Goal: Task Accomplishment & Management: Complete application form

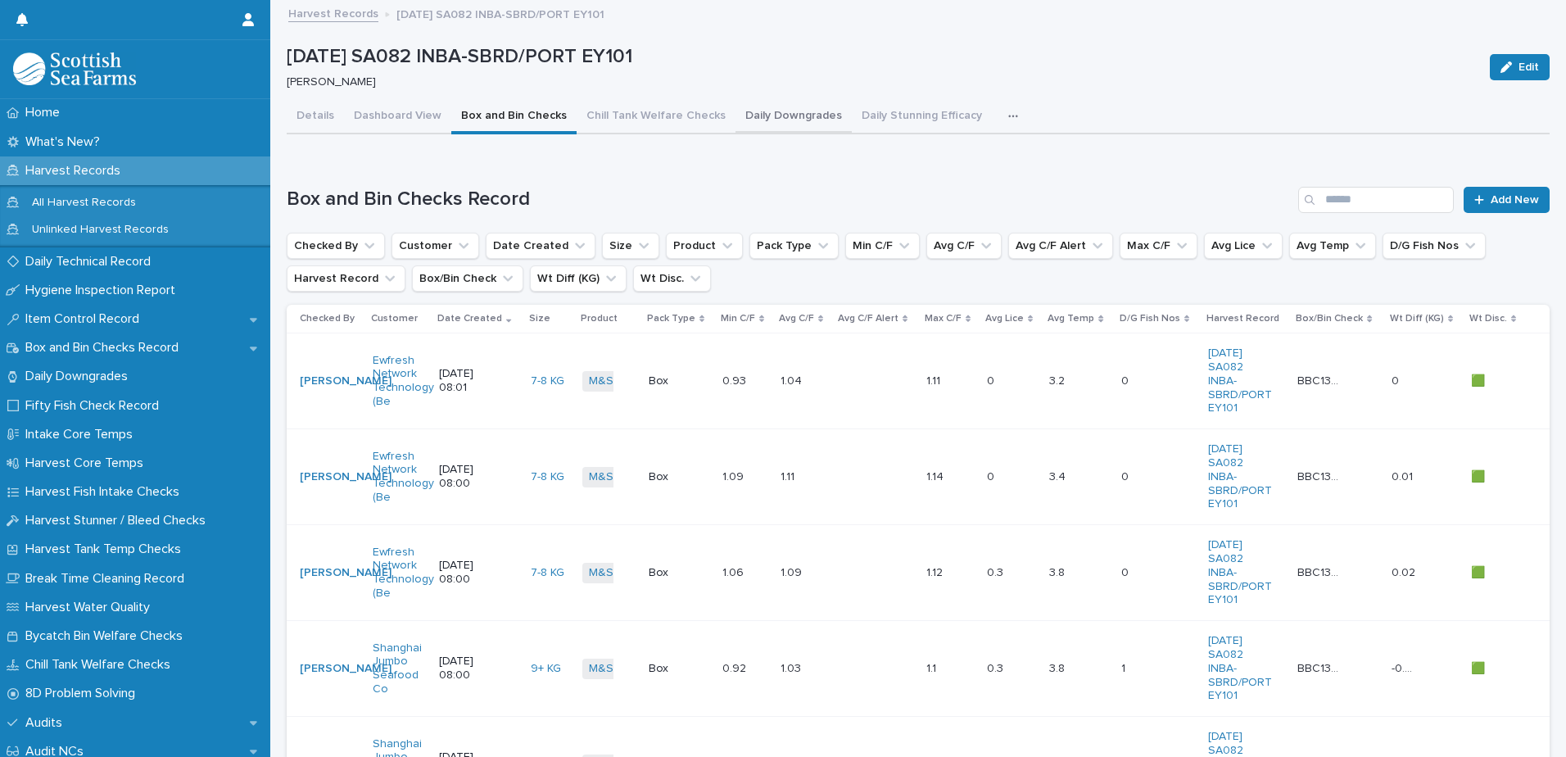
drag, startPoint x: 748, startPoint y: 114, endPoint x: 750, endPoint y: 106, distance: 8.4
click at [748, 114] on button "Daily Downgrades" at bounding box center [793, 117] width 116 height 34
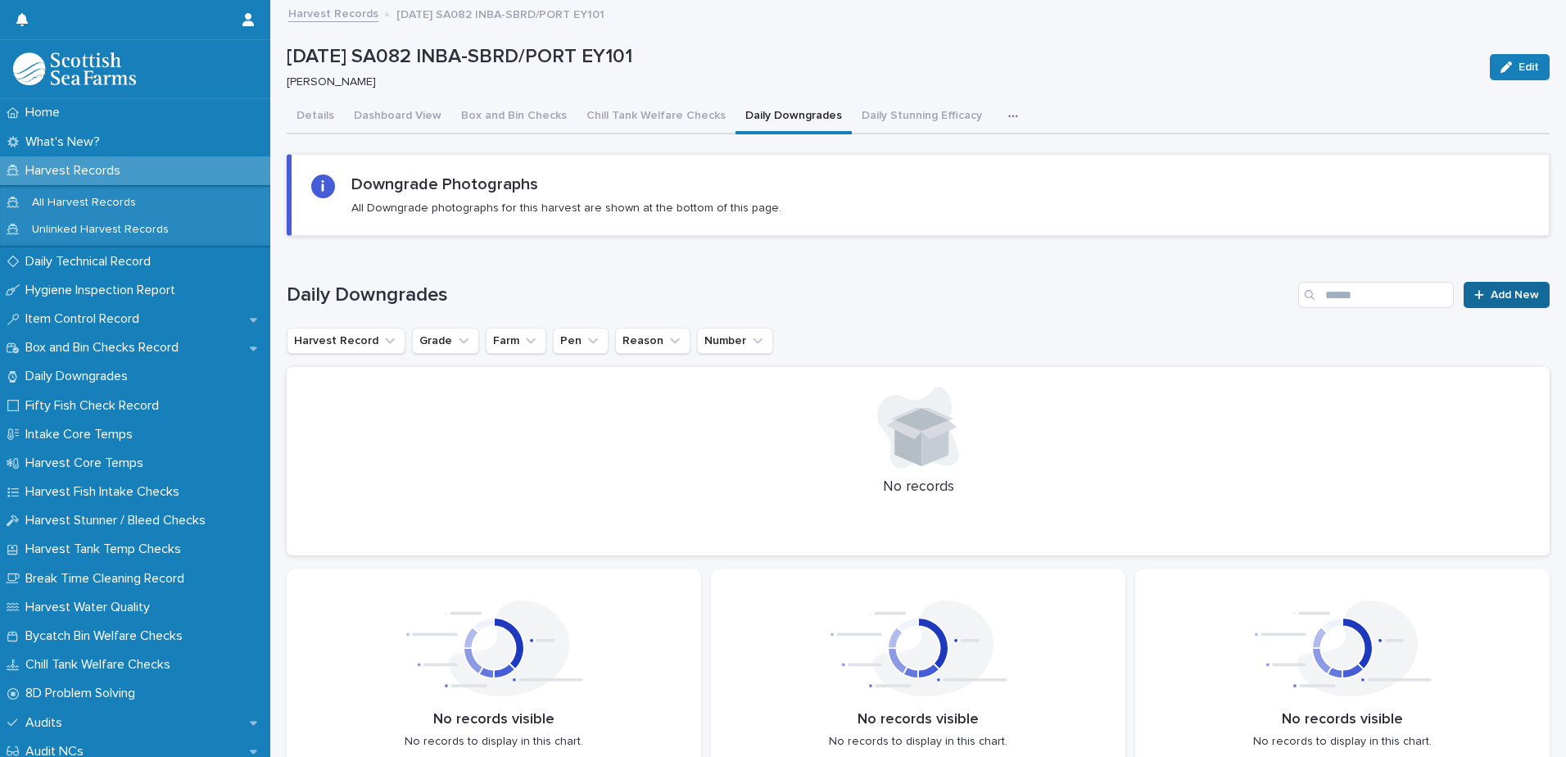
click at [1490, 295] on span "Add New" at bounding box center [1514, 294] width 48 height 11
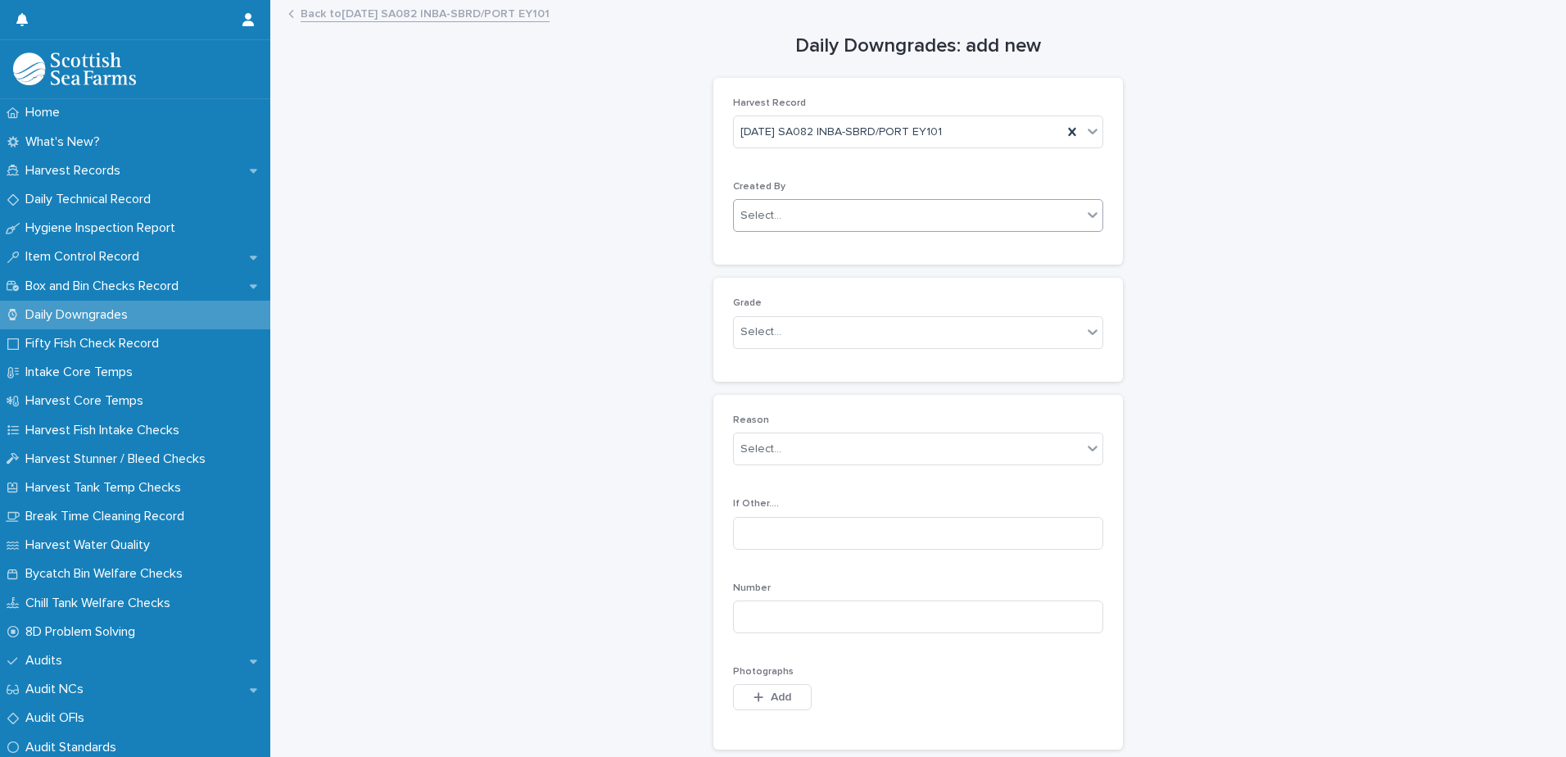
click at [783, 222] on input "text" at bounding box center [784, 216] width 2 height 14
type input "*****"
drag, startPoint x: 764, startPoint y: 242, endPoint x: 774, endPoint y: 242, distance: 9.8
click at [764, 242] on div "[PERSON_NAME]" at bounding box center [912, 247] width 368 height 29
click at [760, 332] on div "Select..." at bounding box center [760, 331] width 41 height 17
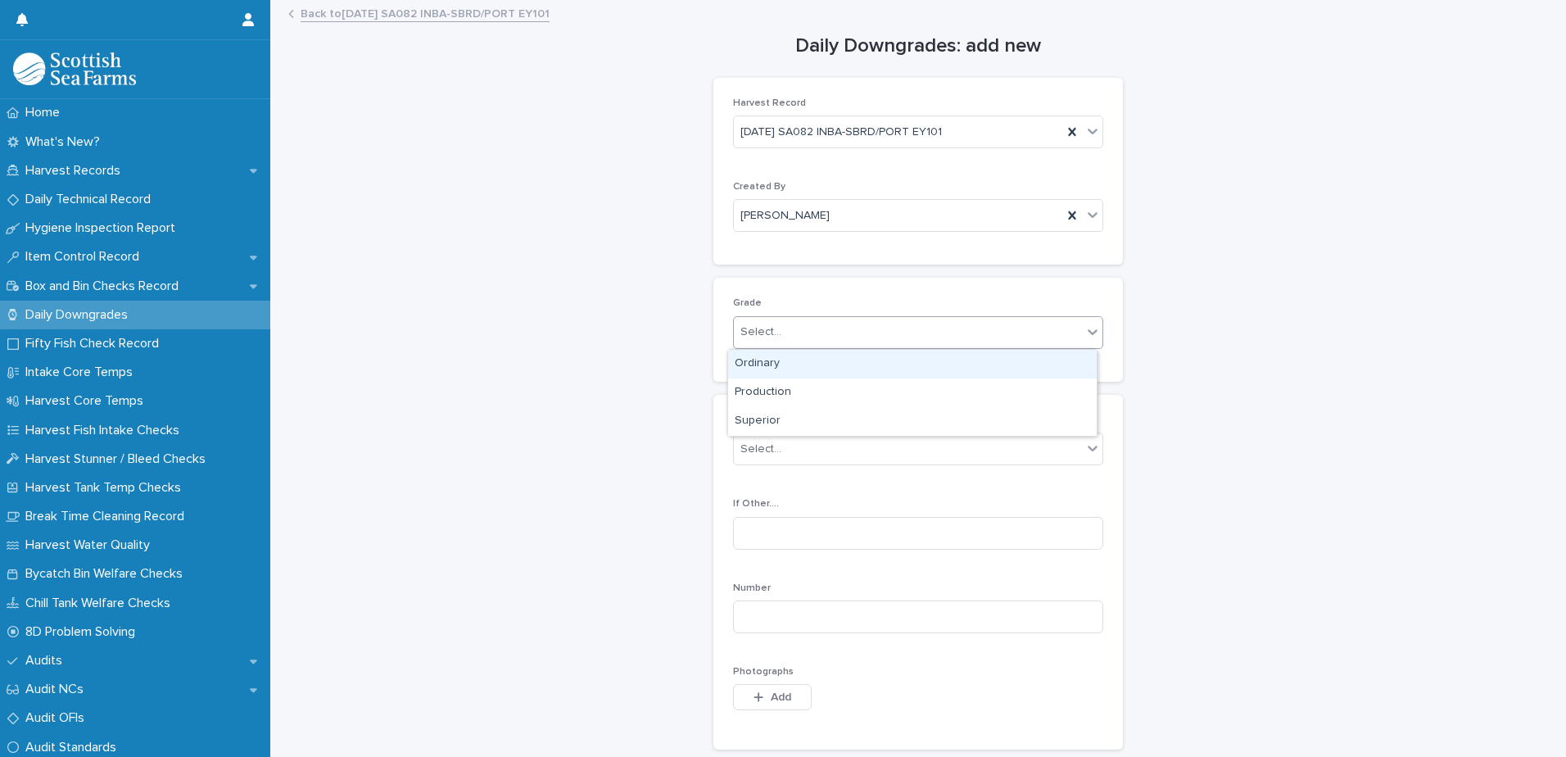
drag, startPoint x: 761, startPoint y: 364, endPoint x: 789, endPoint y: 365, distance: 27.1
click at [761, 364] on div "Ordinary" at bounding box center [912, 364] width 368 height 29
click at [751, 454] on div "Select..." at bounding box center [760, 449] width 41 height 17
click at [876, 311] on div "Grade Ordinary" at bounding box center [918, 329] width 370 height 64
click at [742, 341] on div "Ordinary" at bounding box center [898, 332] width 328 height 27
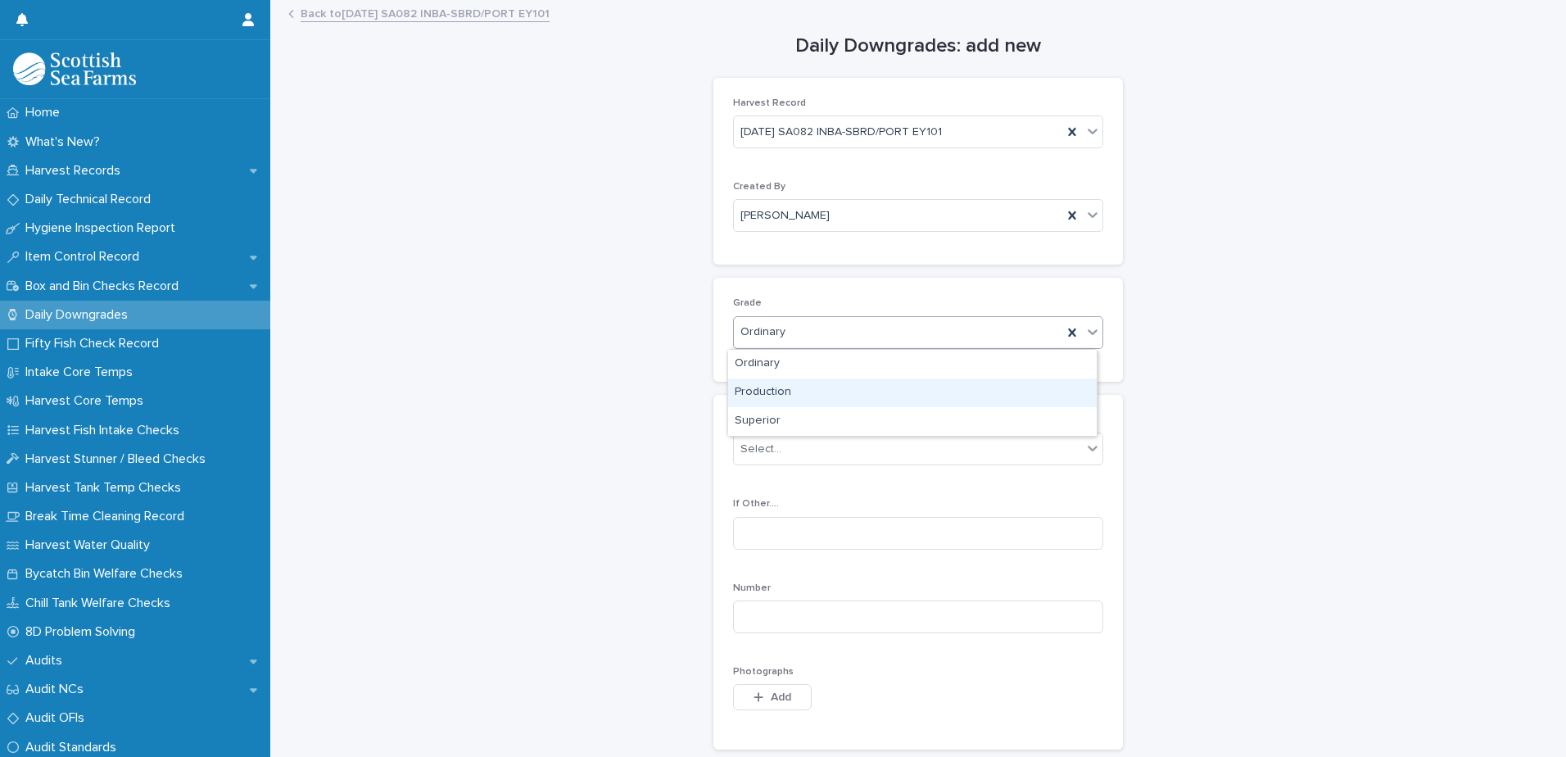
click at [753, 389] on div "Production" at bounding box center [912, 392] width 368 height 29
click at [754, 461] on div "Select..." at bounding box center [908, 449] width 348 height 27
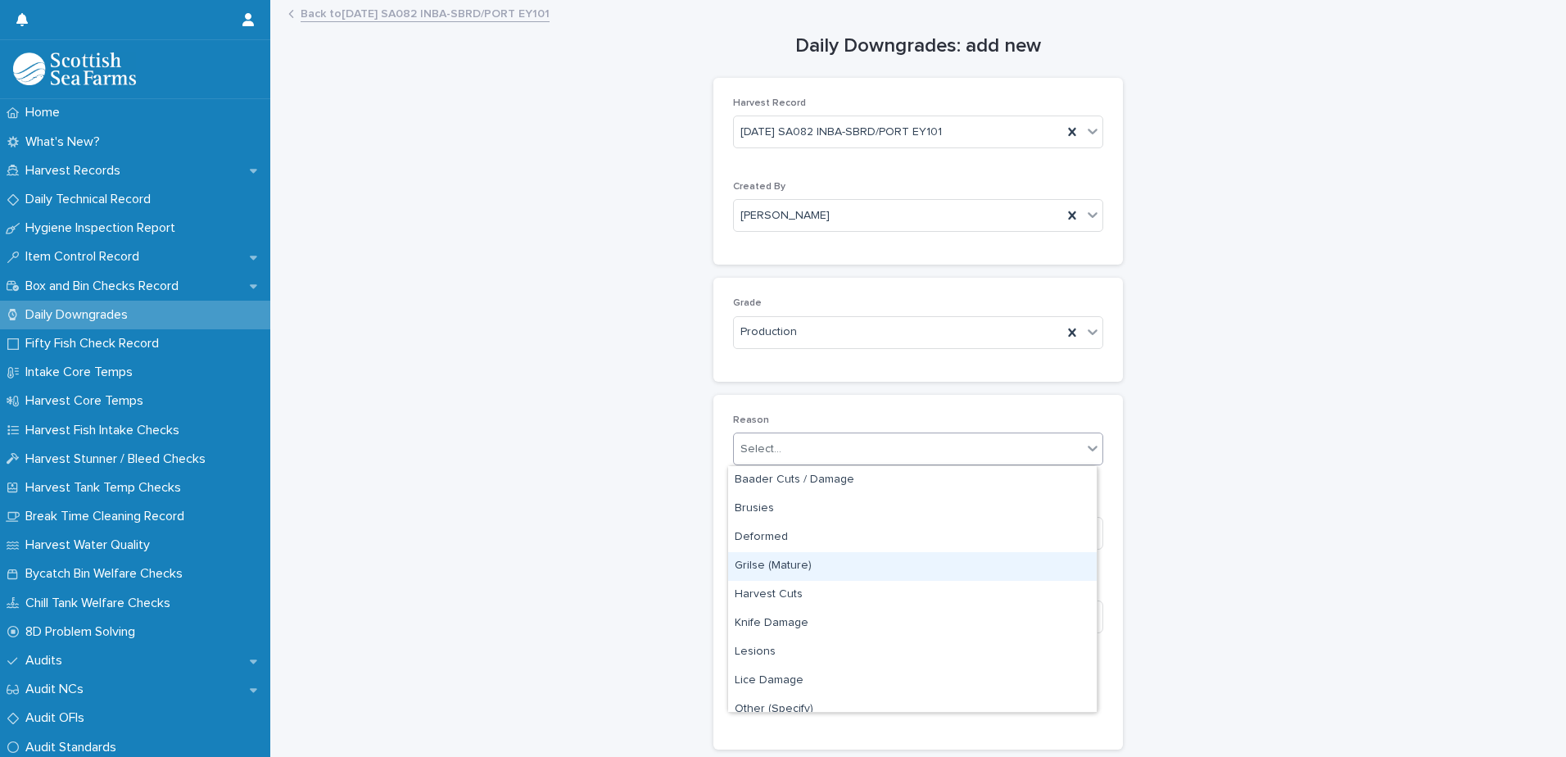
click at [777, 568] on div "Grilse (Mature)" at bounding box center [912, 566] width 368 height 29
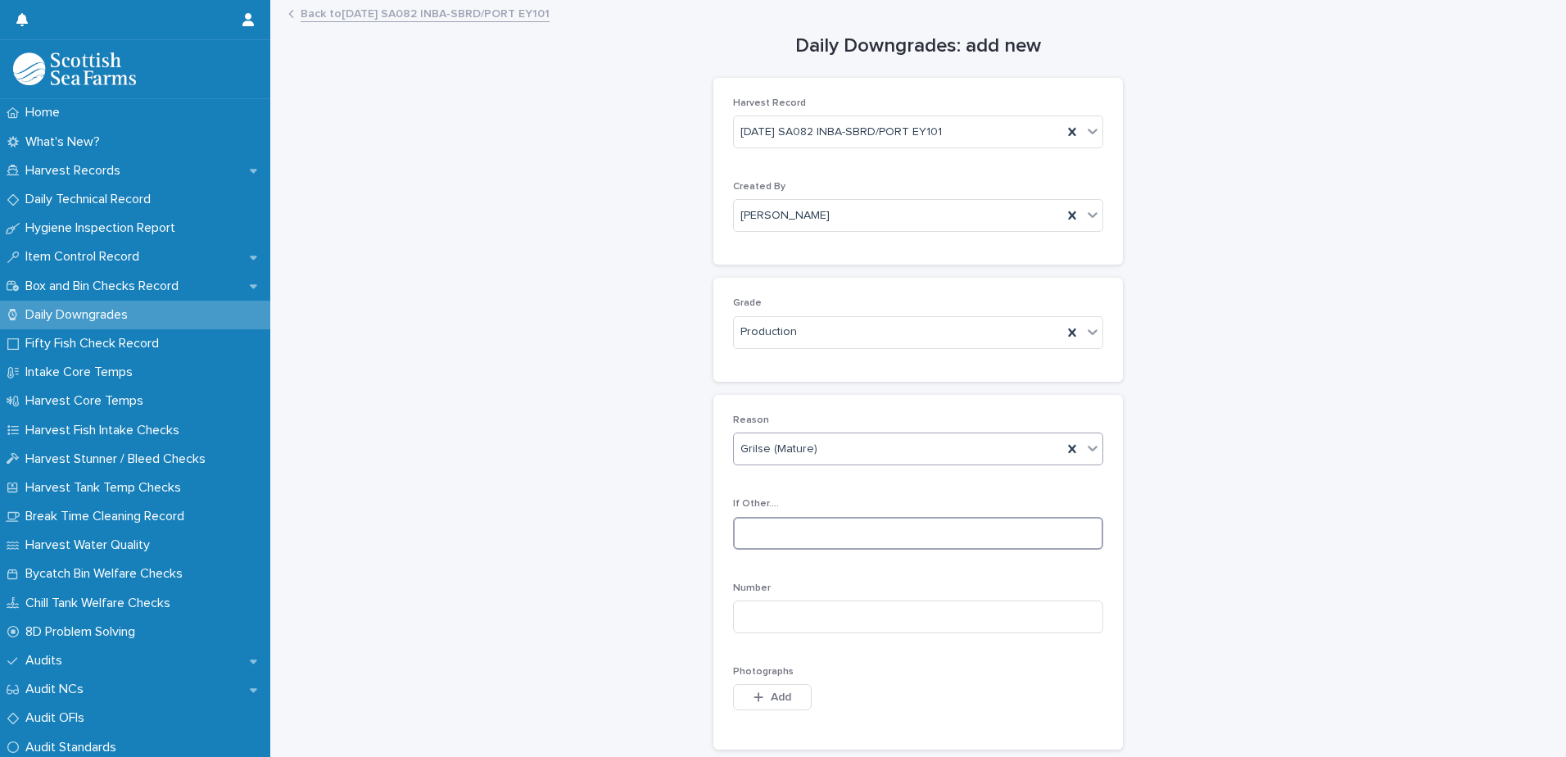
drag, startPoint x: 752, startPoint y: 531, endPoint x: 942, endPoint y: 537, distance: 189.3
click at [759, 532] on input at bounding box center [918, 533] width 370 height 33
click at [775, 612] on input at bounding box center [918, 616] width 370 height 33
type input "**"
click at [775, 700] on span "Add" at bounding box center [780, 696] width 20 height 11
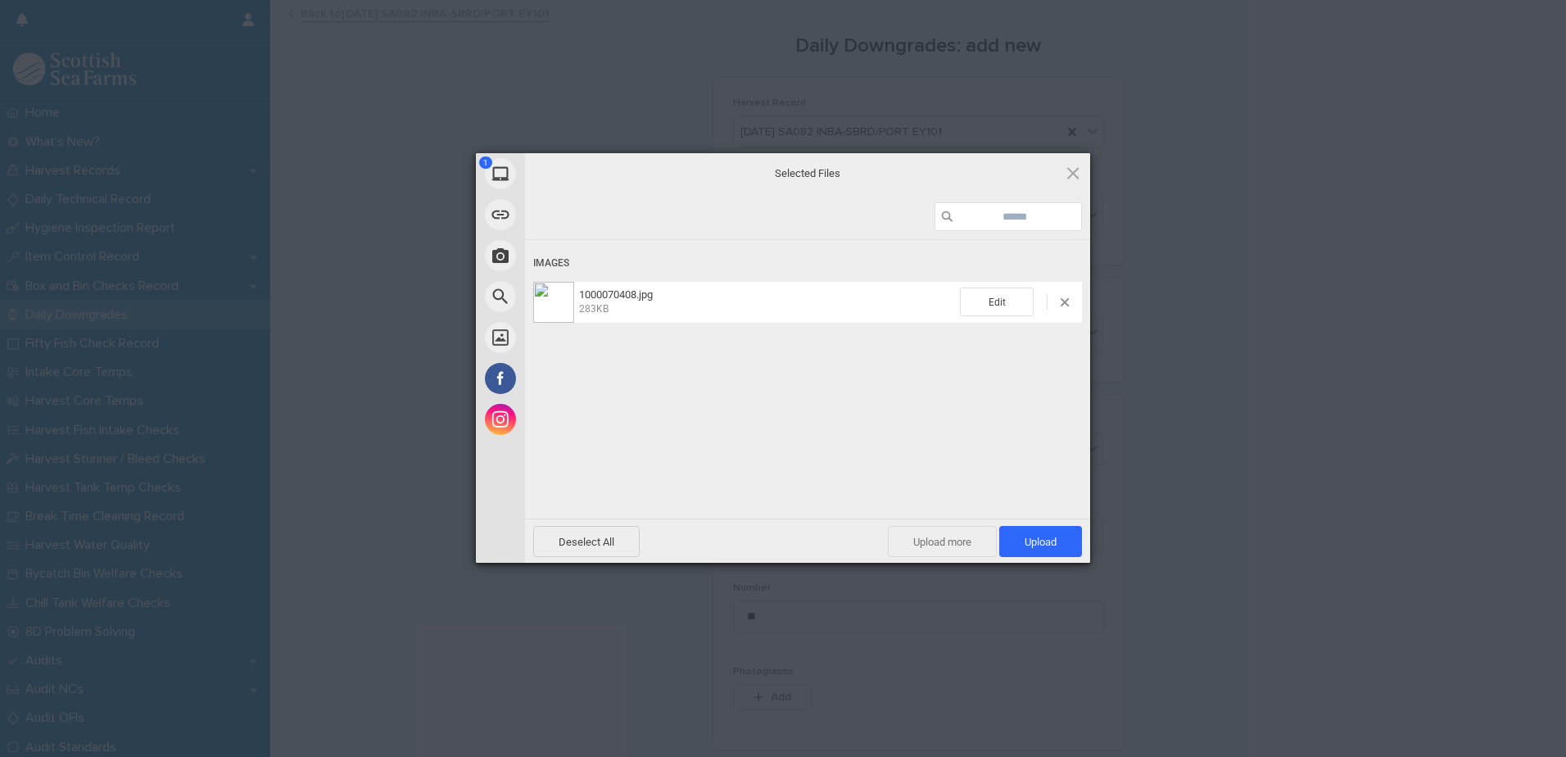
click at [968, 534] on span "Upload more" at bounding box center [942, 541] width 109 height 31
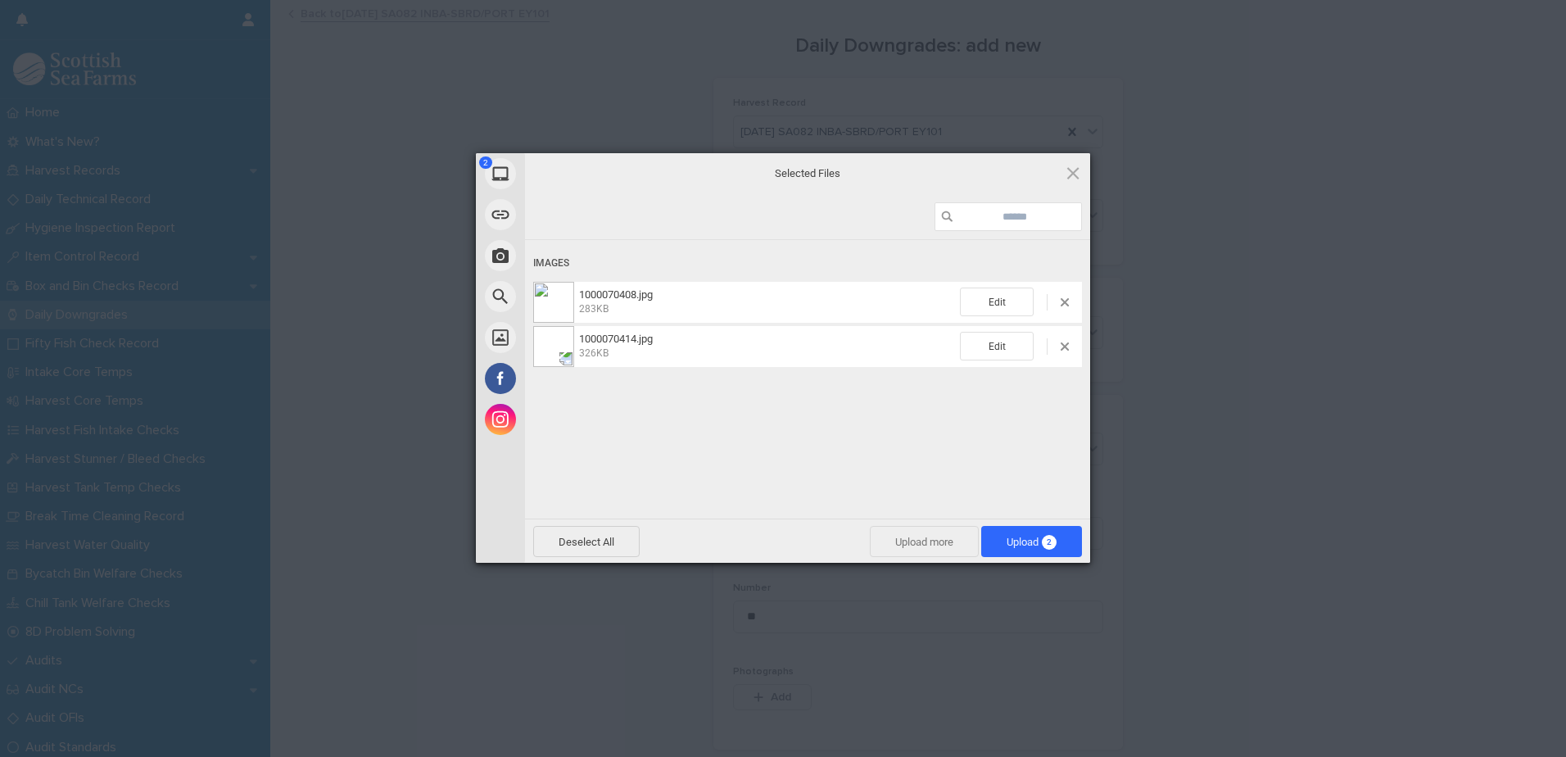
click at [958, 545] on span "Upload more" at bounding box center [924, 541] width 109 height 31
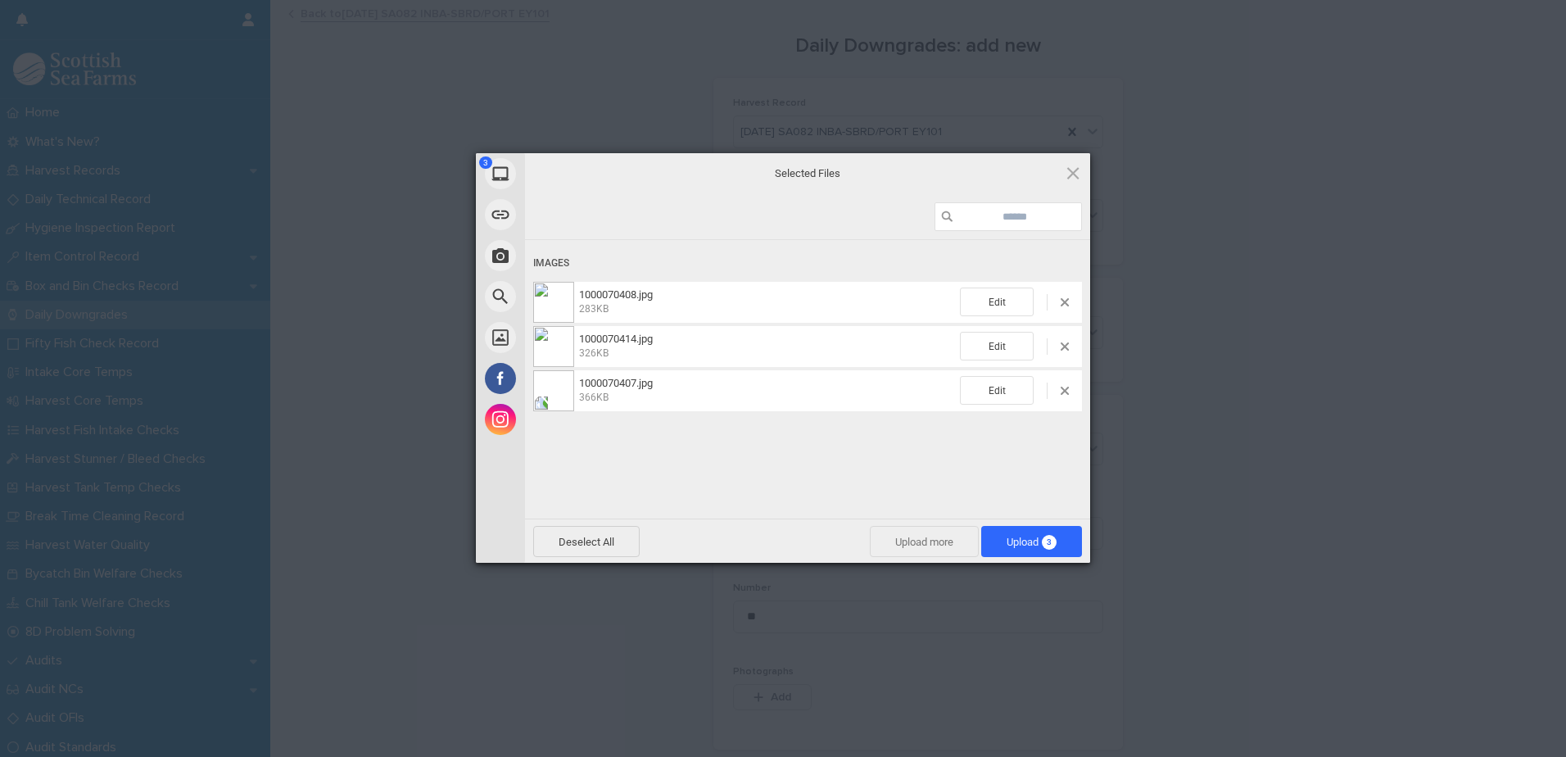
click at [939, 540] on span "Upload more" at bounding box center [924, 541] width 109 height 31
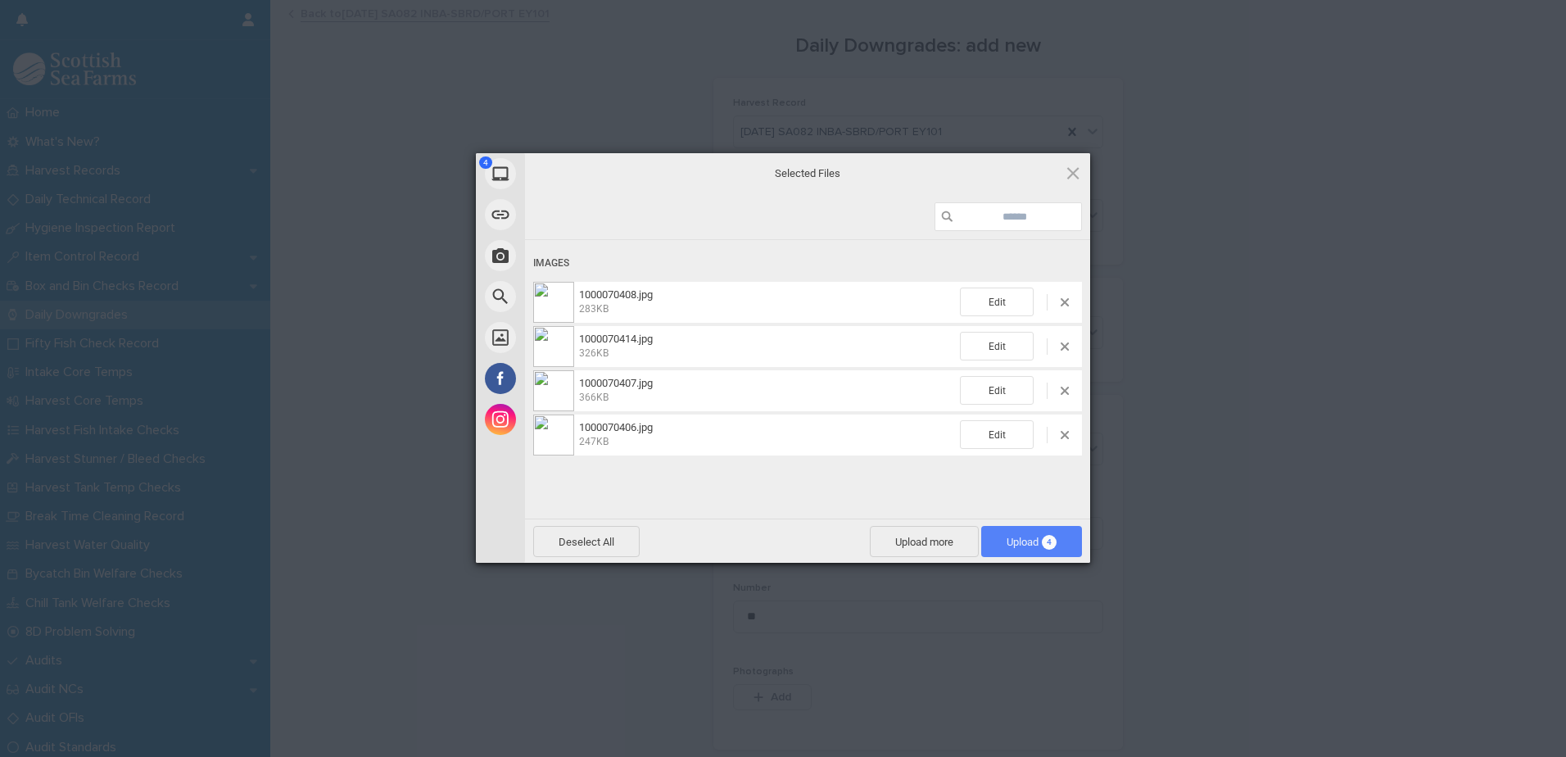
drag, startPoint x: 1011, startPoint y: 539, endPoint x: 1020, endPoint y: 540, distance: 9.0
click at [1011, 540] on span "Upload 4" at bounding box center [1031, 541] width 50 height 12
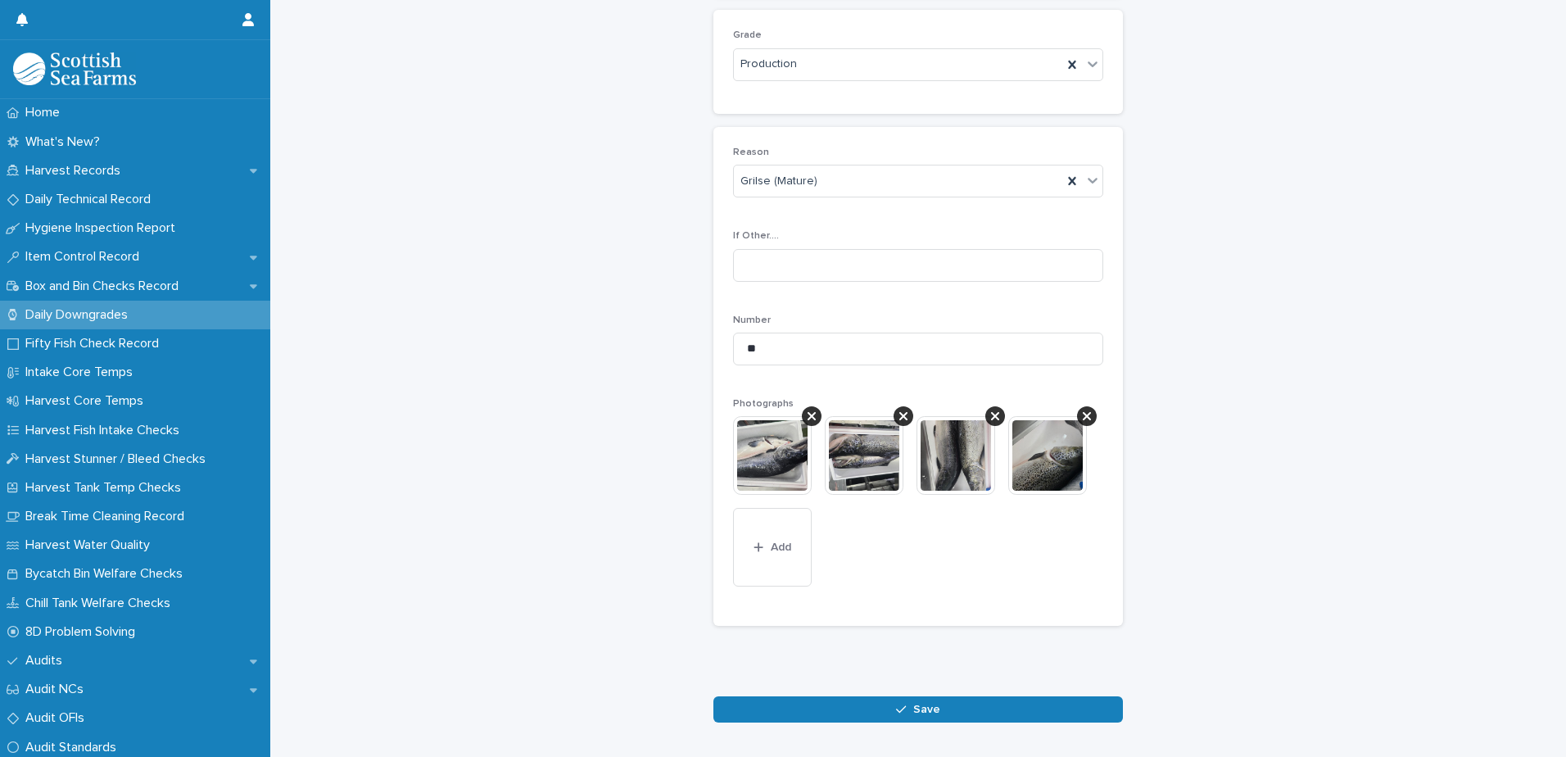
scroll to position [328, 0]
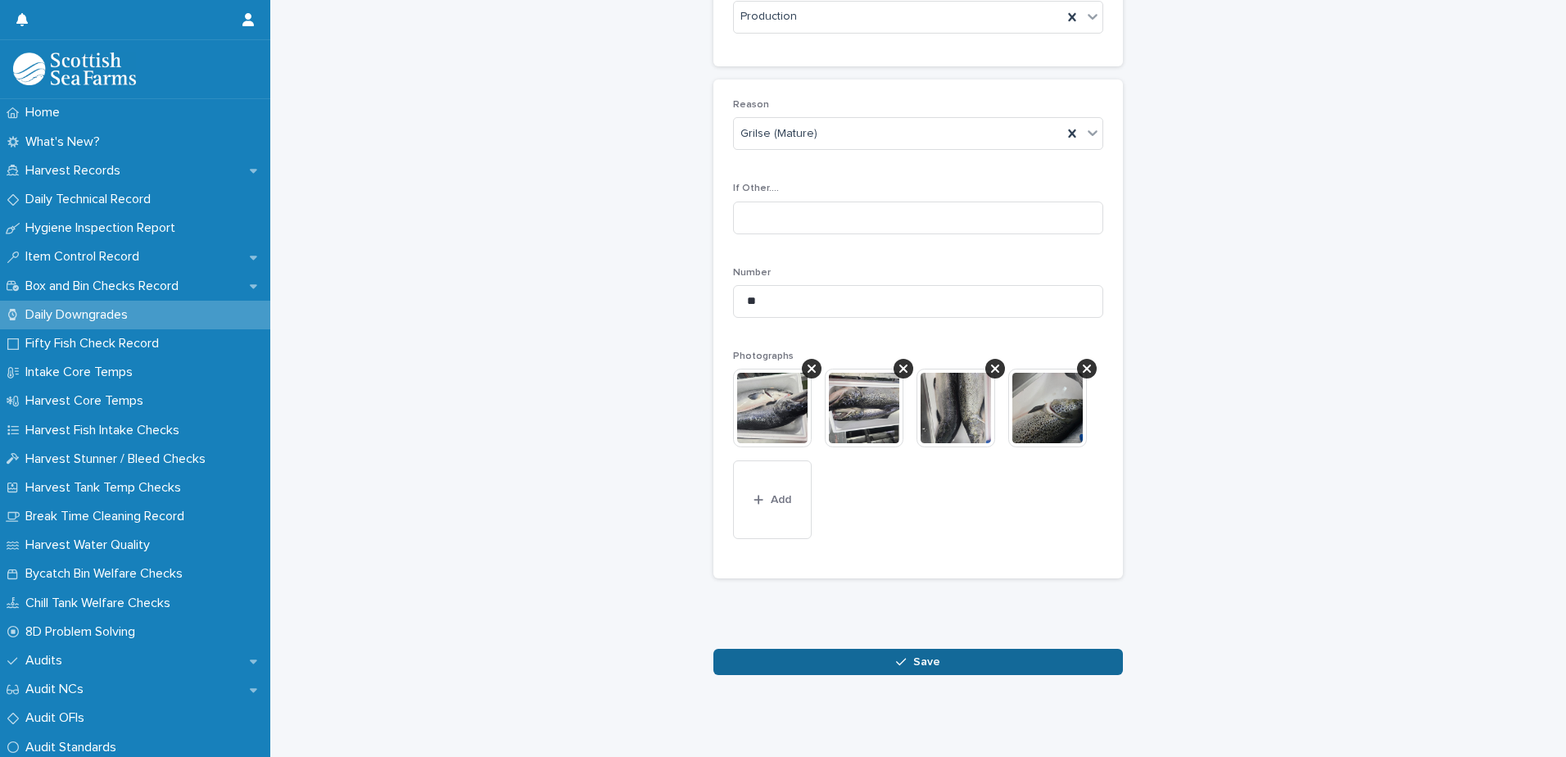
click at [832, 648] on button "Save" at bounding box center [917, 661] width 409 height 26
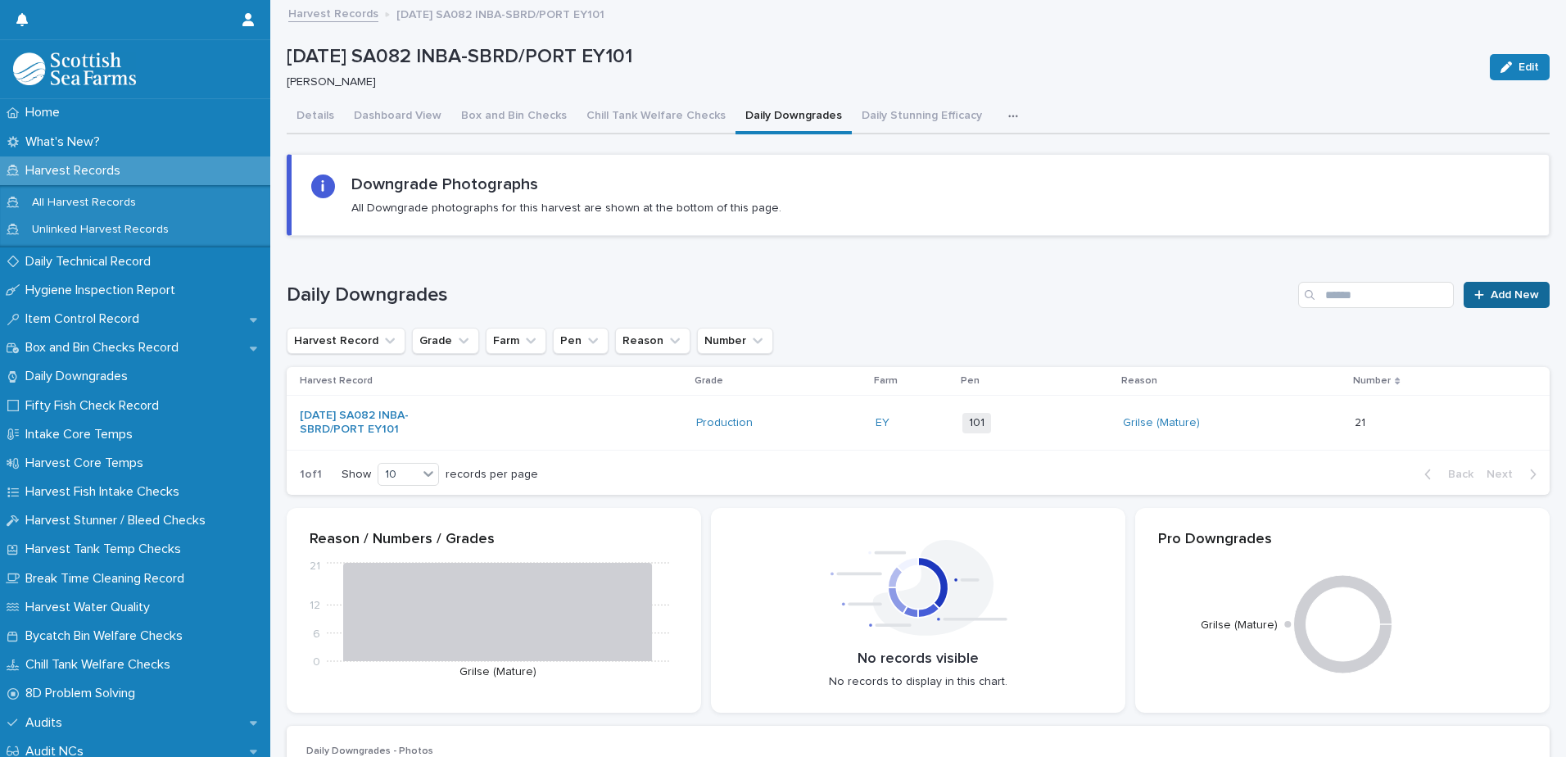
click at [1490, 300] on span "Add New" at bounding box center [1514, 294] width 48 height 11
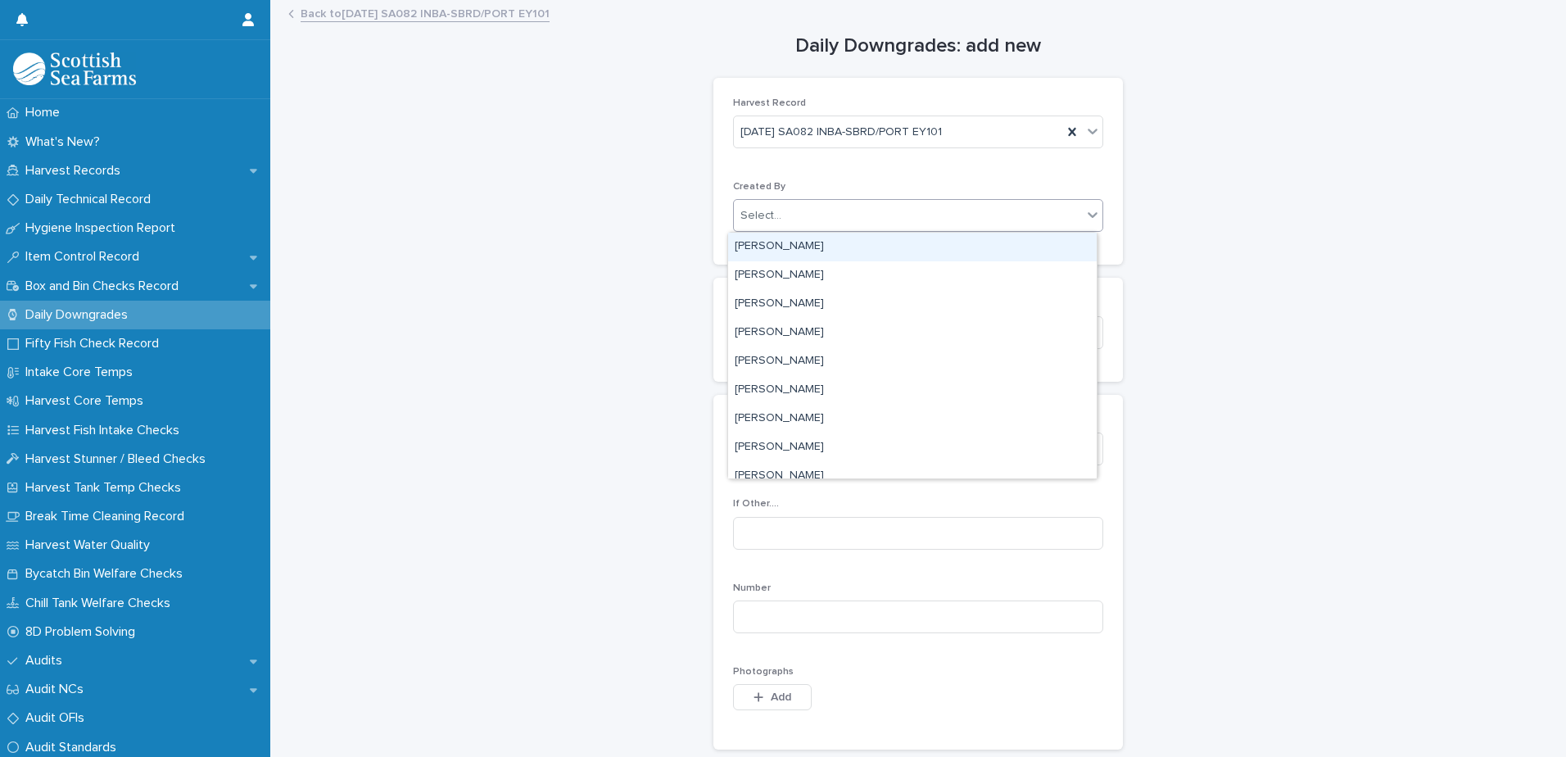
click at [772, 217] on div "Select..." at bounding box center [760, 215] width 41 height 17
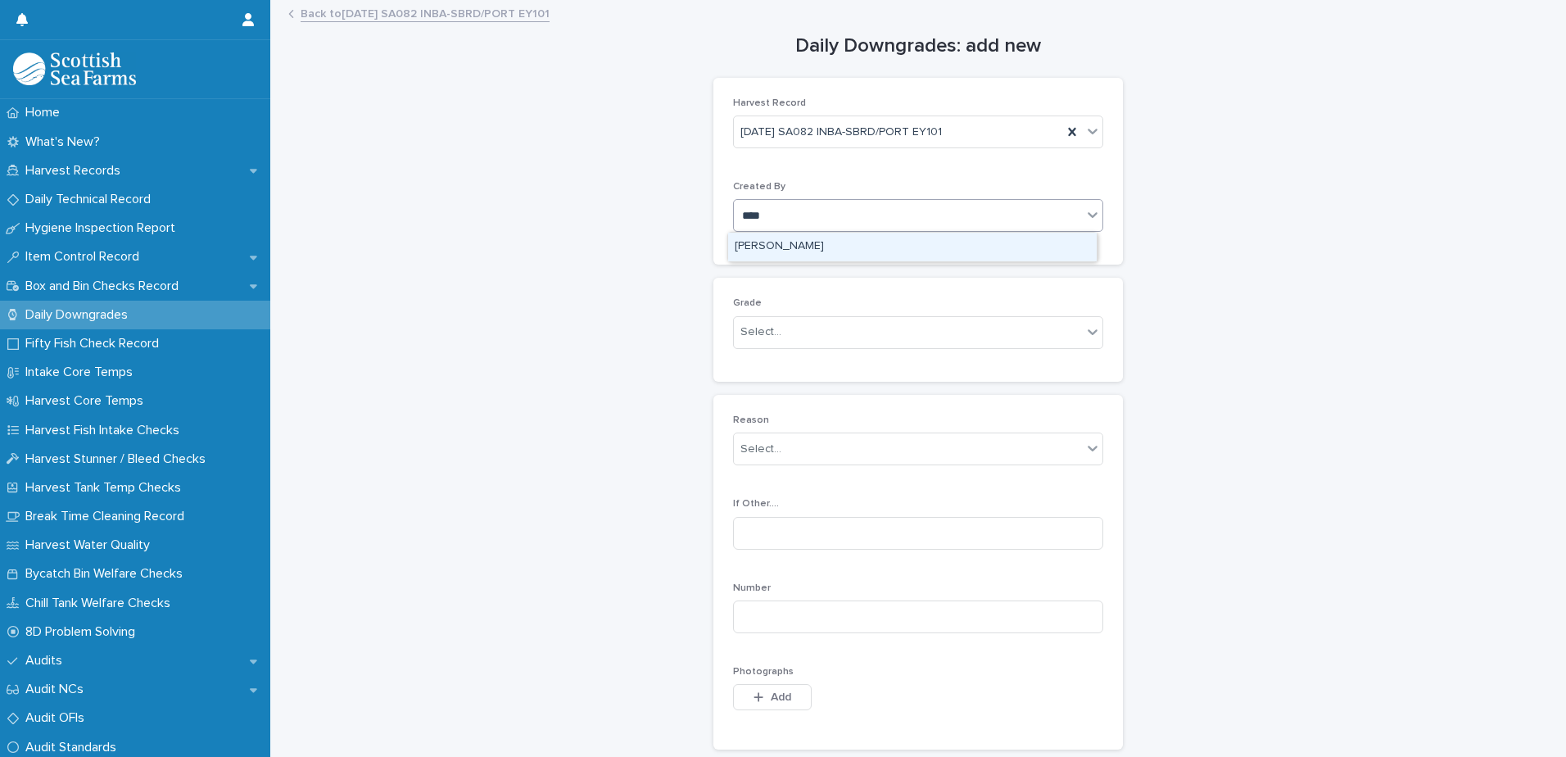
type input "*****"
click at [813, 243] on div "[PERSON_NAME]" at bounding box center [912, 247] width 368 height 29
click at [767, 346] on div "Select..." at bounding box center [908, 332] width 348 height 27
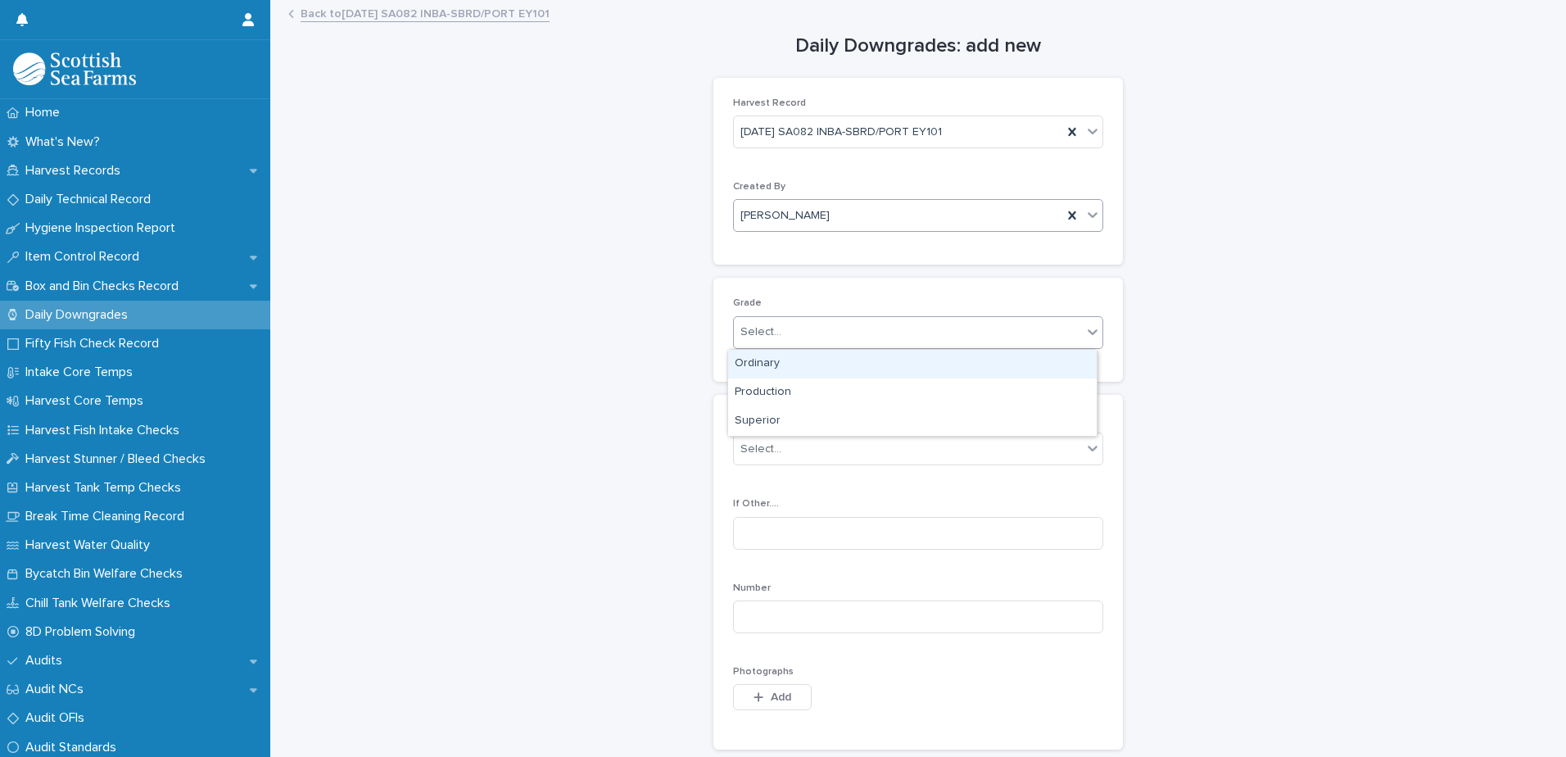
click at [774, 363] on div "Ordinary" at bounding box center [912, 364] width 368 height 29
click at [752, 445] on div "Select..." at bounding box center [760, 449] width 41 height 17
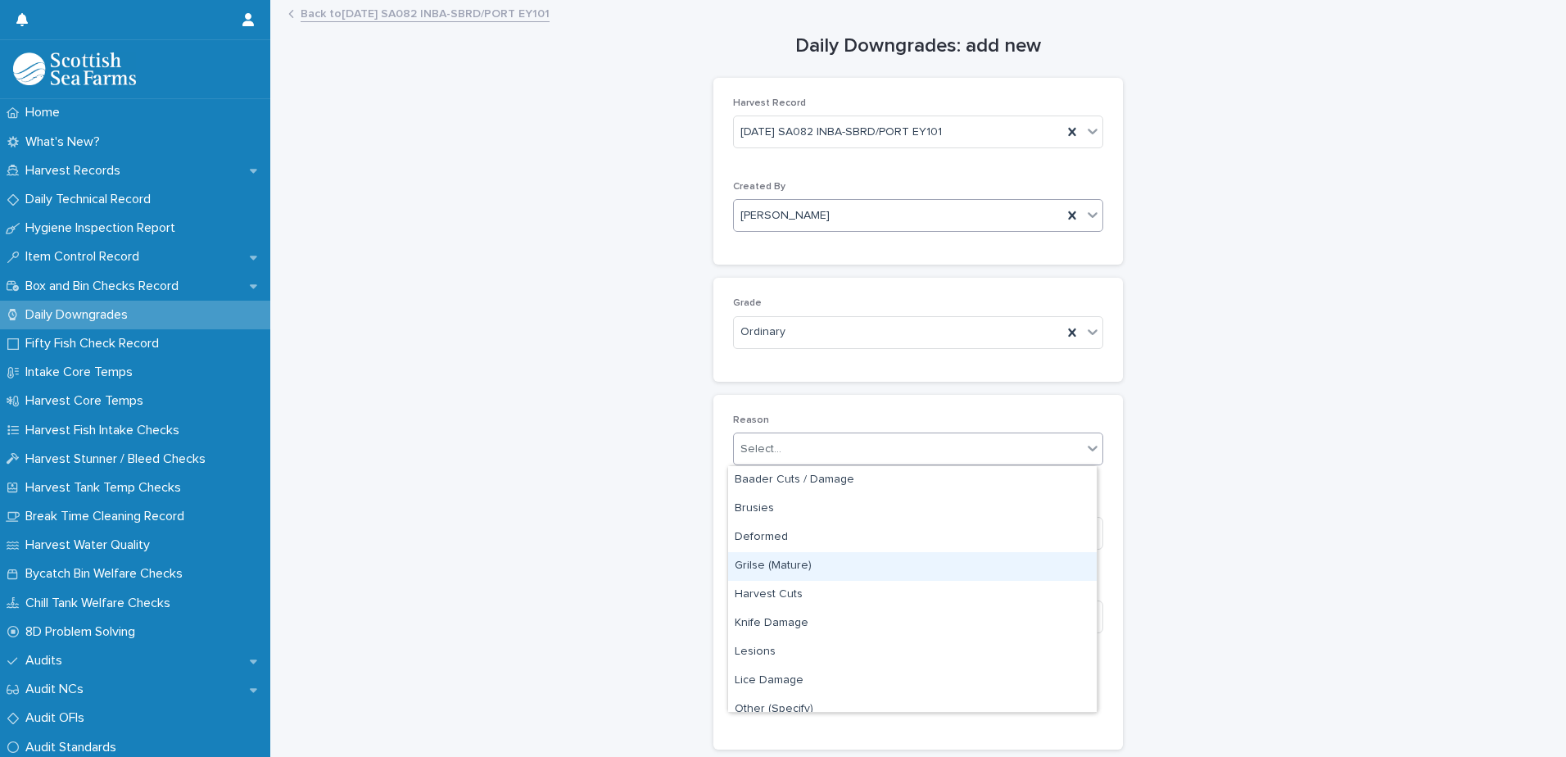
click at [789, 570] on div "Grilse (Mature)" at bounding box center [912, 566] width 368 height 29
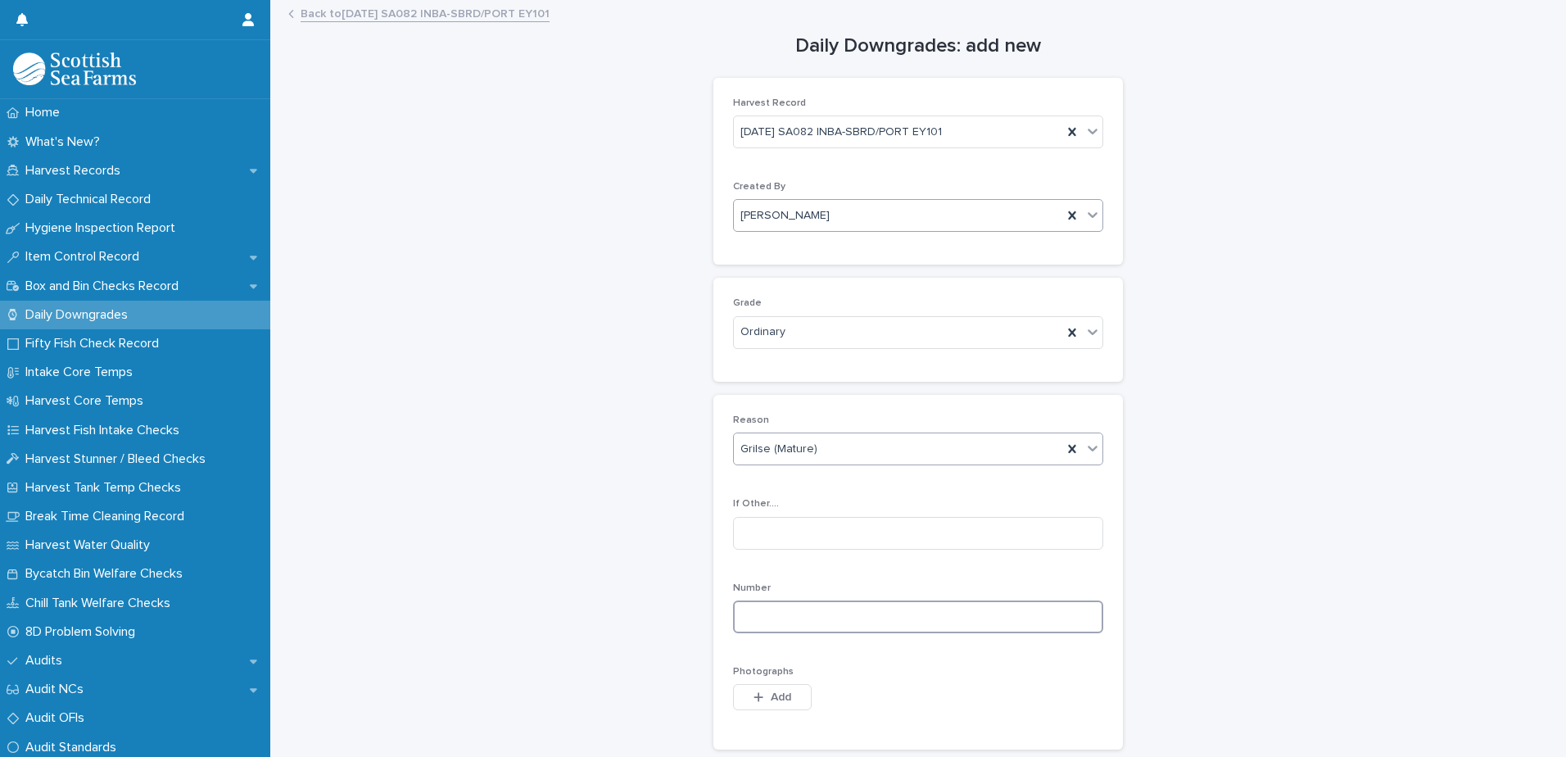
click at [764, 611] on input at bounding box center [918, 616] width 370 height 33
click at [765, 624] on input at bounding box center [918, 616] width 370 height 33
click at [763, 621] on input at bounding box center [918, 616] width 370 height 33
type input "*"
click at [770, 698] on span "Add" at bounding box center [780, 696] width 20 height 11
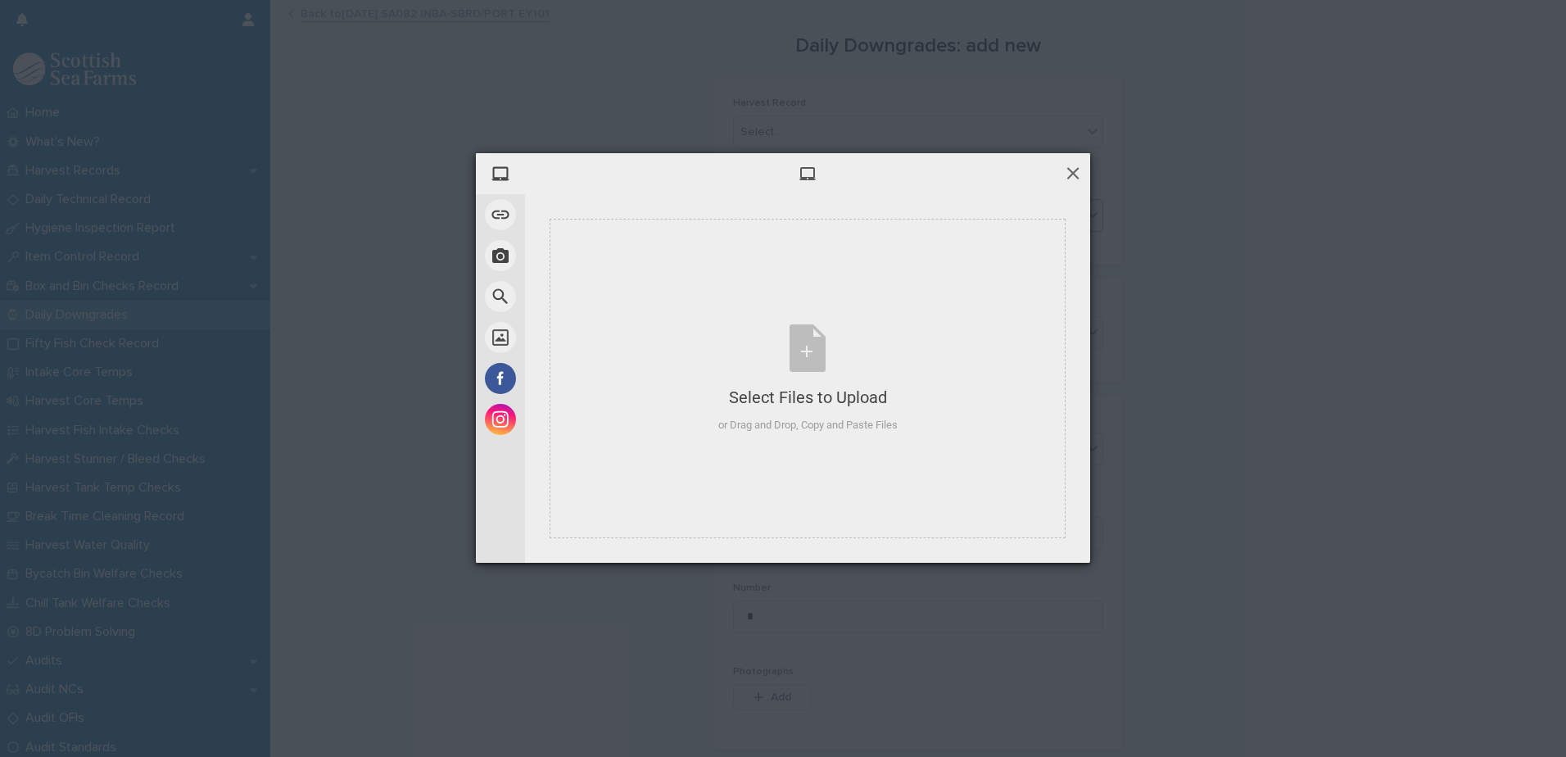
click at [1073, 170] on span at bounding box center [1073, 173] width 18 height 18
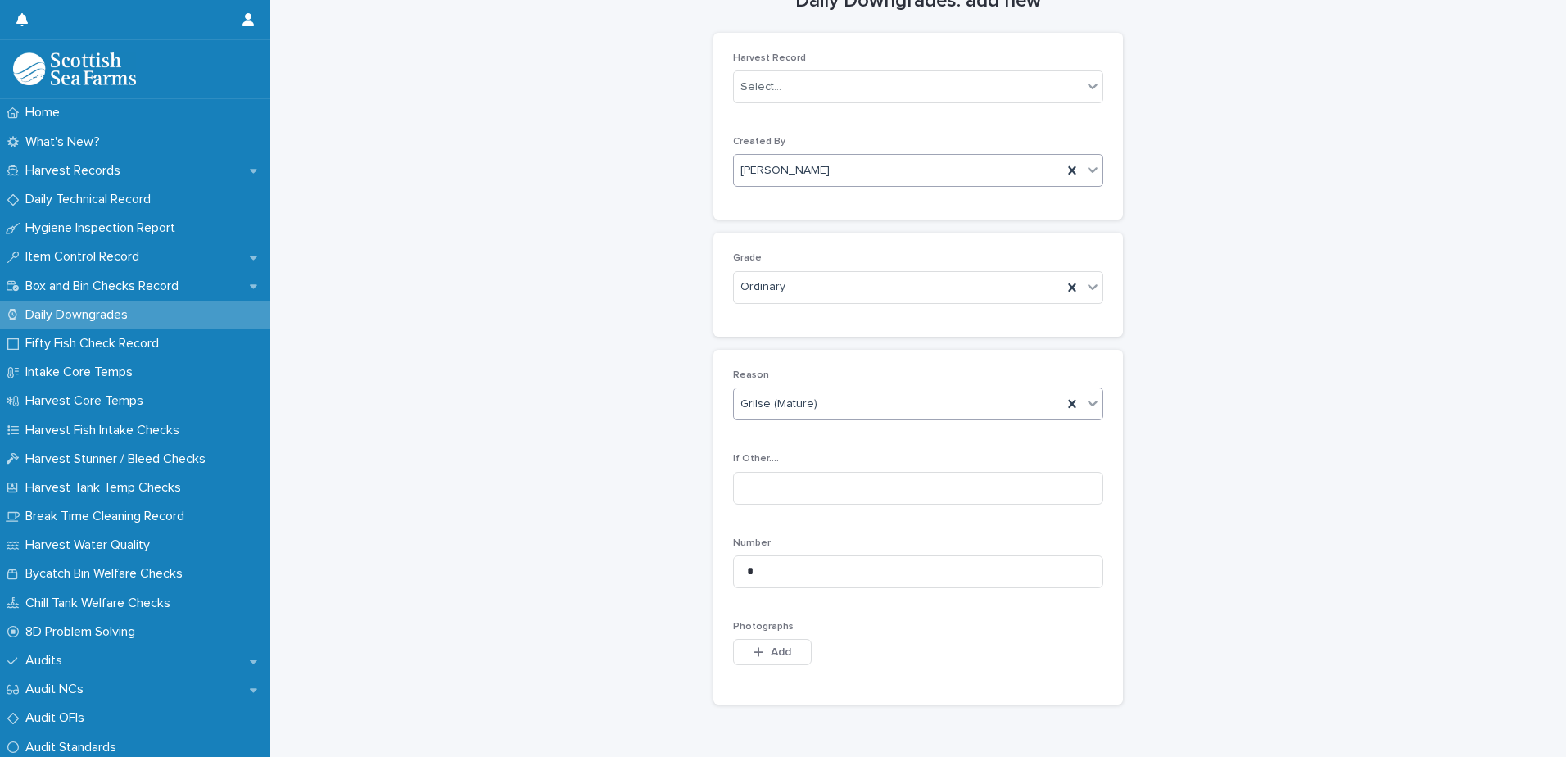
scroll to position [164, 0]
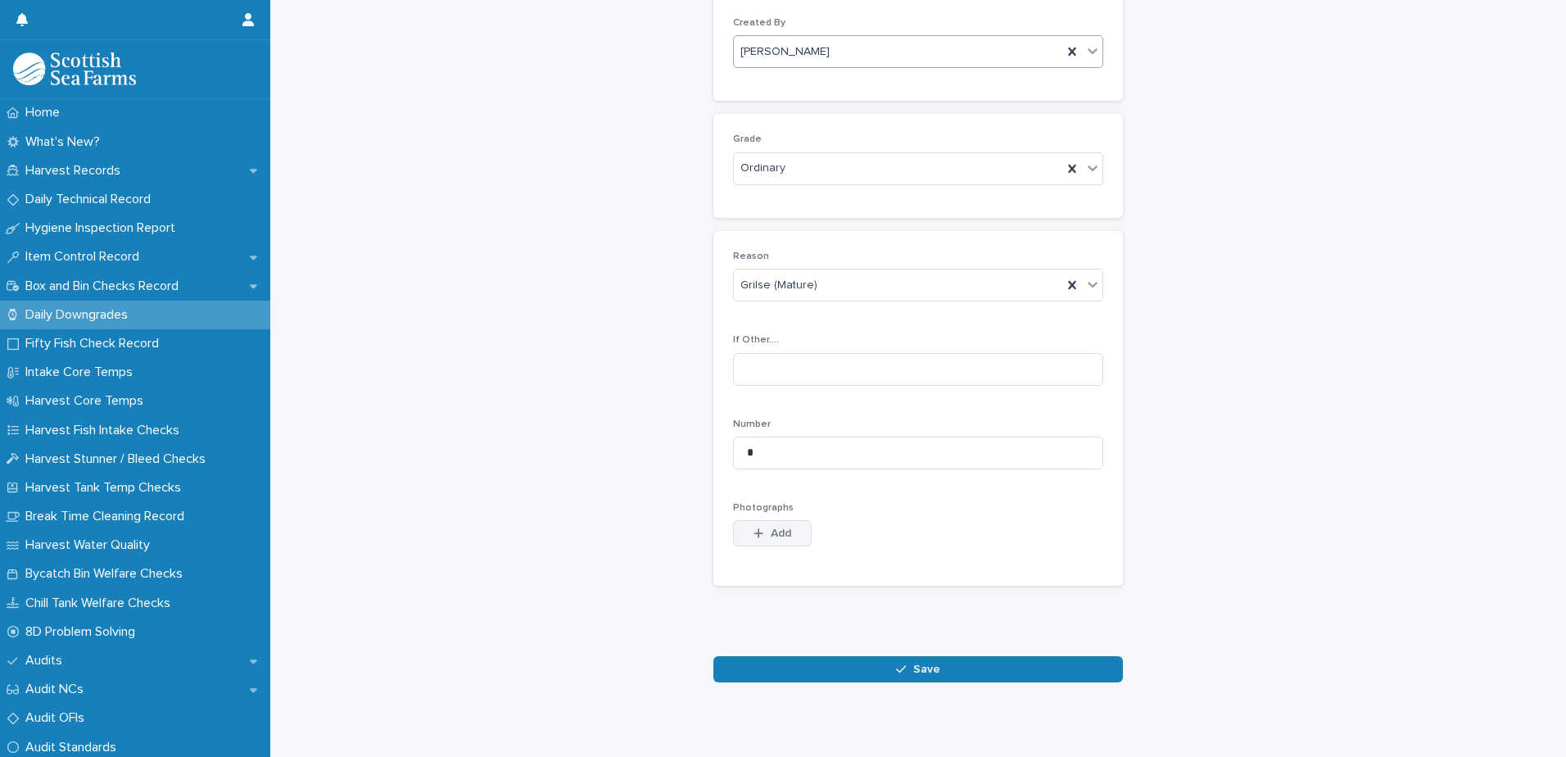
click at [770, 535] on span "Add" at bounding box center [780, 532] width 20 height 11
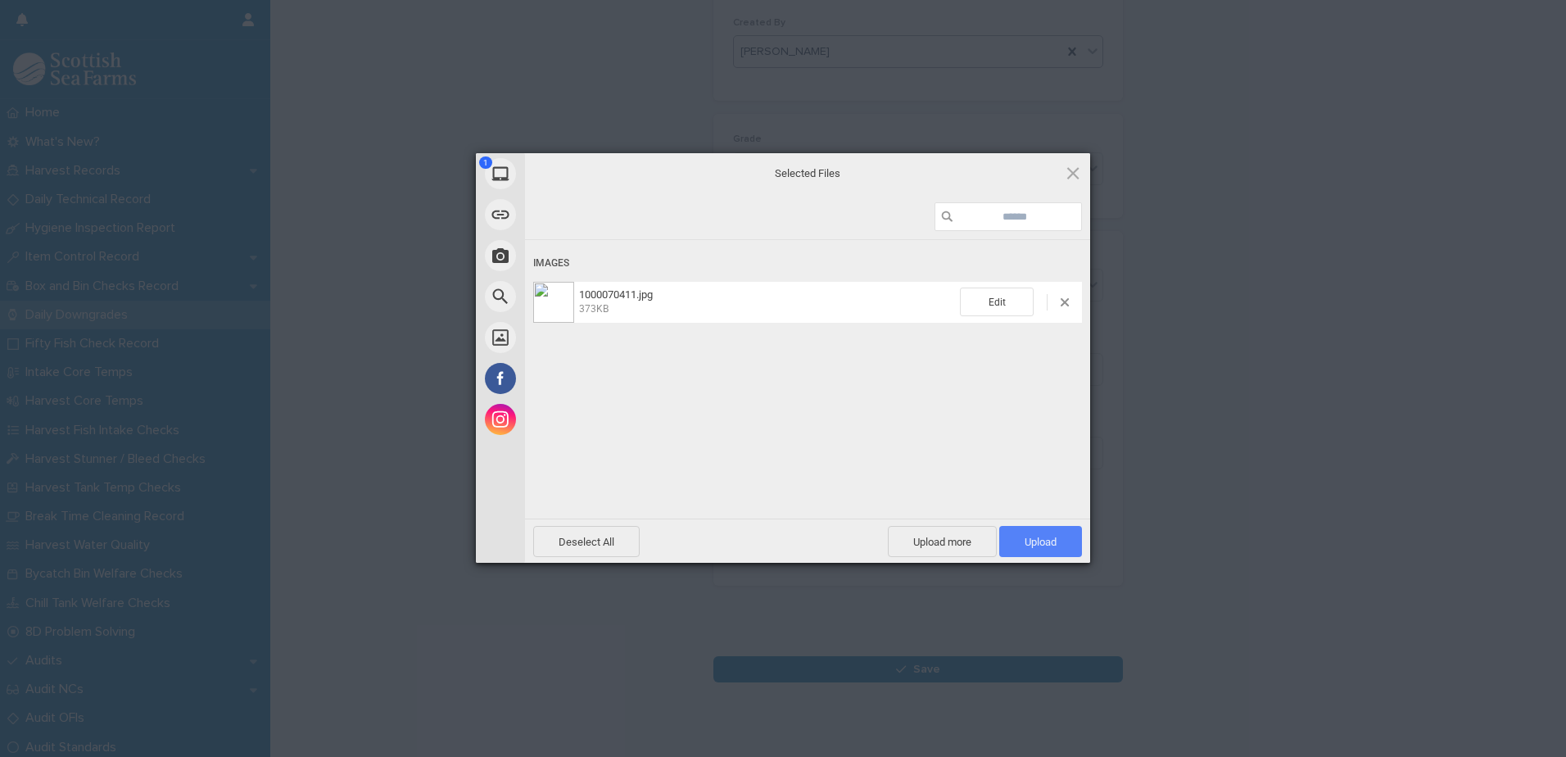
click at [1046, 546] on span "Upload 1" at bounding box center [1040, 541] width 32 height 12
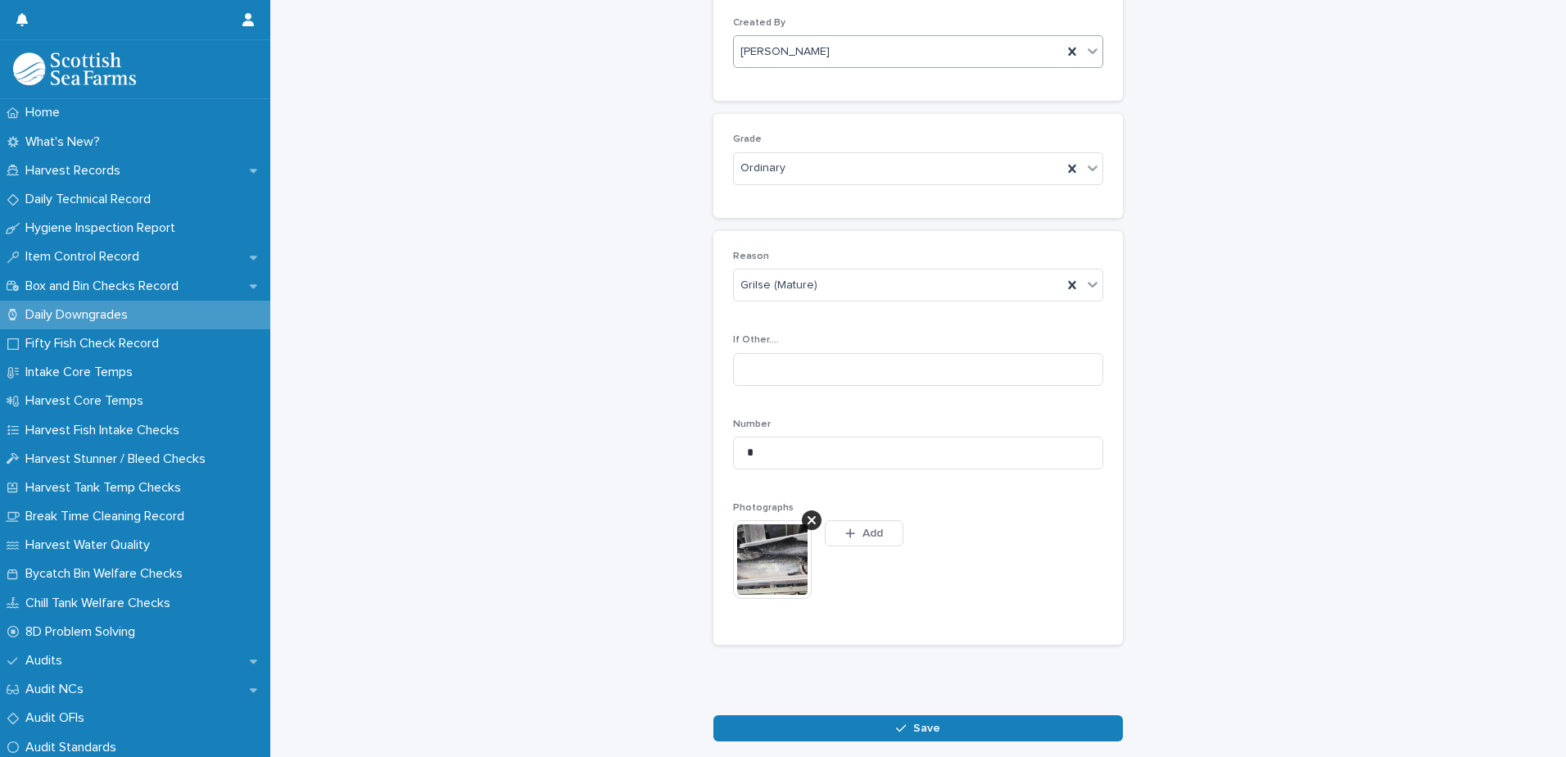
scroll to position [193, 0]
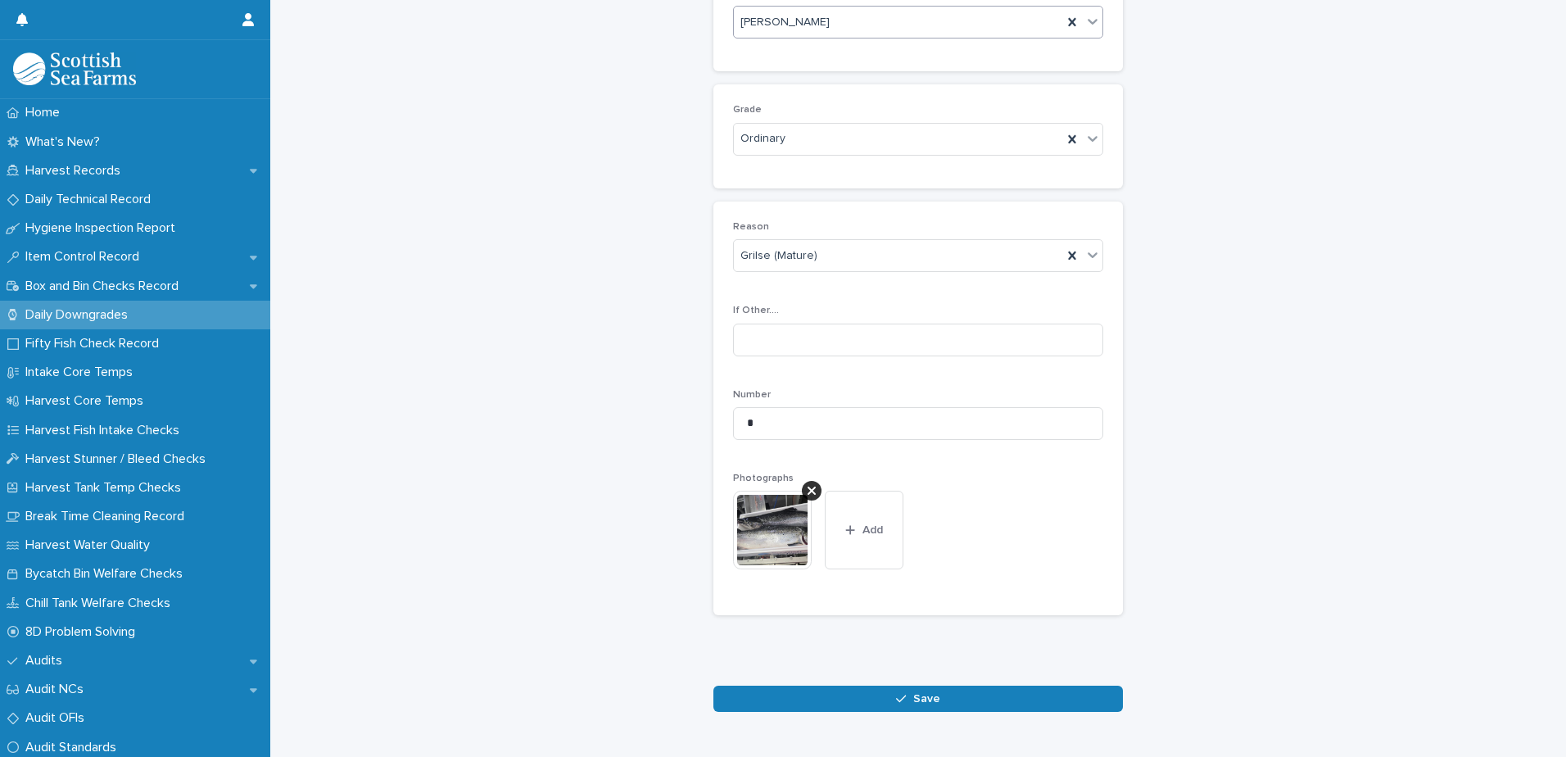
drag, startPoint x: 905, startPoint y: 696, endPoint x: 955, endPoint y: 695, distance: 50.0
click at [905, 696] on div "button" at bounding box center [904, 698] width 16 height 11
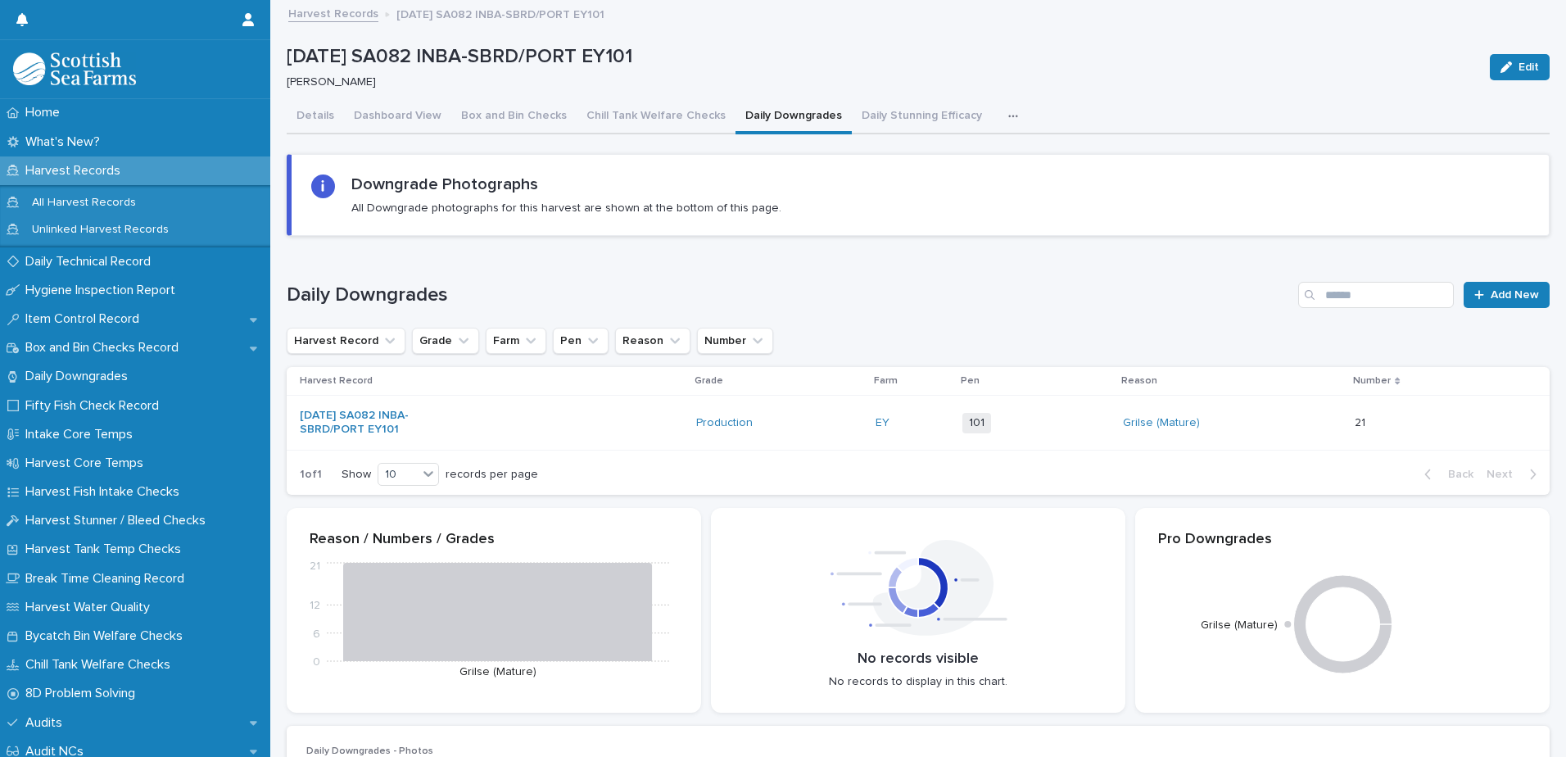
drag, startPoint x: 1484, startPoint y: 288, endPoint x: 1565, endPoint y: 297, distance: 81.6
click at [1484, 288] on link "Add New" at bounding box center [1506, 295] width 86 height 26
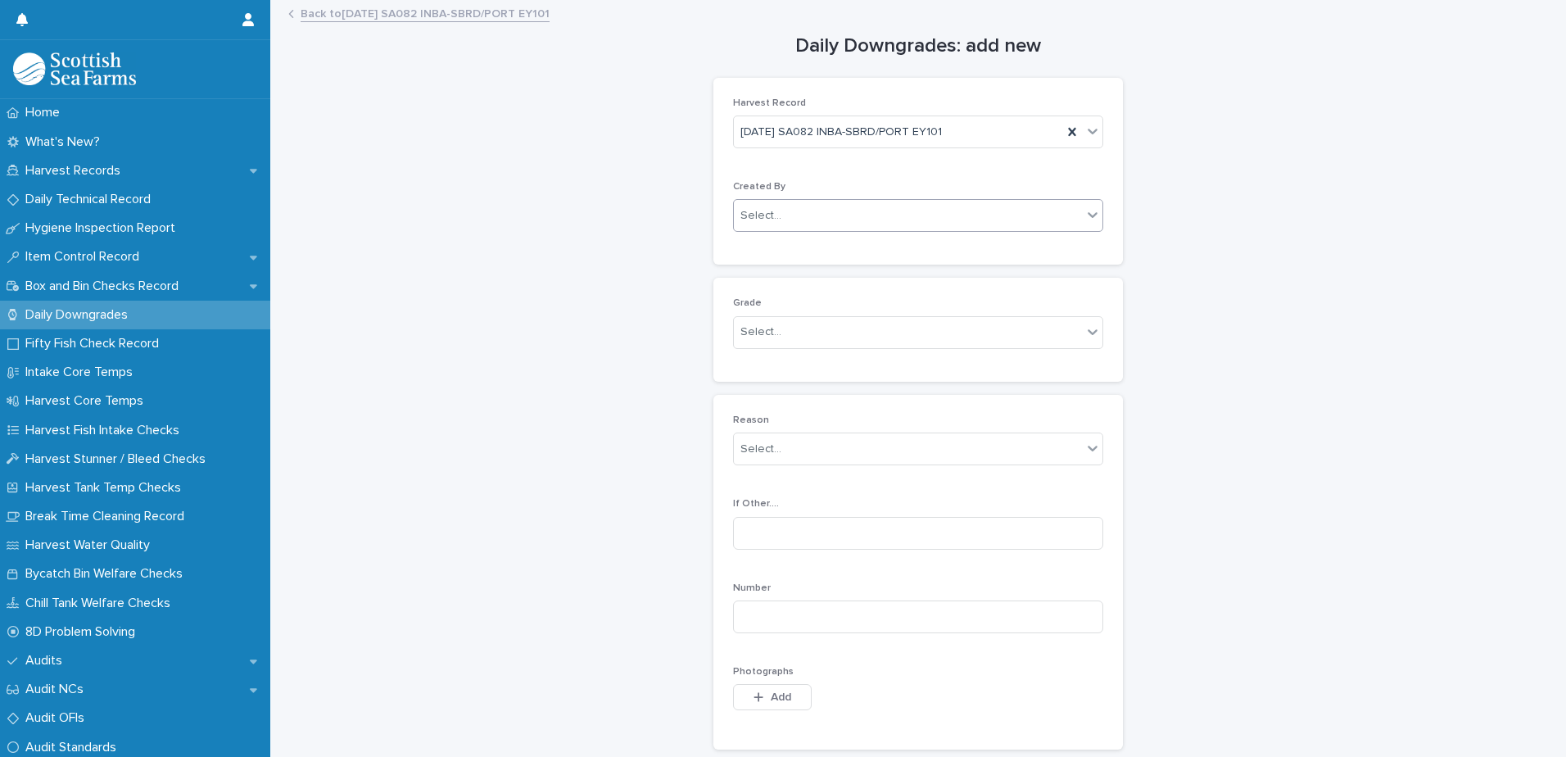
click at [793, 217] on div "Select..." at bounding box center [908, 215] width 348 height 27
type input "*****"
click at [769, 242] on div "[PERSON_NAME]" at bounding box center [912, 247] width 368 height 29
click at [751, 331] on div "Select..." at bounding box center [760, 331] width 41 height 17
click at [775, 364] on div "Ordinary" at bounding box center [912, 364] width 368 height 29
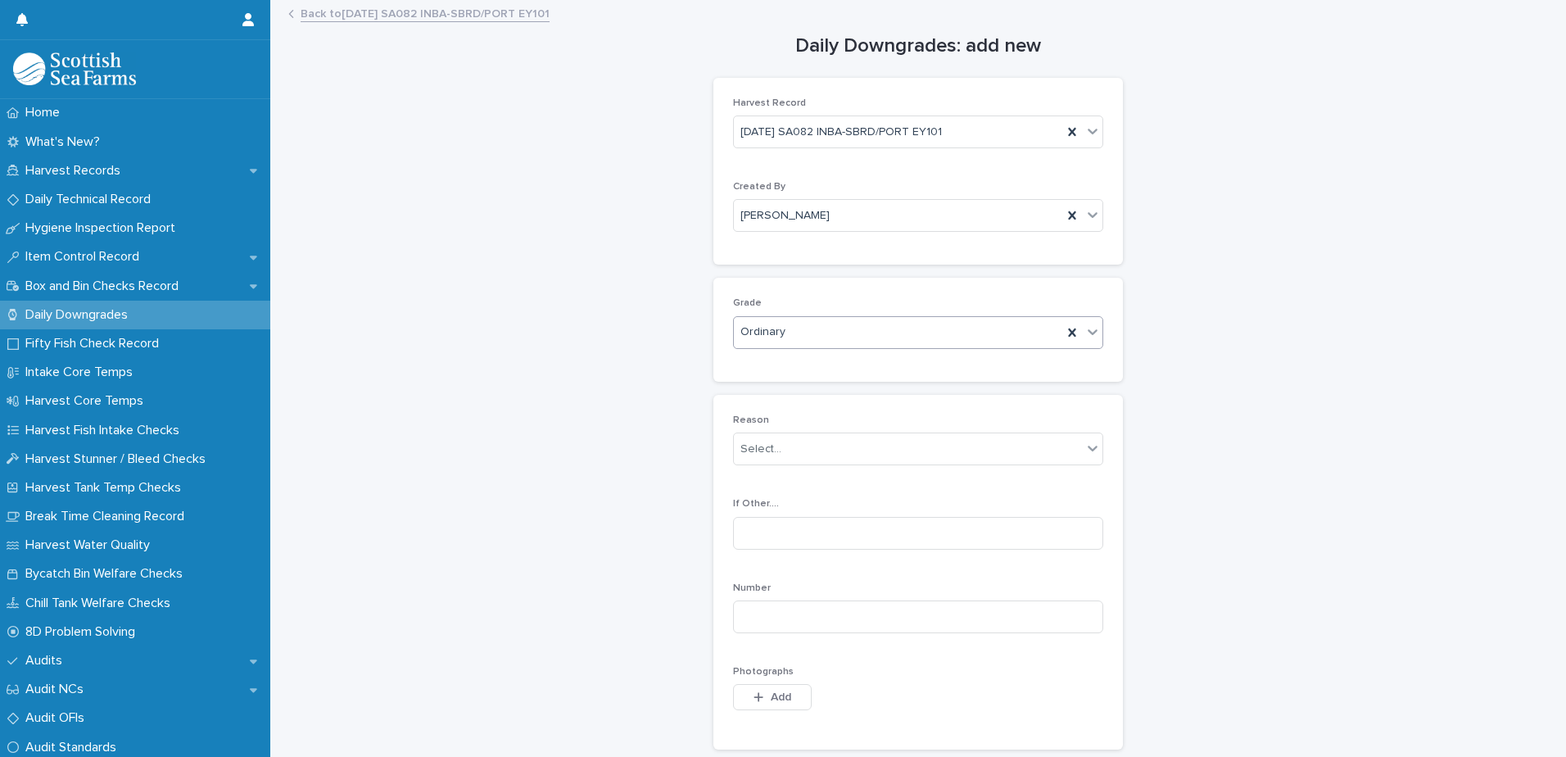
click at [777, 332] on span "Ordinary" at bounding box center [762, 331] width 45 height 17
click at [774, 393] on div "Production" at bounding box center [912, 392] width 368 height 29
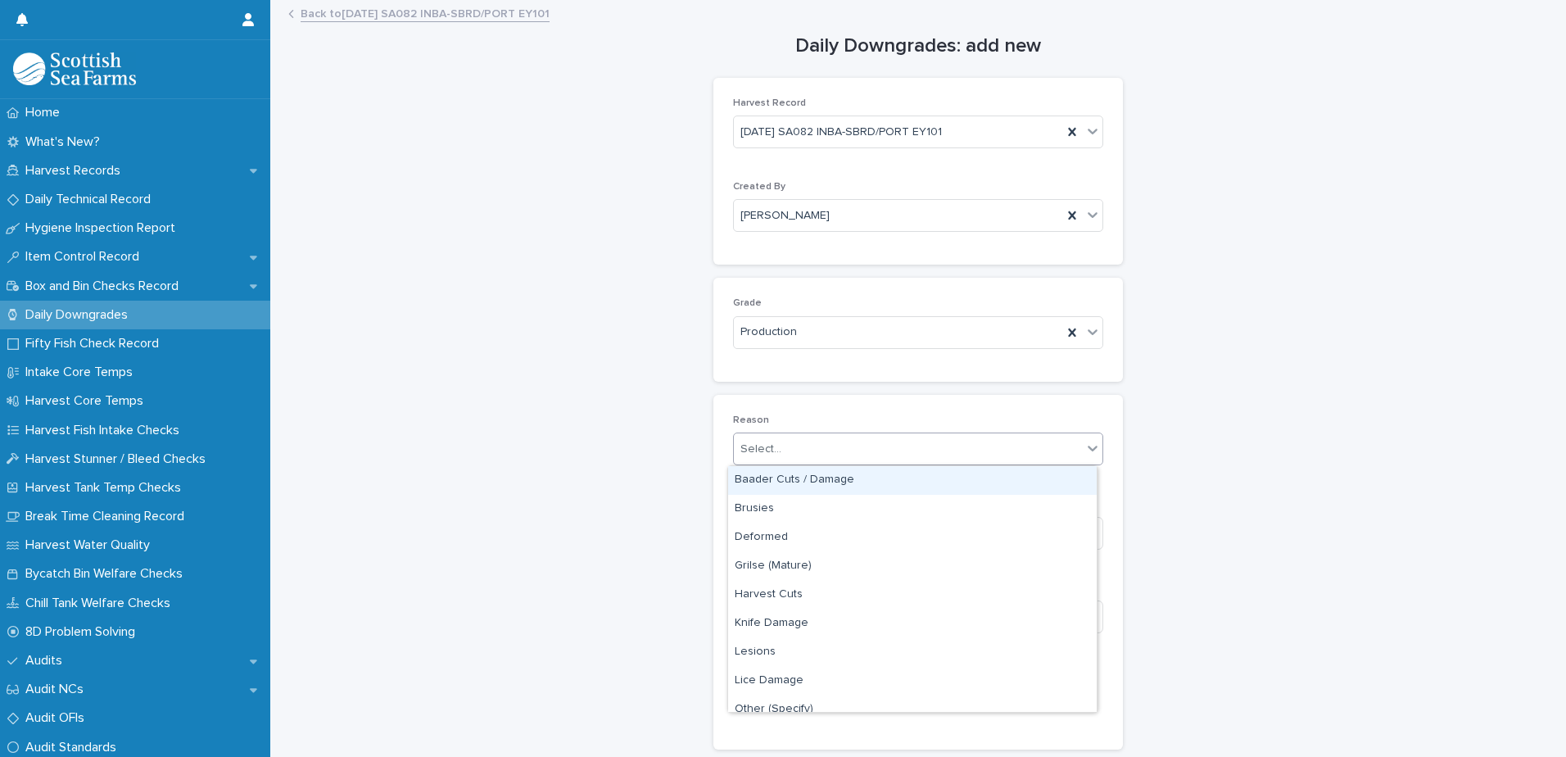
click at [753, 453] on div "Select..." at bounding box center [760, 449] width 41 height 17
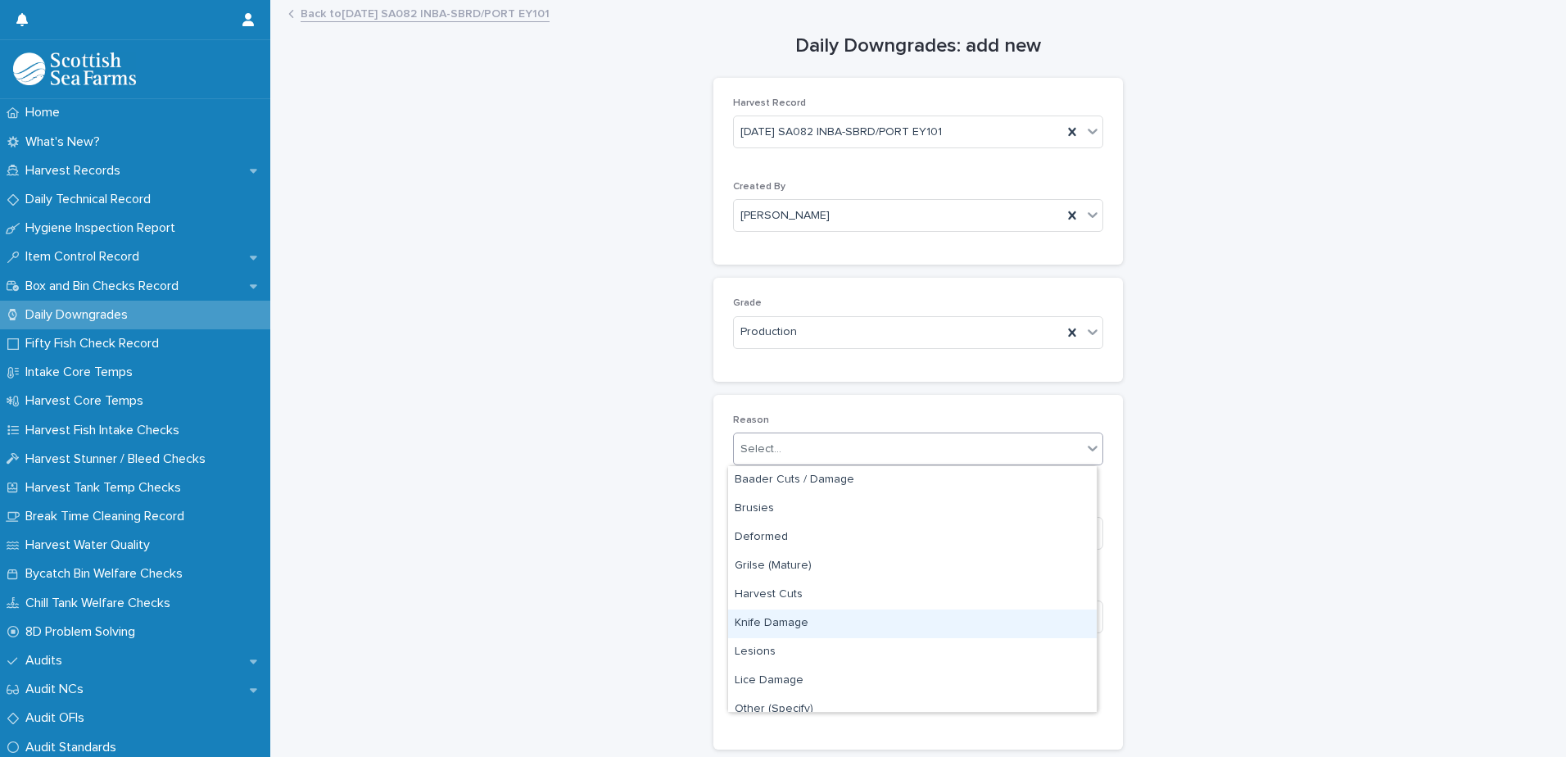
scroll to position [164, 0]
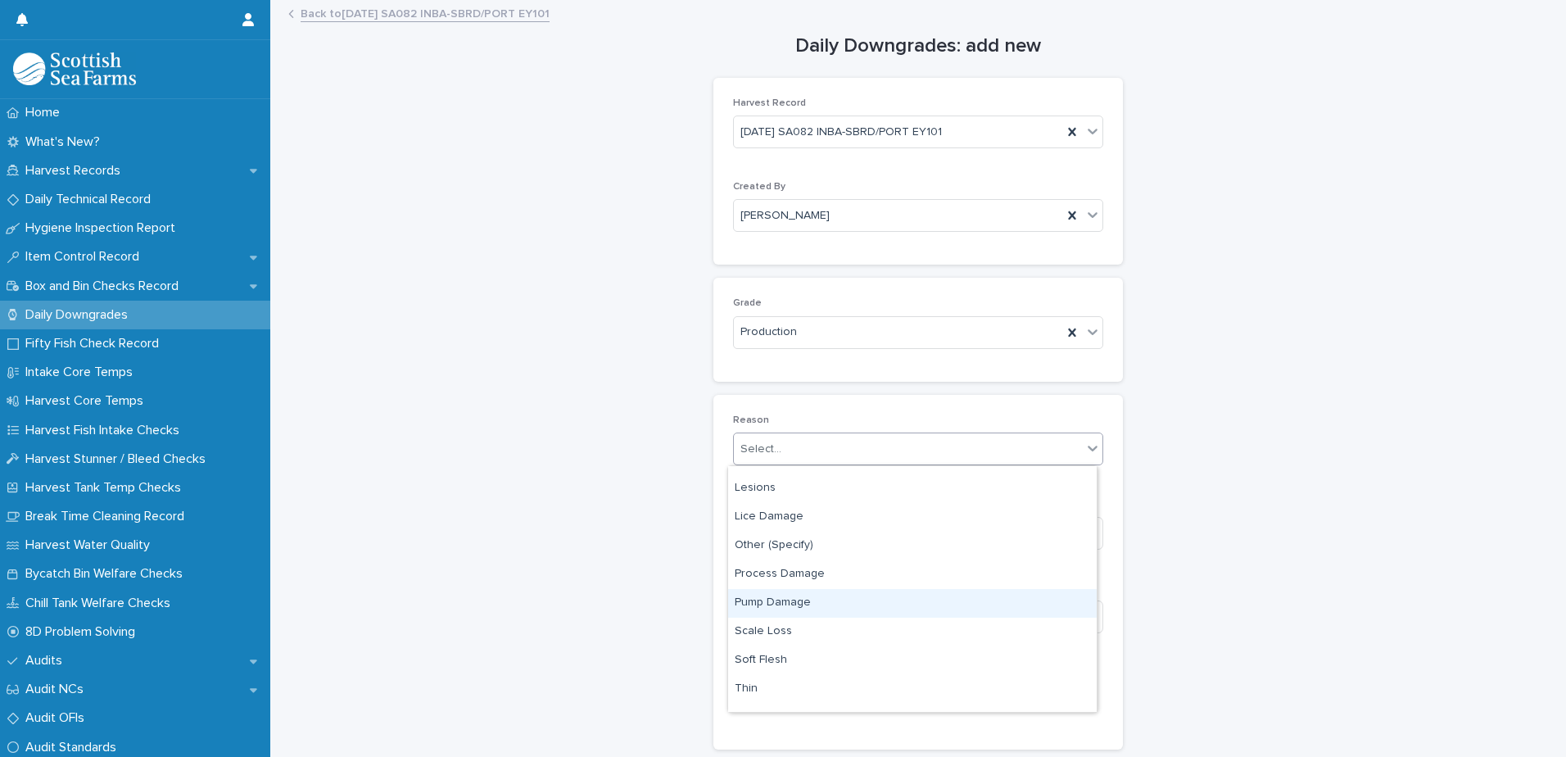
click at [768, 599] on div "Pump Damage" at bounding box center [912, 603] width 368 height 29
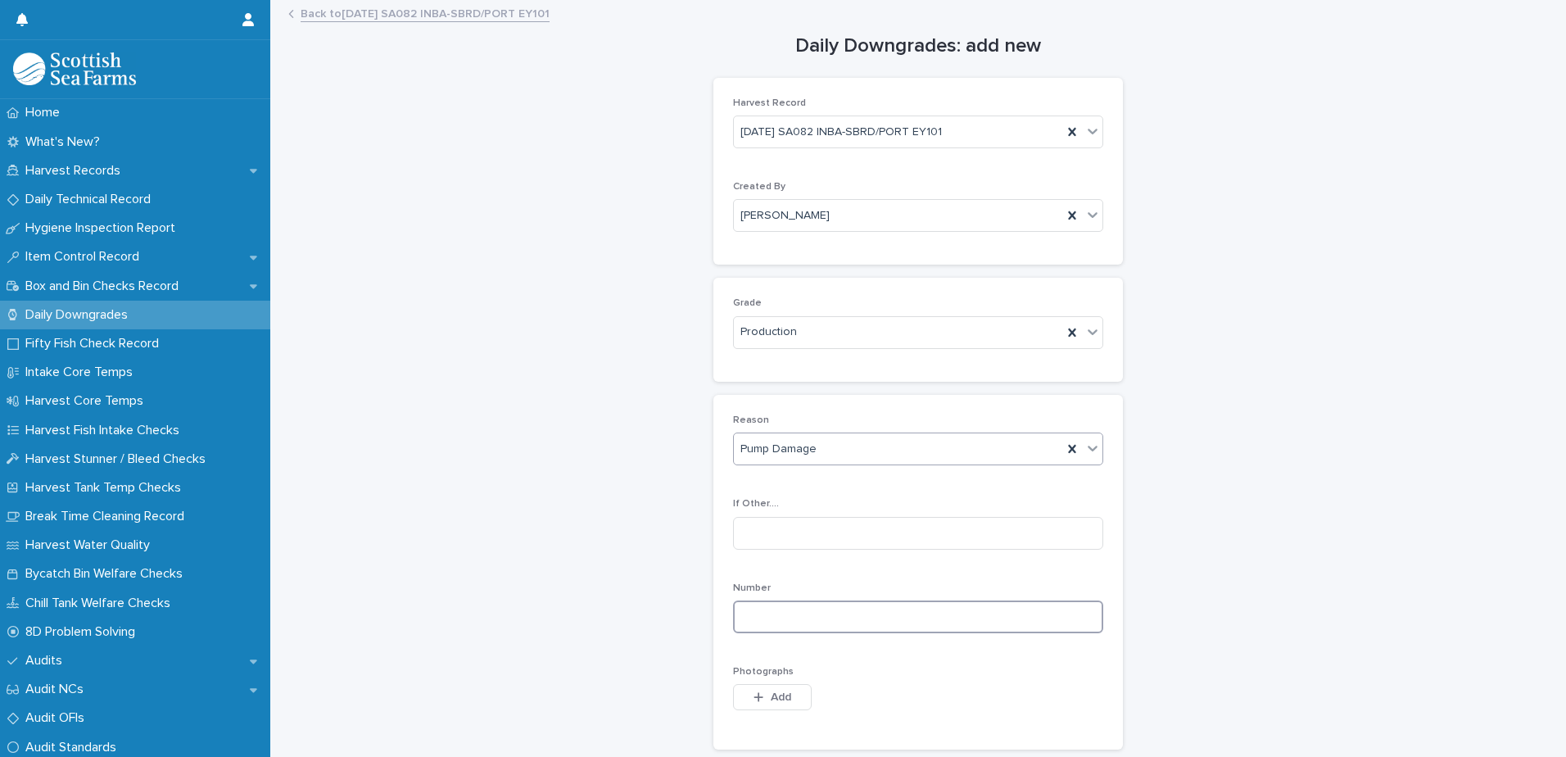
drag, startPoint x: 742, startPoint y: 613, endPoint x: 907, endPoint y: 586, distance: 167.6
click at [742, 614] on input at bounding box center [918, 616] width 370 height 33
type input "*"
click at [773, 702] on span "Add" at bounding box center [780, 696] width 20 height 11
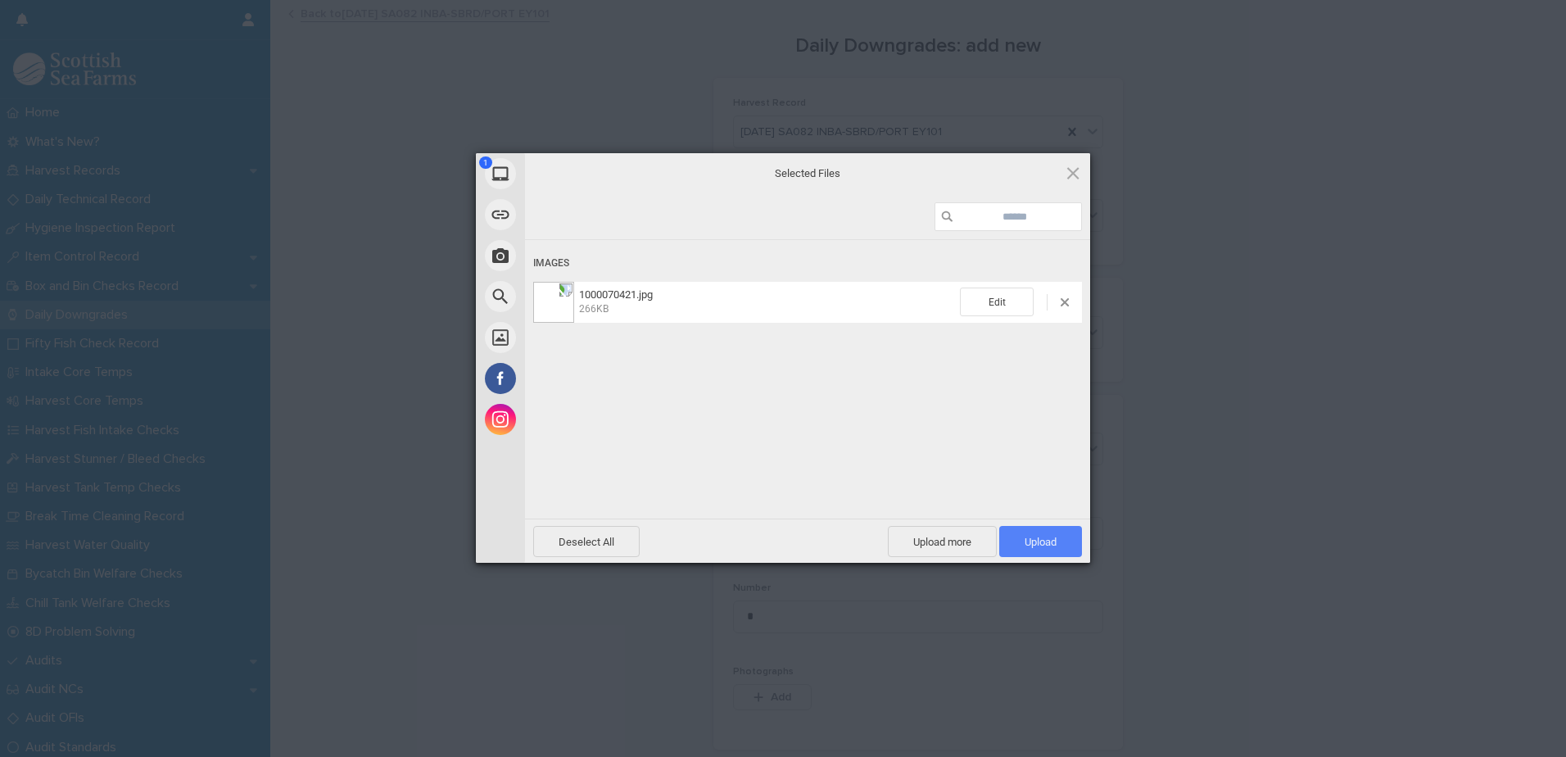
click at [1011, 537] on span "Upload 1" at bounding box center [1040, 541] width 83 height 31
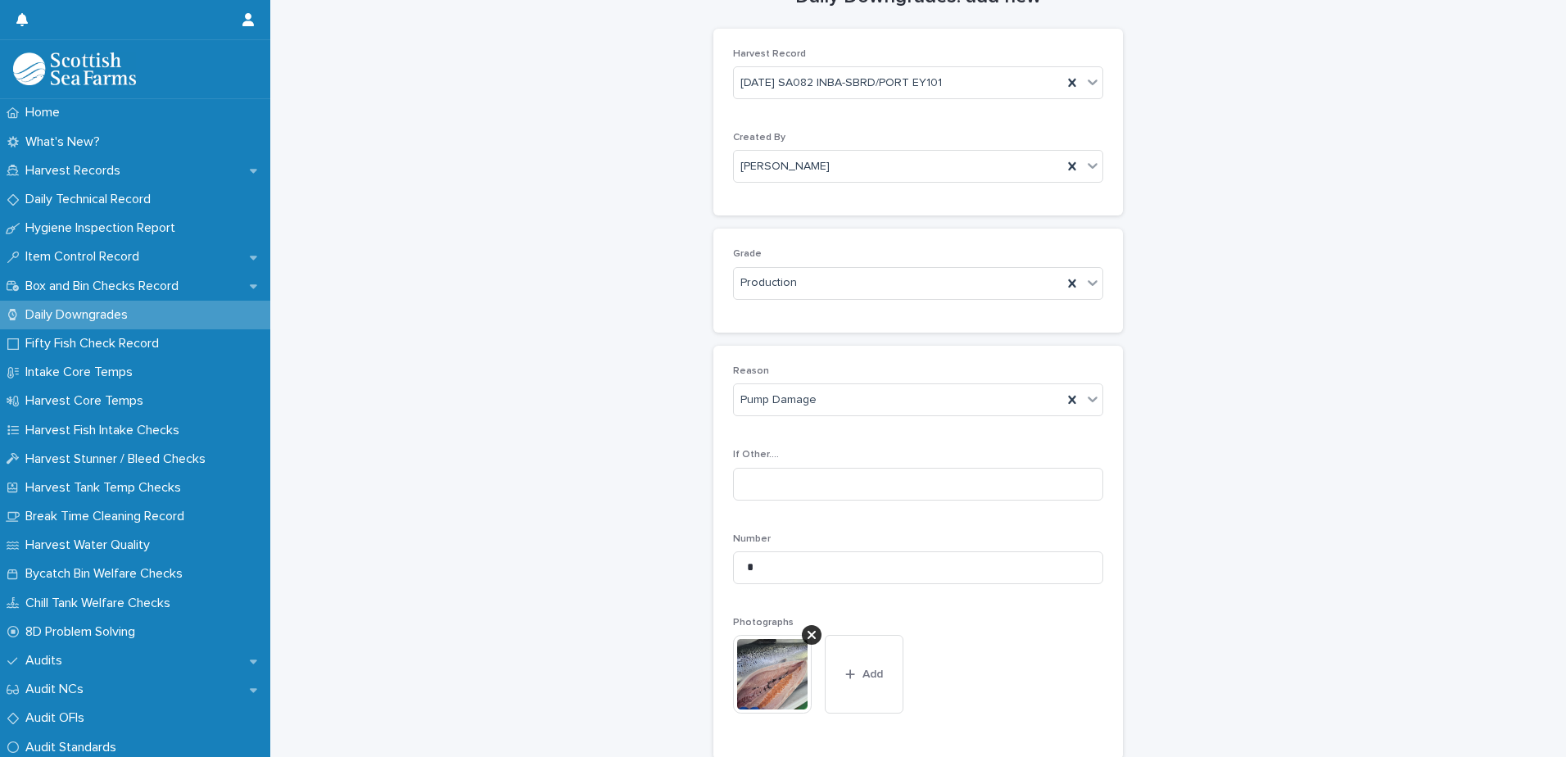
scroll to position [242, 0]
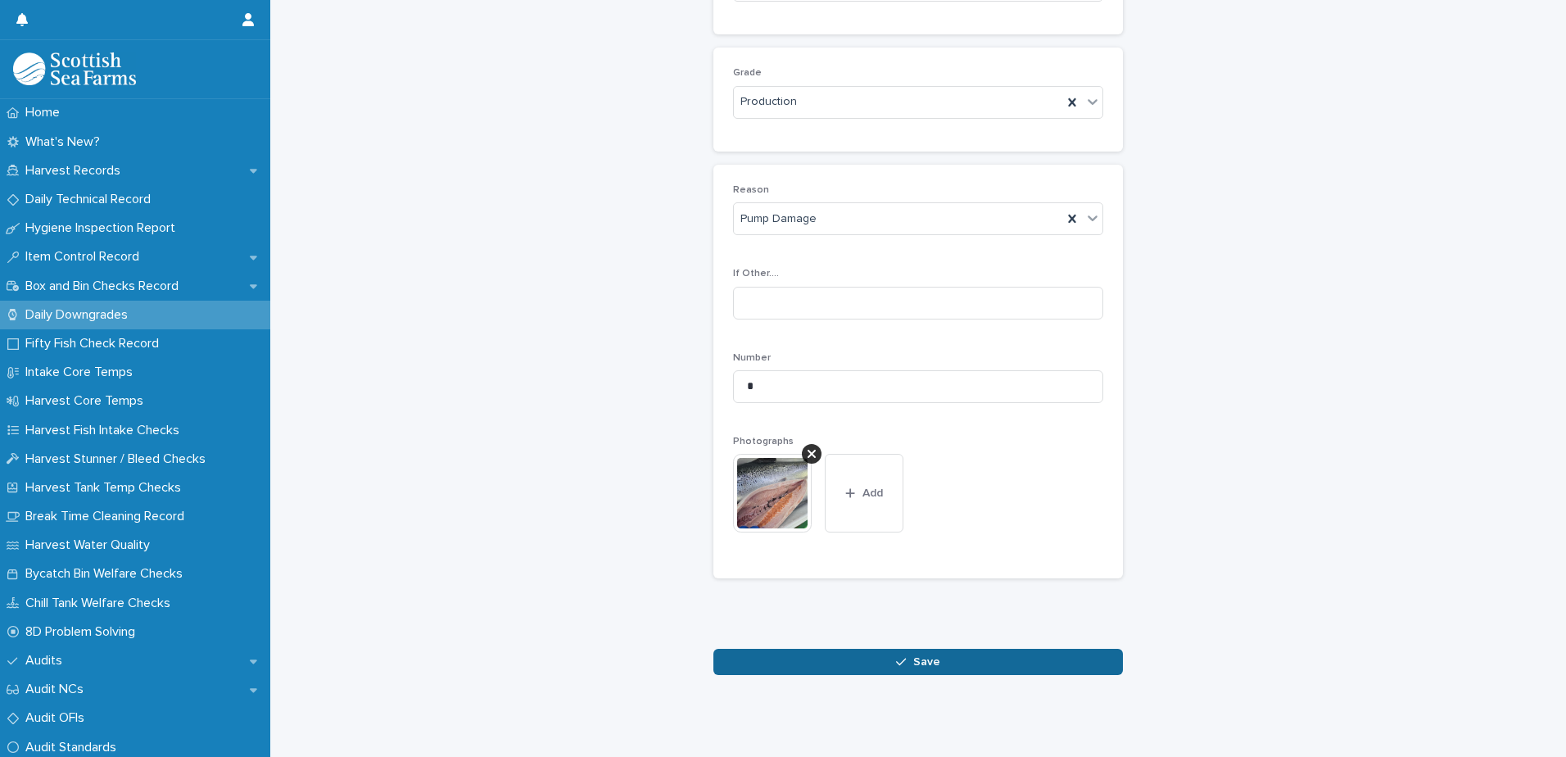
click at [861, 648] on button "Save" at bounding box center [917, 661] width 409 height 26
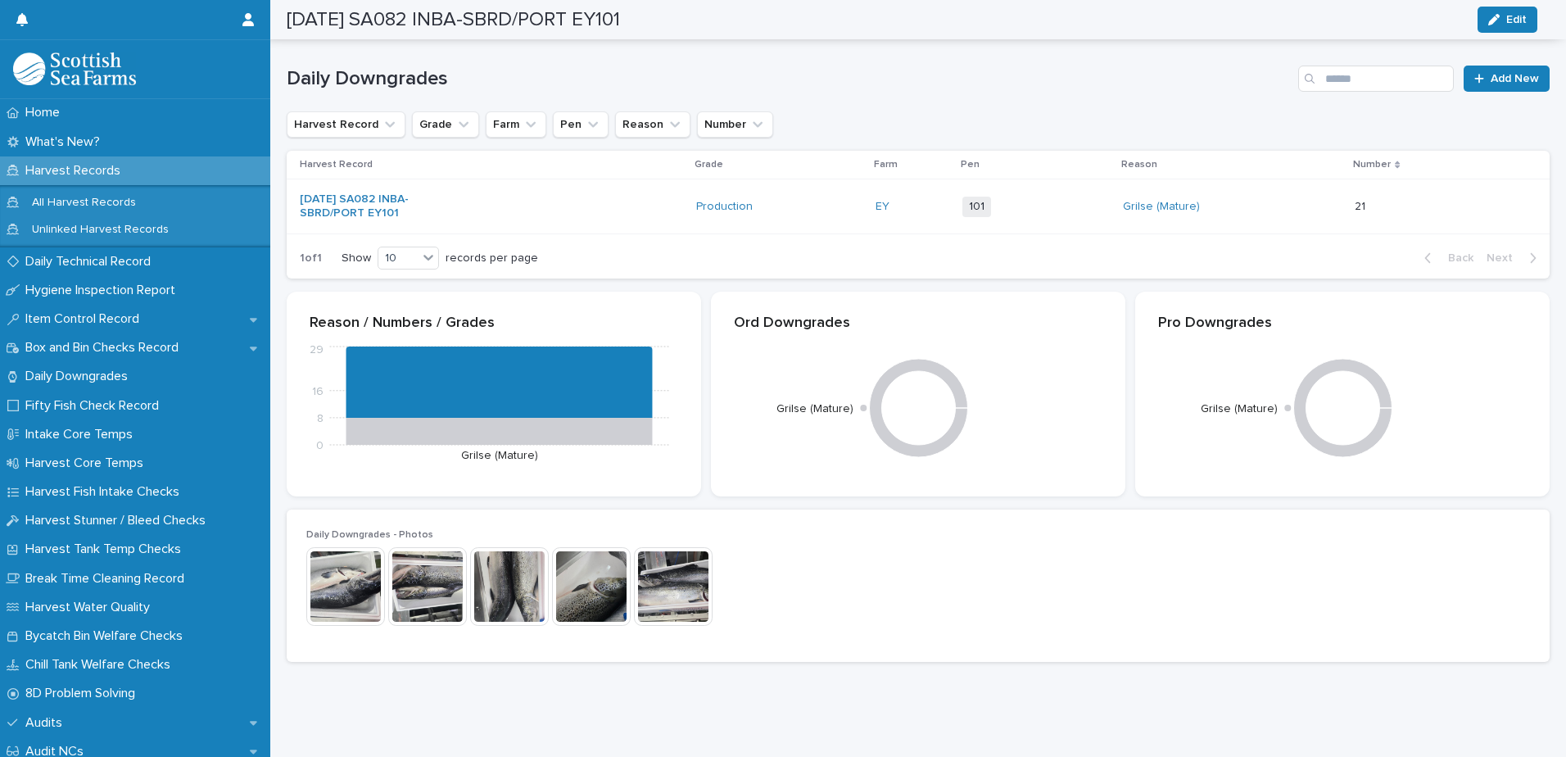
scroll to position [244, 0]
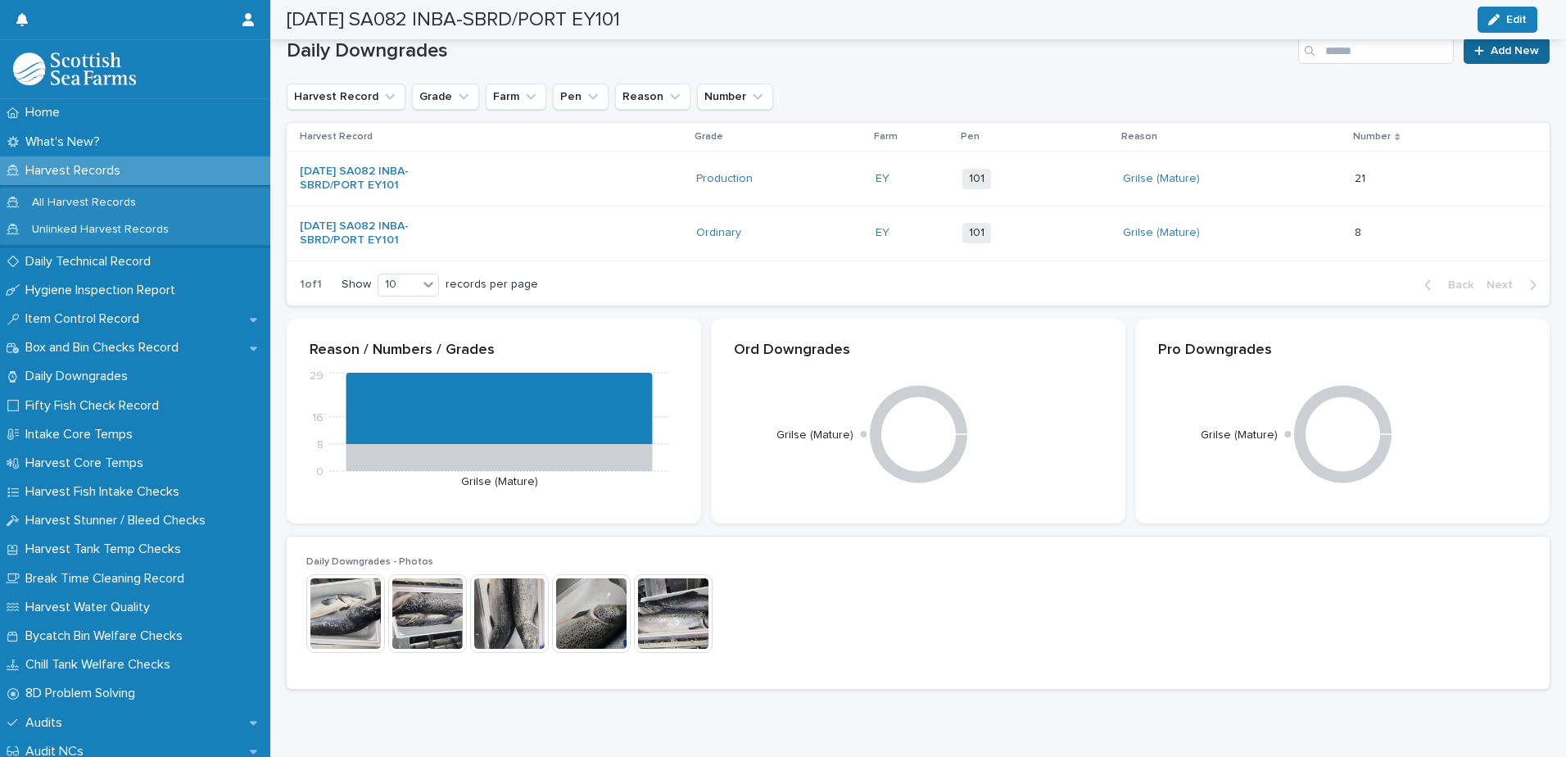
click at [1490, 54] on span "Add New" at bounding box center [1514, 50] width 48 height 11
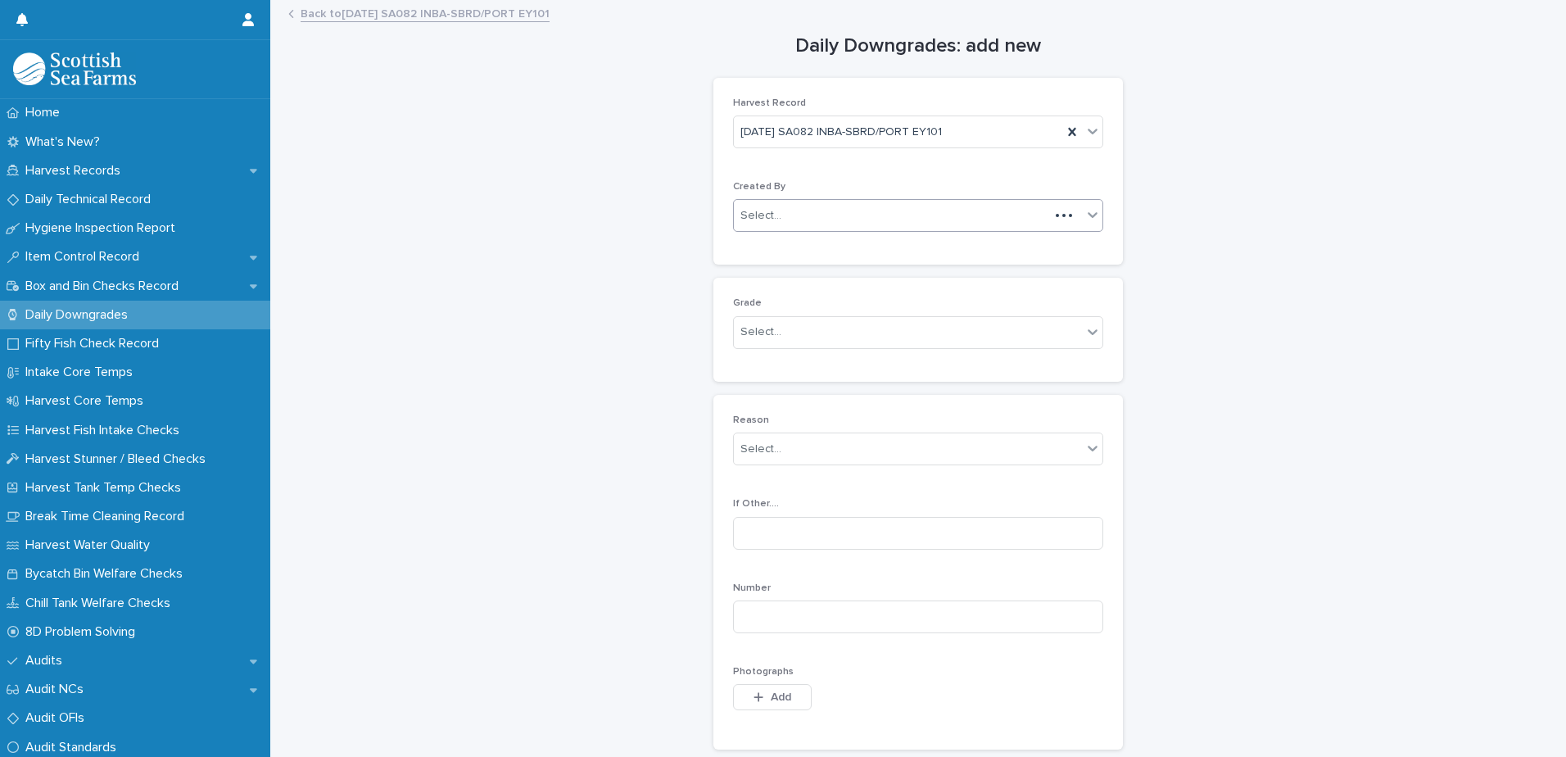
click at [757, 214] on div "Select..." at bounding box center [760, 215] width 41 height 17
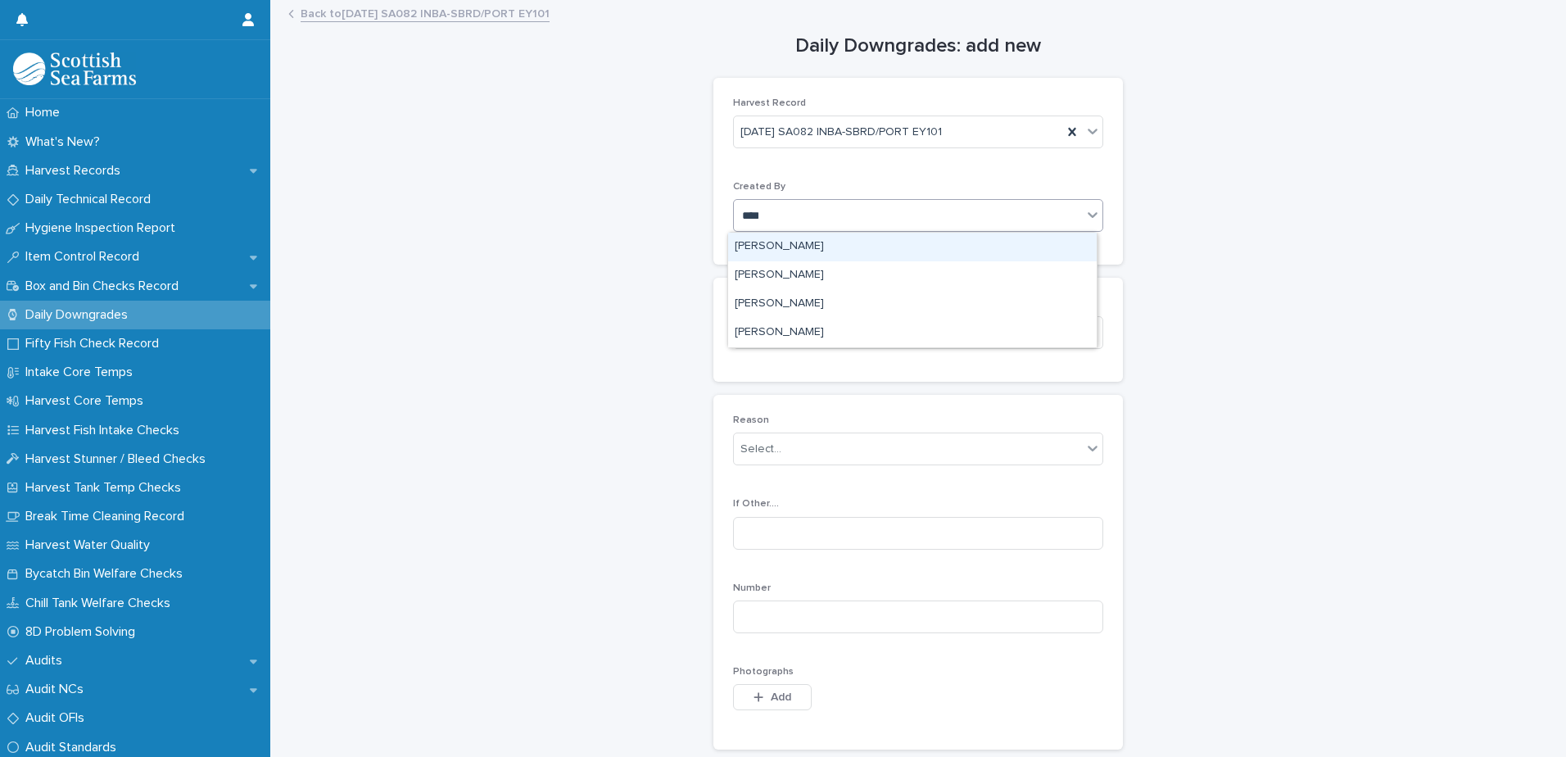
type input "*****"
click at [746, 251] on div "[PERSON_NAME]" at bounding box center [912, 247] width 368 height 29
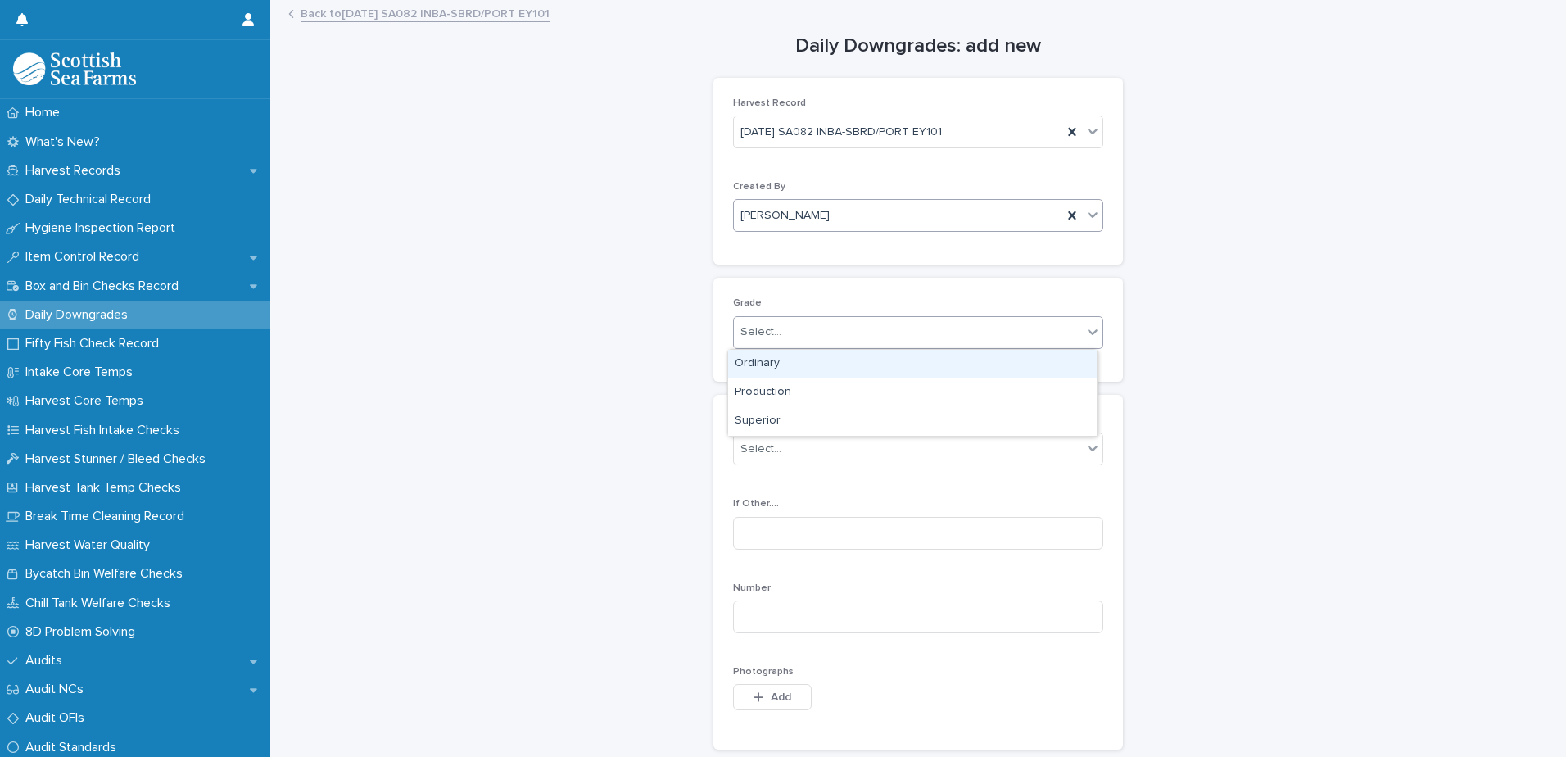
click at [766, 338] on div "Select..." at bounding box center [760, 331] width 41 height 17
click at [779, 441] on div "Select..." at bounding box center [908, 449] width 348 height 27
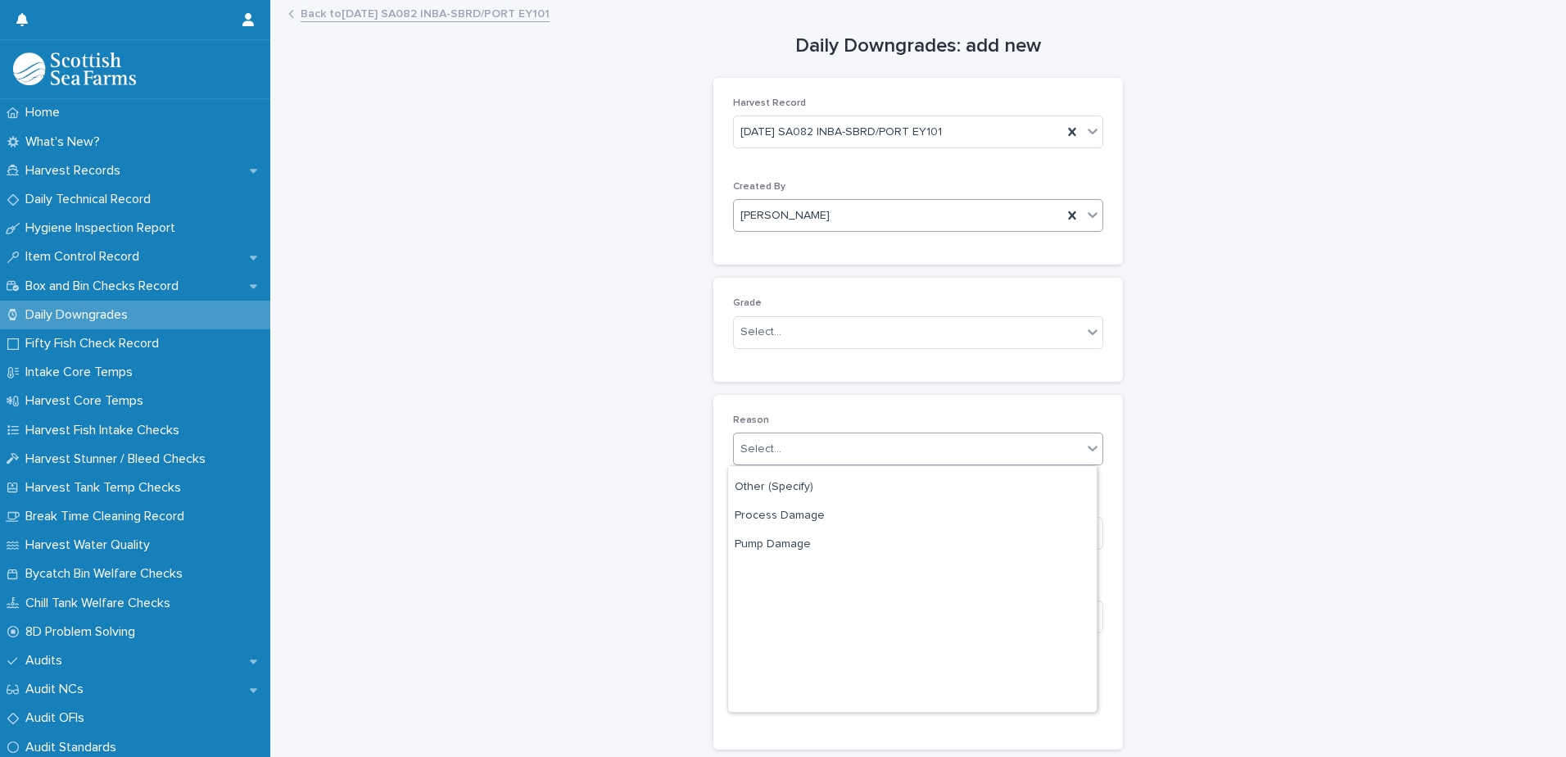
scroll to position [242, 0]
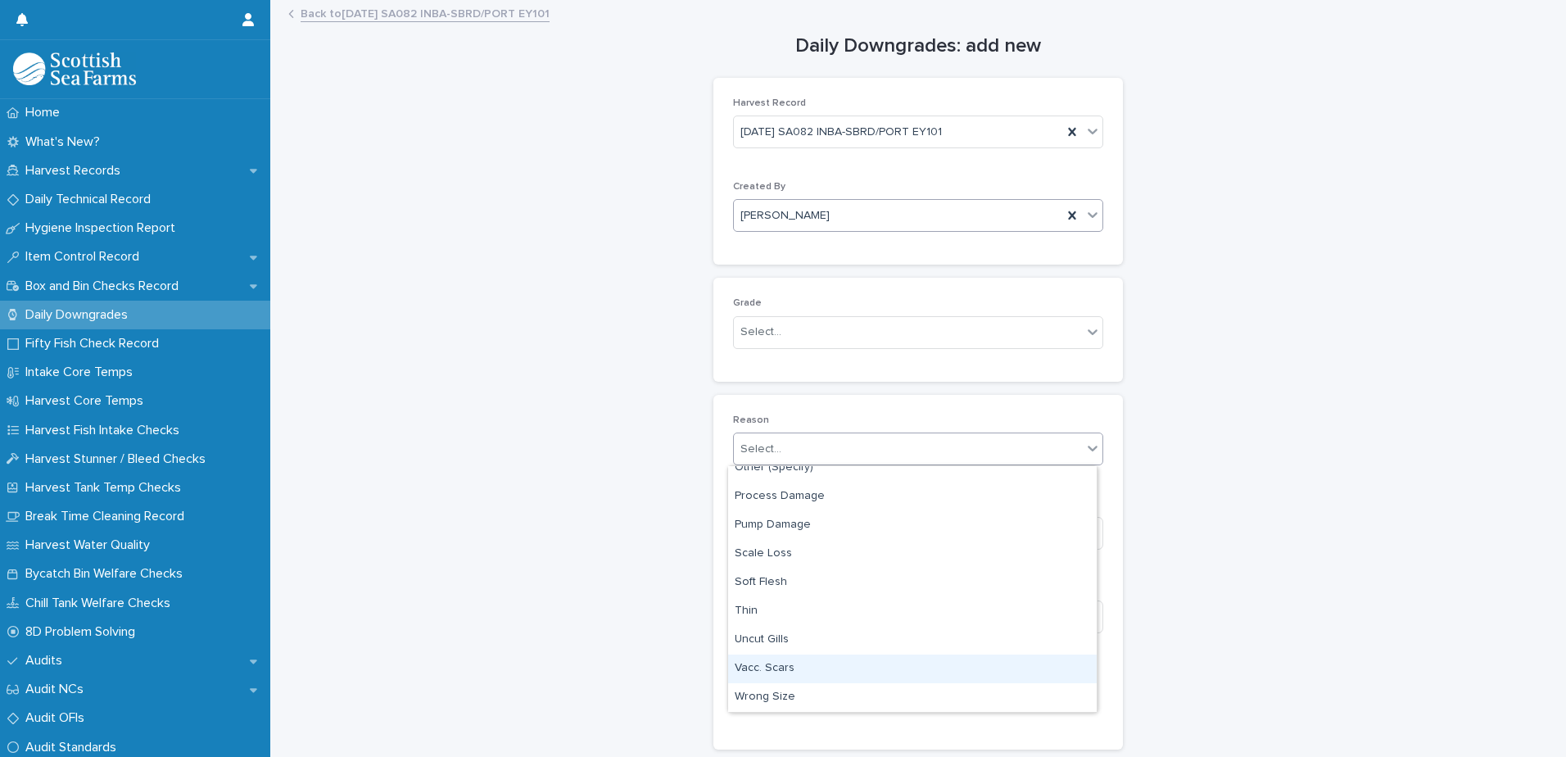
click at [774, 667] on div "Vacc. Scars" at bounding box center [912, 668] width 368 height 29
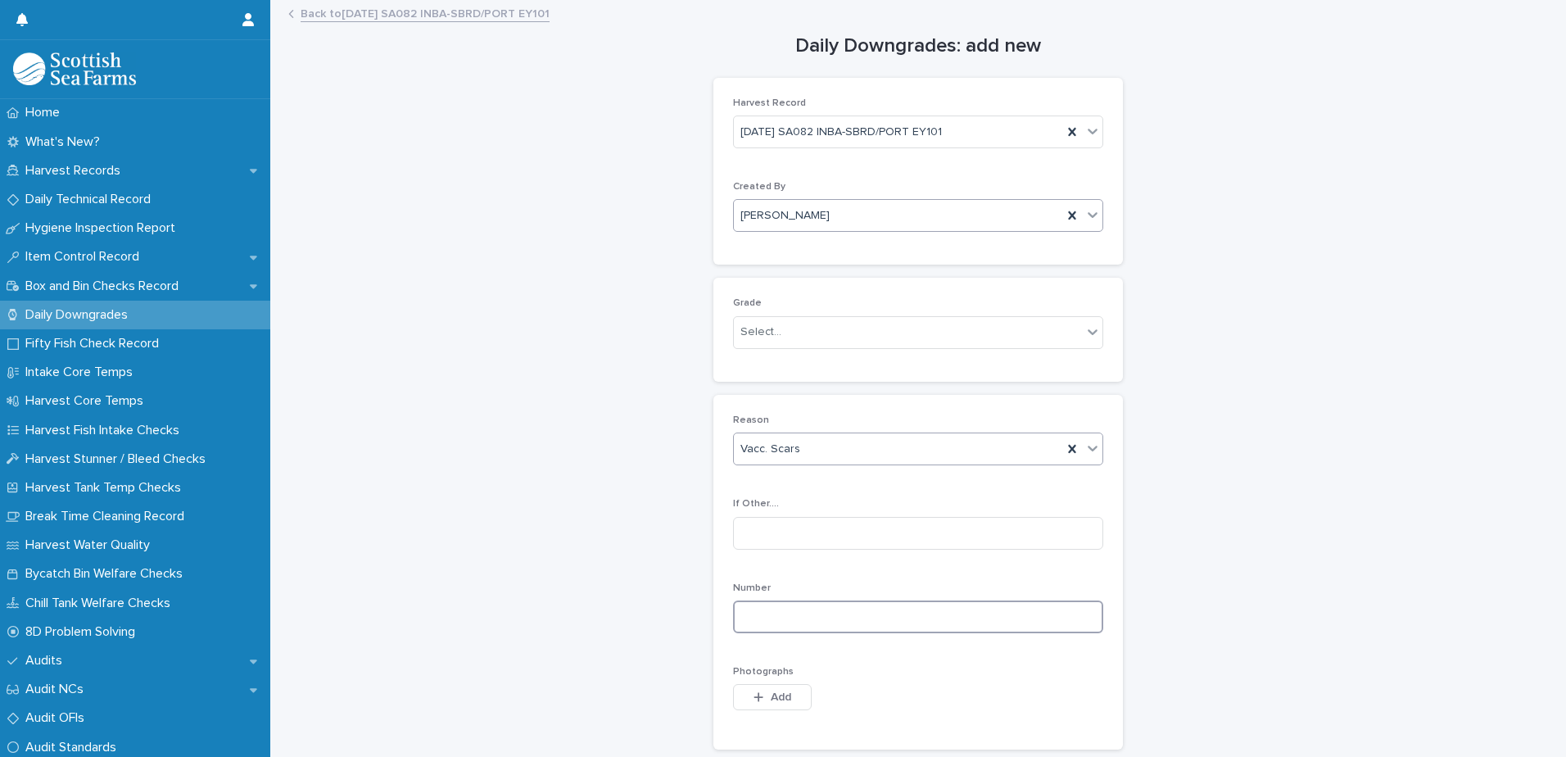
click at [753, 611] on input at bounding box center [918, 616] width 370 height 33
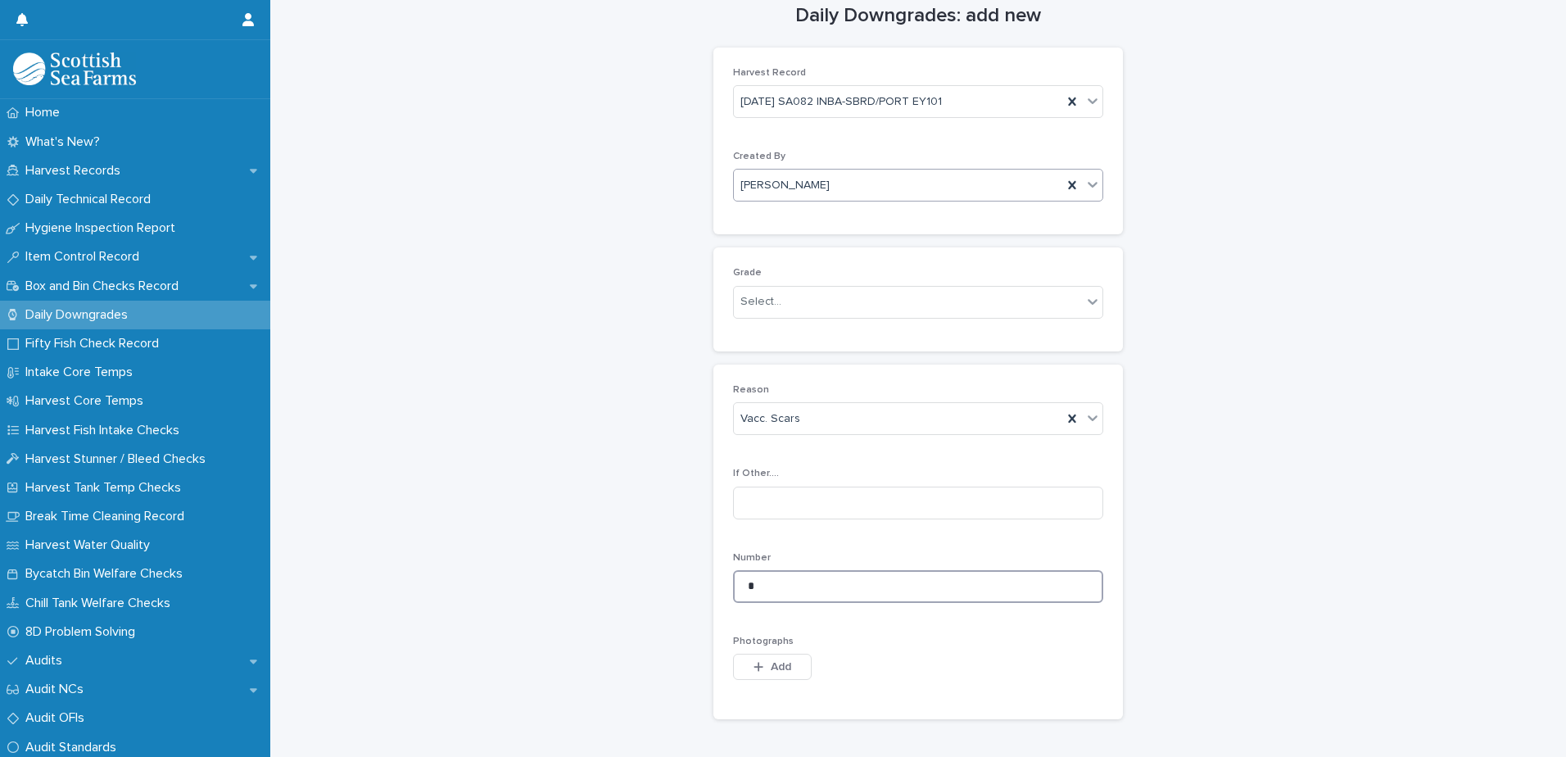
scroll to position [82, 0]
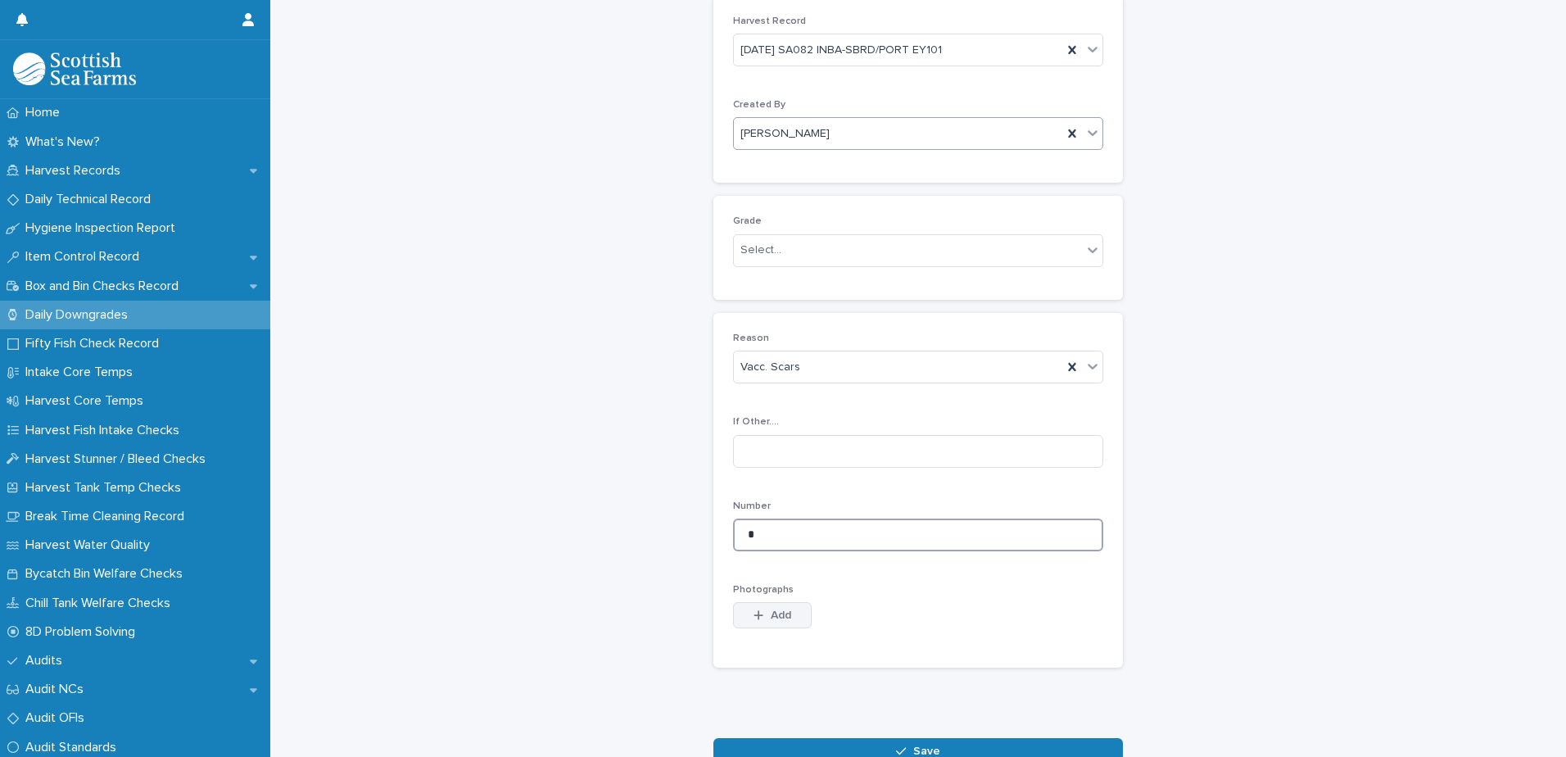
type input "*"
click at [743, 617] on button "Add" at bounding box center [772, 615] width 79 height 26
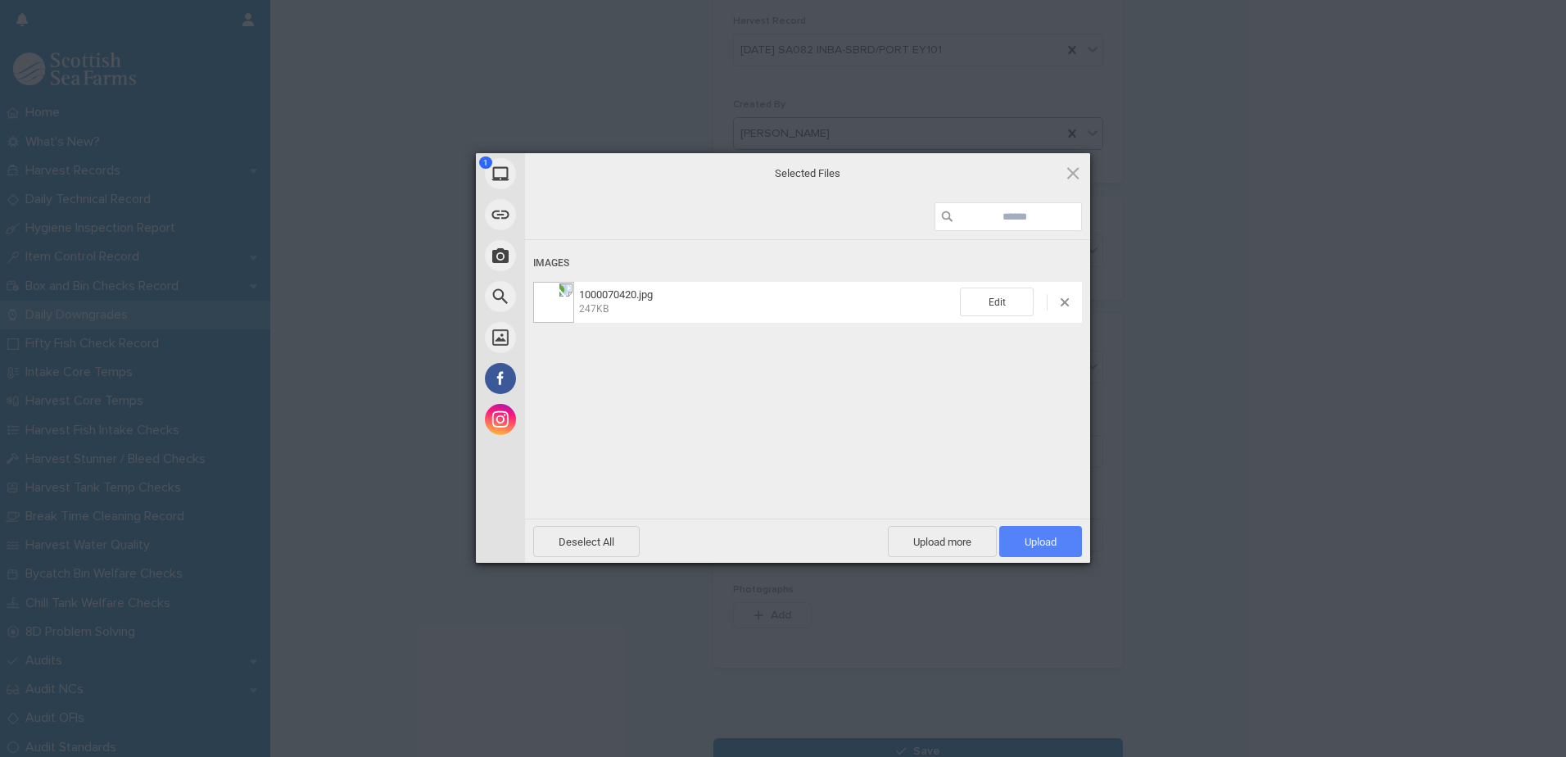
click at [1025, 540] on span "Upload 1" at bounding box center [1040, 541] width 32 height 12
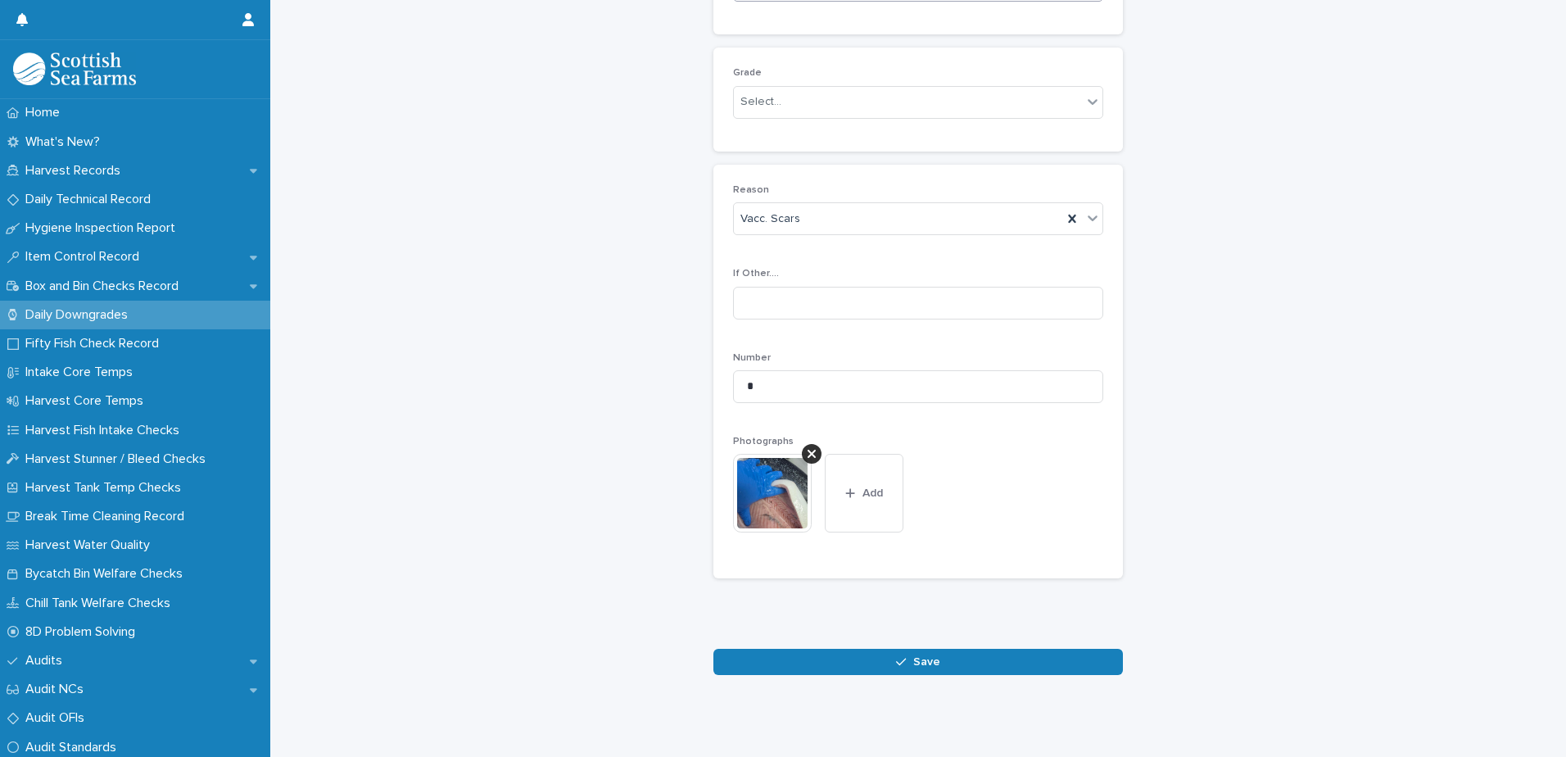
scroll to position [242, 0]
click at [860, 648] on button "Save" at bounding box center [917, 661] width 409 height 26
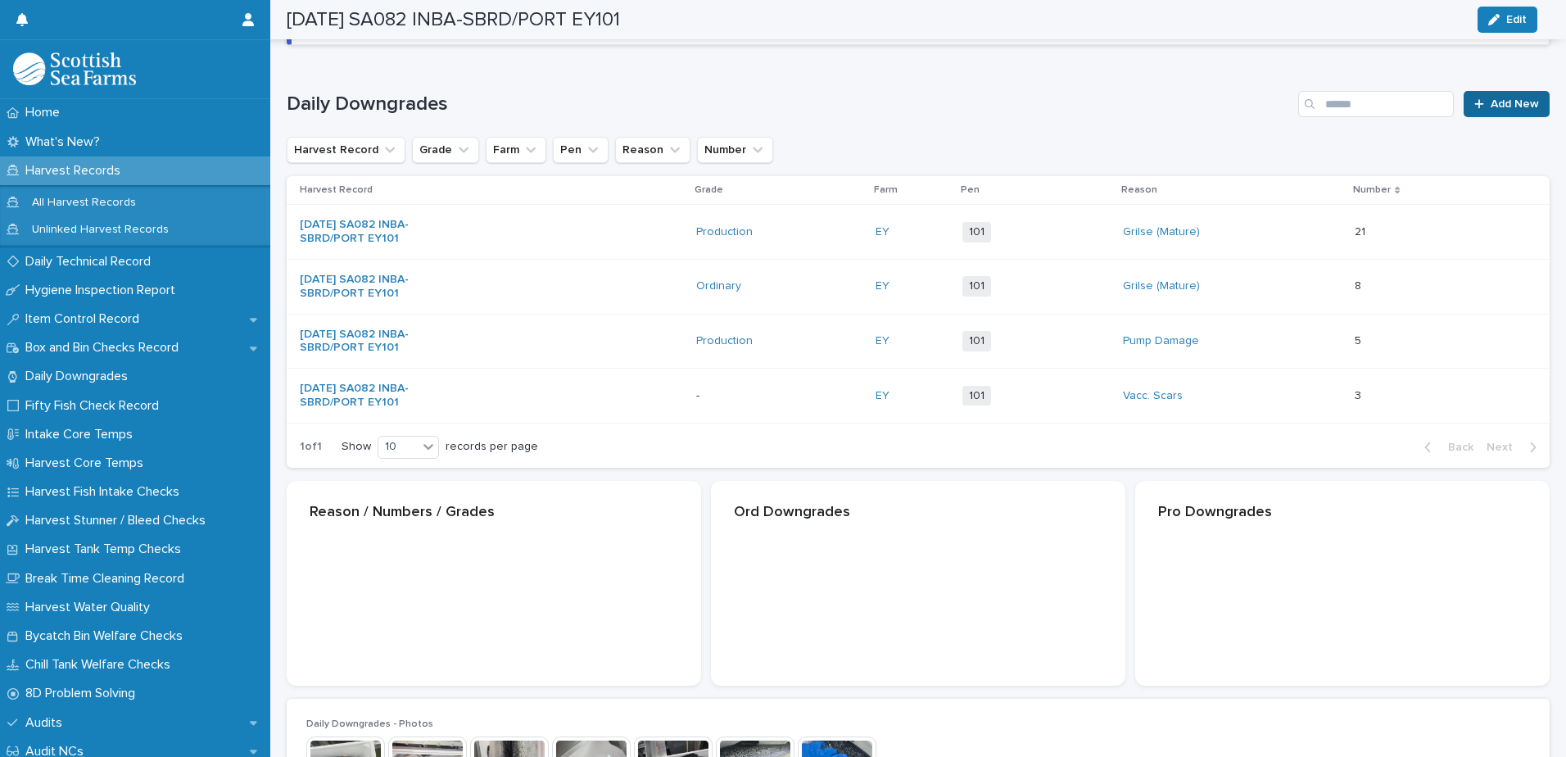
scroll to position [162, 0]
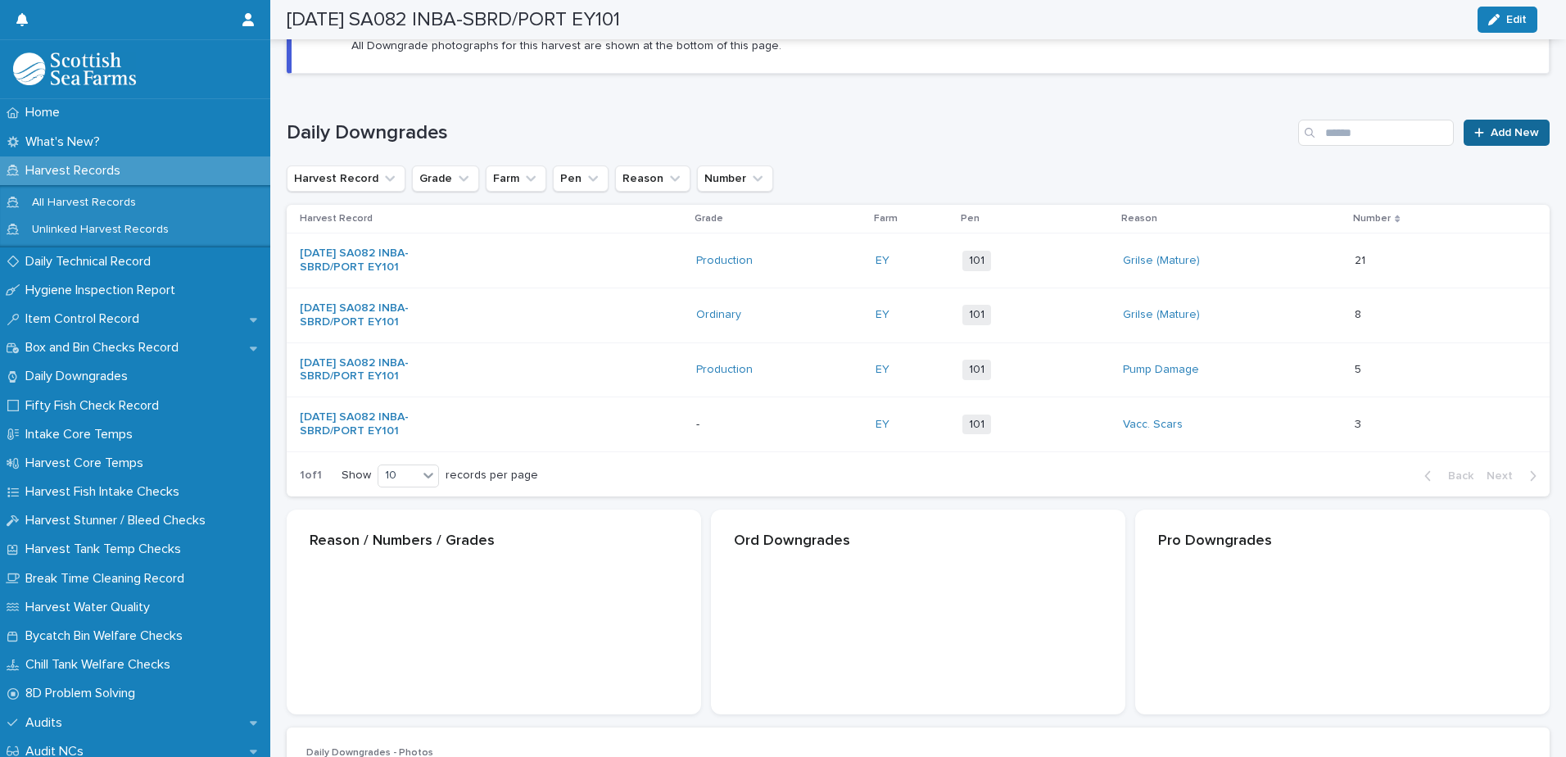
click at [1475, 134] on div at bounding box center [1482, 132] width 16 height 11
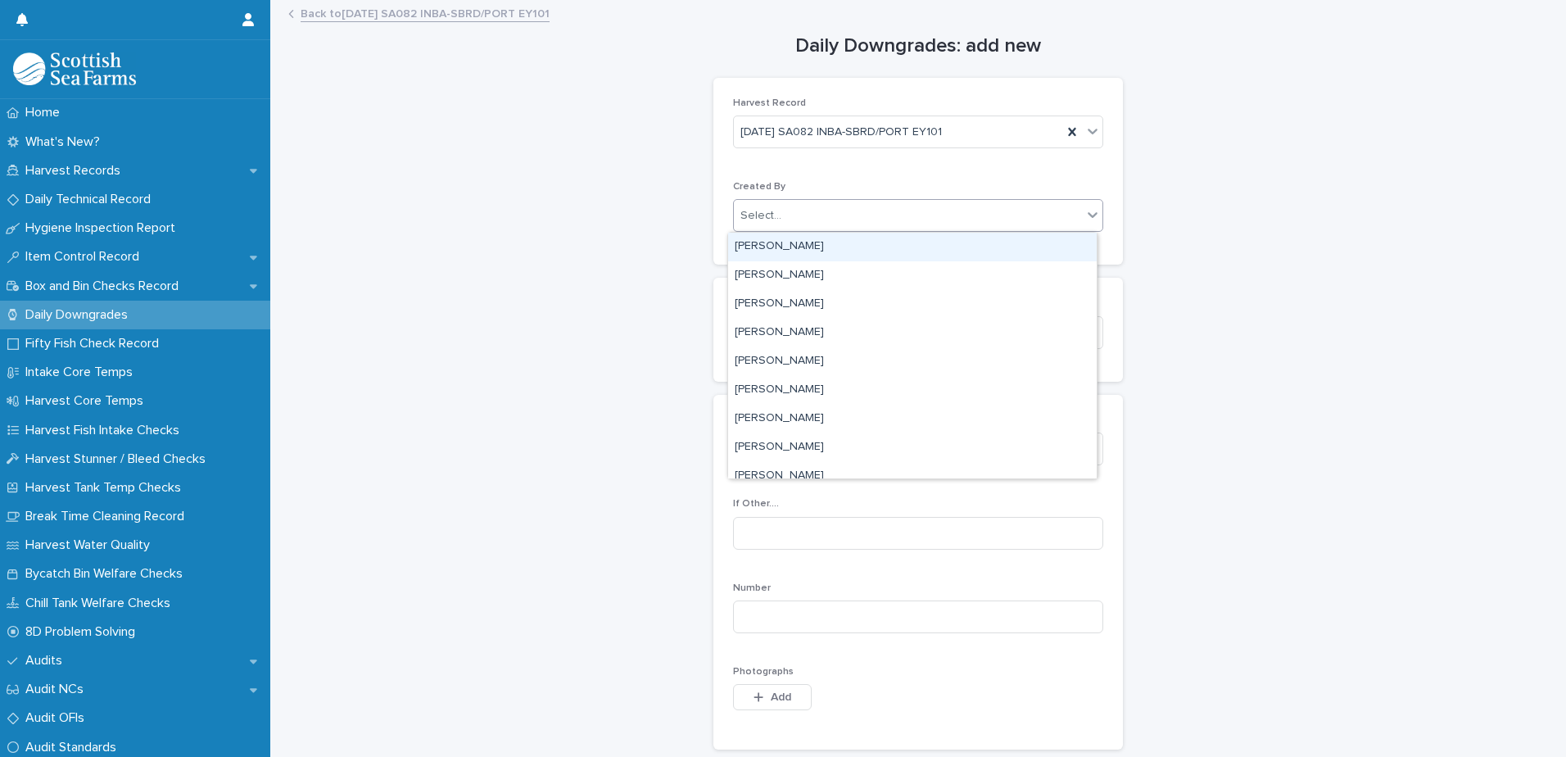
drag, startPoint x: 775, startPoint y: 210, endPoint x: 805, endPoint y: 231, distance: 36.6
click at [783, 211] on input "text" at bounding box center [784, 216] width 2 height 14
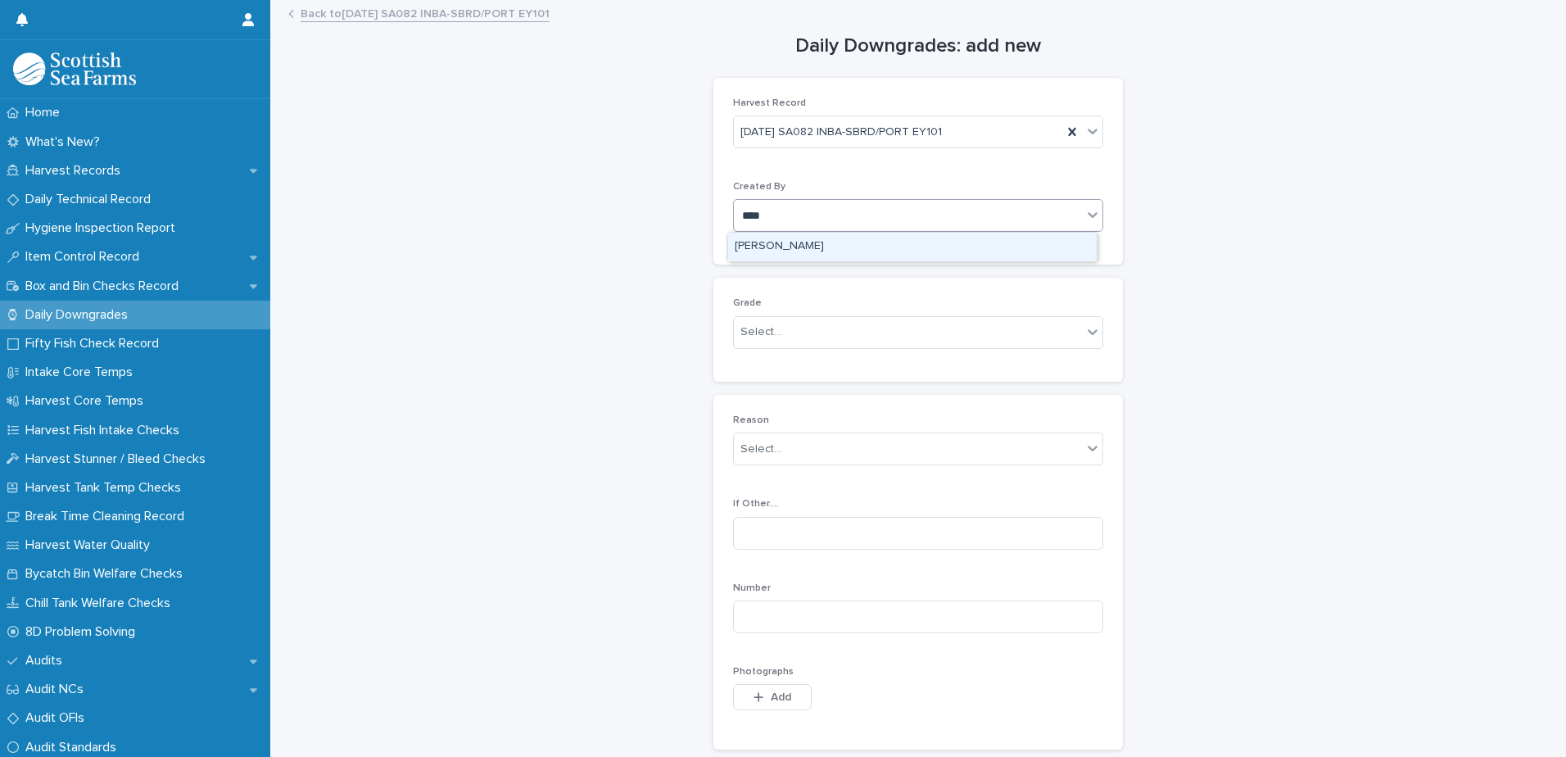
type input "*****"
click at [773, 247] on div "[PERSON_NAME]" at bounding box center [912, 247] width 368 height 29
click at [765, 333] on div "Select..." at bounding box center [760, 331] width 41 height 17
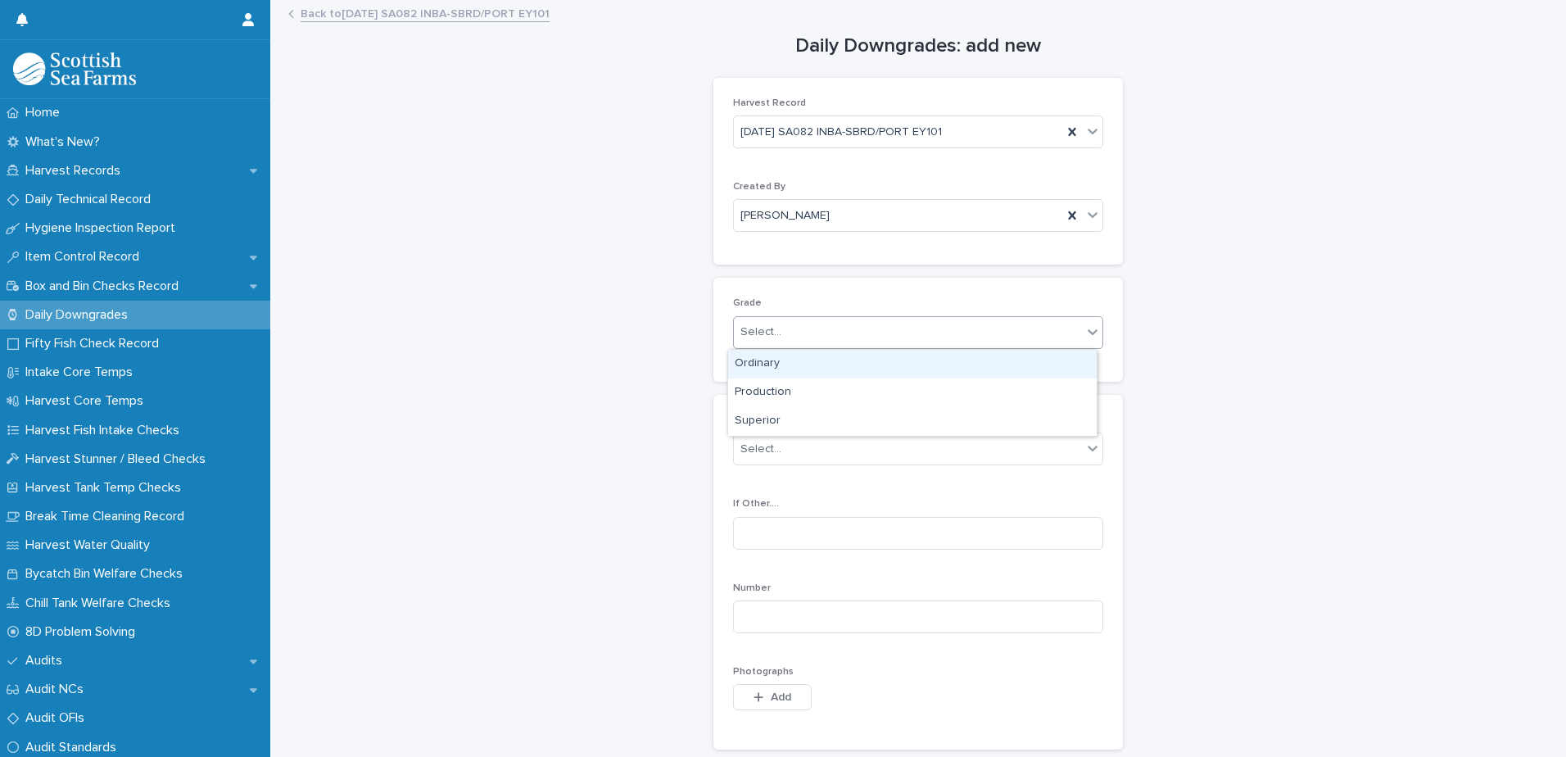
click at [772, 367] on div "Ordinary" at bounding box center [912, 364] width 368 height 29
click at [757, 454] on div "Select..." at bounding box center [760, 449] width 41 height 17
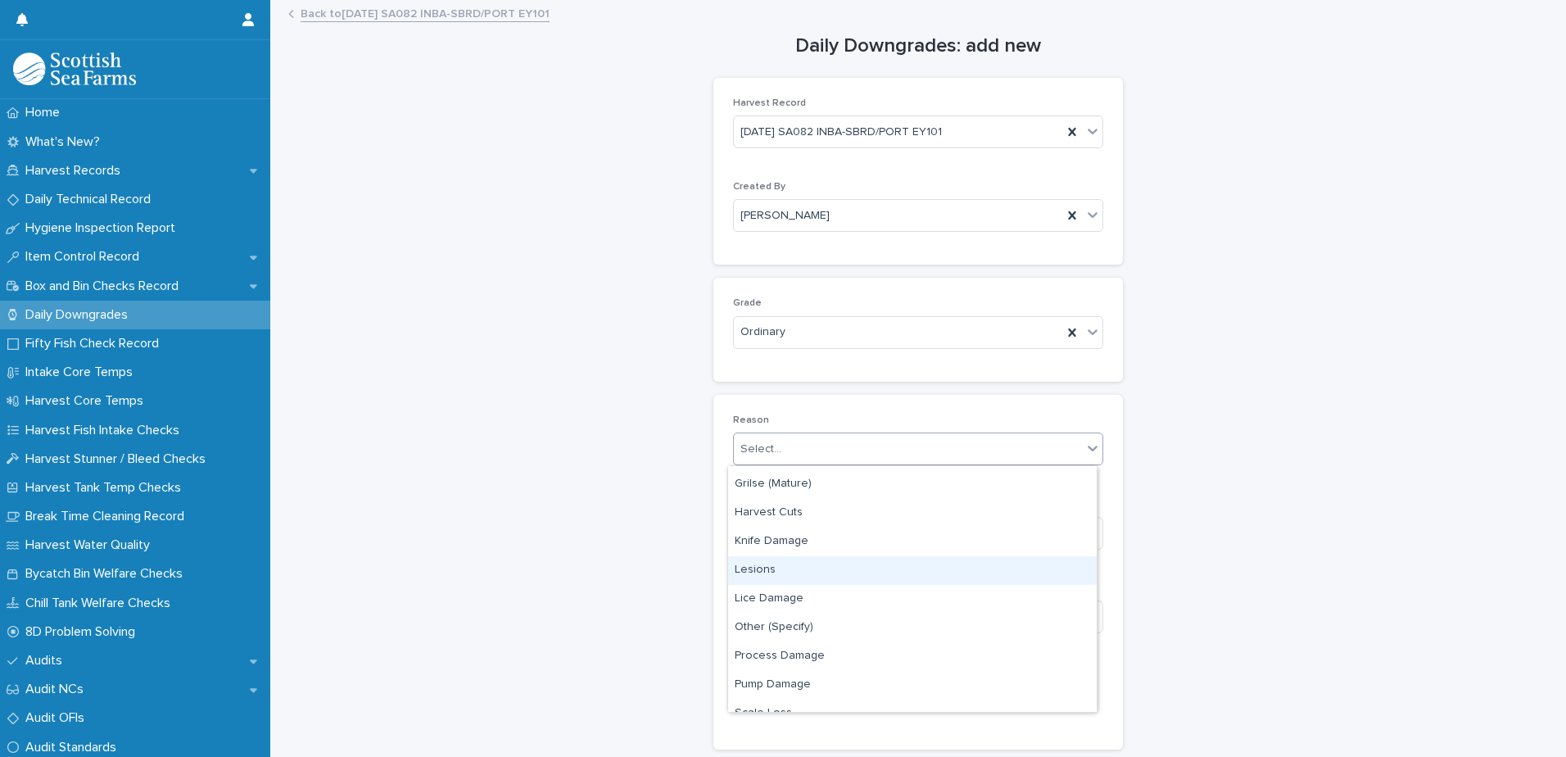
scroll to position [242, 0]
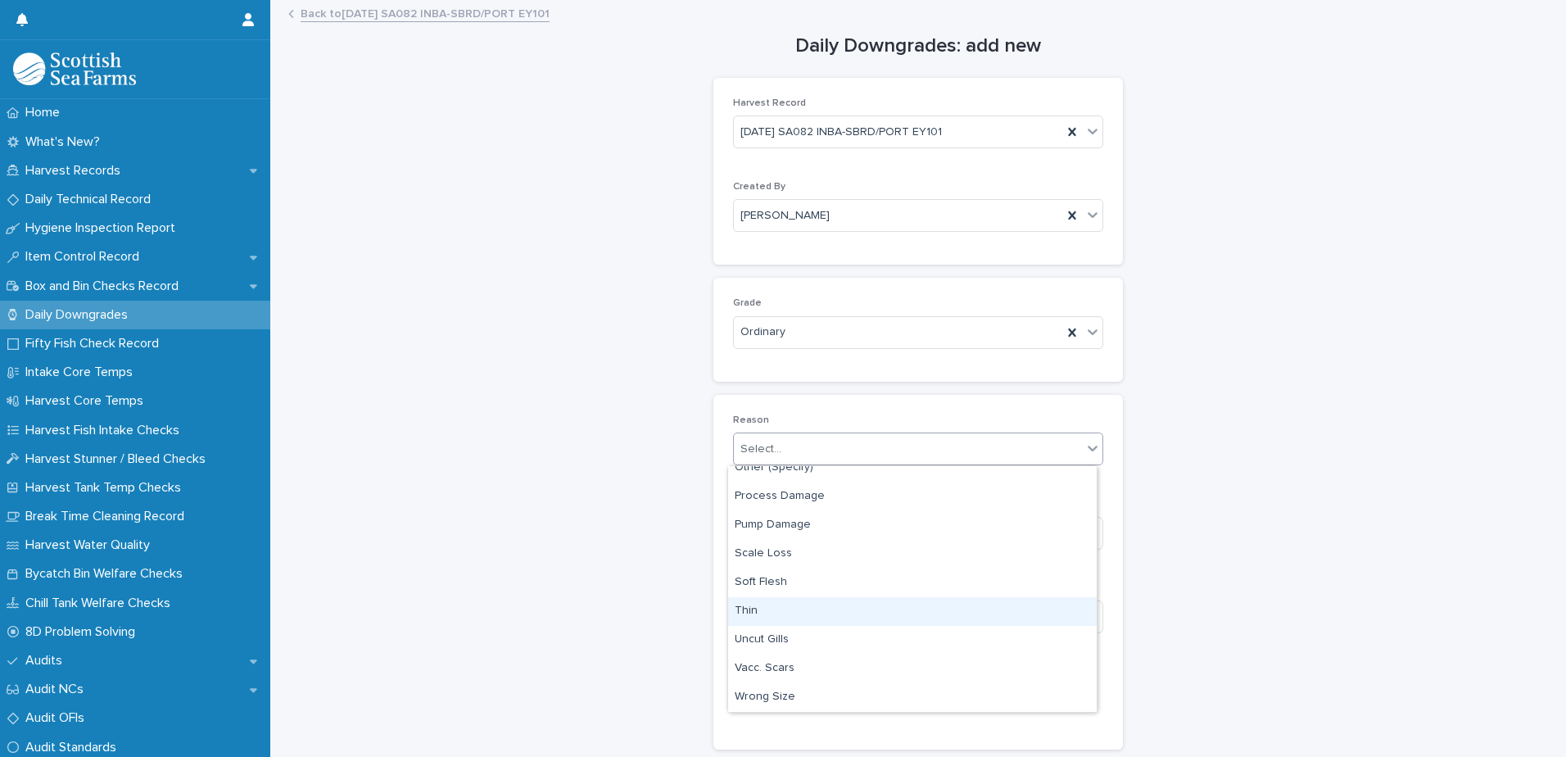
click at [766, 613] on div "Thin" at bounding box center [912, 611] width 368 height 29
click at [761, 617] on input at bounding box center [918, 616] width 370 height 33
type input "*"
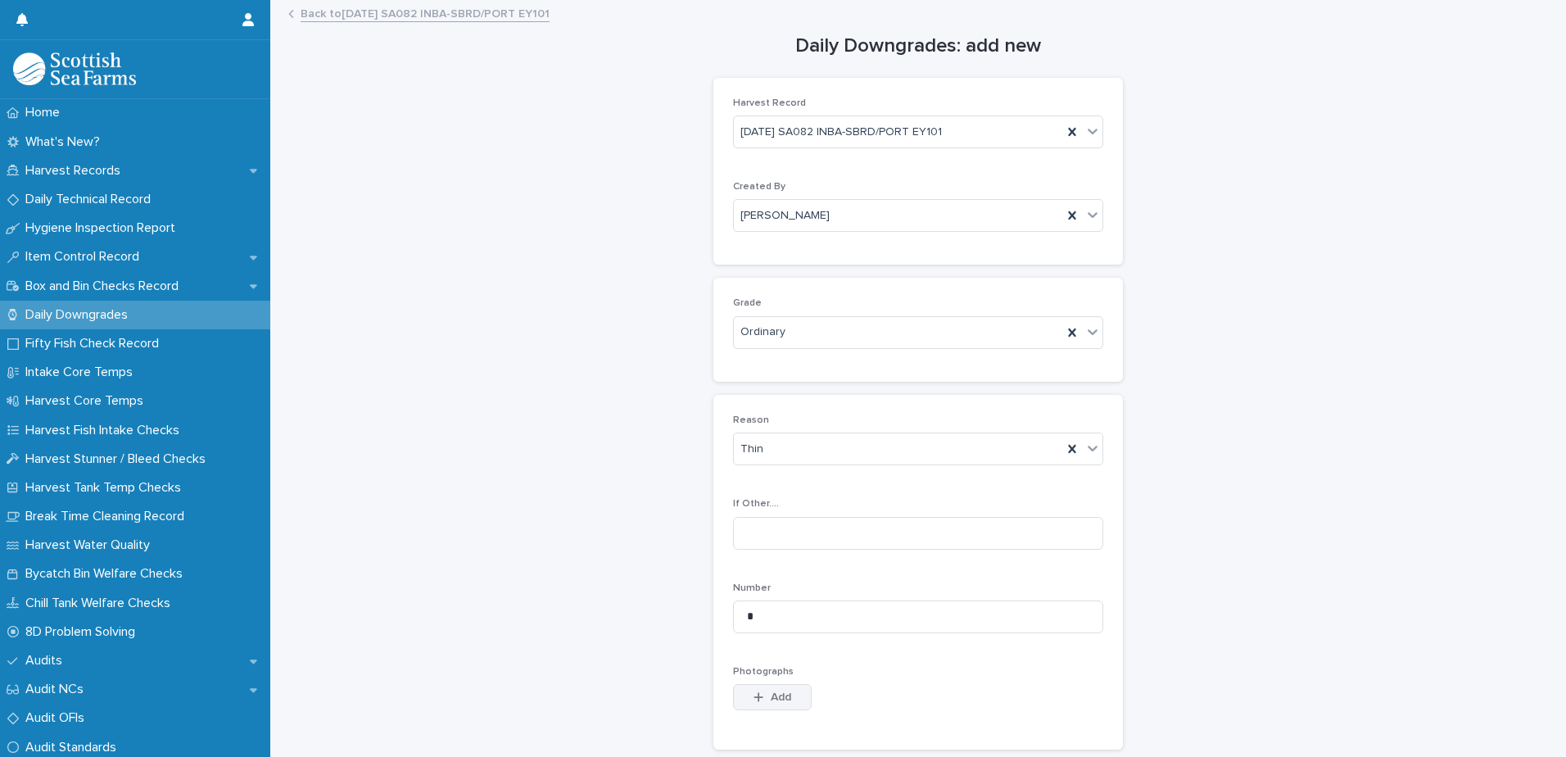
drag, startPoint x: 770, startPoint y: 688, endPoint x: 791, endPoint y: 690, distance: 21.4
click at [770, 688] on button "Add" at bounding box center [772, 697] width 79 height 26
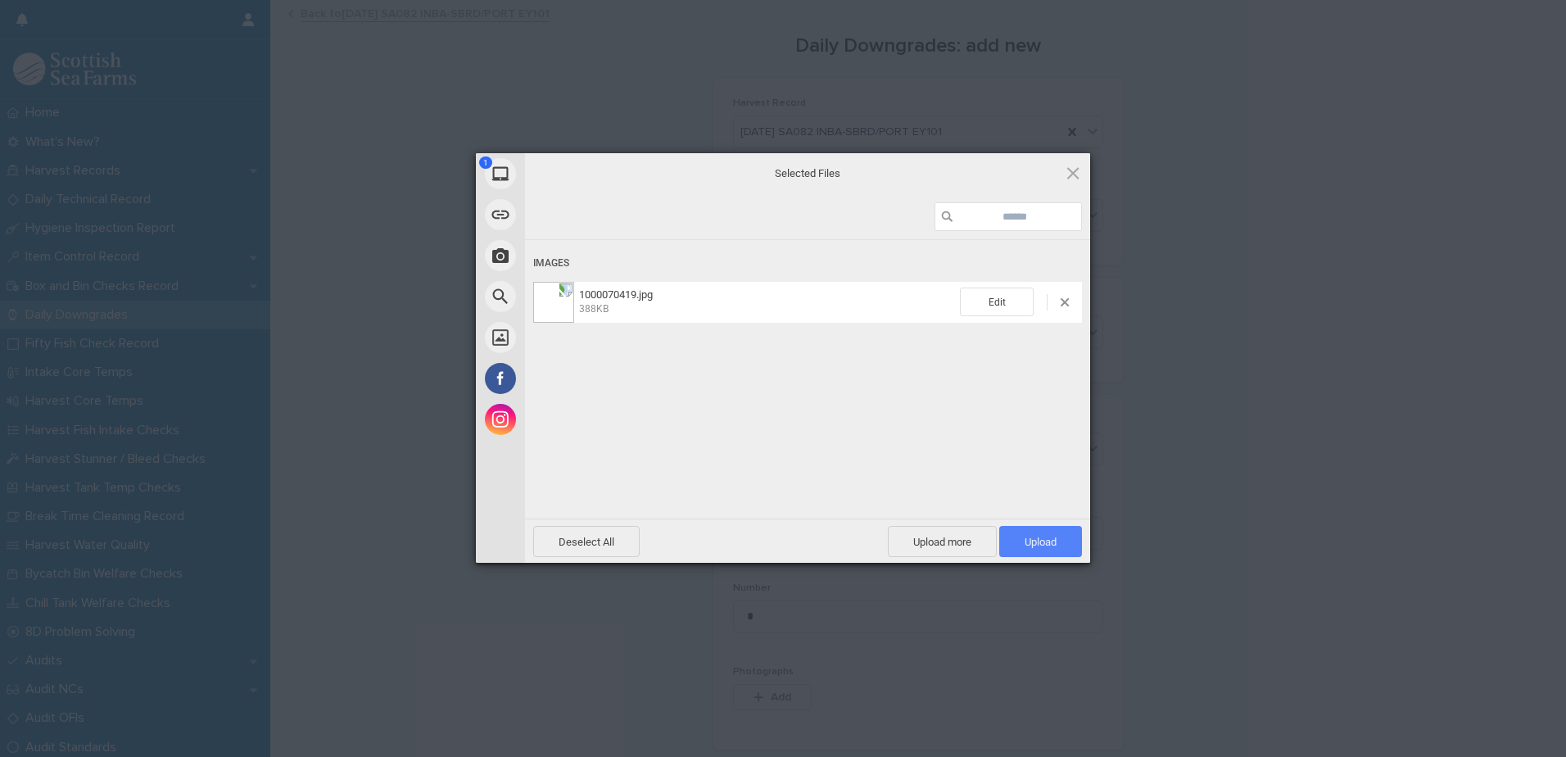
click at [1014, 536] on span "Upload 1" at bounding box center [1040, 541] width 83 height 31
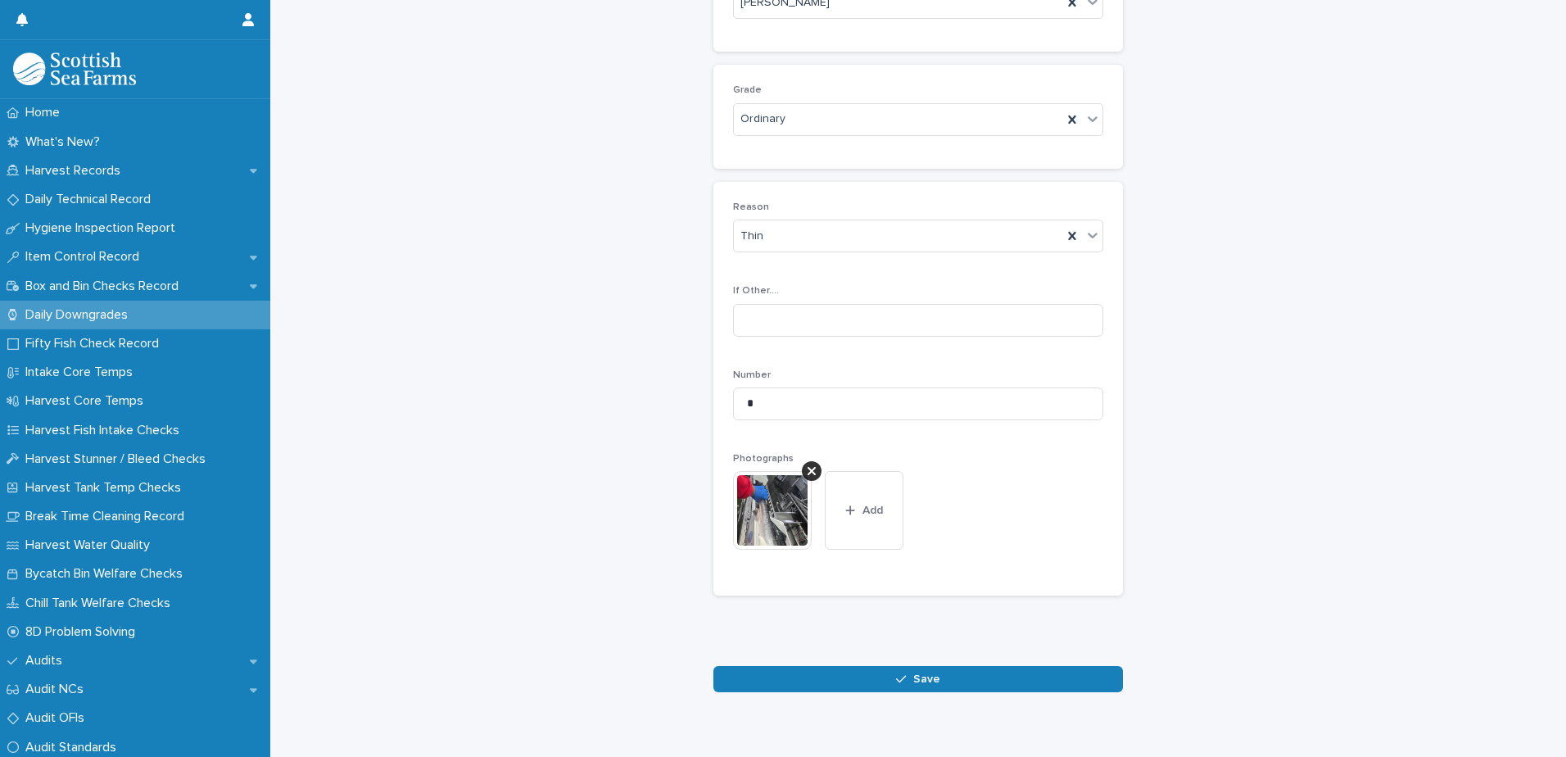
scroll to position [242, 0]
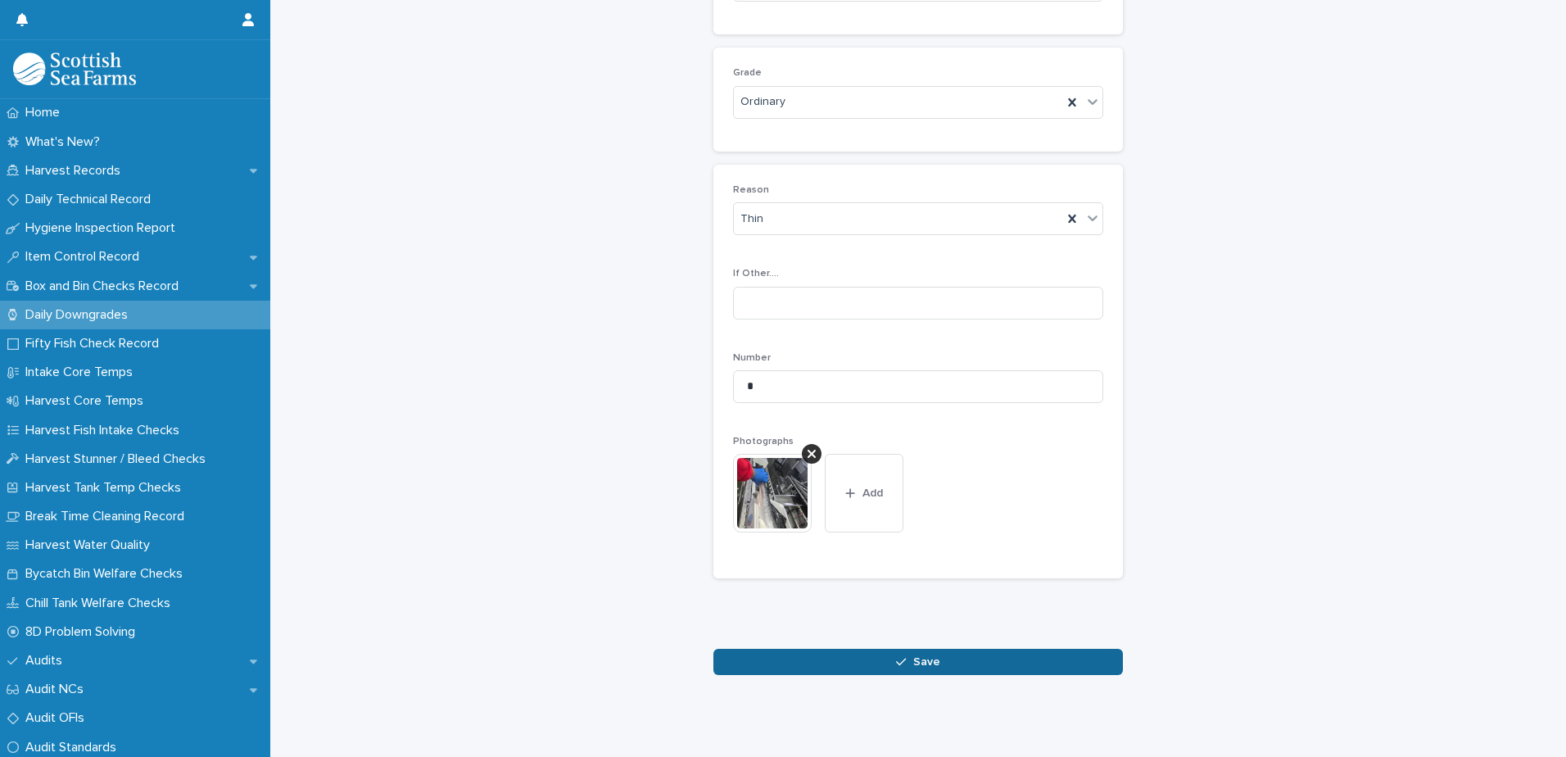
click at [897, 656] on icon "button" at bounding box center [901, 661] width 10 height 11
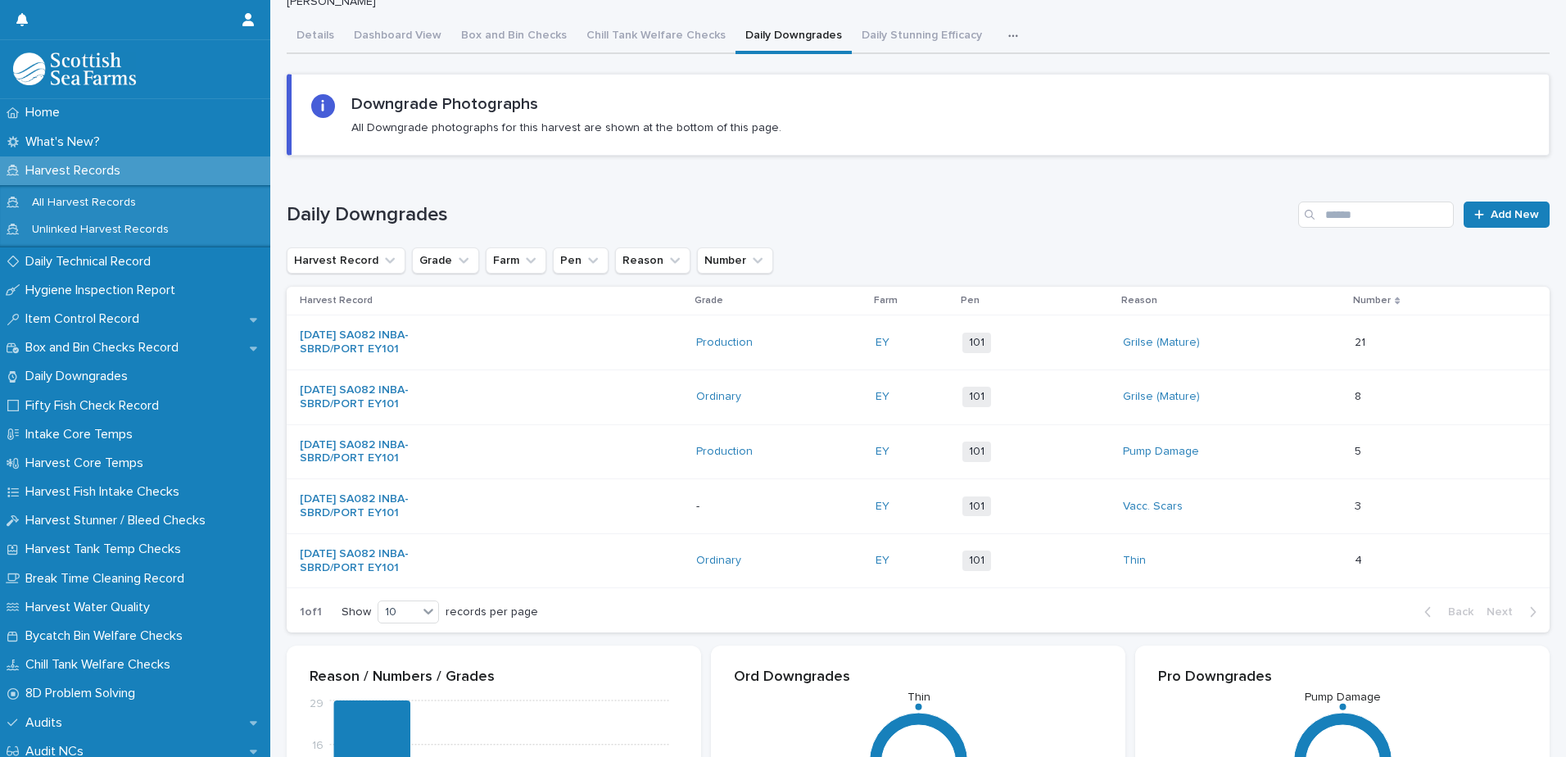
scroll to position [107, 0]
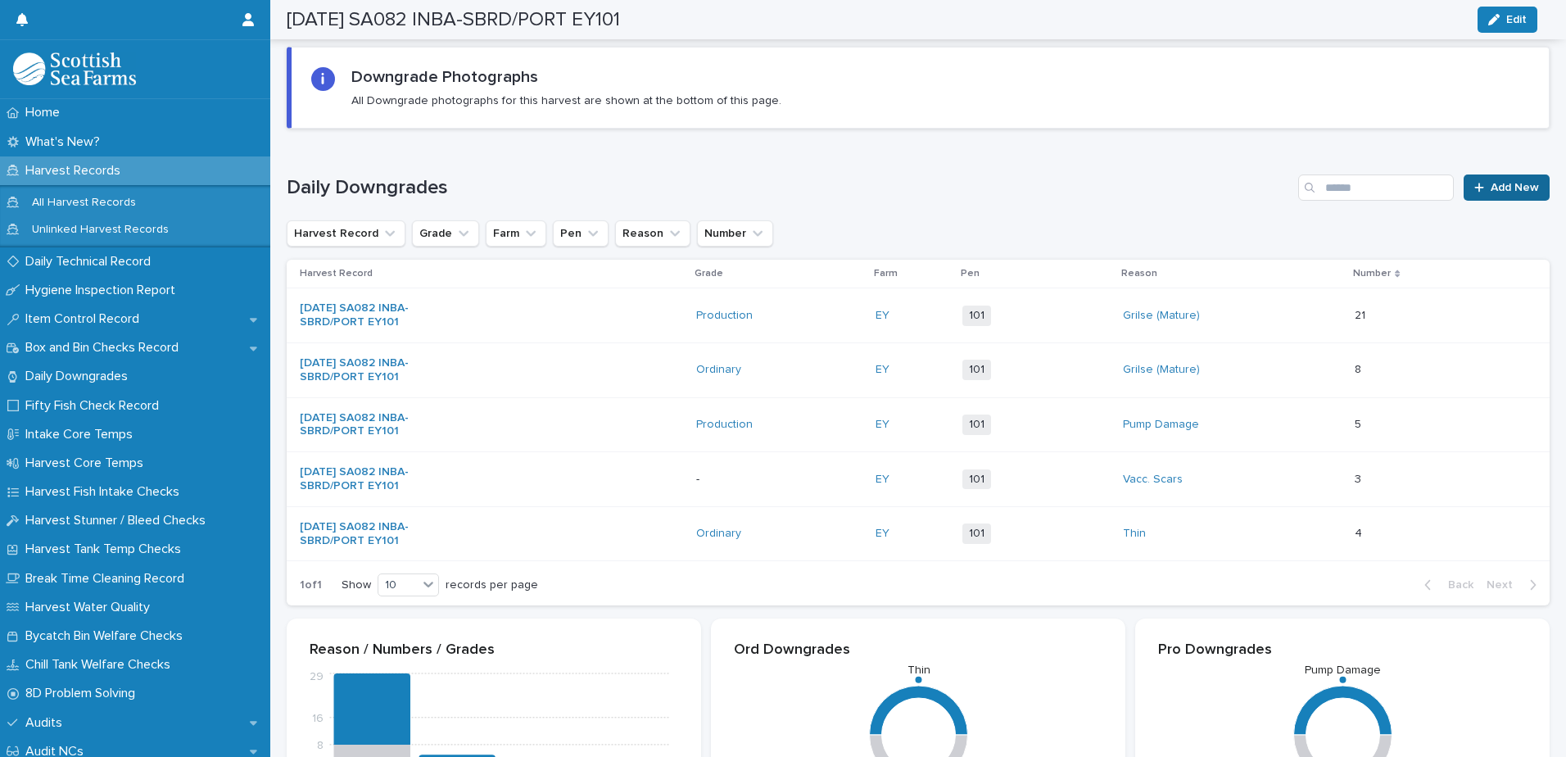
click at [1517, 187] on span "Add New" at bounding box center [1514, 187] width 48 height 11
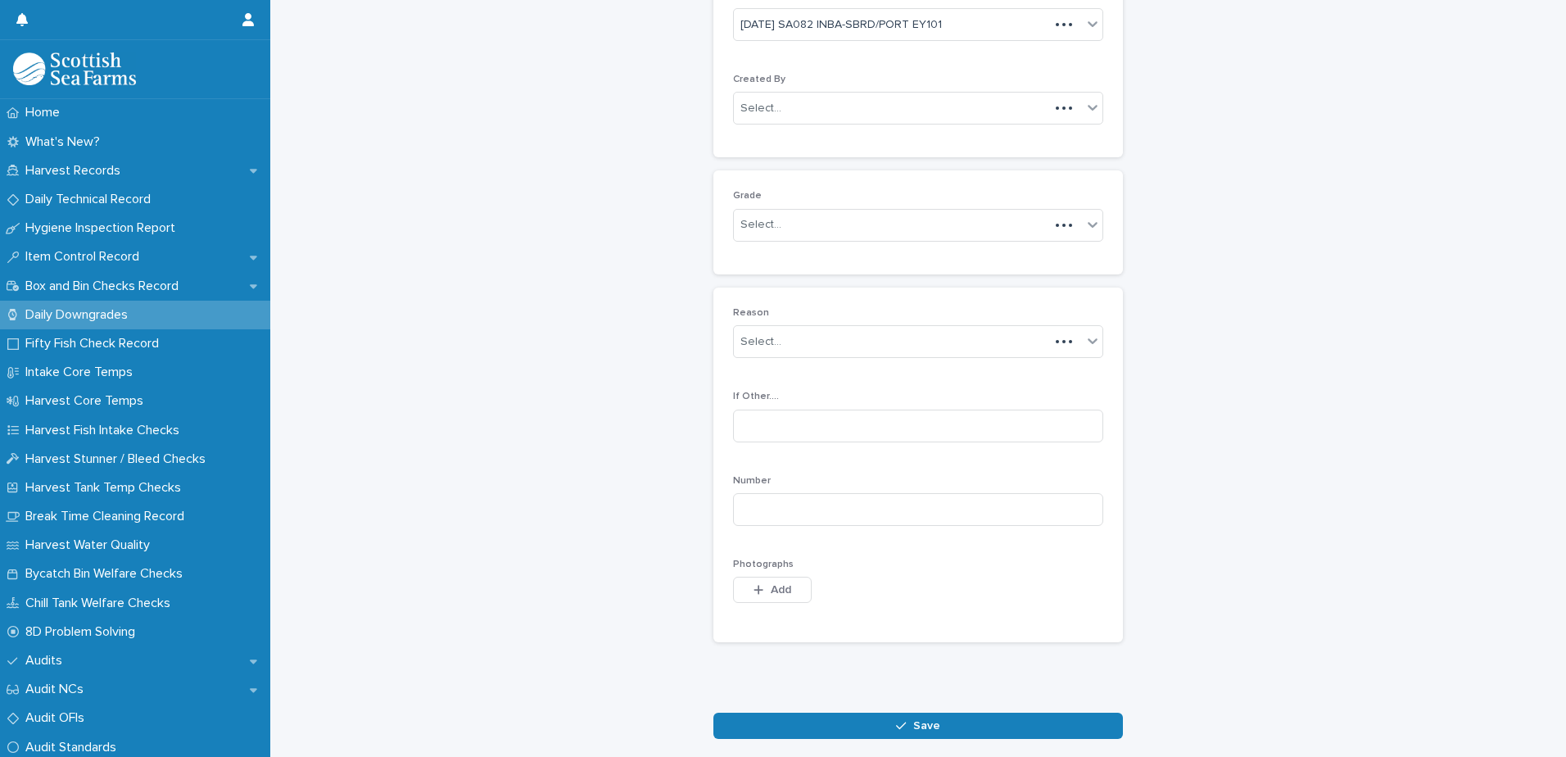
scroll to position [122, 0]
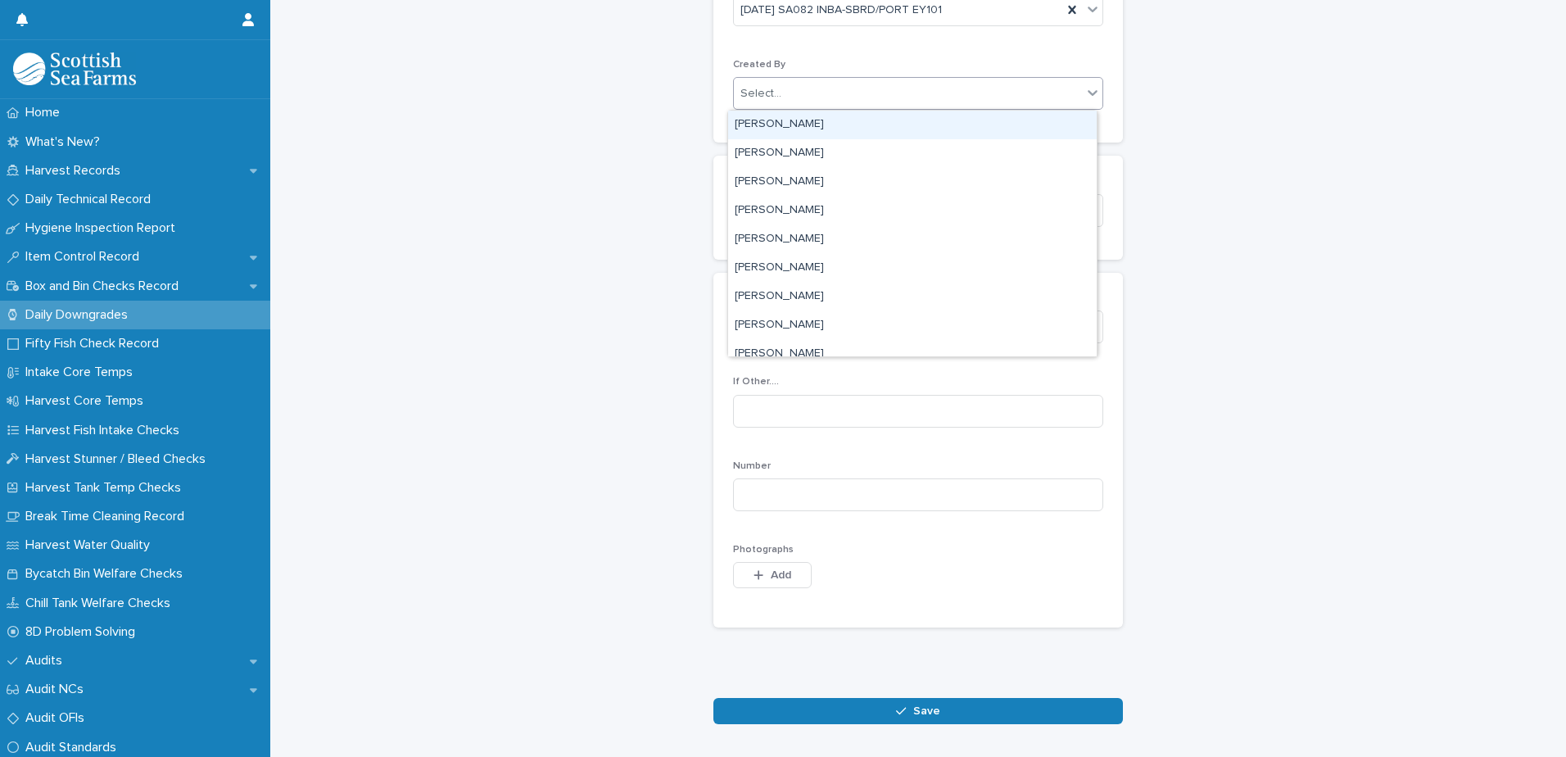
click at [784, 89] on div "Select..." at bounding box center [908, 93] width 348 height 27
type input "****"
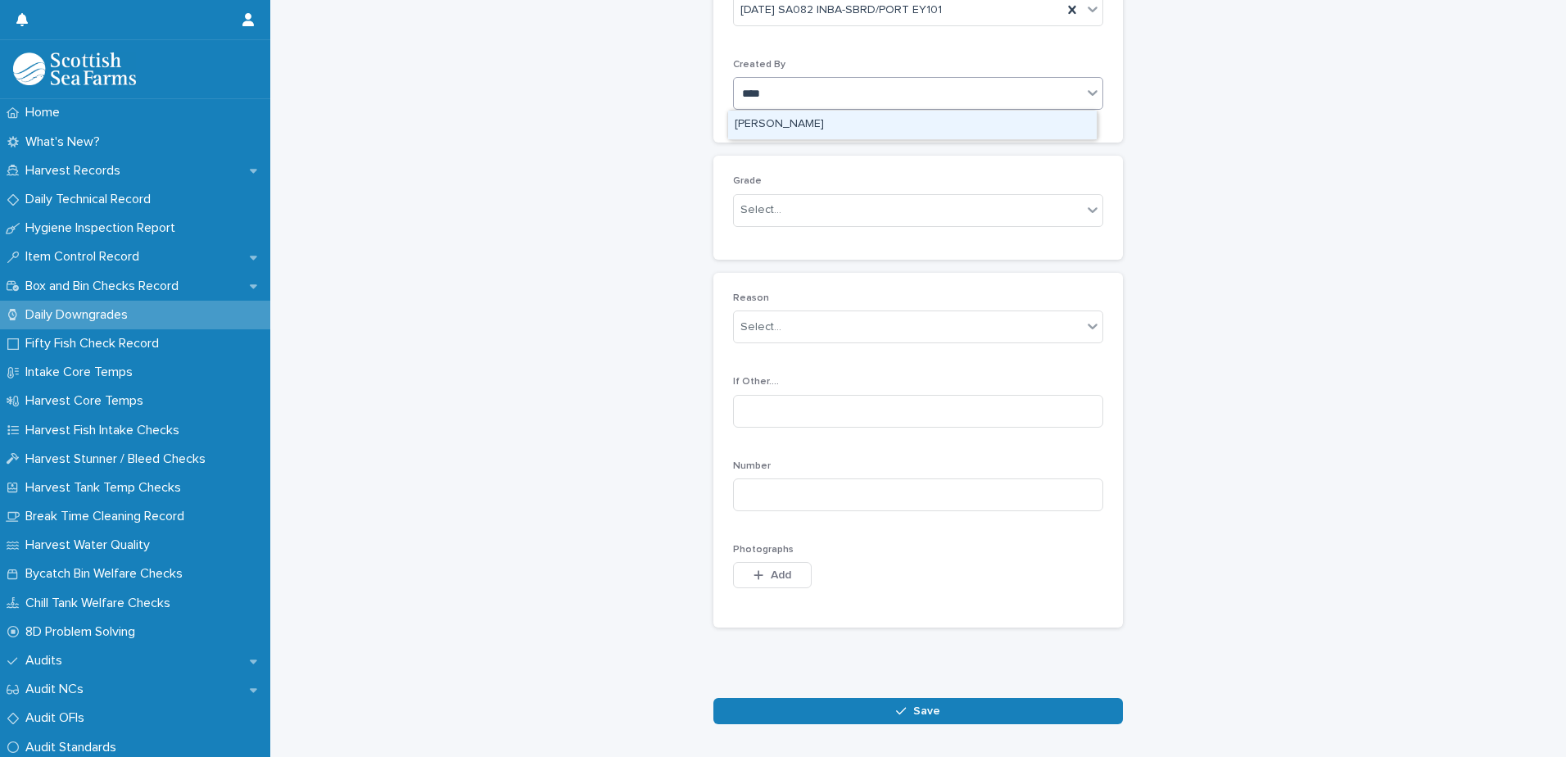
click at [828, 130] on div "[PERSON_NAME]" at bounding box center [912, 125] width 368 height 29
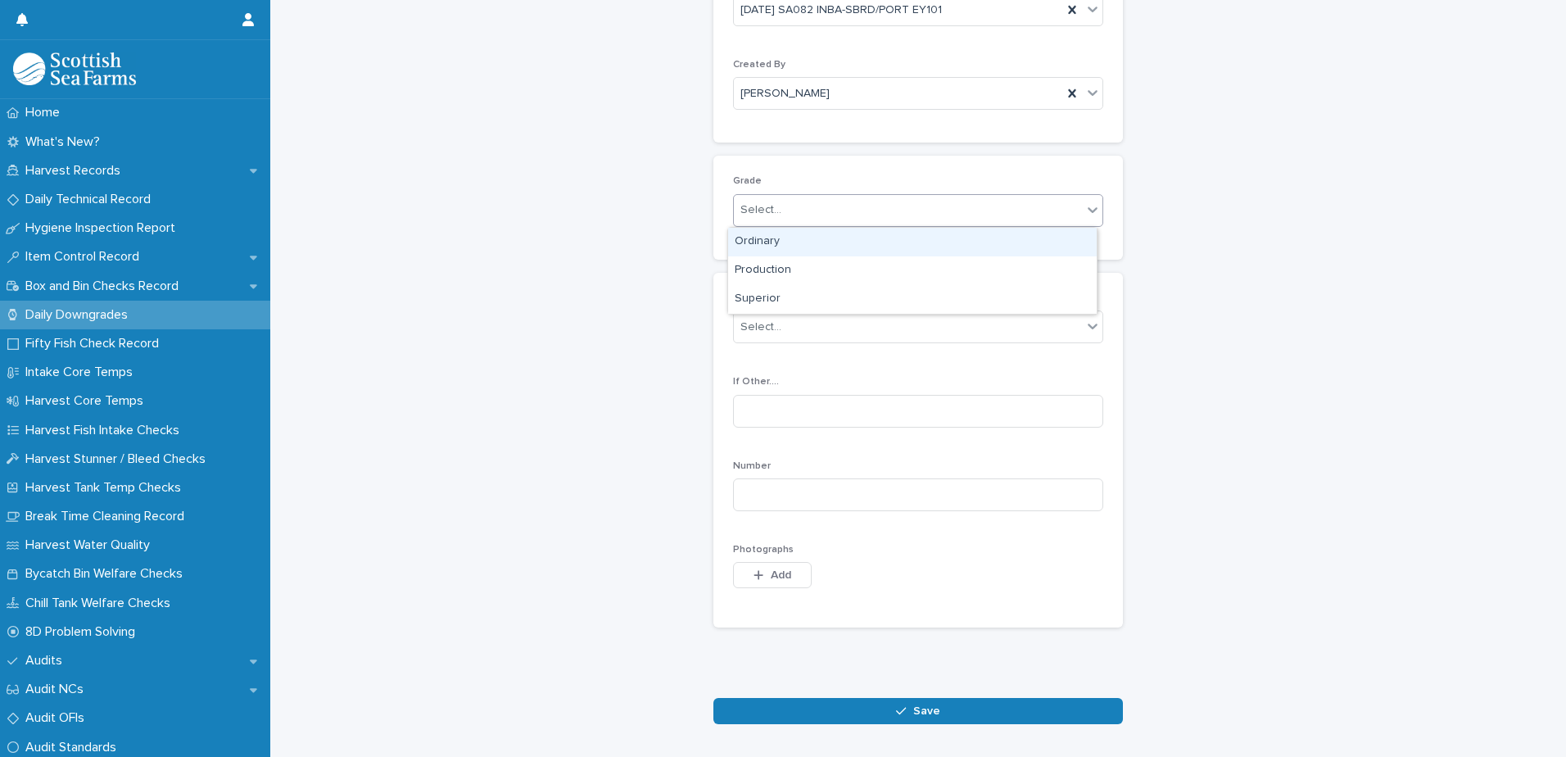
click at [769, 216] on div "Select..." at bounding box center [760, 209] width 41 height 17
click at [760, 241] on div "Ordinary" at bounding box center [912, 242] width 368 height 29
click at [784, 204] on div "Ordinary" at bounding box center [898, 210] width 328 height 27
click at [760, 273] on div "Production" at bounding box center [912, 270] width 368 height 29
click at [784, 215] on span "Production" at bounding box center [768, 209] width 56 height 17
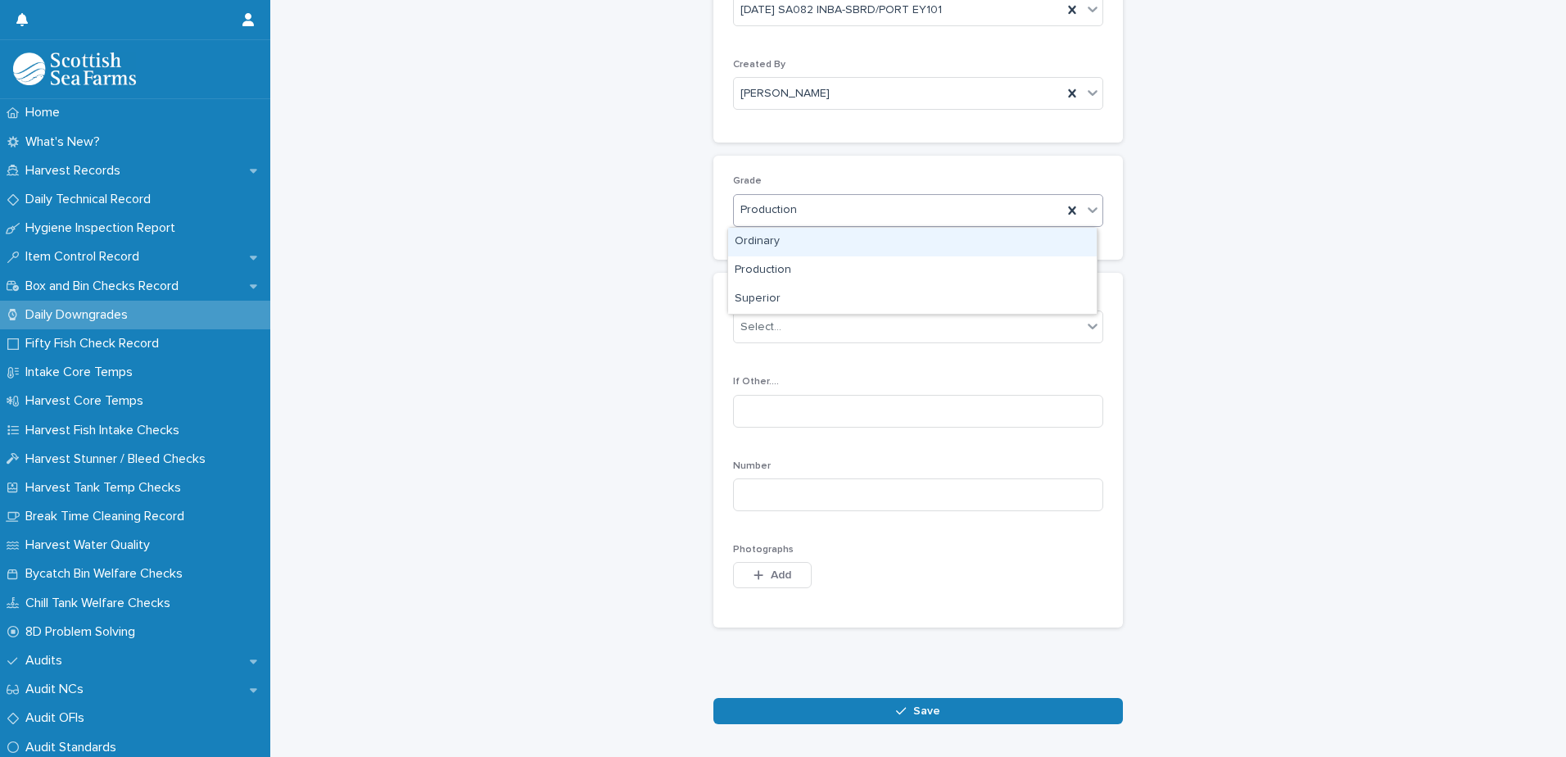
click at [762, 237] on div "Ordinary" at bounding box center [912, 242] width 368 height 29
drag, startPoint x: 751, startPoint y: 490, endPoint x: 766, endPoint y: 482, distance: 16.9
click at [753, 490] on input at bounding box center [918, 494] width 370 height 33
type input "*"
click at [771, 577] on span "Add" at bounding box center [780, 574] width 20 height 11
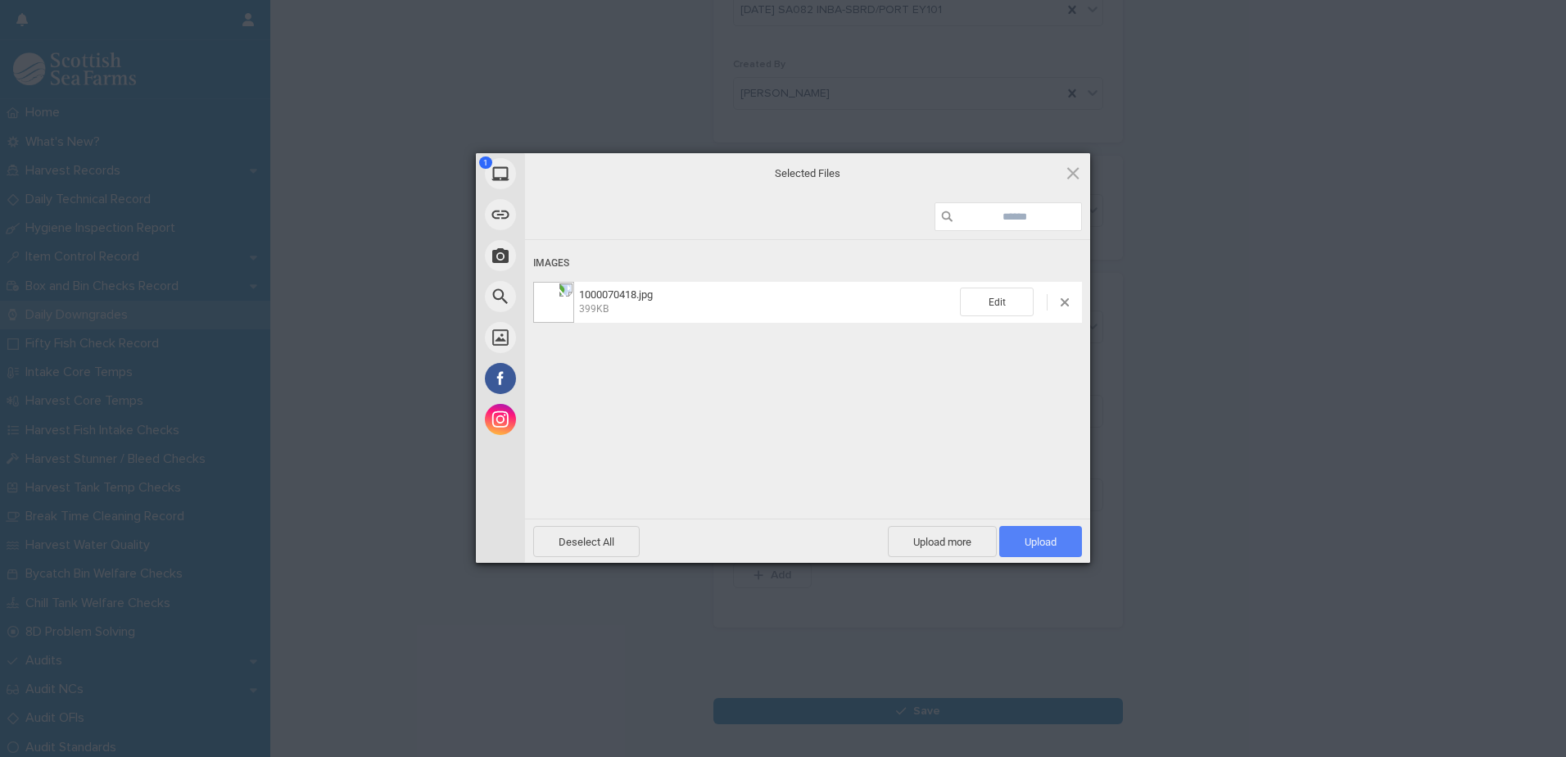
click at [1024, 536] on span "Upload 1" at bounding box center [1040, 541] width 32 height 12
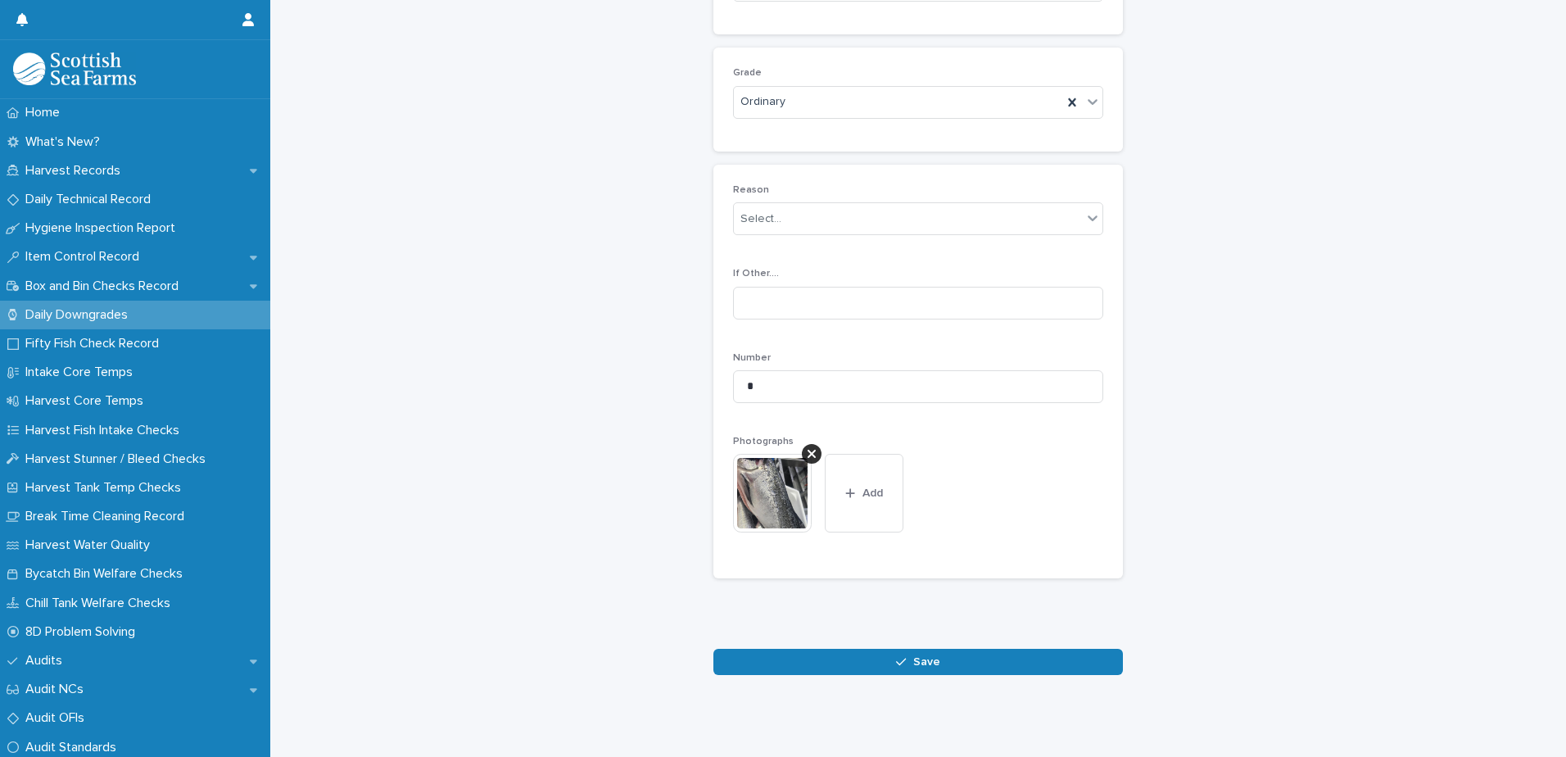
scroll to position [242, 0]
click at [1055, 661] on button "Save" at bounding box center [917, 661] width 409 height 26
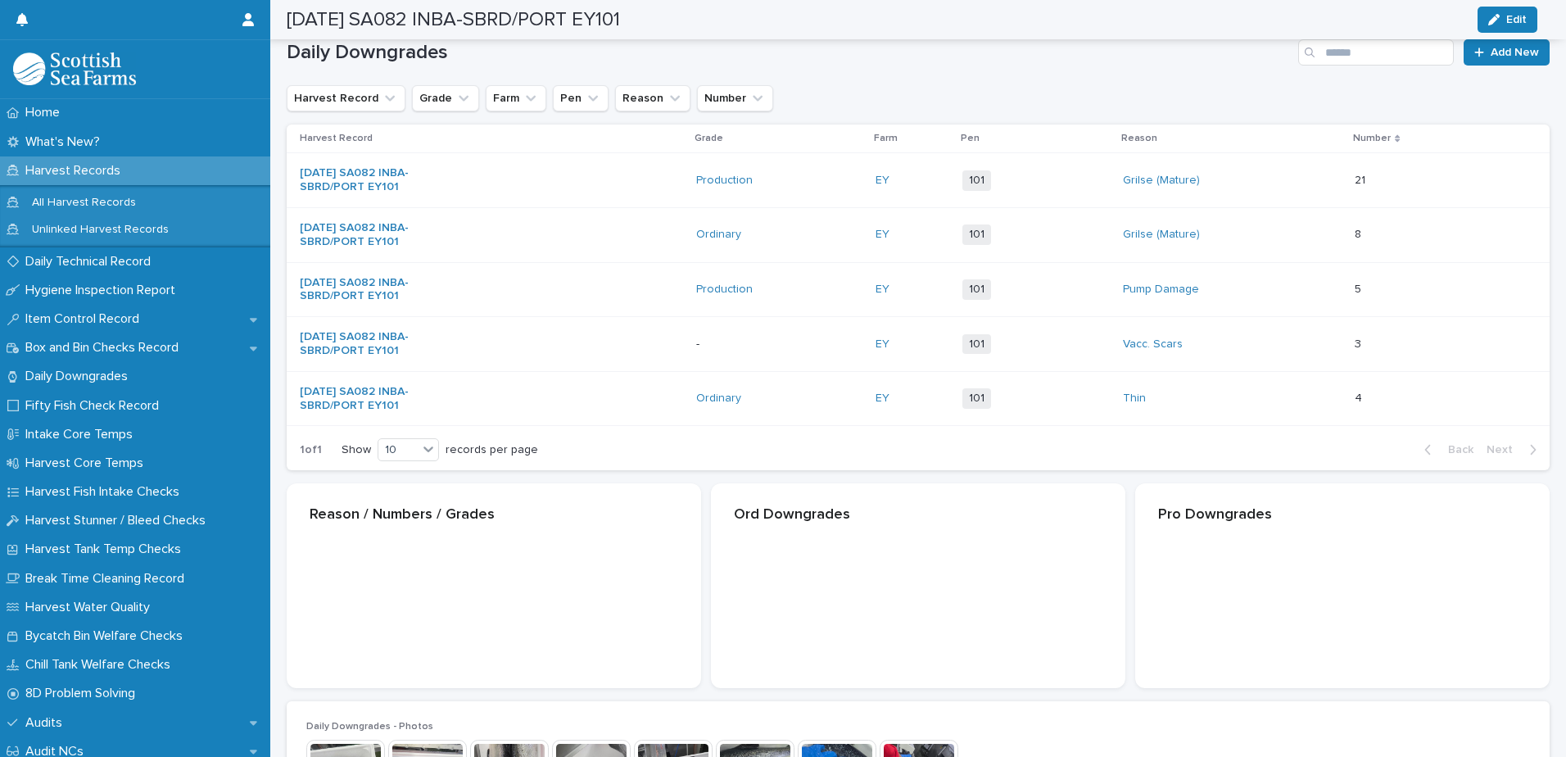
scroll to position [244, 0]
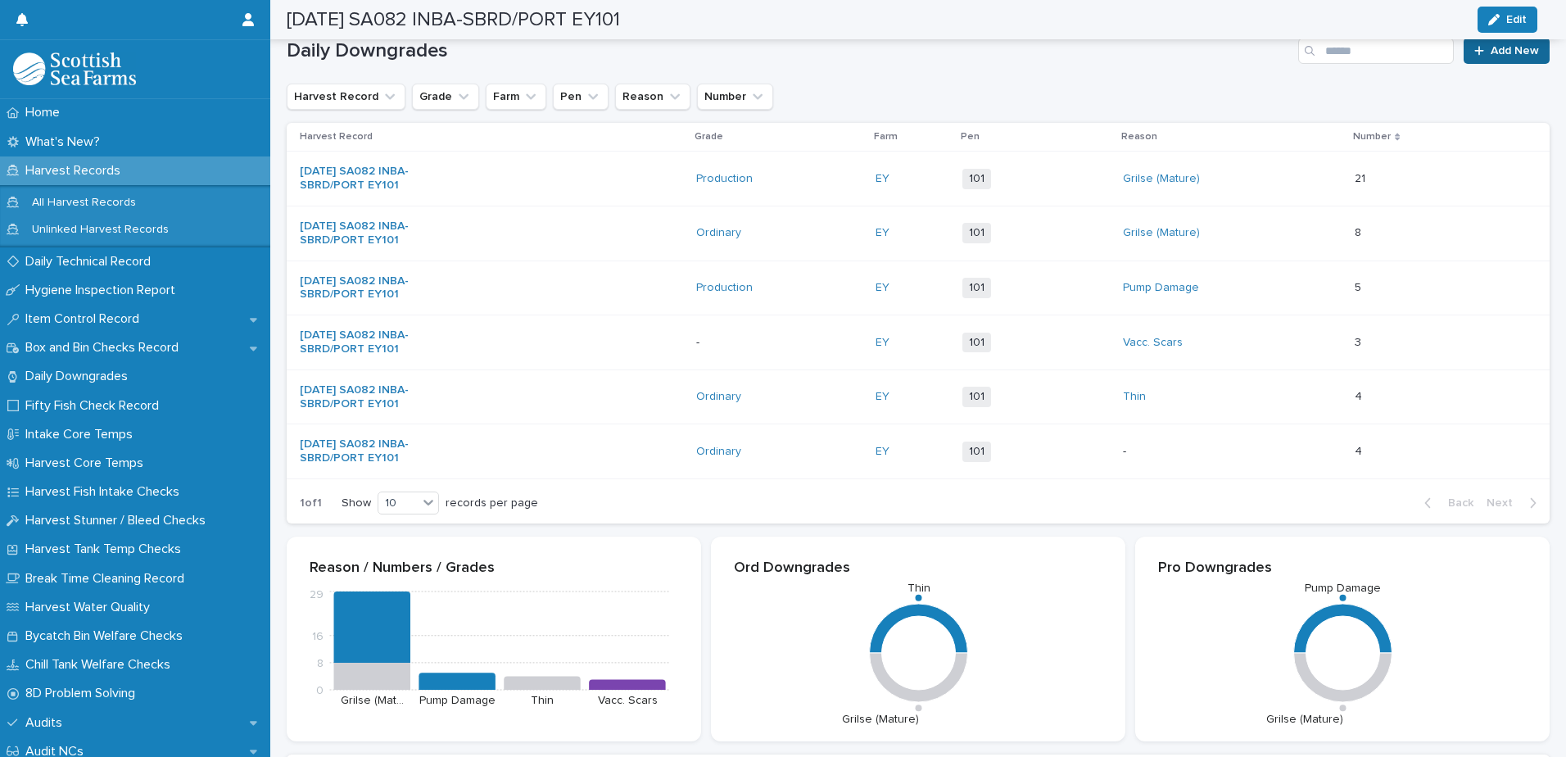
click at [1506, 54] on span "Add New" at bounding box center [1514, 50] width 48 height 11
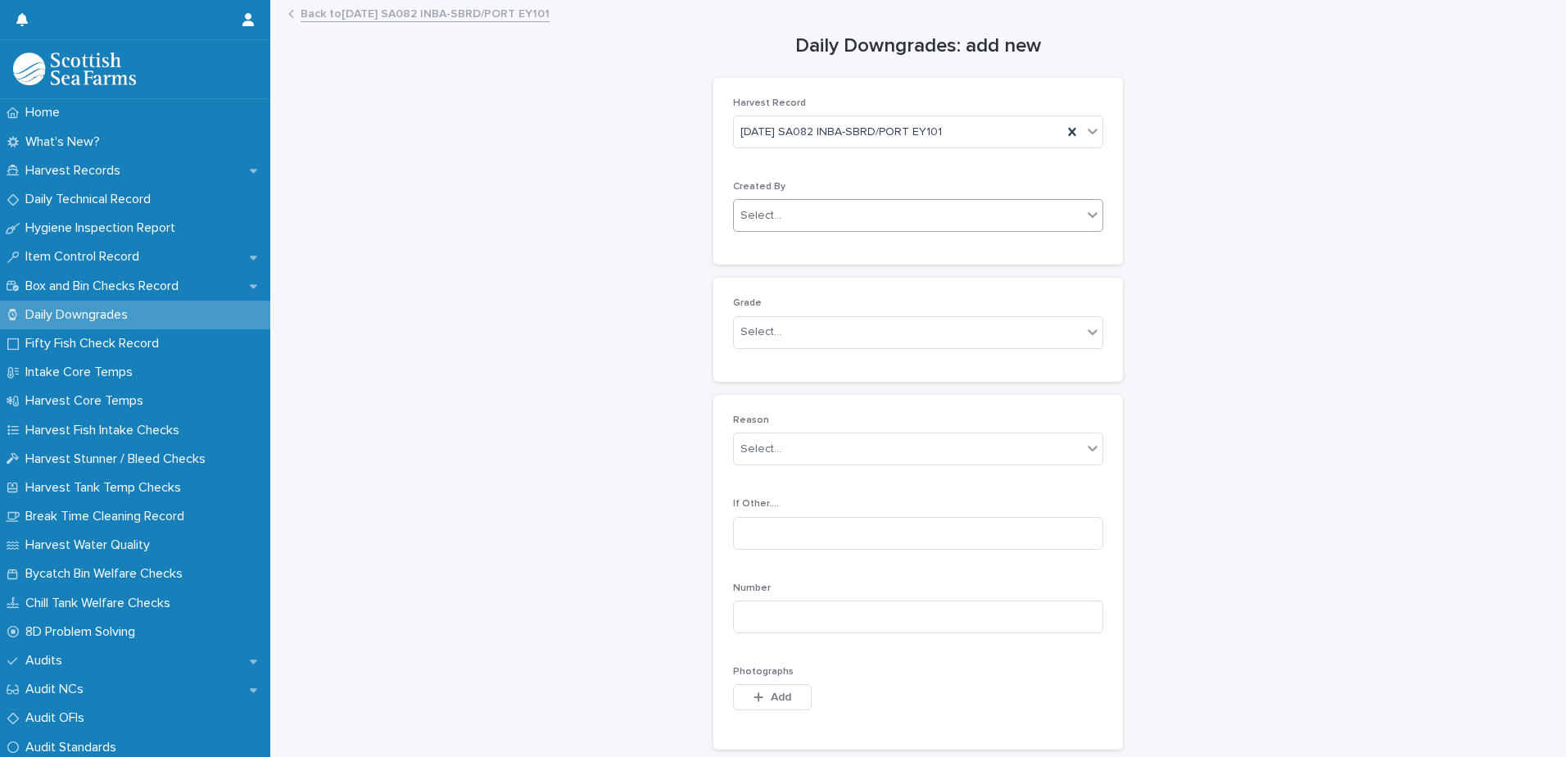
click at [782, 210] on div "Select..." at bounding box center [908, 215] width 348 height 27
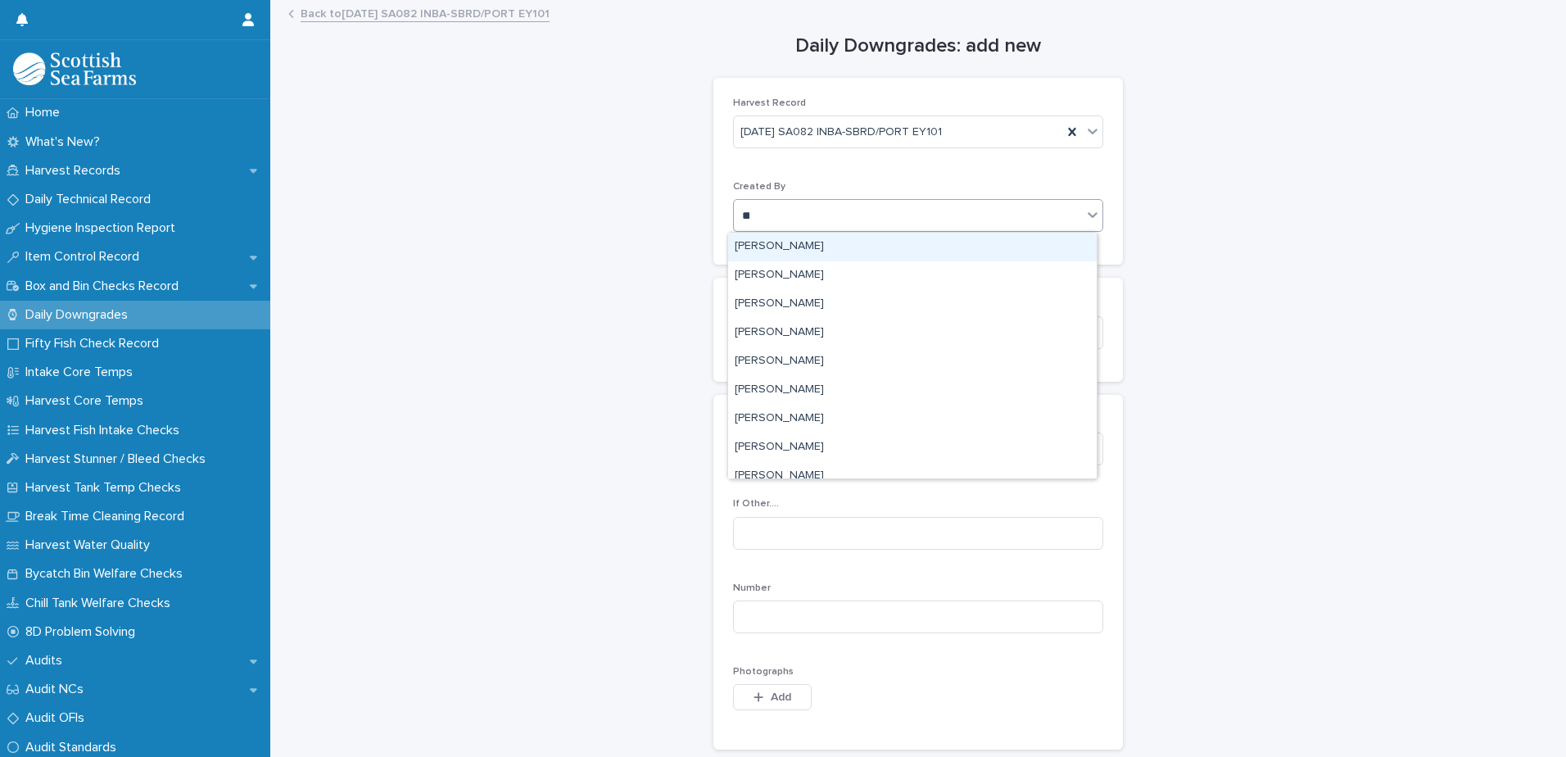
type input "***"
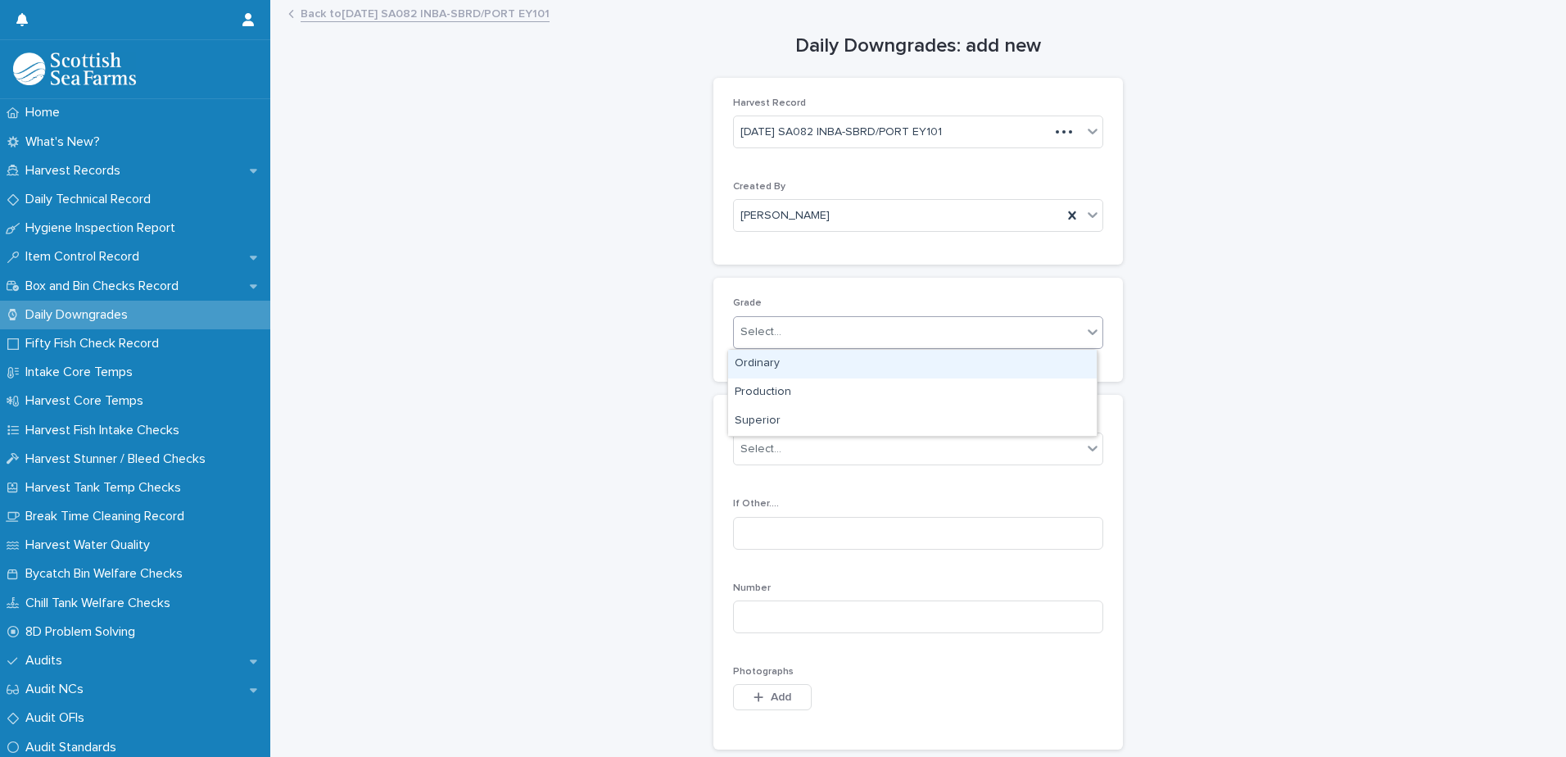
click at [765, 331] on div "Select..." at bounding box center [760, 331] width 41 height 17
click at [788, 364] on div "Ordinary" at bounding box center [912, 364] width 368 height 29
click at [750, 452] on div "Select..." at bounding box center [760, 449] width 41 height 17
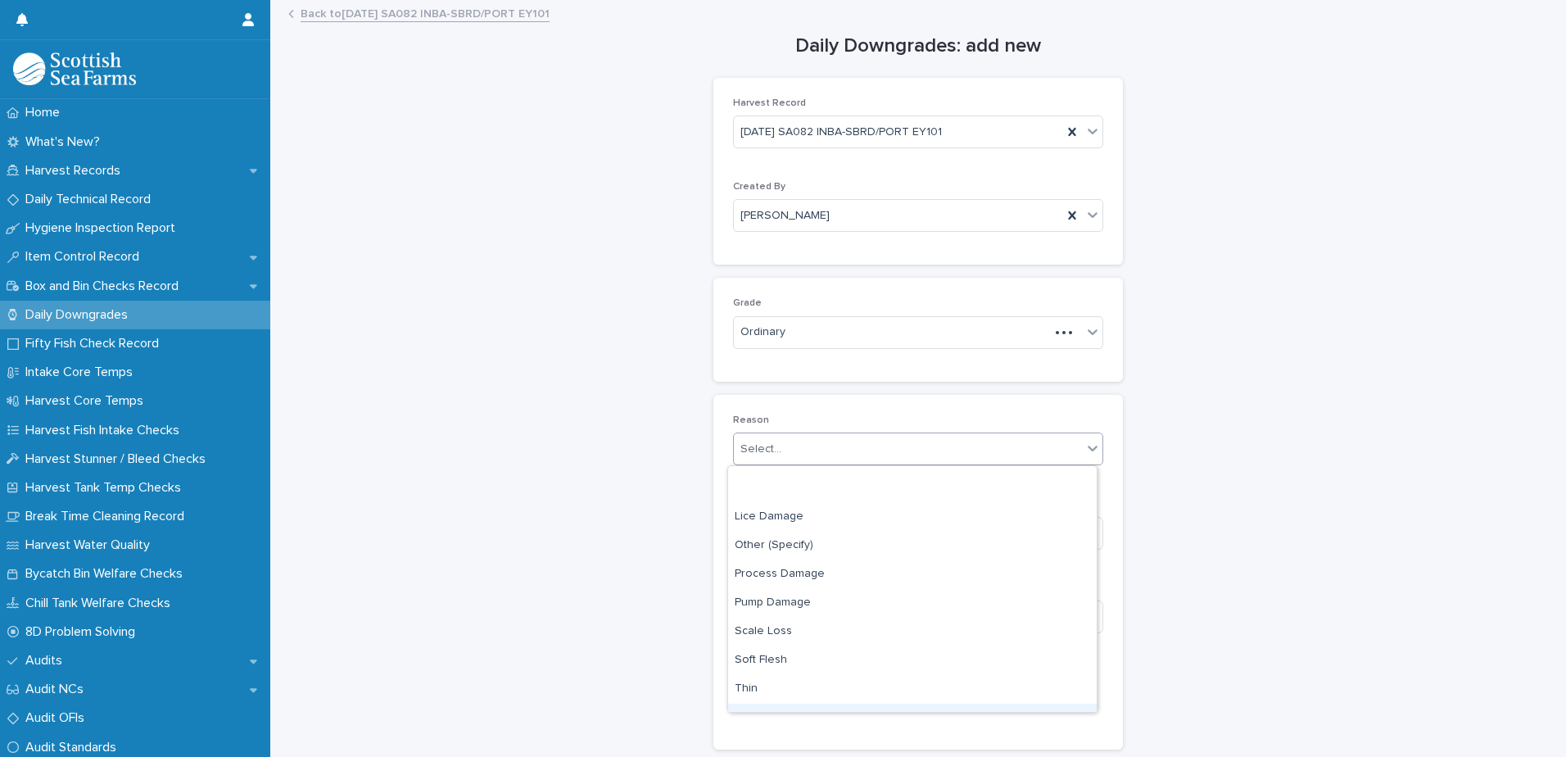
scroll to position [242, 0]
click at [792, 469] on div "Other (Specify)" at bounding box center [912, 468] width 368 height 29
click at [769, 549] on input at bounding box center [918, 533] width 370 height 33
type input "**********"
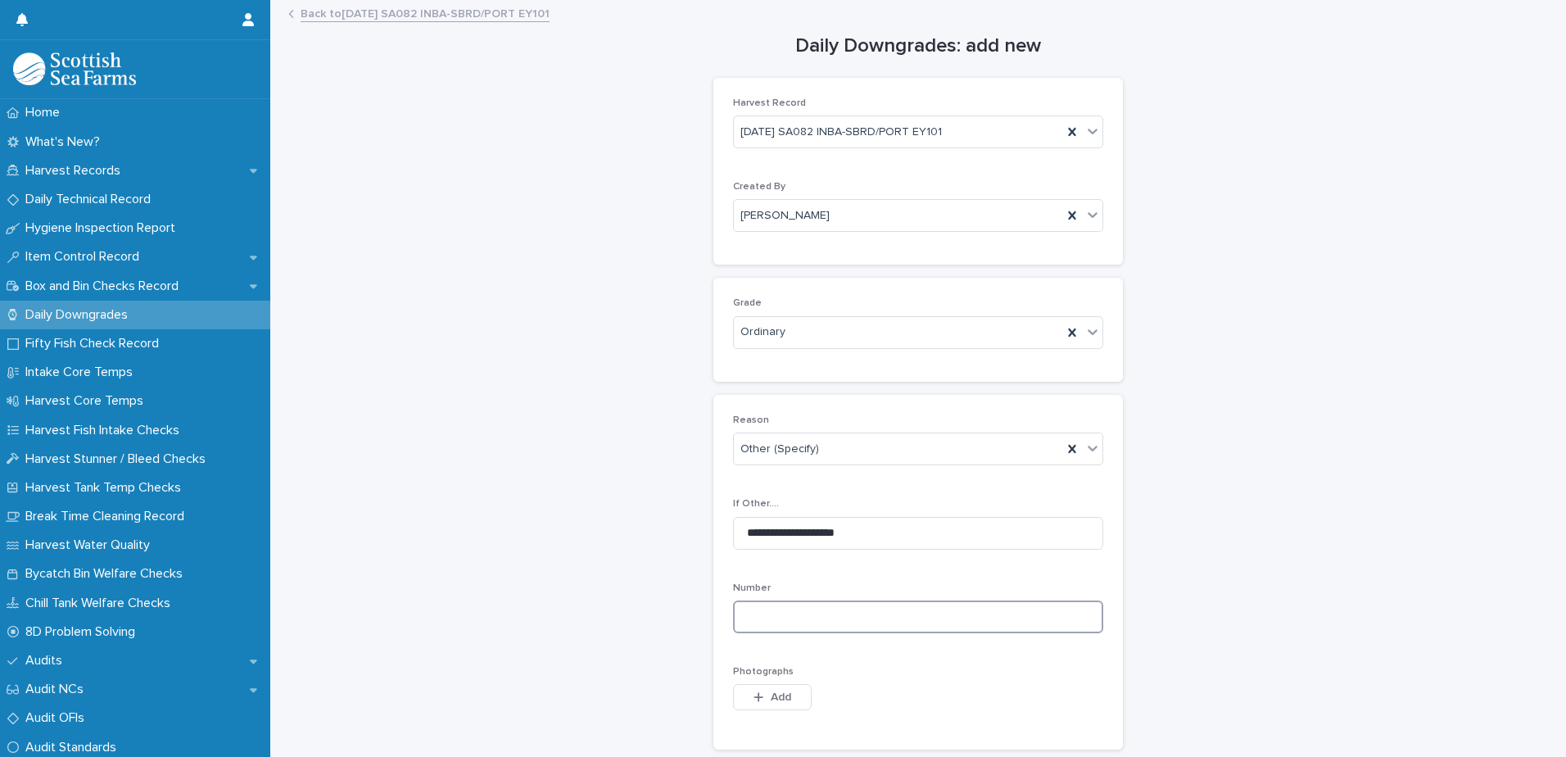
click at [746, 610] on input at bounding box center [918, 616] width 370 height 33
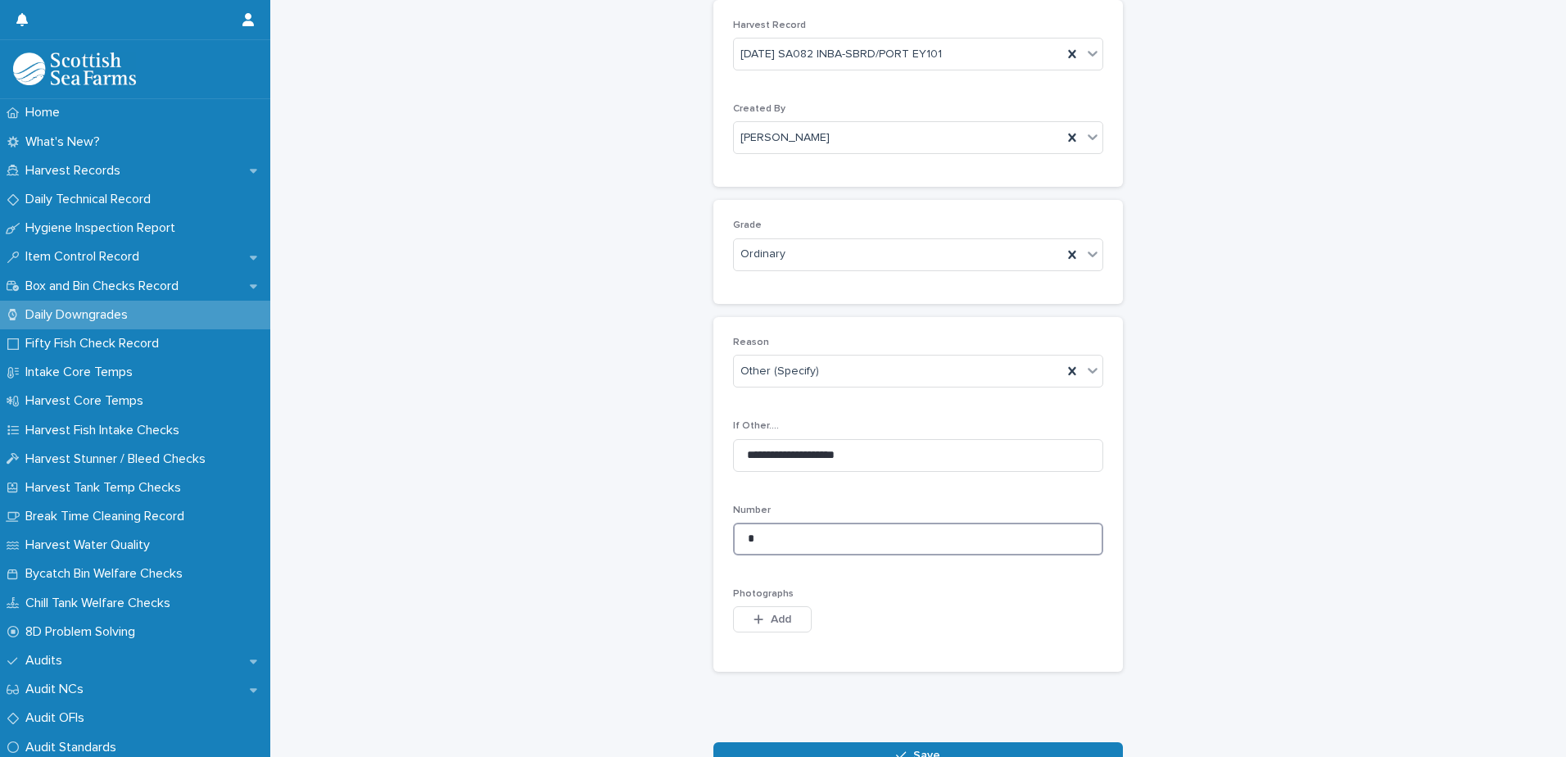
scroll to position [183, 0]
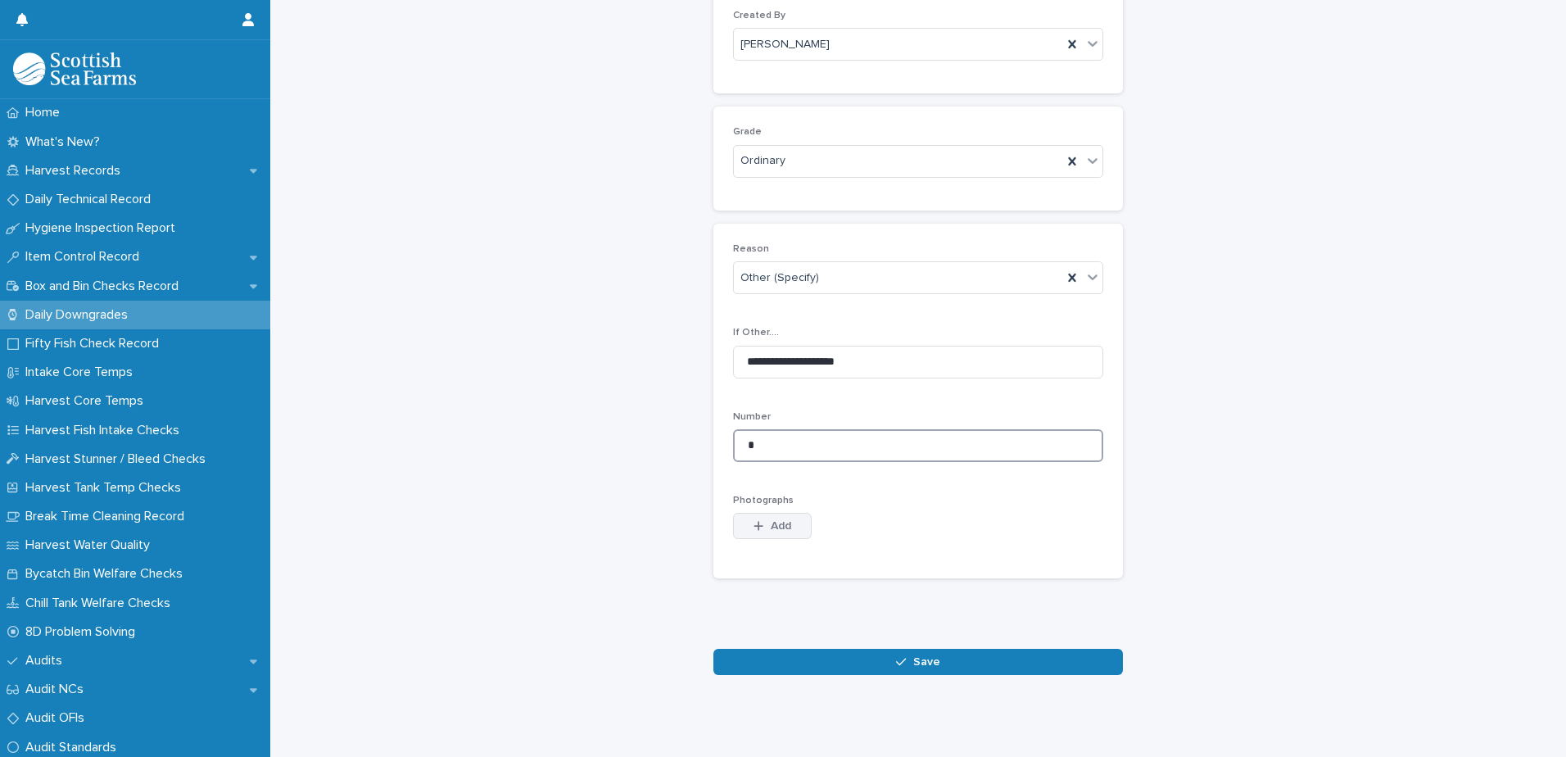
type input "*"
click at [770, 520] on span "Add" at bounding box center [780, 525] width 20 height 11
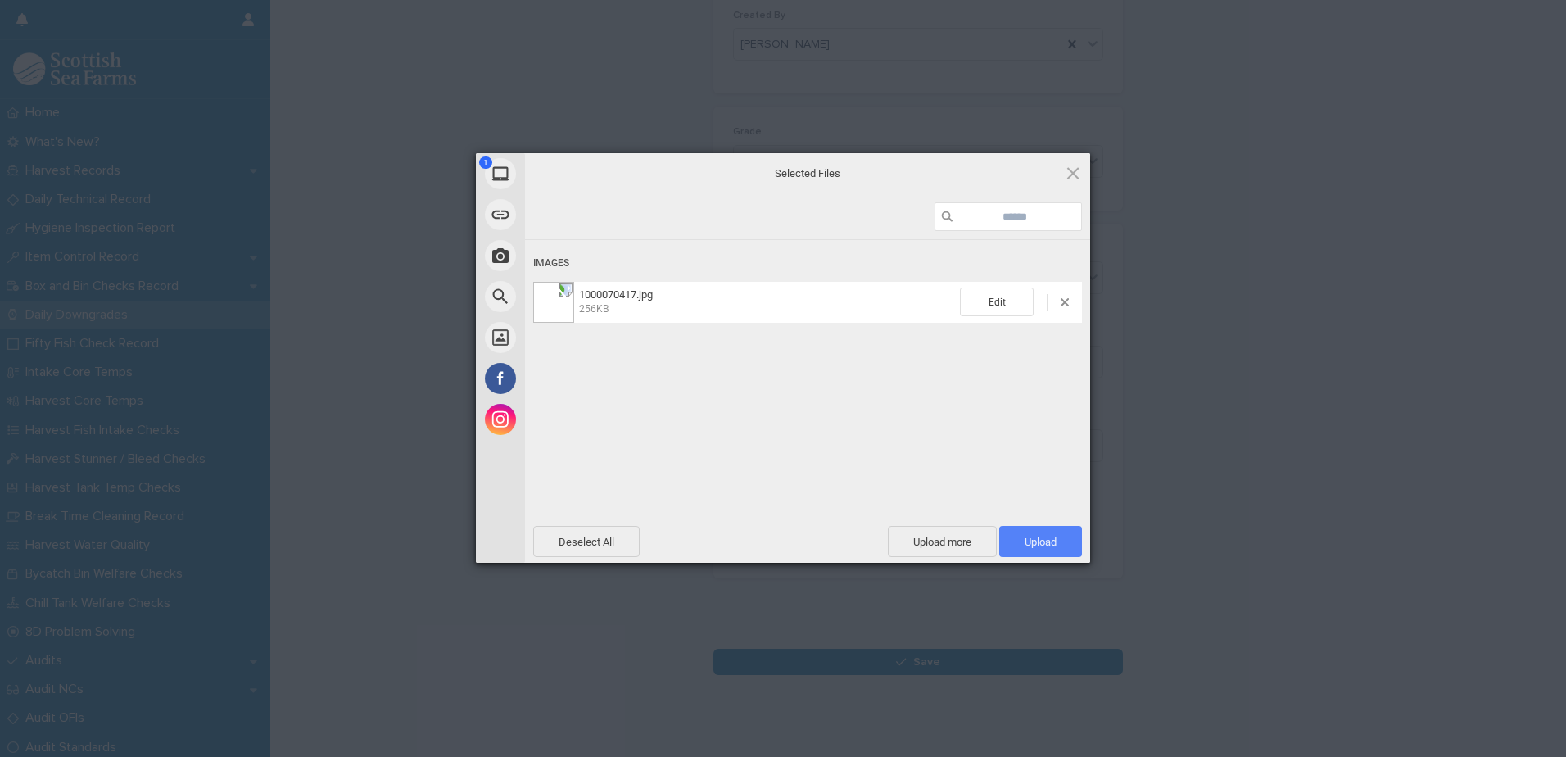
click at [1016, 537] on span "Upload 1" at bounding box center [1040, 541] width 83 height 31
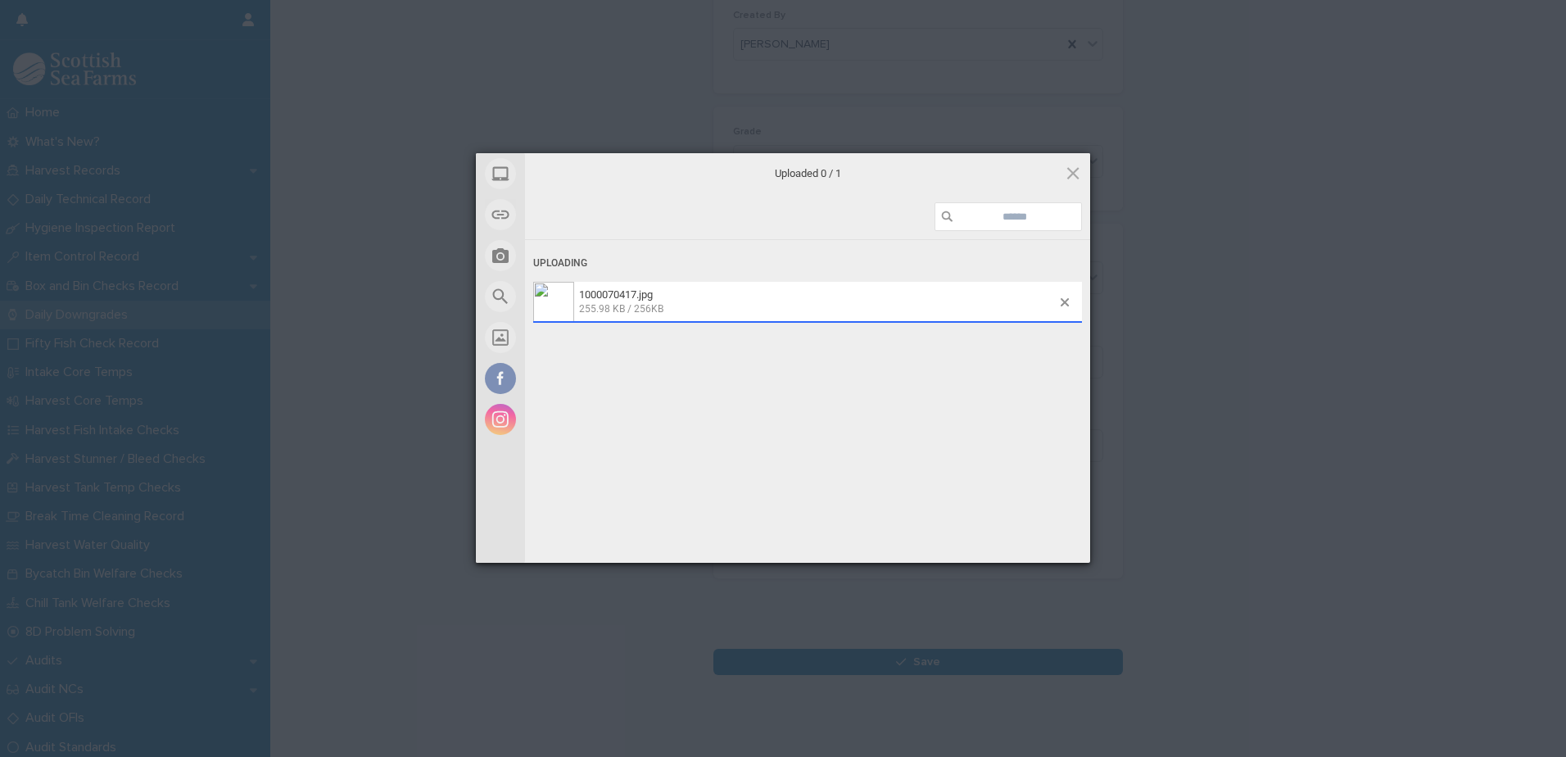
scroll to position [213, 0]
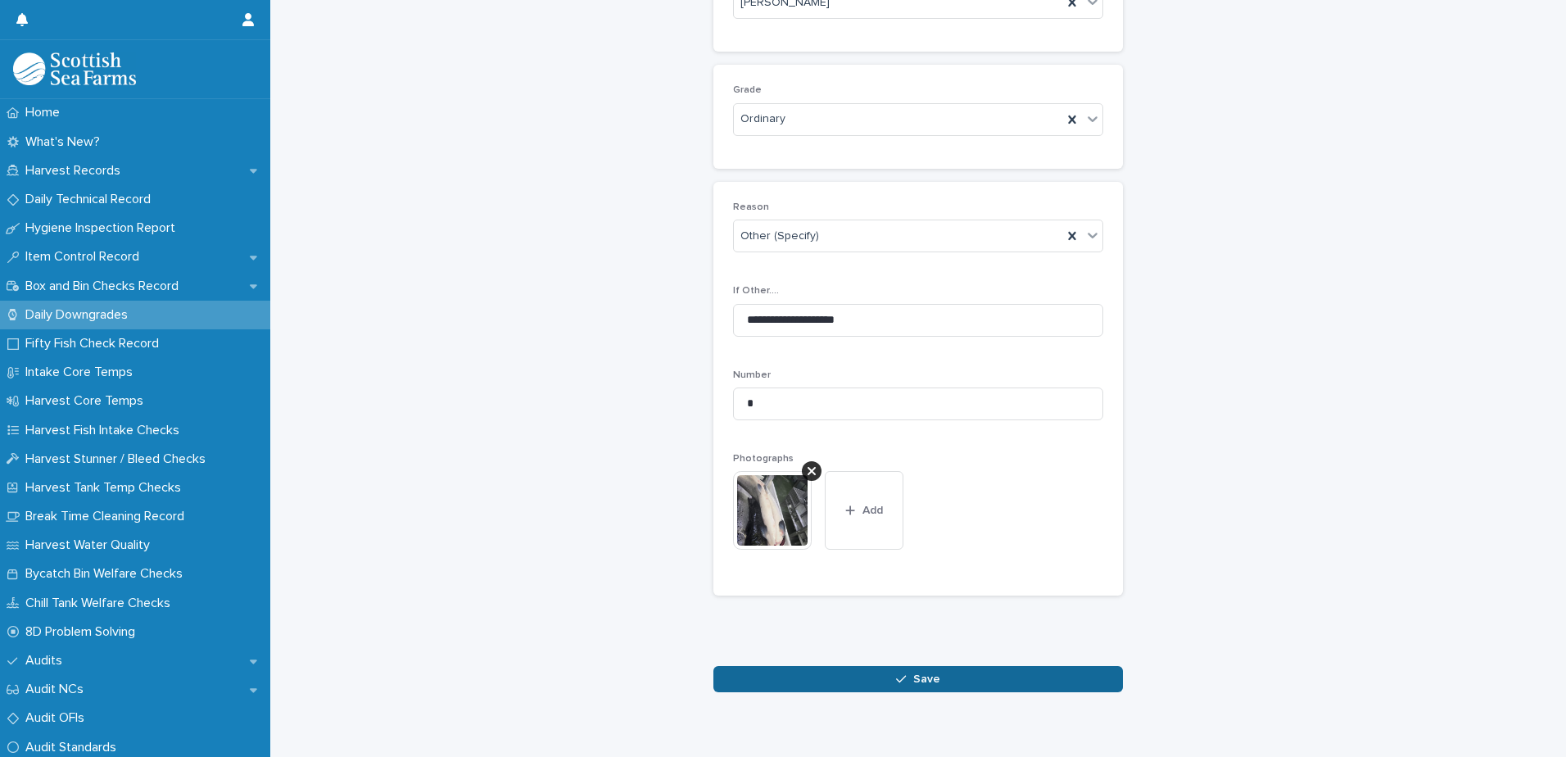
click at [899, 679] on icon "button" at bounding box center [901, 678] width 10 height 11
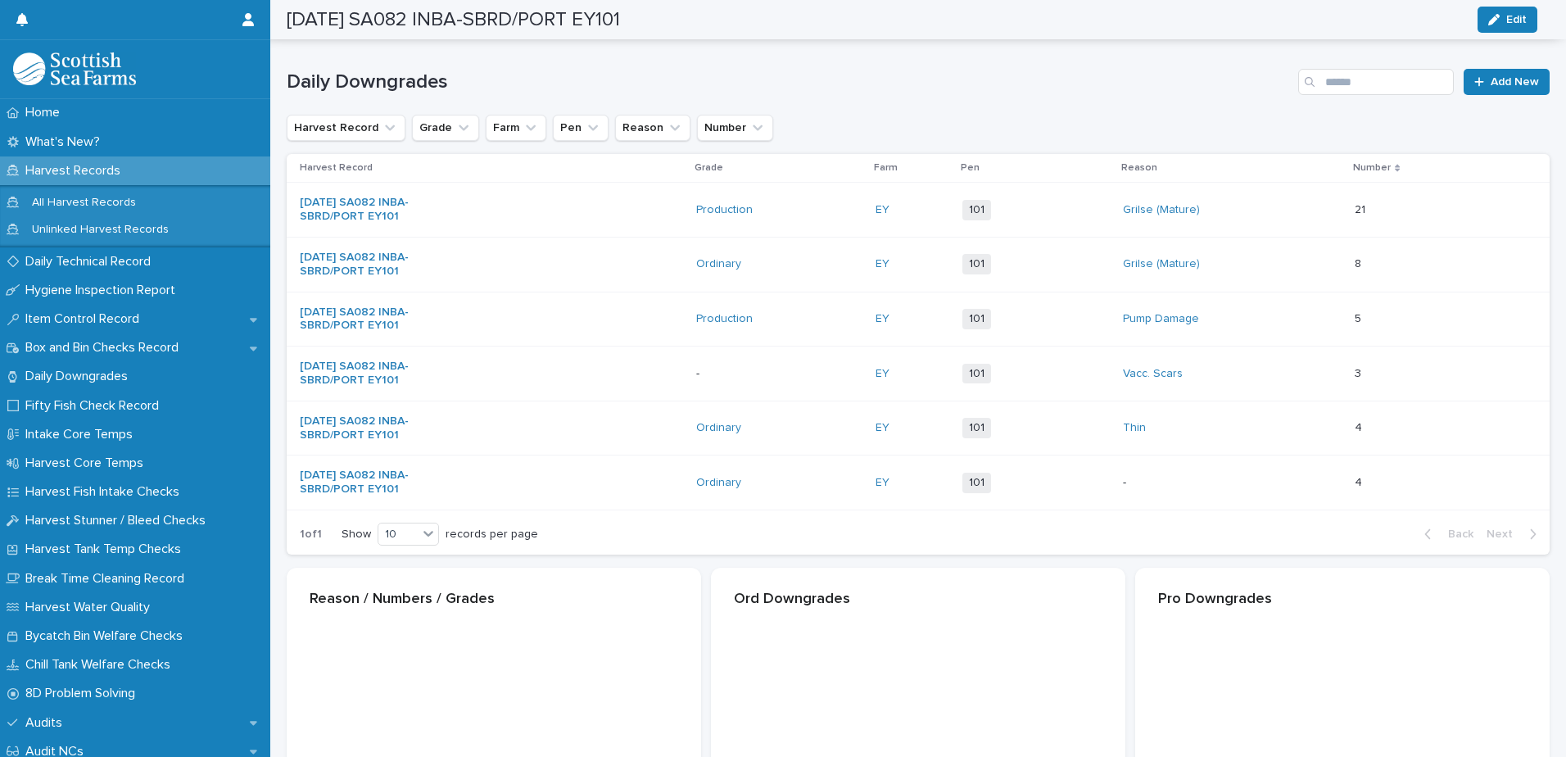
scroll to position [215, 0]
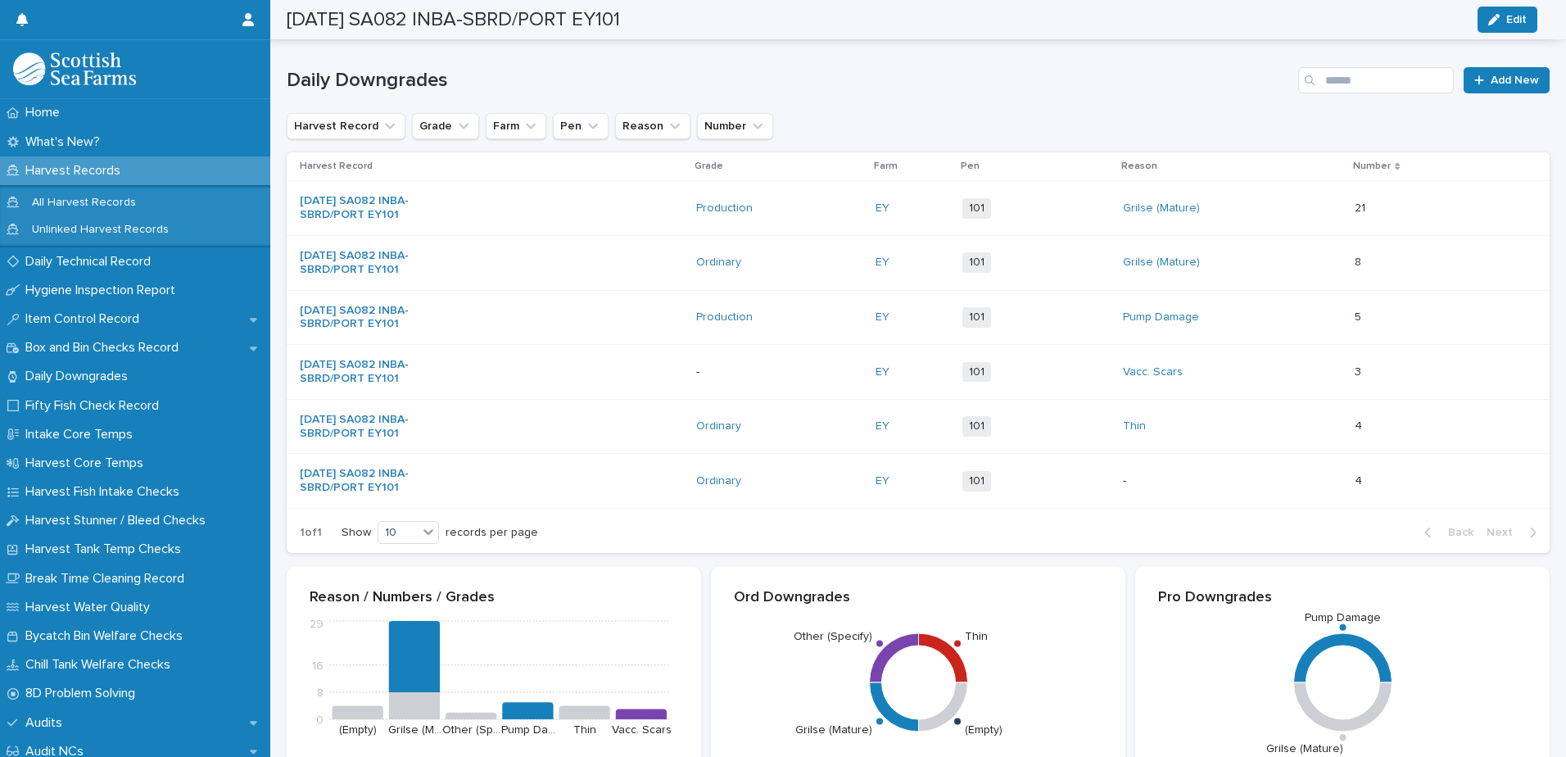
click at [1451, 381] on div "3 3" at bounding box center [1438, 372] width 169 height 27
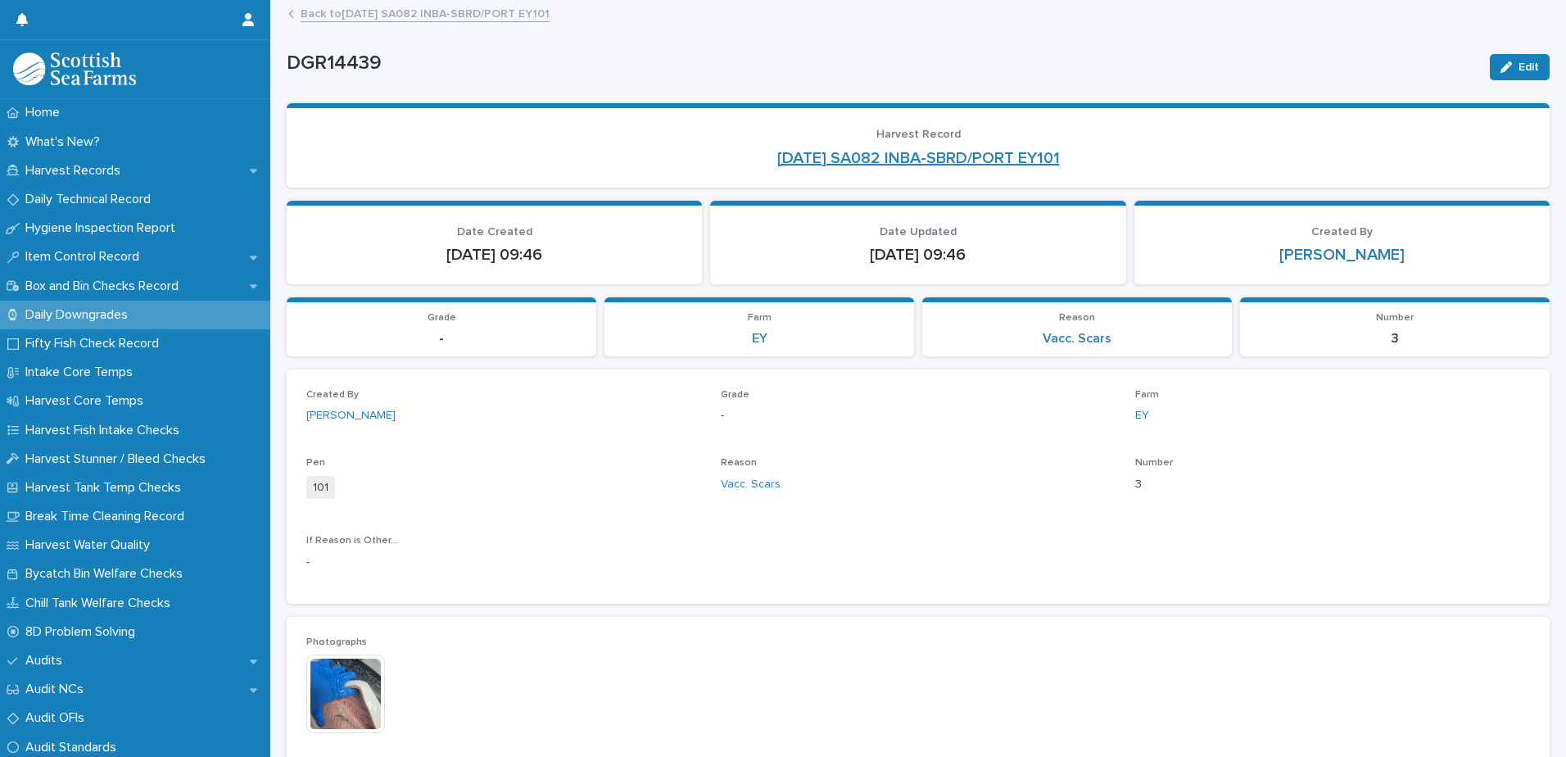
drag, startPoint x: 1497, startPoint y: 65, endPoint x: 763, endPoint y: 155, distance: 739.2
click at [1500, 64] on icon "button" at bounding box center [1505, 66] width 11 height 11
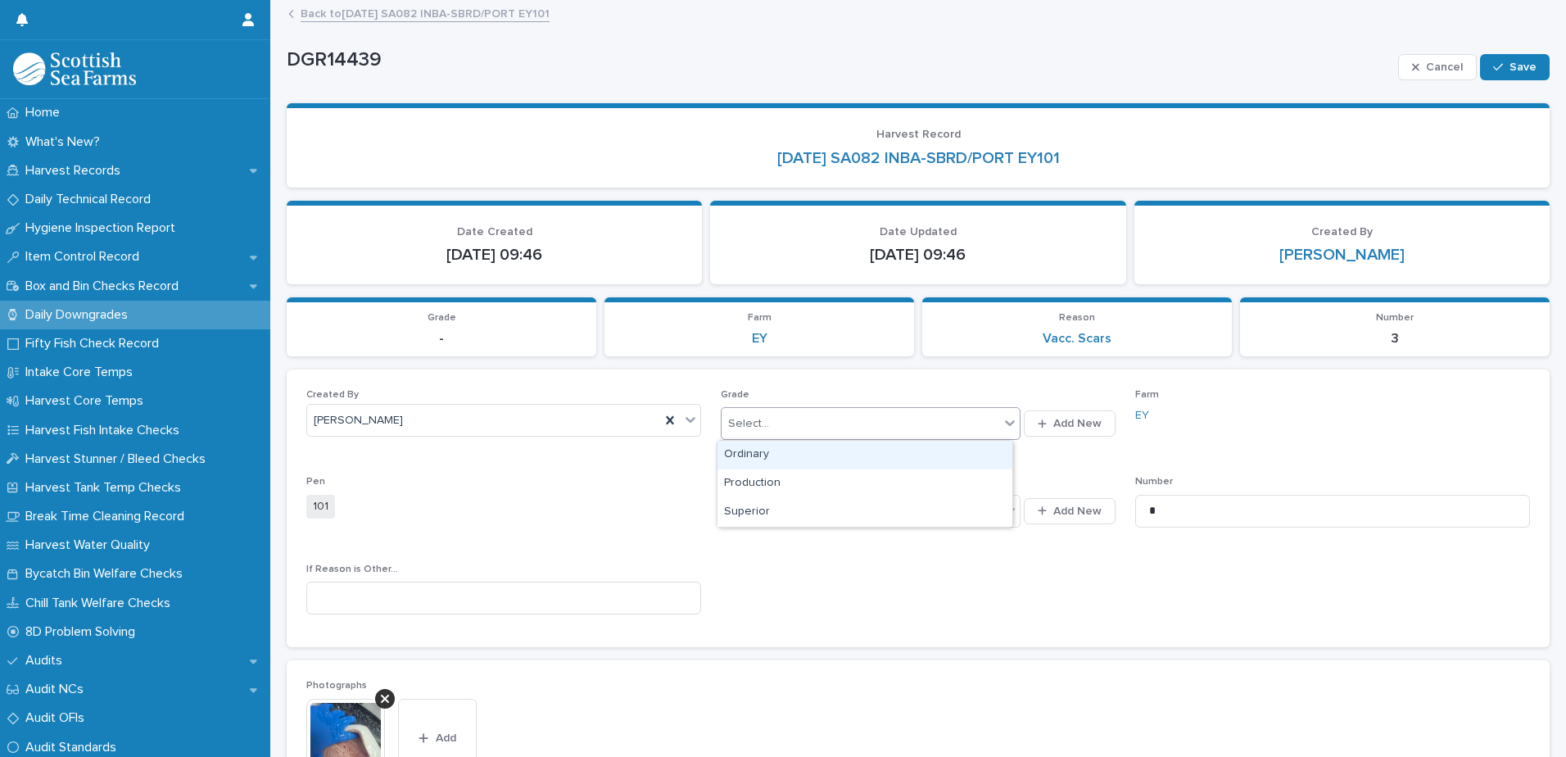
click at [767, 426] on div "Select..." at bounding box center [860, 423] width 278 height 27
click at [754, 456] on div "Ordinary" at bounding box center [864, 455] width 295 height 29
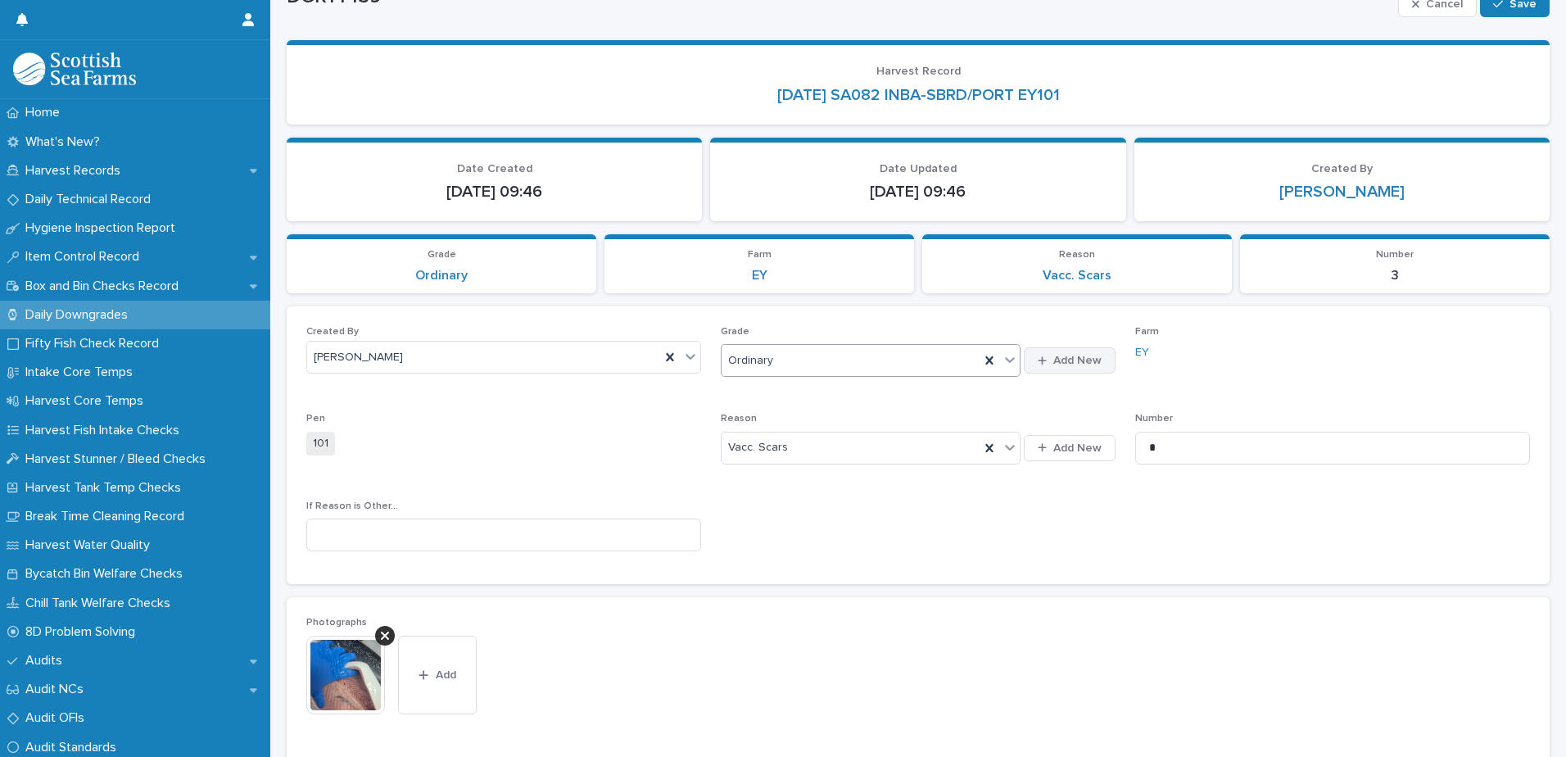
scroll to position [164, 0]
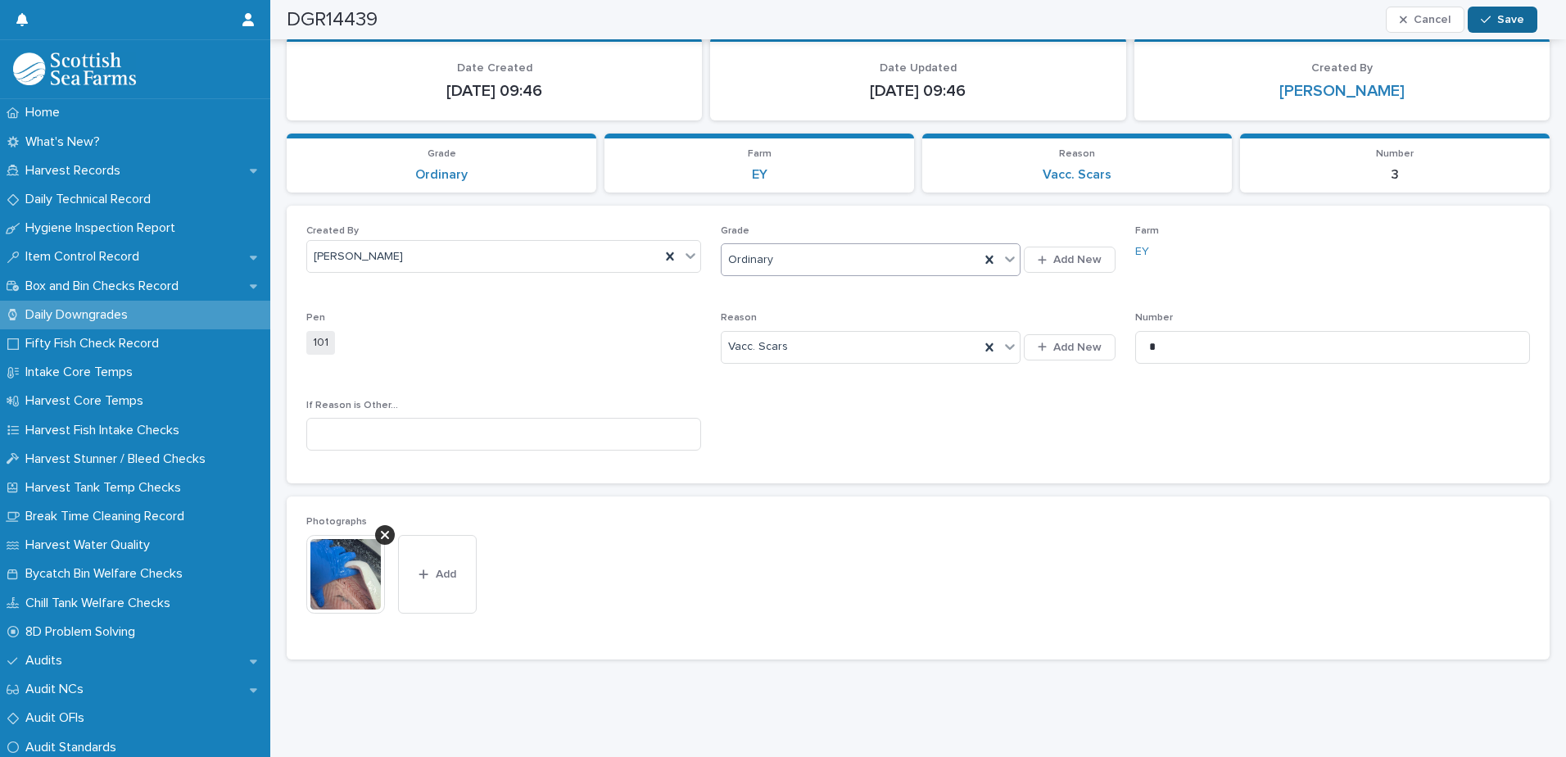
click at [1507, 16] on span "Save" at bounding box center [1510, 19] width 27 height 11
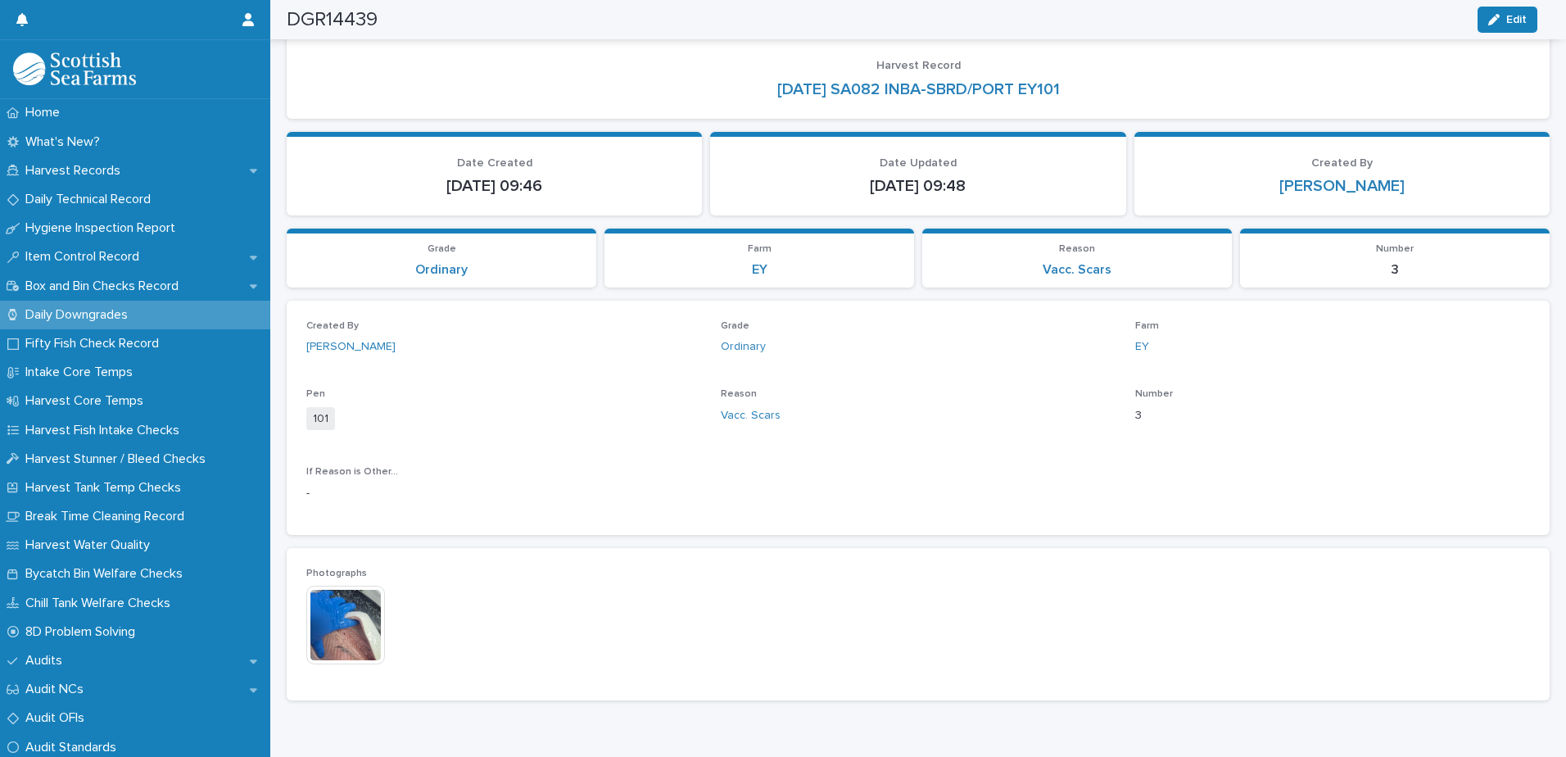
scroll to position [0, 0]
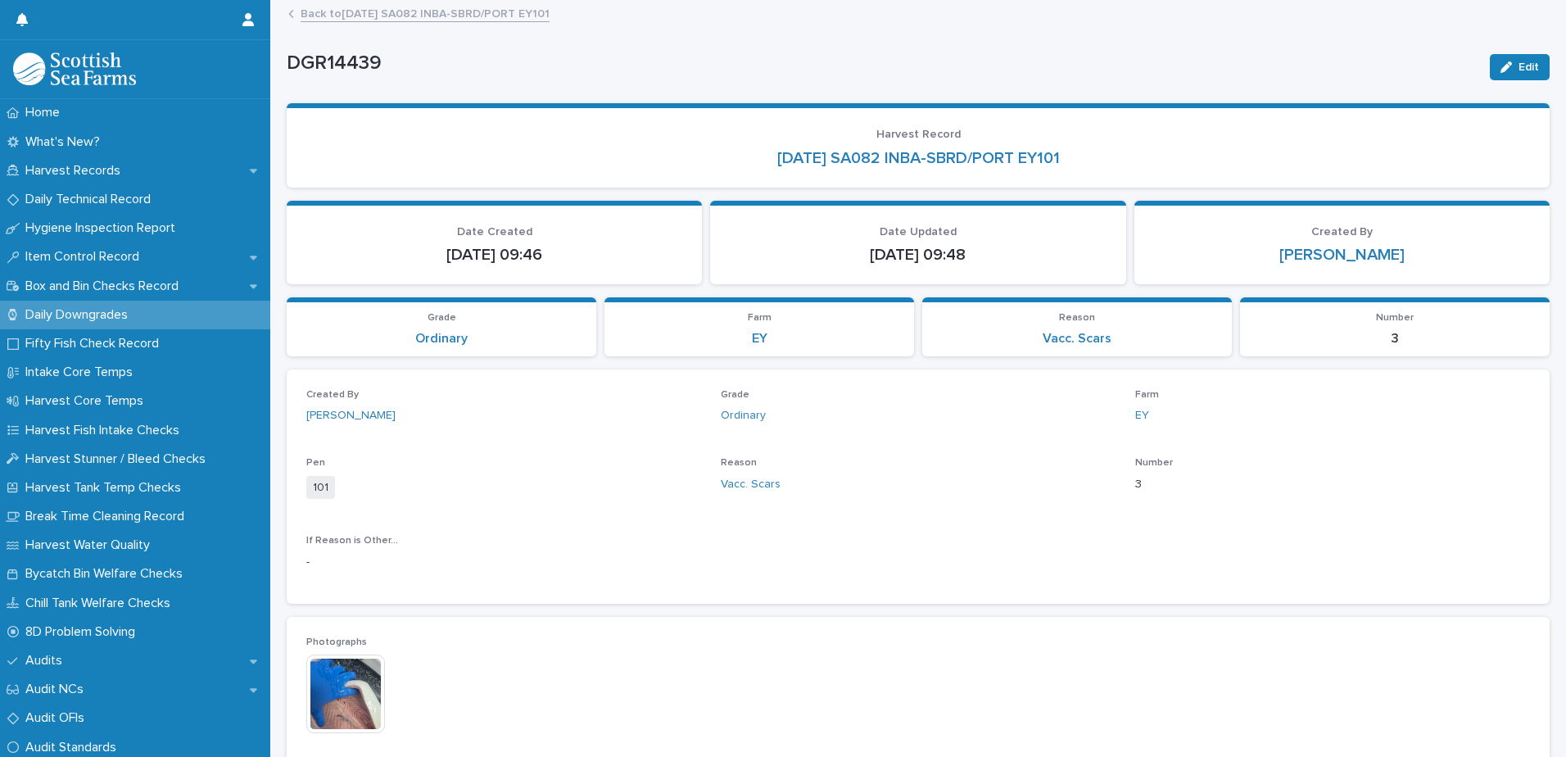
click at [488, 16] on link "Back to [DATE] SA082 INBA-SBRD/PORT EY101" at bounding box center [424, 12] width 249 height 19
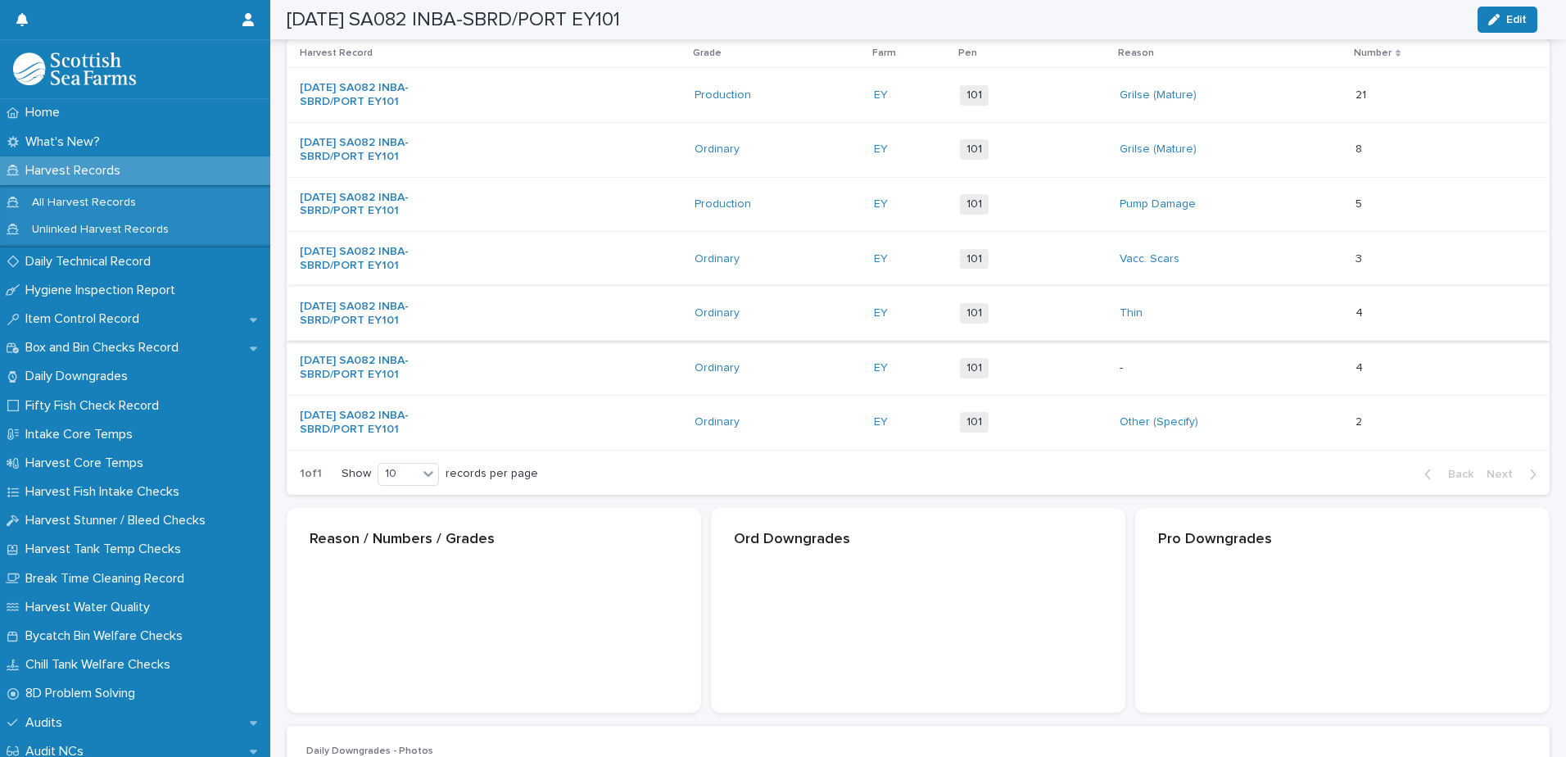
scroll to position [164, 0]
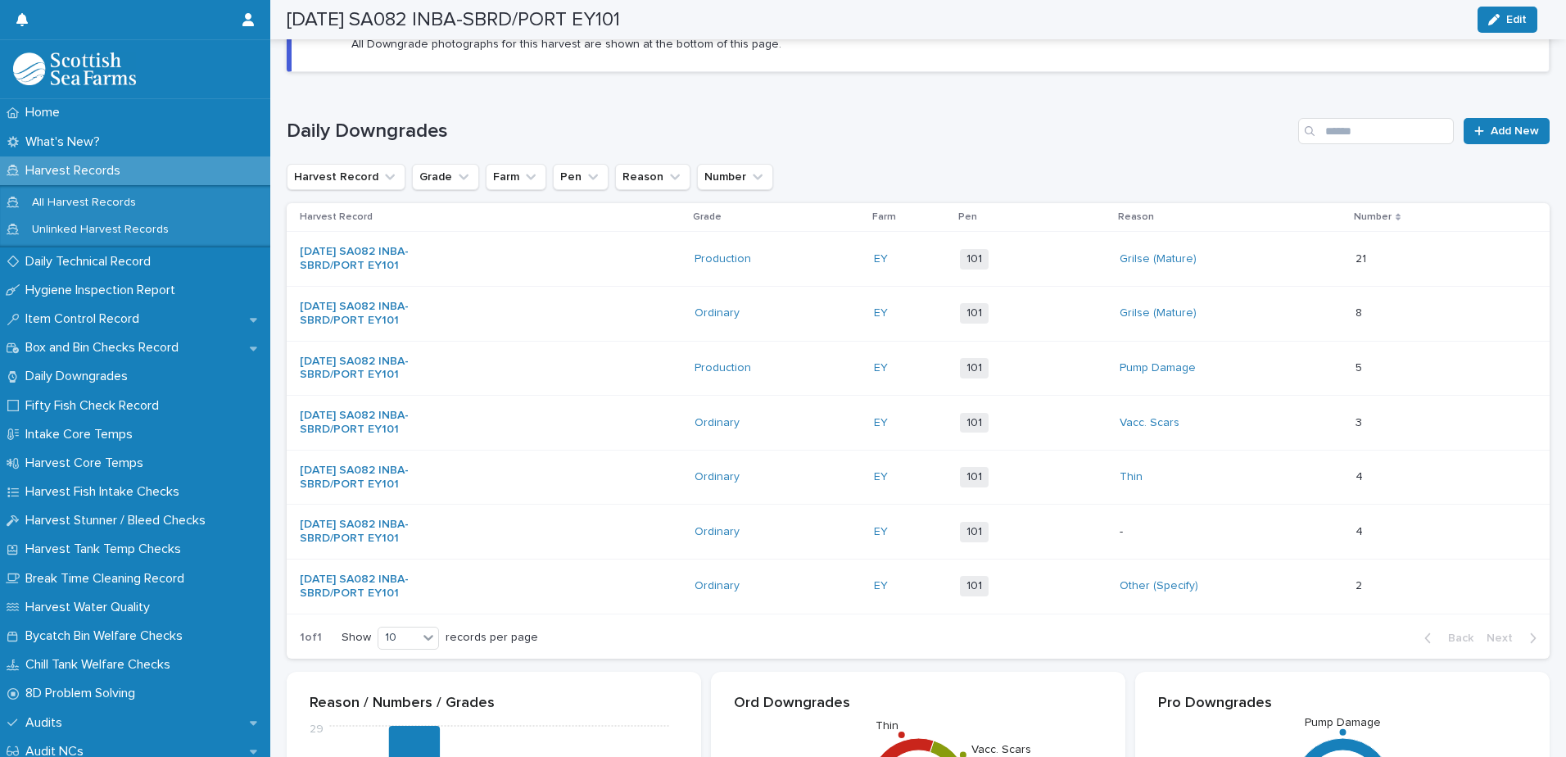
click at [1179, 533] on p "-" at bounding box center [1187, 532] width 137 height 14
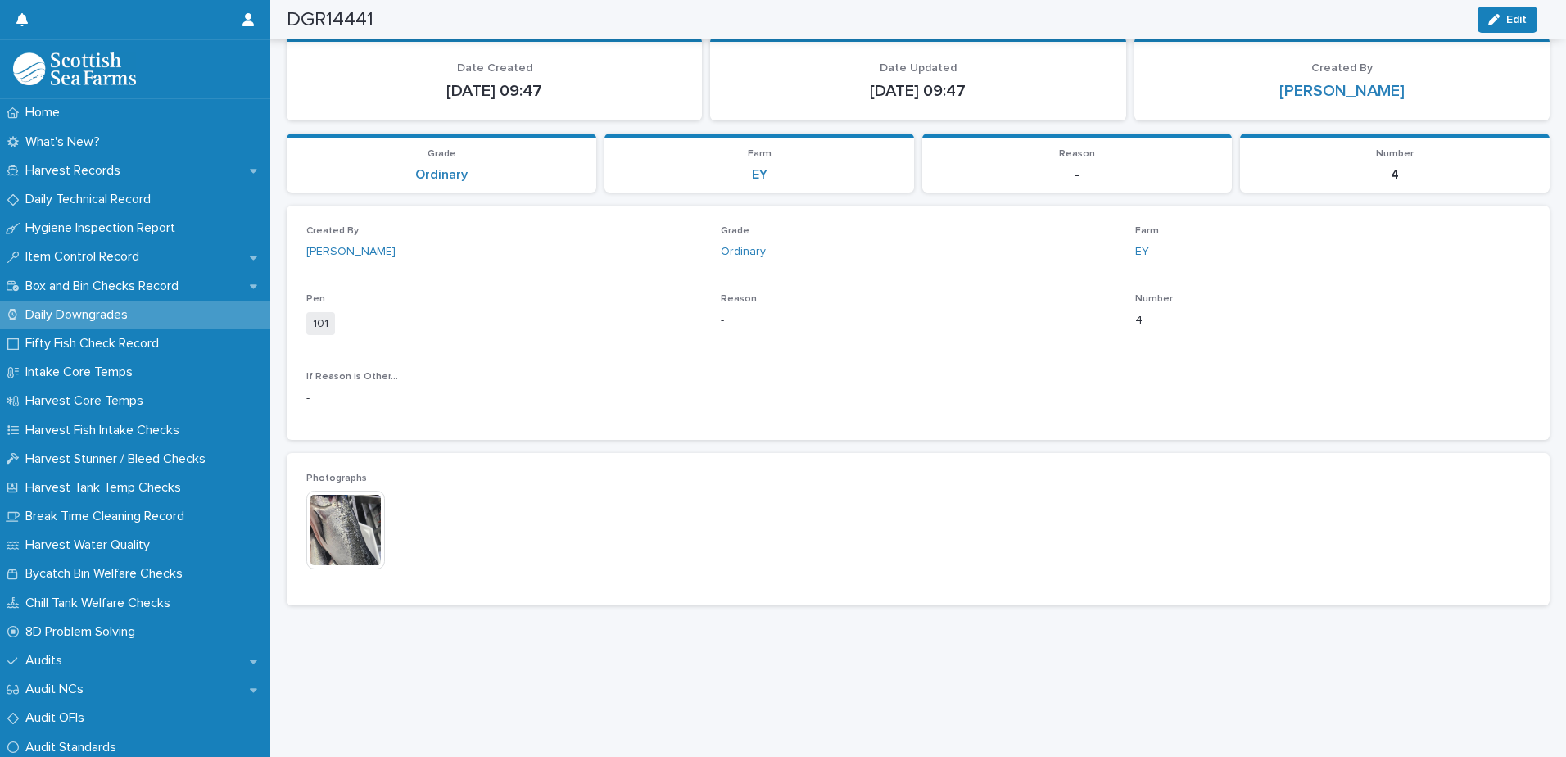
scroll to position [29, 0]
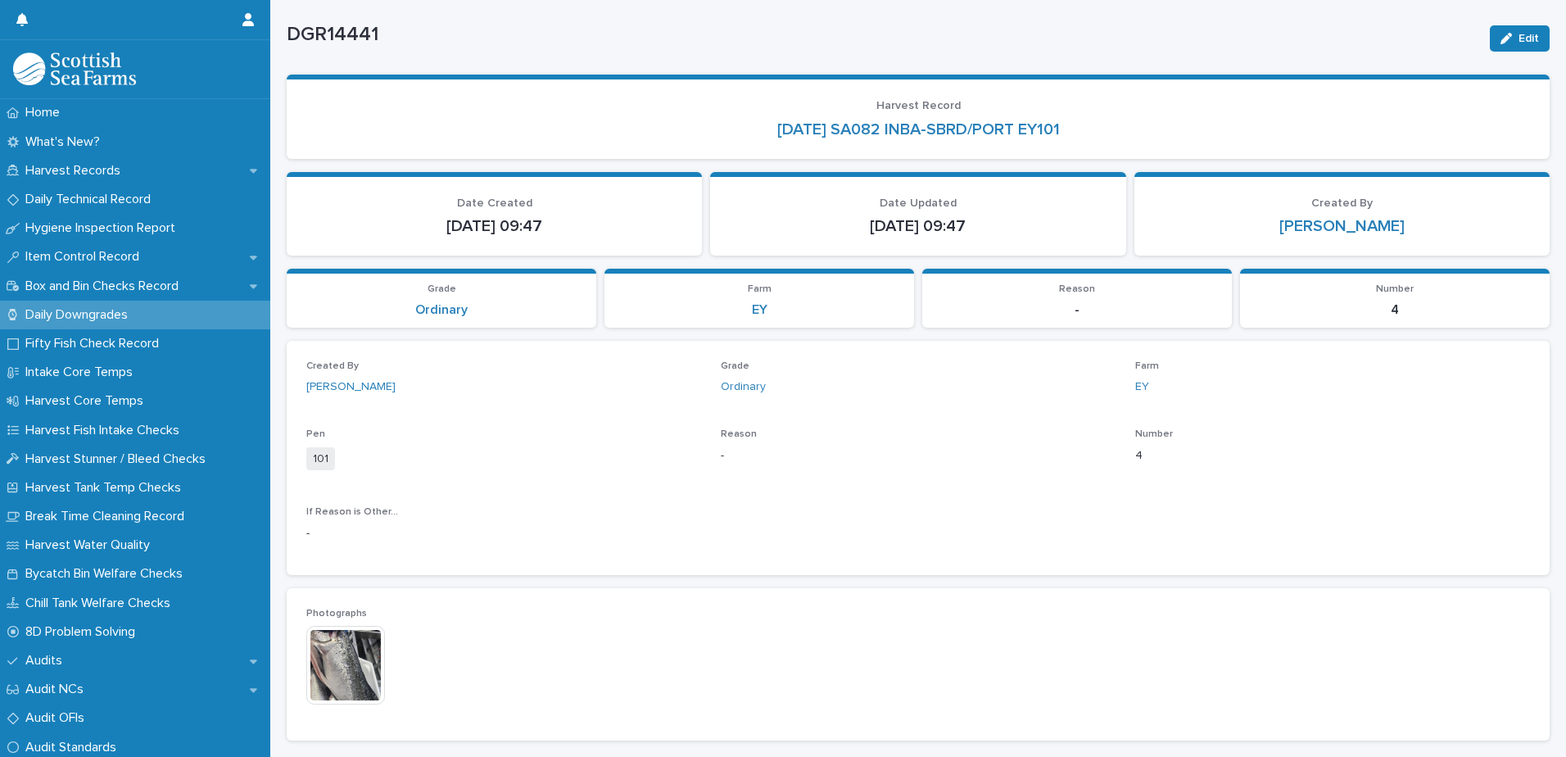
click at [358, 660] on img at bounding box center [345, 665] width 79 height 79
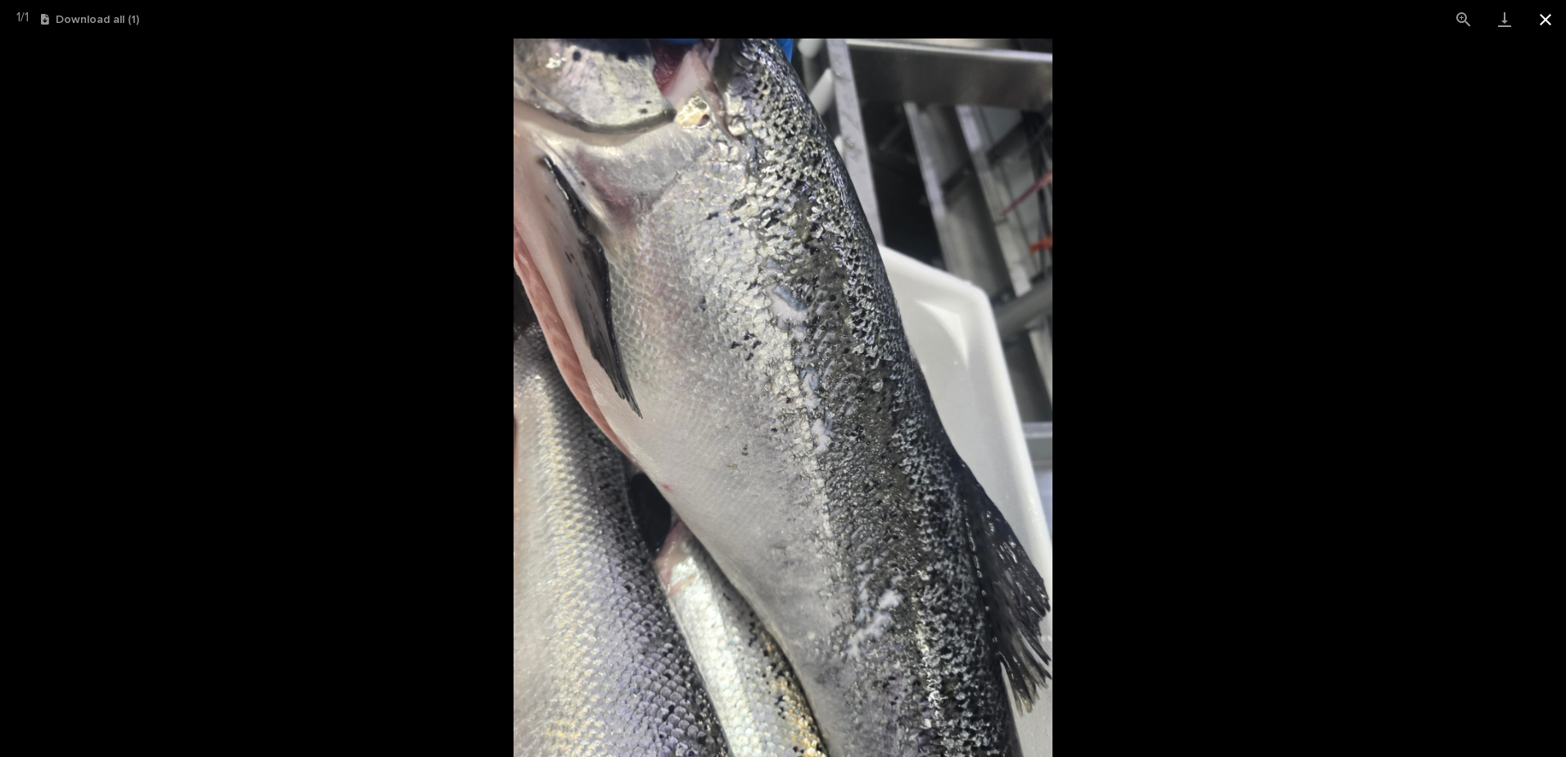
click at [1539, 17] on button "Close gallery" at bounding box center [1545, 19] width 41 height 38
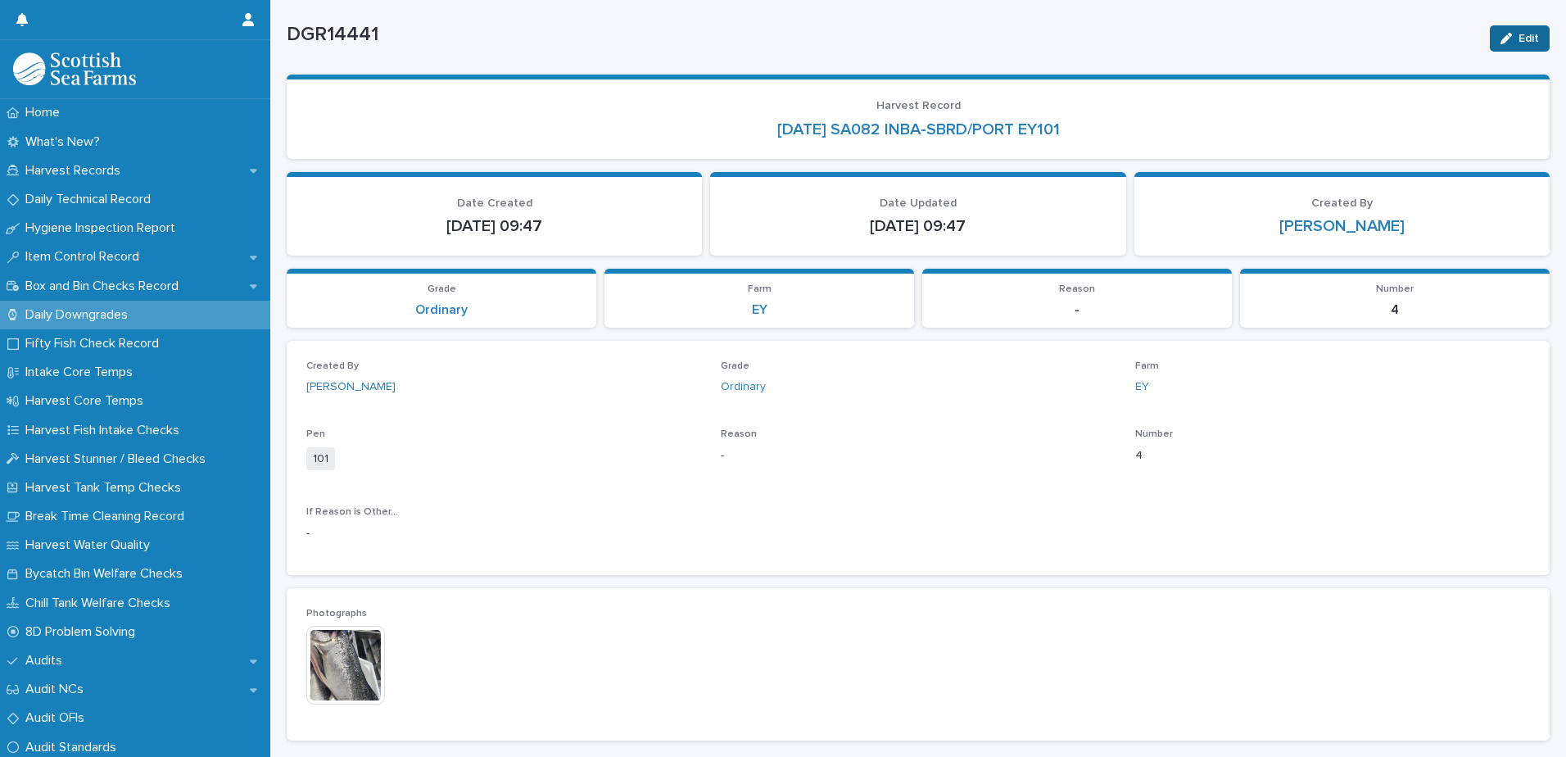
click at [1500, 38] on icon "button" at bounding box center [1505, 38] width 11 height 11
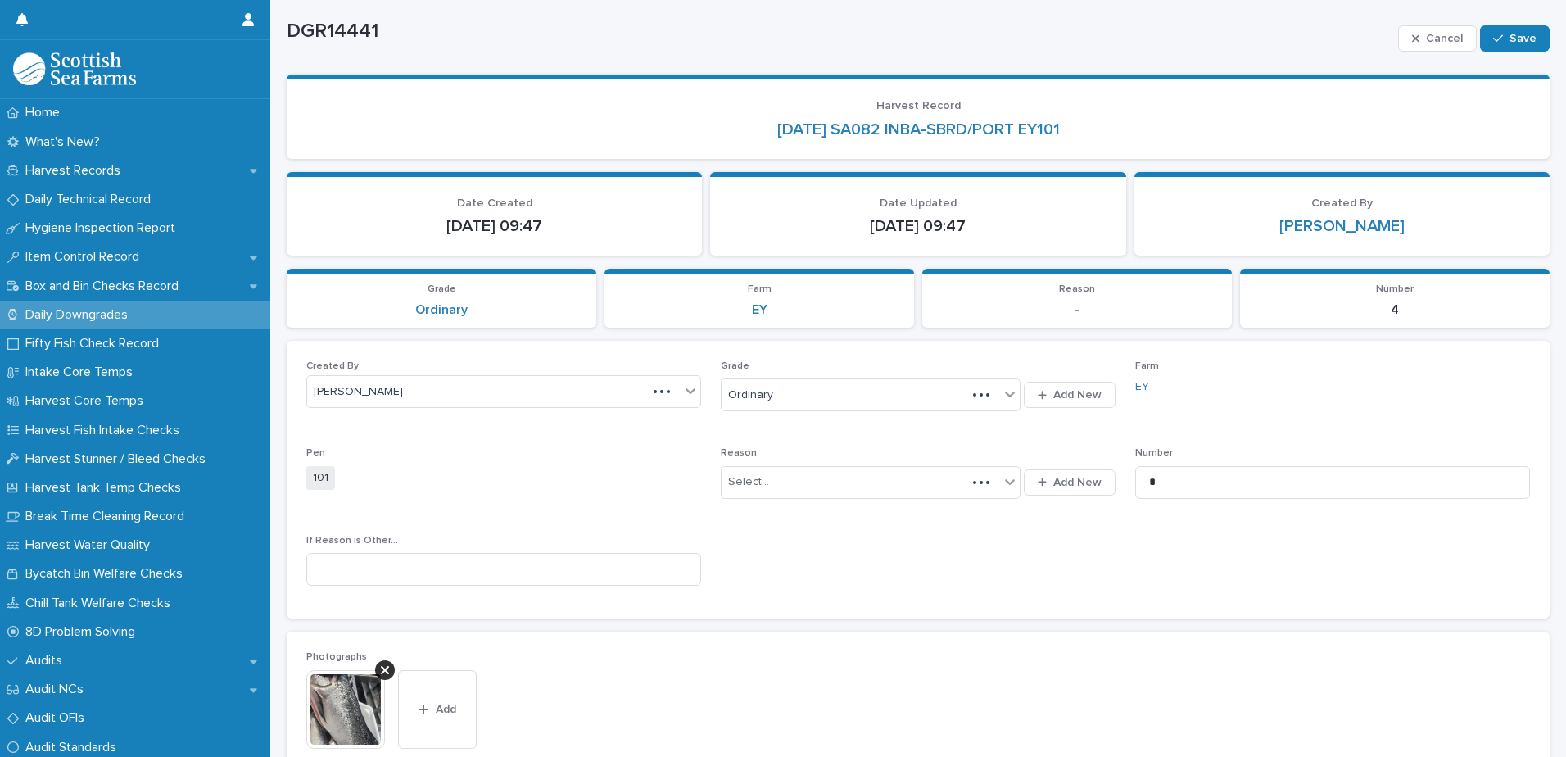
scroll to position [56, 0]
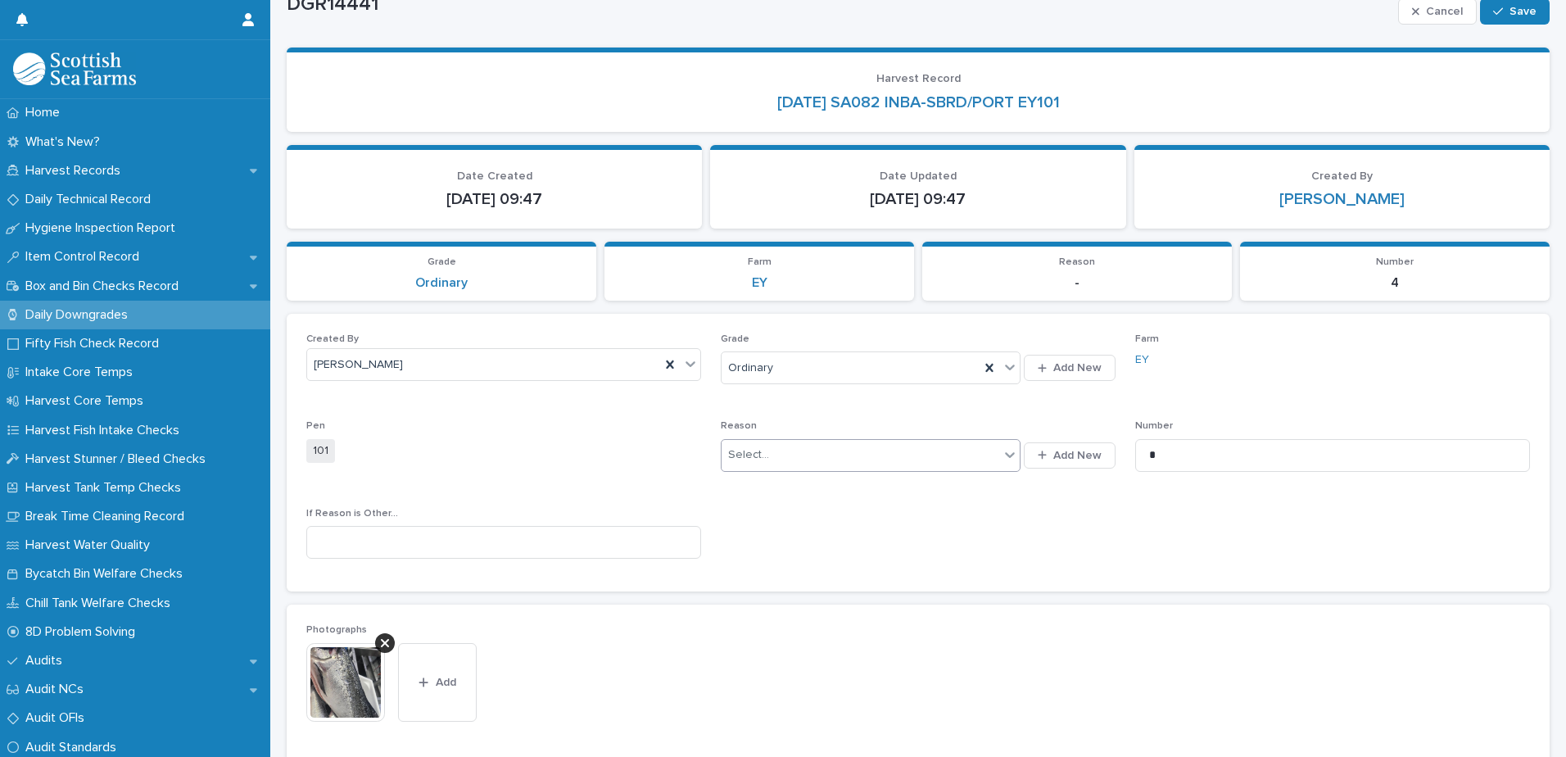
click at [825, 453] on div "Select..." at bounding box center [860, 454] width 278 height 27
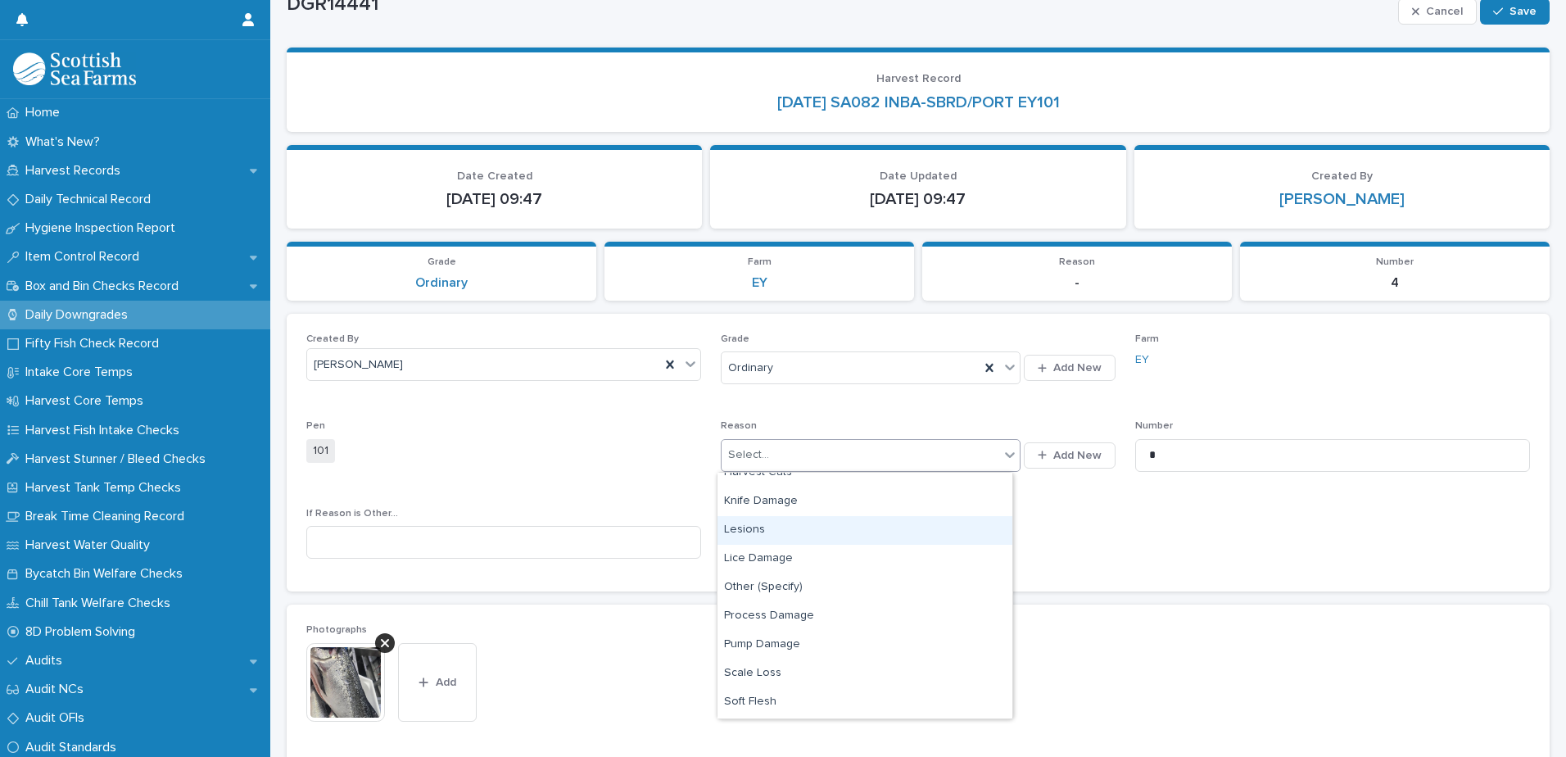
scroll to position [242, 0]
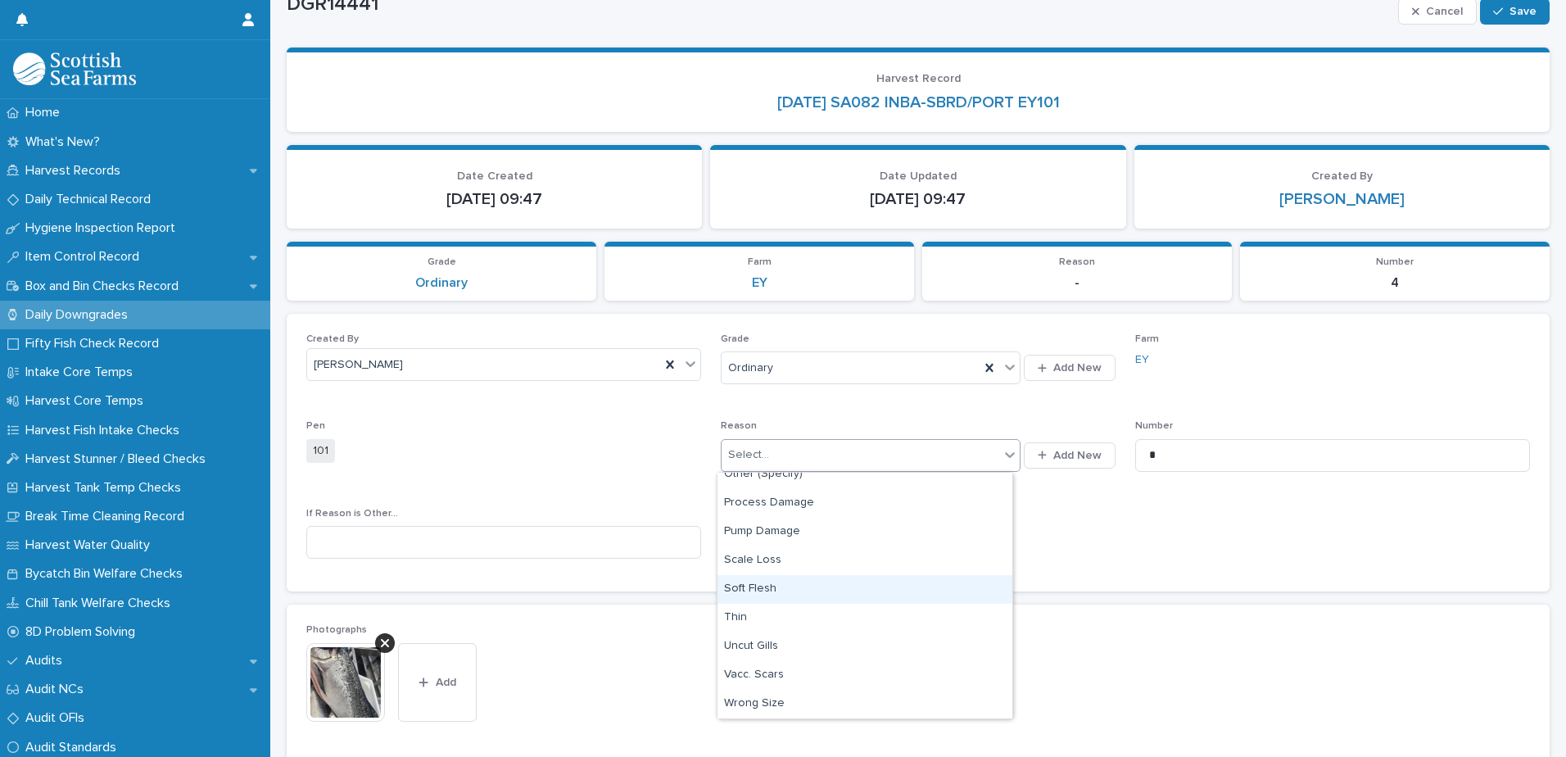
drag, startPoint x: 766, startPoint y: 604, endPoint x: 768, endPoint y: 584, distance: 20.6
click at [768, 584] on div "Soft Flesh" at bounding box center [864, 589] width 295 height 29
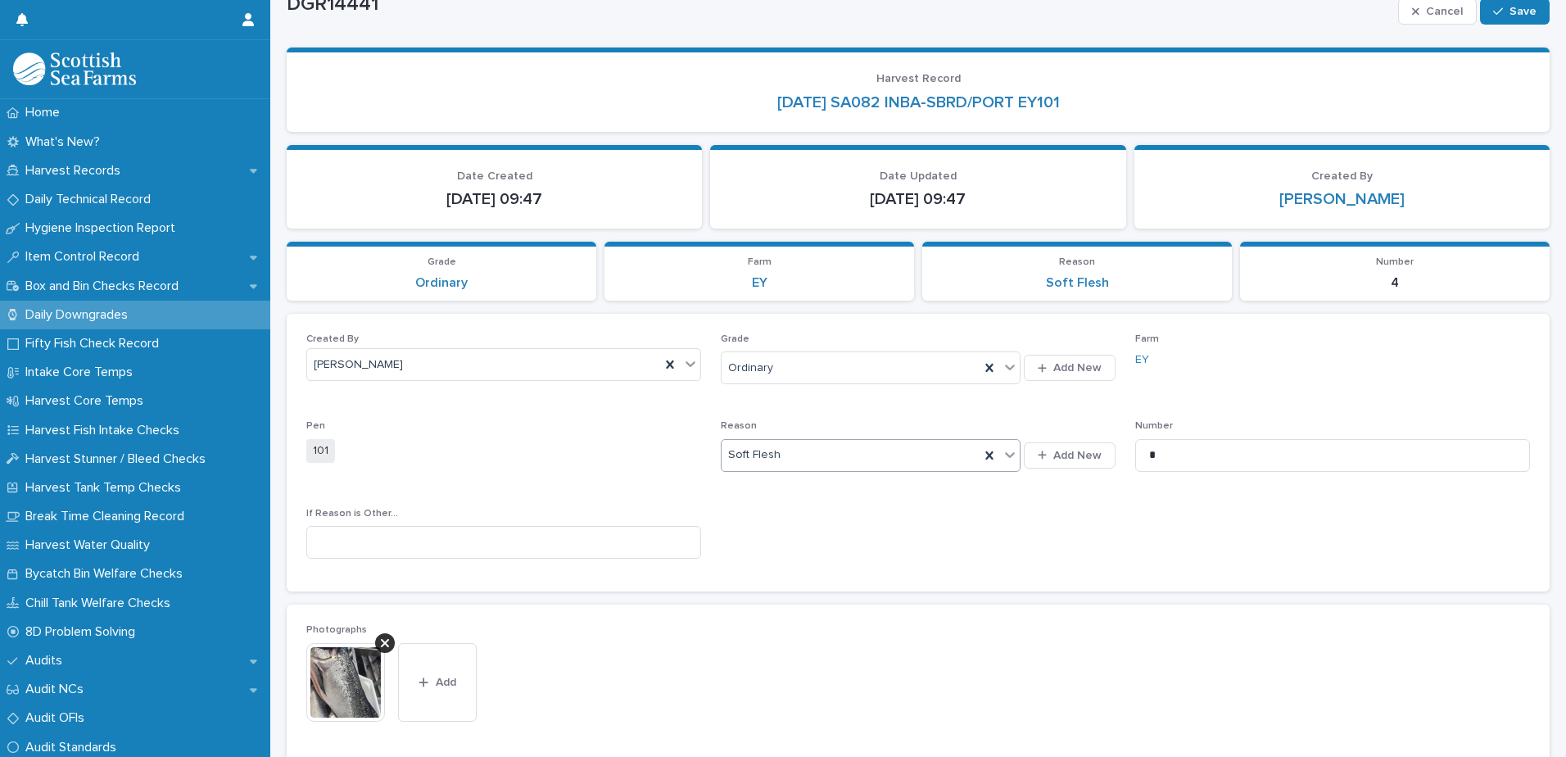
click at [764, 458] on span "Soft Flesh" at bounding box center [754, 454] width 52 height 17
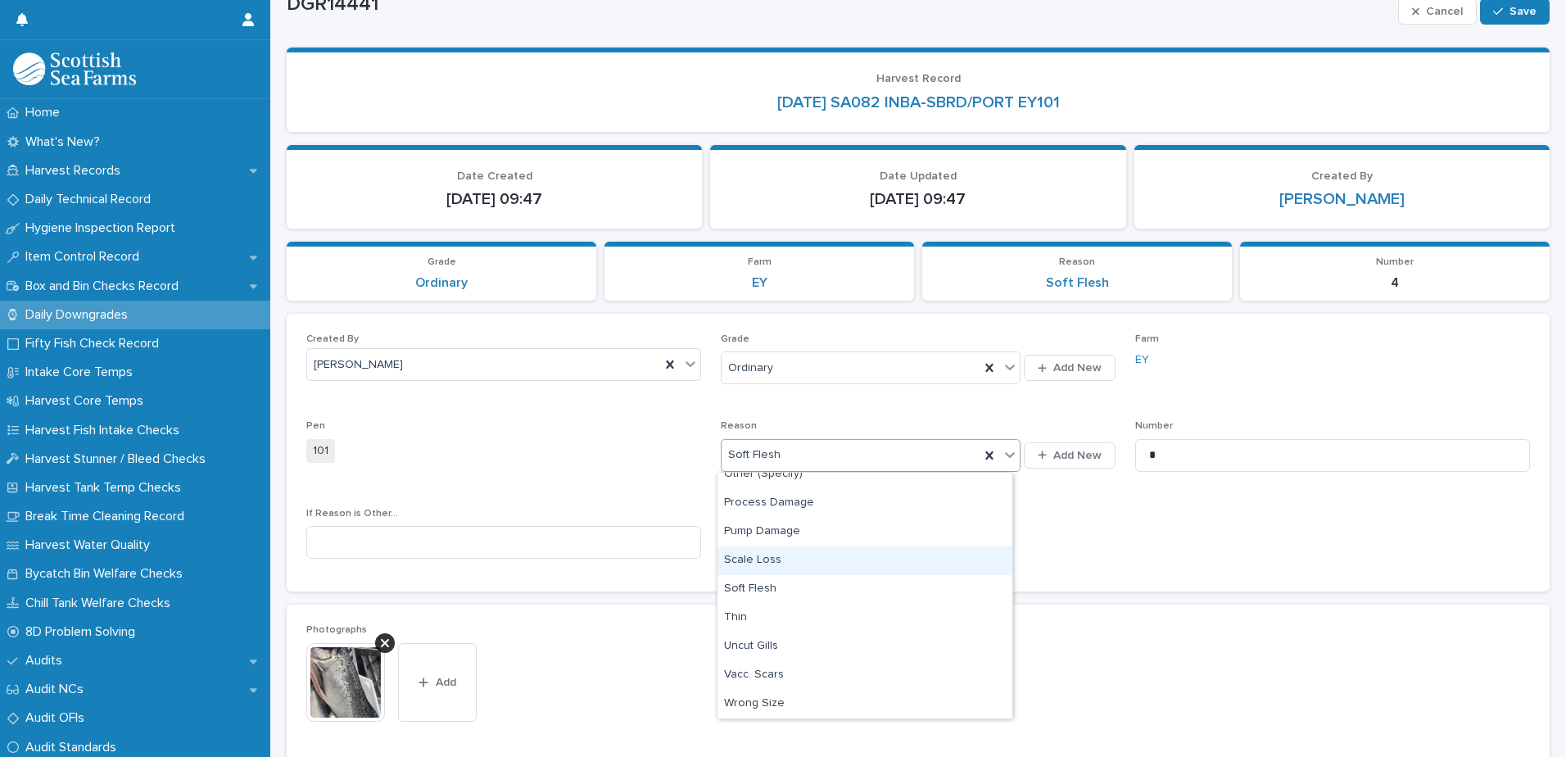
click at [756, 557] on div "Scale Loss" at bounding box center [864, 560] width 295 height 29
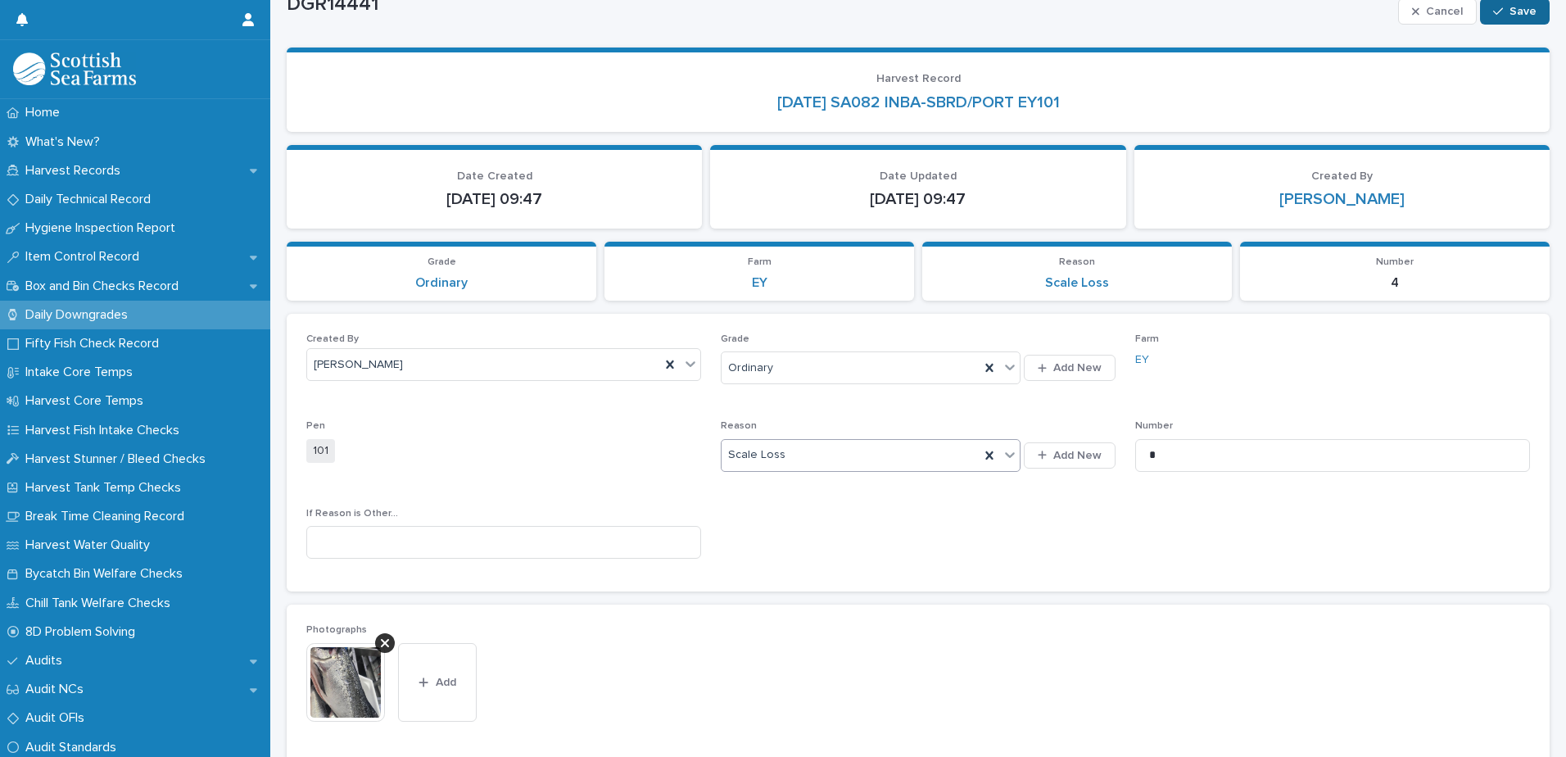
click at [1509, 12] on span "Save" at bounding box center [1522, 11] width 27 height 11
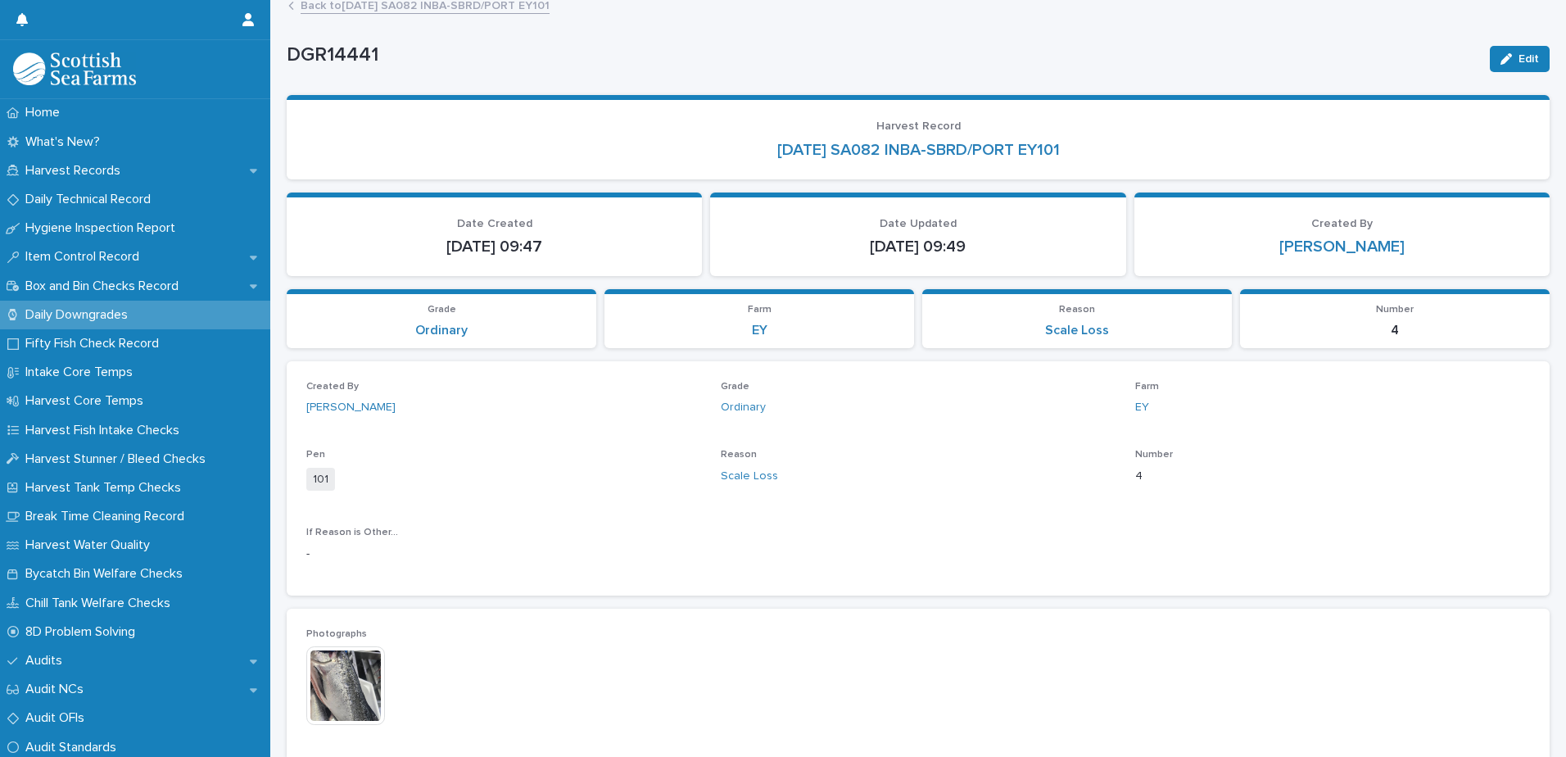
scroll to position [0, 0]
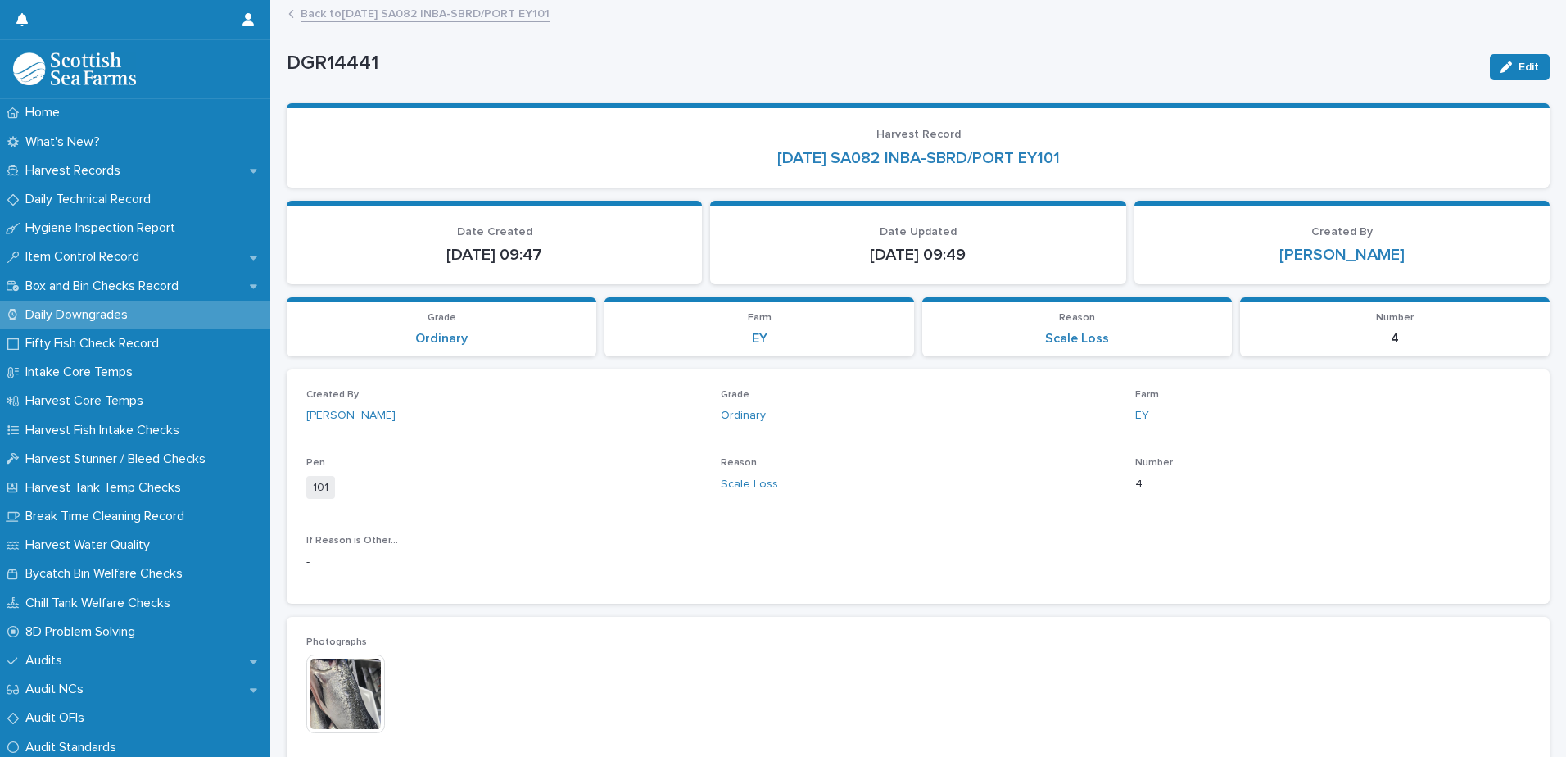
click at [383, 12] on link "Back to [DATE] SA082 INBA-SBRD/PORT EY101" at bounding box center [424, 12] width 249 height 19
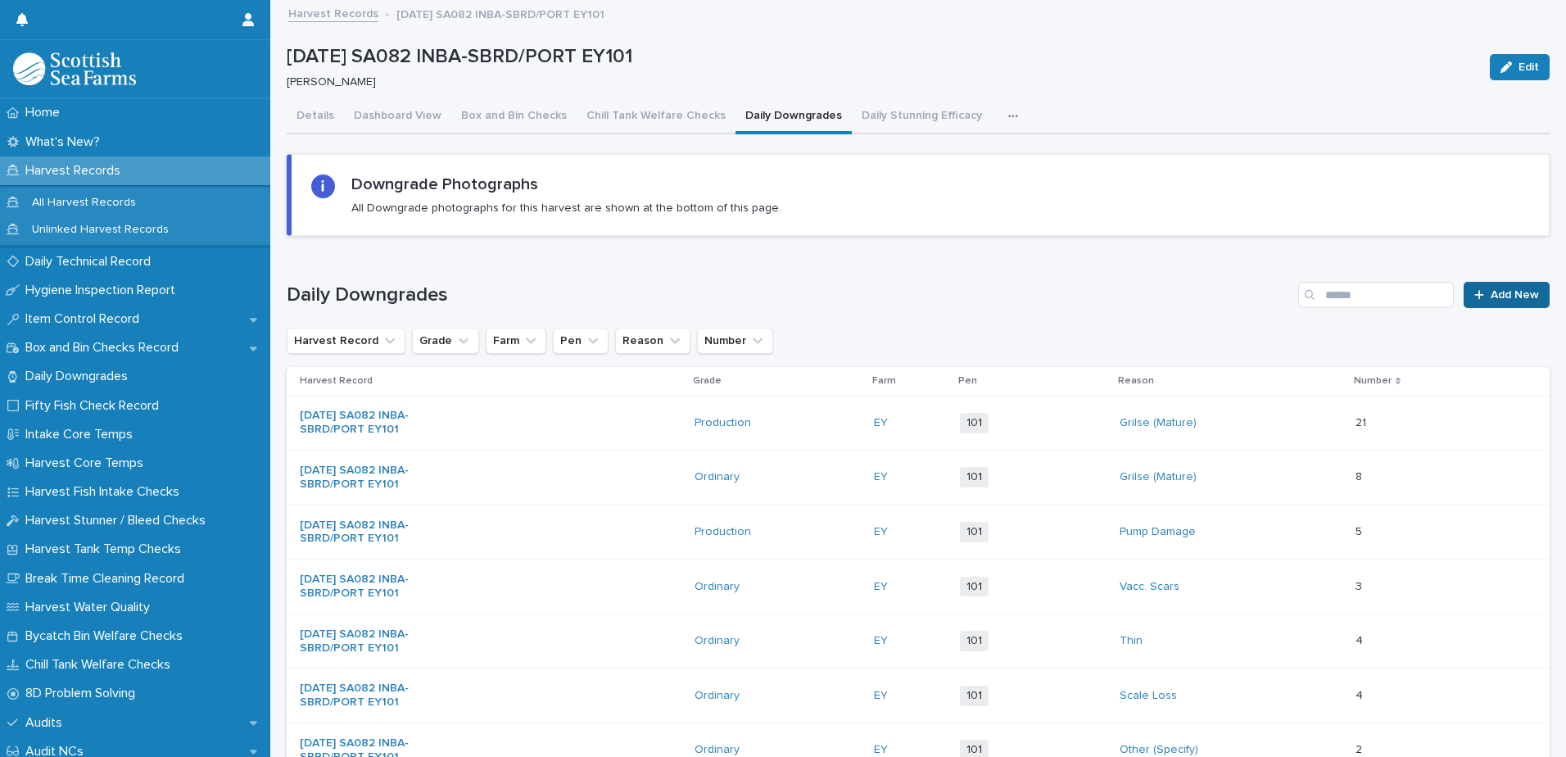
click at [1467, 288] on link "Add New" at bounding box center [1506, 295] width 86 height 26
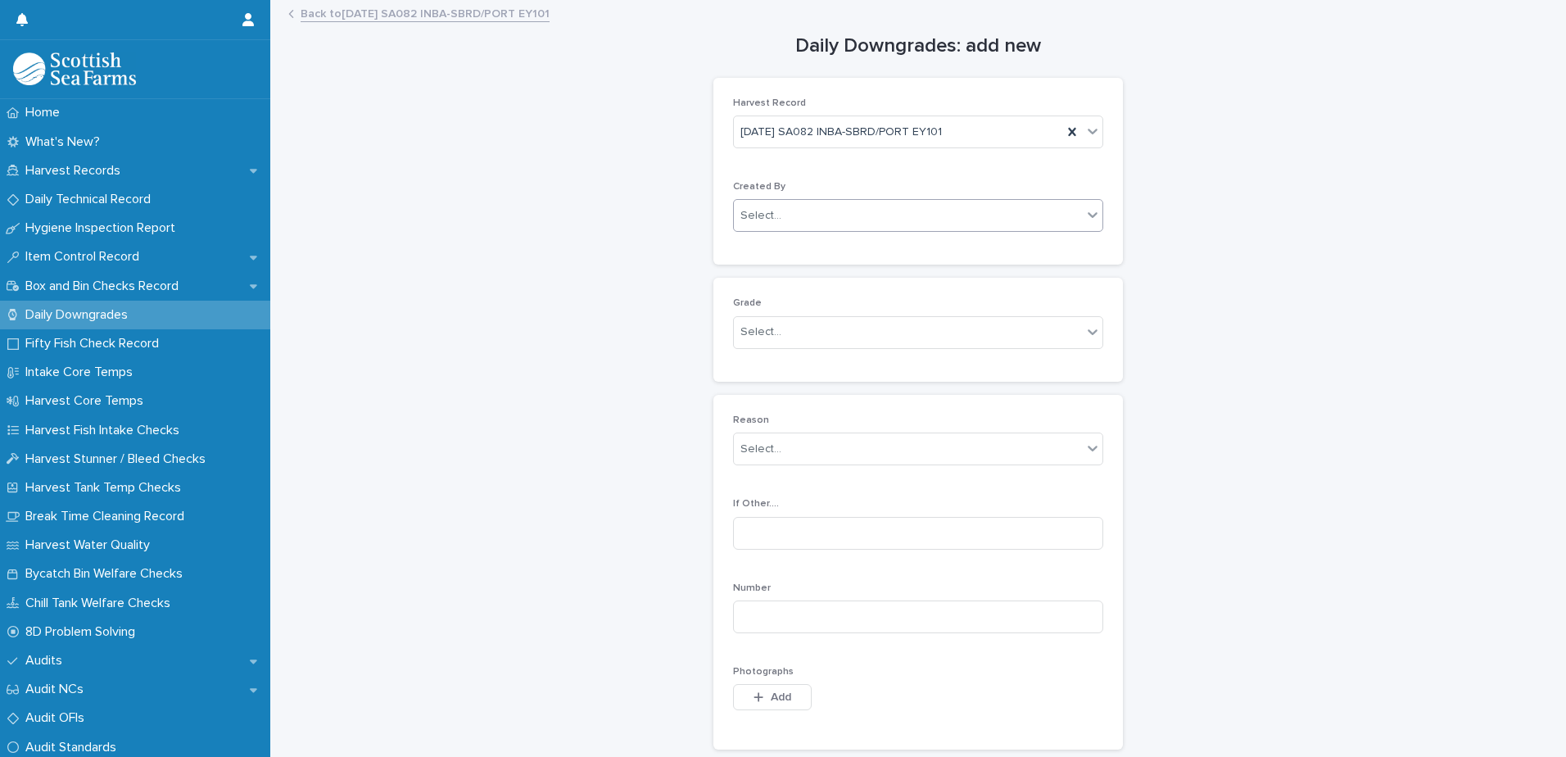
click at [757, 223] on div "Select..." at bounding box center [760, 215] width 41 height 17
type input "*****"
click at [772, 245] on div "[PERSON_NAME]" at bounding box center [912, 247] width 368 height 29
click at [779, 323] on div "Select..." at bounding box center [908, 332] width 348 height 27
click at [773, 400] on div "Production" at bounding box center [912, 392] width 368 height 29
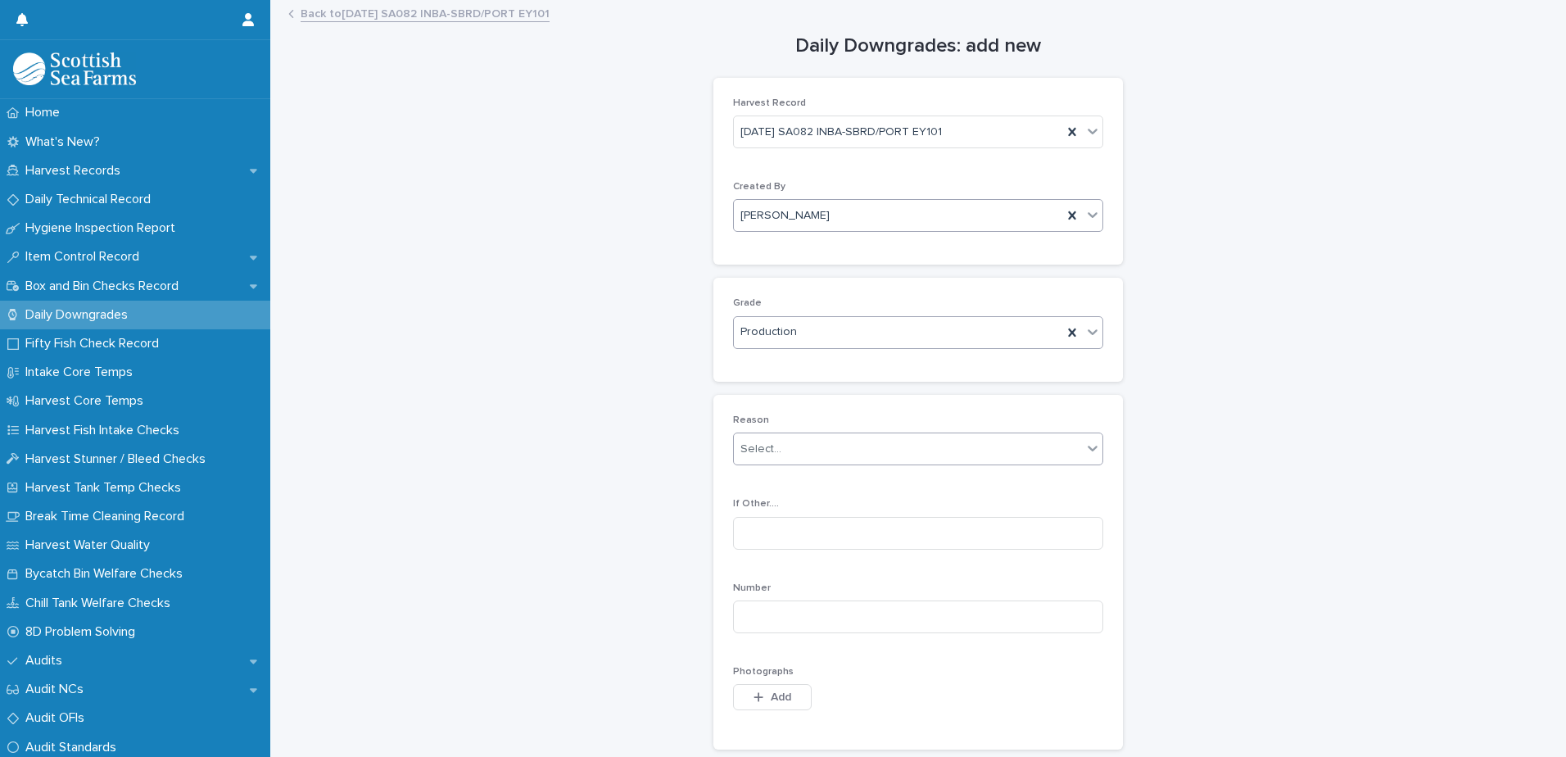
click at [761, 450] on div "Select..." at bounding box center [760, 449] width 41 height 17
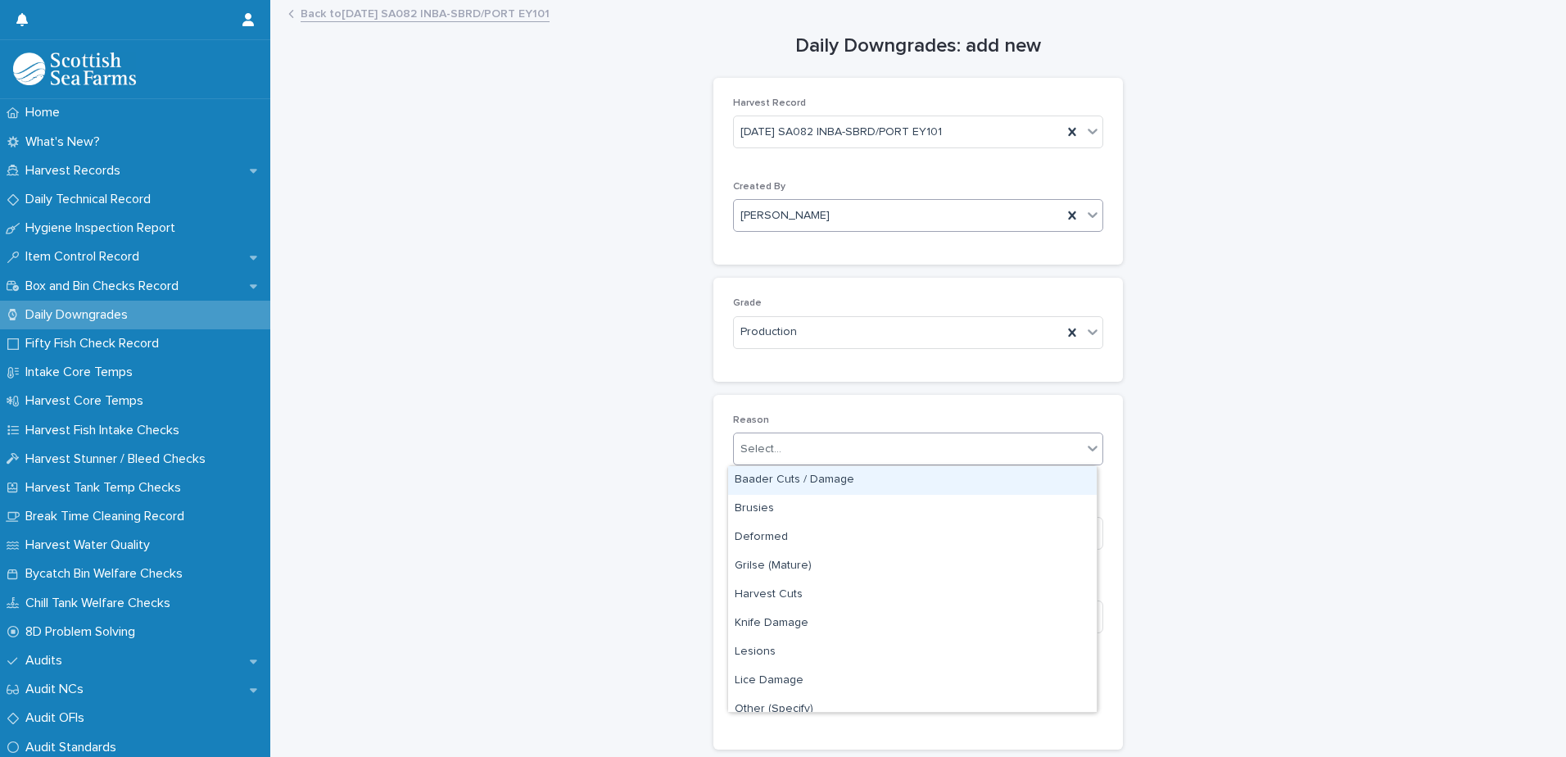
click at [797, 481] on div "Baader Cuts / Damage" at bounding box center [912, 480] width 368 height 29
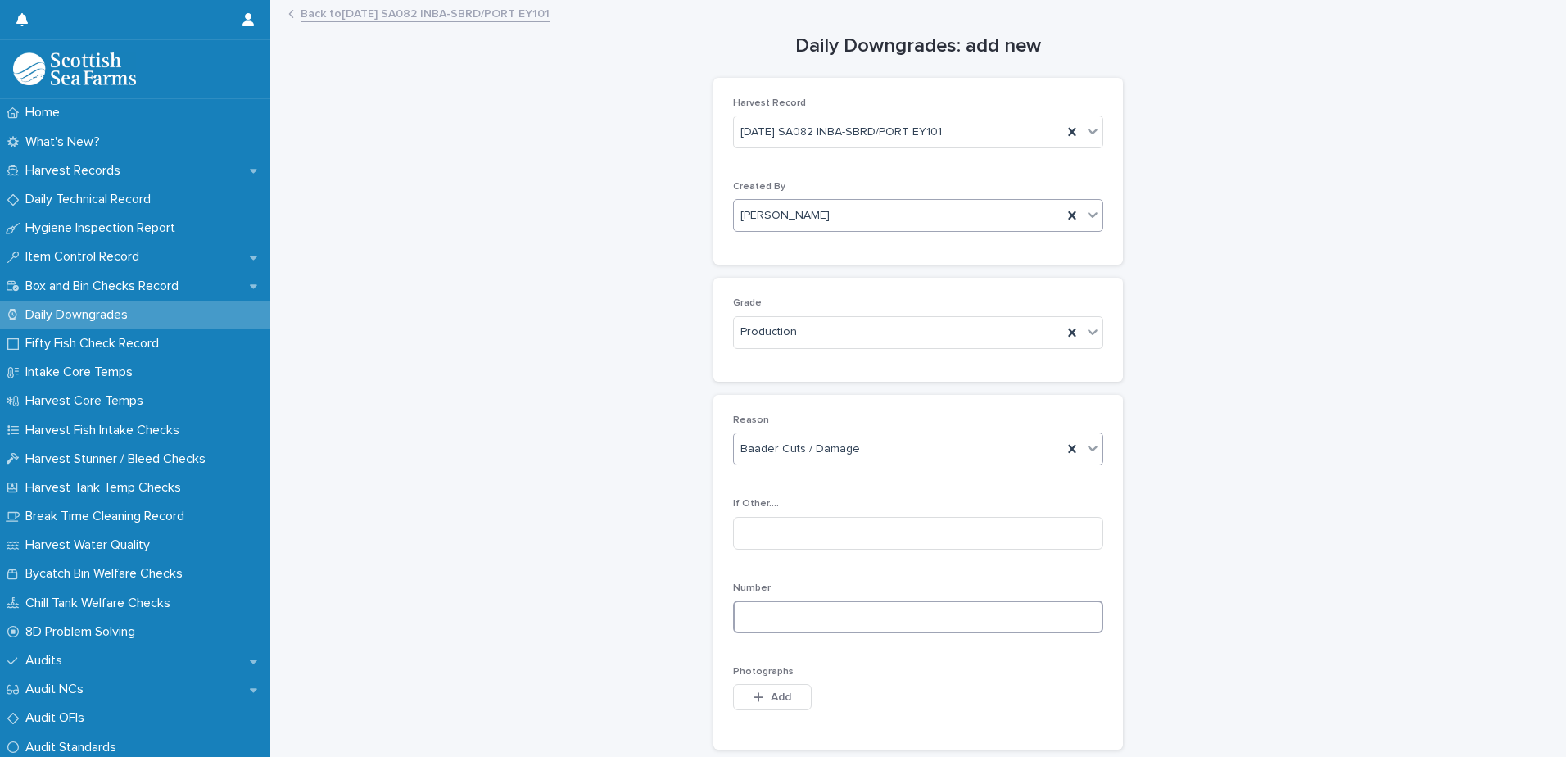
click at [769, 616] on input at bounding box center [918, 616] width 370 height 33
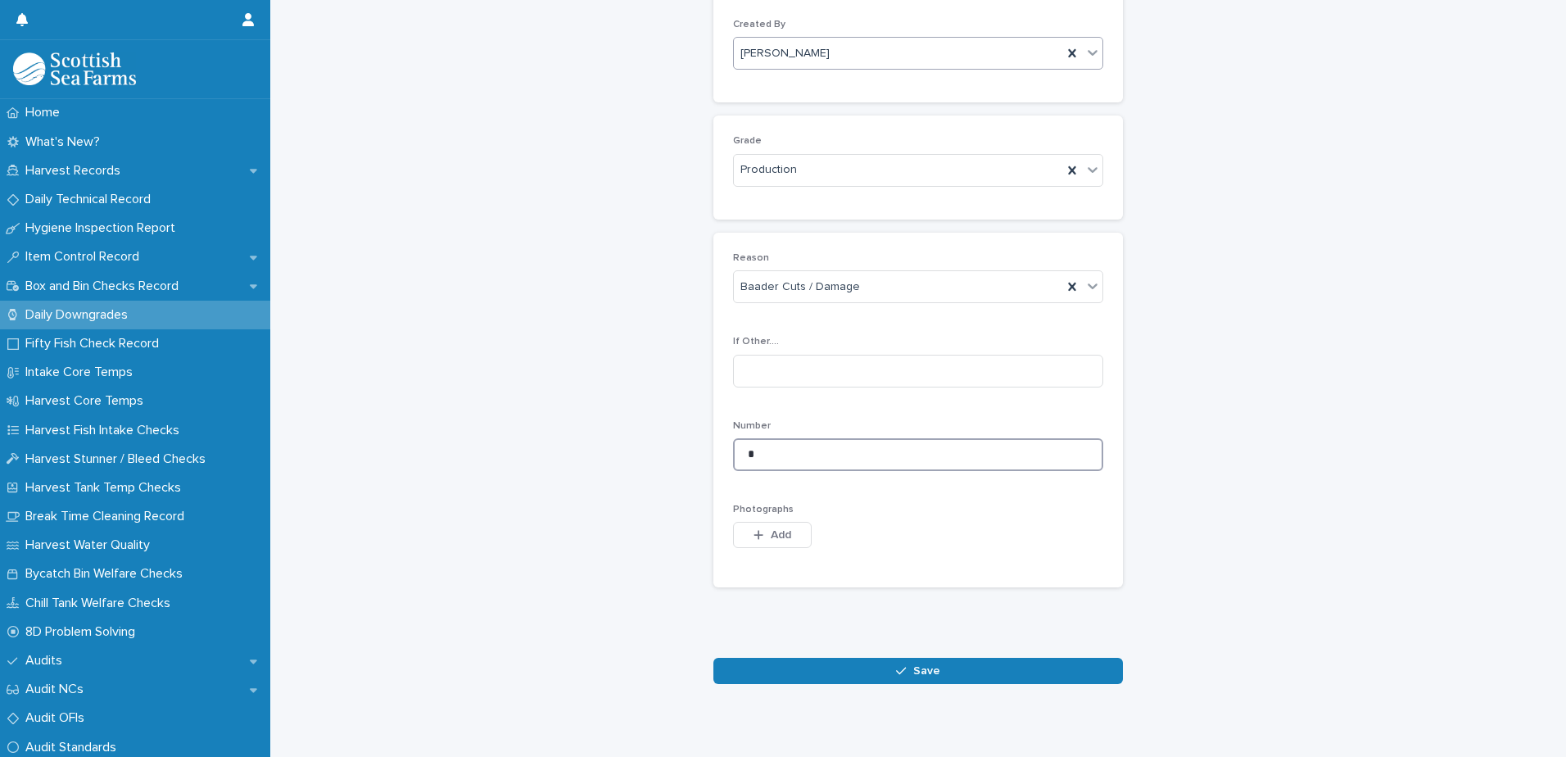
scroll to position [164, 0]
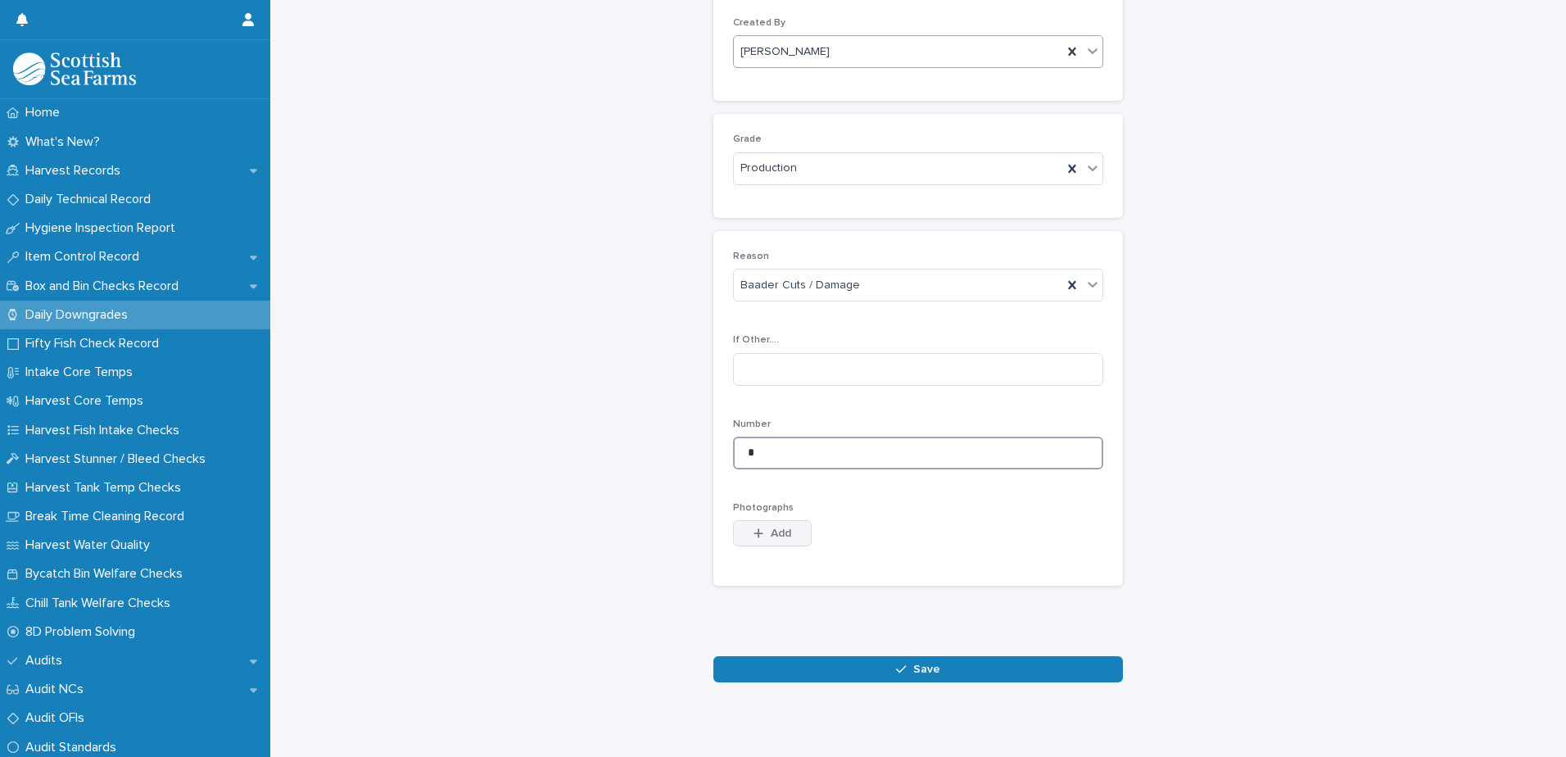
type input "*"
click at [770, 532] on span "Add" at bounding box center [780, 532] width 20 height 11
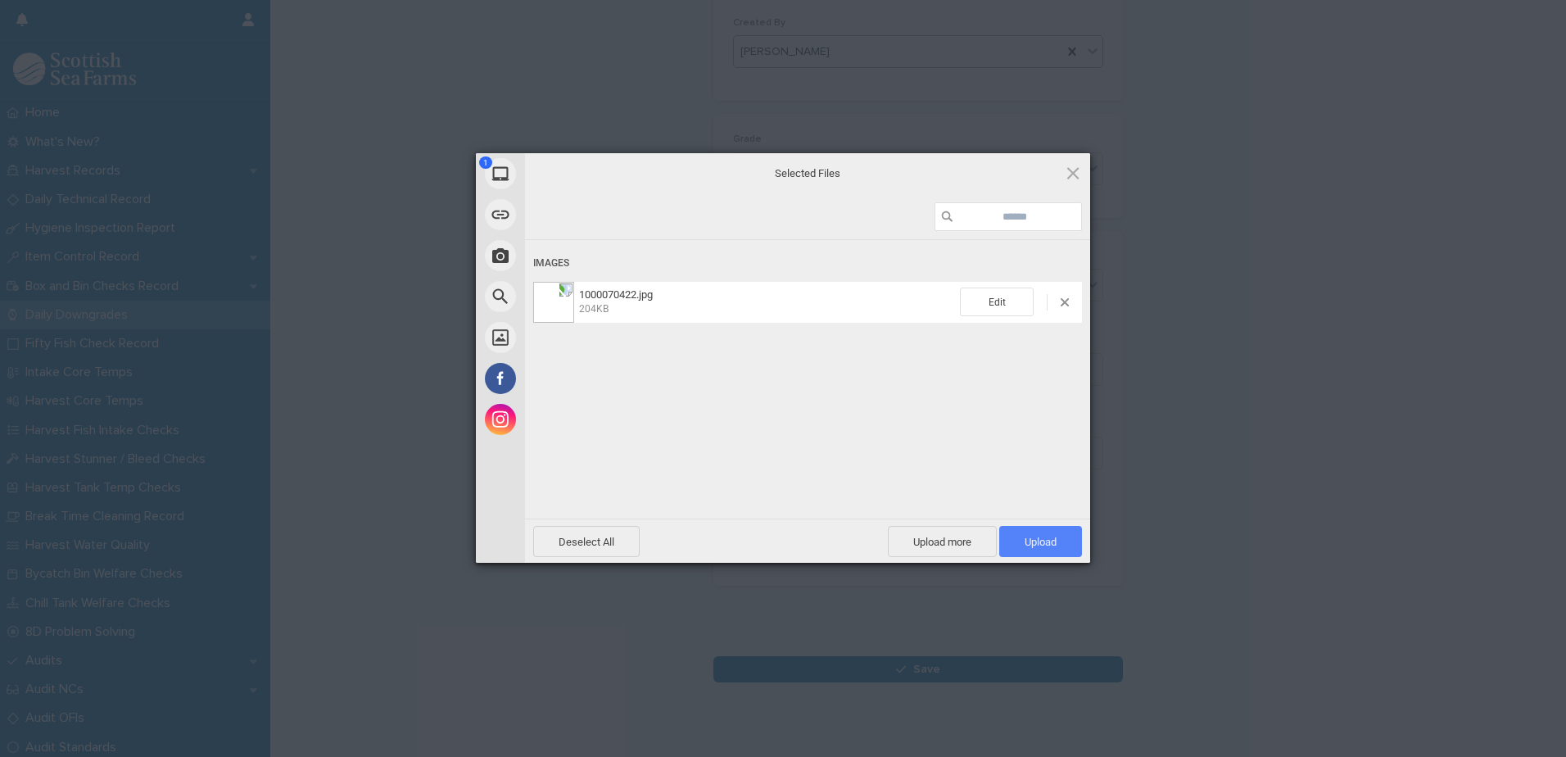
click at [1049, 539] on span "Upload 1" at bounding box center [1040, 541] width 32 height 12
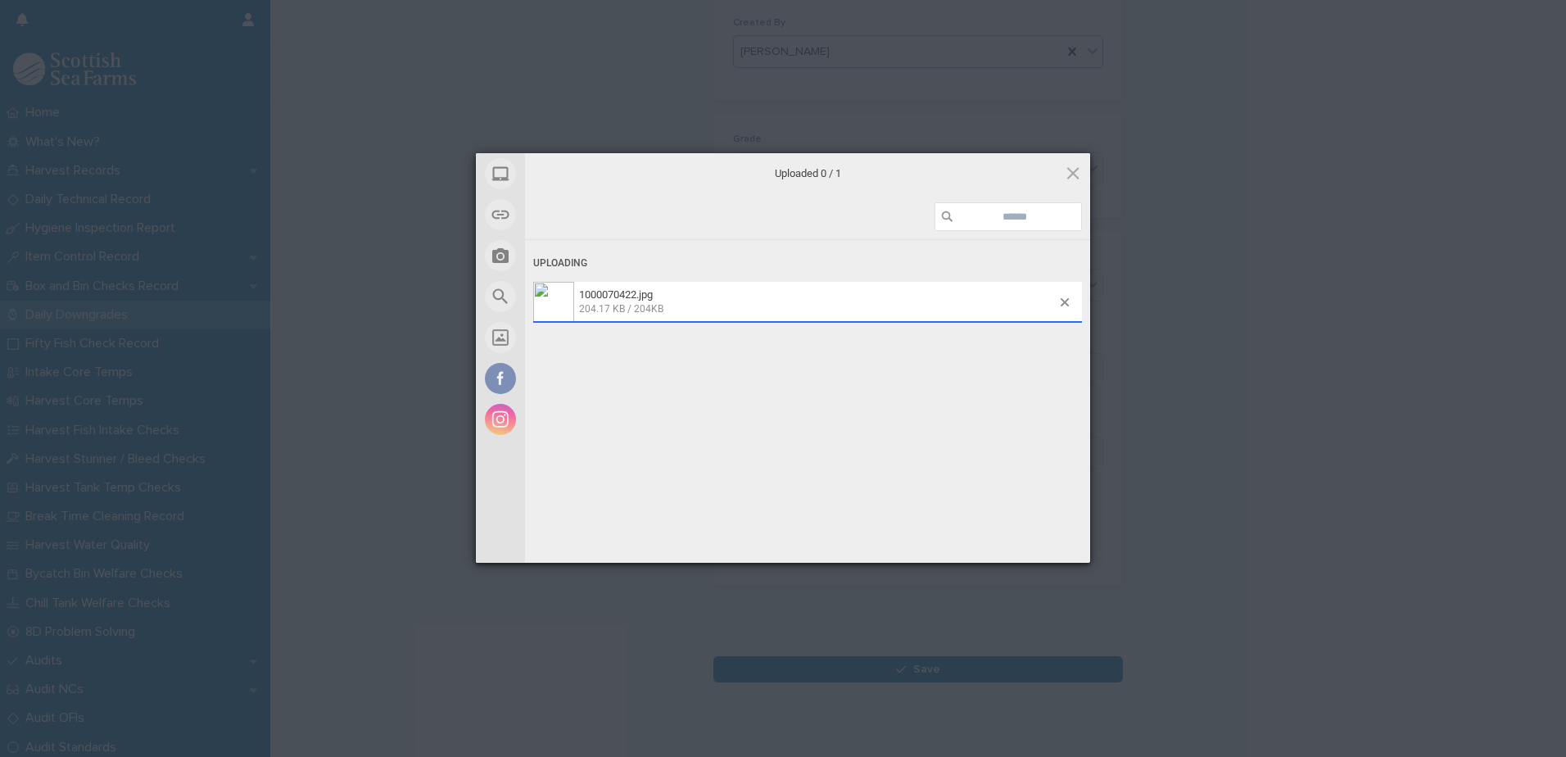
scroll to position [193, 0]
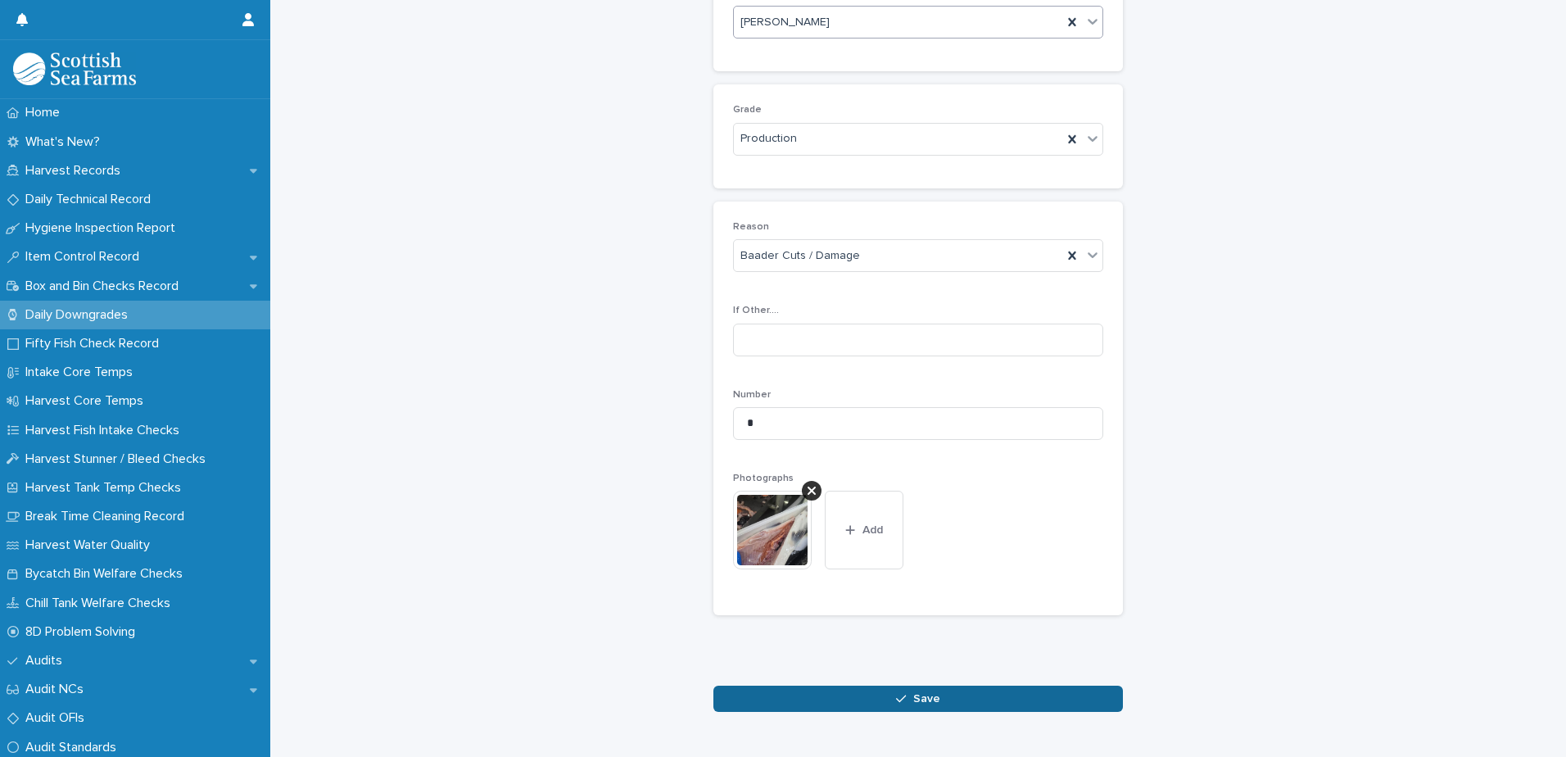
click at [920, 701] on span "Save" at bounding box center [926, 698] width 27 height 11
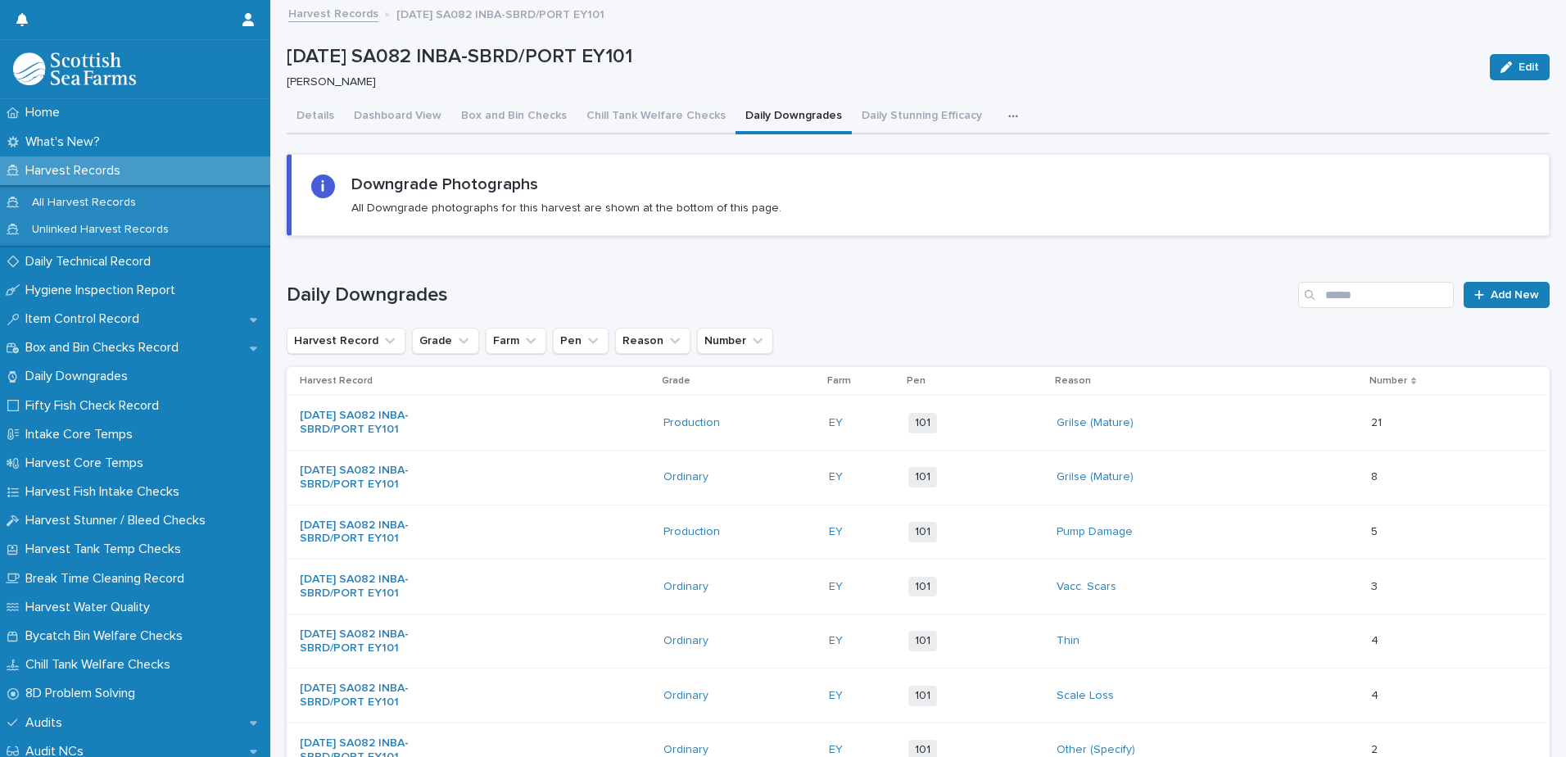
click at [1500, 281] on div "Loading... Saving… Daily Downgrades Add New Harvest Record Grade Farm Pen Reaso…" at bounding box center [918, 569] width 1263 height 640
click at [1497, 297] on span "Add New" at bounding box center [1514, 294] width 48 height 11
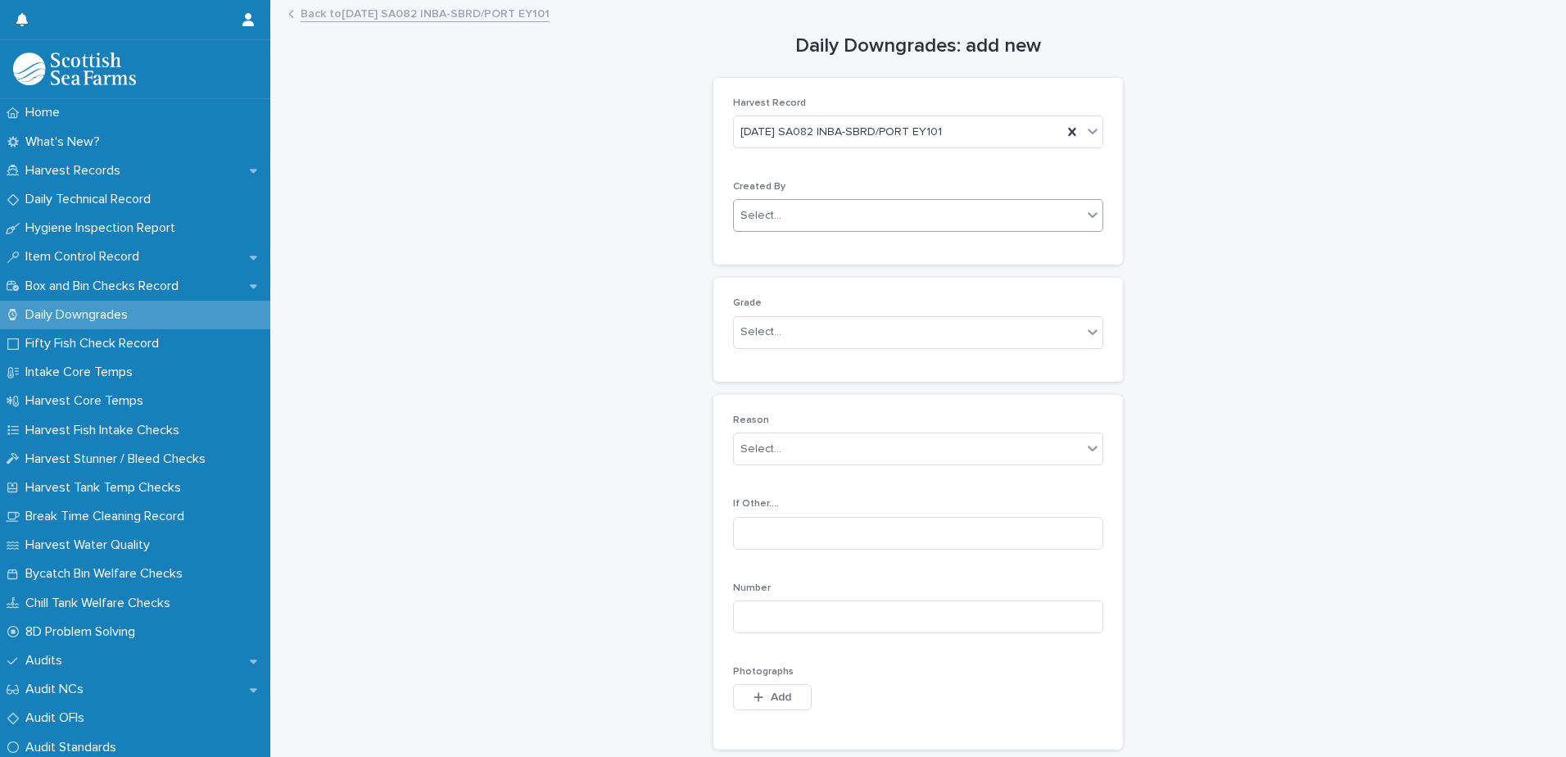
click at [818, 221] on div "Select..." at bounding box center [908, 215] width 348 height 27
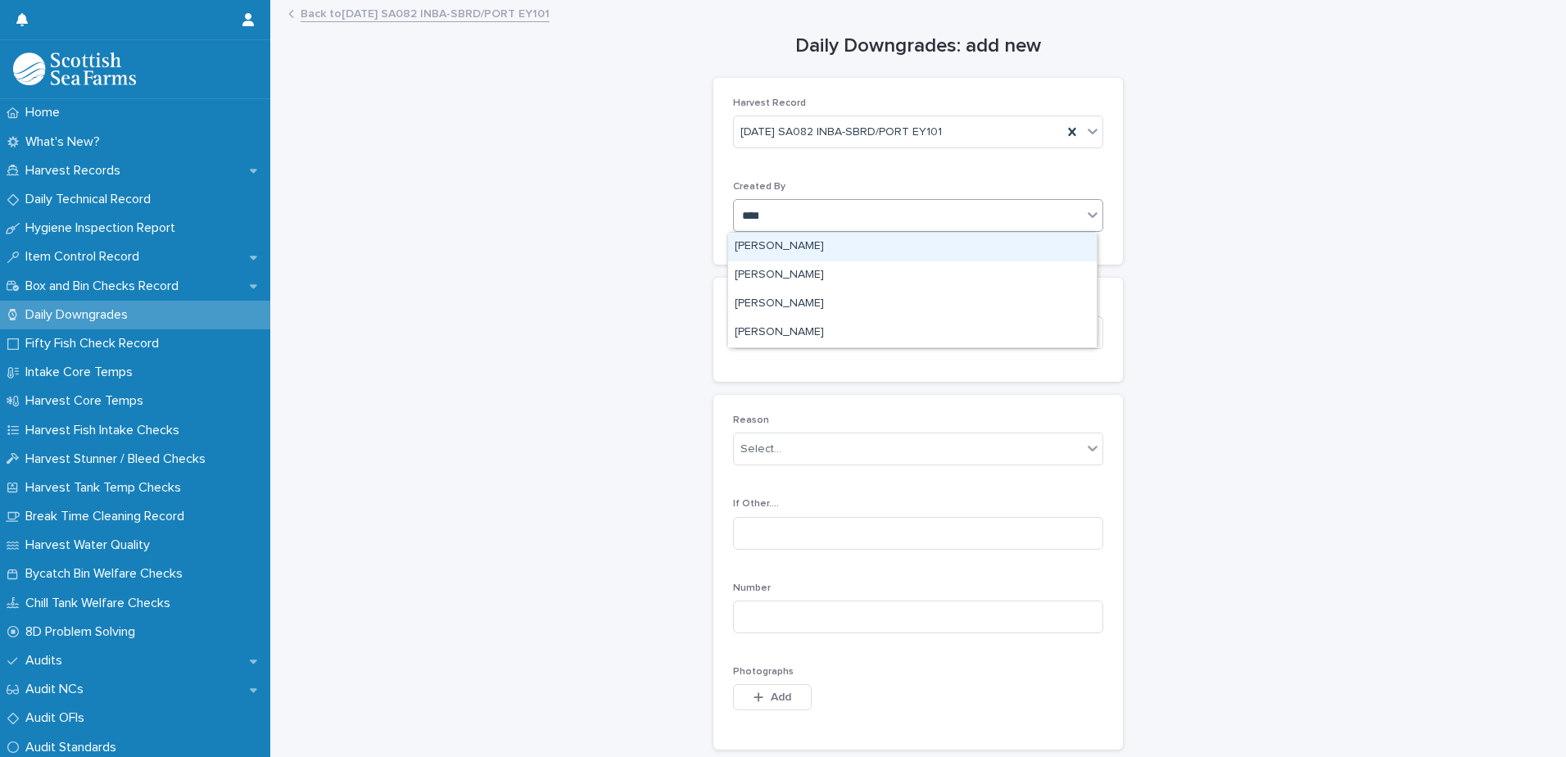
type input "*****"
click at [773, 244] on div "[PERSON_NAME]" at bounding box center [912, 247] width 368 height 29
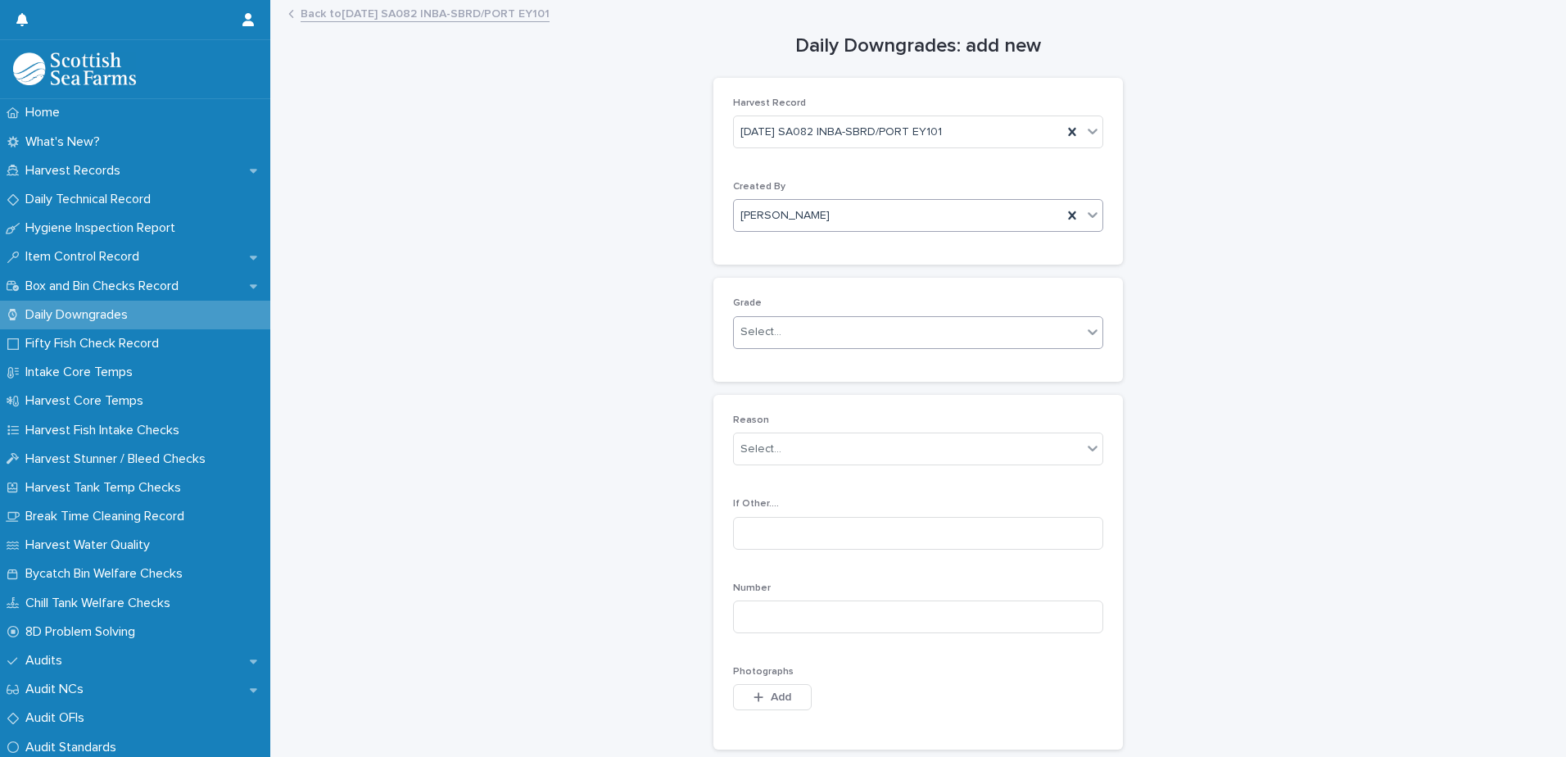
click at [757, 334] on div "Select..." at bounding box center [760, 331] width 41 height 17
click at [765, 366] on div "Ordinary" at bounding box center [912, 364] width 368 height 29
click at [752, 447] on div "Select..." at bounding box center [760, 449] width 41 height 17
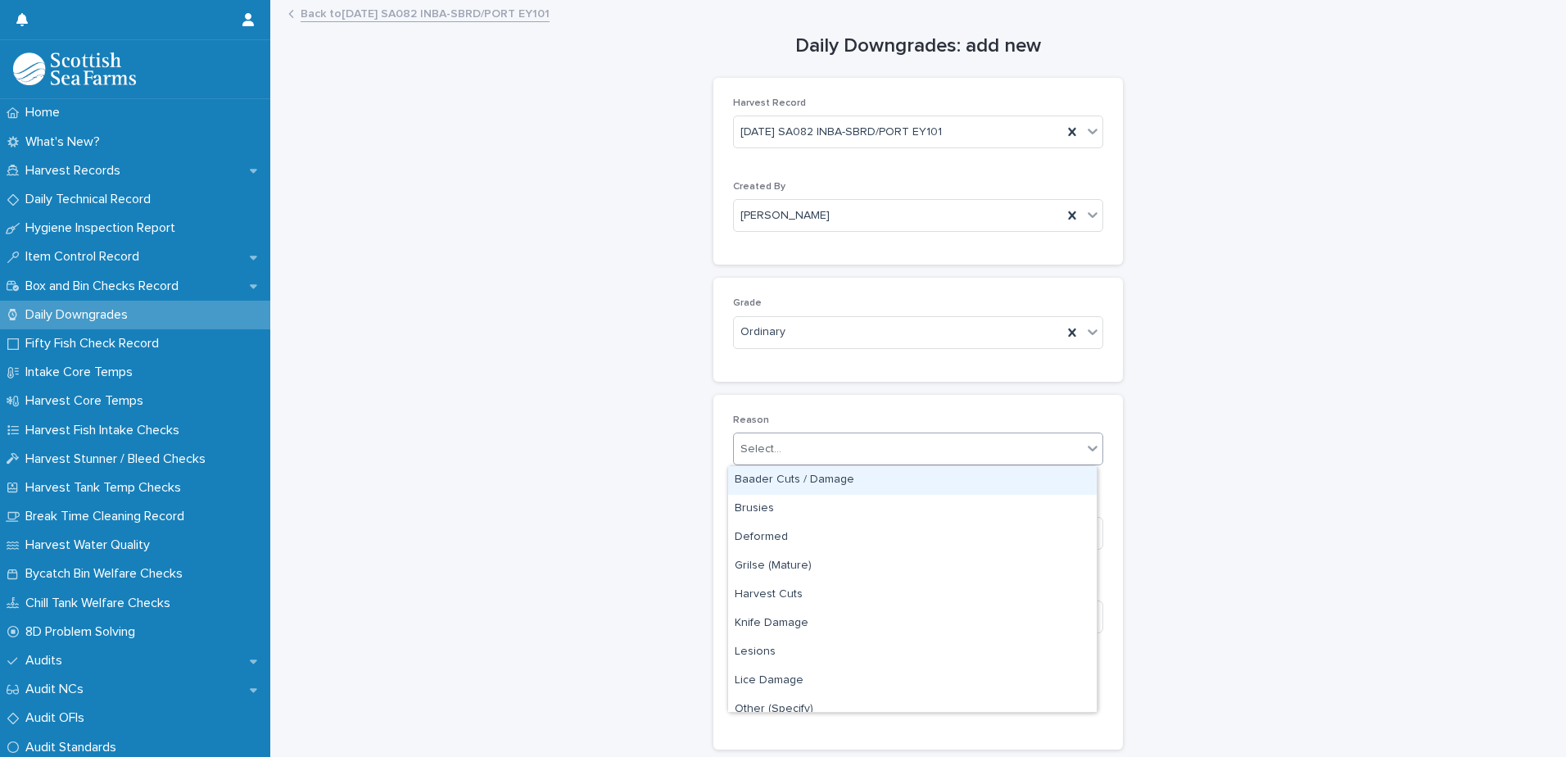
click at [788, 482] on div "Baader Cuts / Damage" at bounding box center [912, 480] width 368 height 29
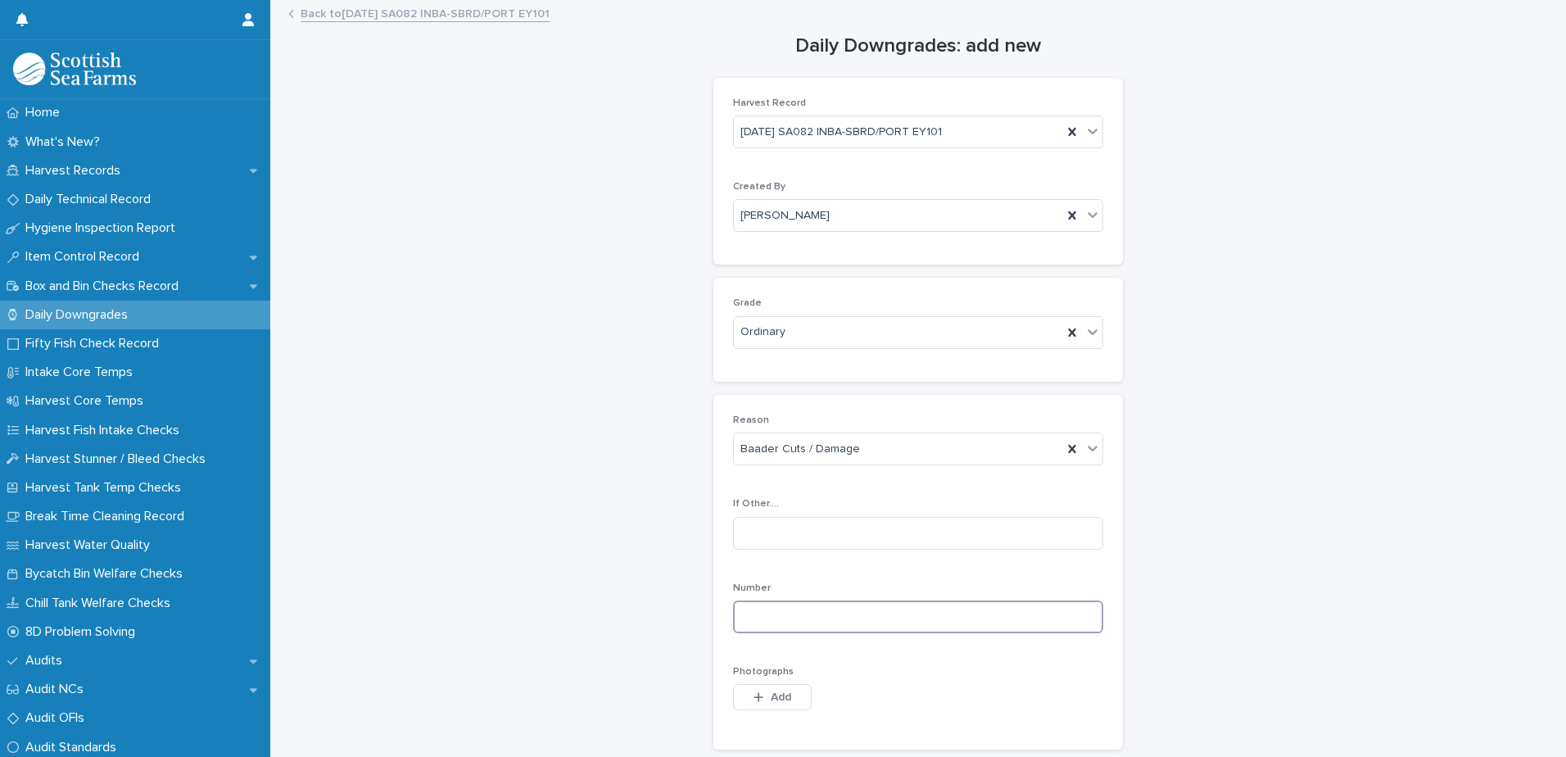
click at [748, 608] on input at bounding box center [918, 616] width 370 height 33
type input "*"
click at [770, 703] on span "Add" at bounding box center [780, 696] width 20 height 11
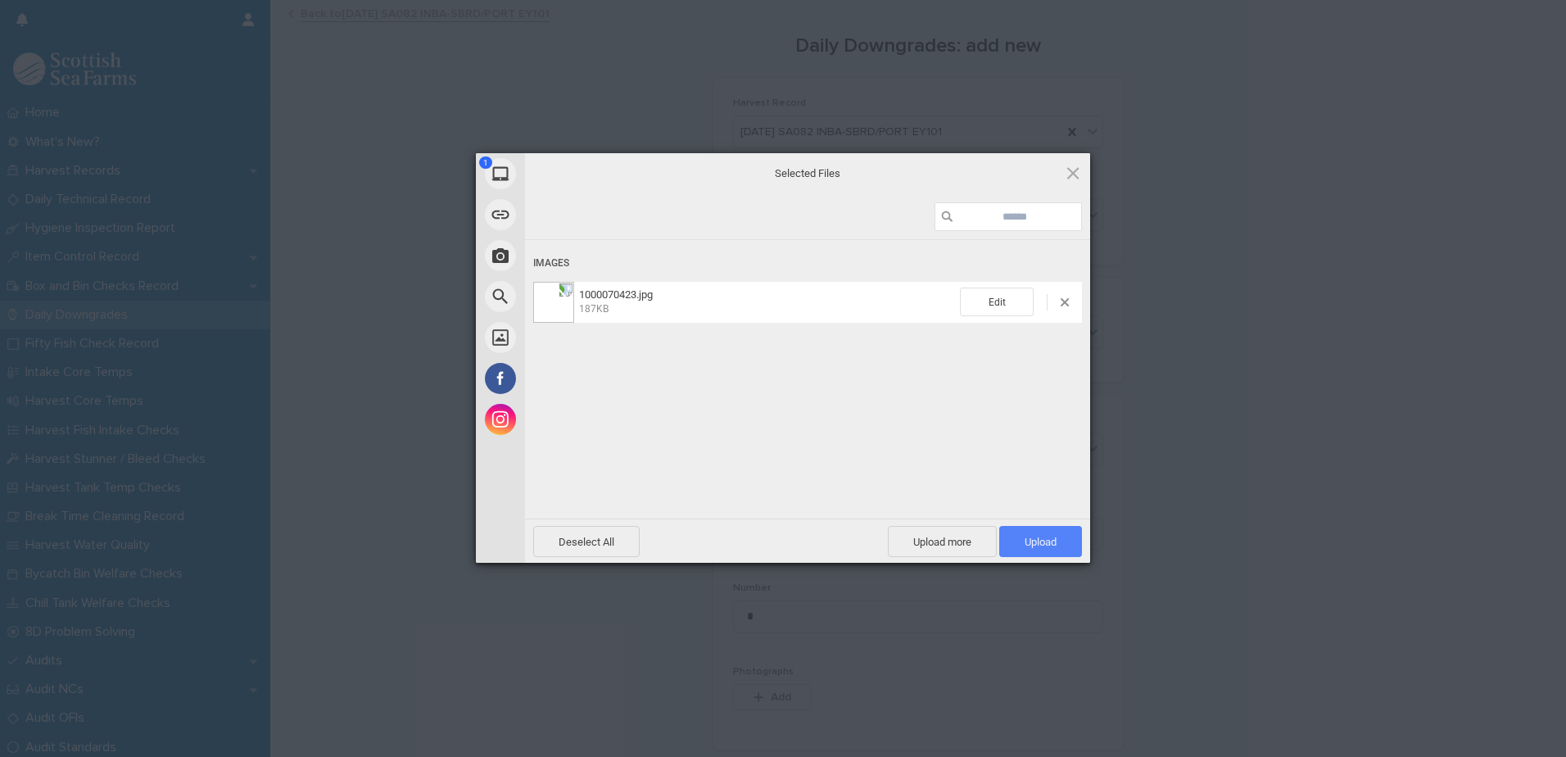
click at [1025, 538] on span "Upload 1" at bounding box center [1040, 541] width 32 height 12
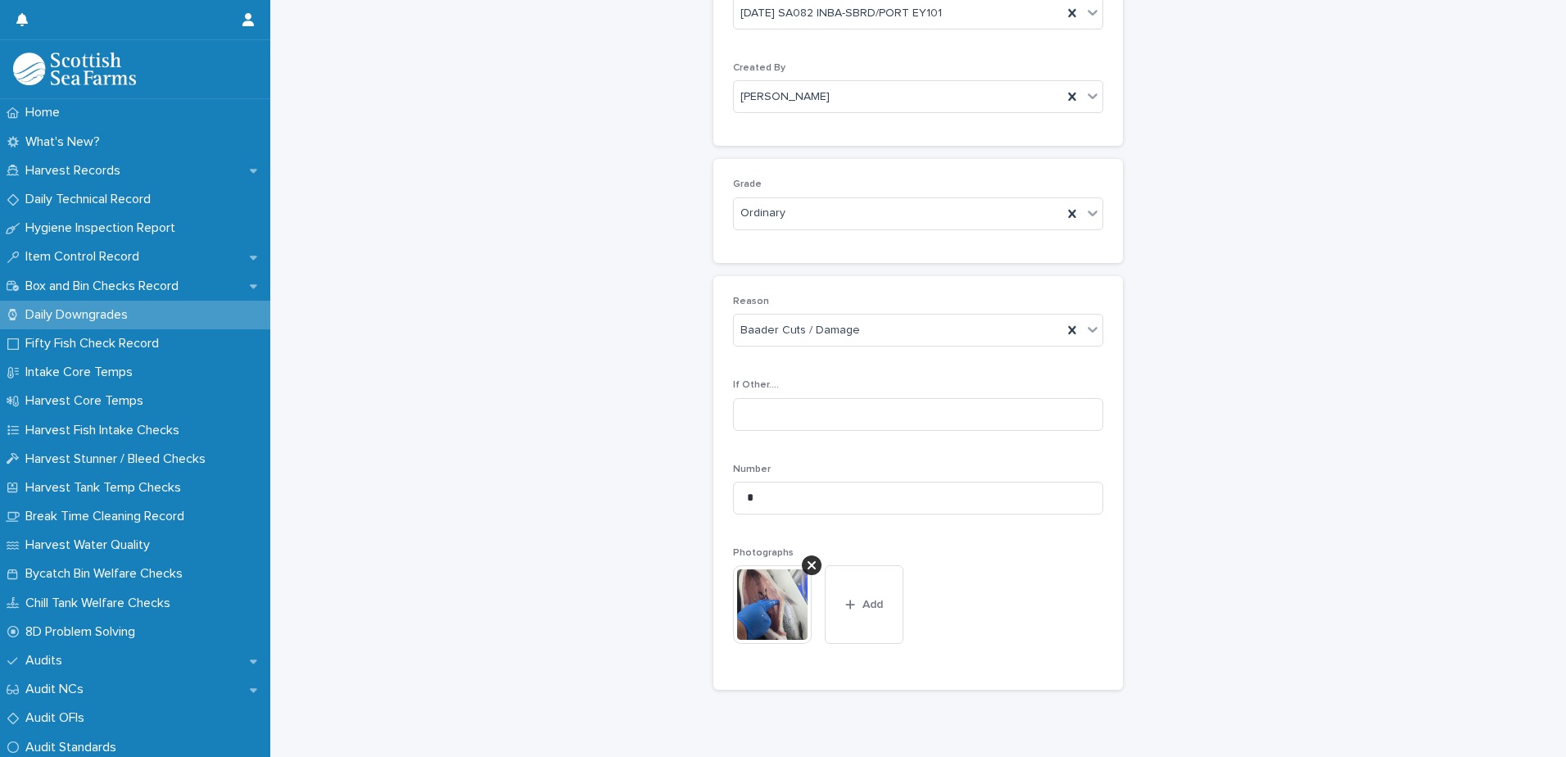
scroll to position [242, 0]
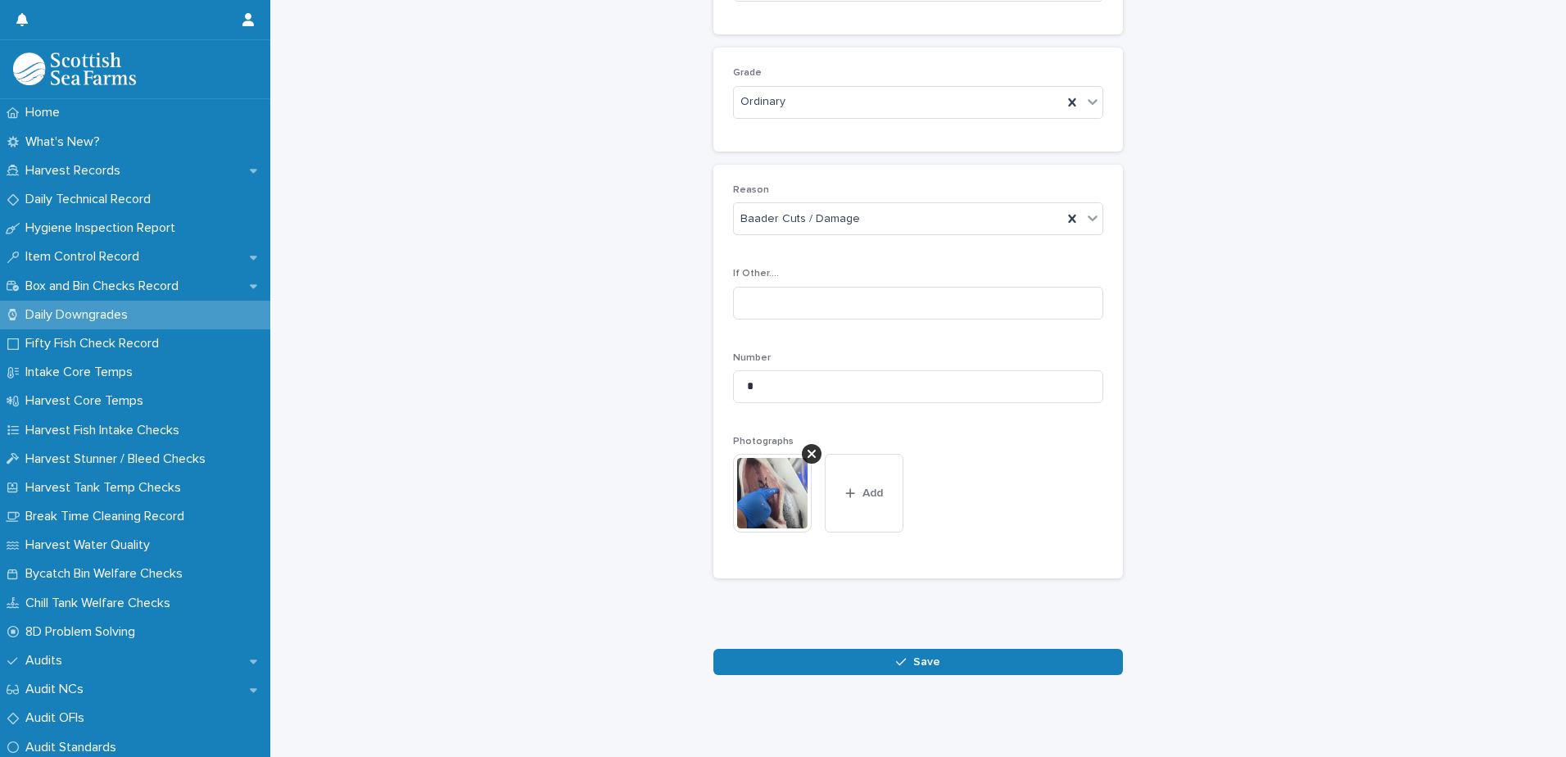
drag, startPoint x: 868, startPoint y: 648, endPoint x: 1081, endPoint y: 627, distance: 213.9
click at [868, 648] on button "Save" at bounding box center [917, 661] width 409 height 26
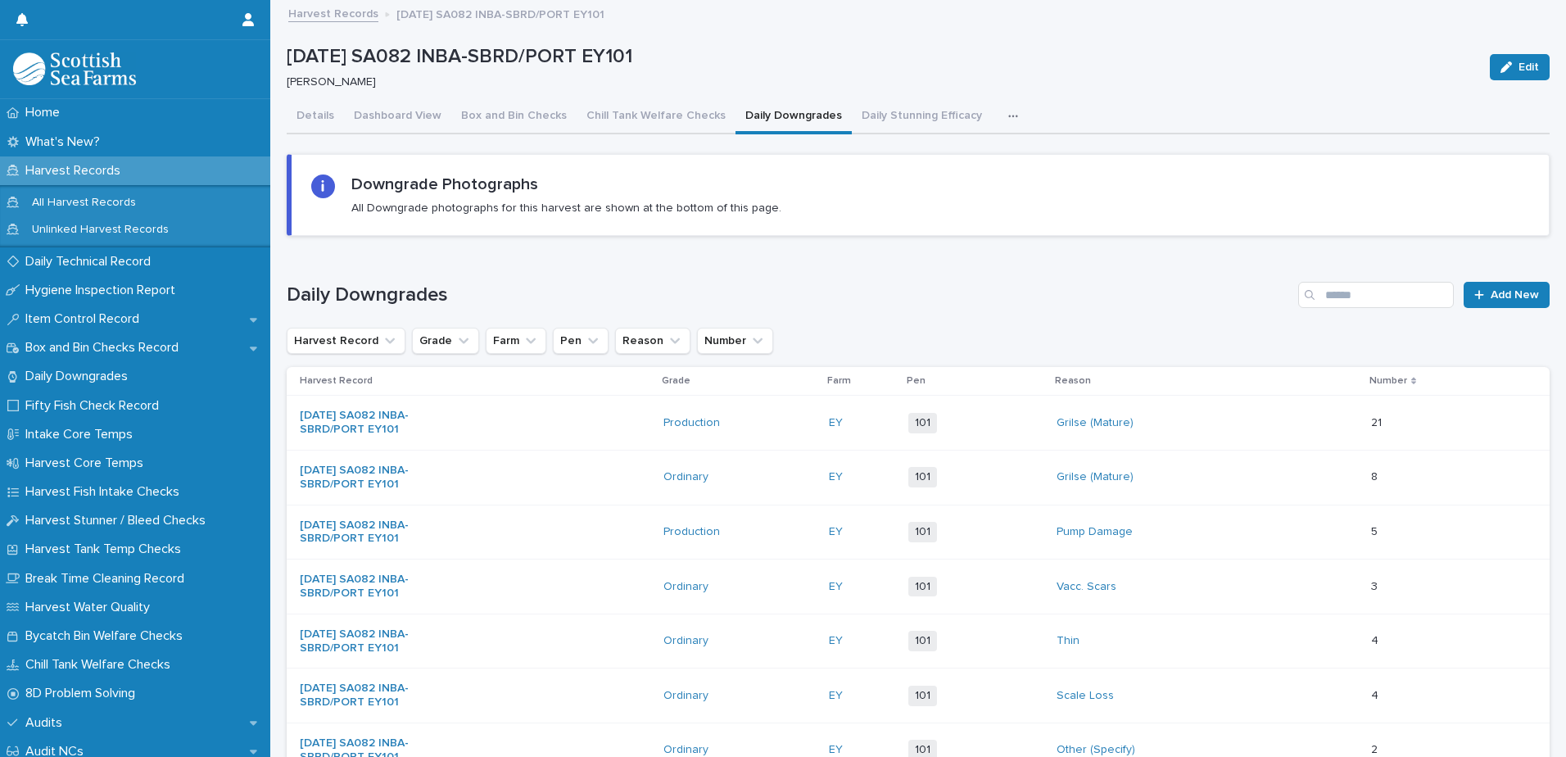
drag, startPoint x: 984, startPoint y: 115, endPoint x: 995, endPoint y: 155, distance: 40.7
click at [998, 115] on button "button" at bounding box center [1016, 116] width 36 height 33
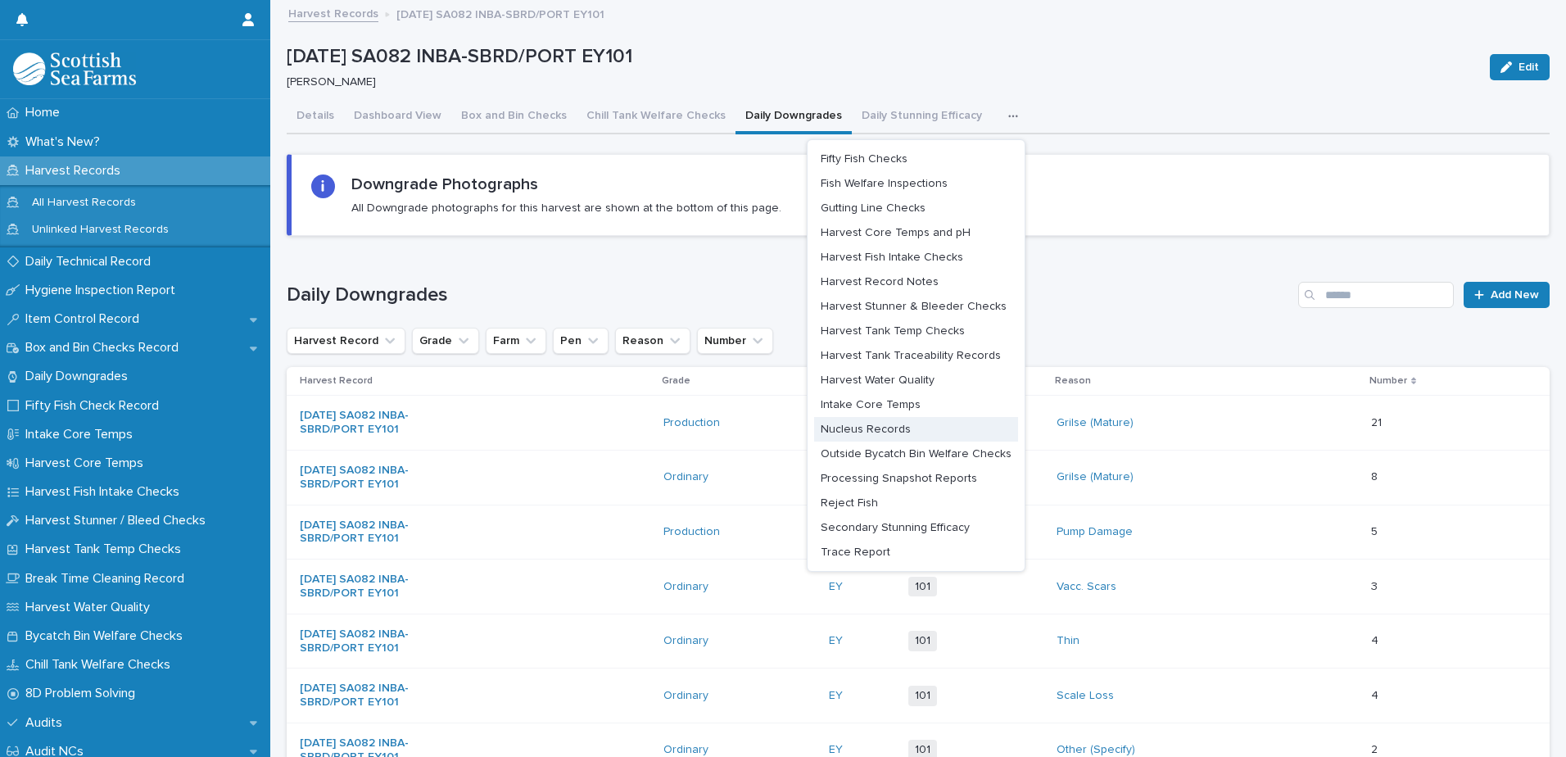
click at [883, 430] on span "Nucleus Records" at bounding box center [865, 428] width 90 height 11
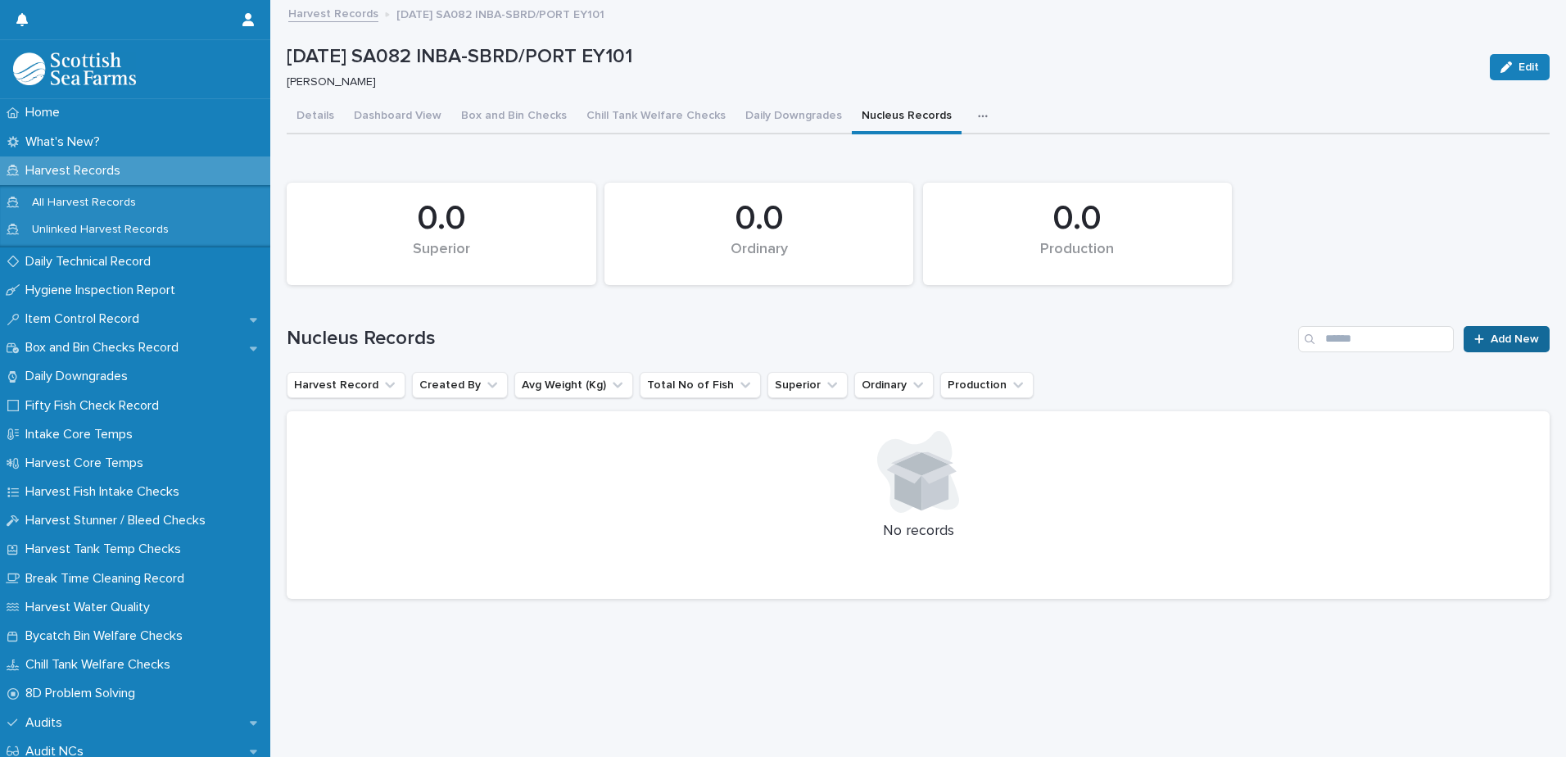
click at [1490, 339] on span "Add New" at bounding box center [1514, 338] width 48 height 11
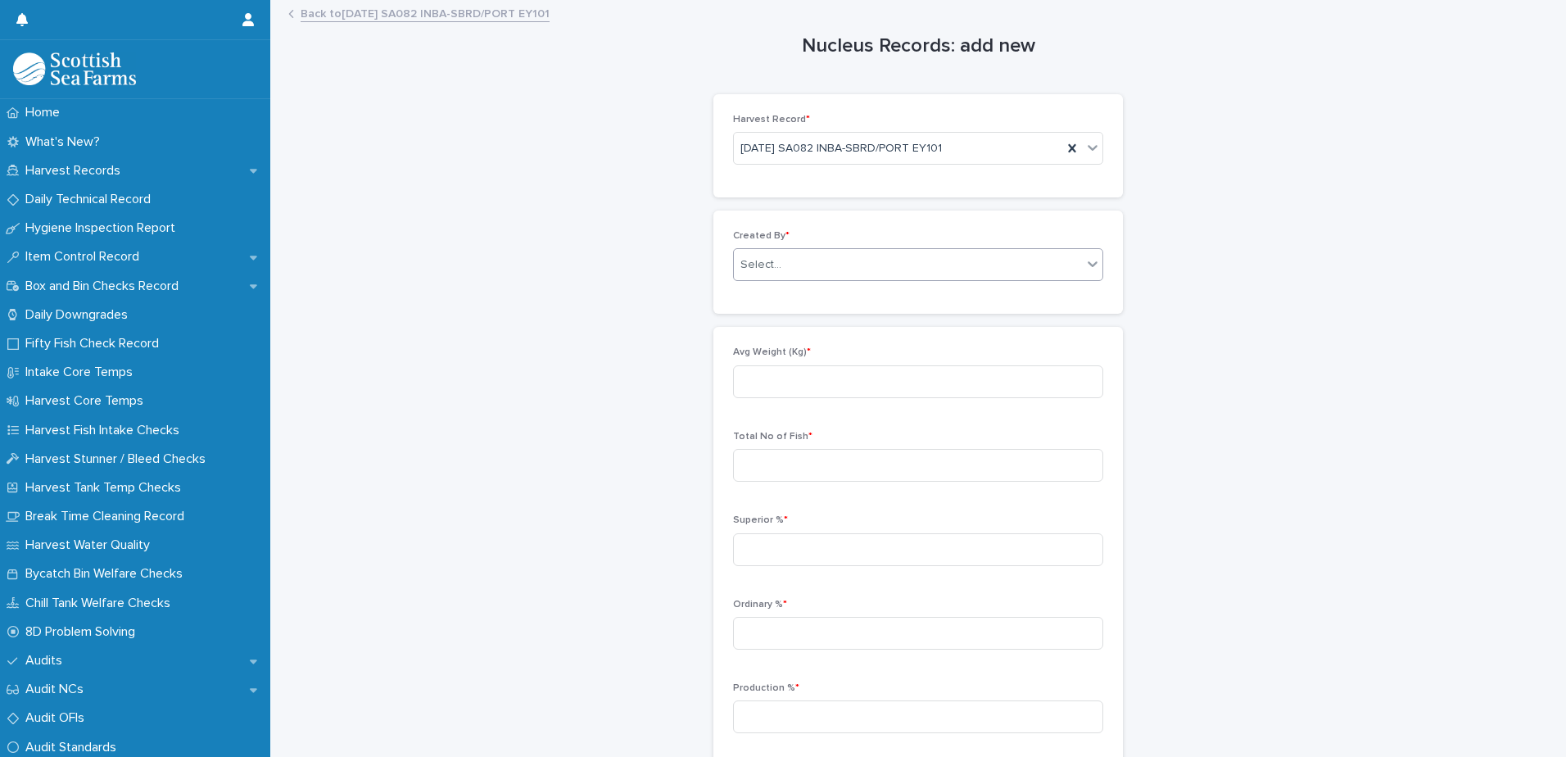
click at [756, 259] on div "Select..." at bounding box center [760, 264] width 41 height 17
type input "*****"
click at [785, 304] on div "[PERSON_NAME]" at bounding box center [912, 296] width 368 height 29
click at [740, 395] on input at bounding box center [918, 381] width 370 height 33
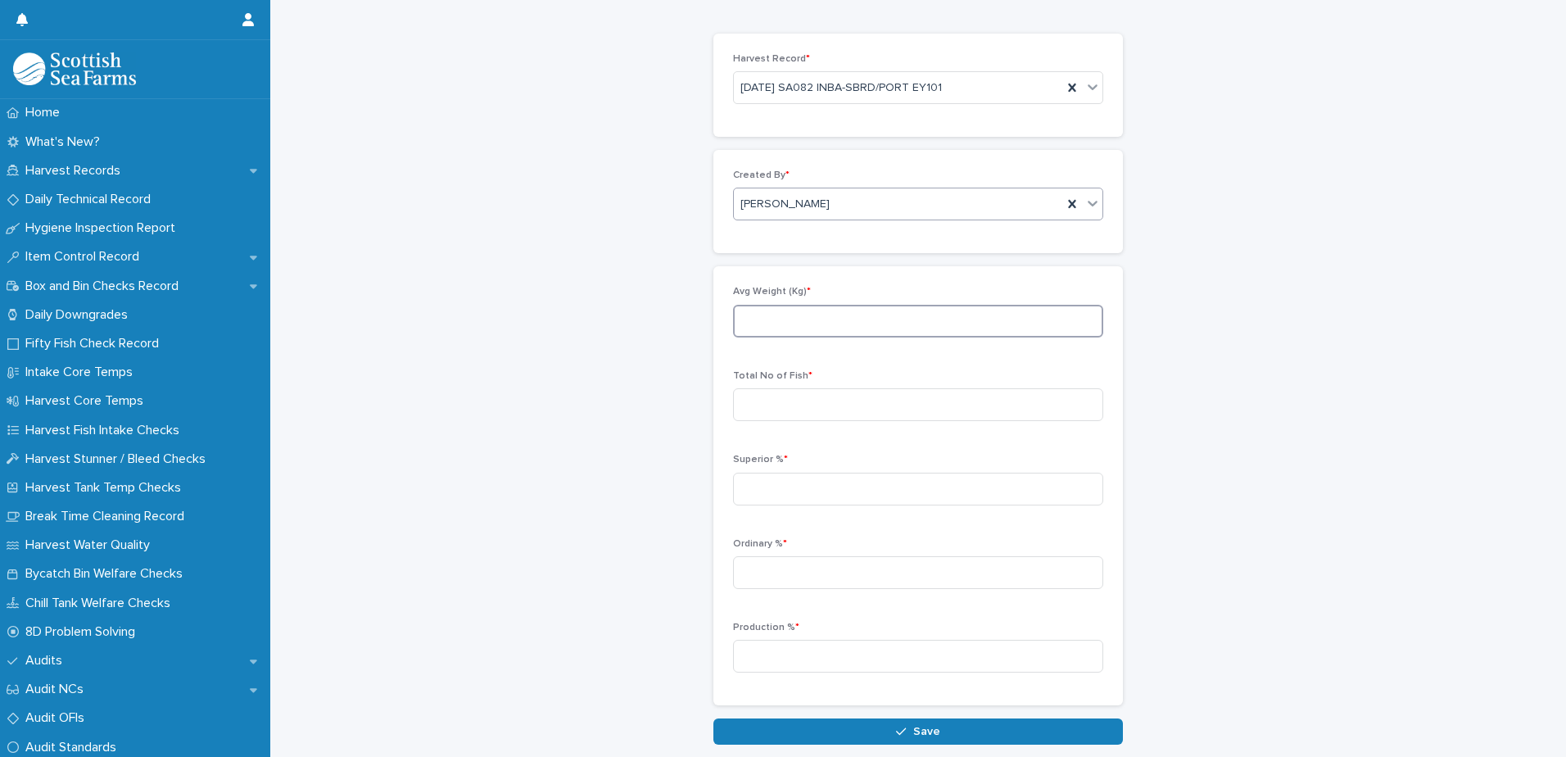
scroll to position [142, 0]
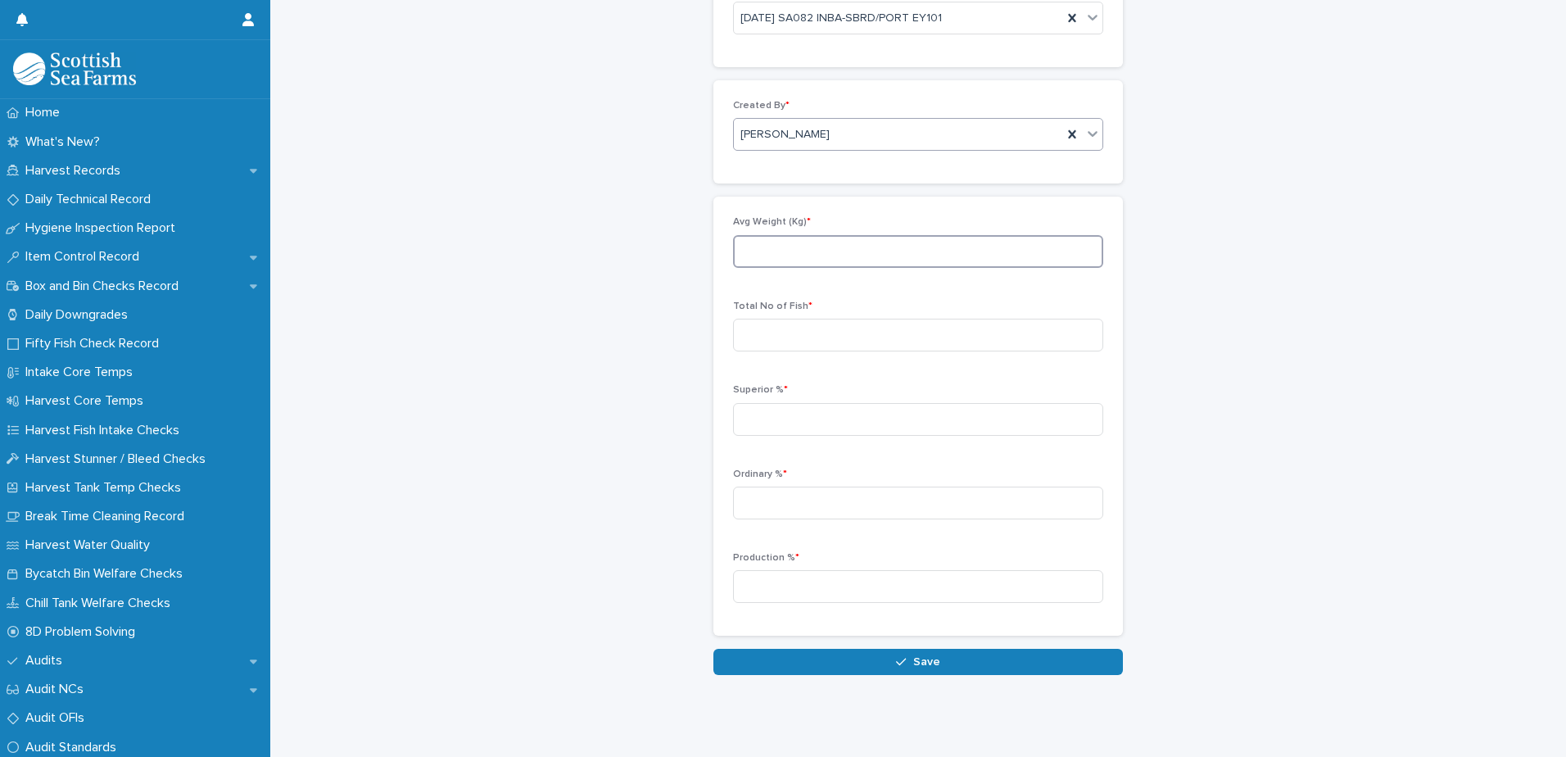
click at [768, 236] on input at bounding box center [918, 251] width 370 height 33
type input "****"
click at [771, 323] on input at bounding box center [918, 335] width 370 height 33
click at [766, 410] on input at bounding box center [918, 419] width 370 height 33
click at [795, 325] on input at bounding box center [918, 335] width 370 height 33
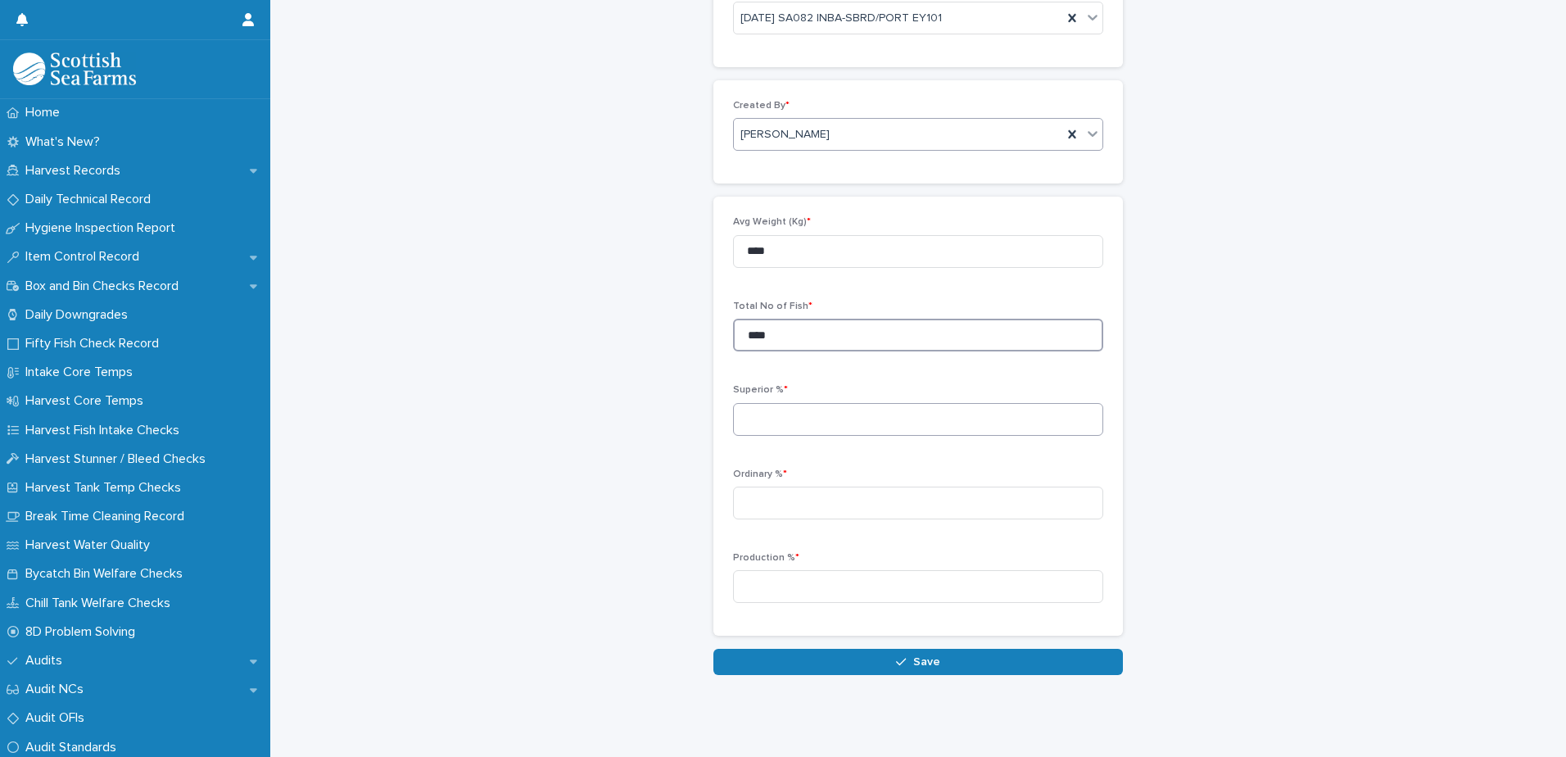
type input "****"
click at [820, 410] on input at bounding box center [918, 419] width 370 height 33
type input "*****"
click at [766, 486] on input at bounding box center [918, 502] width 370 height 33
type input "*****"
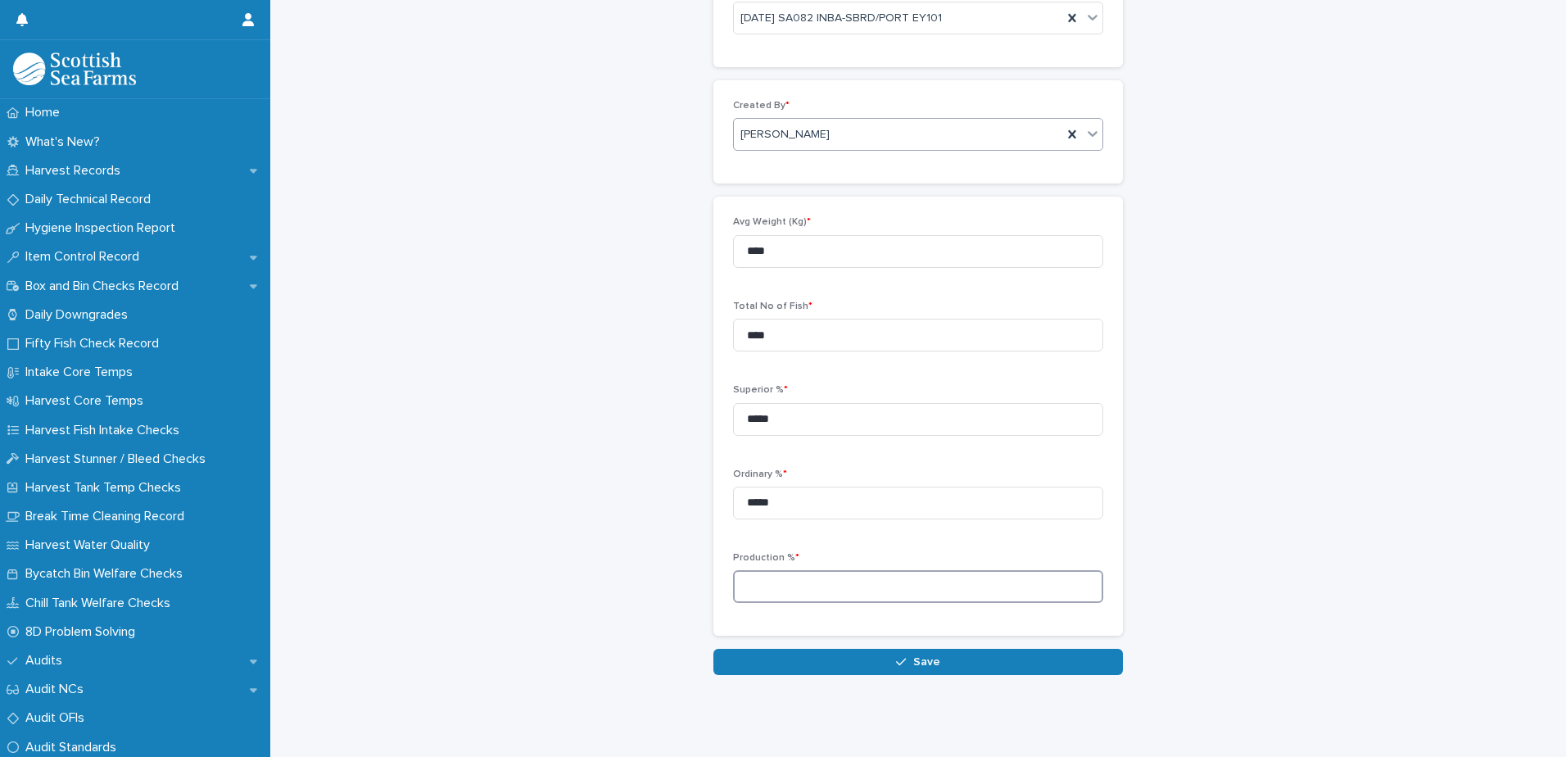
click at [792, 570] on input at bounding box center [918, 586] width 370 height 33
type input "*****"
click at [922, 656] on span "Save" at bounding box center [926, 661] width 27 height 11
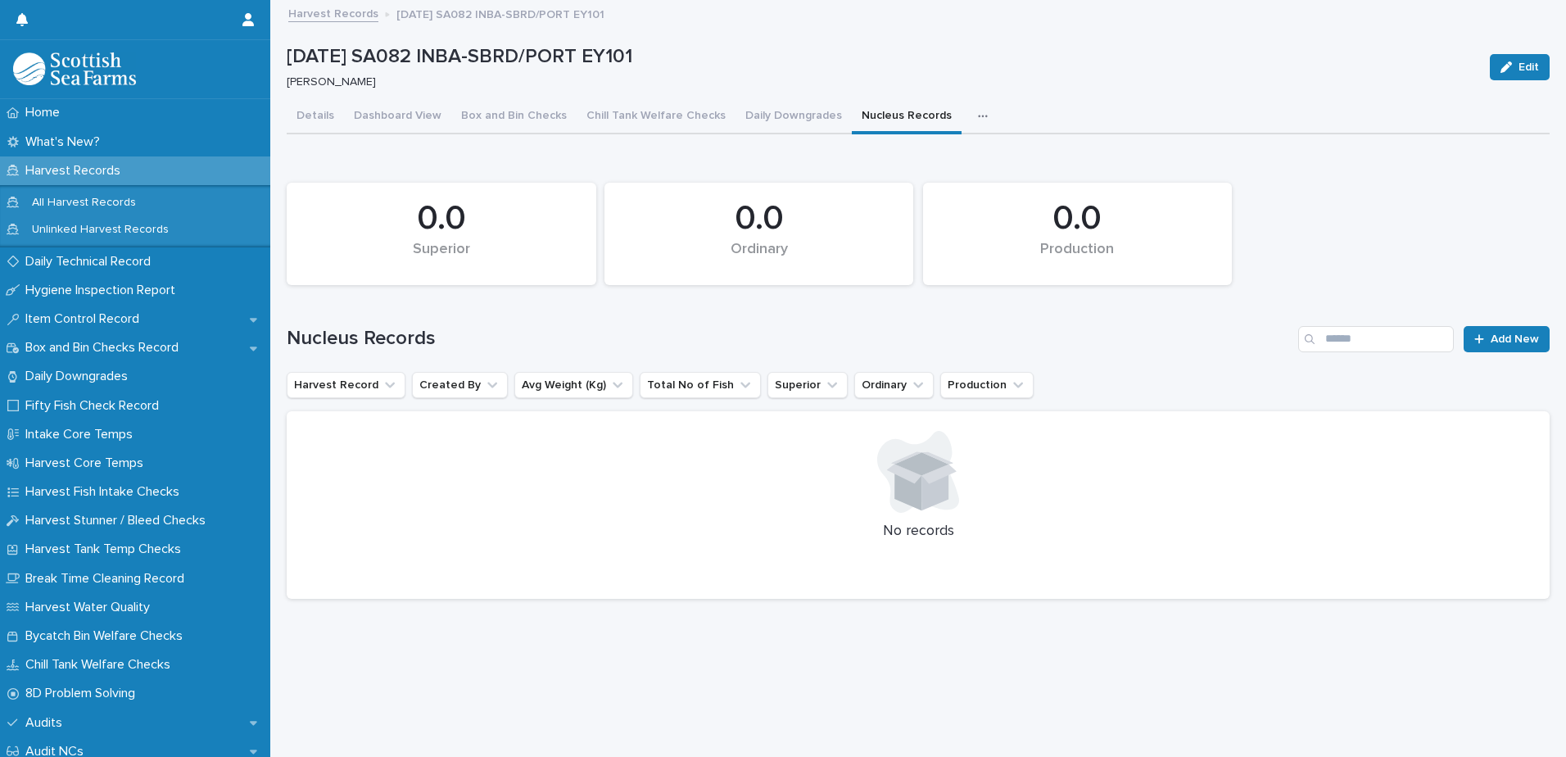
scroll to position [12, 0]
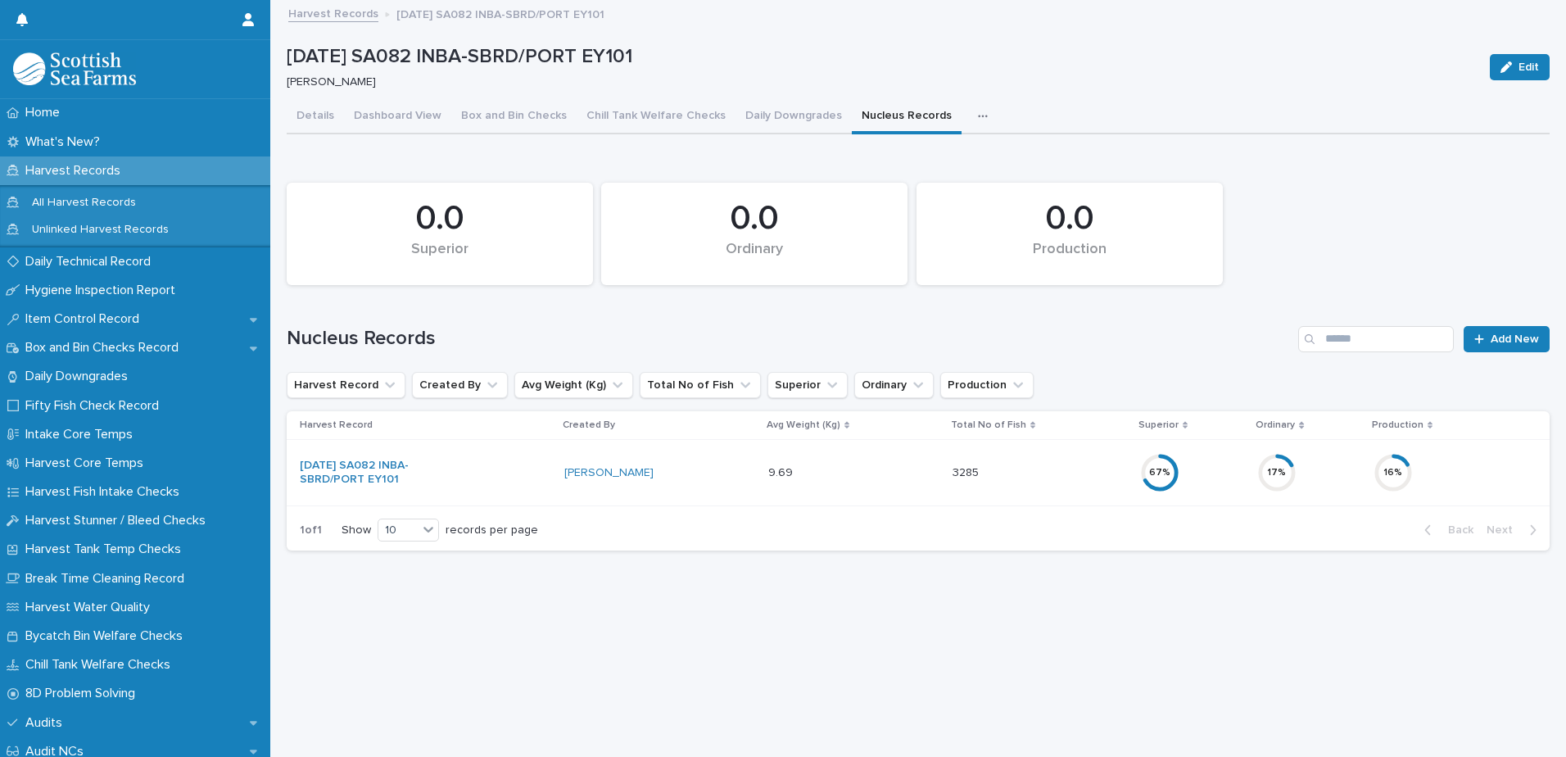
click at [970, 100] on button "button" at bounding box center [986, 116] width 36 height 33
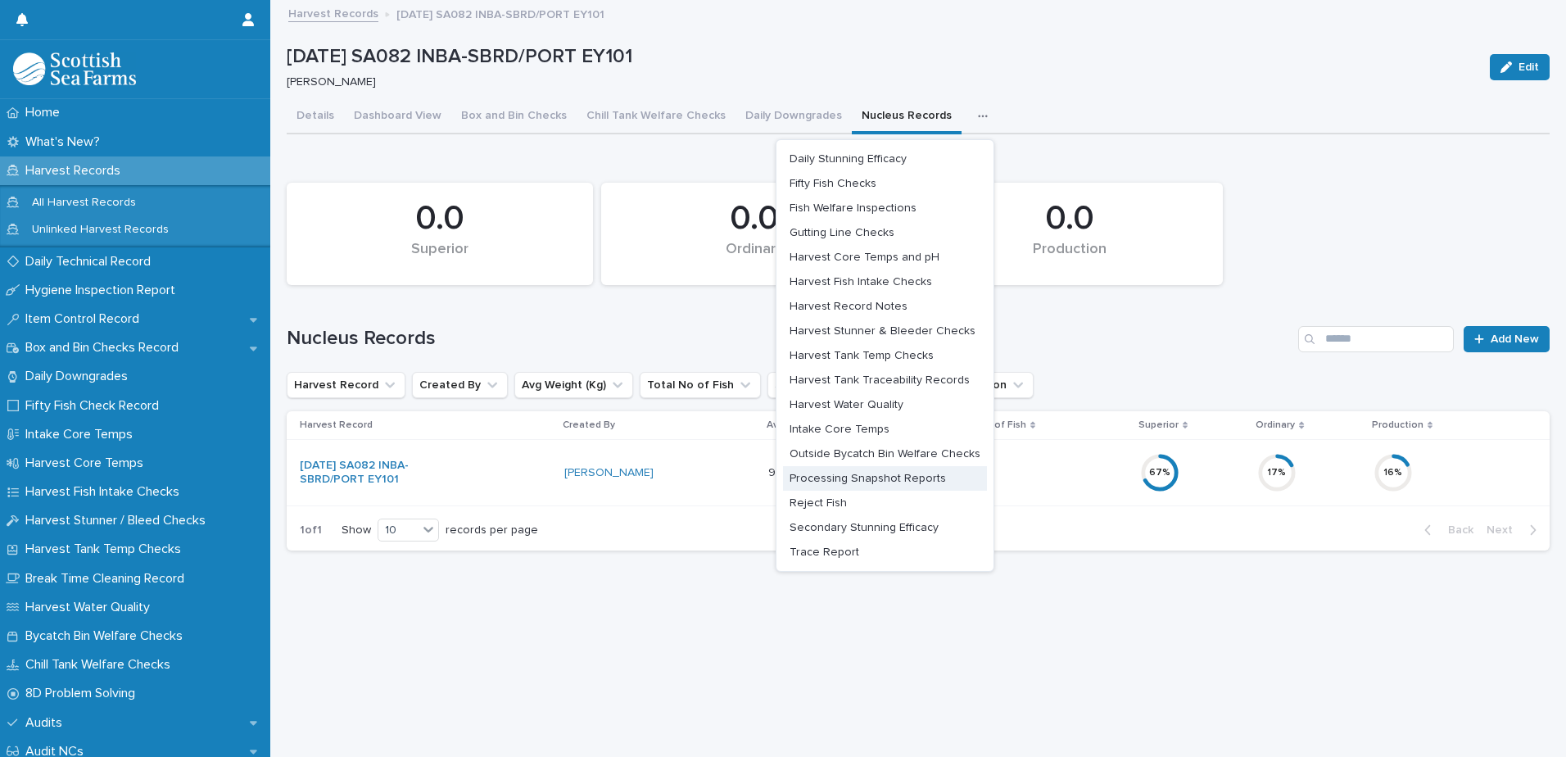
click at [874, 472] on span "Processing Snapshot Reports" at bounding box center [867, 477] width 156 height 11
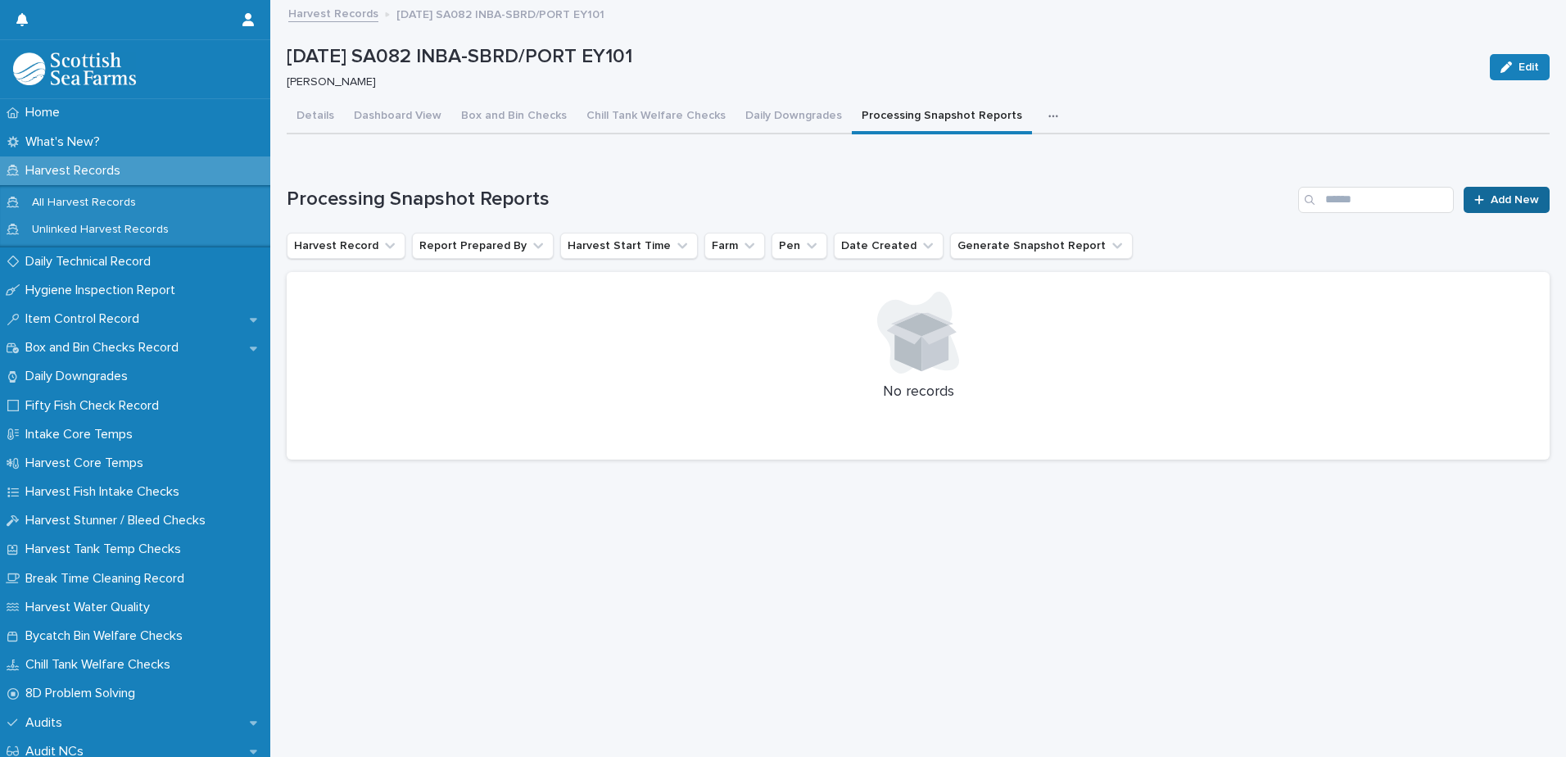
click at [1493, 194] on span "Add New" at bounding box center [1514, 199] width 48 height 11
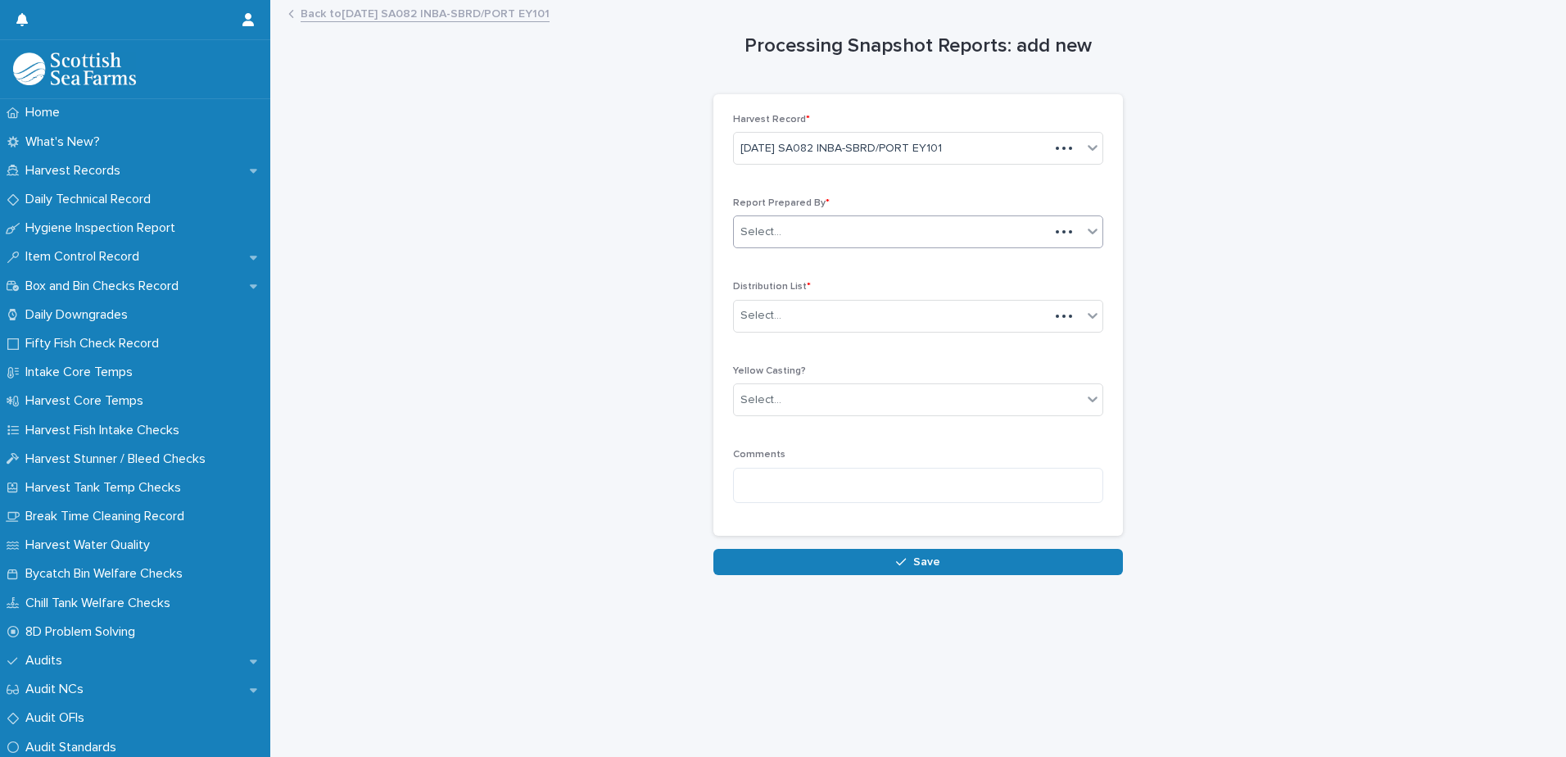
click at [801, 233] on div "Select..." at bounding box center [891, 232] width 315 height 27
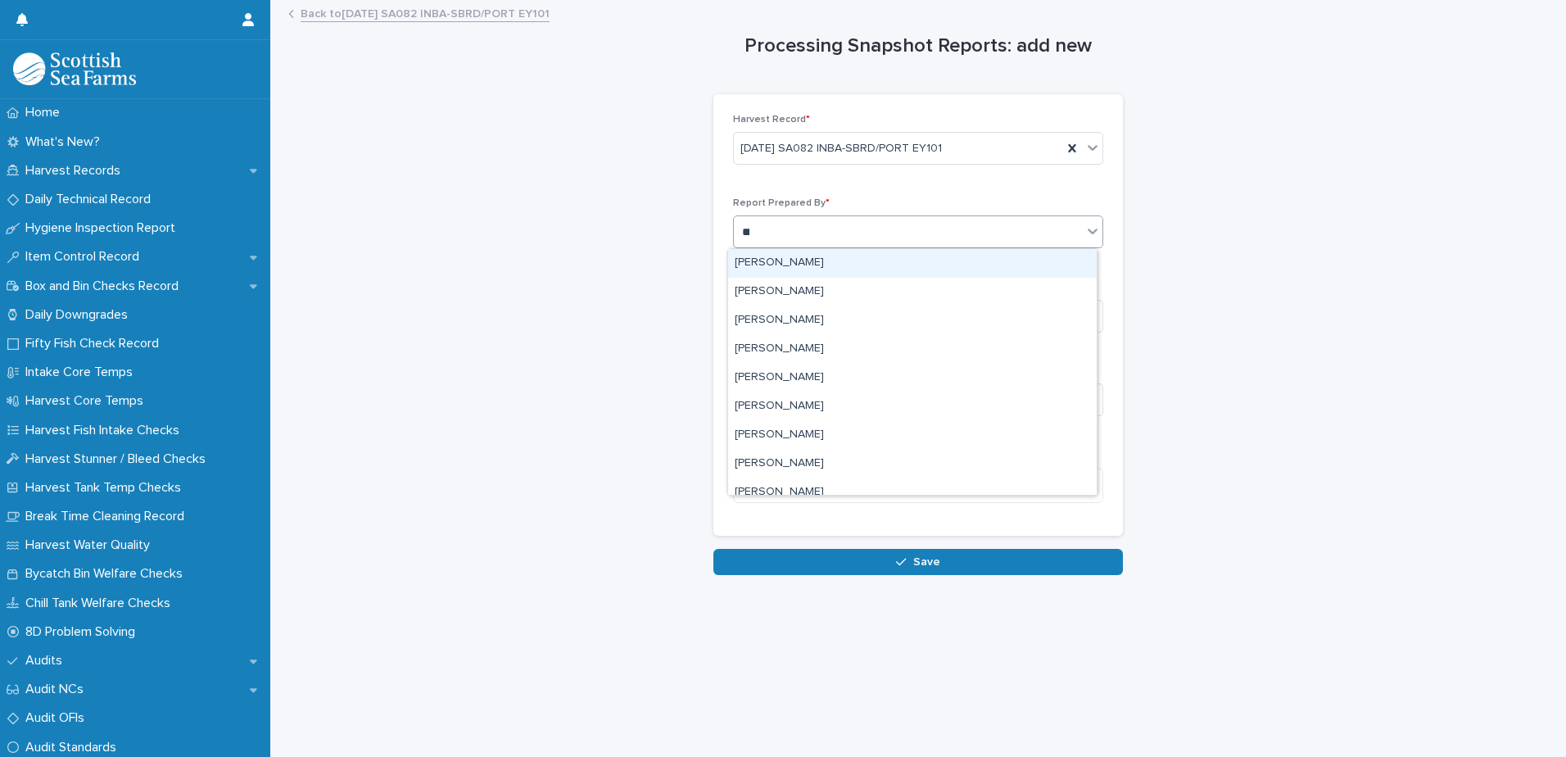
type input "***"
click at [784, 262] on div "[PERSON_NAME]" at bounding box center [912, 263] width 368 height 29
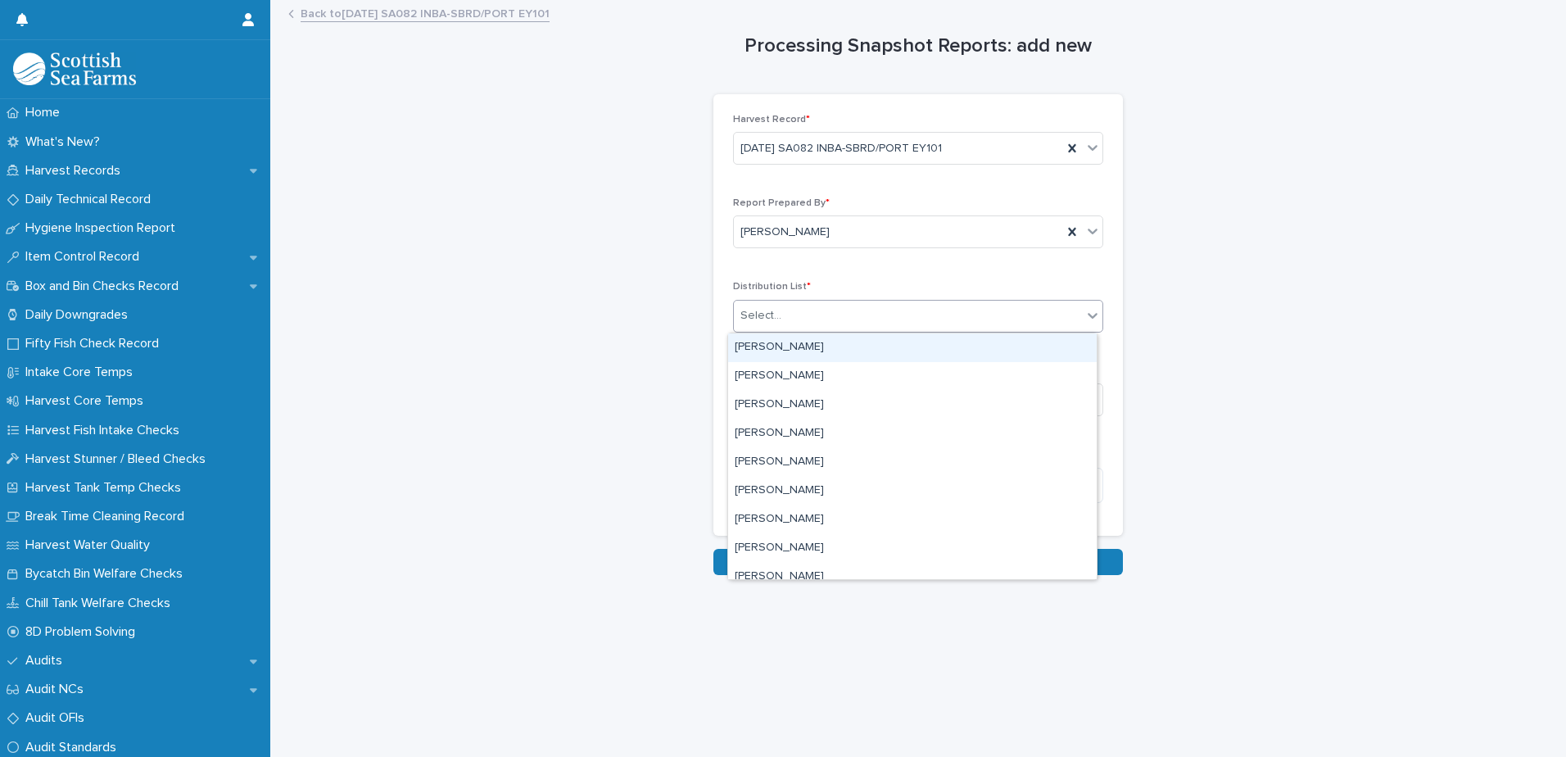
click at [757, 314] on div "Select..." at bounding box center [760, 315] width 41 height 17
type input "**"
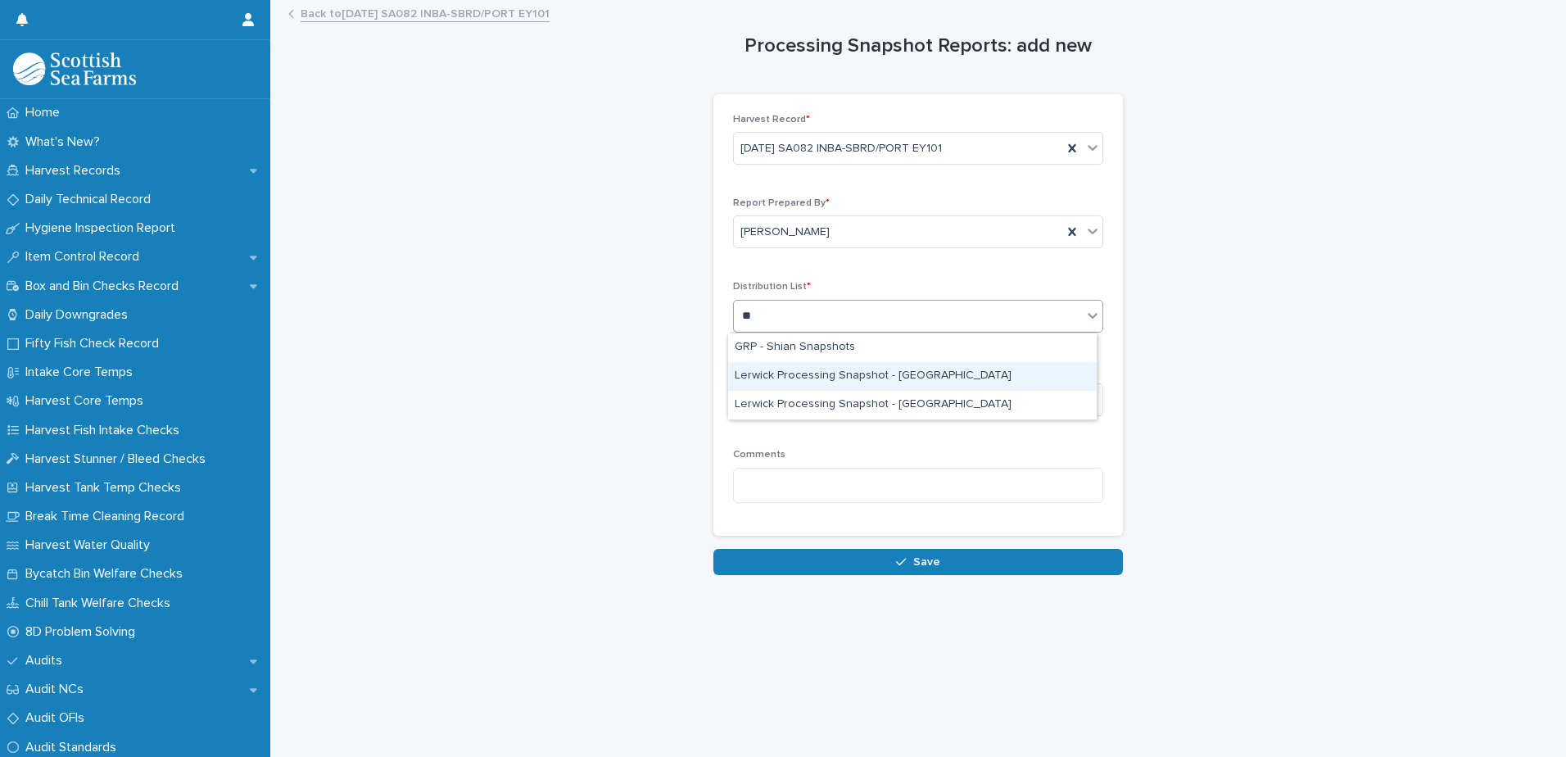
click at [871, 377] on div "Lerwick Processing Snapshot - [GEOGRAPHIC_DATA]" at bounding box center [912, 376] width 368 height 29
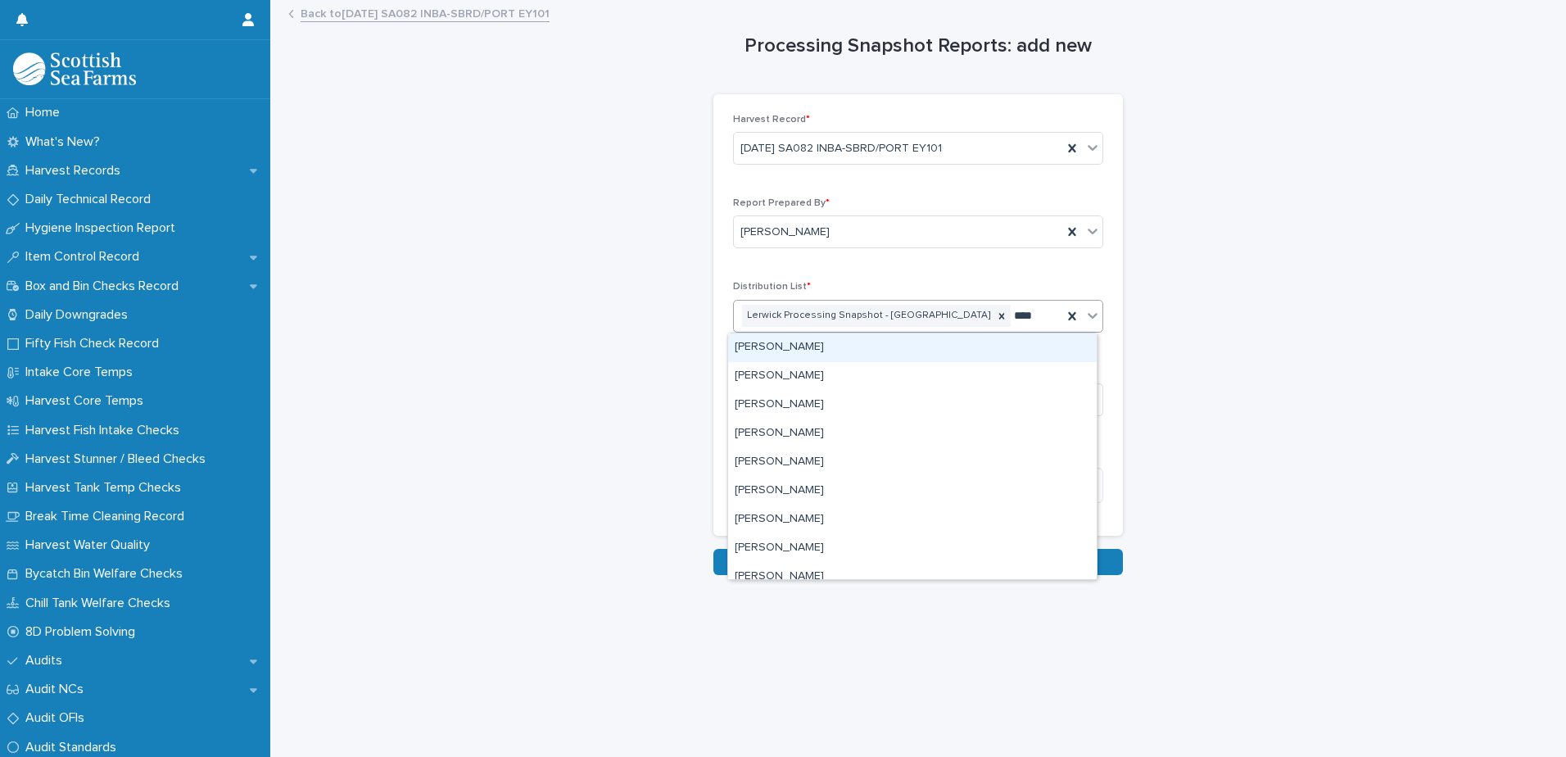
type input "*****"
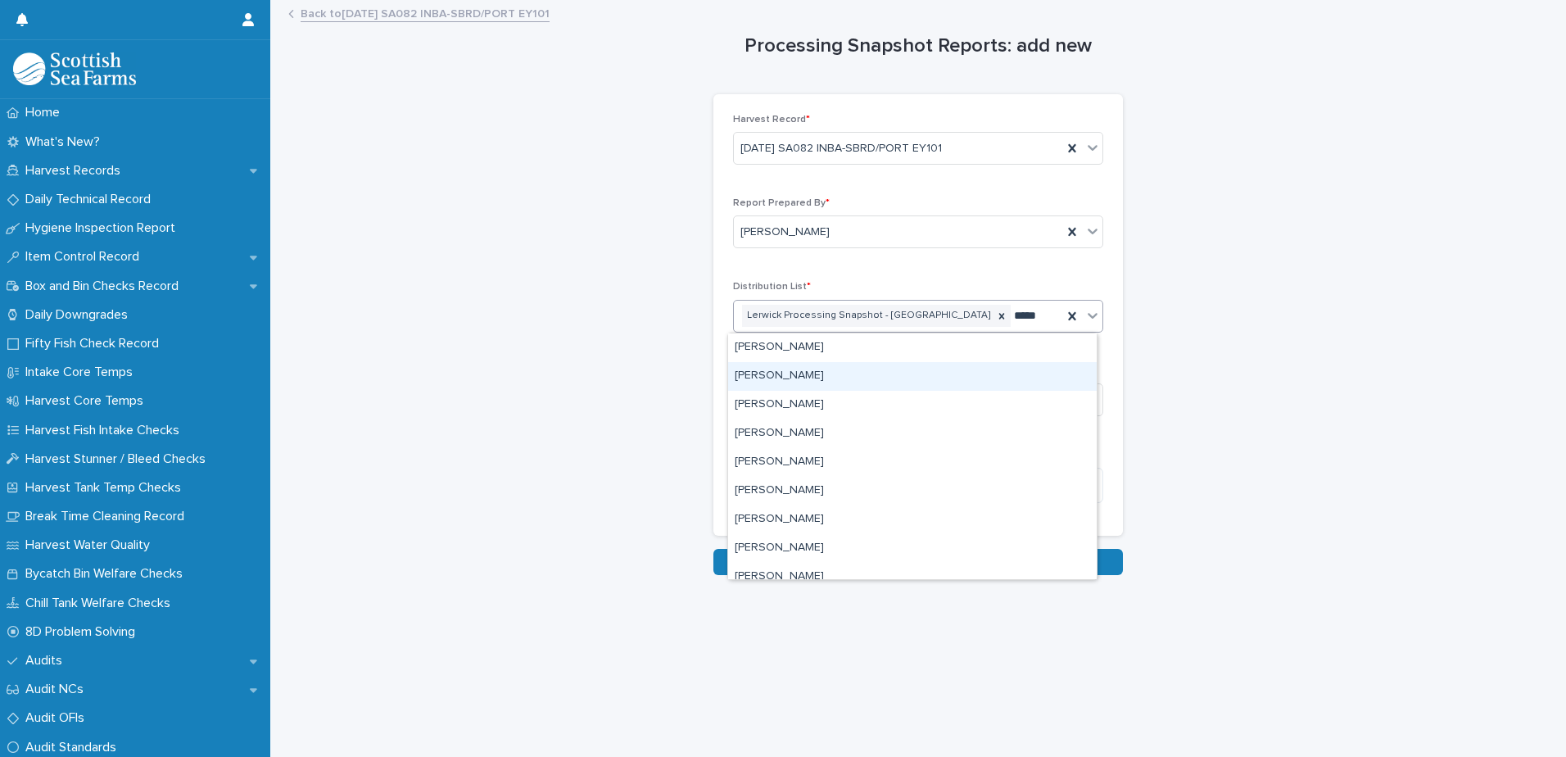
click at [767, 380] on div "[PERSON_NAME]" at bounding box center [912, 376] width 368 height 29
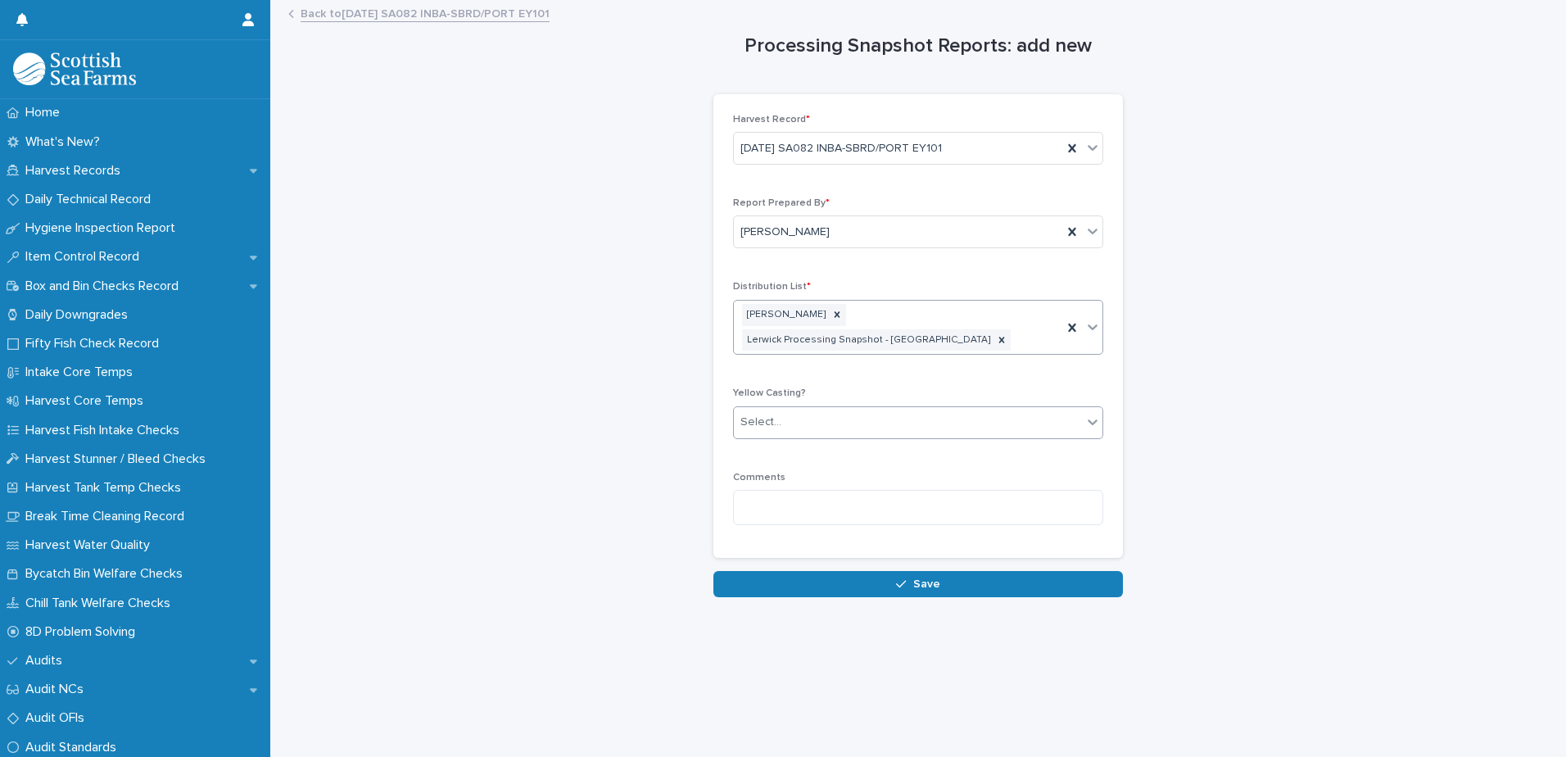
click at [773, 413] on div "Select..." at bounding box center [760, 421] width 41 height 17
click at [771, 424] on span "🟥 Yellow Casting" at bounding box center [784, 430] width 100 height 18
click at [776, 492] on textarea at bounding box center [918, 507] width 370 height 35
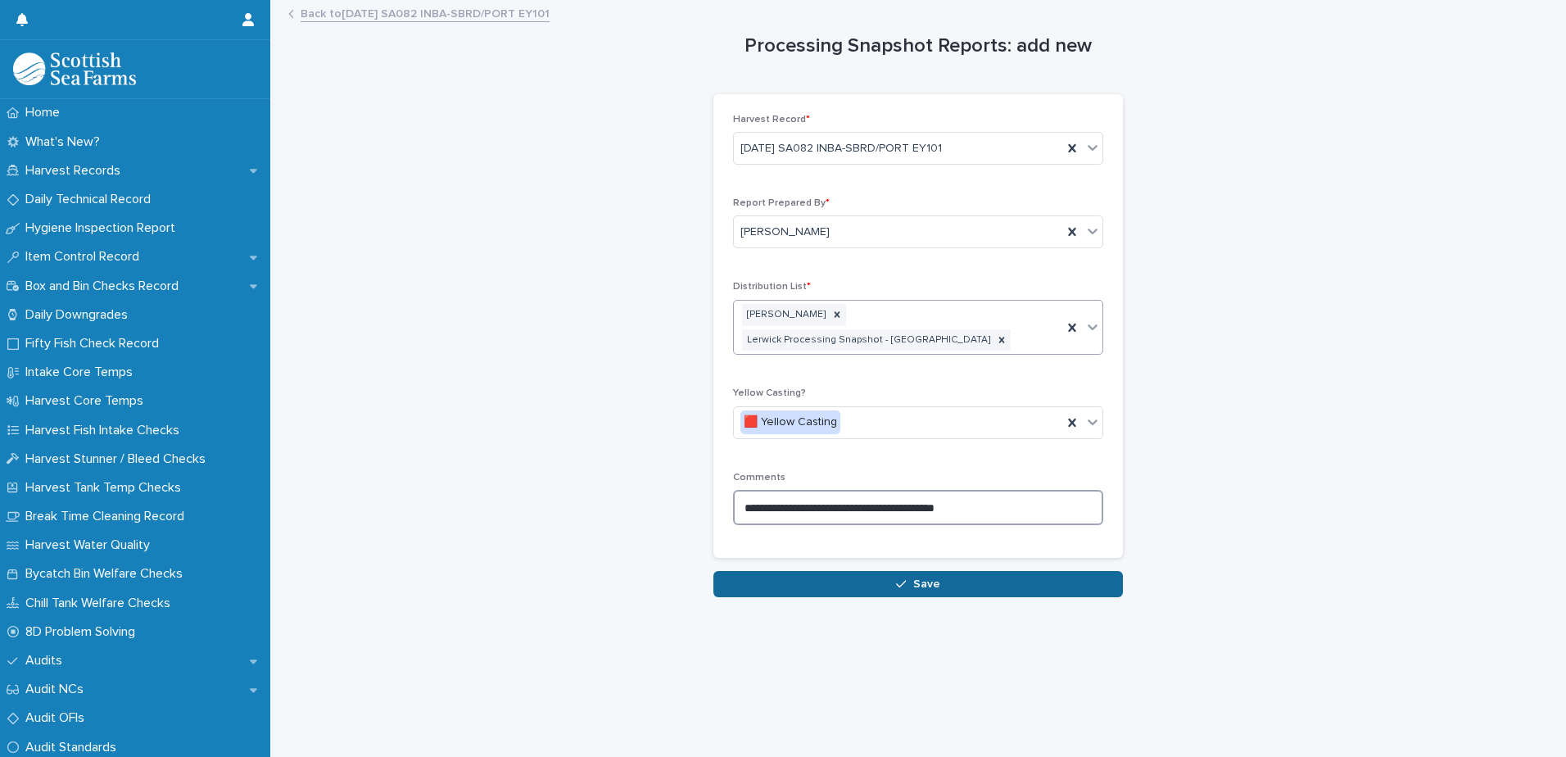
type textarea "**********"
click at [910, 571] on button "Save" at bounding box center [917, 584] width 409 height 26
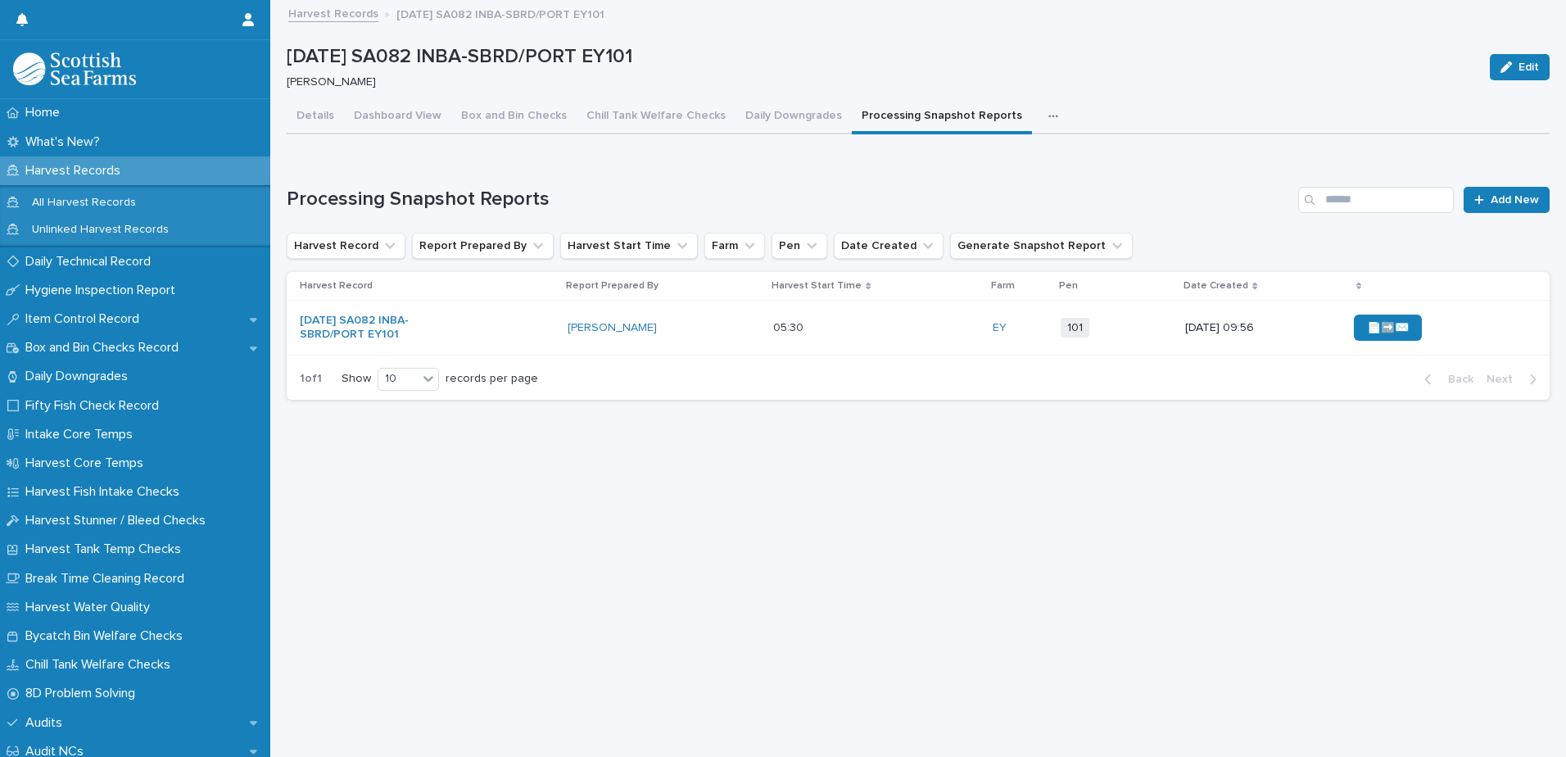
click at [1459, 338] on div "📄➡️✉️" at bounding box center [1437, 327] width 169 height 39
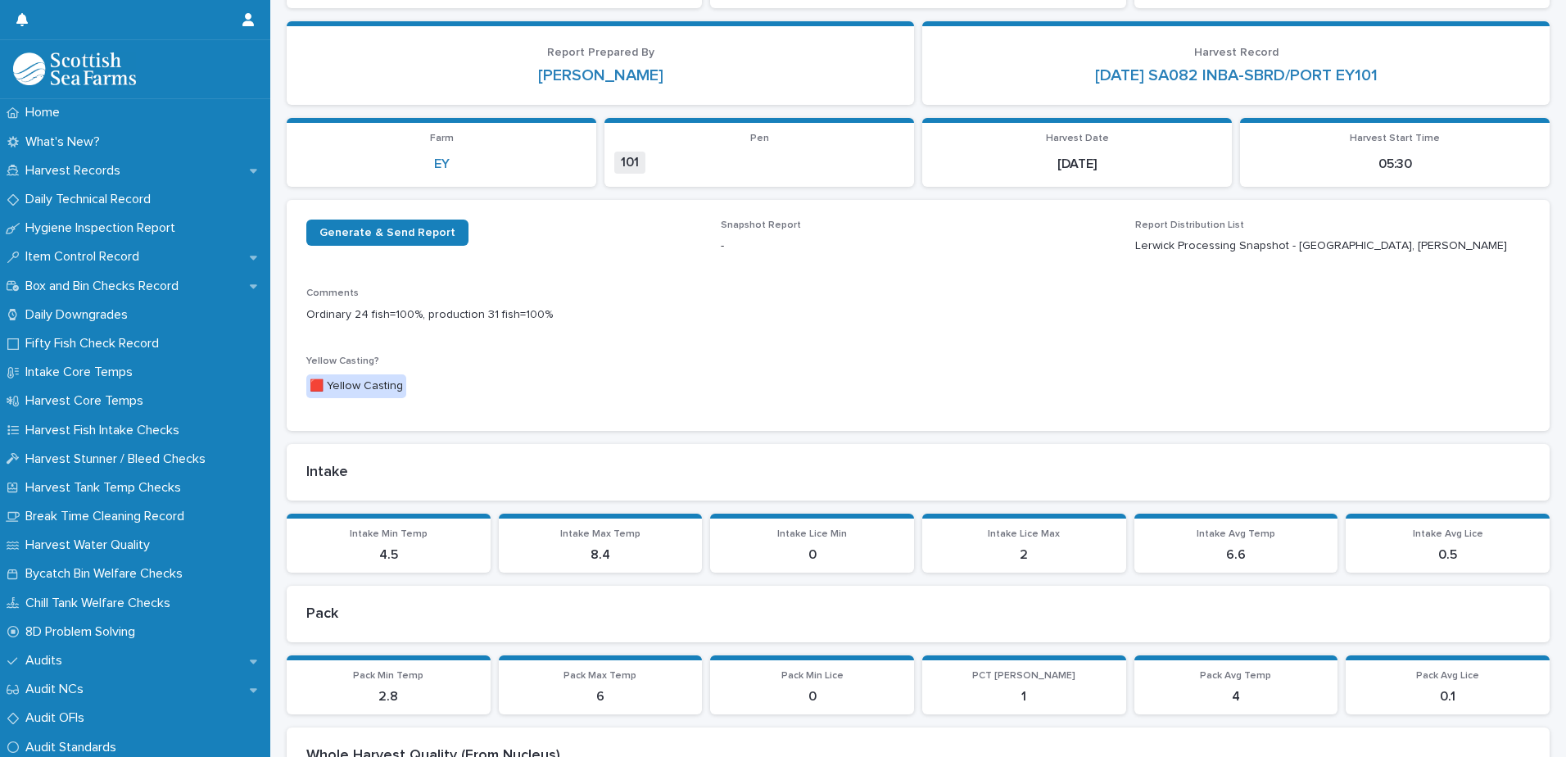
scroll to position [246, 0]
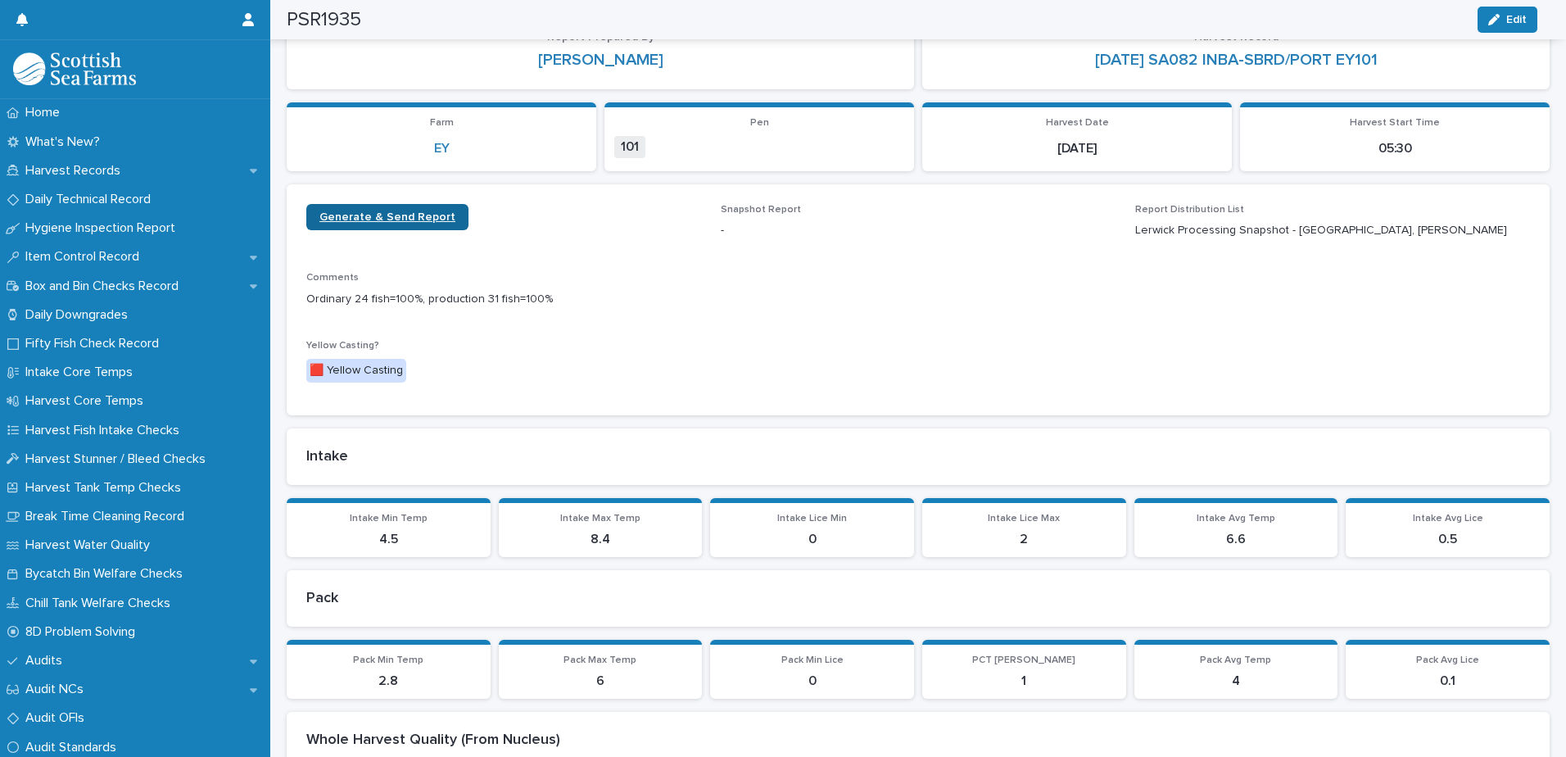
click at [401, 217] on span "Generate & Send Report" at bounding box center [387, 216] width 136 height 11
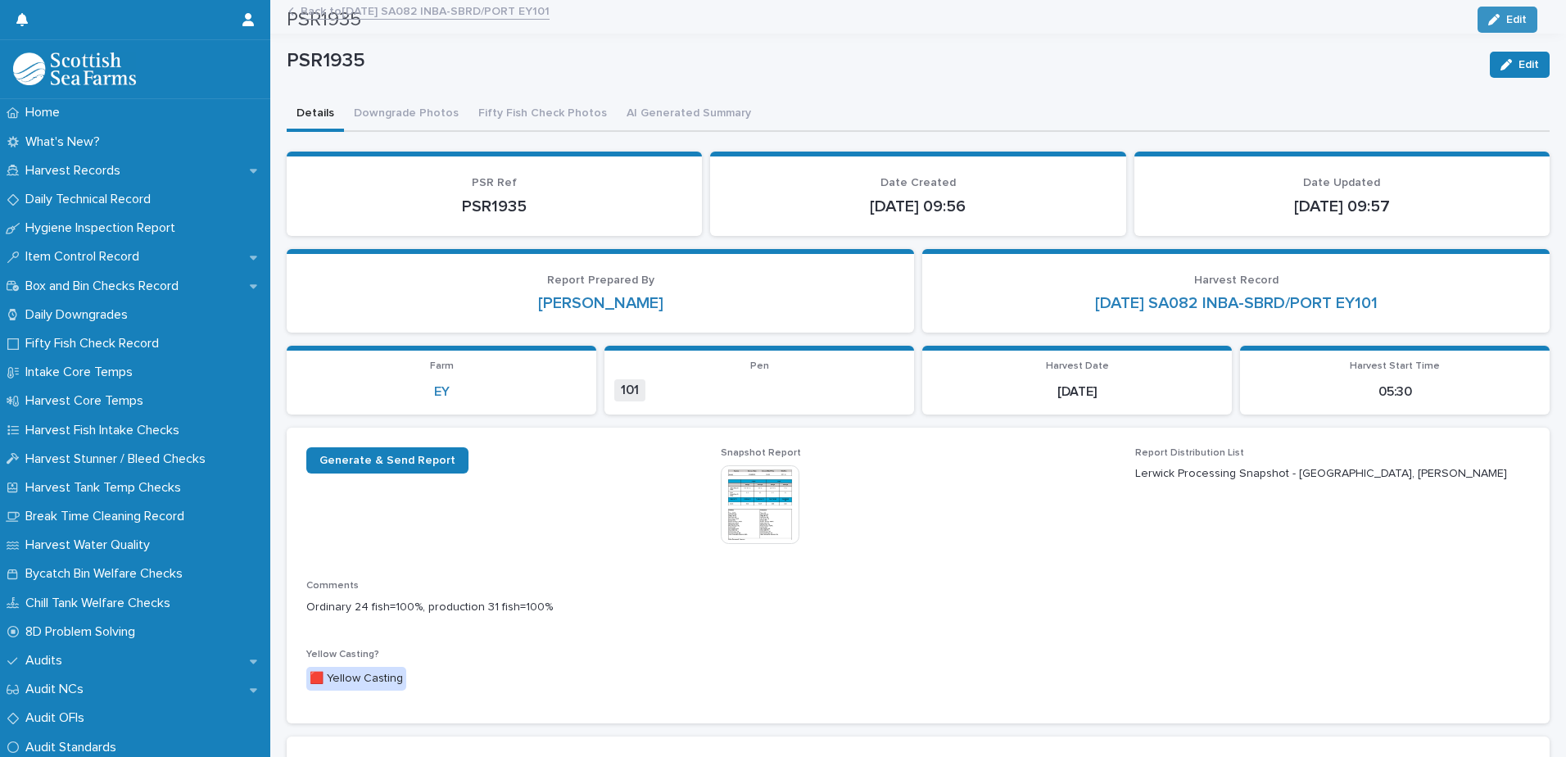
scroll to position [0, 0]
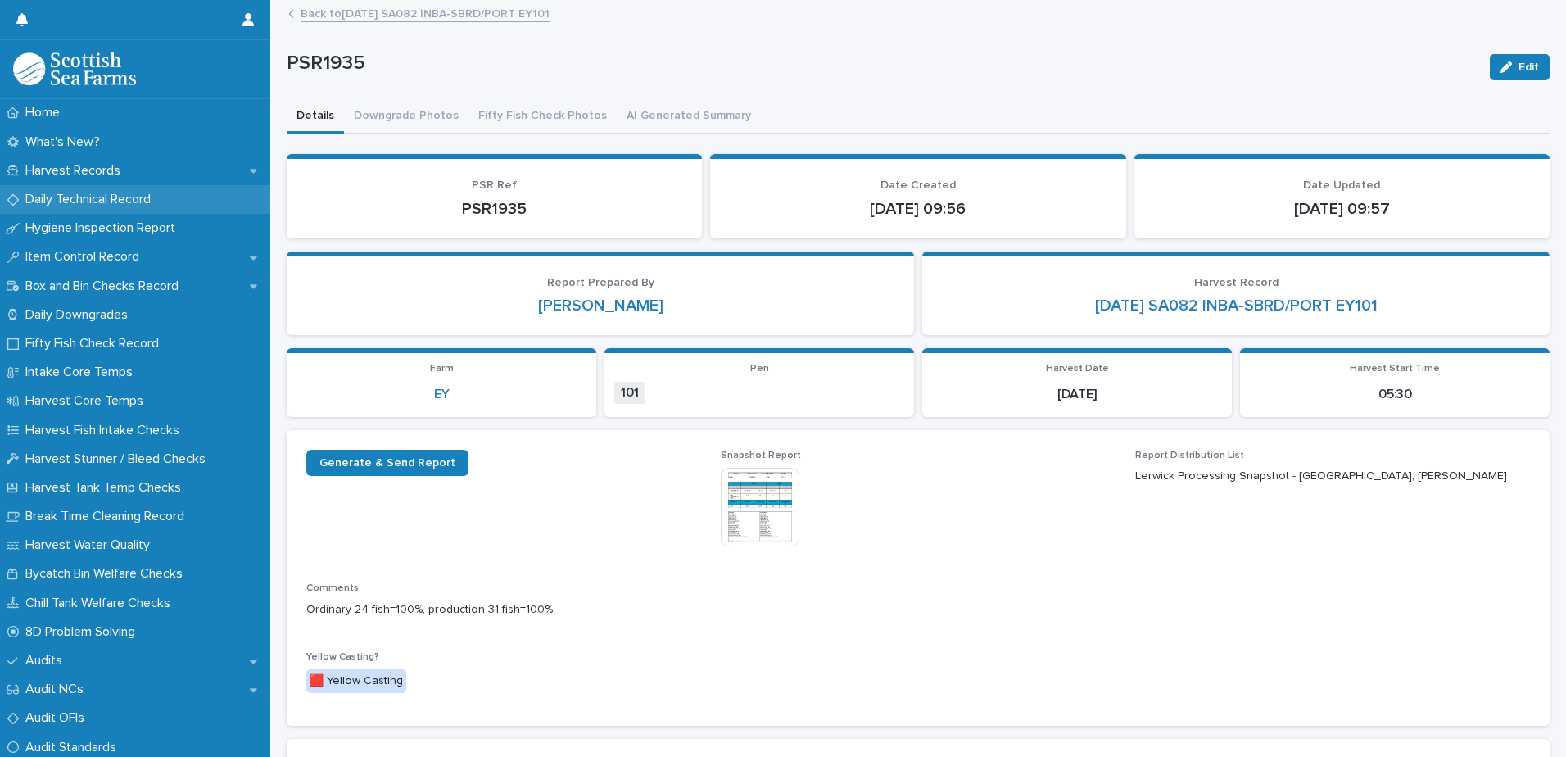
click at [80, 202] on p "Daily Technical Record" at bounding box center [91, 200] width 145 height 16
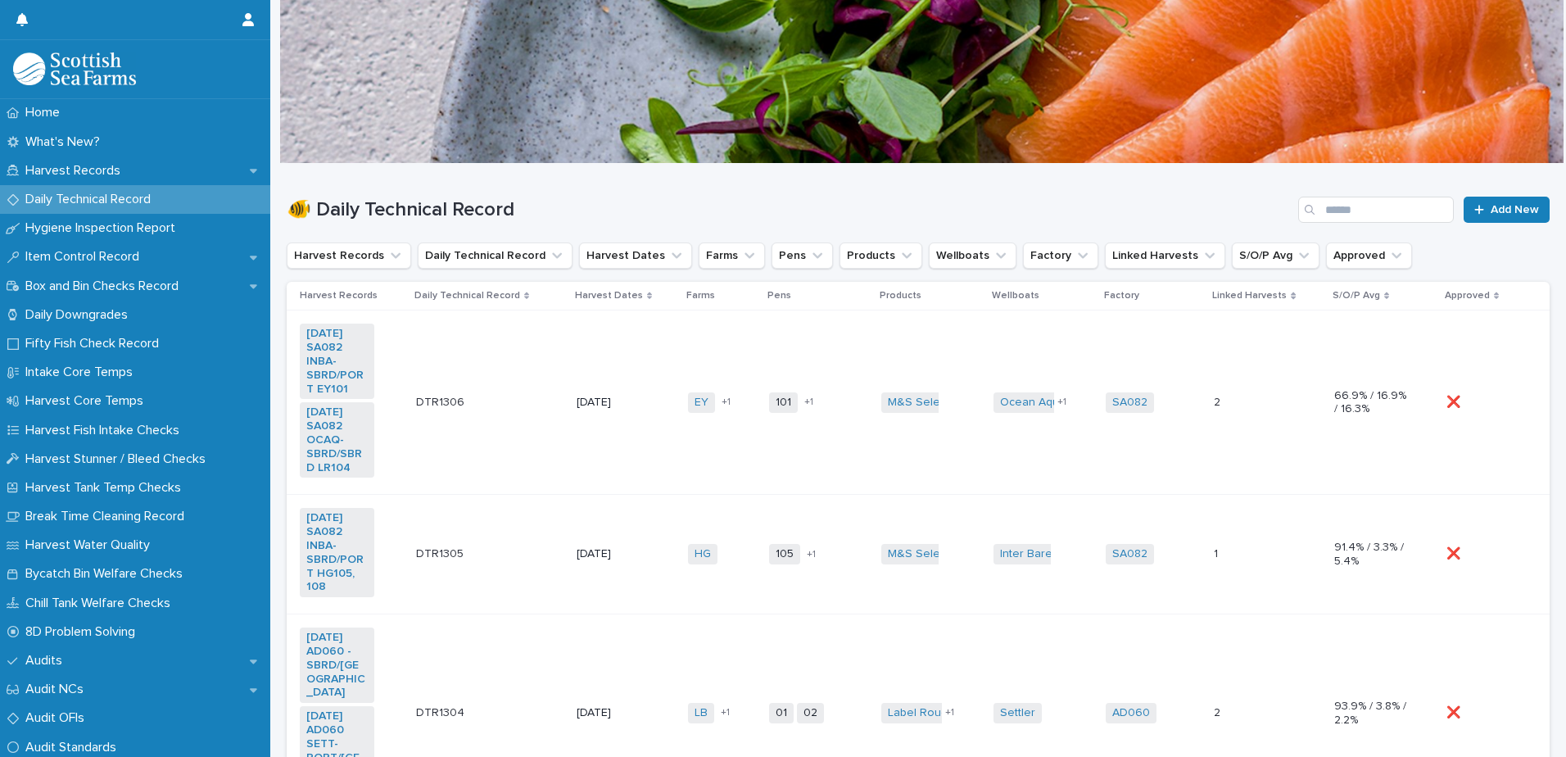
click at [953, 459] on td "M&S Select + 0" at bounding box center [930, 402] width 112 height 184
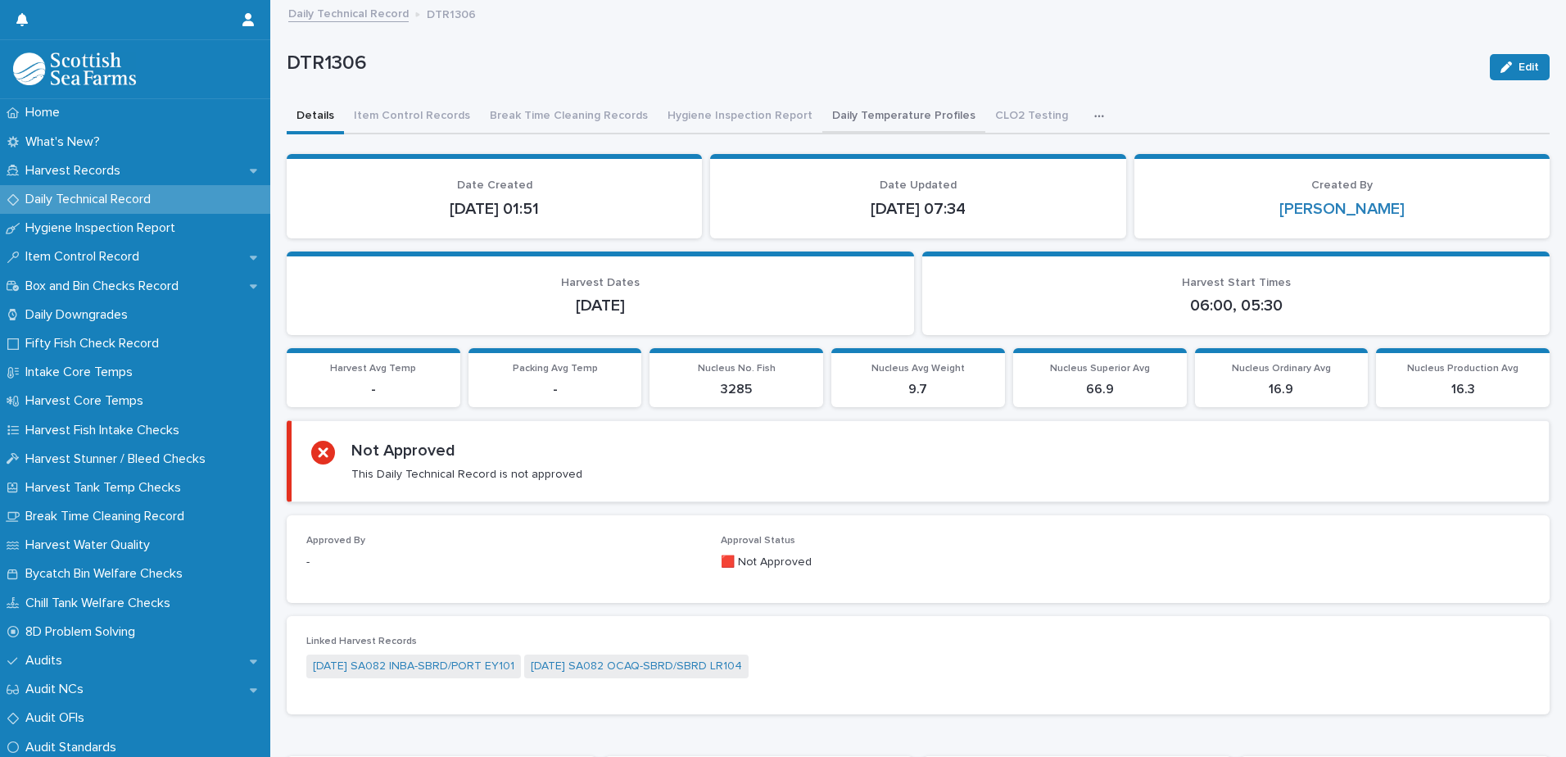
click at [849, 112] on button "Daily Temperature Profiles" at bounding box center [903, 117] width 163 height 34
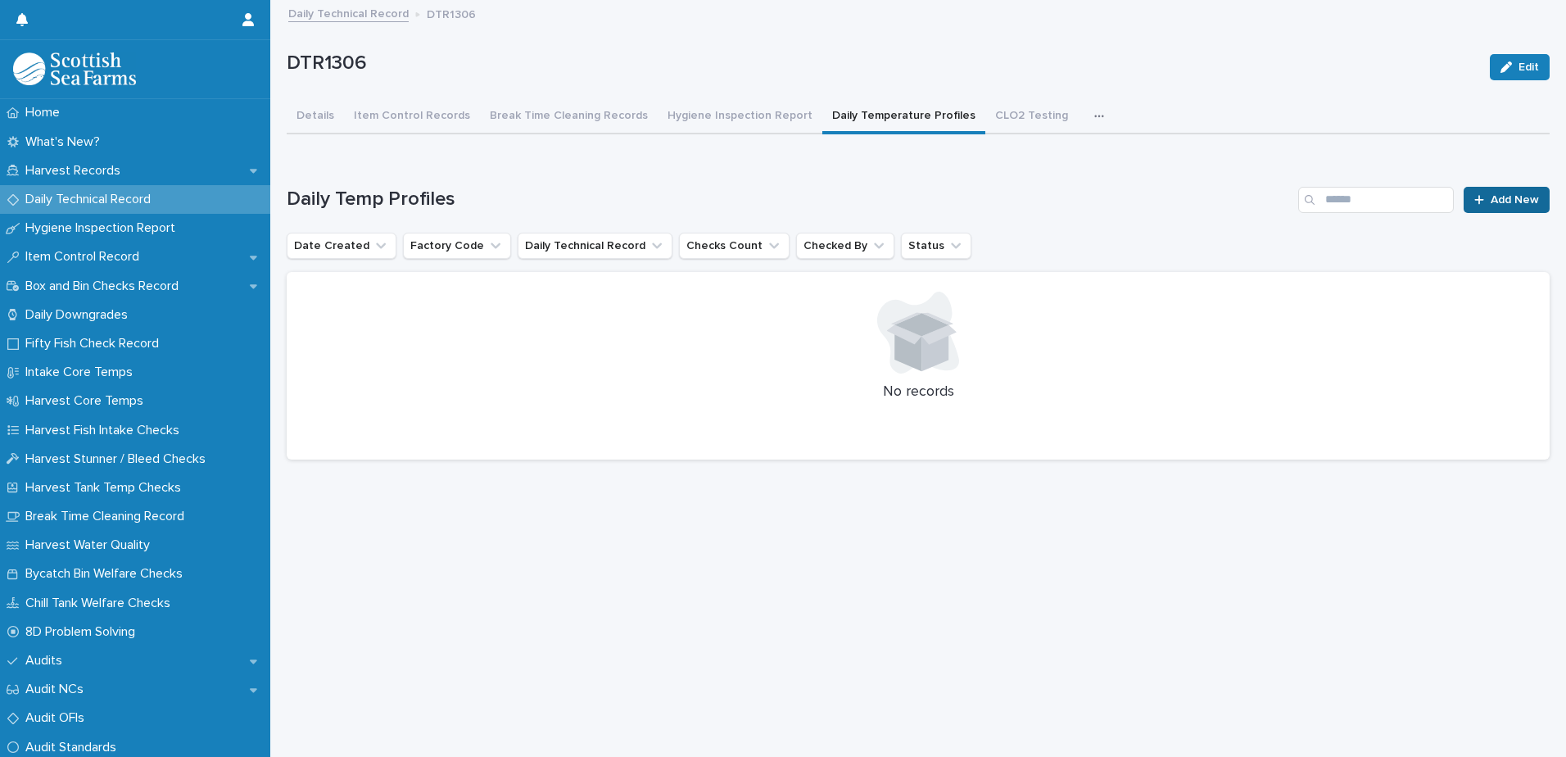
click at [1495, 197] on span "Add New" at bounding box center [1514, 199] width 48 height 11
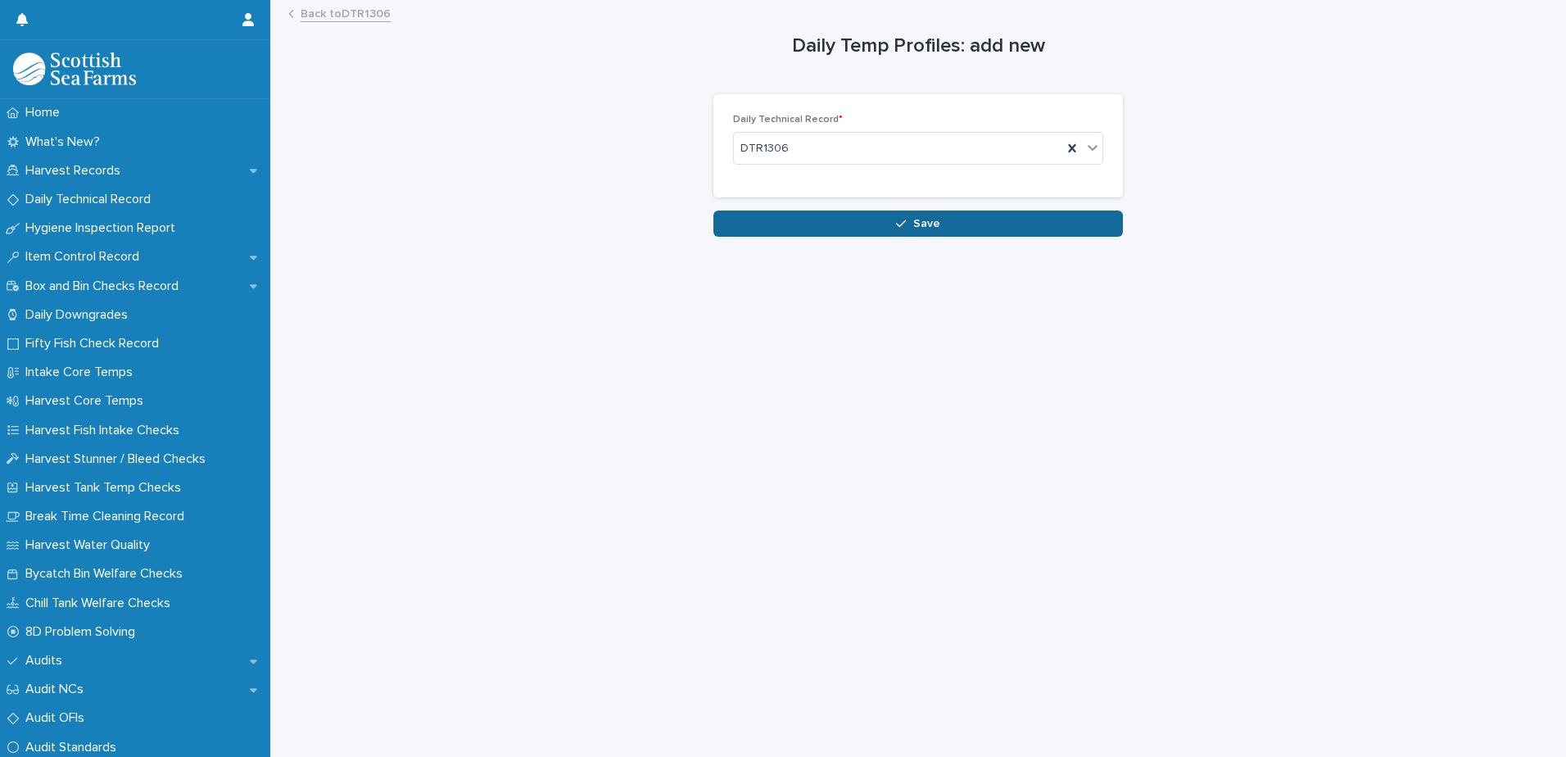
click at [896, 218] on icon "button" at bounding box center [901, 223] width 10 height 11
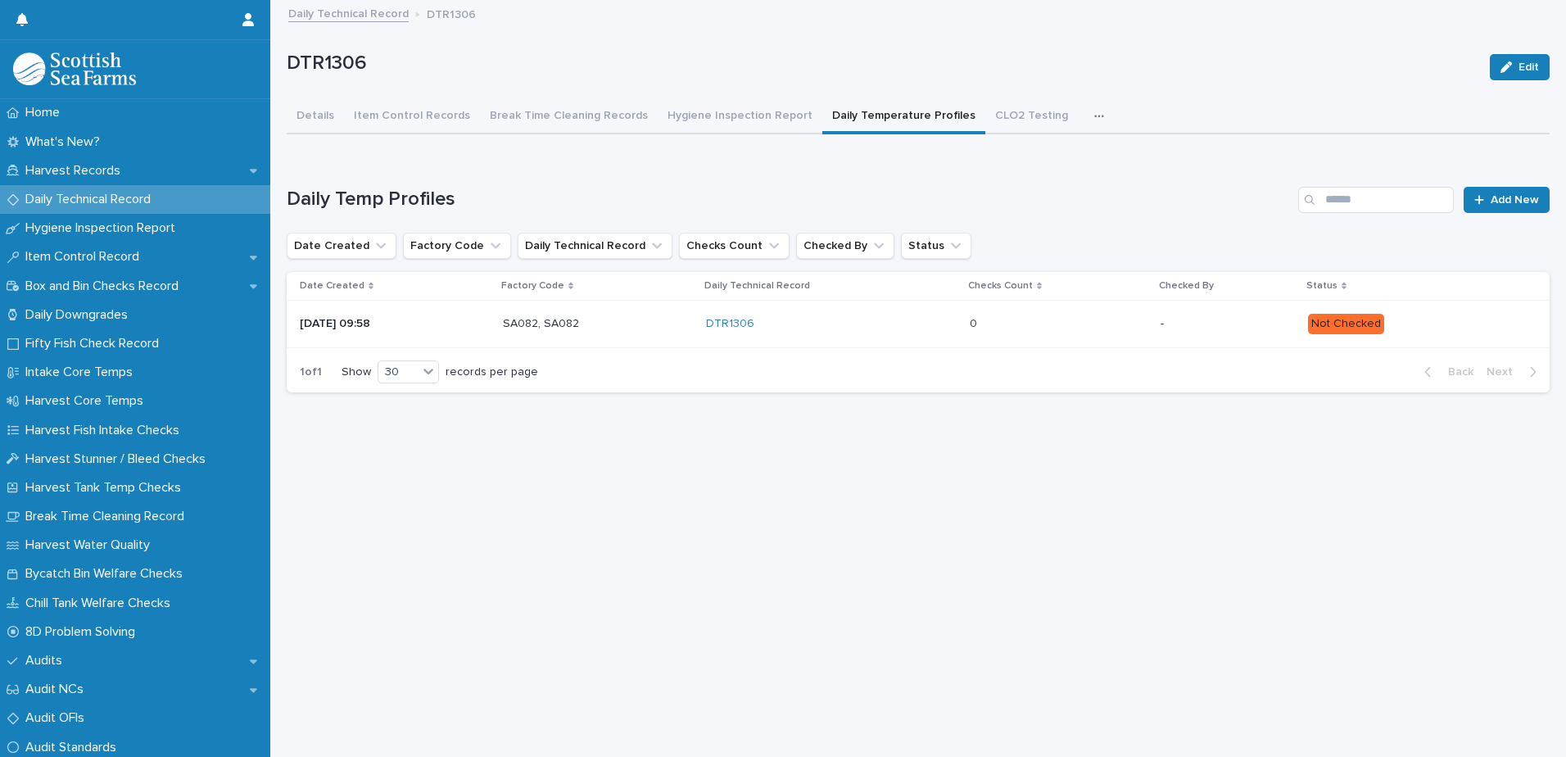
click at [1091, 321] on p at bounding box center [1040, 324] width 143 height 14
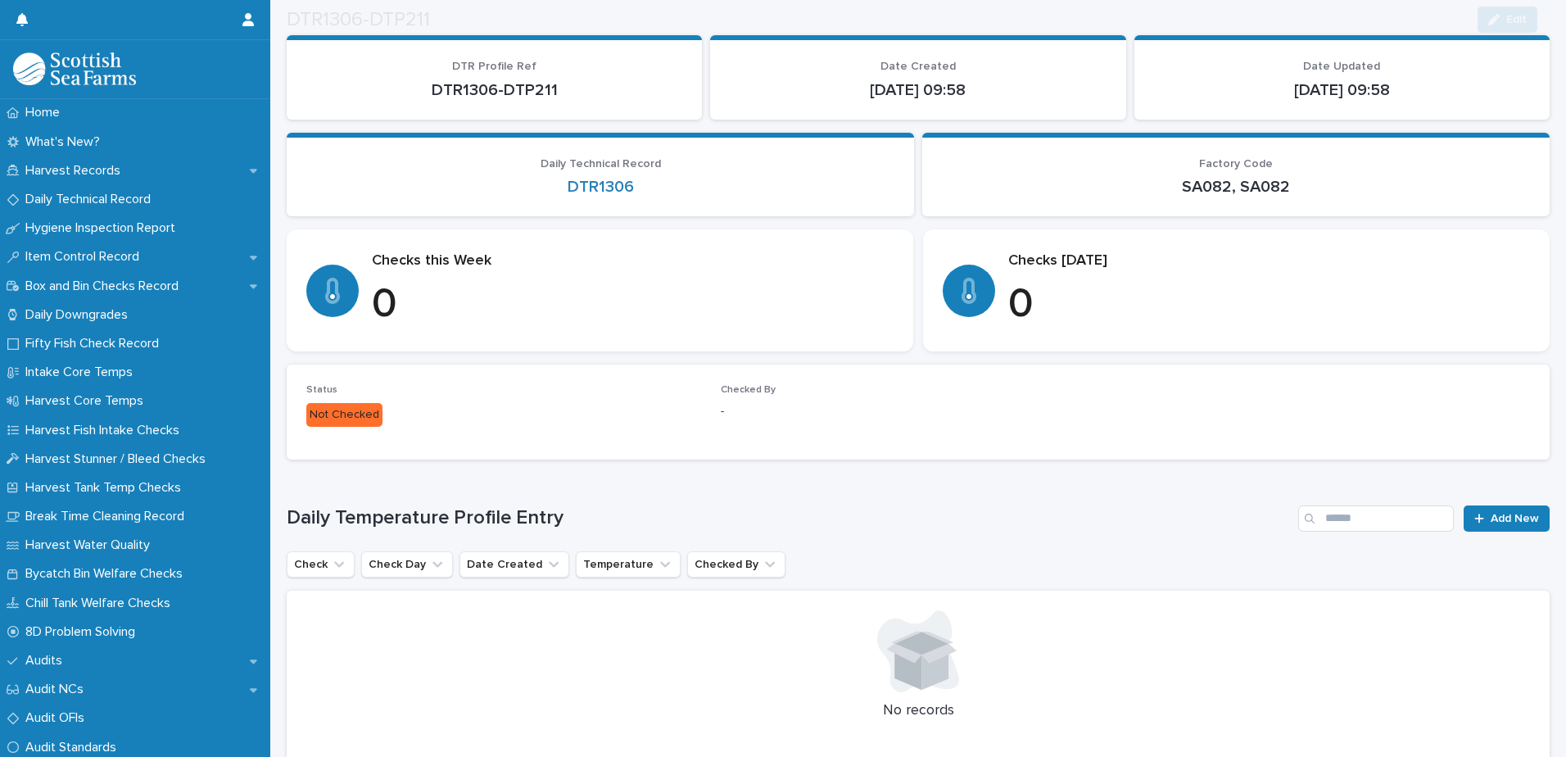
scroll to position [213, 0]
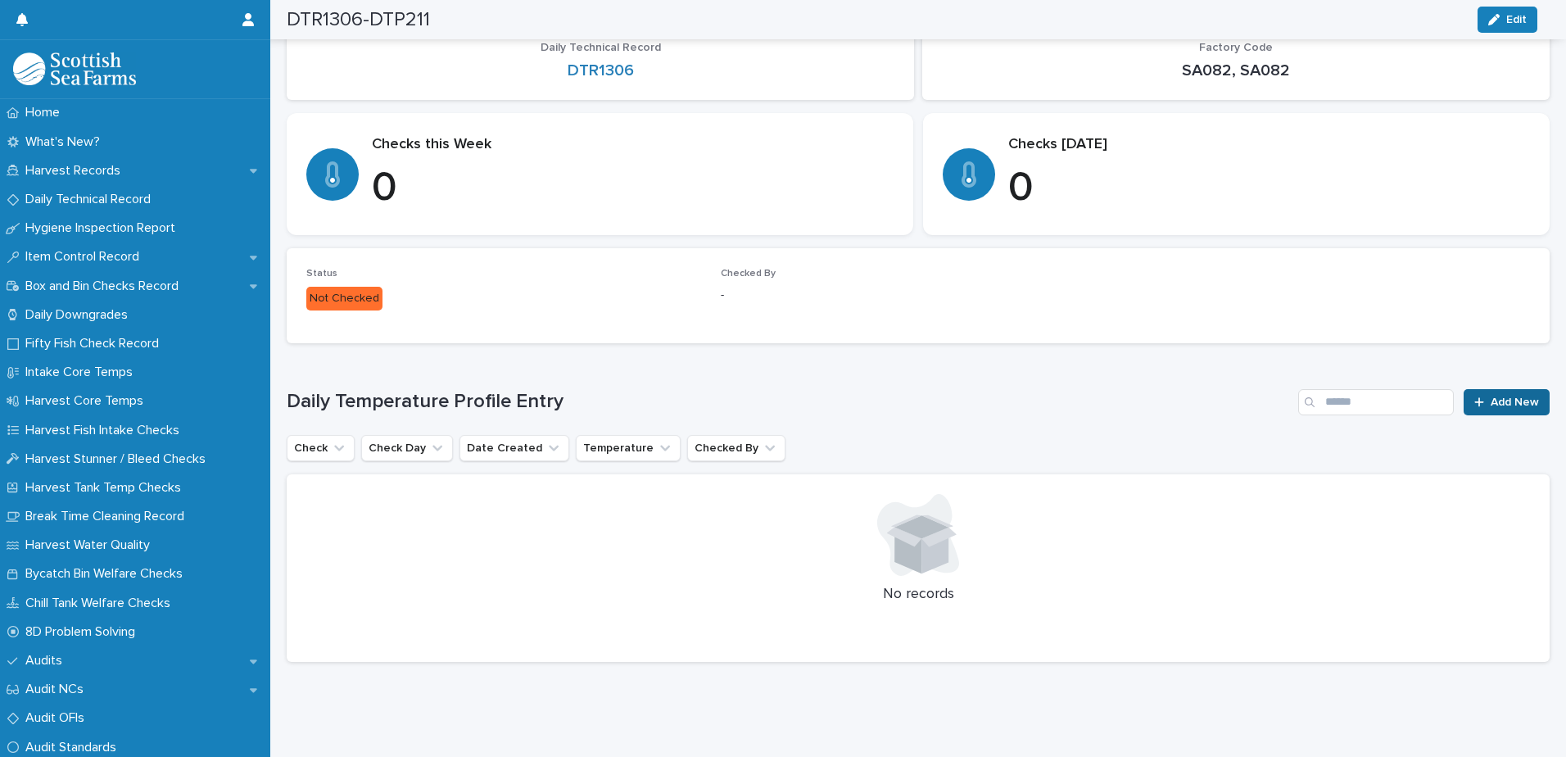
click at [1474, 396] on icon at bounding box center [1479, 401] width 10 height 11
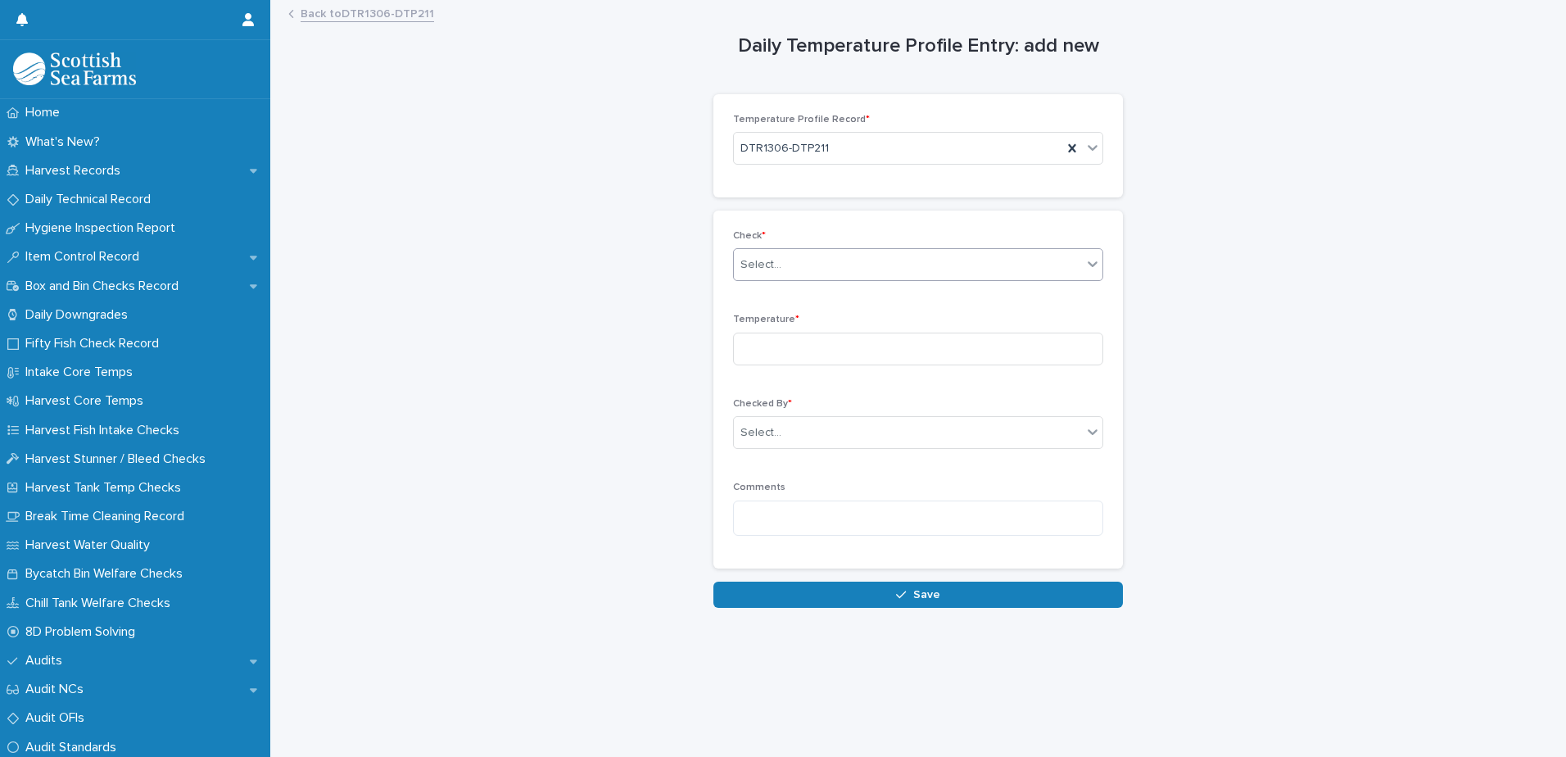
click at [782, 264] on div "Select..." at bounding box center [908, 264] width 348 height 27
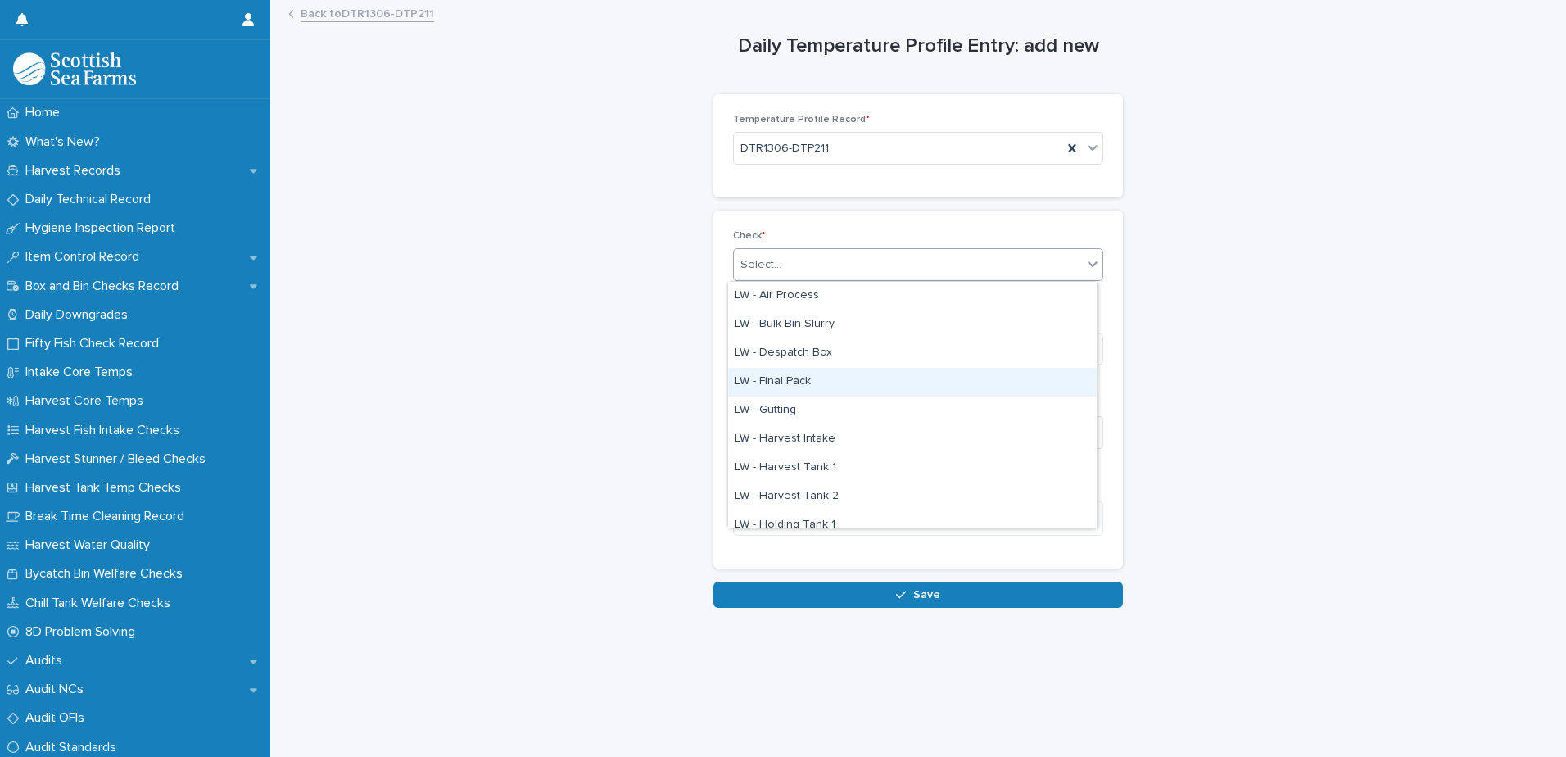
click at [785, 382] on div "LW - Final Pack" at bounding box center [912, 382] width 368 height 29
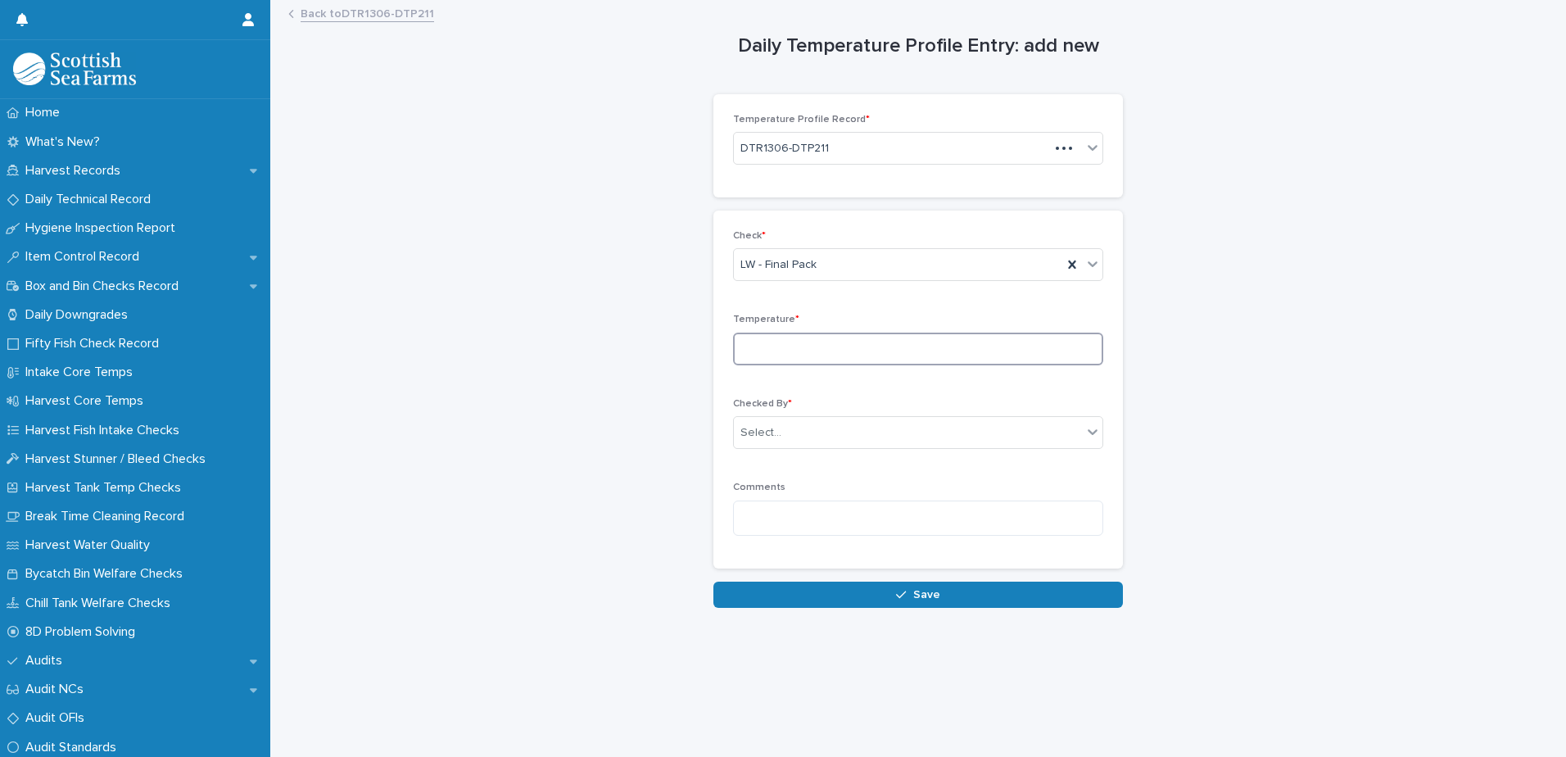
click at [768, 351] on input at bounding box center [918, 348] width 370 height 33
type input "***"
click at [744, 441] on div "Select..." at bounding box center [760, 432] width 41 height 17
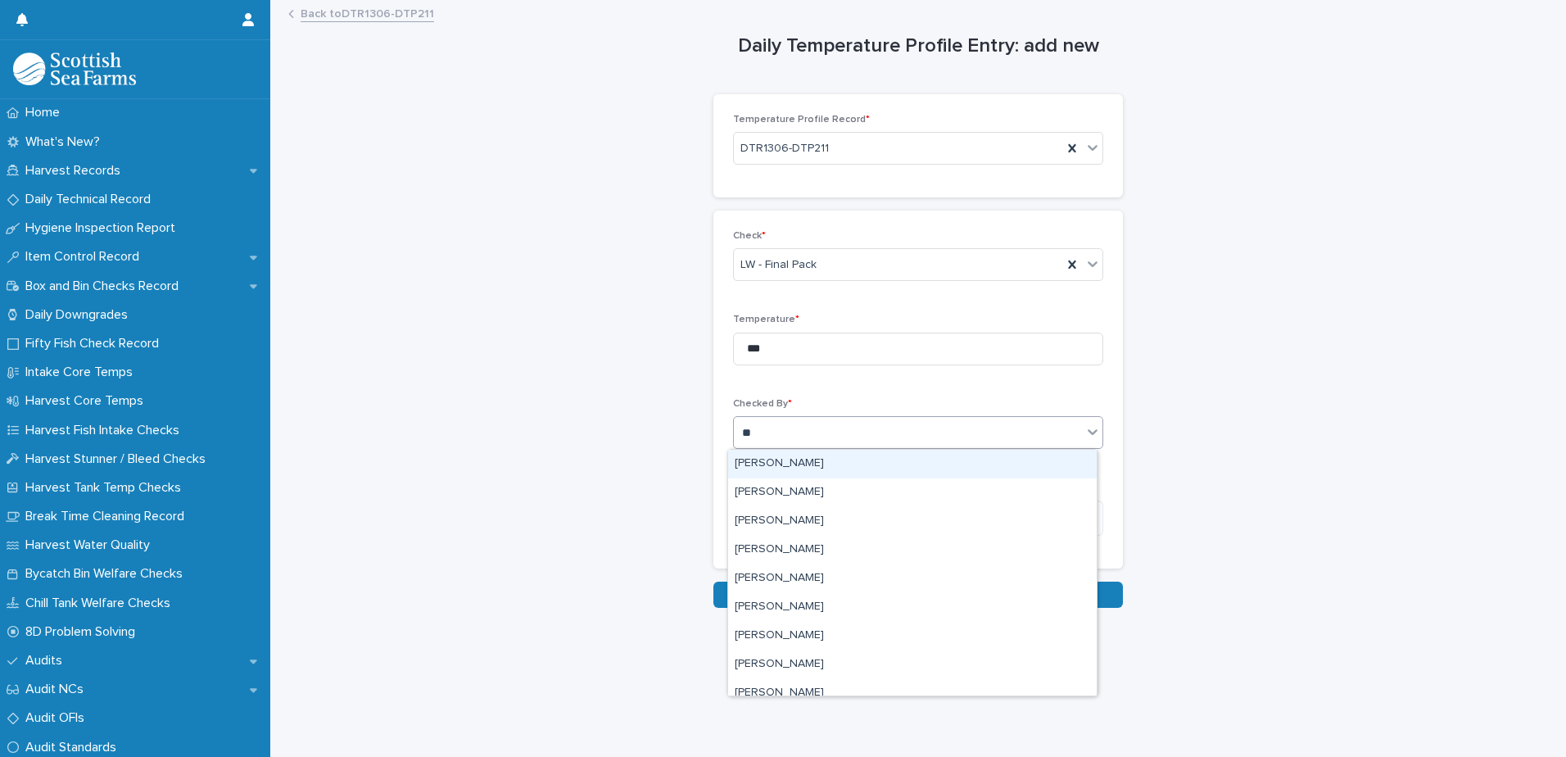
type input "***"
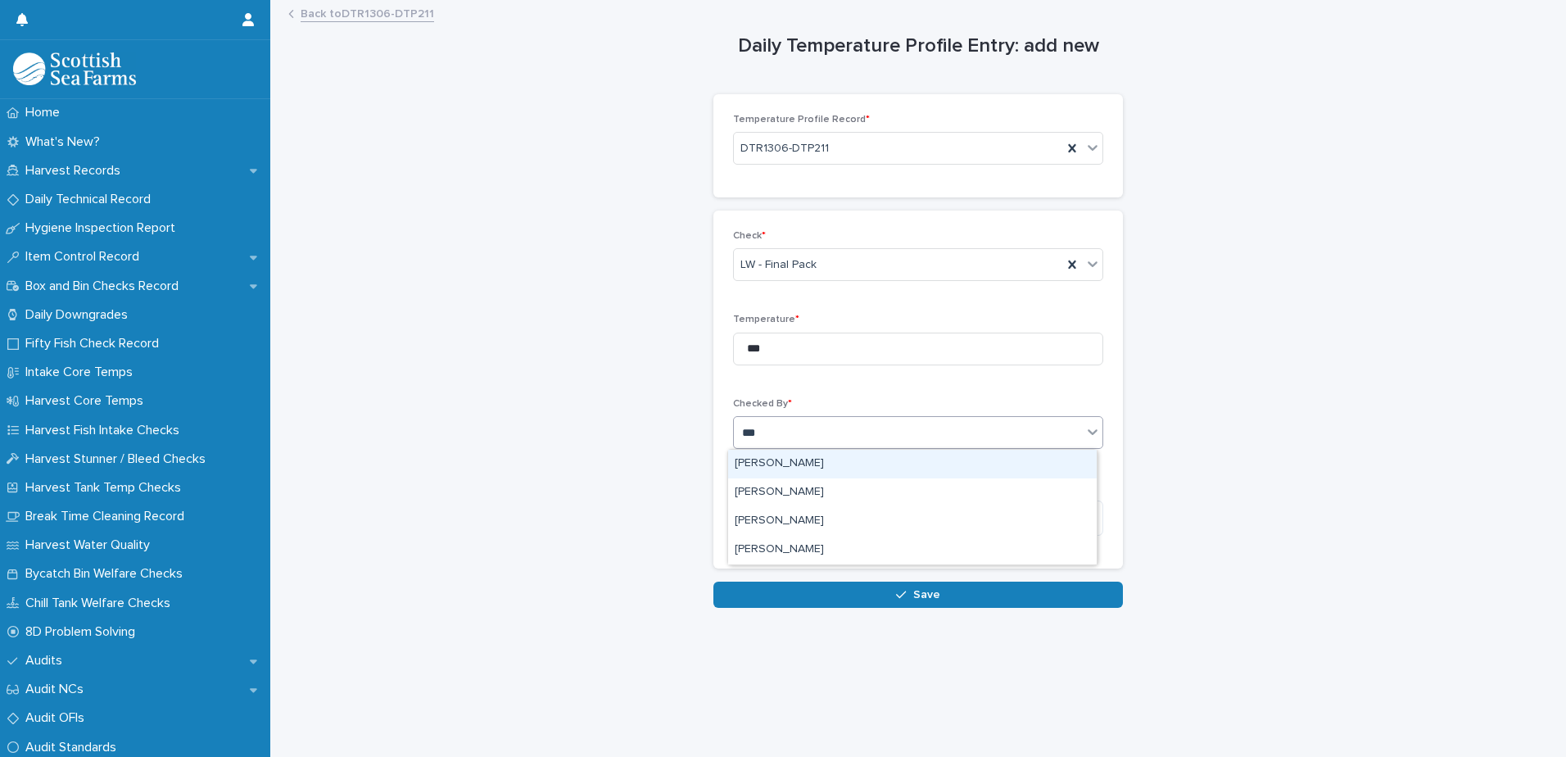
click at [749, 460] on div "[PERSON_NAME]" at bounding box center [912, 464] width 368 height 29
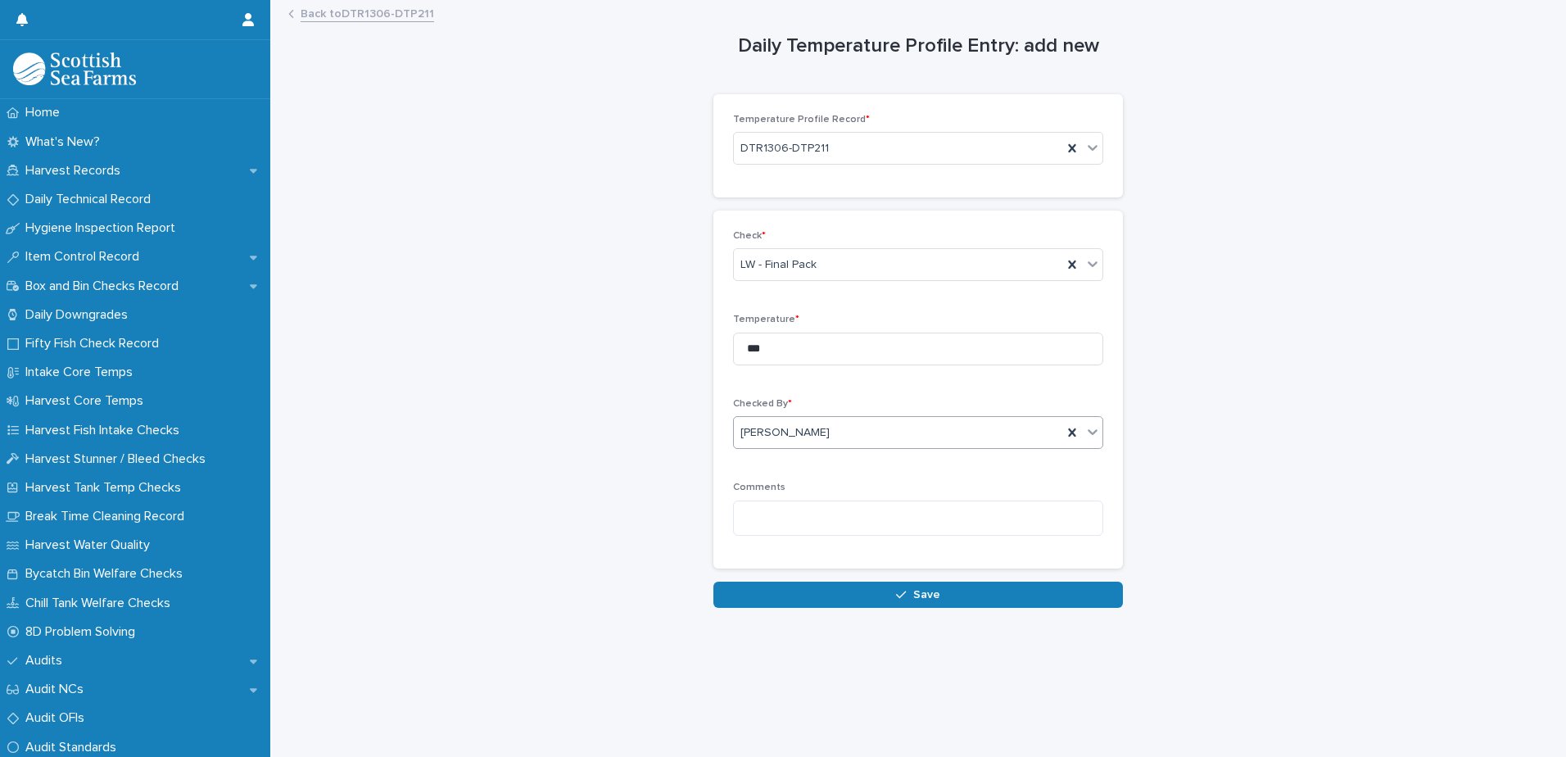
click at [754, 612] on div "Loading... Saving… Loading... Saving… Daily Temperature Profile Entry: add new …" at bounding box center [917, 359] width 1279 height 714
click at [757, 590] on button "Save" at bounding box center [917, 594] width 409 height 26
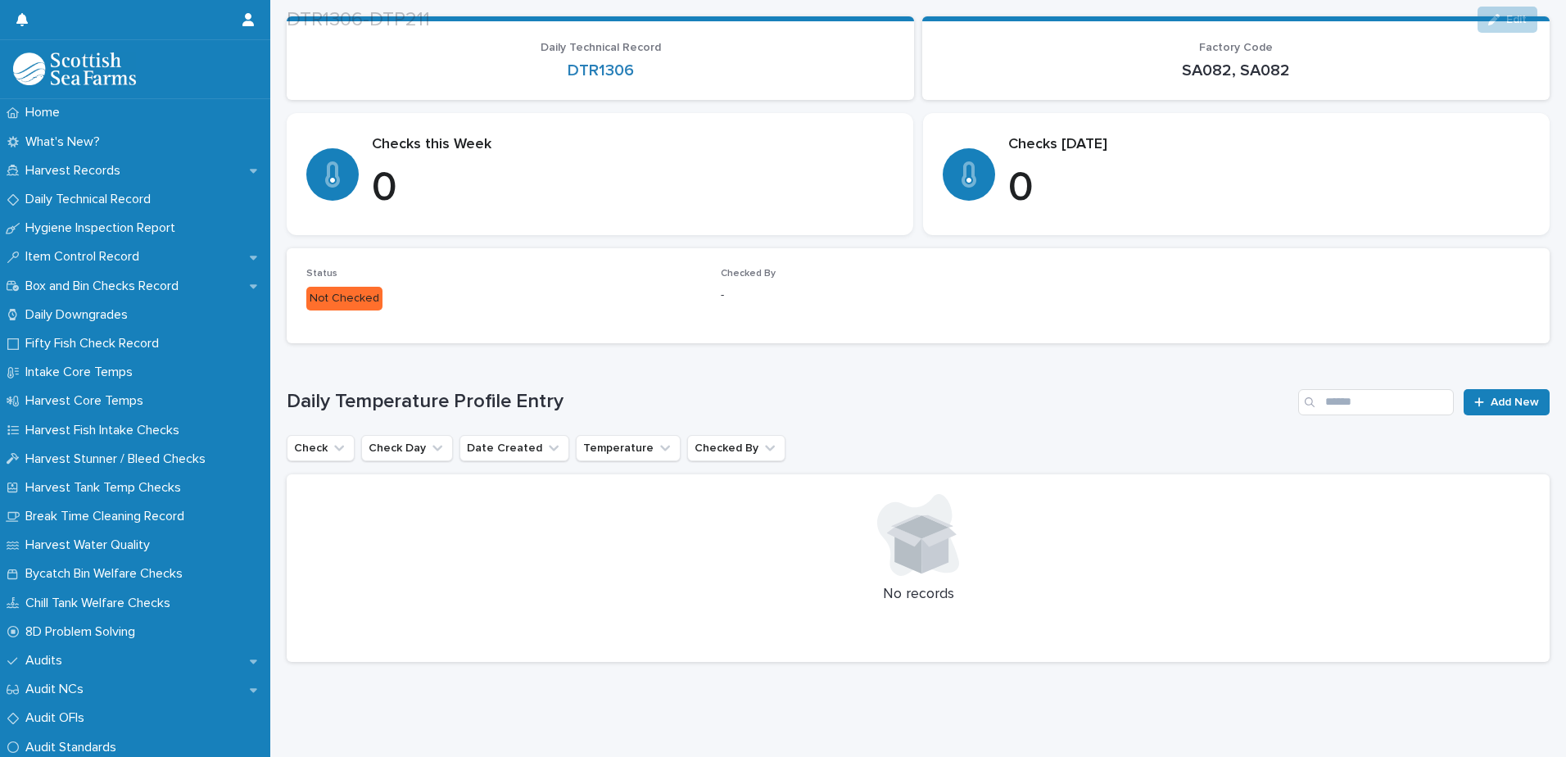
scroll to position [213, 0]
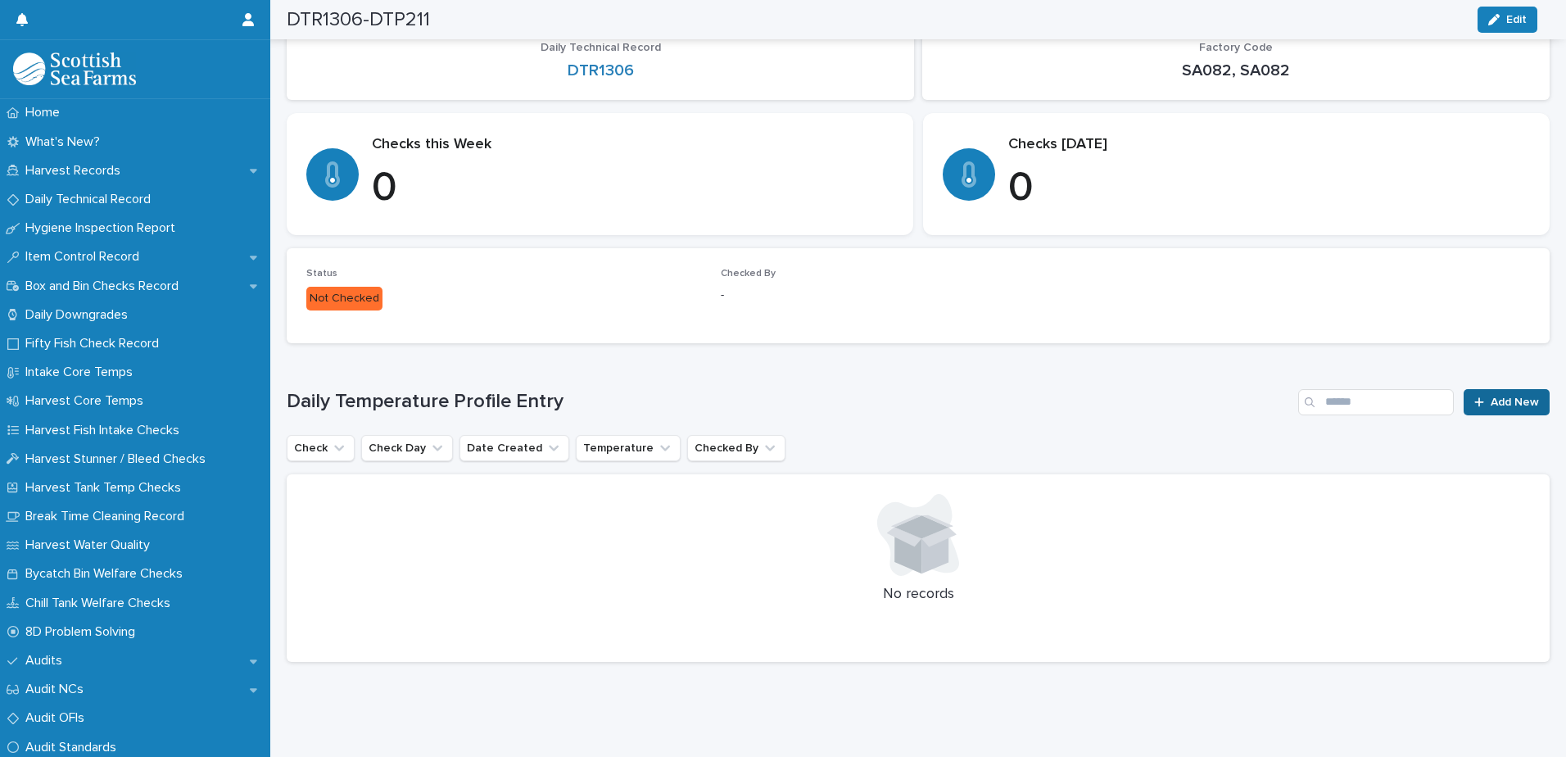
click at [1474, 396] on icon at bounding box center [1479, 401] width 10 height 11
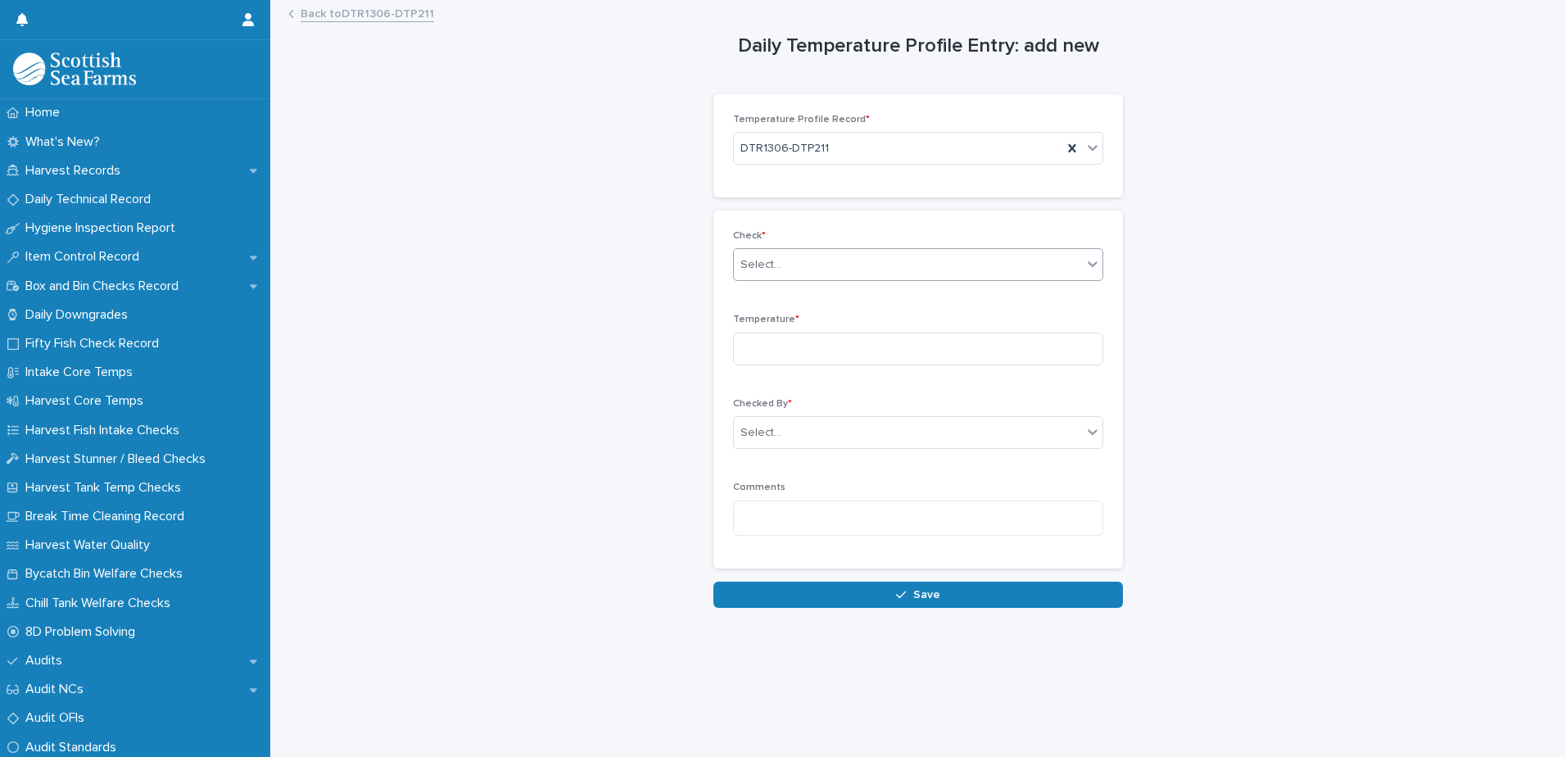
click at [765, 267] on div "Select..." at bounding box center [760, 264] width 41 height 17
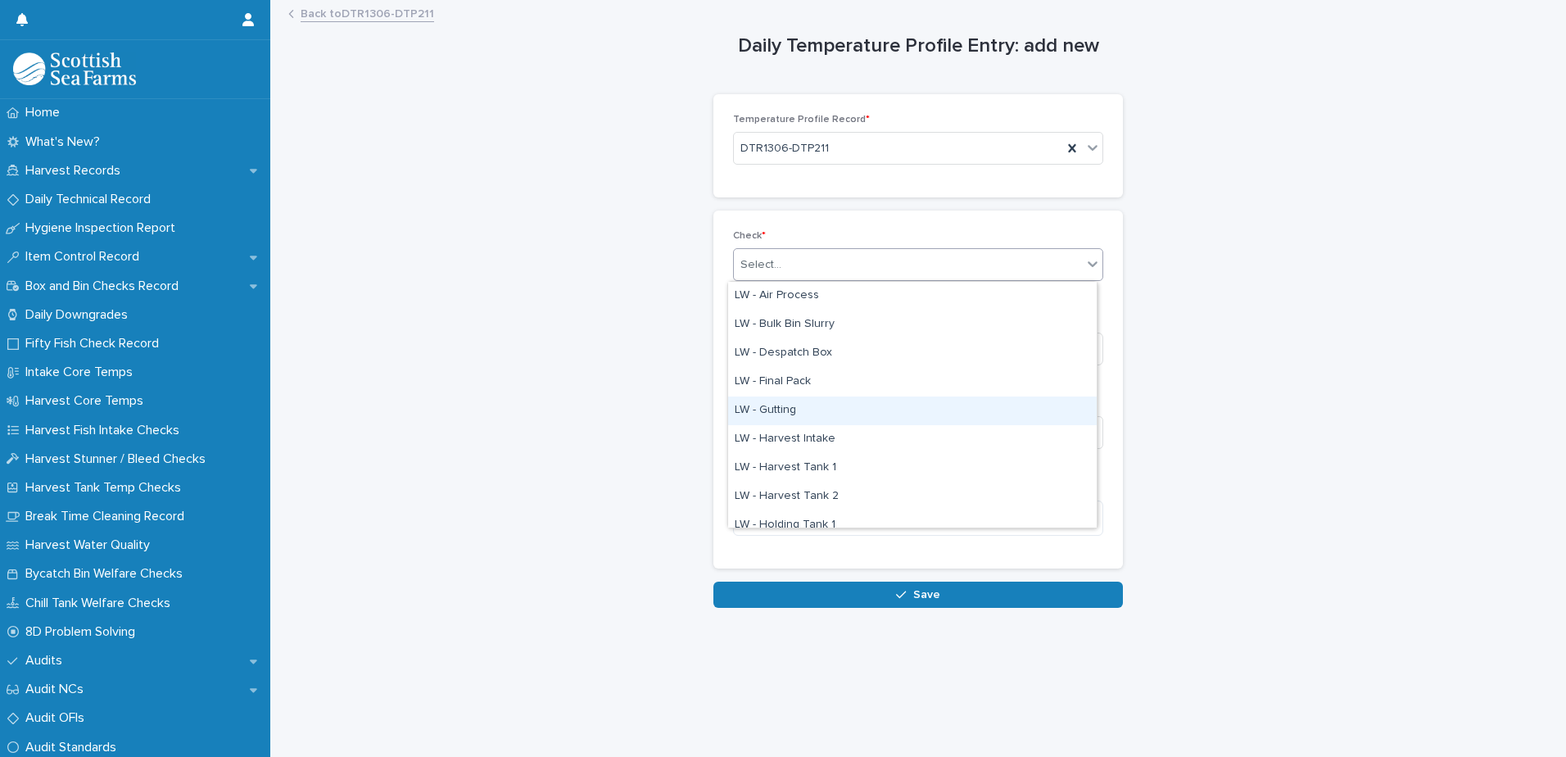
click at [782, 410] on div "LW - Gutting" at bounding box center [912, 410] width 368 height 29
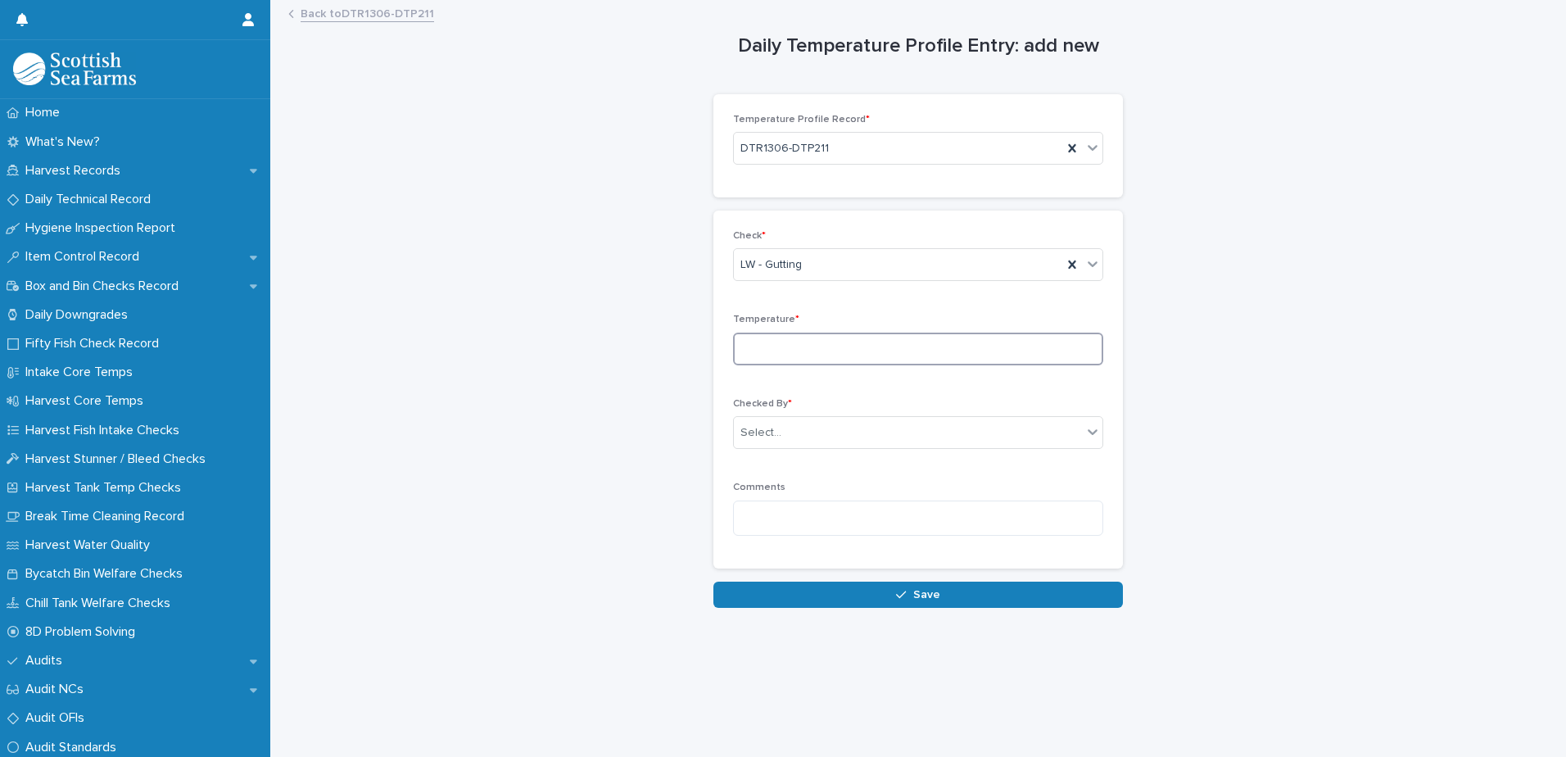
click at [757, 357] on input at bounding box center [918, 348] width 370 height 33
click at [761, 347] on input at bounding box center [918, 348] width 370 height 33
type input "***"
click at [779, 432] on div "Select..." at bounding box center [908, 432] width 348 height 27
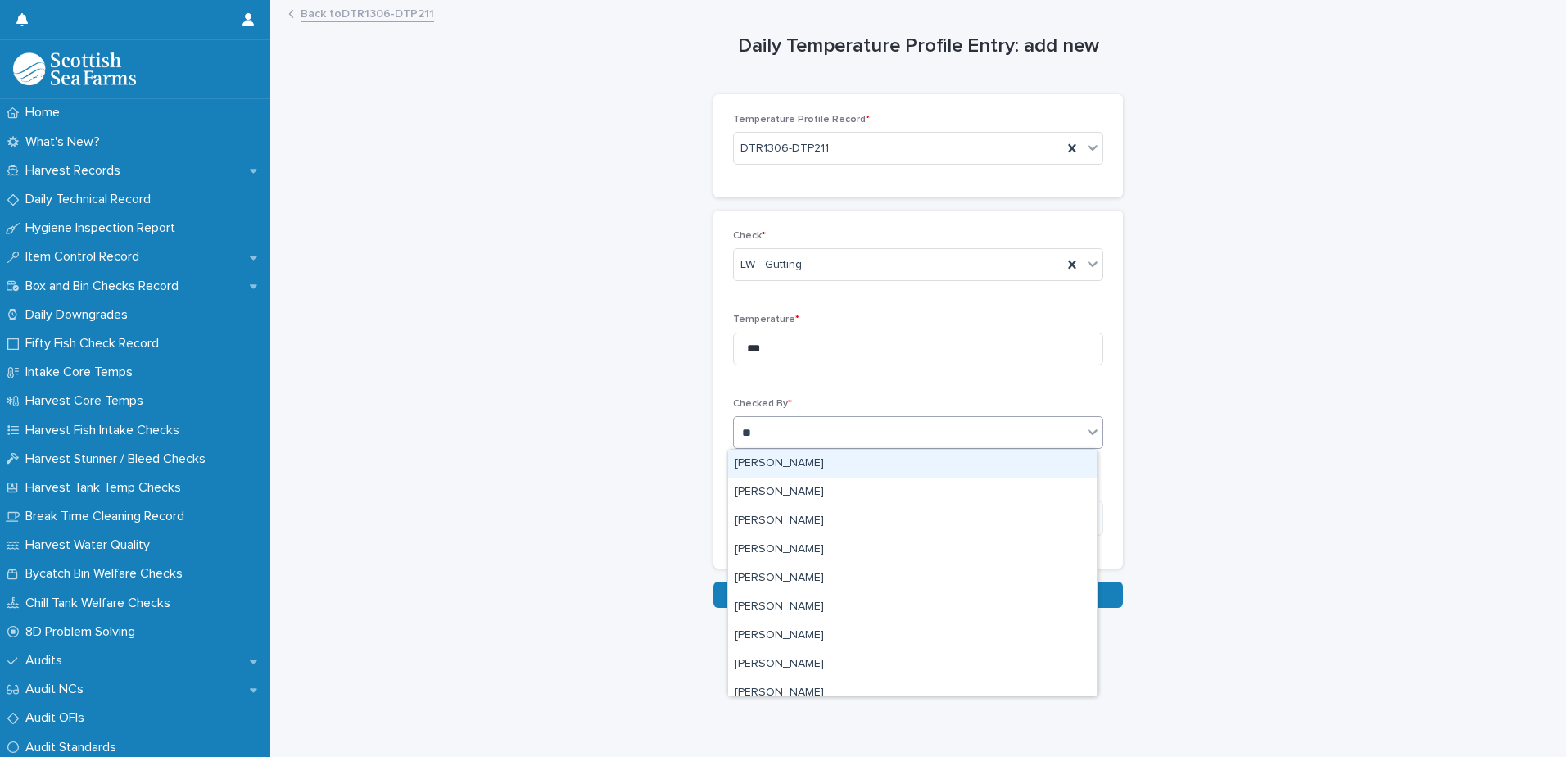
type input "***"
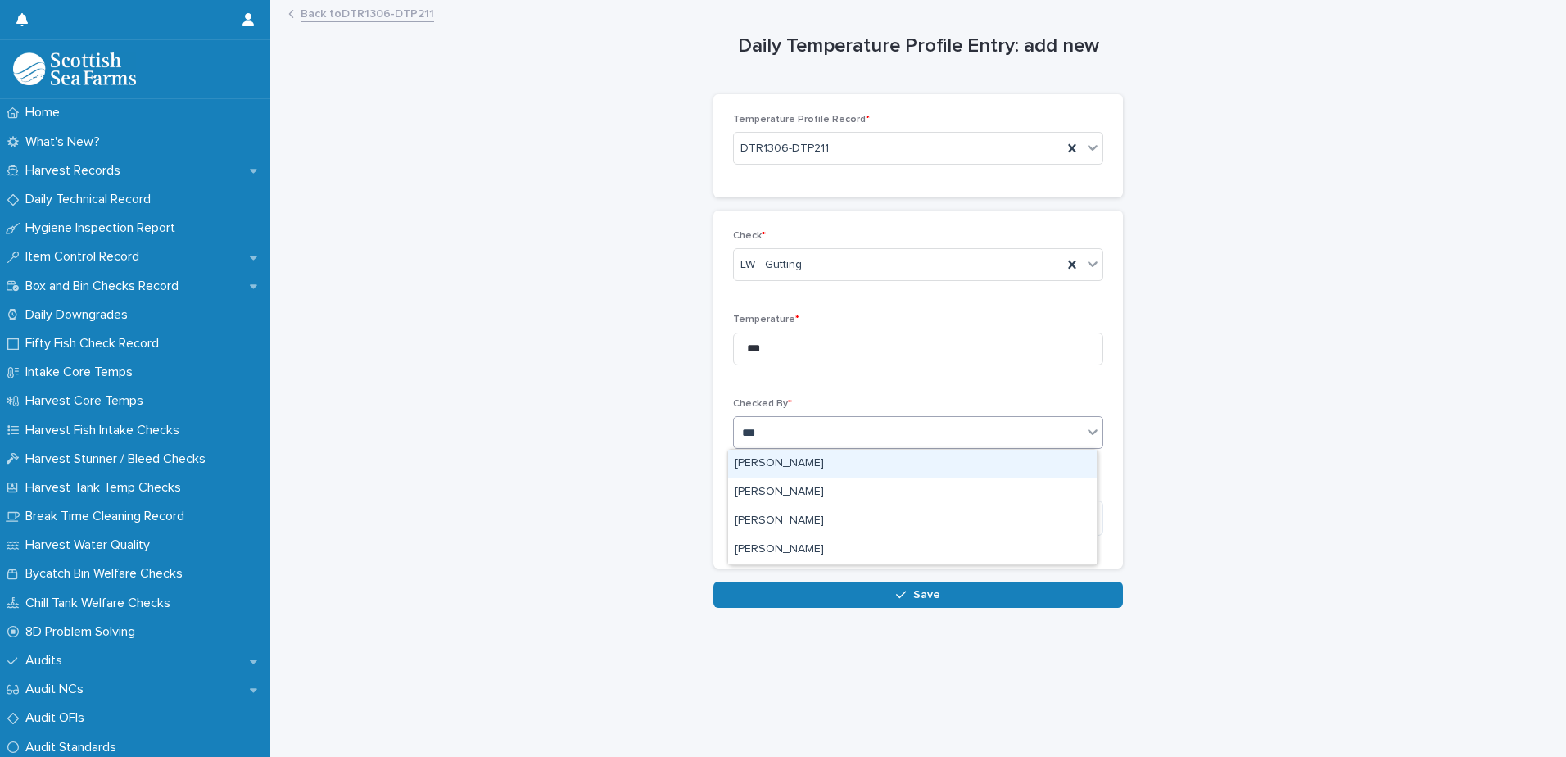
click at [832, 459] on div "[PERSON_NAME]" at bounding box center [912, 464] width 368 height 29
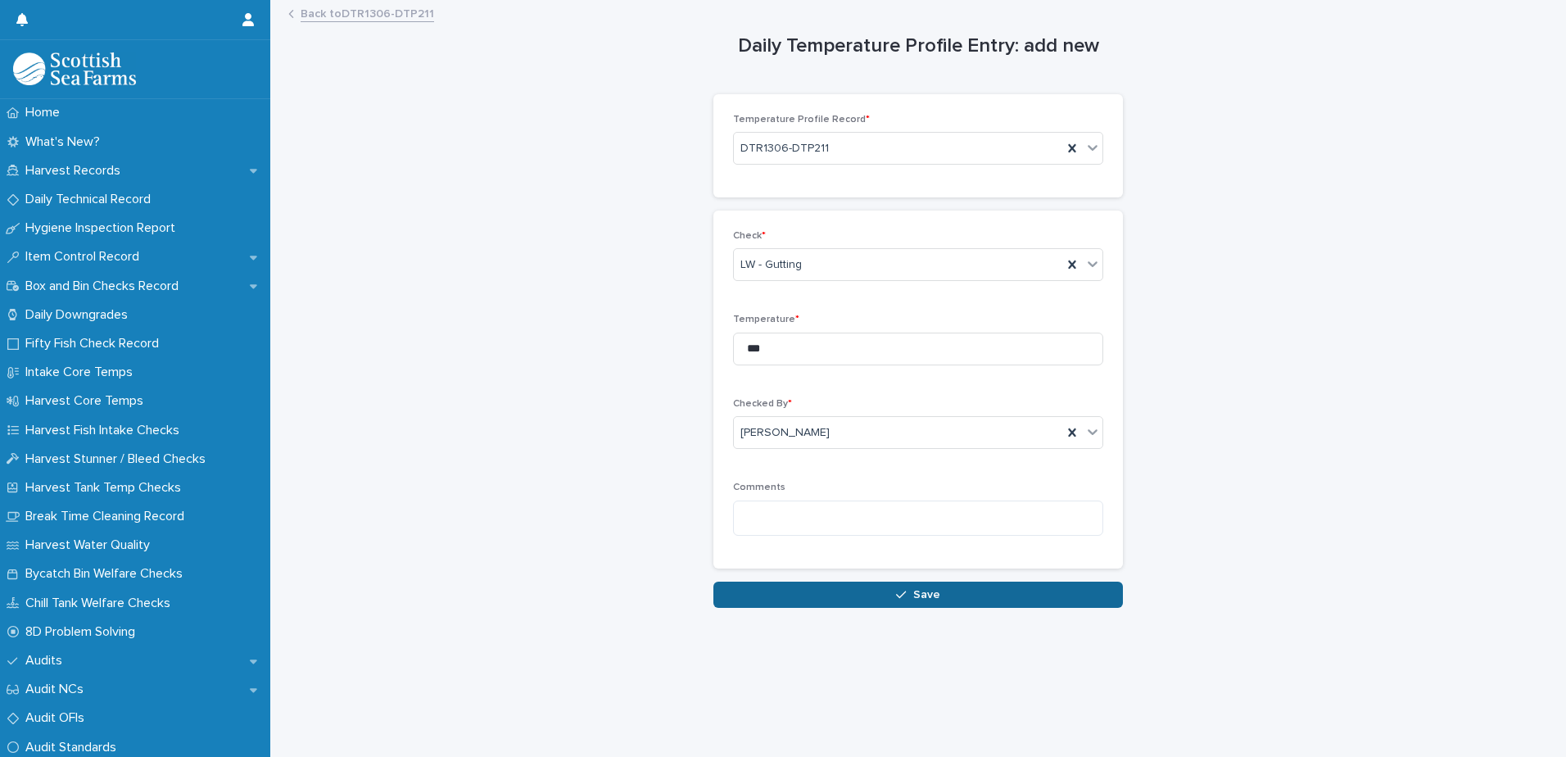
click at [853, 603] on button "Save" at bounding box center [917, 594] width 409 height 26
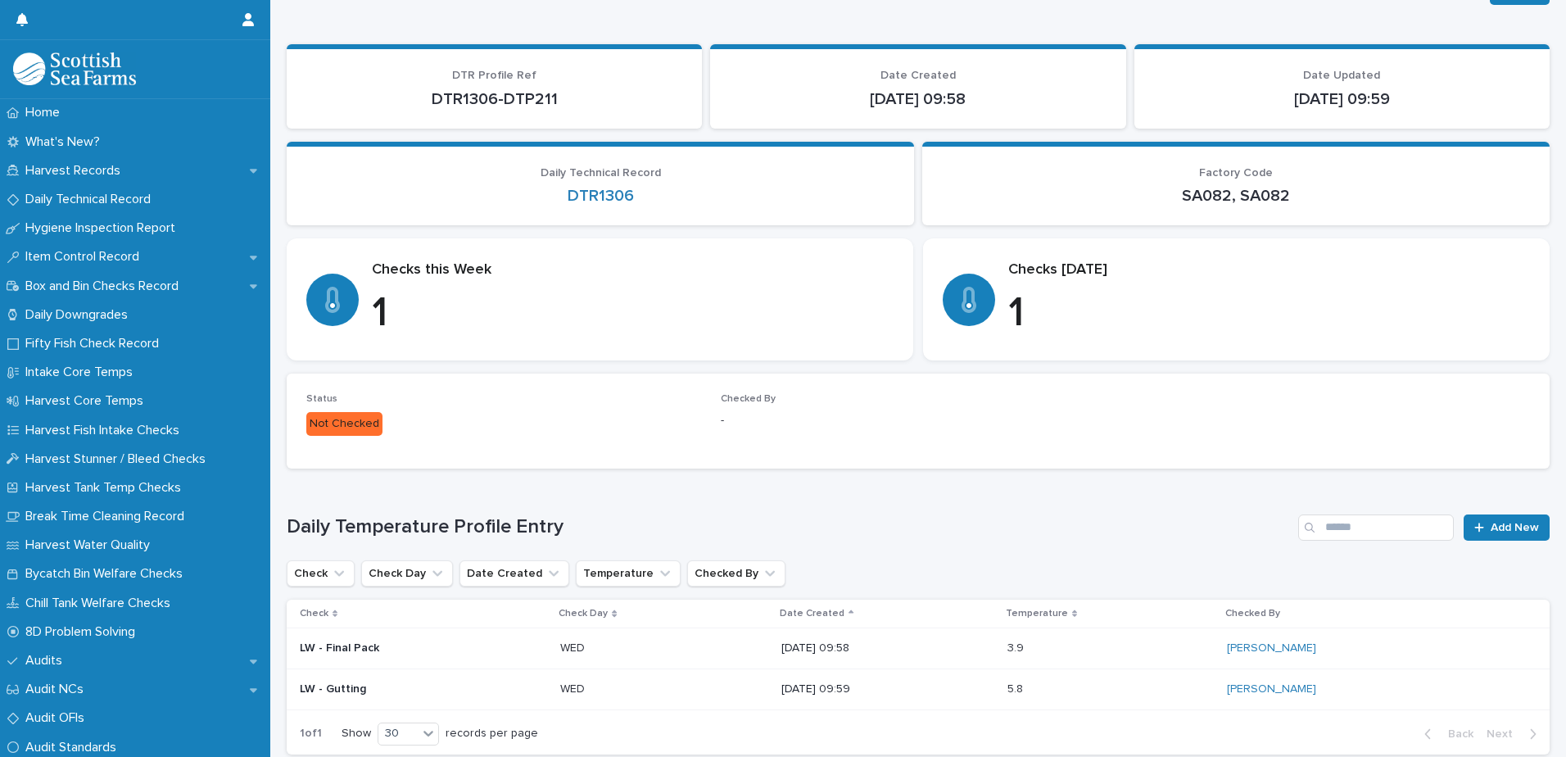
scroll to position [180, 0]
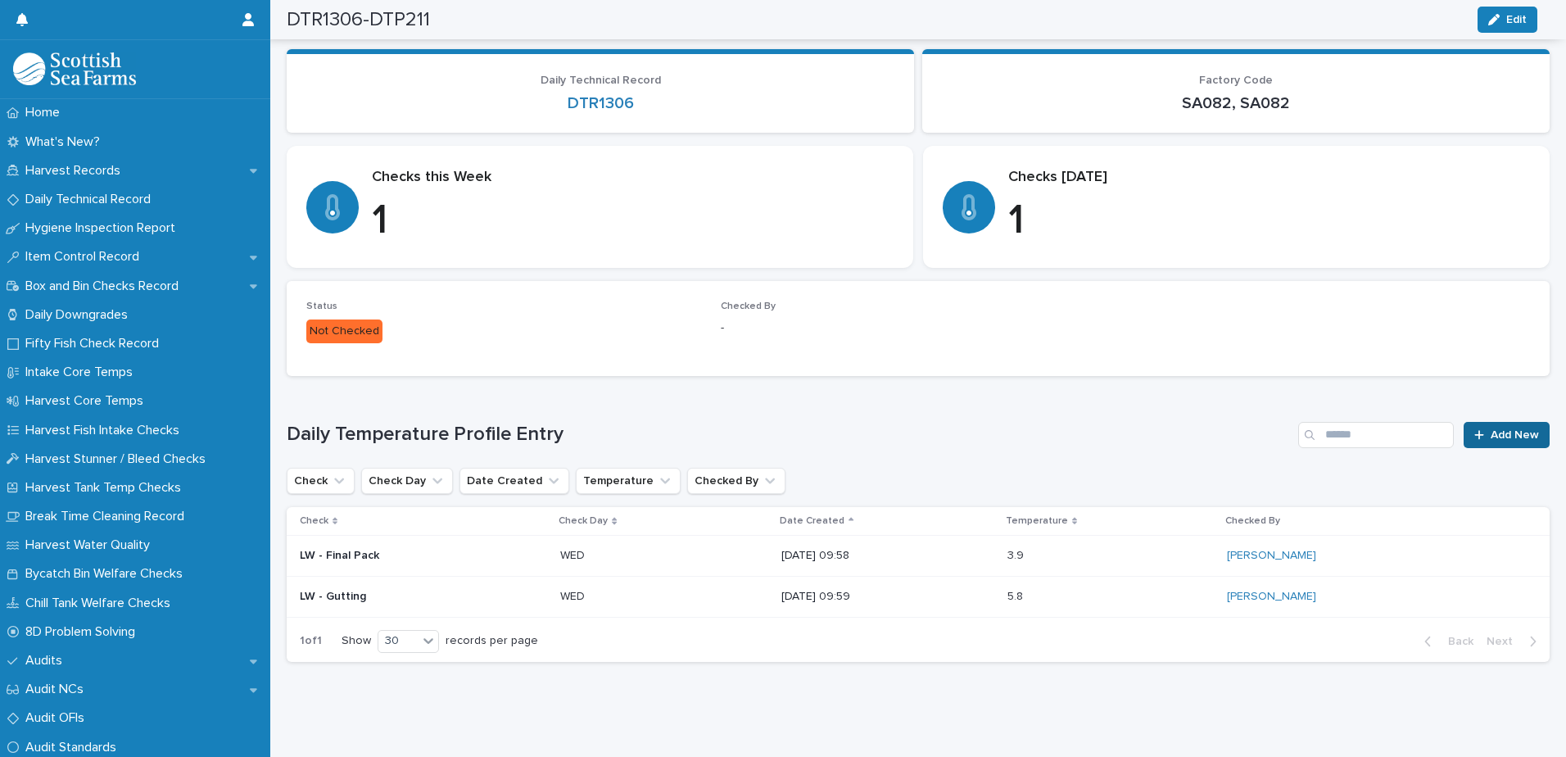
click at [1490, 429] on span "Add New" at bounding box center [1514, 434] width 48 height 11
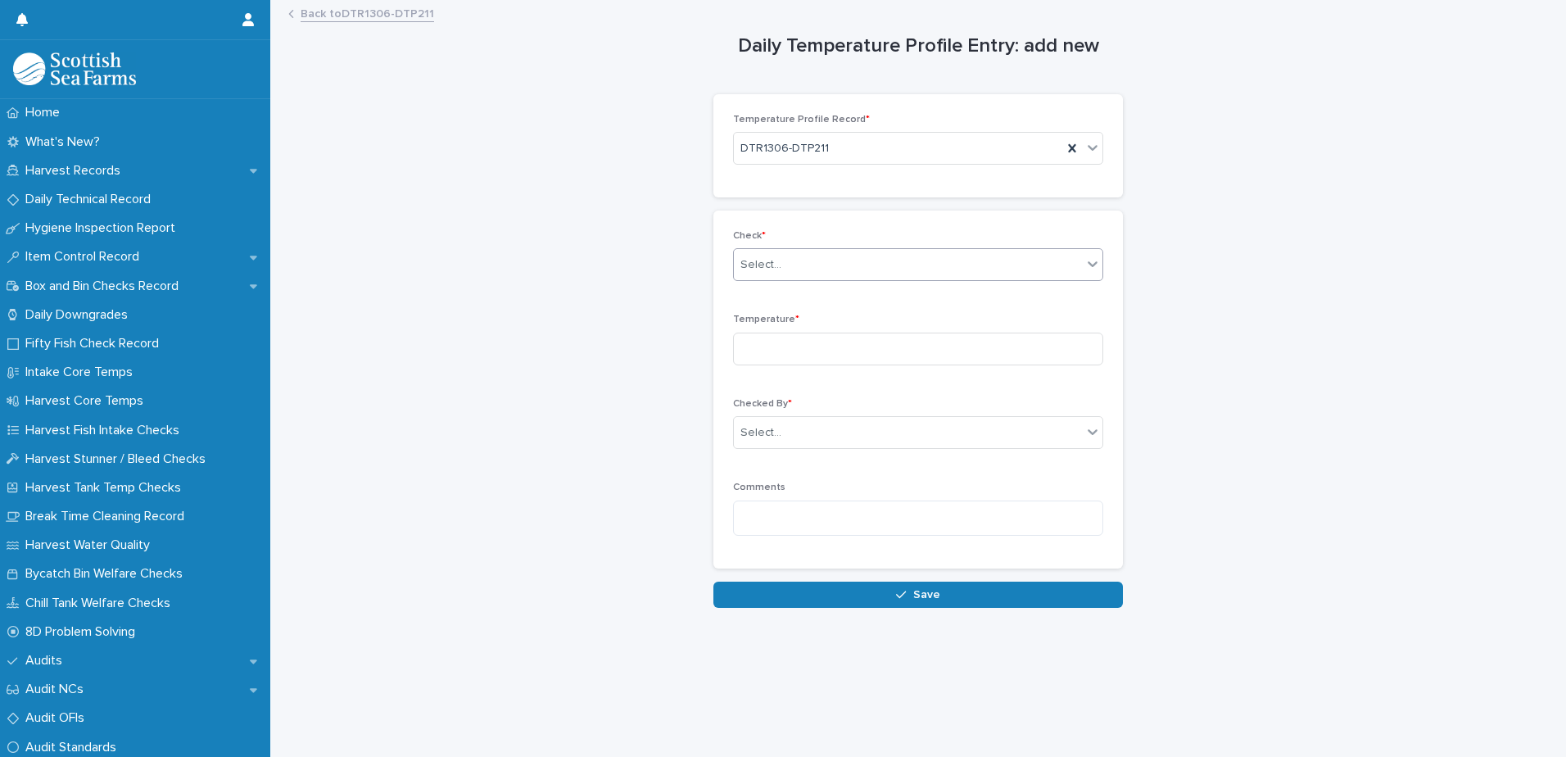
click at [820, 258] on div "Select..." at bounding box center [908, 264] width 348 height 27
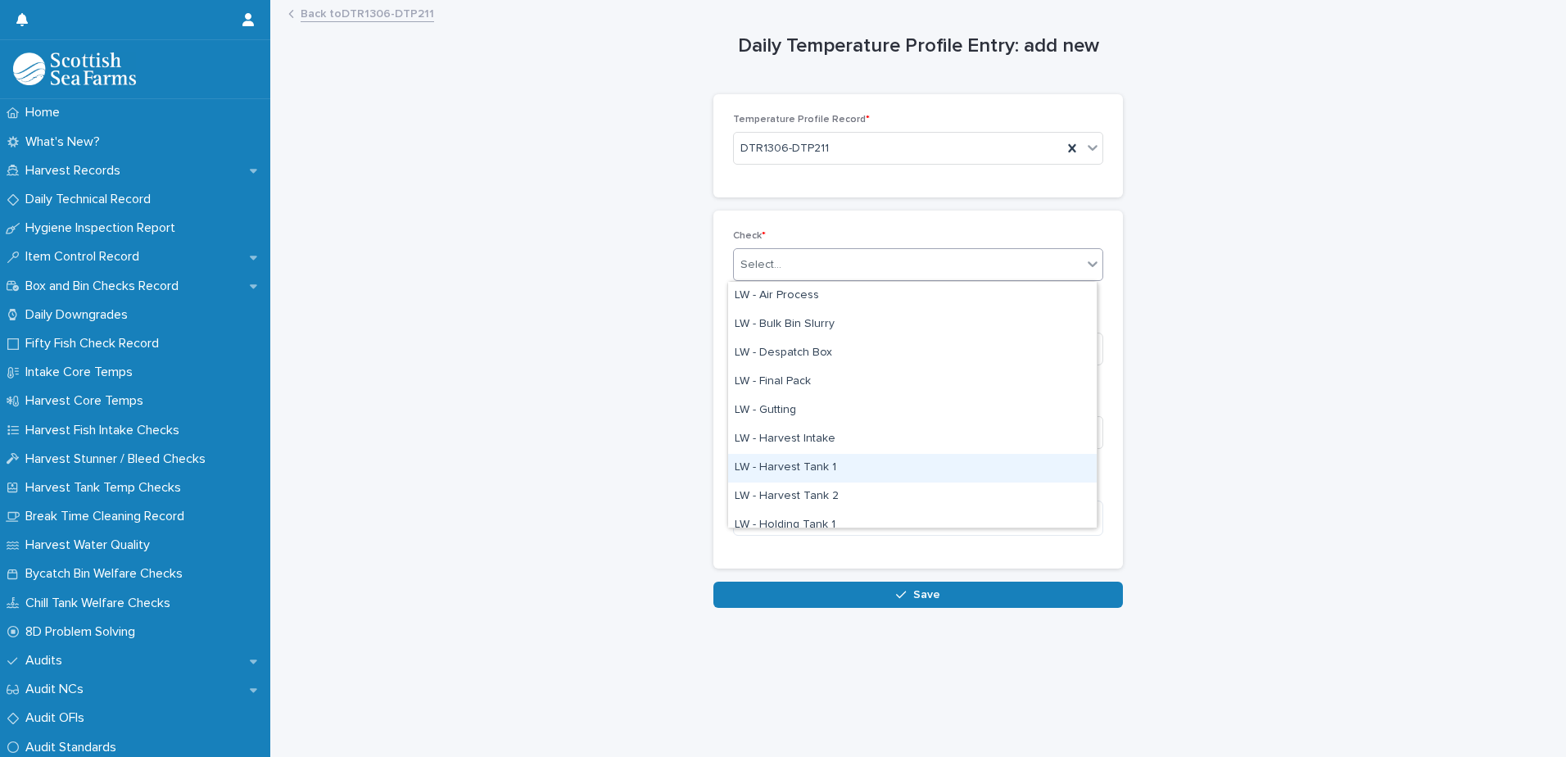
click at [802, 468] on div "LW - Harvest Tank 1" at bounding box center [912, 468] width 368 height 29
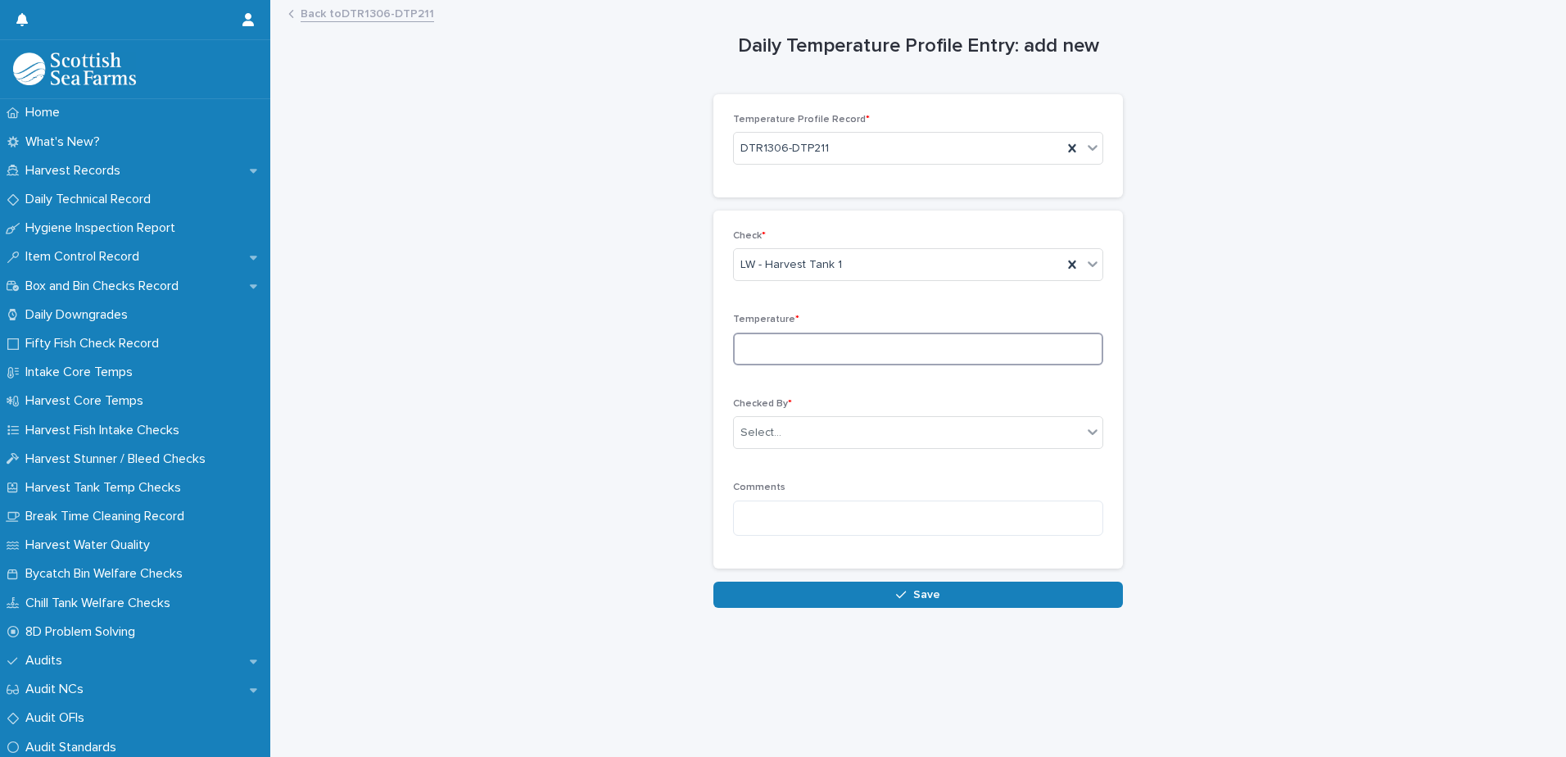
click at [769, 349] on input at bounding box center [918, 348] width 370 height 33
type input "*"
click at [757, 435] on div "Select..." at bounding box center [760, 432] width 41 height 17
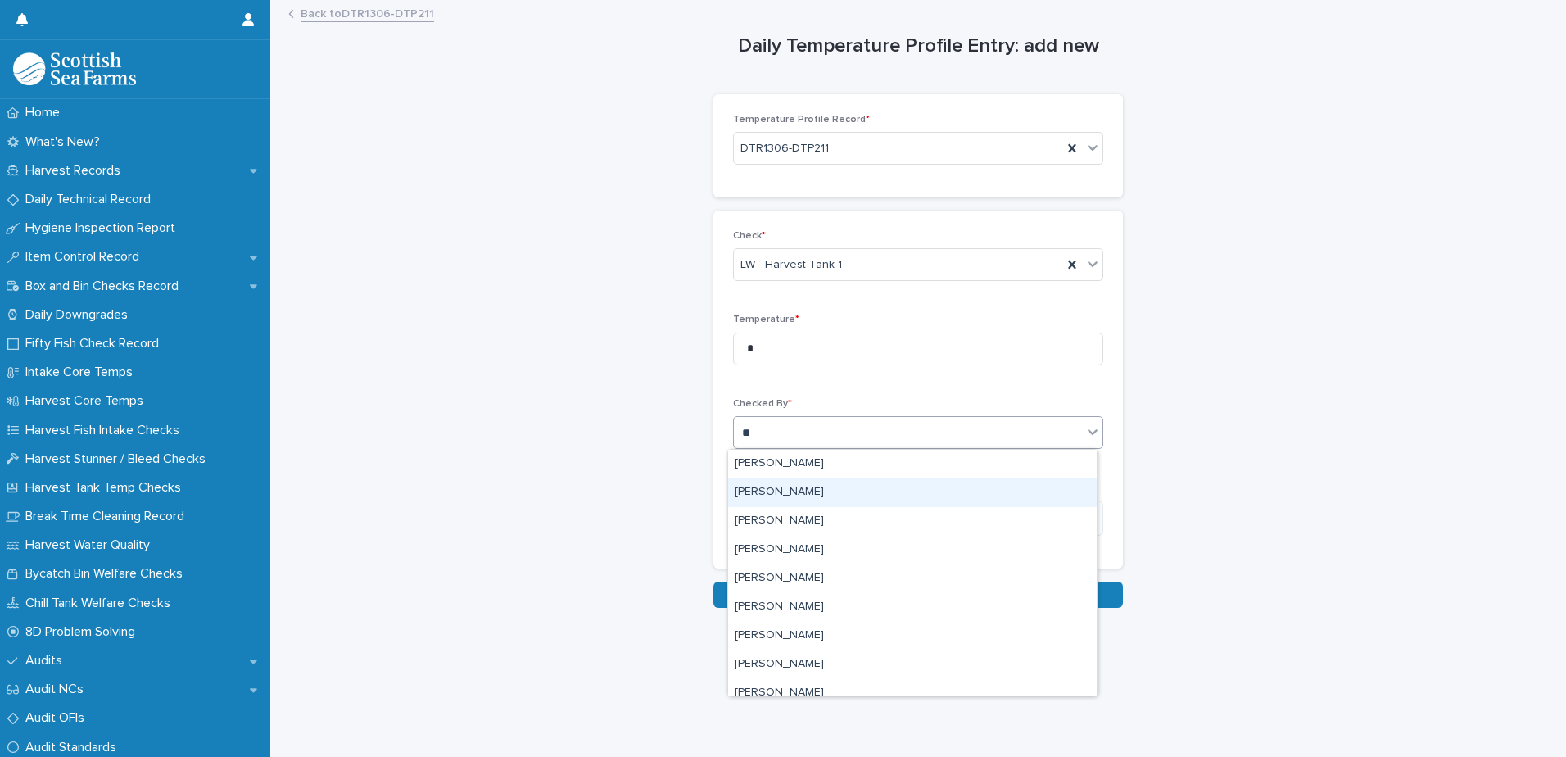
type input "***"
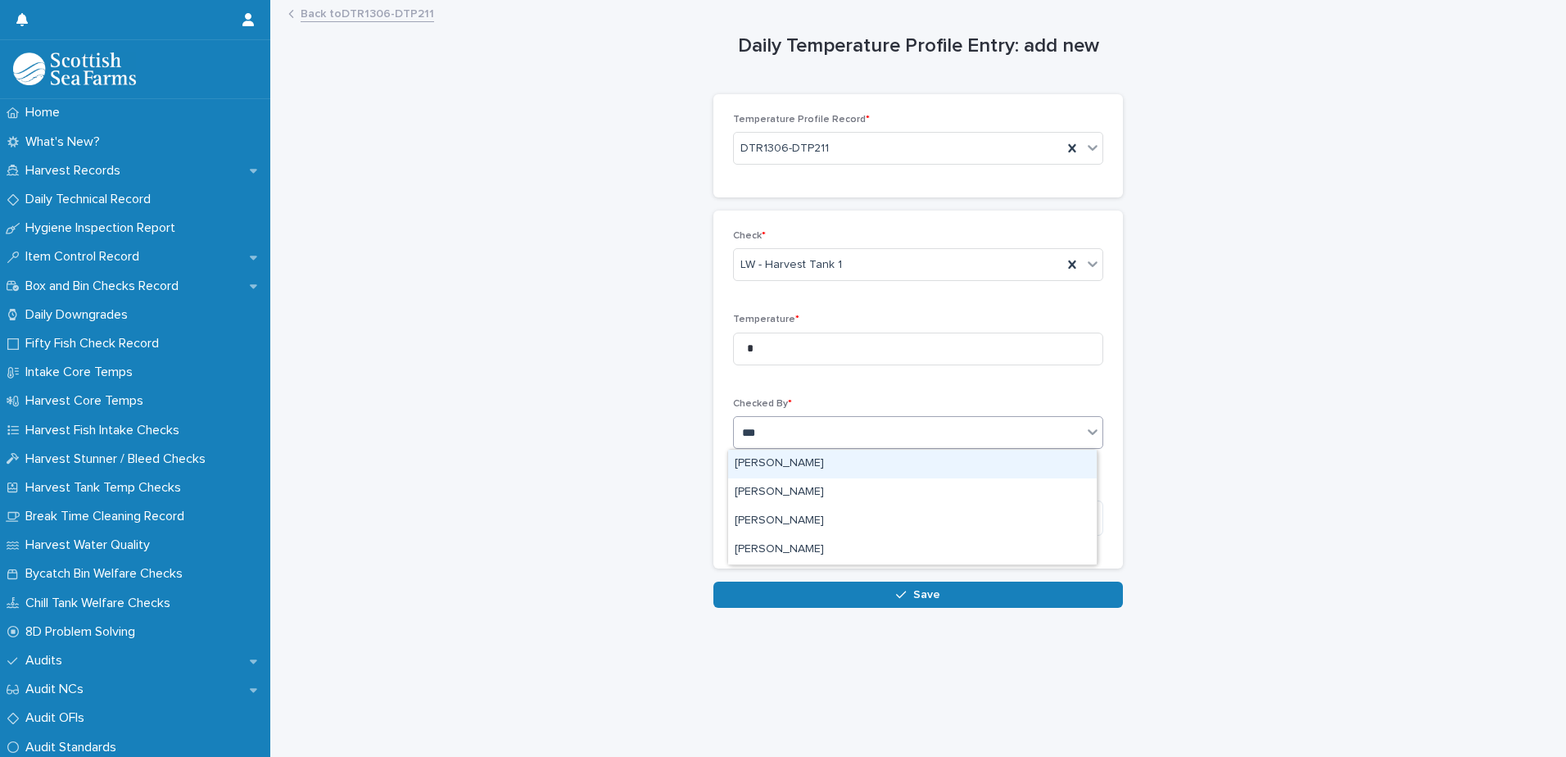
click at [761, 461] on div "[PERSON_NAME]" at bounding box center [912, 464] width 368 height 29
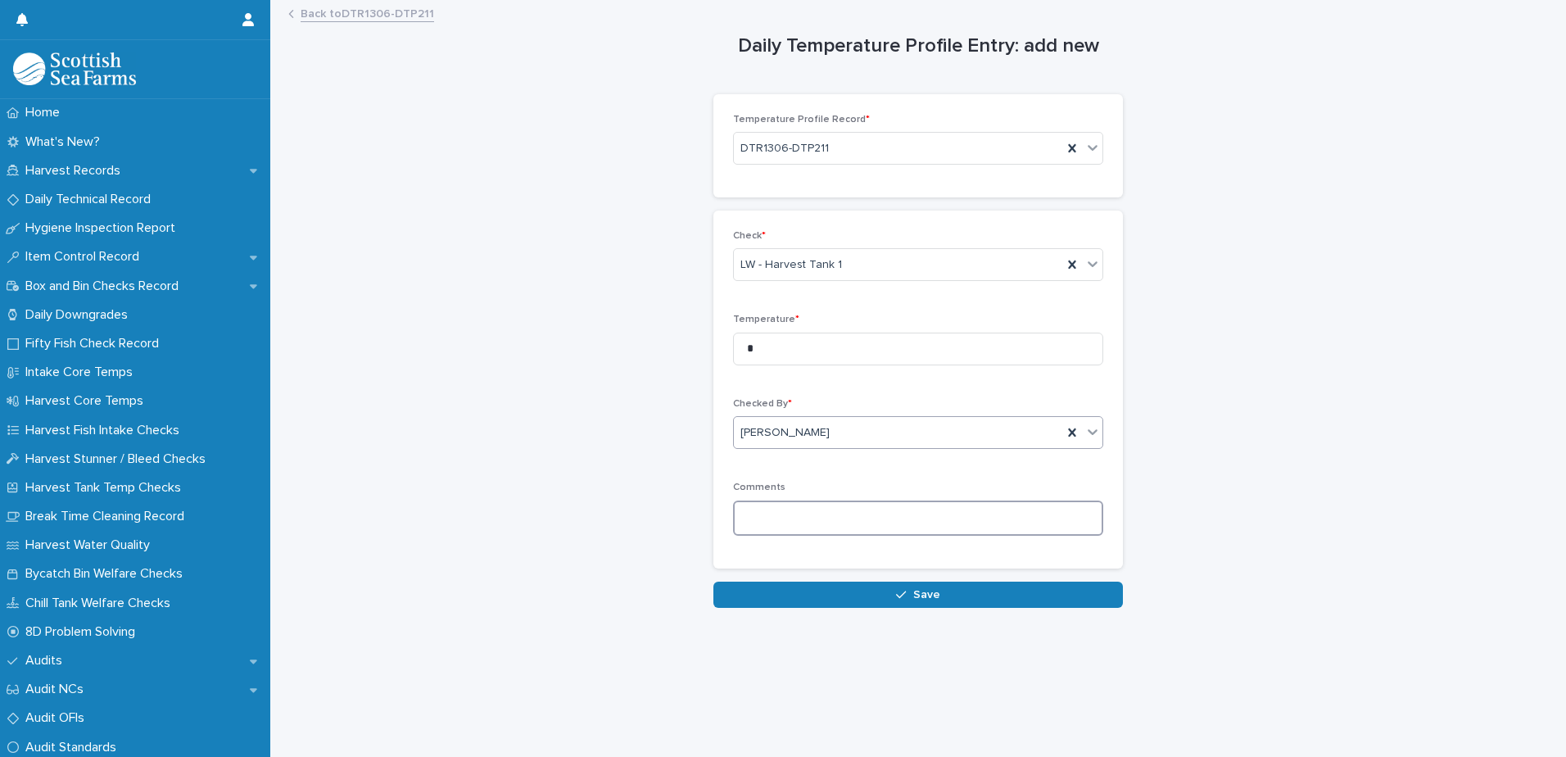
click at [751, 507] on textarea at bounding box center [918, 517] width 370 height 35
click at [896, 585] on button "Save" at bounding box center [917, 594] width 409 height 26
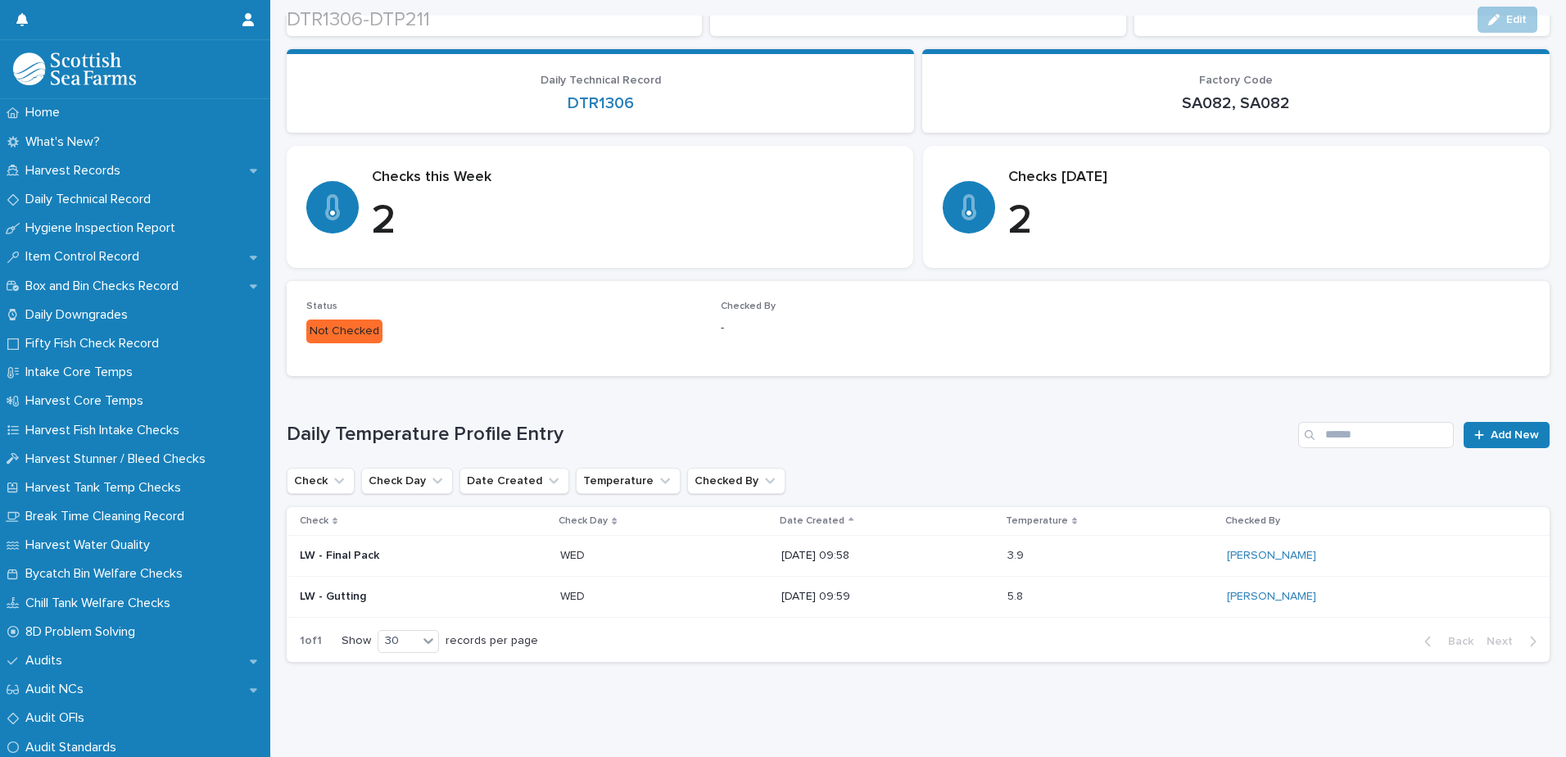
scroll to position [180, 0]
click at [1481, 422] on link "Add New" at bounding box center [1506, 435] width 86 height 26
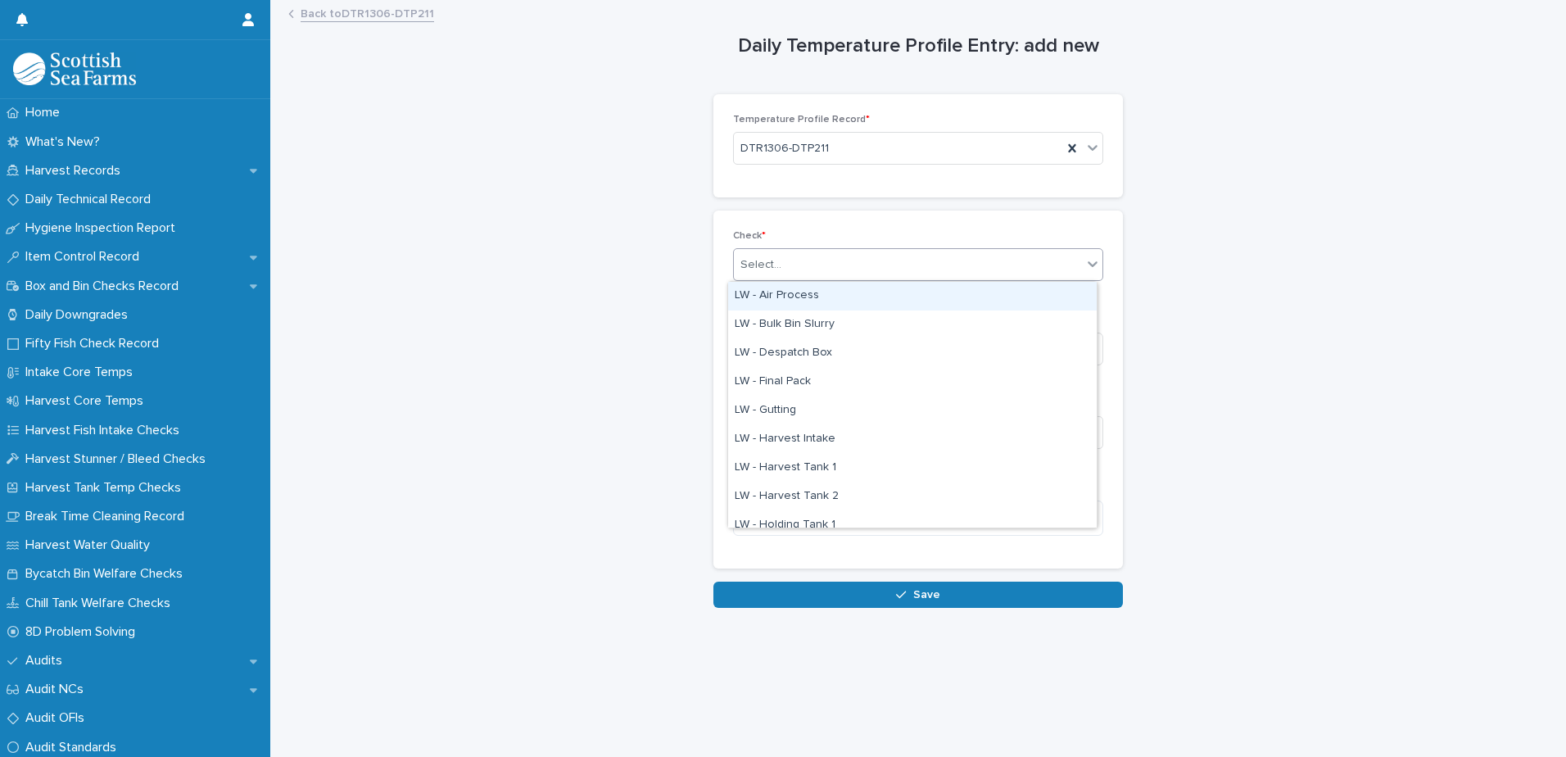
click at [758, 273] on div "Select..." at bounding box center [760, 264] width 41 height 17
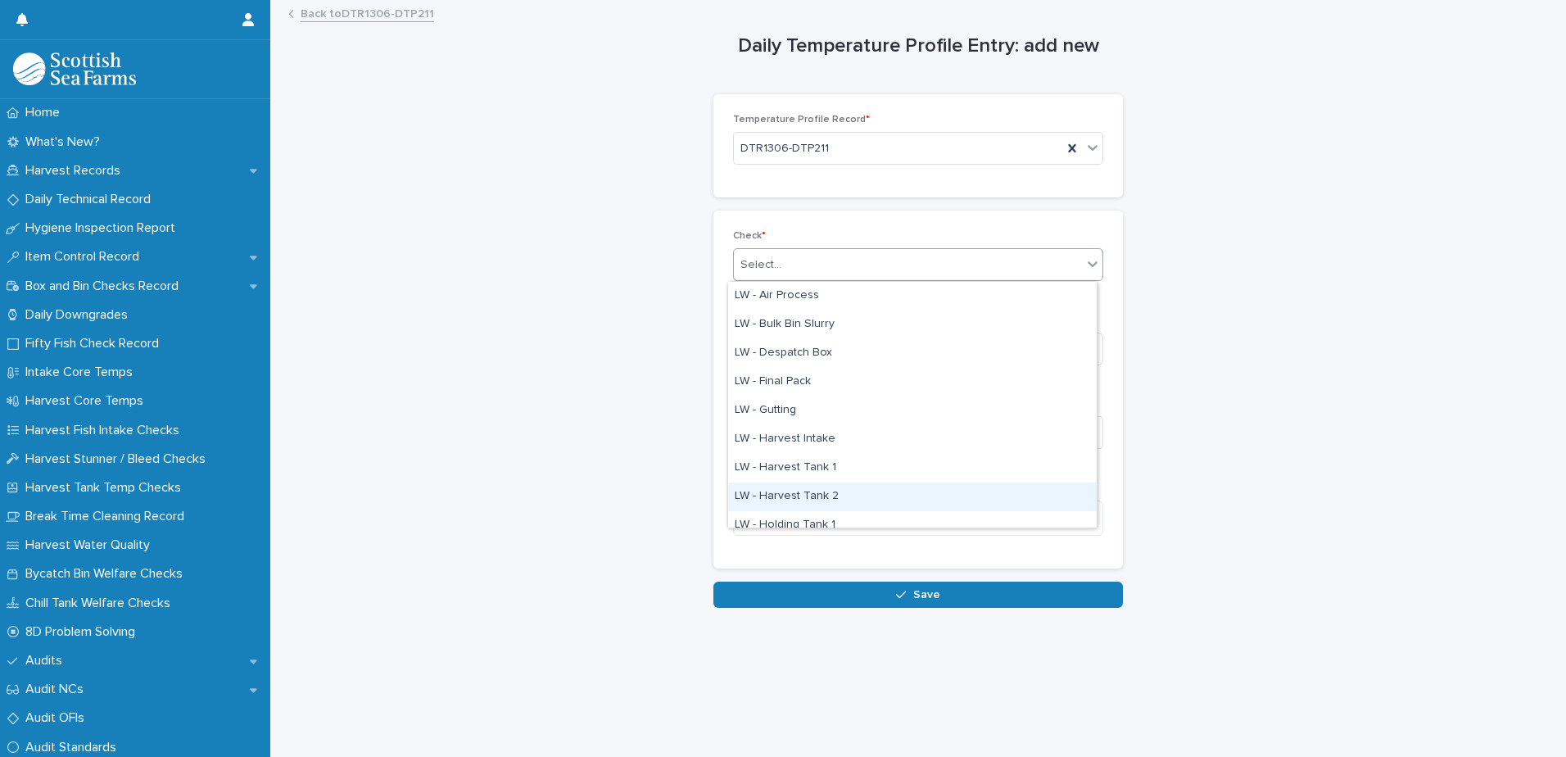
click at [806, 492] on div "LW - Harvest Tank 2" at bounding box center [912, 496] width 368 height 29
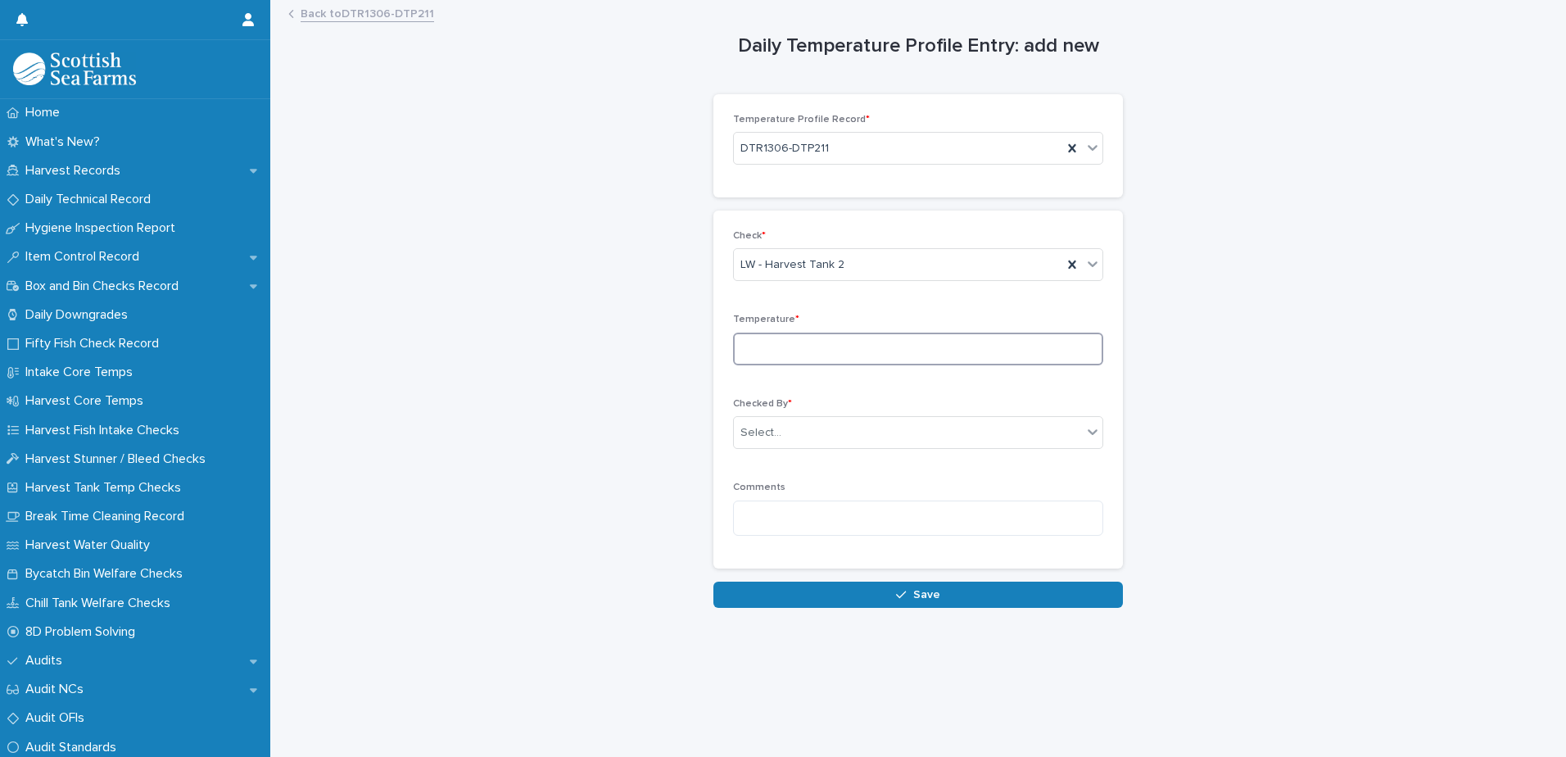
click at [758, 350] on input at bounding box center [918, 348] width 370 height 33
type input "*"
click at [761, 438] on div "Select..." at bounding box center [760, 432] width 41 height 17
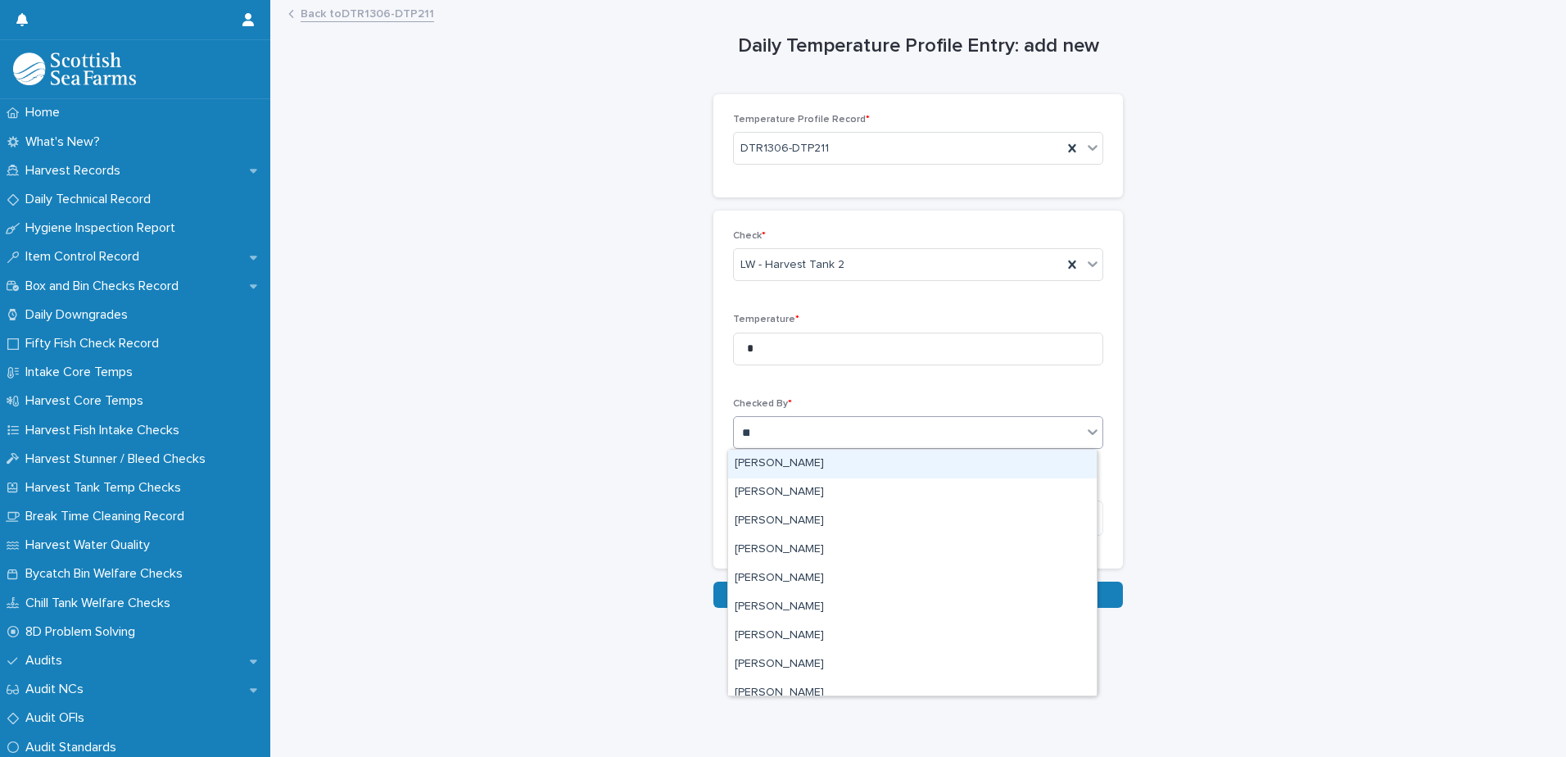
type input "***"
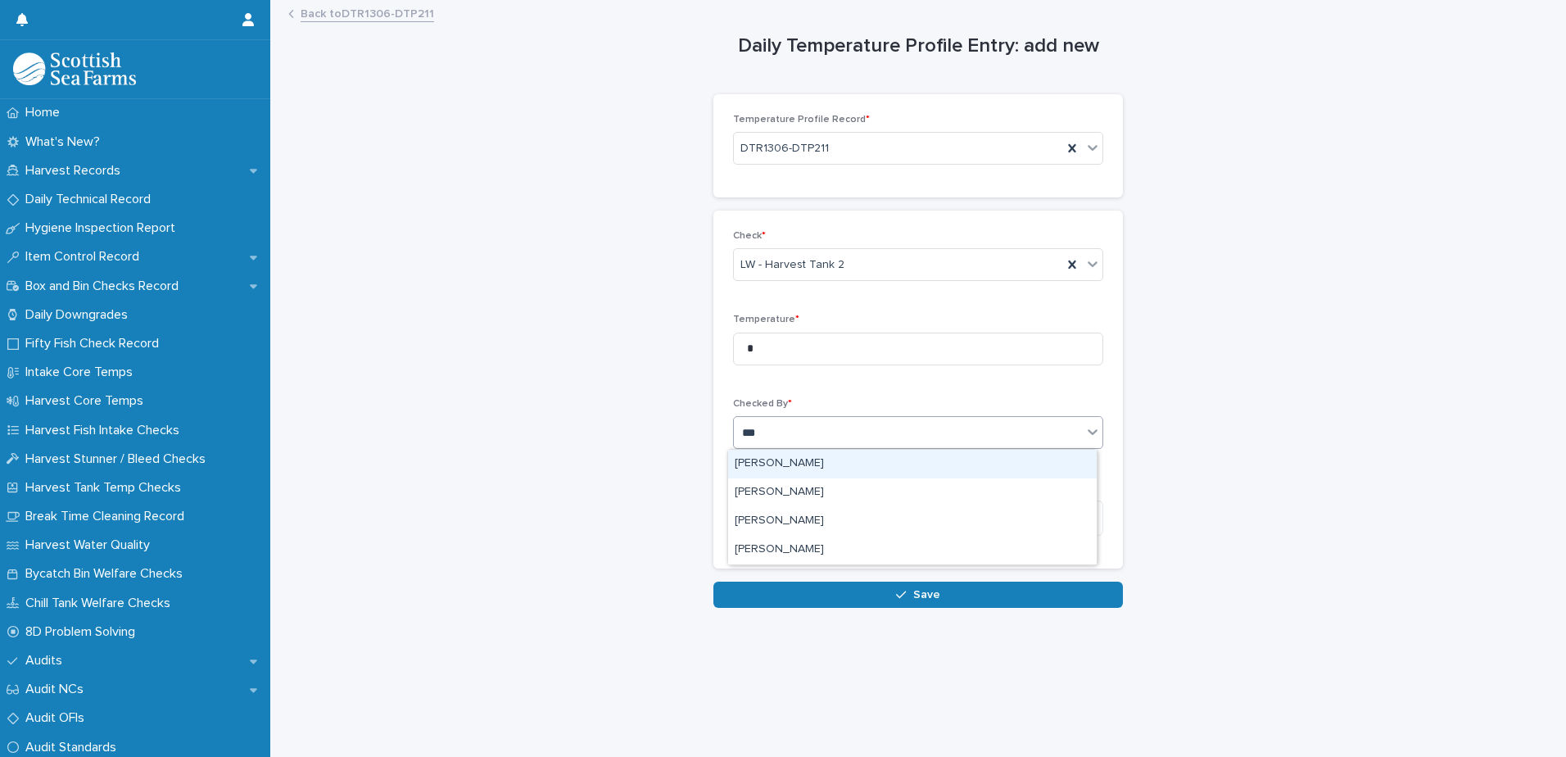
click at [775, 457] on div "[PERSON_NAME]" at bounding box center [912, 464] width 368 height 29
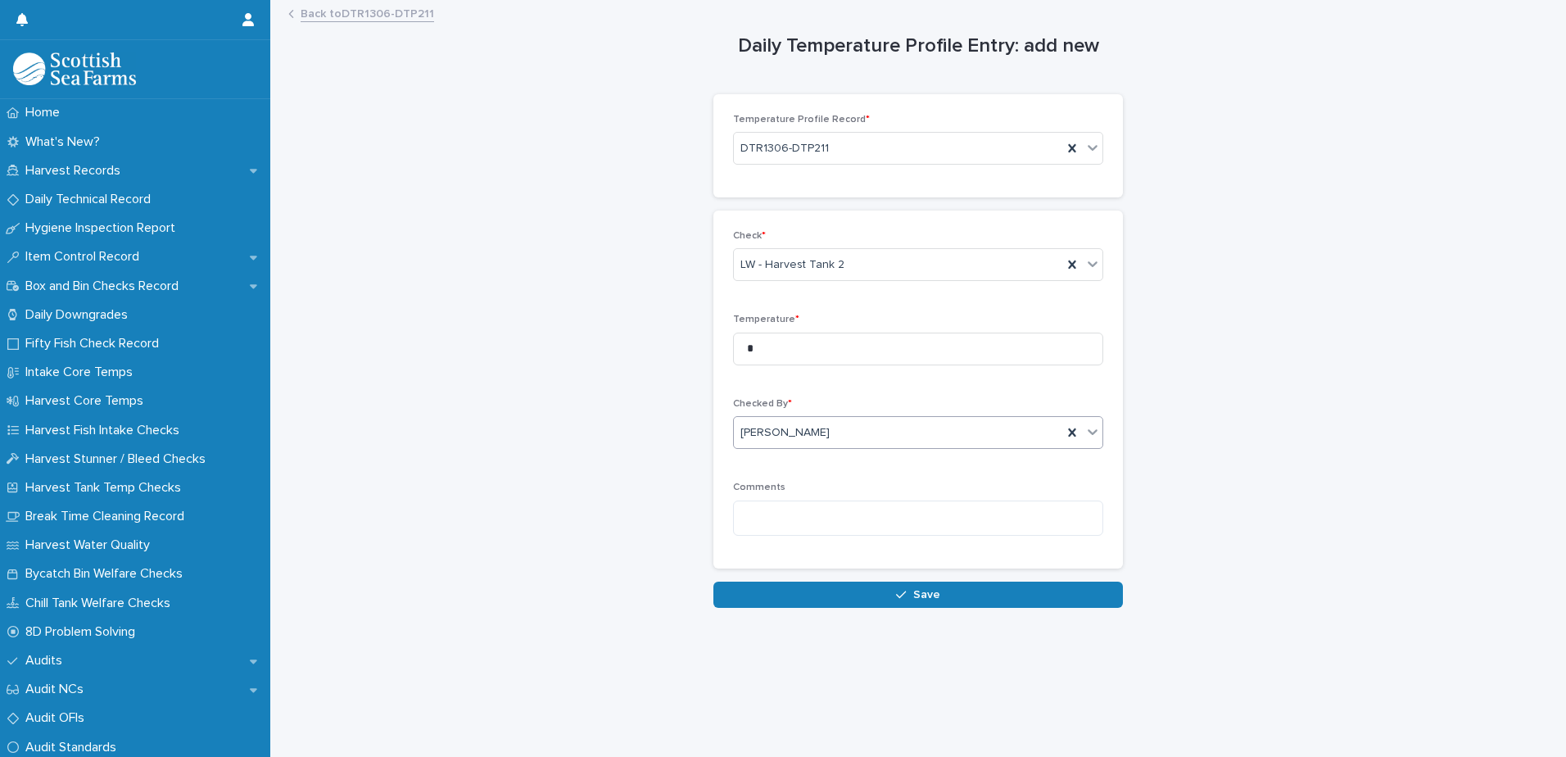
drag, startPoint x: 791, startPoint y: 587, endPoint x: 802, endPoint y: 585, distance: 11.6
click at [791, 588] on button "Save" at bounding box center [917, 594] width 409 height 26
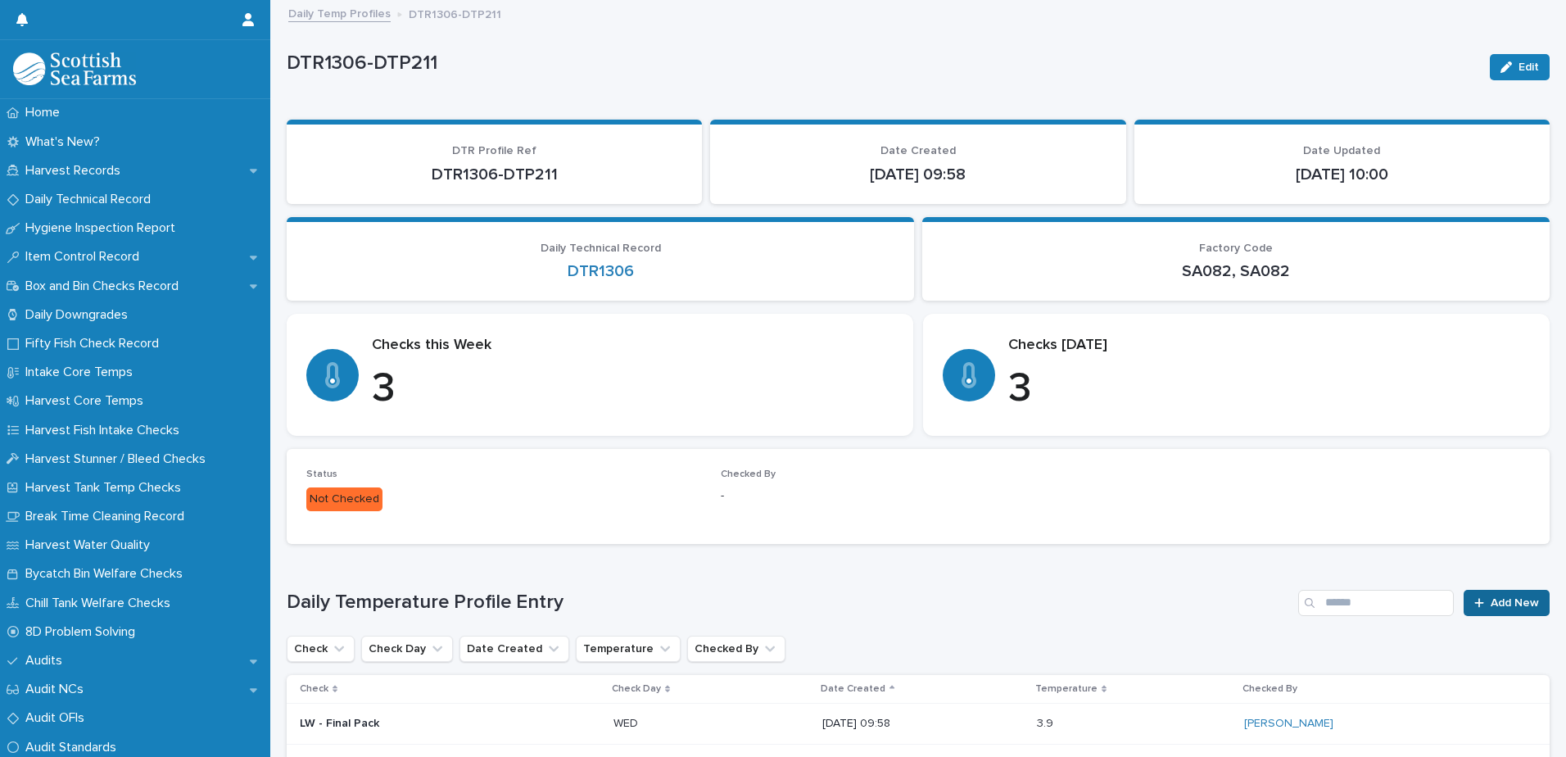
click at [1474, 606] on icon at bounding box center [1479, 602] width 10 height 11
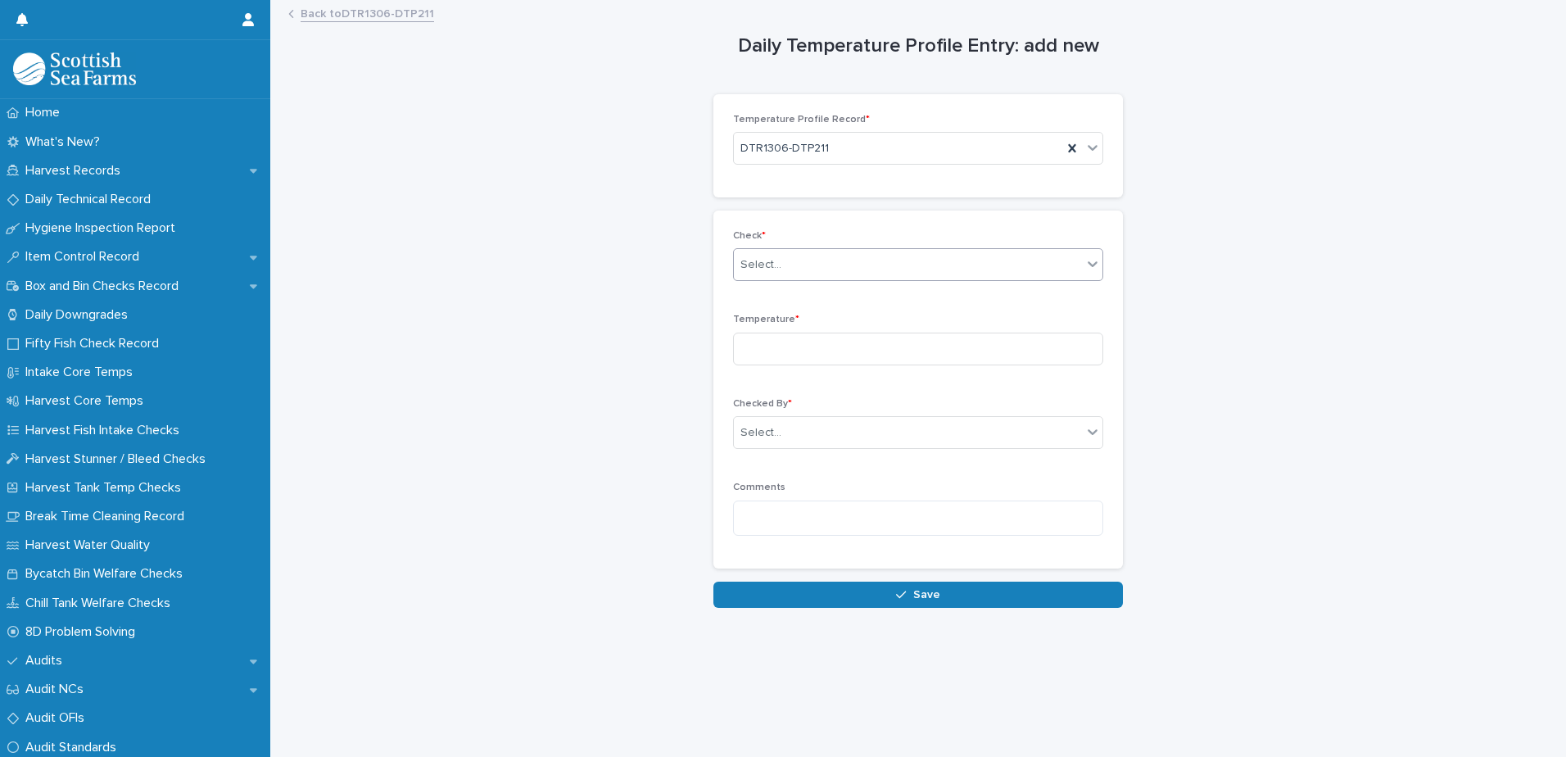
click at [758, 269] on div "Select..." at bounding box center [760, 264] width 41 height 17
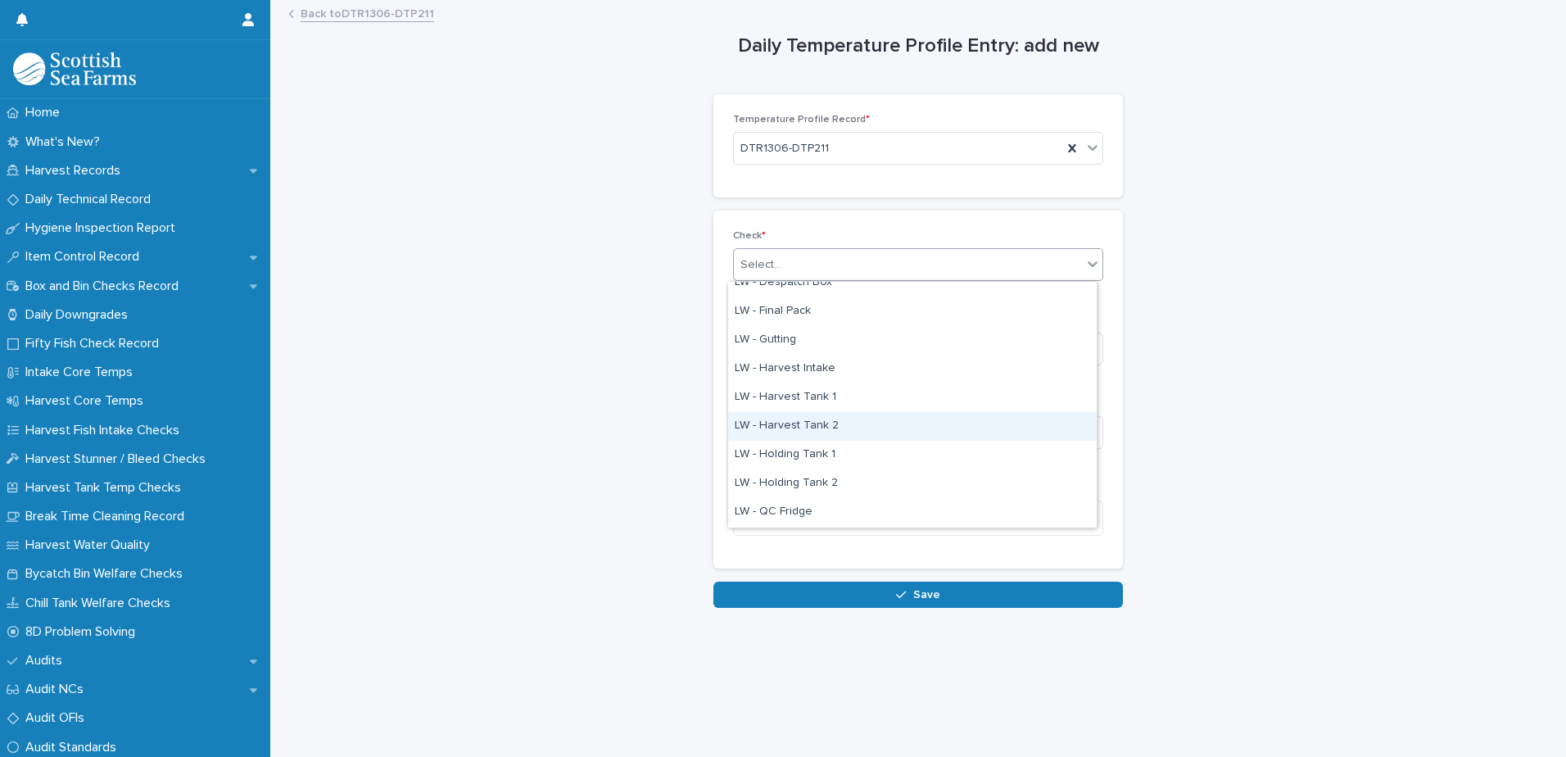
scroll to position [164, 0]
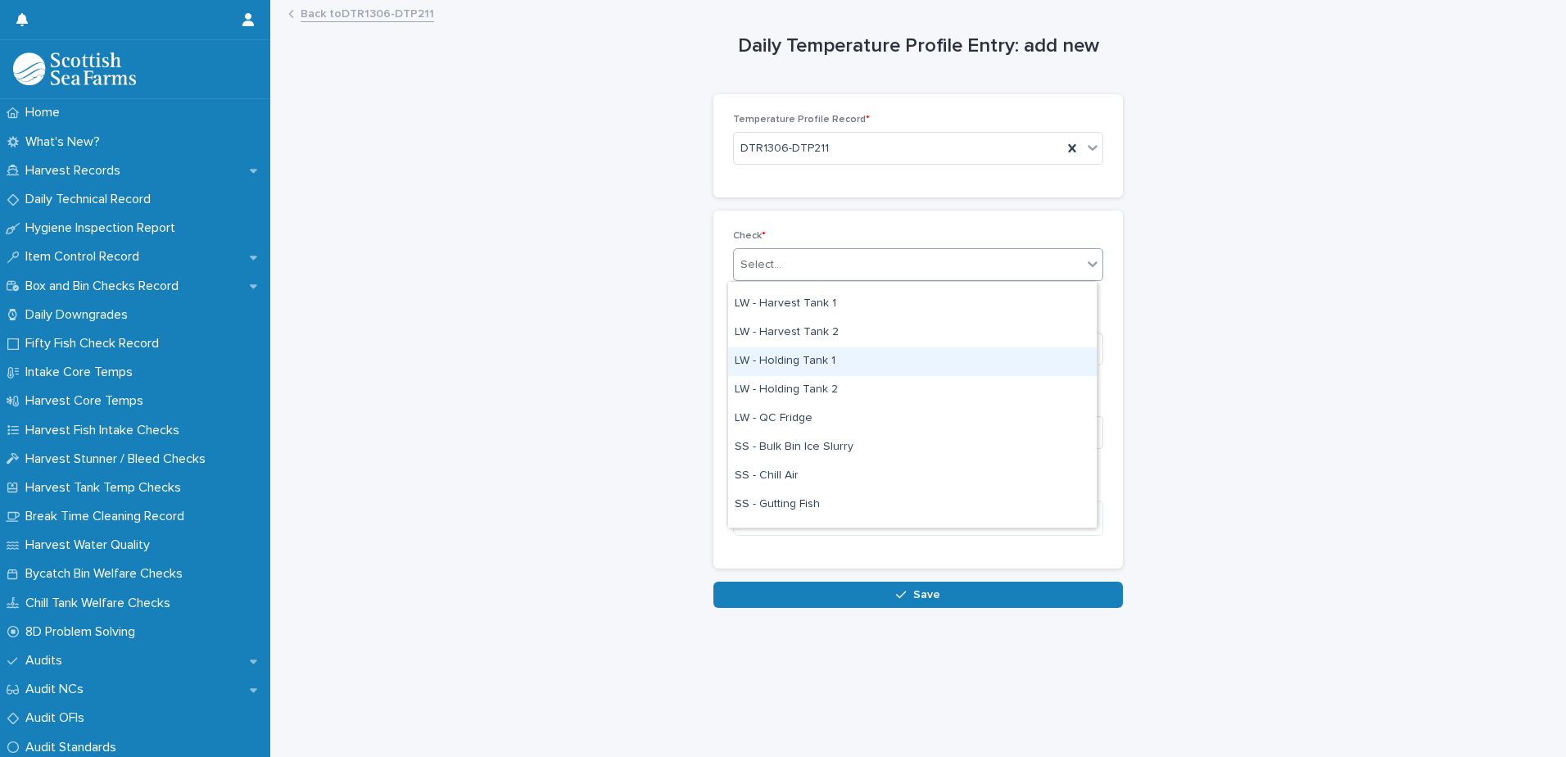
click at [810, 361] on div "LW - Holding Tank 1" at bounding box center [912, 361] width 368 height 29
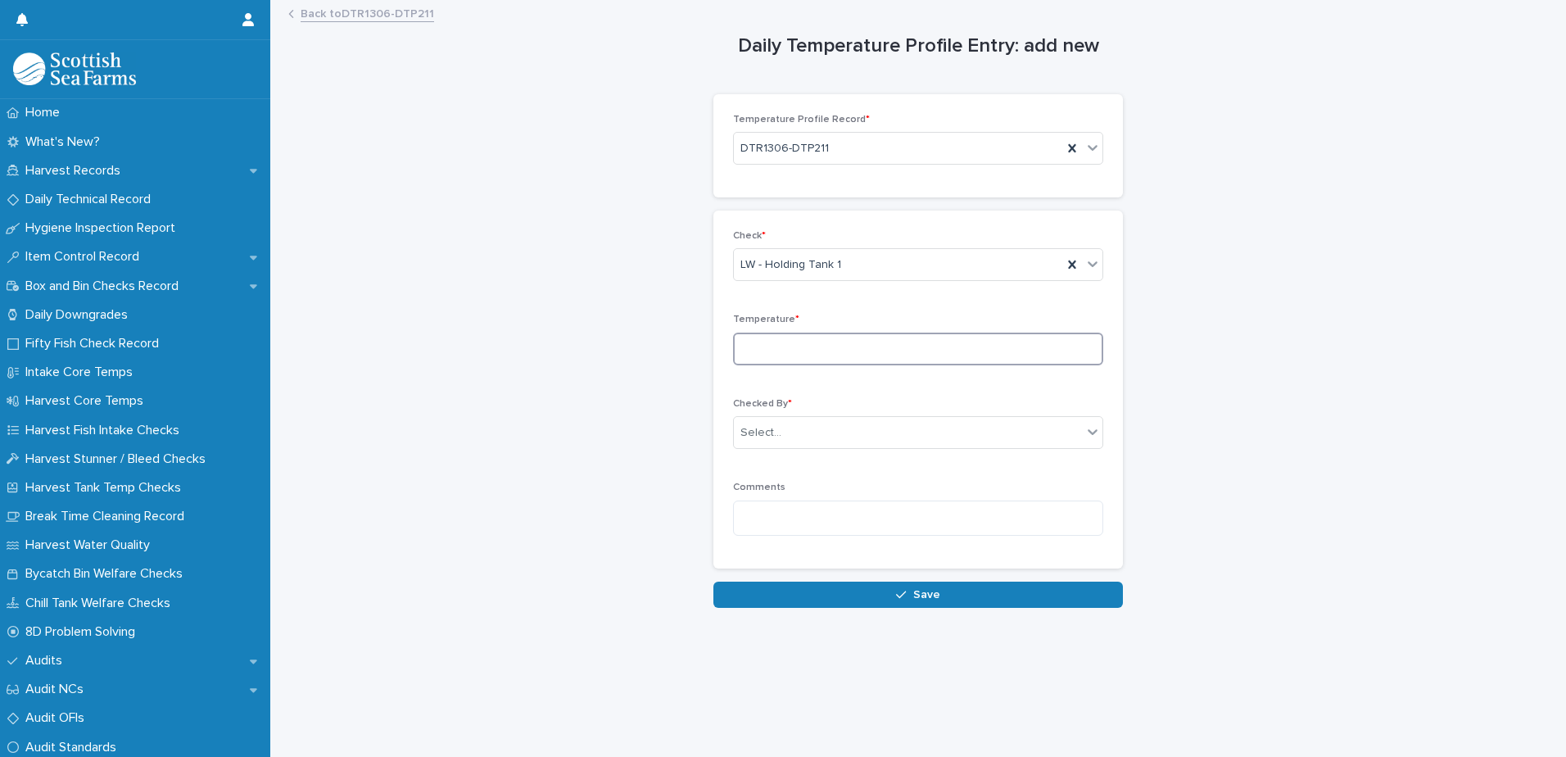
click at [757, 347] on input at bounding box center [918, 348] width 370 height 33
type input "*"
click at [771, 443] on div "Select..." at bounding box center [908, 432] width 348 height 27
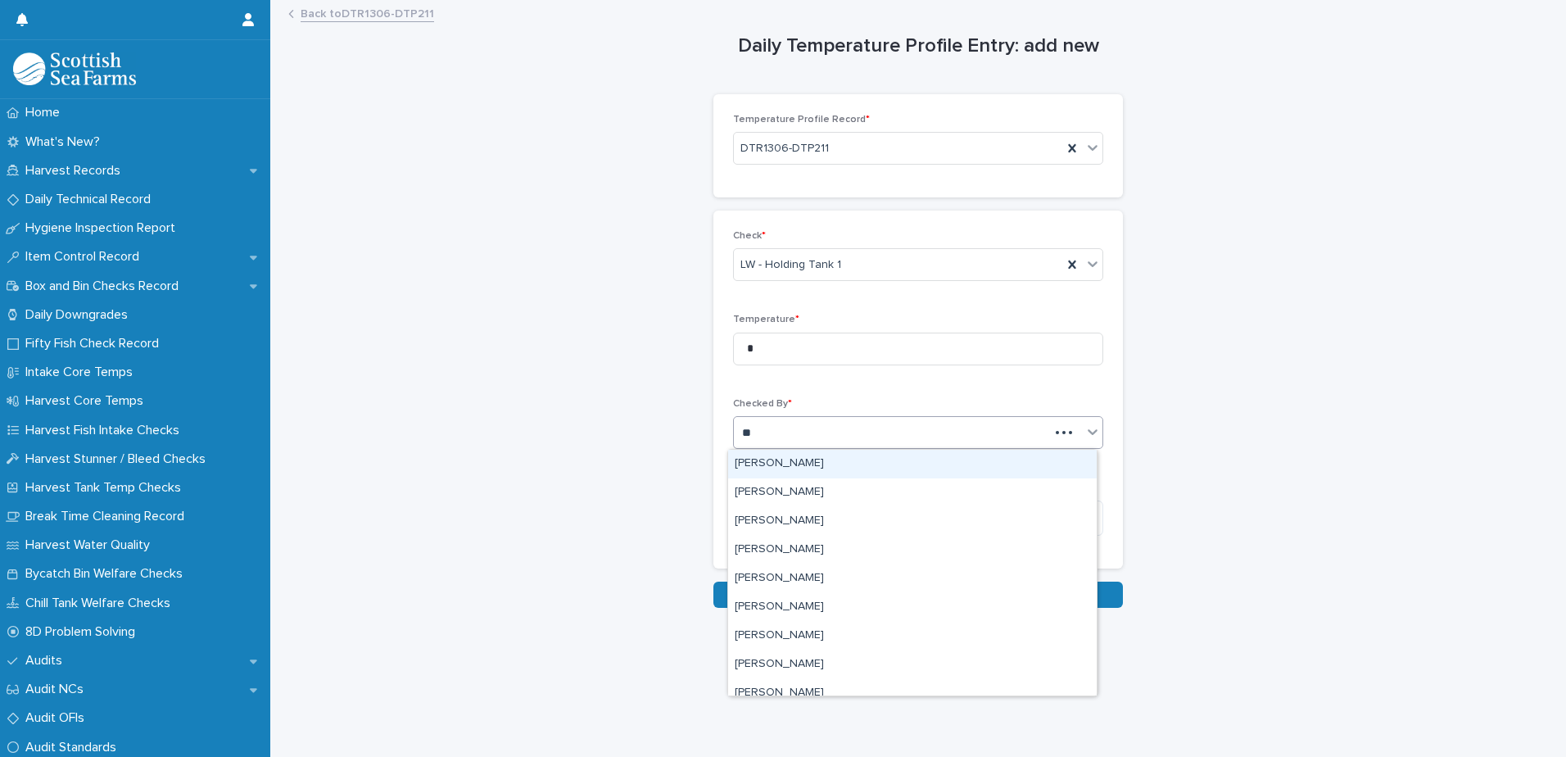
type input "***"
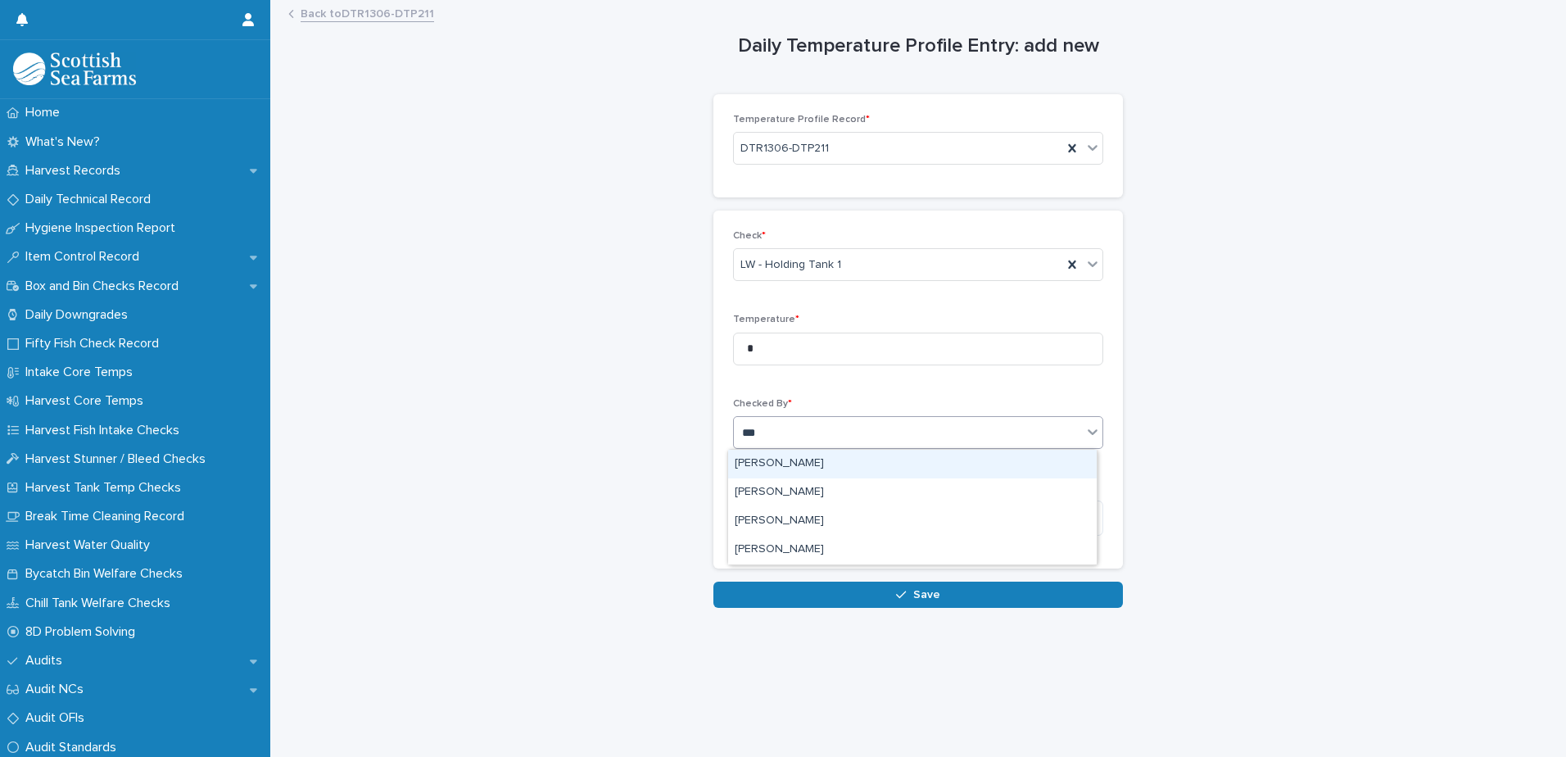
click at [767, 464] on div "[PERSON_NAME]" at bounding box center [912, 464] width 368 height 29
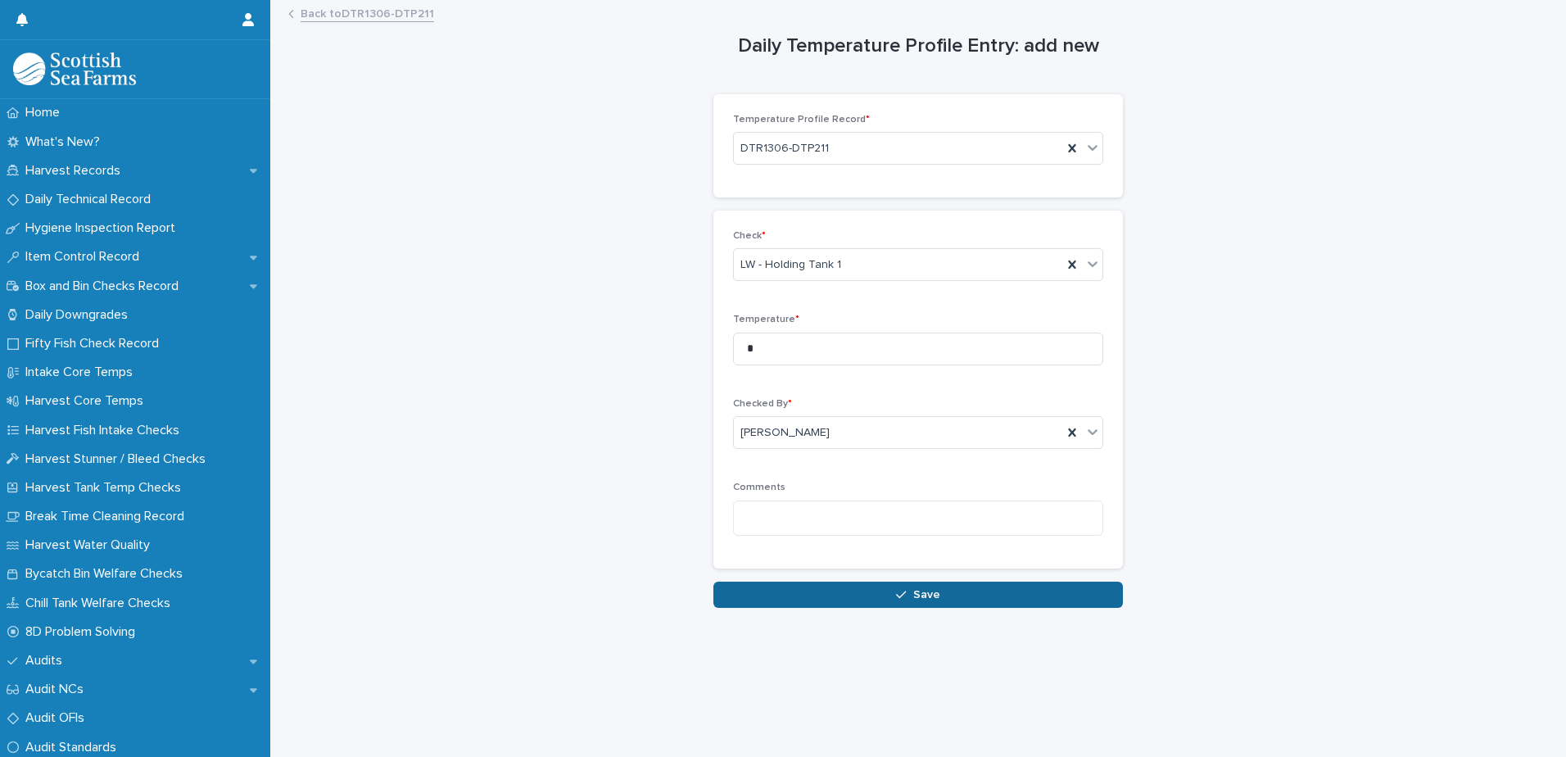
click at [759, 604] on button "Save" at bounding box center [917, 594] width 409 height 26
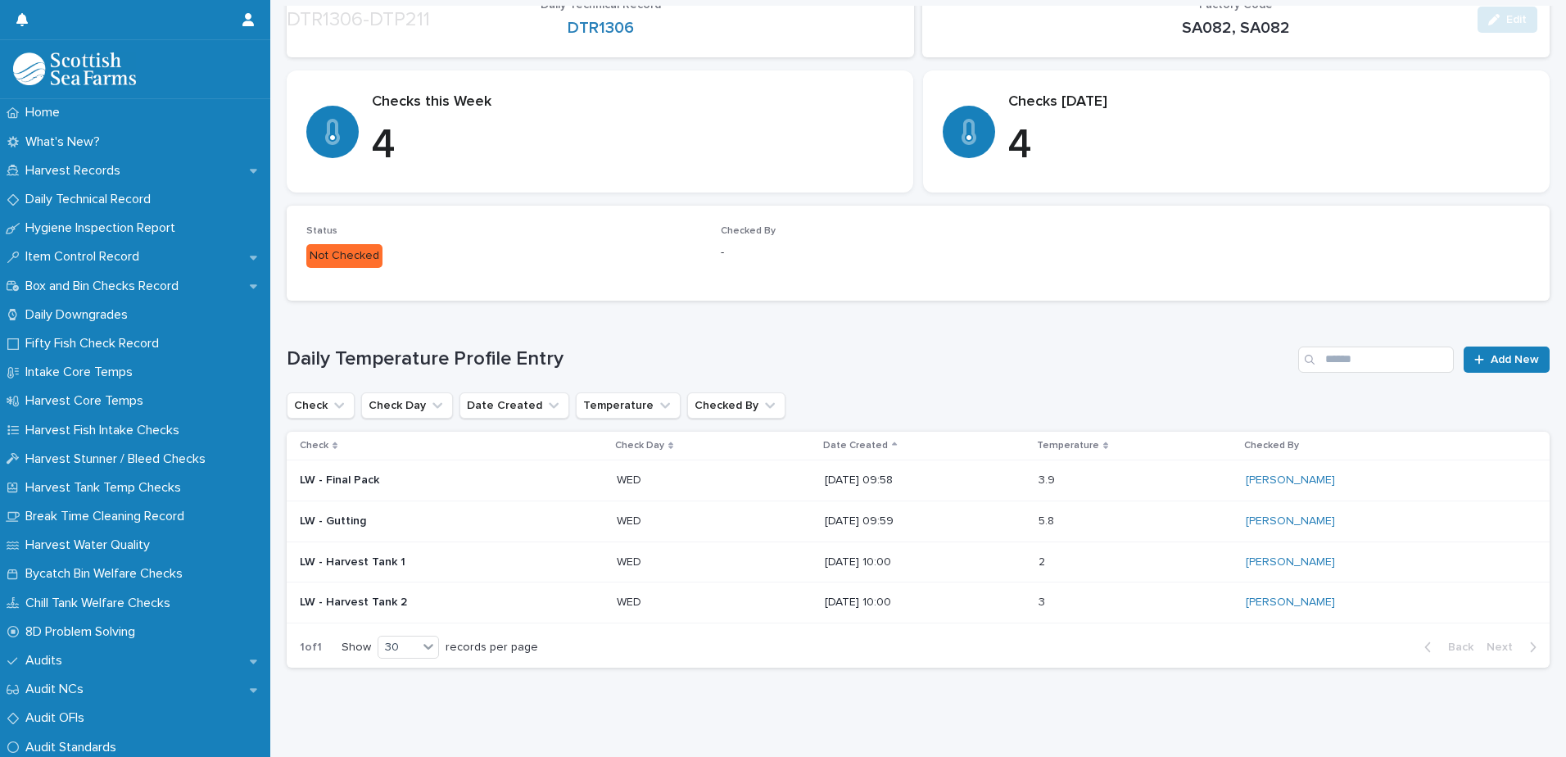
scroll to position [261, 0]
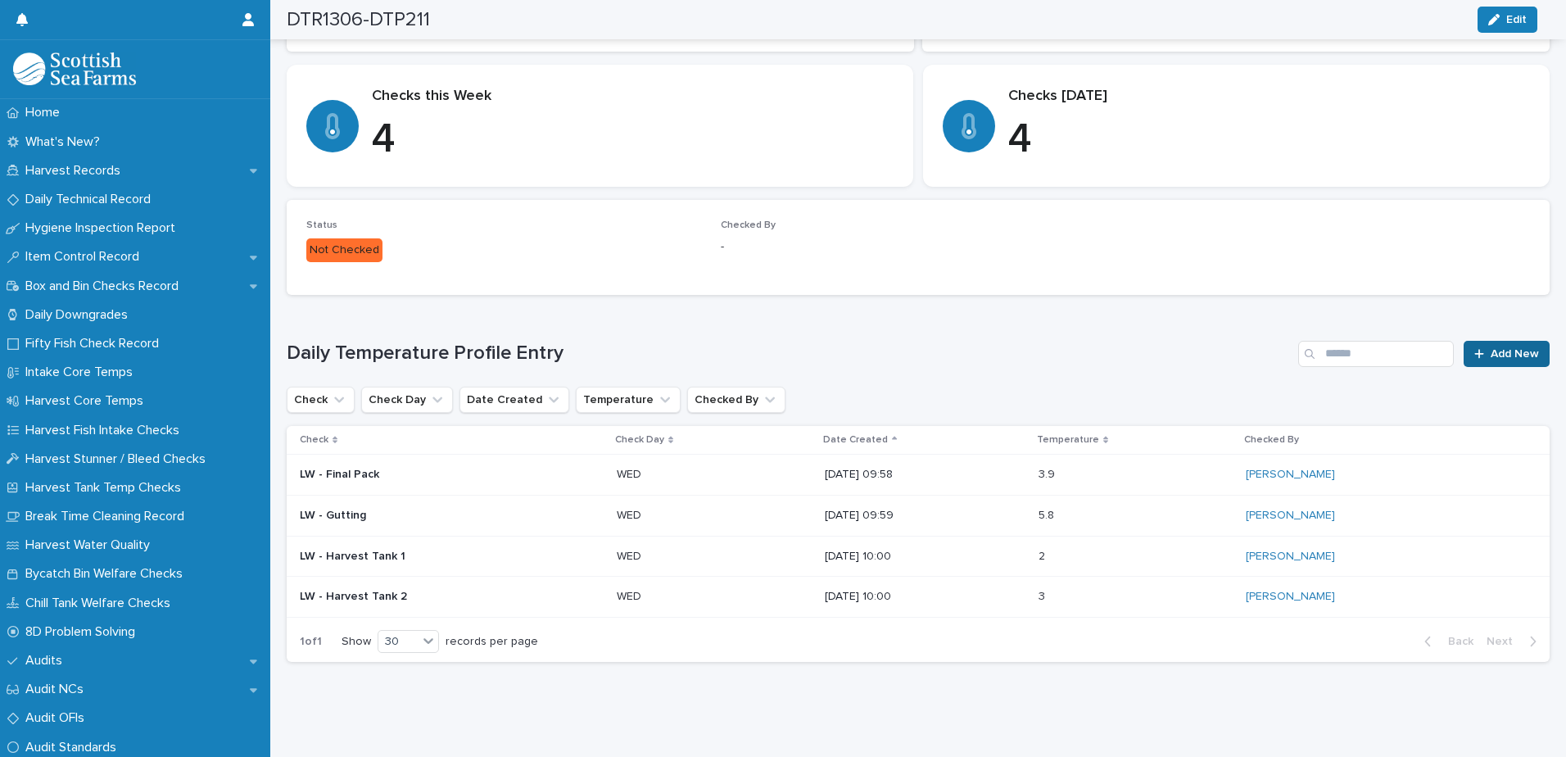
click at [1491, 348] on span "Add New" at bounding box center [1514, 353] width 48 height 11
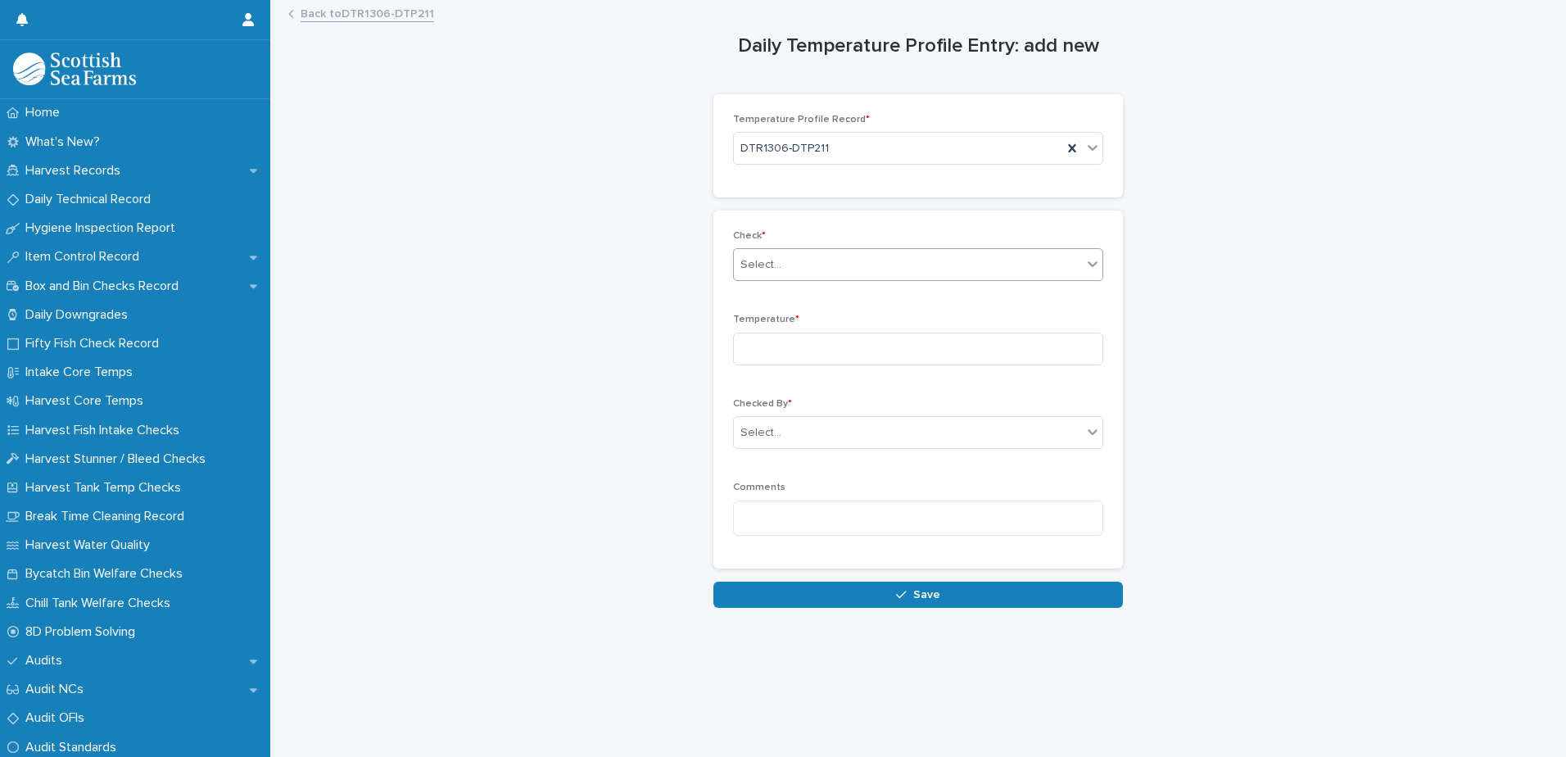
click at [769, 266] on div "Select..." at bounding box center [760, 264] width 41 height 17
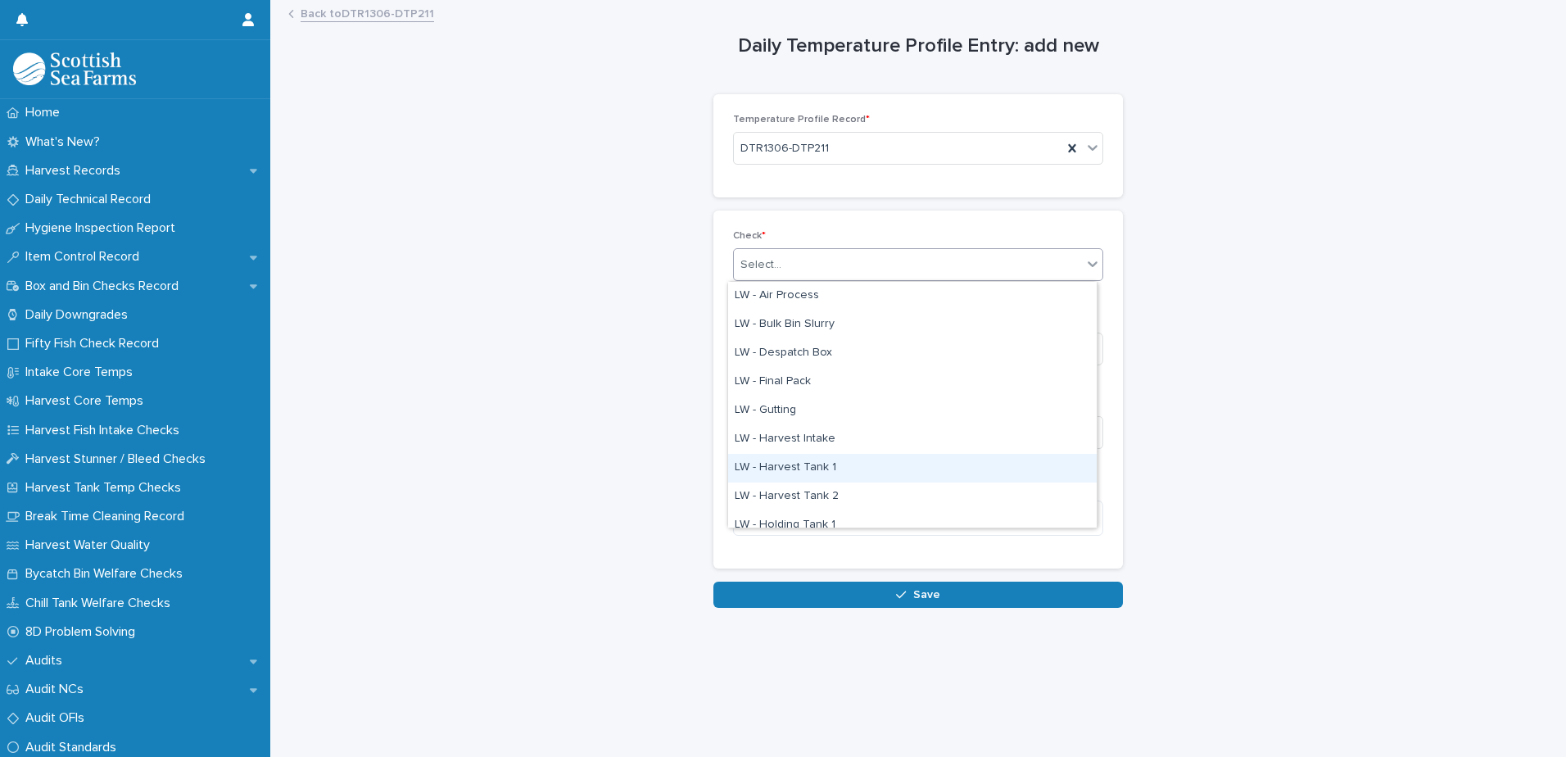
scroll to position [82, 0]
click at [814, 469] on div "LW - Holding Tank 2" at bounding box center [912, 472] width 368 height 29
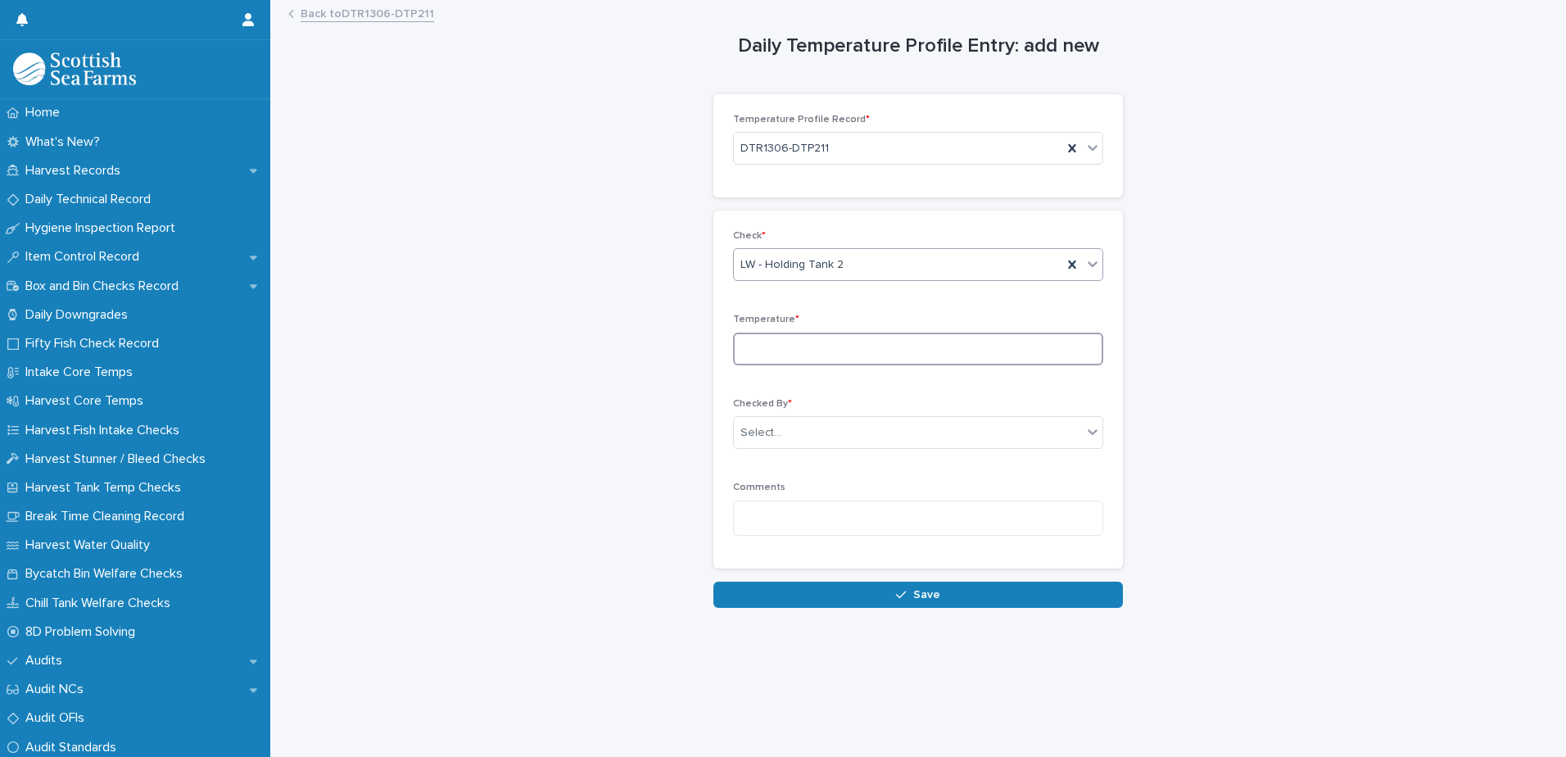
click at [752, 343] on input at bounding box center [918, 348] width 370 height 33
type input "*"
click at [767, 424] on div "Select..." at bounding box center [760, 432] width 41 height 17
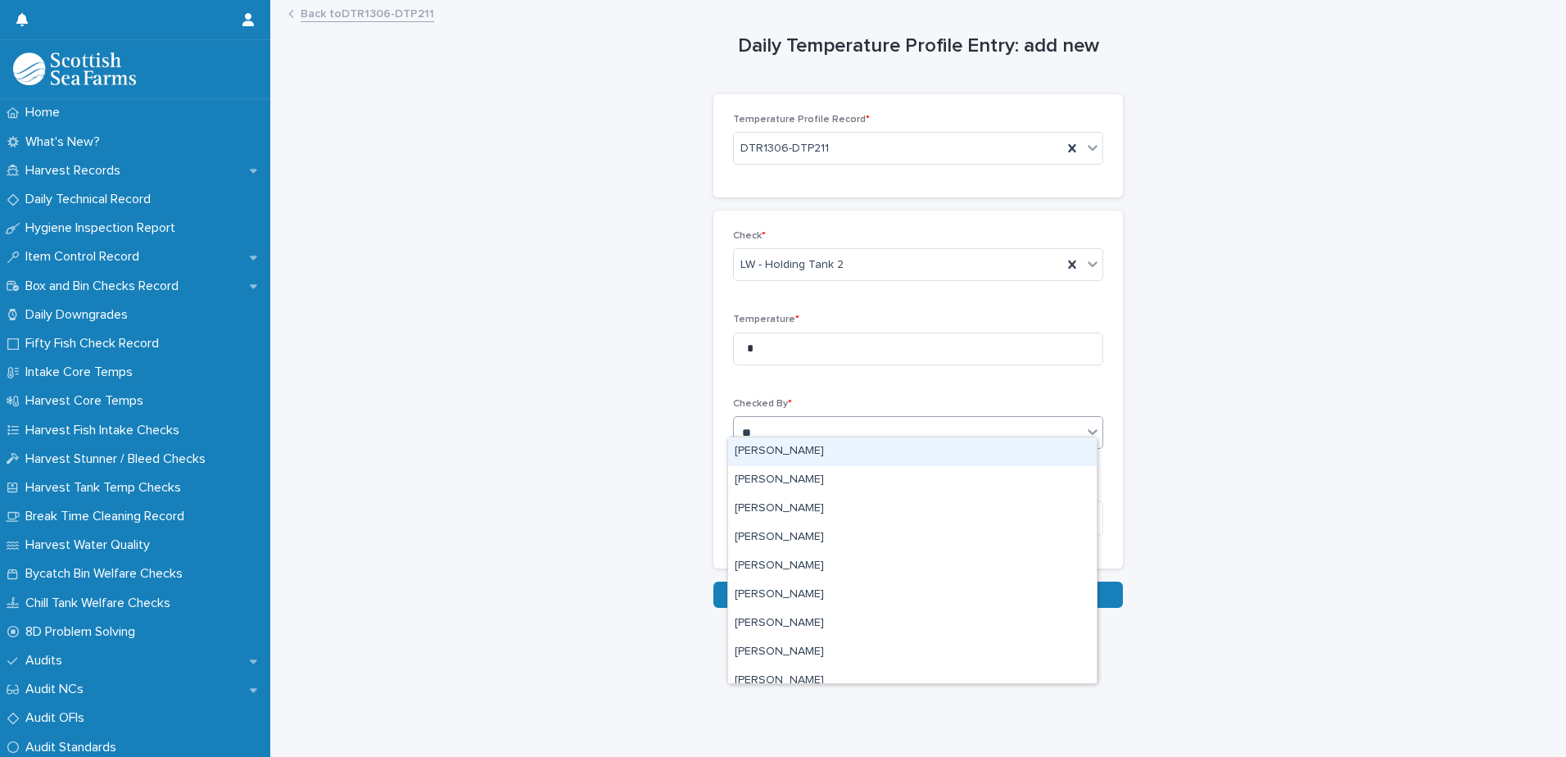
type input "***"
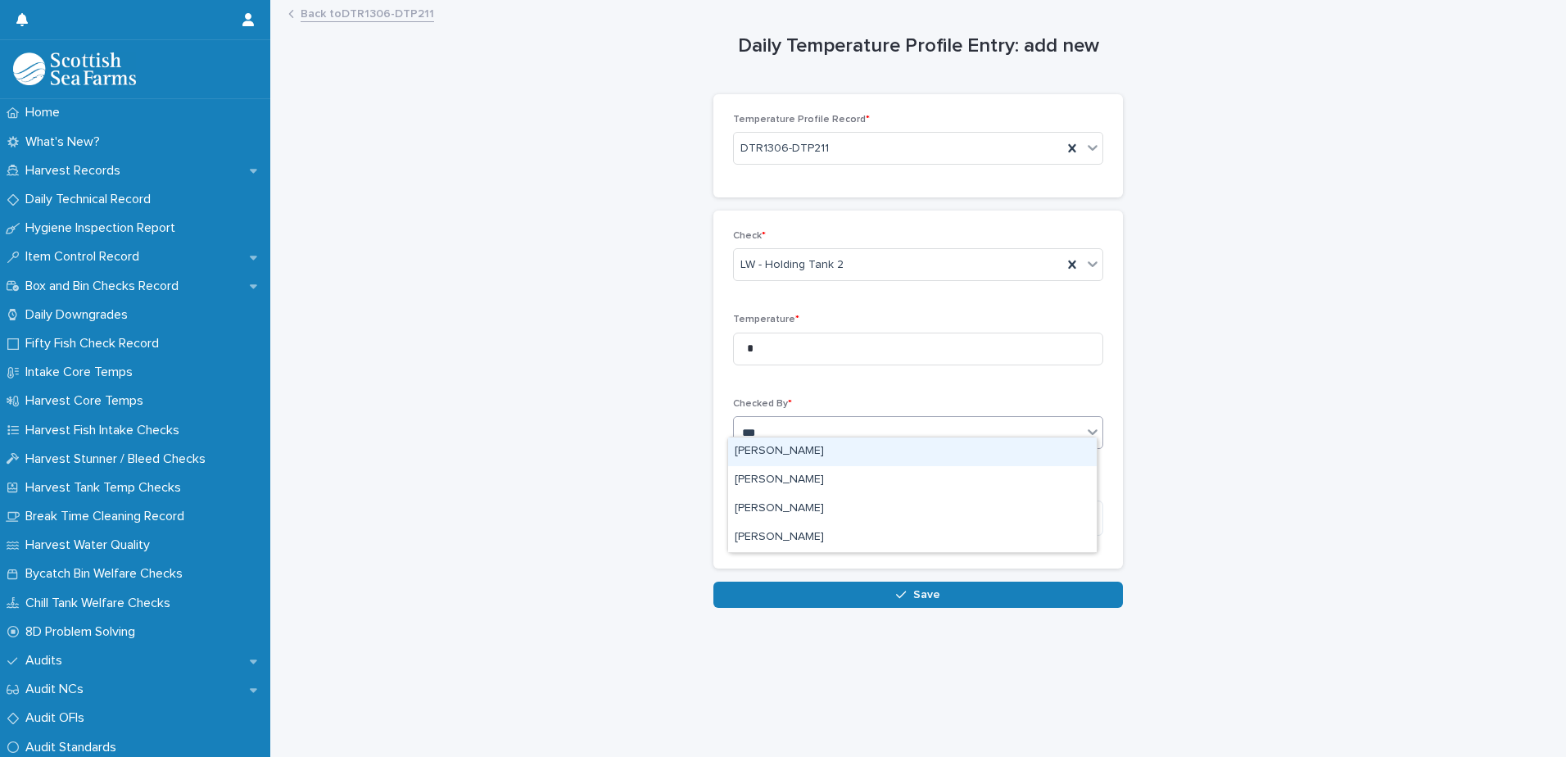
click at [772, 456] on div "[PERSON_NAME]" at bounding box center [912, 451] width 368 height 29
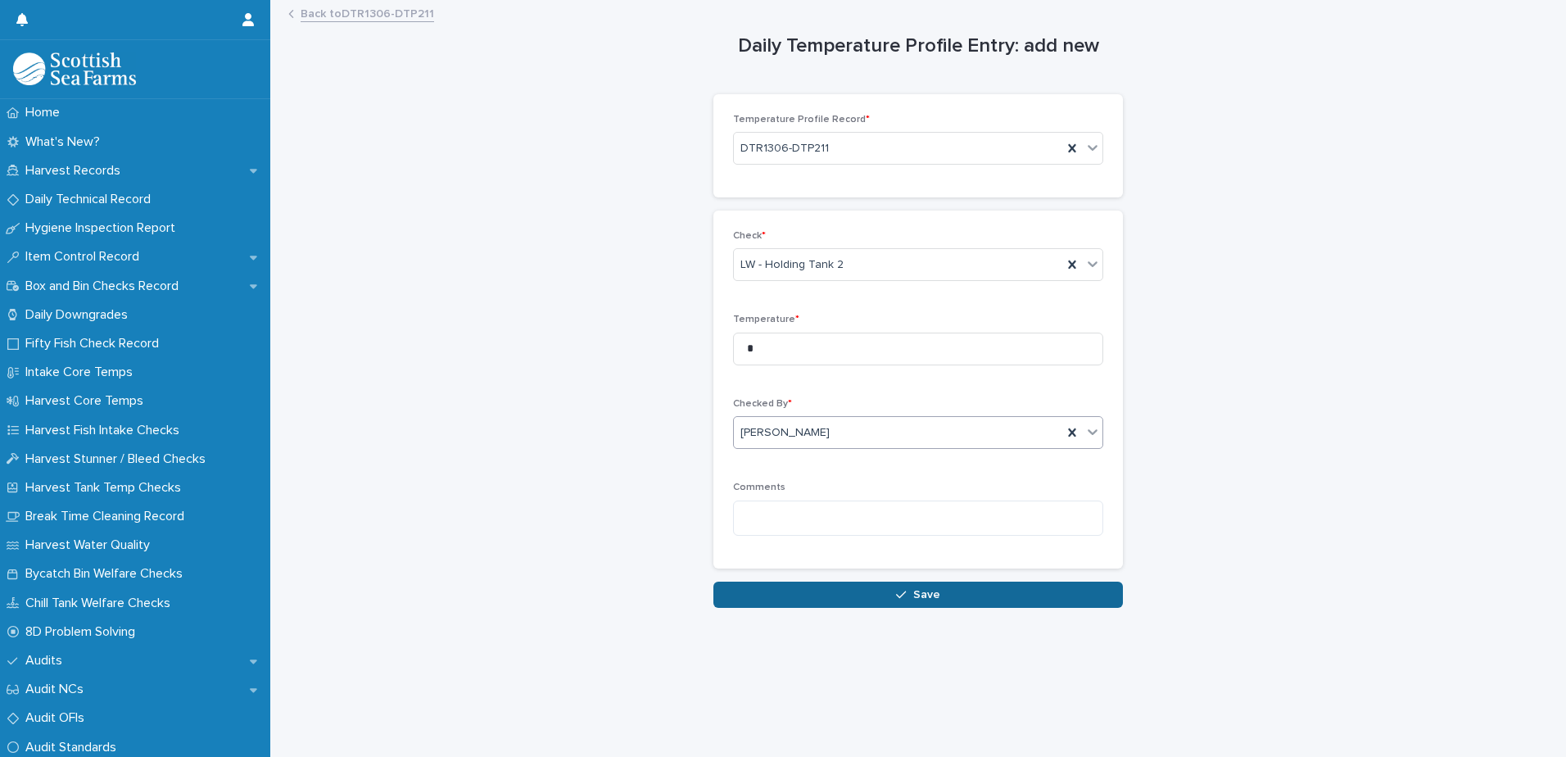
click at [786, 589] on button "Save" at bounding box center [917, 594] width 409 height 26
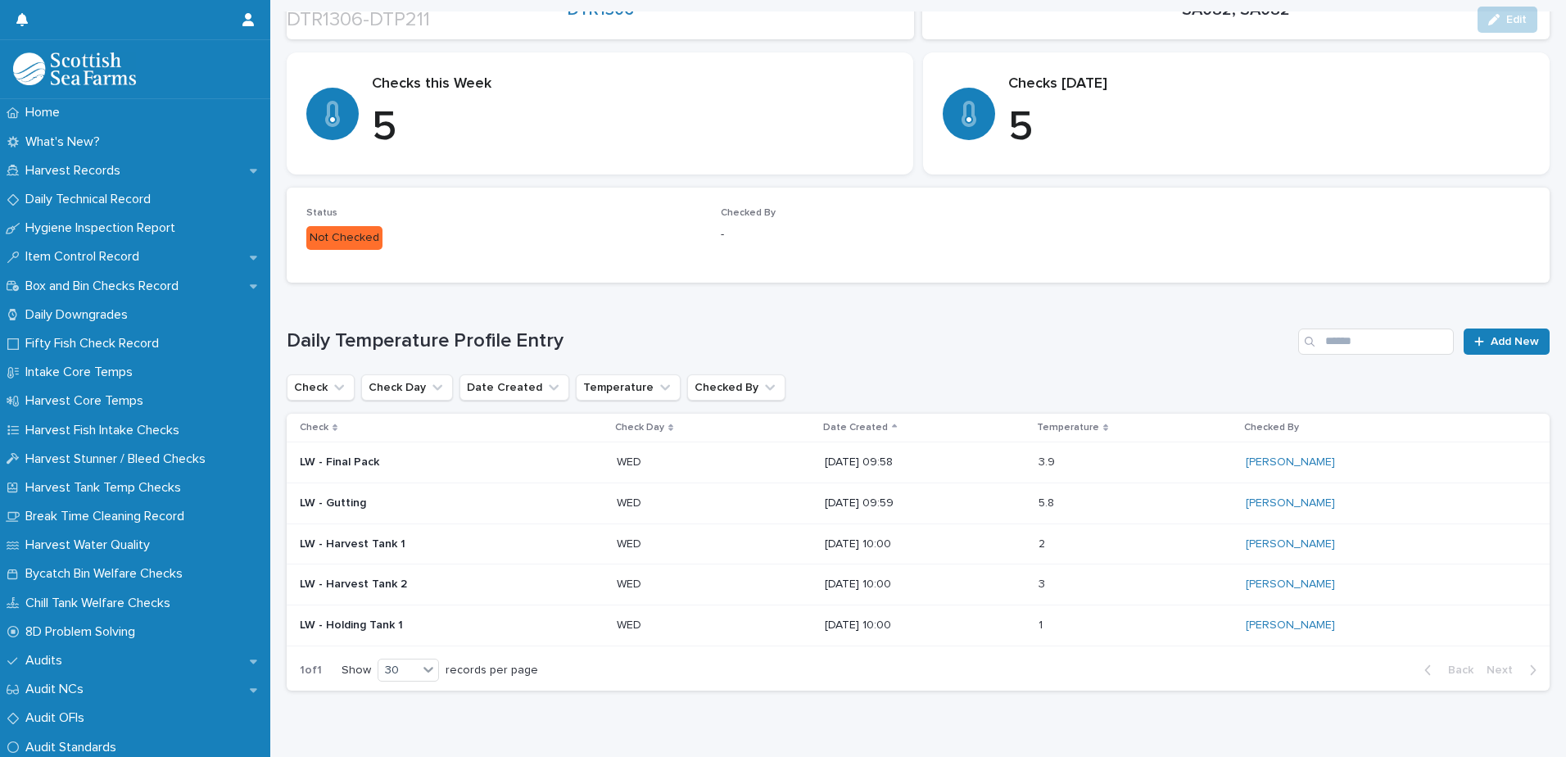
scroll to position [302, 0]
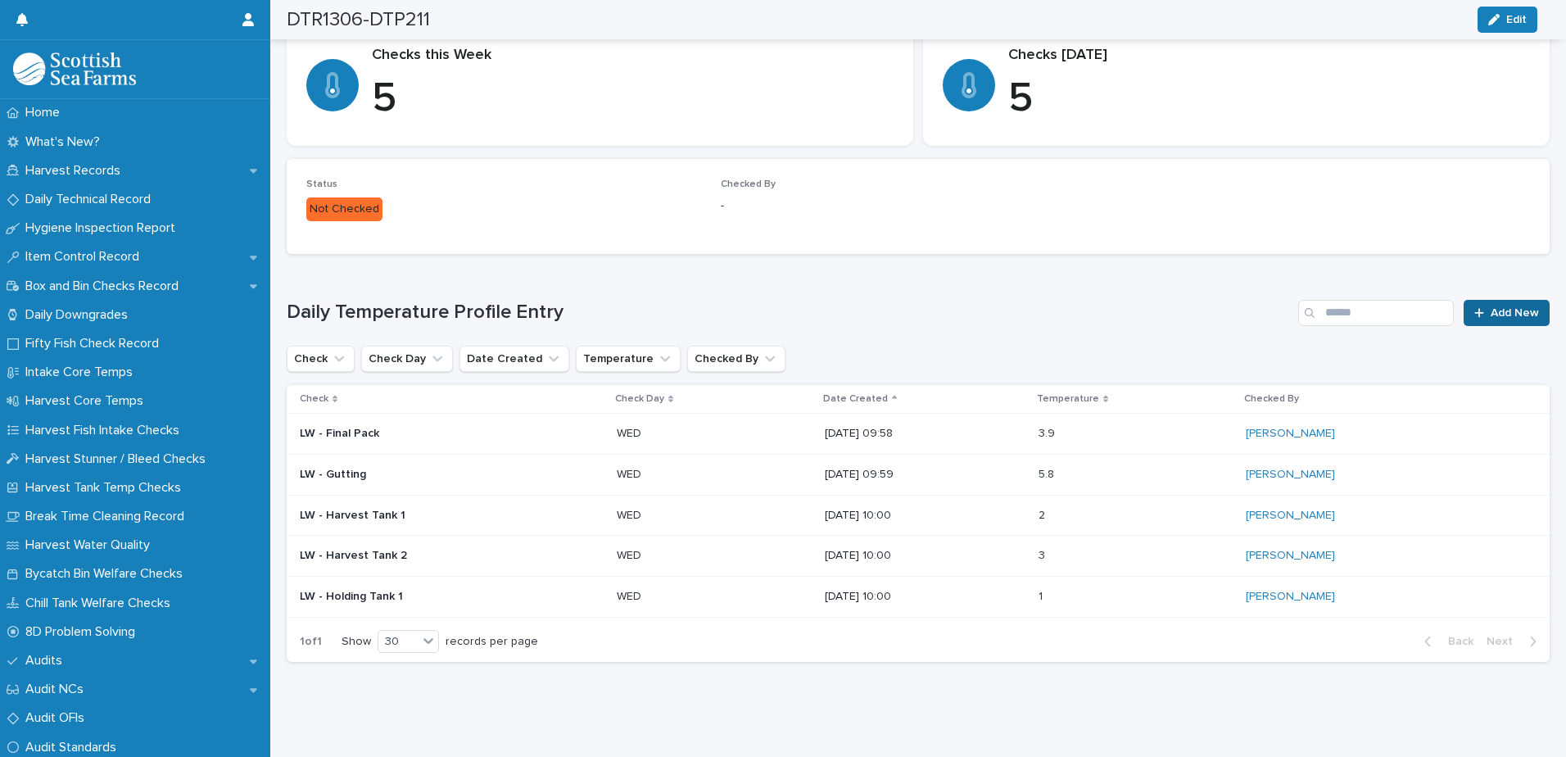
click at [1474, 307] on icon at bounding box center [1479, 312] width 10 height 11
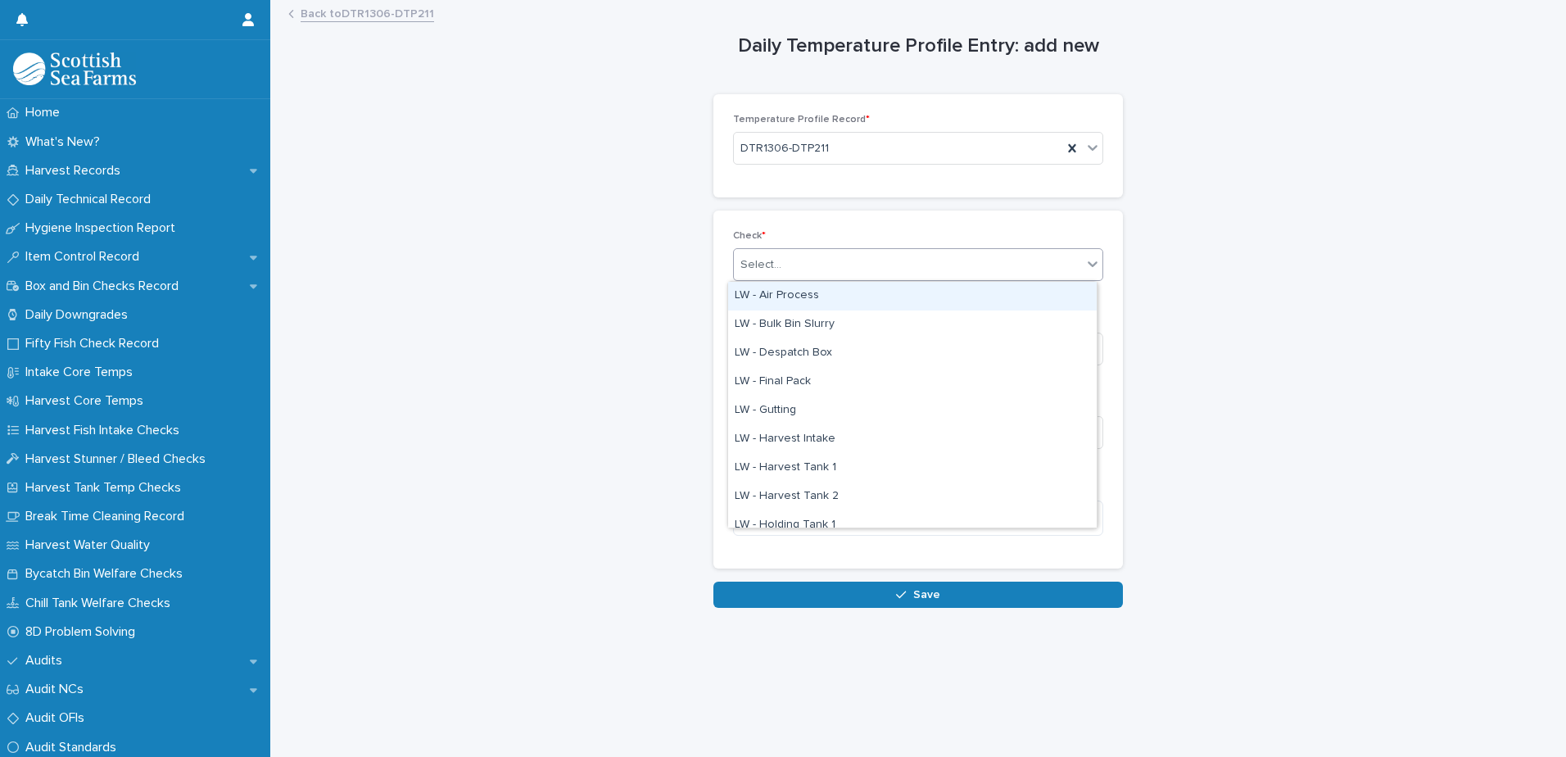
click at [820, 260] on div "Select..." at bounding box center [908, 264] width 348 height 27
click at [795, 296] on div "LW - Air Process" at bounding box center [912, 296] width 368 height 29
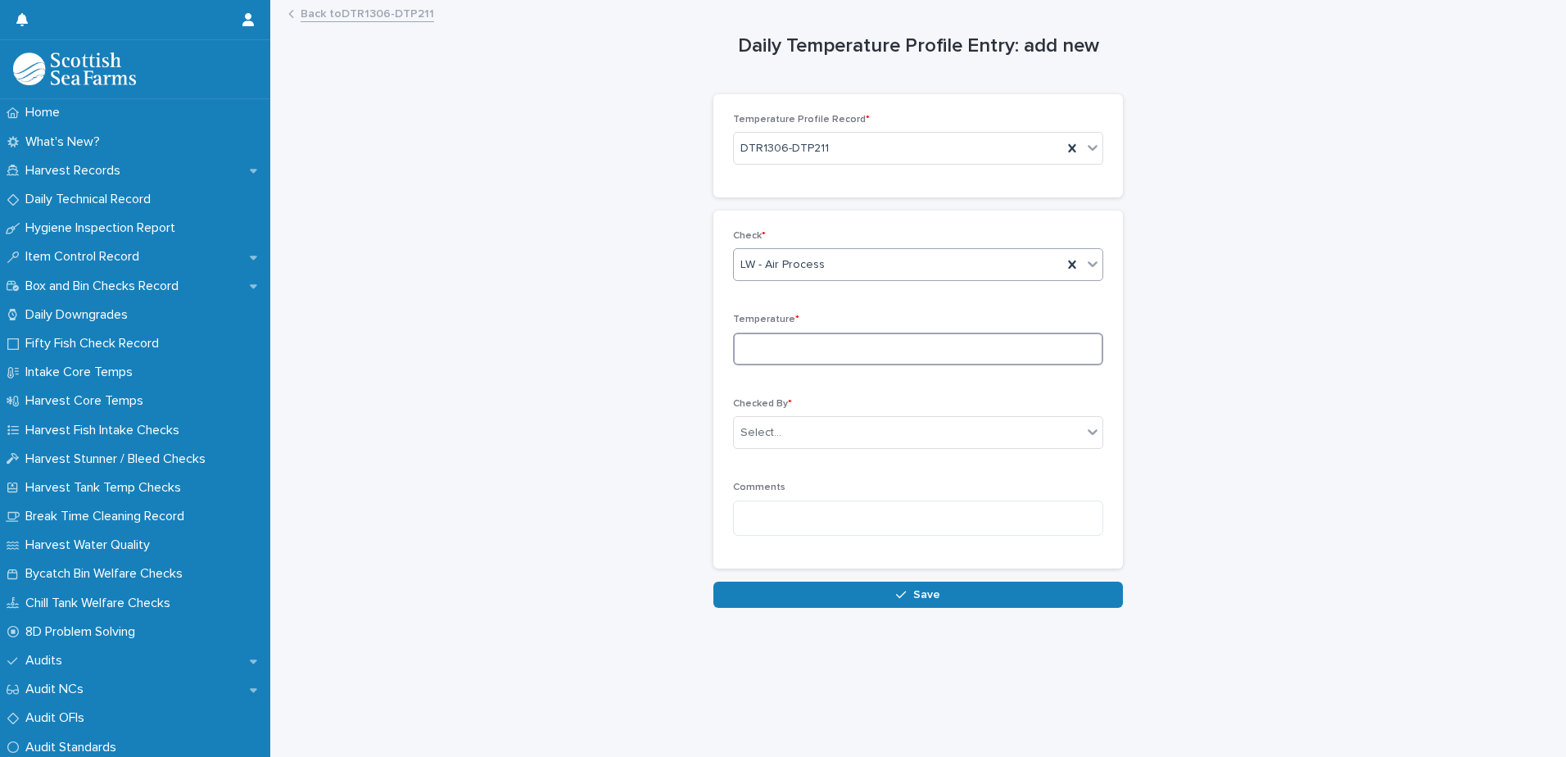
click at [764, 344] on input at bounding box center [918, 348] width 370 height 33
type input "****"
click at [780, 432] on div "Select..." at bounding box center [891, 432] width 315 height 27
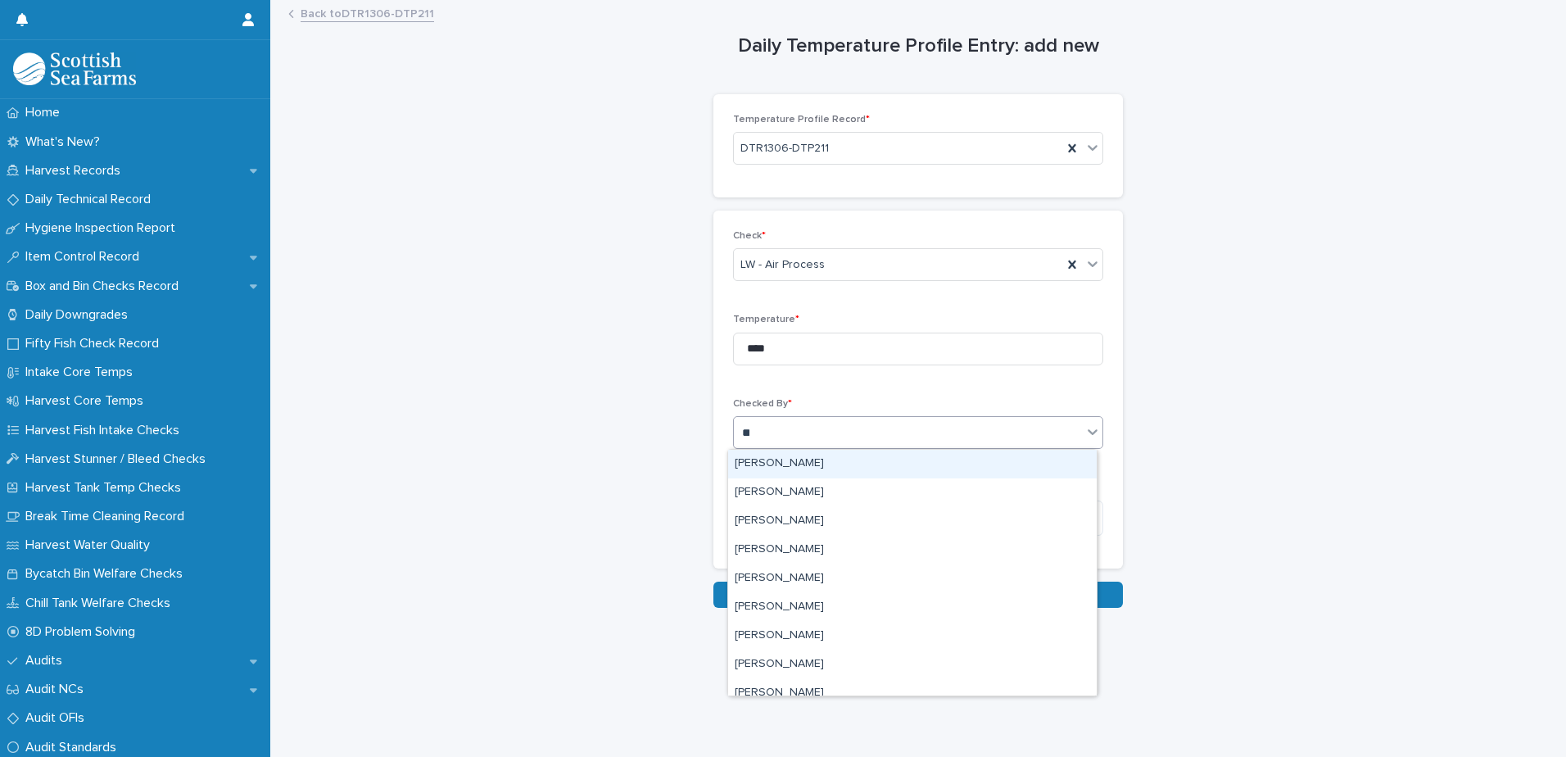
type input "***"
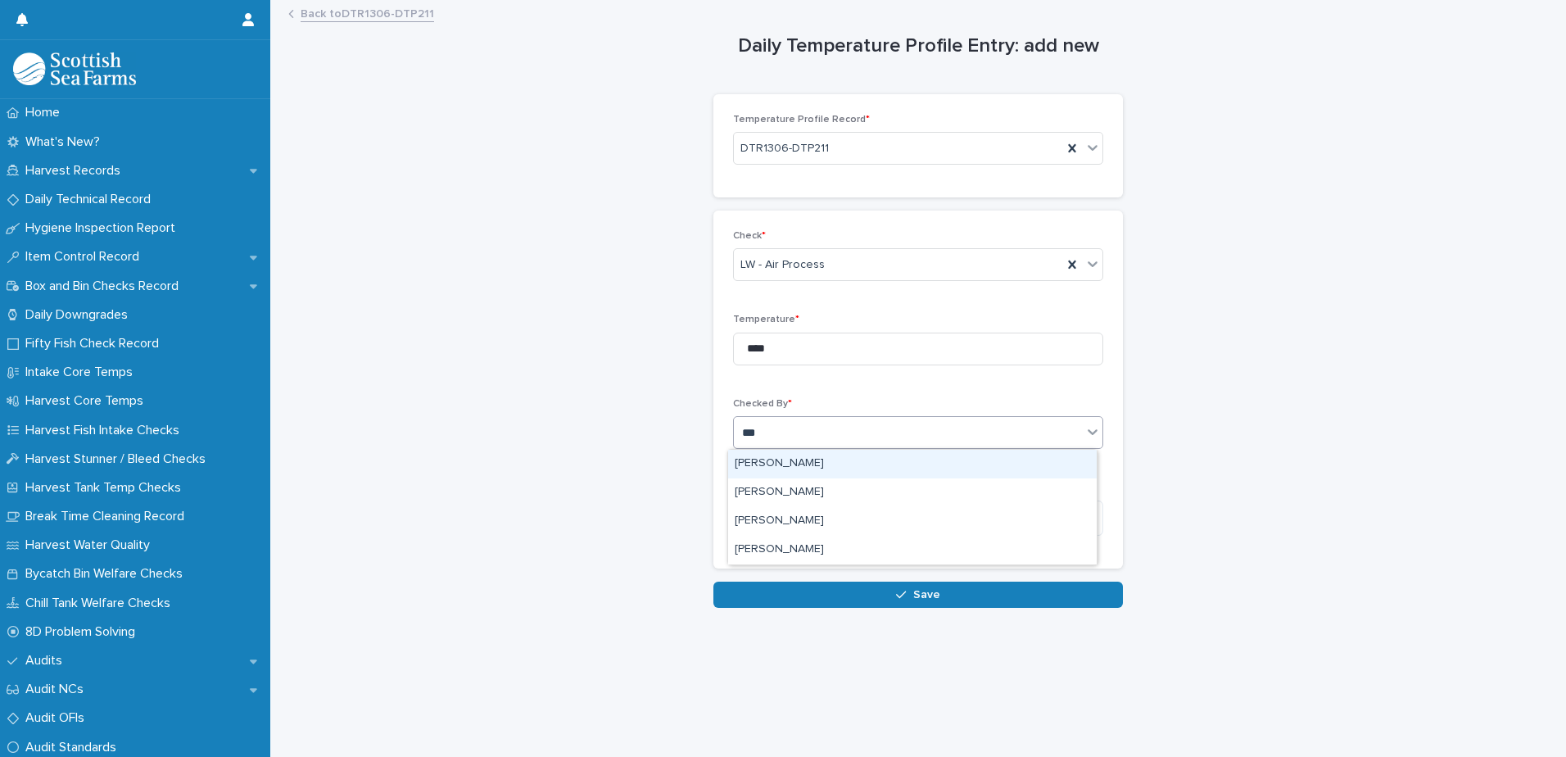
click at [779, 464] on div "[PERSON_NAME]" at bounding box center [912, 464] width 368 height 29
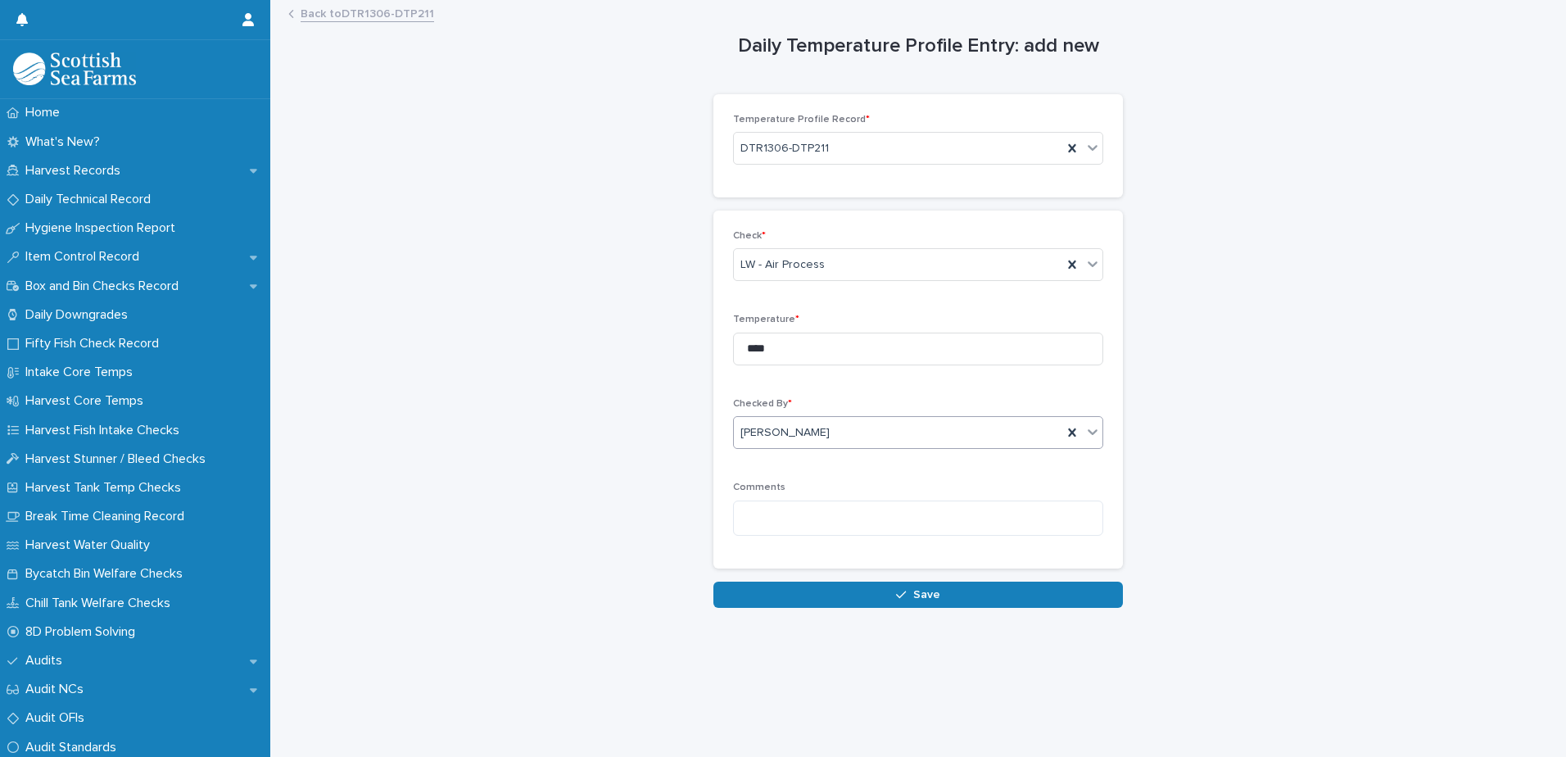
click at [772, 599] on button "Save" at bounding box center [917, 594] width 409 height 26
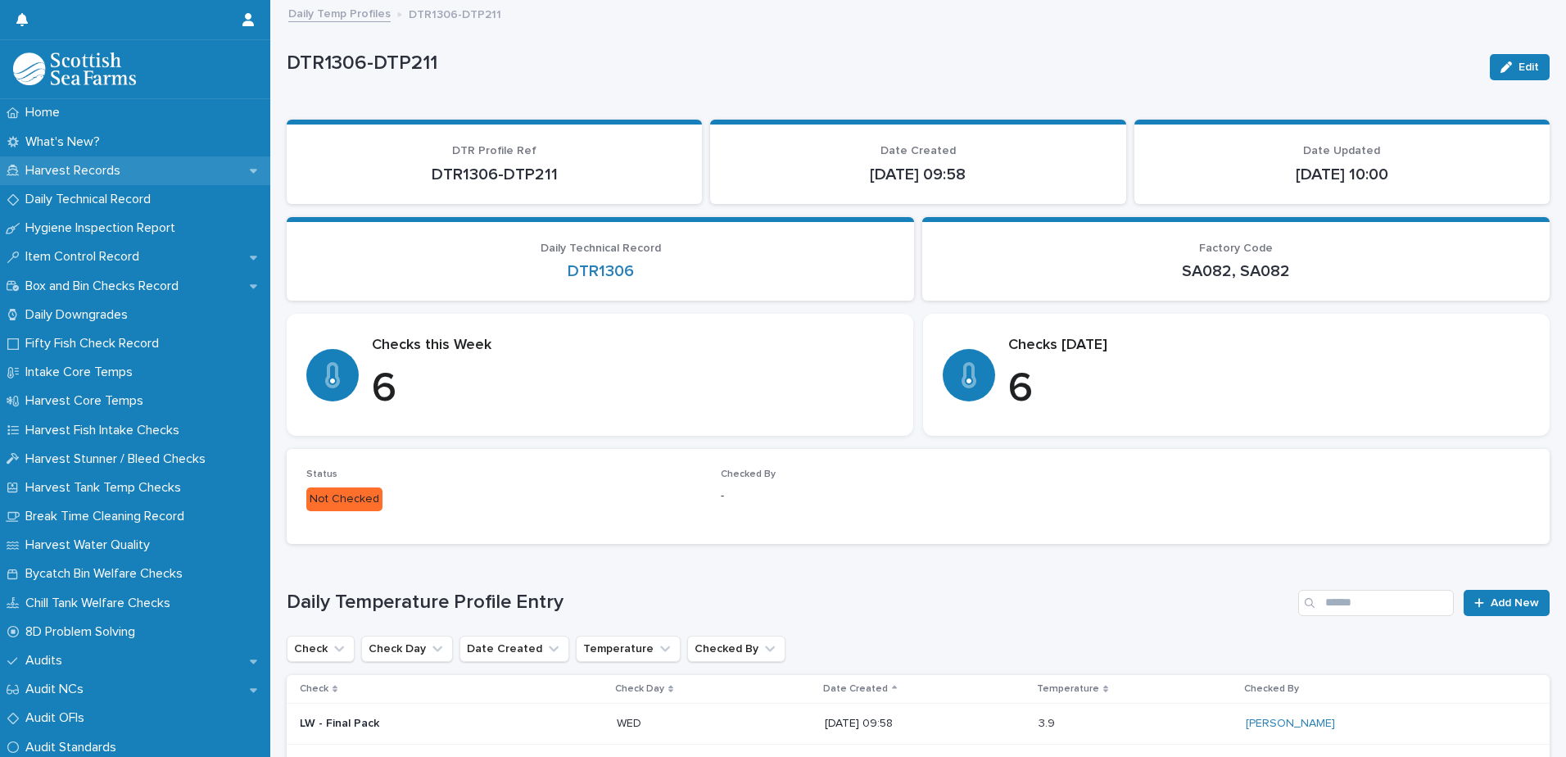
click at [79, 168] on p "Harvest Records" at bounding box center [76, 171] width 115 height 16
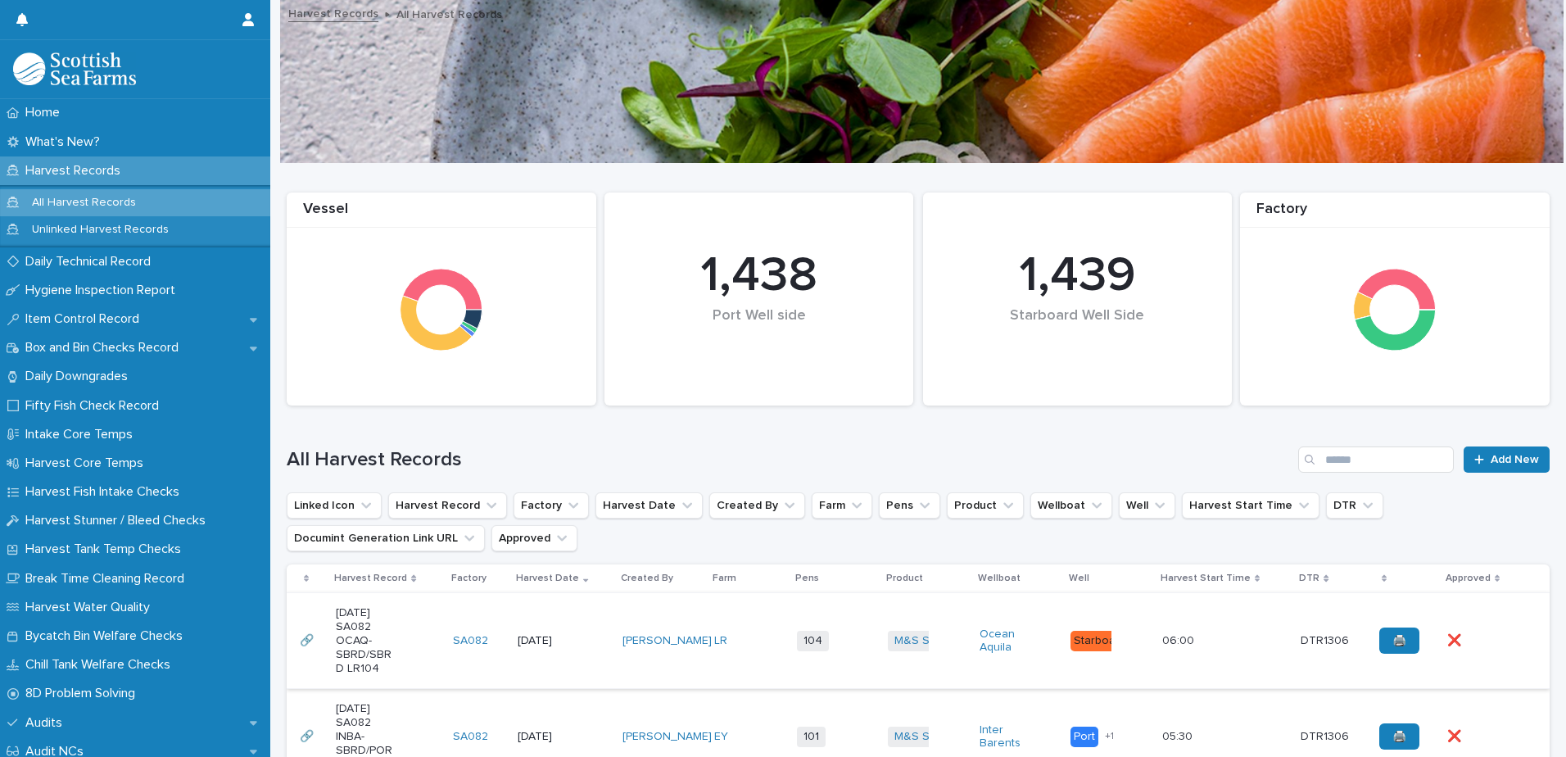
scroll to position [164, 0]
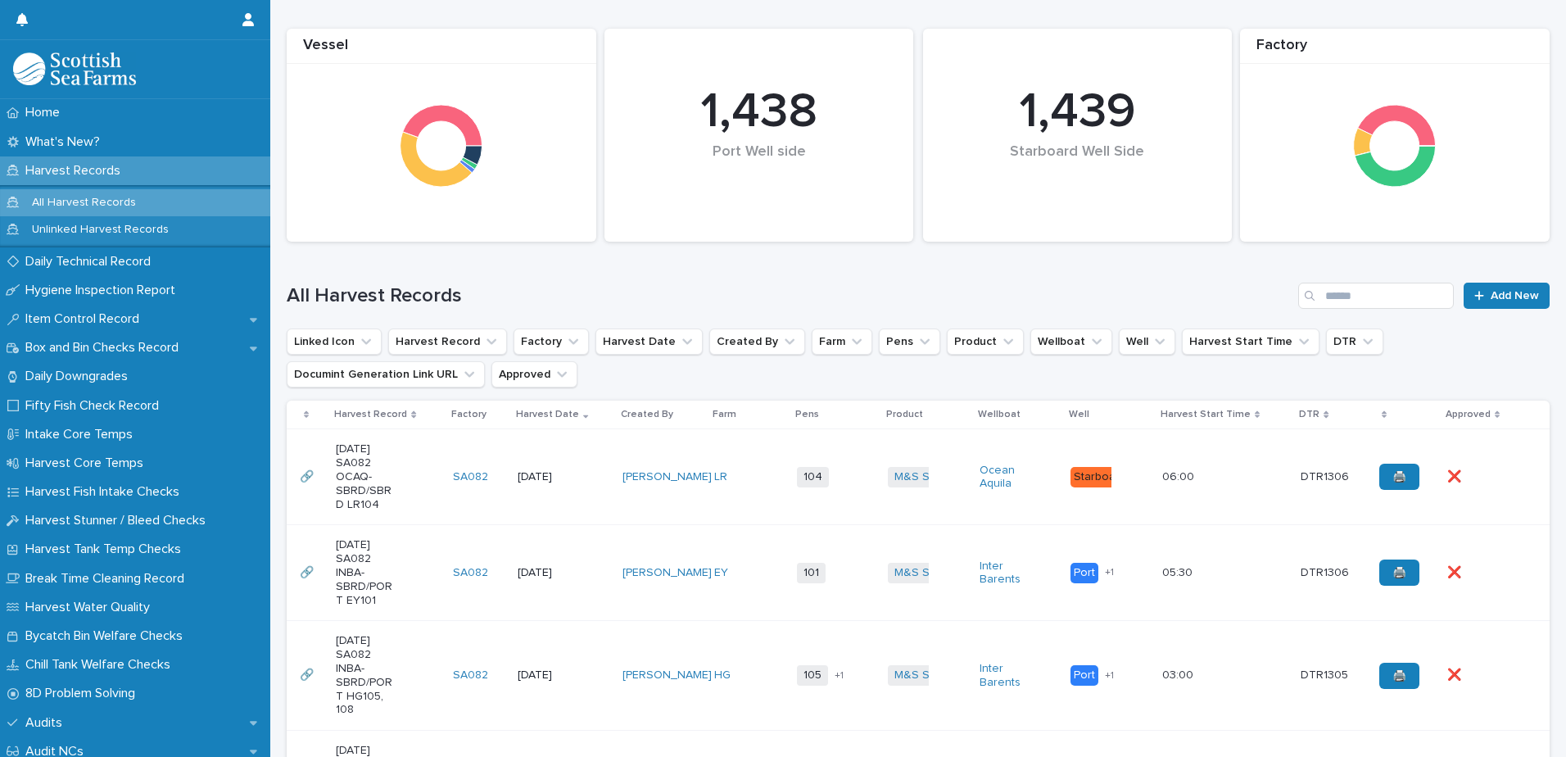
click at [853, 595] on td "101 + 0" at bounding box center [835, 573] width 91 height 96
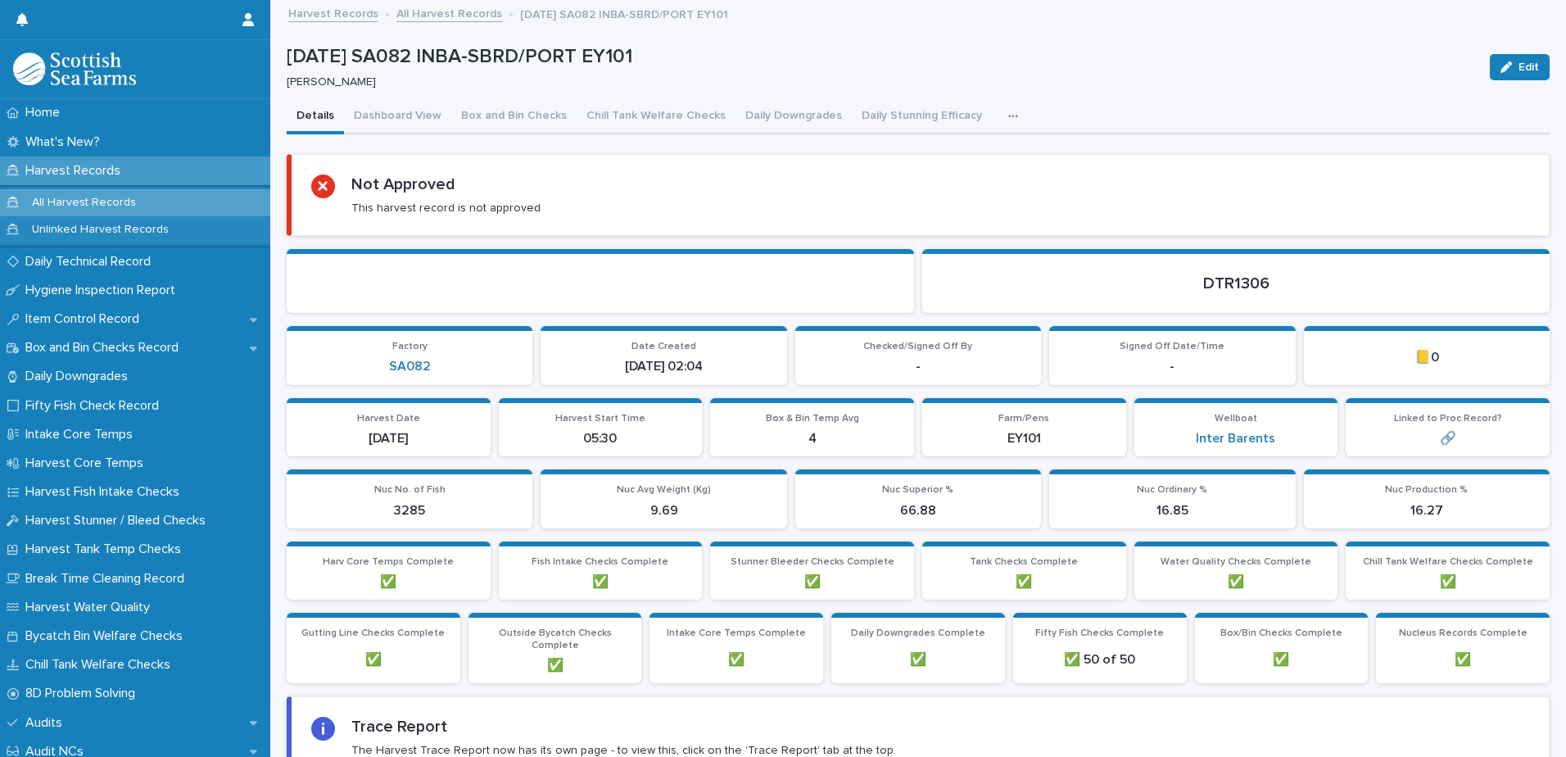
click at [1008, 111] on icon "button" at bounding box center [1013, 116] width 10 height 11
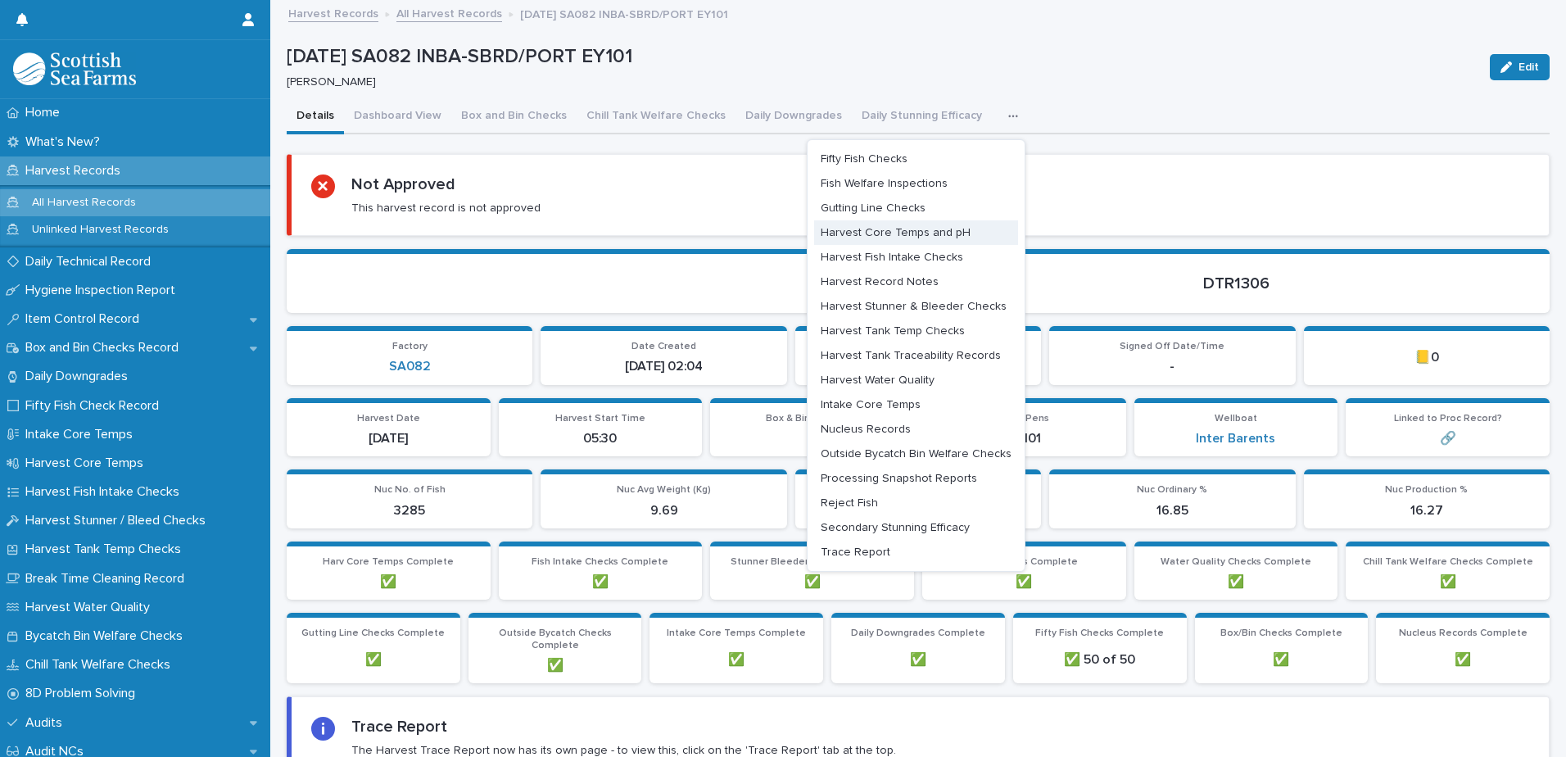
click at [922, 235] on span "Harvest Core Temps and pH" at bounding box center [895, 232] width 150 height 11
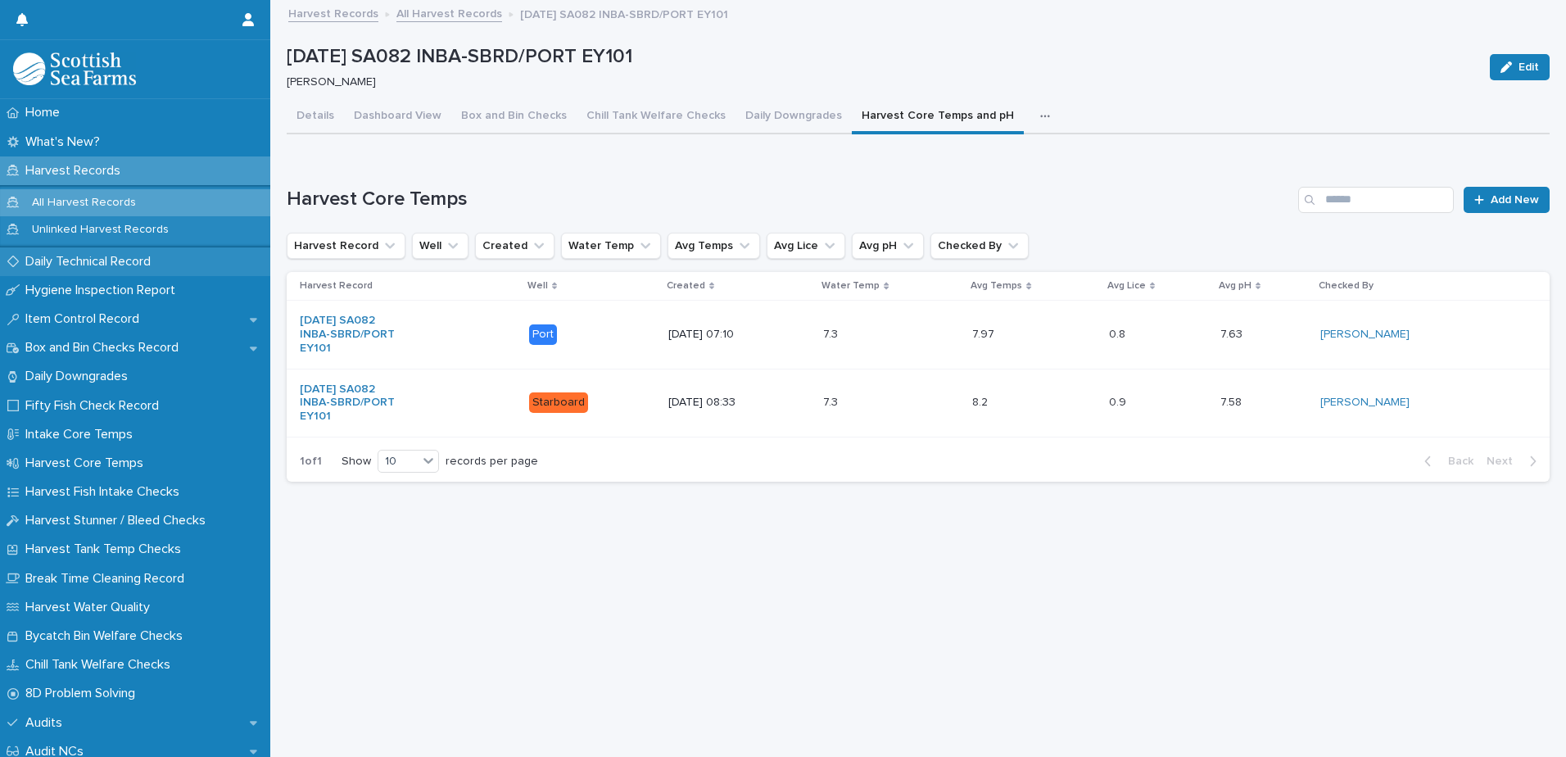
click at [88, 267] on p "Daily Technical Record" at bounding box center [91, 262] width 145 height 16
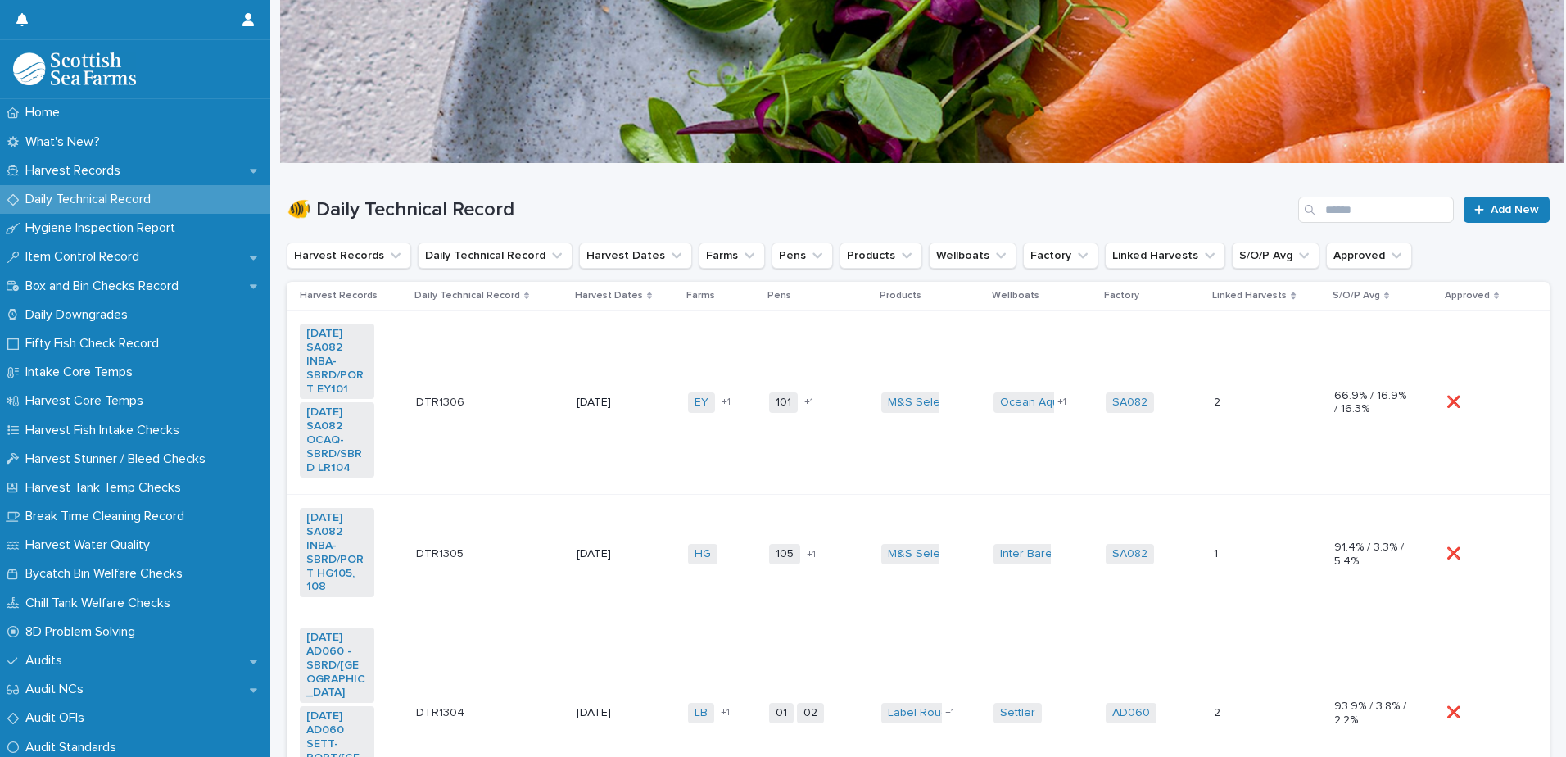
click at [1050, 459] on td "Ocean Aquila Inter Barents + 1" at bounding box center [1043, 402] width 112 height 184
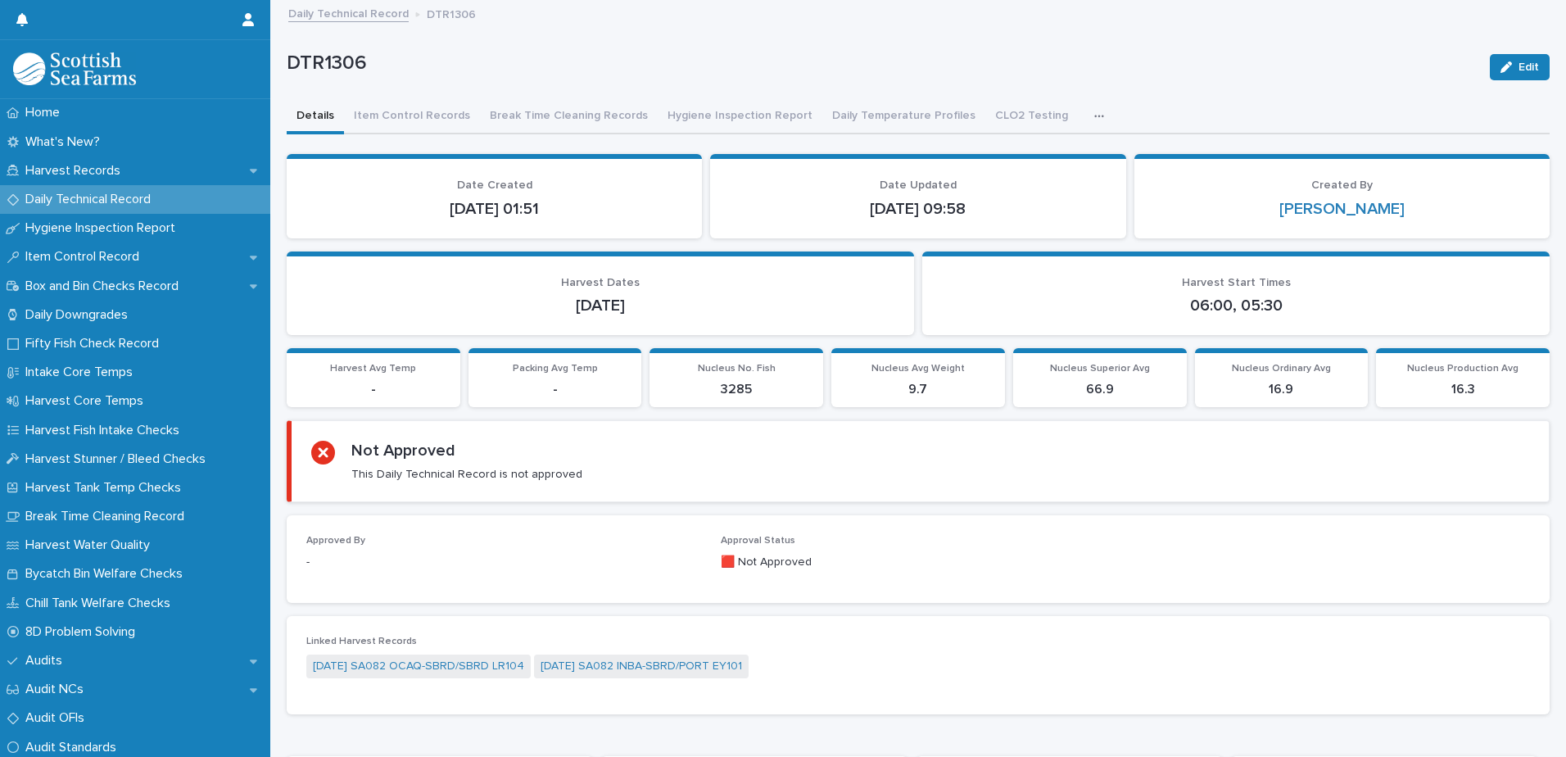
drag, startPoint x: 1064, startPoint y: 114, endPoint x: 1057, endPoint y: 136, distance: 23.3
click at [1094, 114] on icon "button" at bounding box center [1099, 116] width 10 height 11
click at [833, 62] on p "DTR1306" at bounding box center [882, 64] width 1190 height 24
click at [842, 117] on button "Daily Temperature Profiles" at bounding box center [903, 117] width 163 height 34
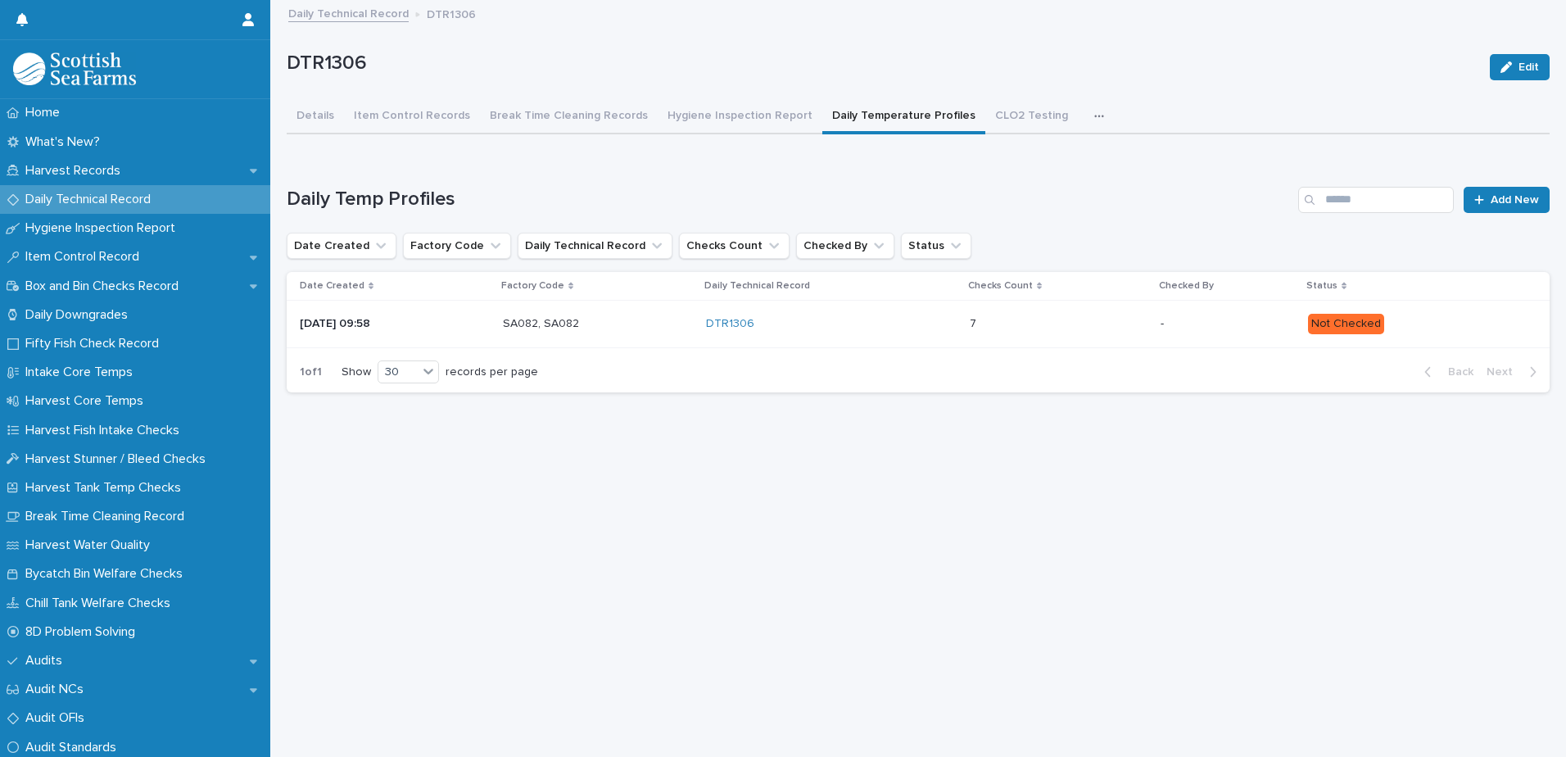
click at [1419, 323] on p "Not Checked" at bounding box center [1415, 324] width 215 height 20
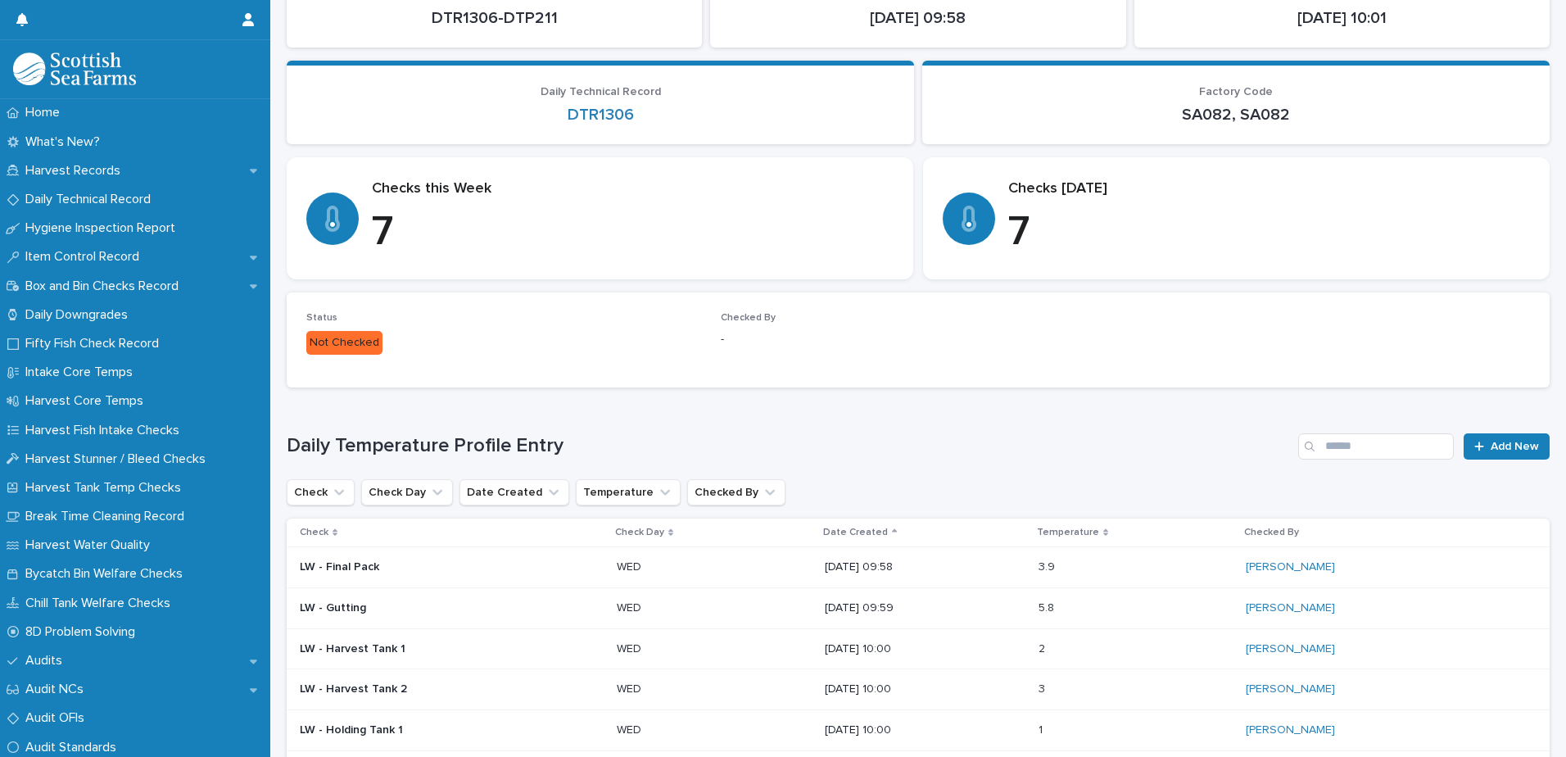
scroll to position [164, 0]
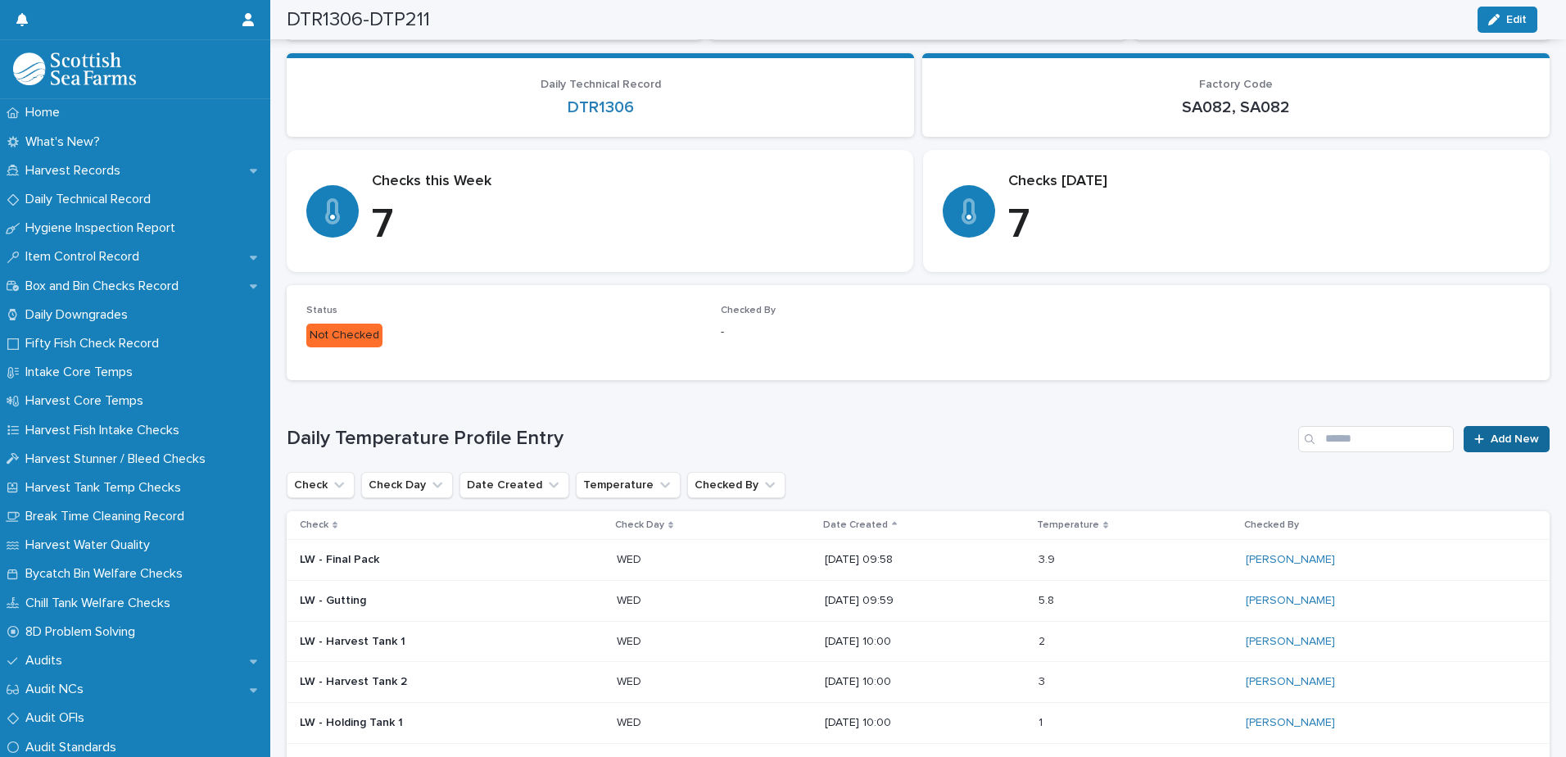
click at [1485, 450] on link "Add New" at bounding box center [1506, 439] width 86 height 26
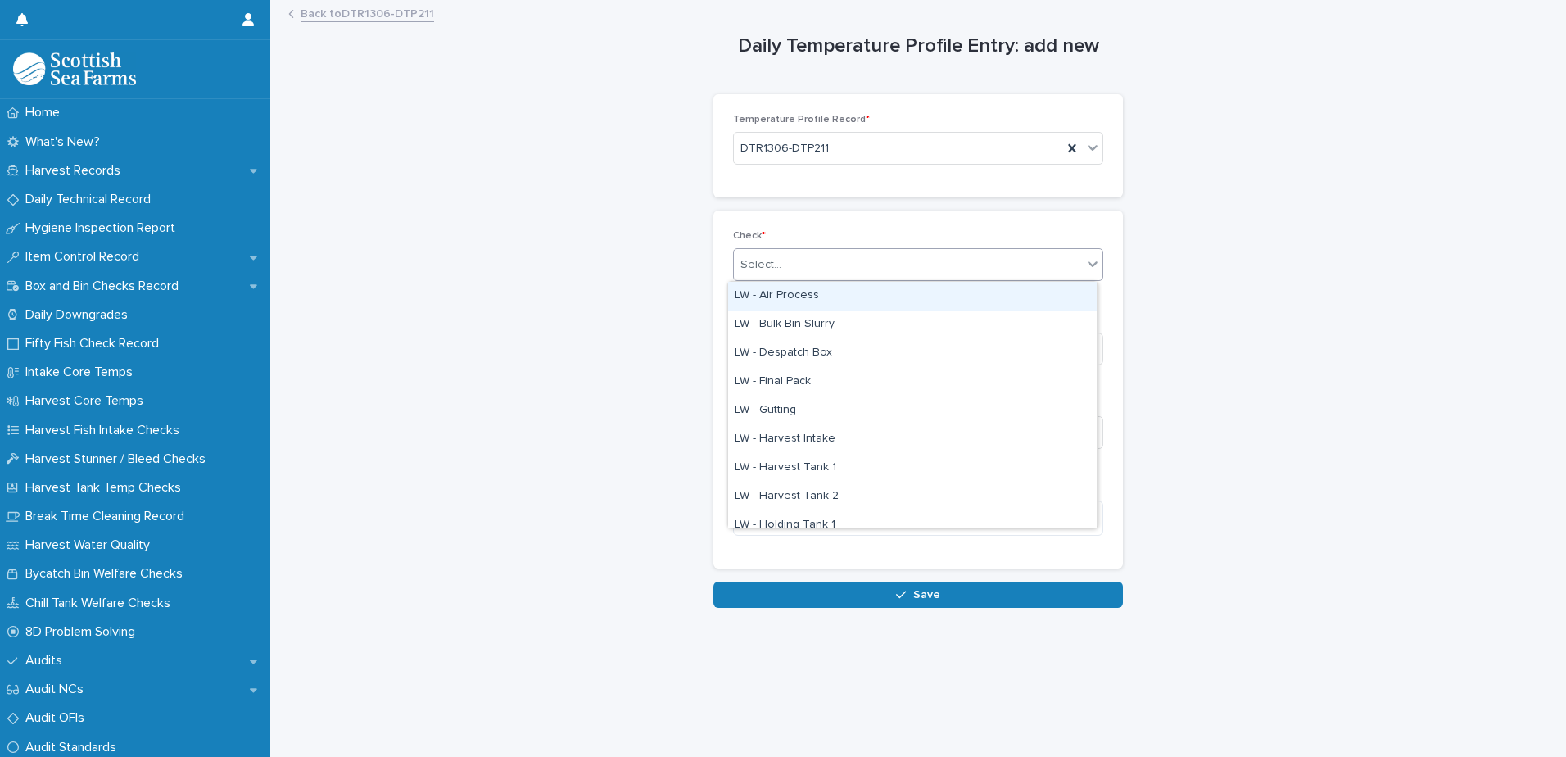
click at [752, 261] on div "Select..." at bounding box center [760, 264] width 41 height 17
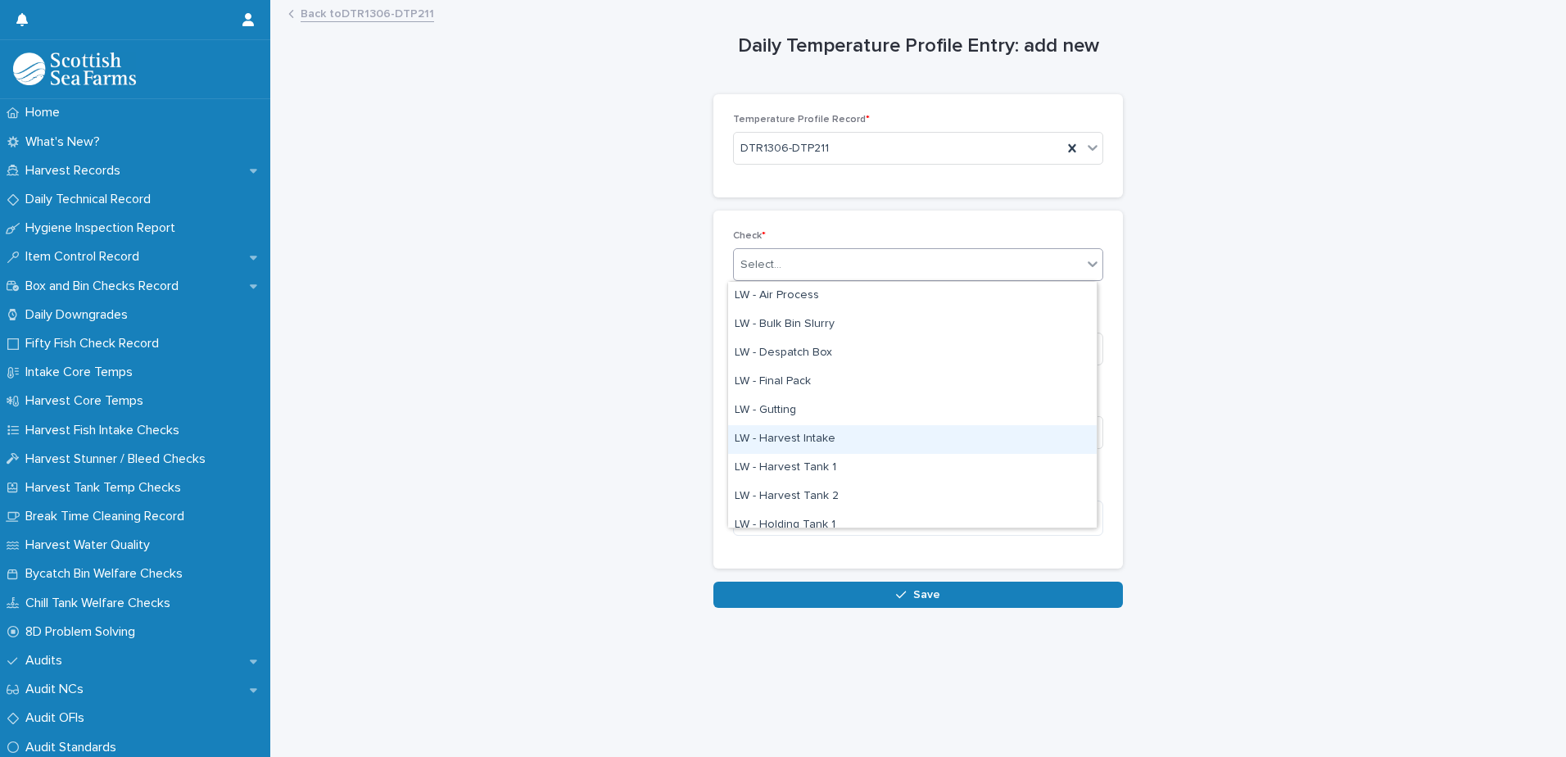
click at [793, 439] on div "LW - Harvest Intake" at bounding box center [912, 439] width 368 height 29
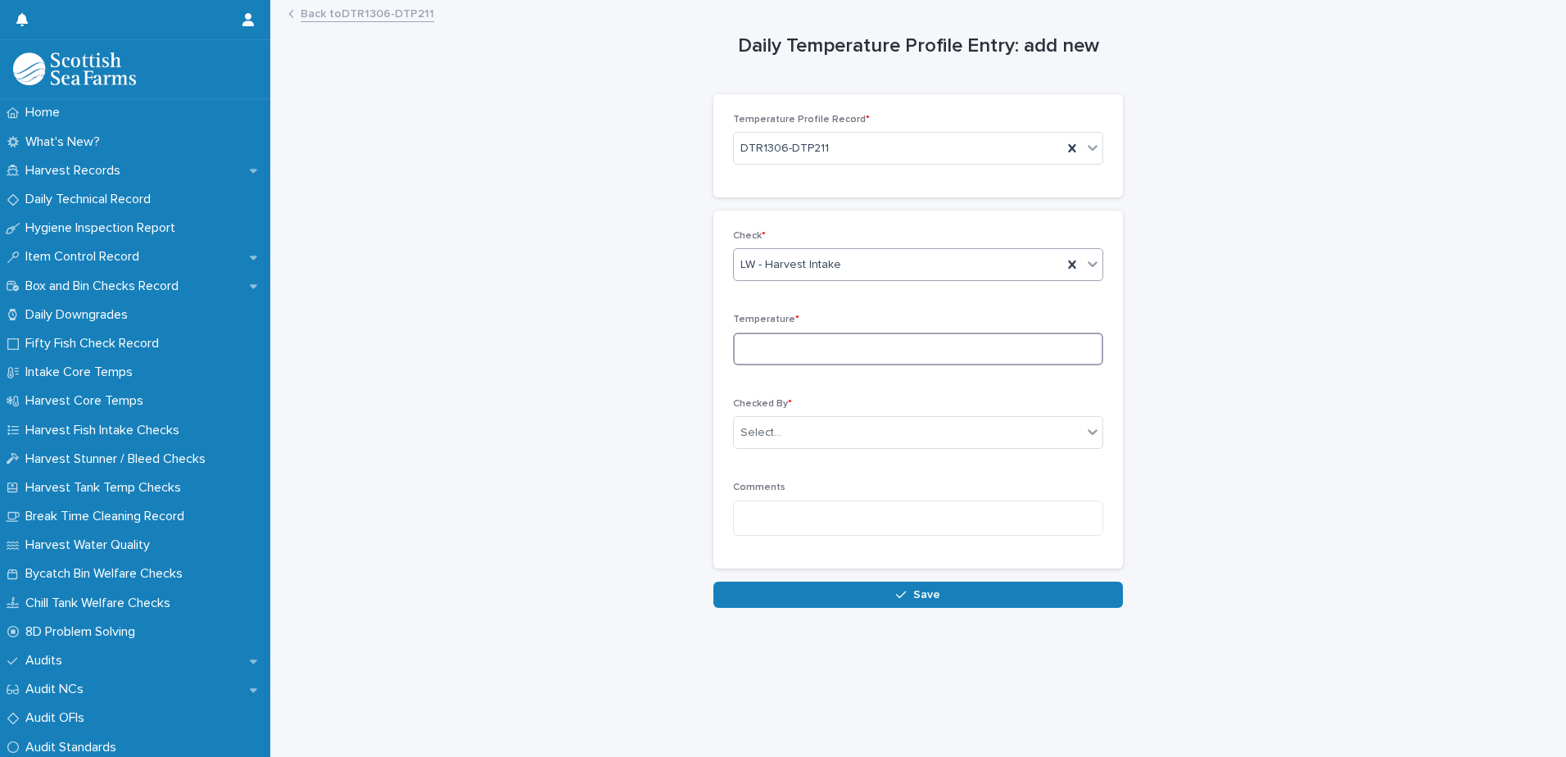
click at [759, 356] on input at bounding box center [918, 348] width 370 height 33
type input "***"
click at [770, 433] on div "Select..." at bounding box center [760, 432] width 41 height 17
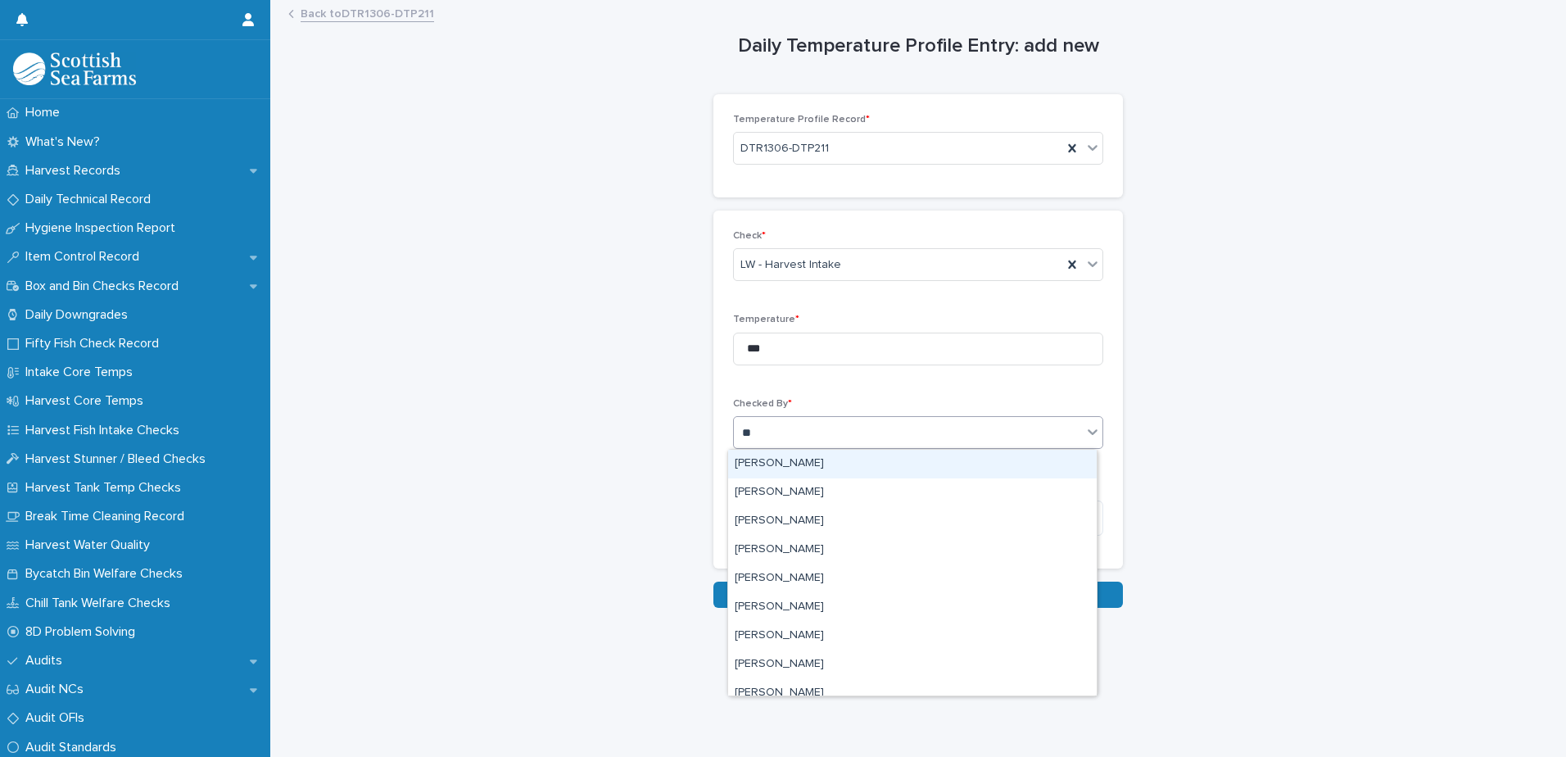
type input "***"
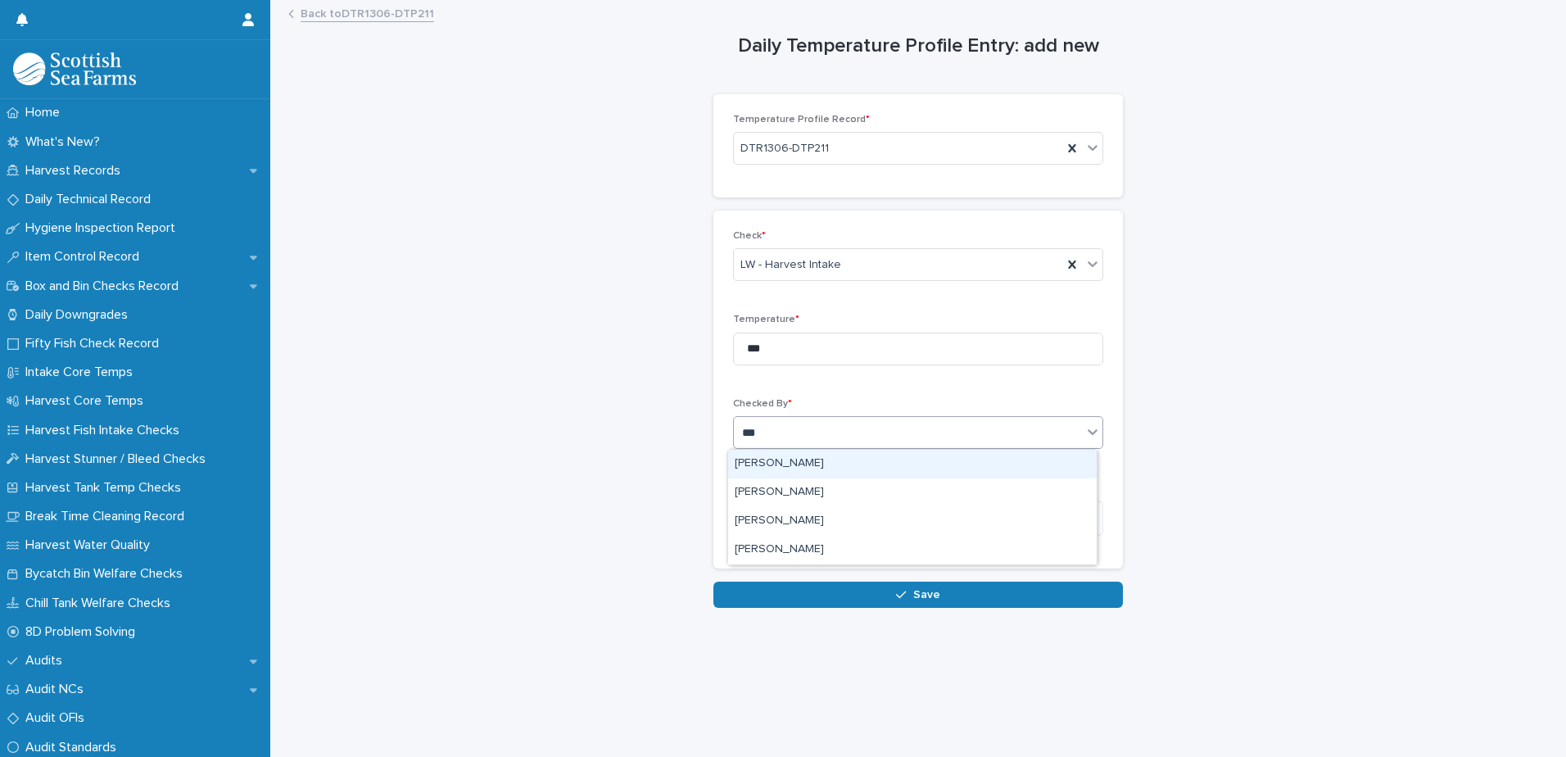
click at [769, 462] on div "[PERSON_NAME]" at bounding box center [912, 464] width 368 height 29
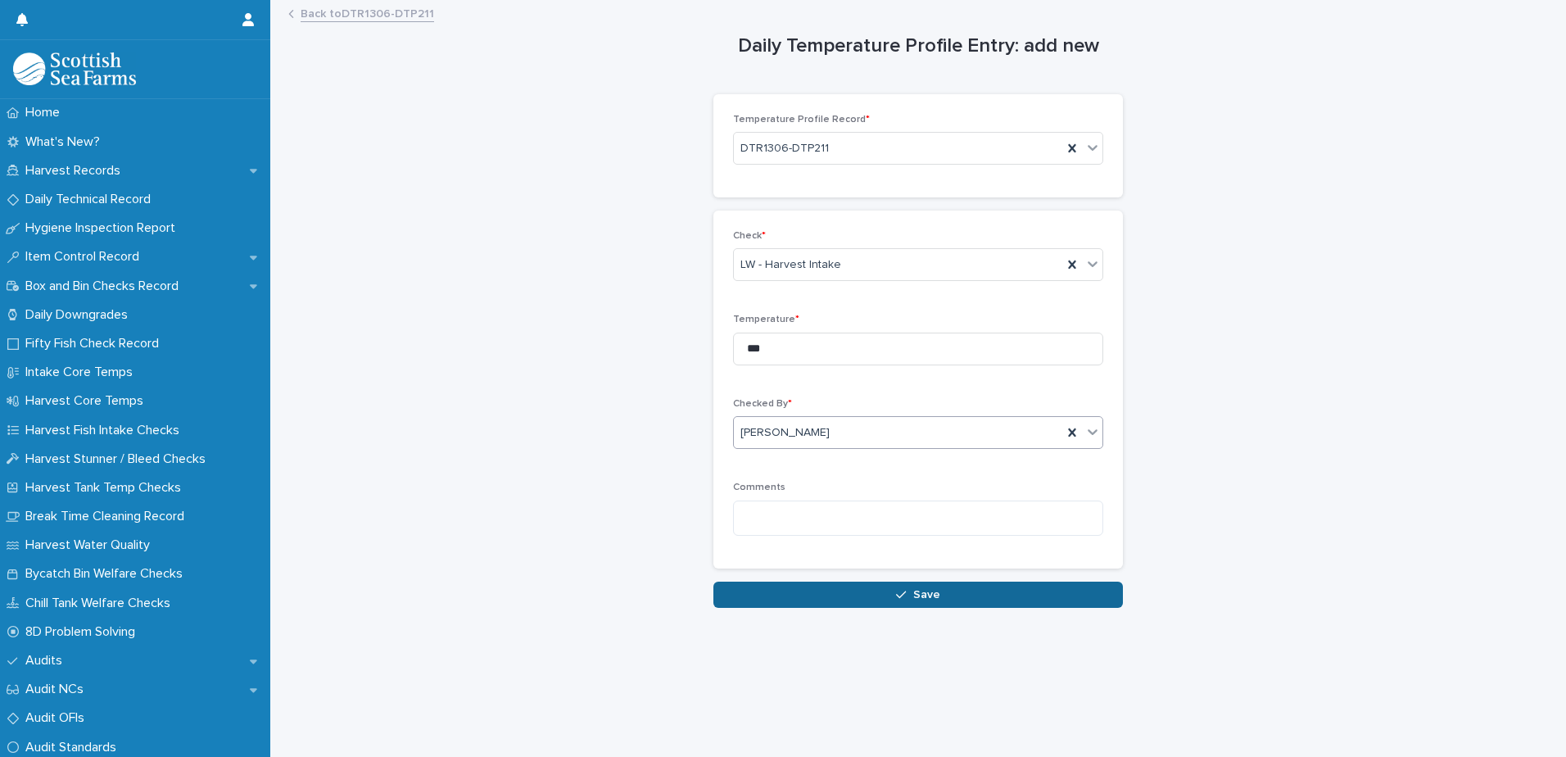
drag, startPoint x: 749, startPoint y: 602, endPoint x: 798, endPoint y: 590, distance: 50.6
click at [749, 603] on button "Save" at bounding box center [917, 594] width 409 height 26
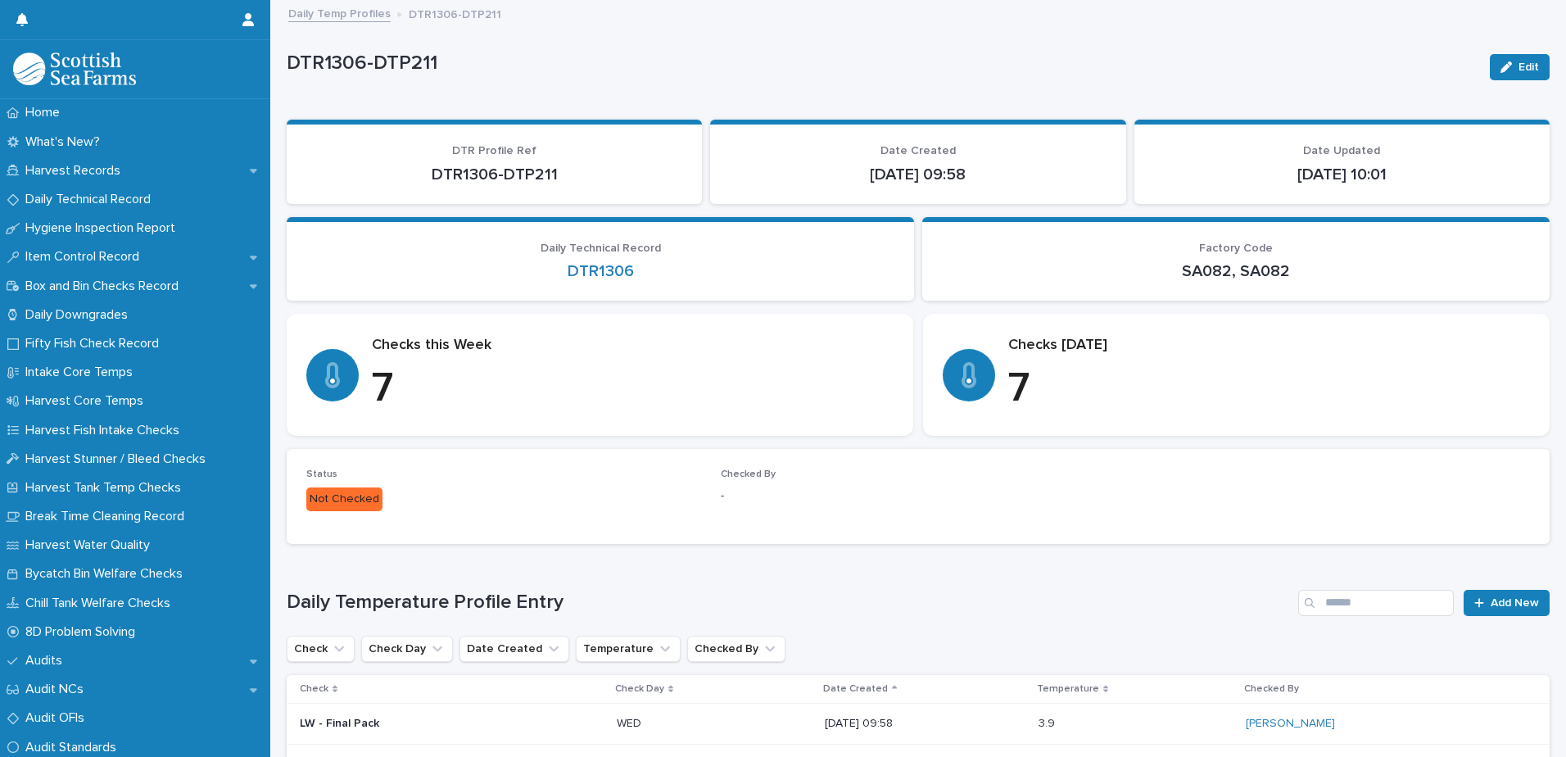
click at [92, 197] on p "Daily Technical Record" at bounding box center [91, 200] width 145 height 16
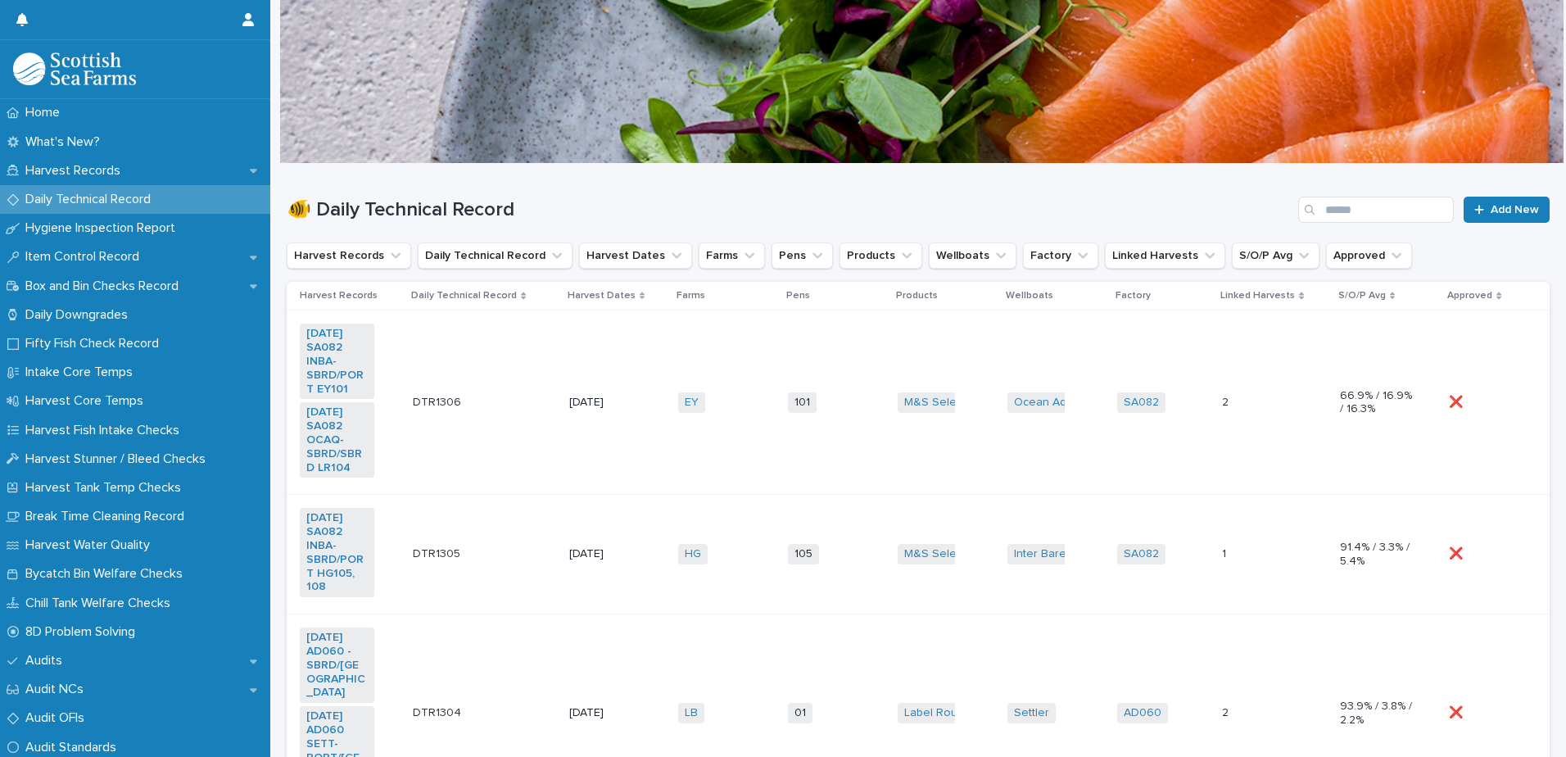
click at [84, 170] on p "Harvest Records" at bounding box center [76, 171] width 115 height 16
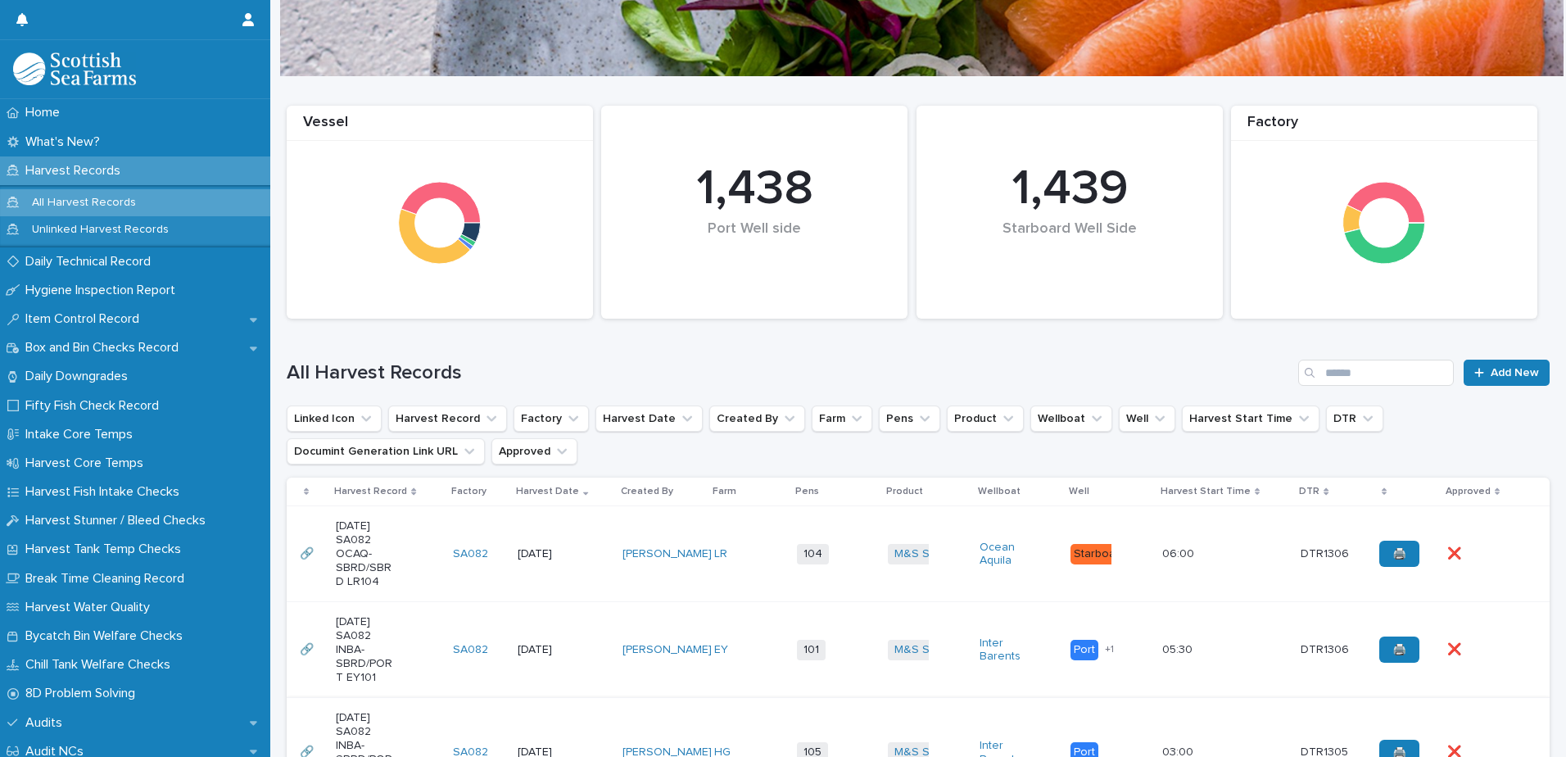
scroll to position [328, 0]
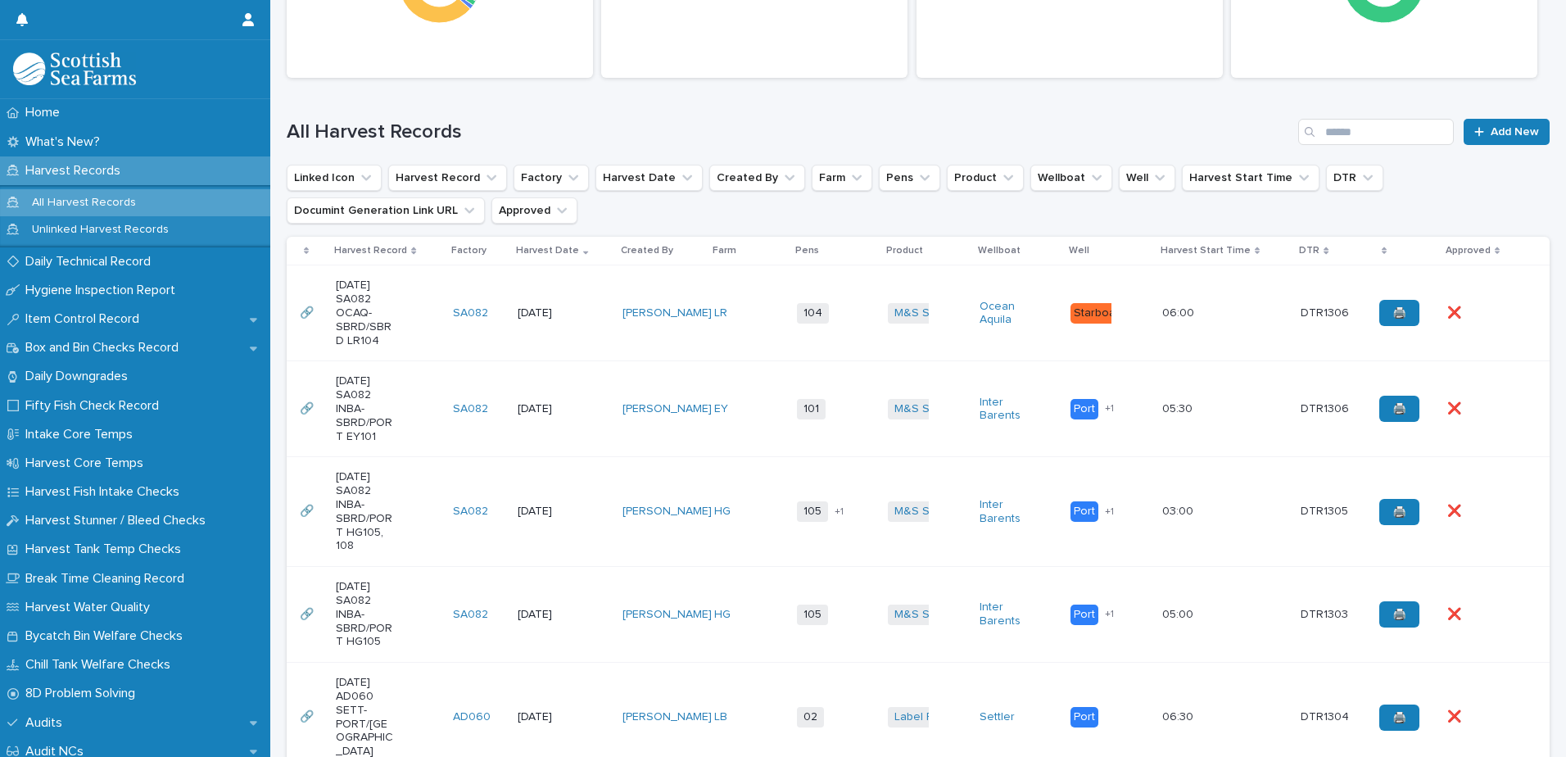
click at [1222, 404] on div "05:30 05:30" at bounding box center [1225, 408] width 126 height 27
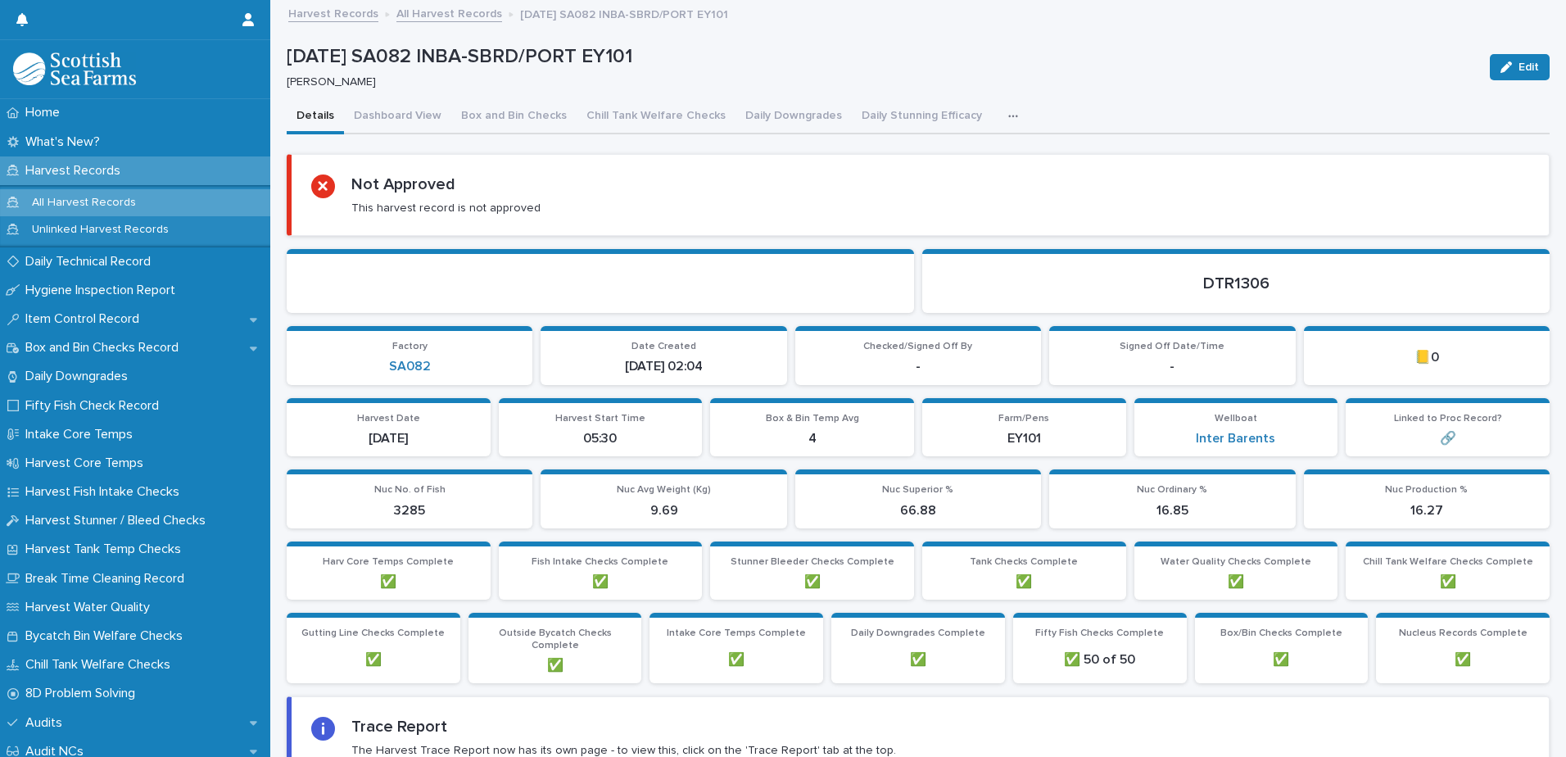
click at [1008, 117] on div "button" at bounding box center [1016, 116] width 16 height 11
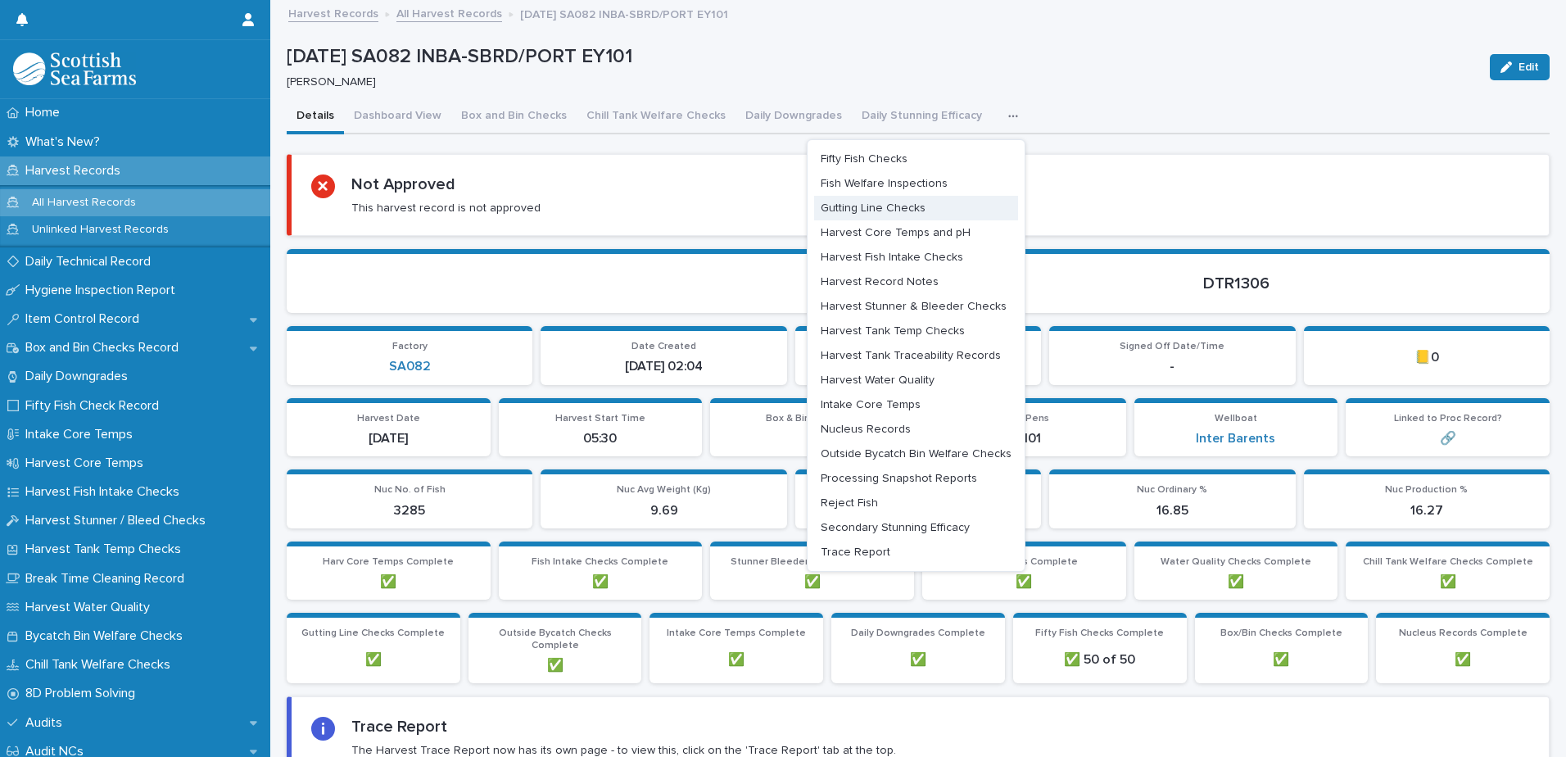
click at [941, 229] on span "Harvest Core Temps and pH" at bounding box center [895, 232] width 150 height 11
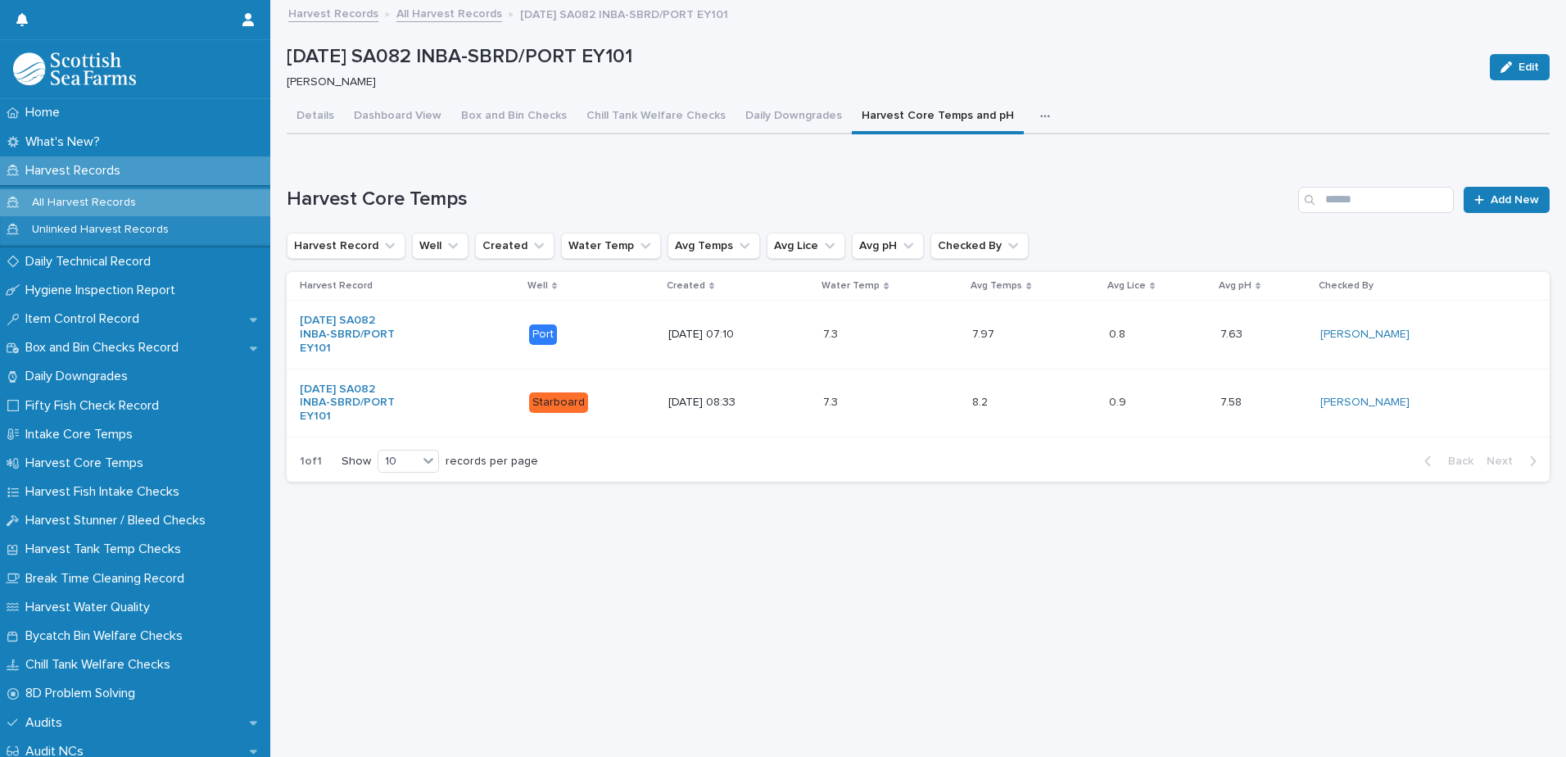
click at [341, 11] on link "Harvest Records" at bounding box center [333, 12] width 90 height 19
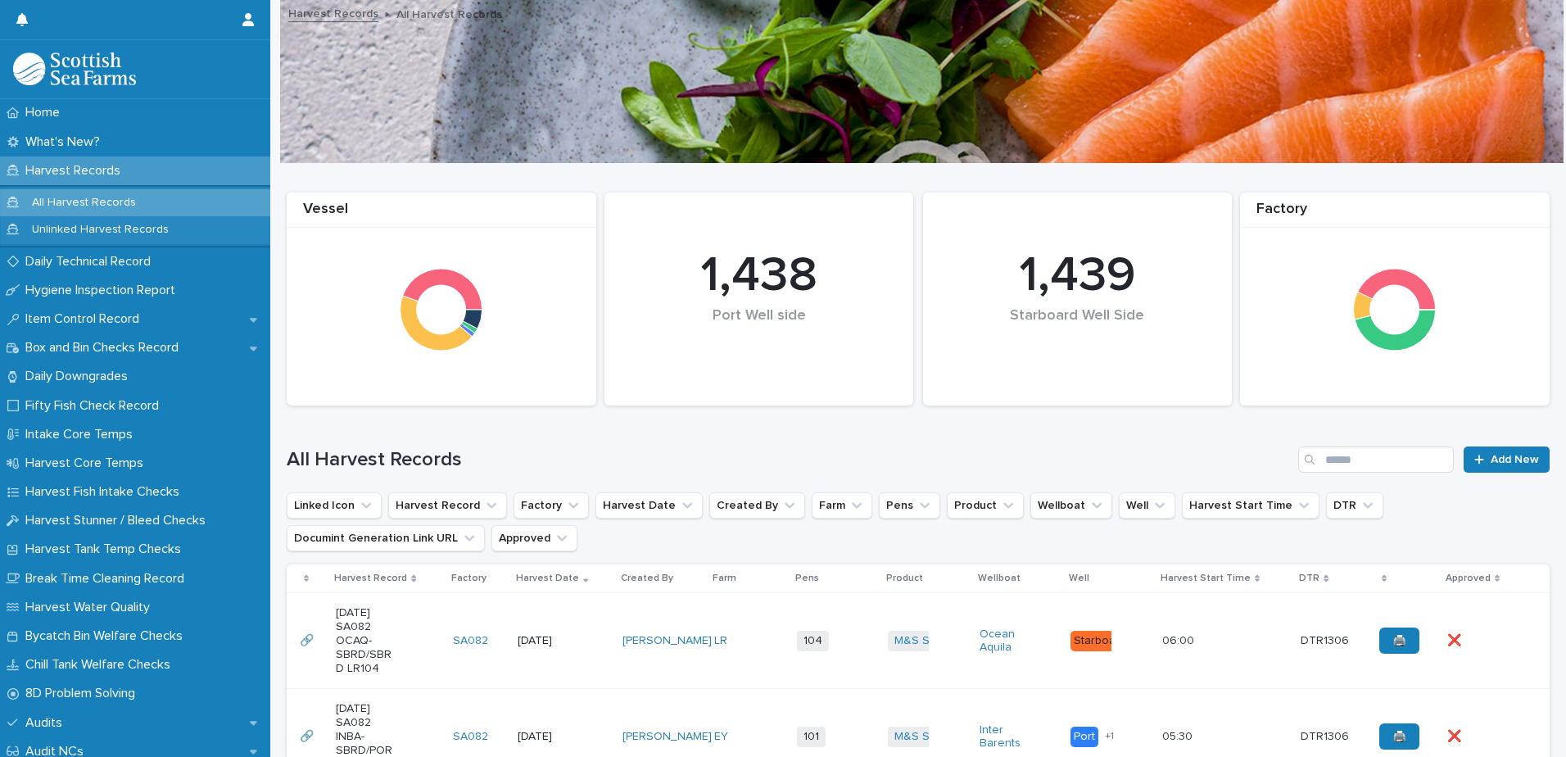
click at [1233, 639] on div "06:00 06:00" at bounding box center [1225, 640] width 126 height 27
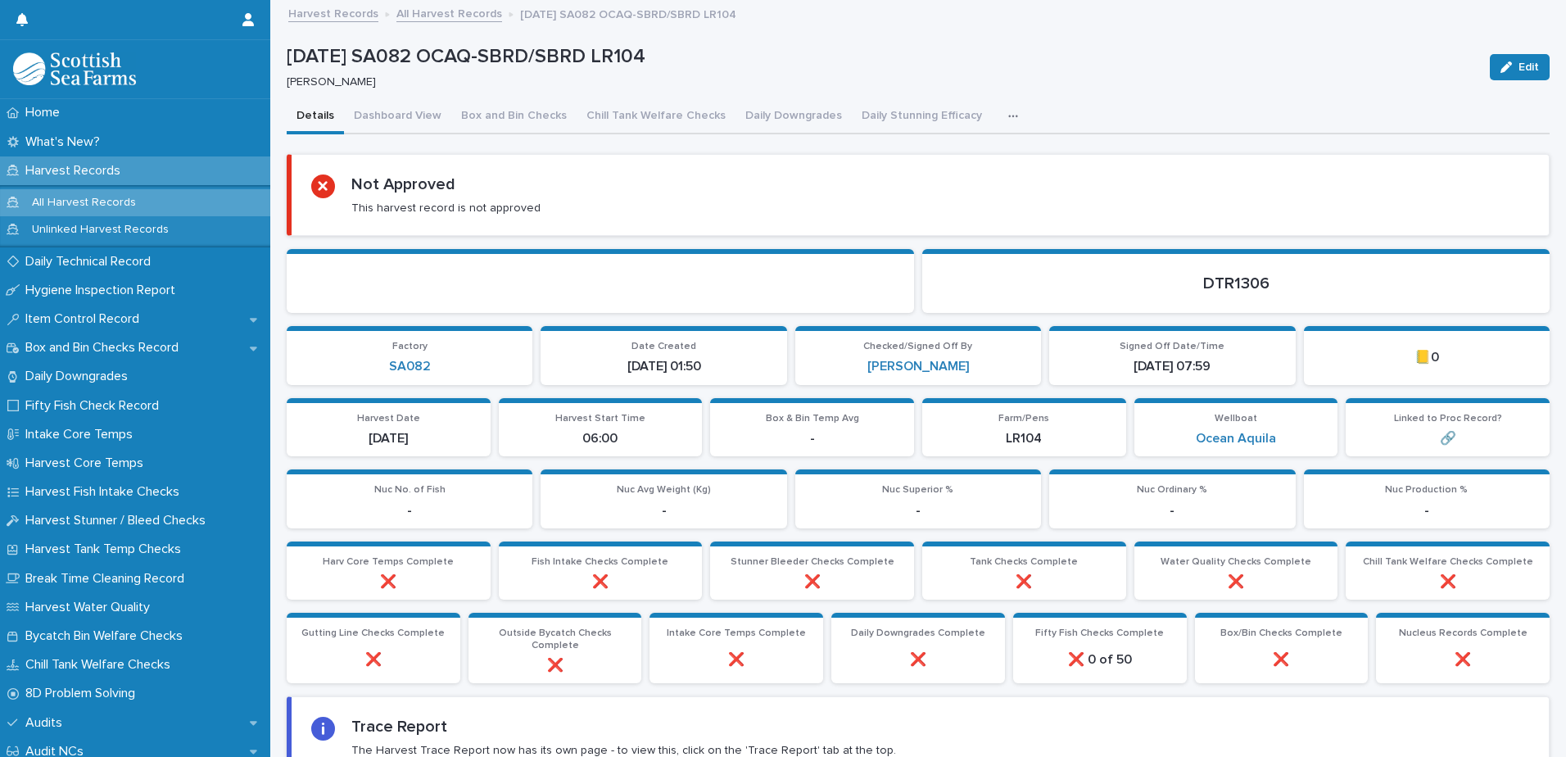
click at [312, 16] on link "Harvest Records" at bounding box center [333, 12] width 90 height 19
